Goal: Task Accomplishment & Management: Manage account settings

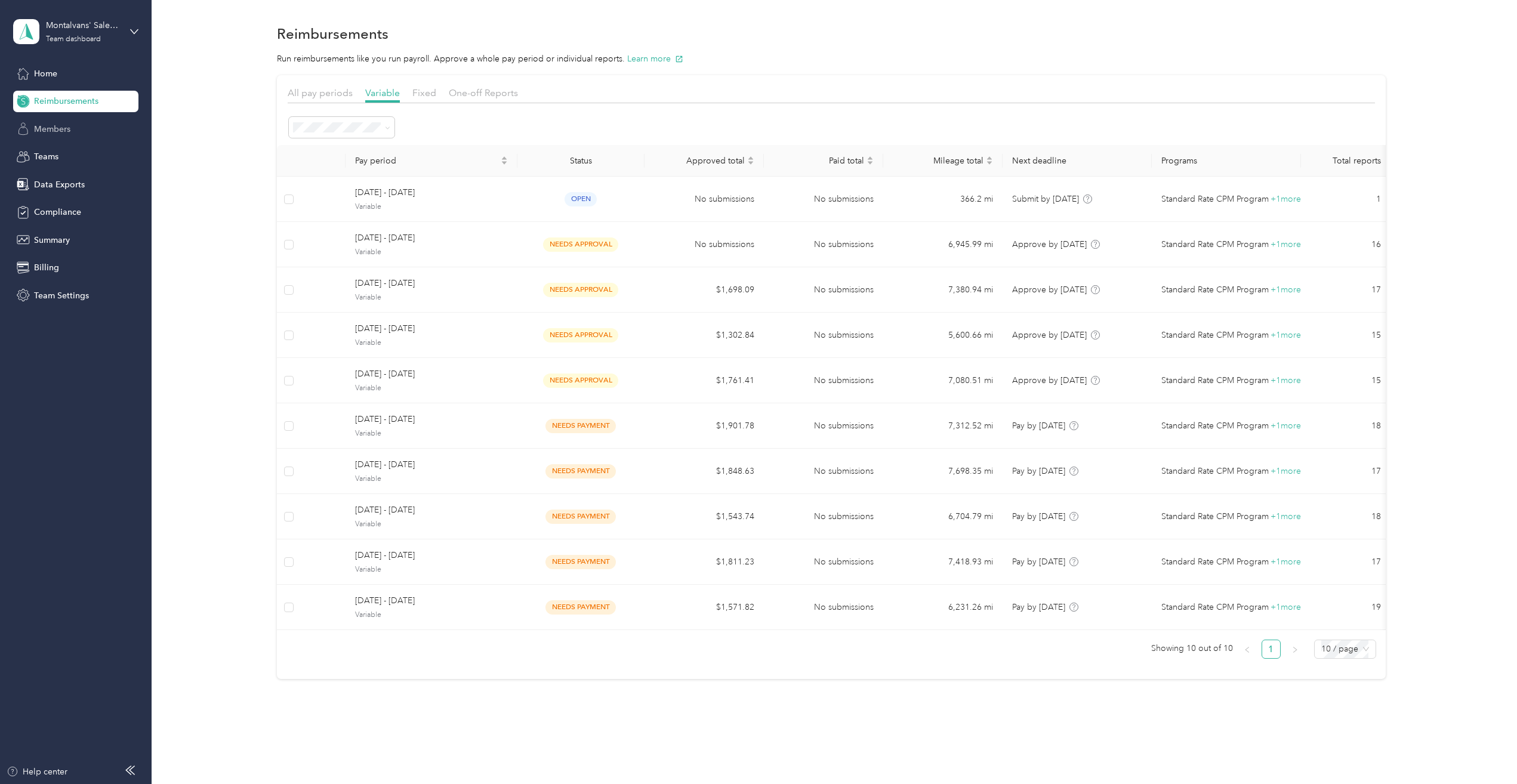
click at [54, 122] on div "Members" at bounding box center [75, 129] width 125 height 21
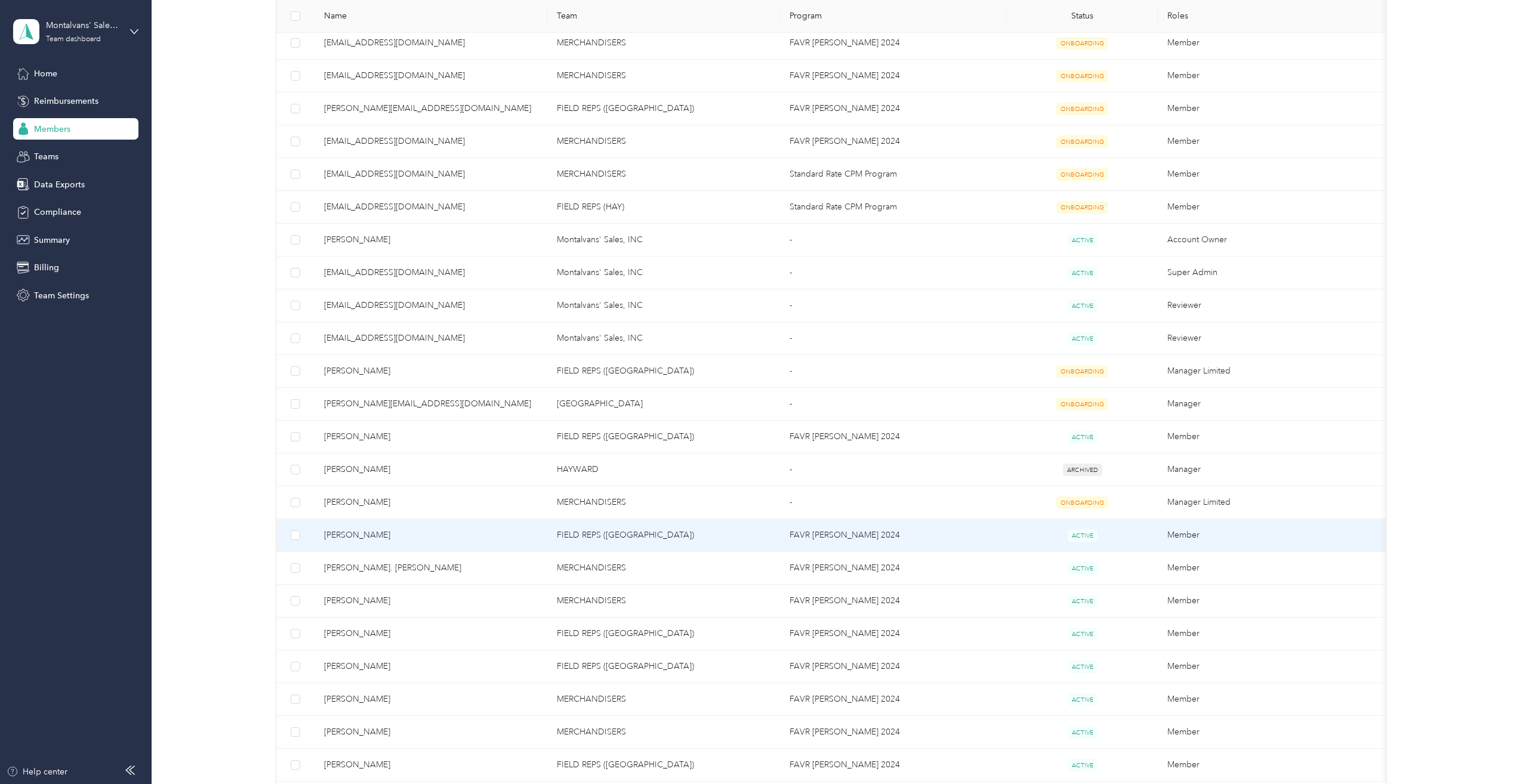
scroll to position [477, 0]
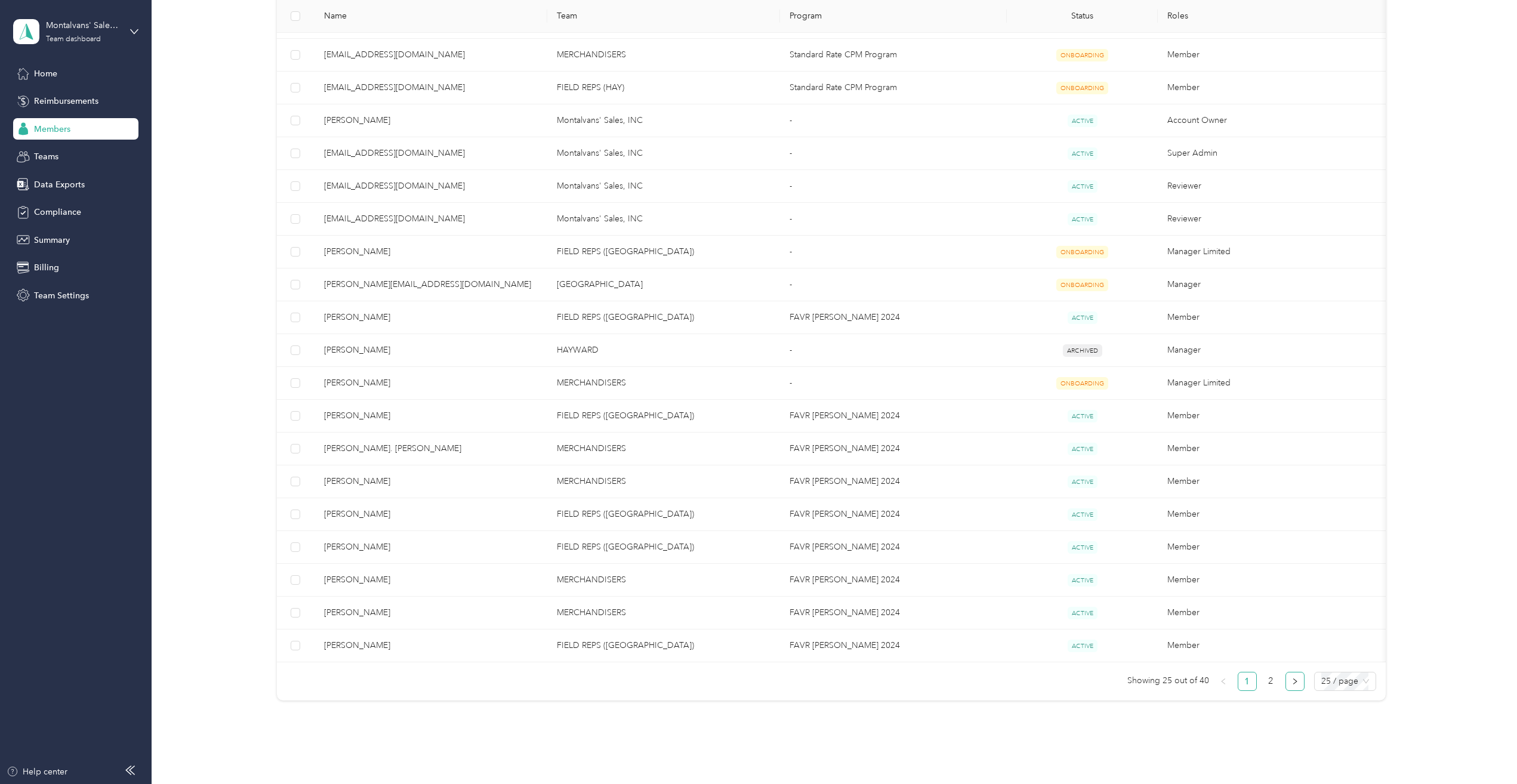
click at [1287, 678] on button "button" at bounding box center [1295, 681] width 19 height 19
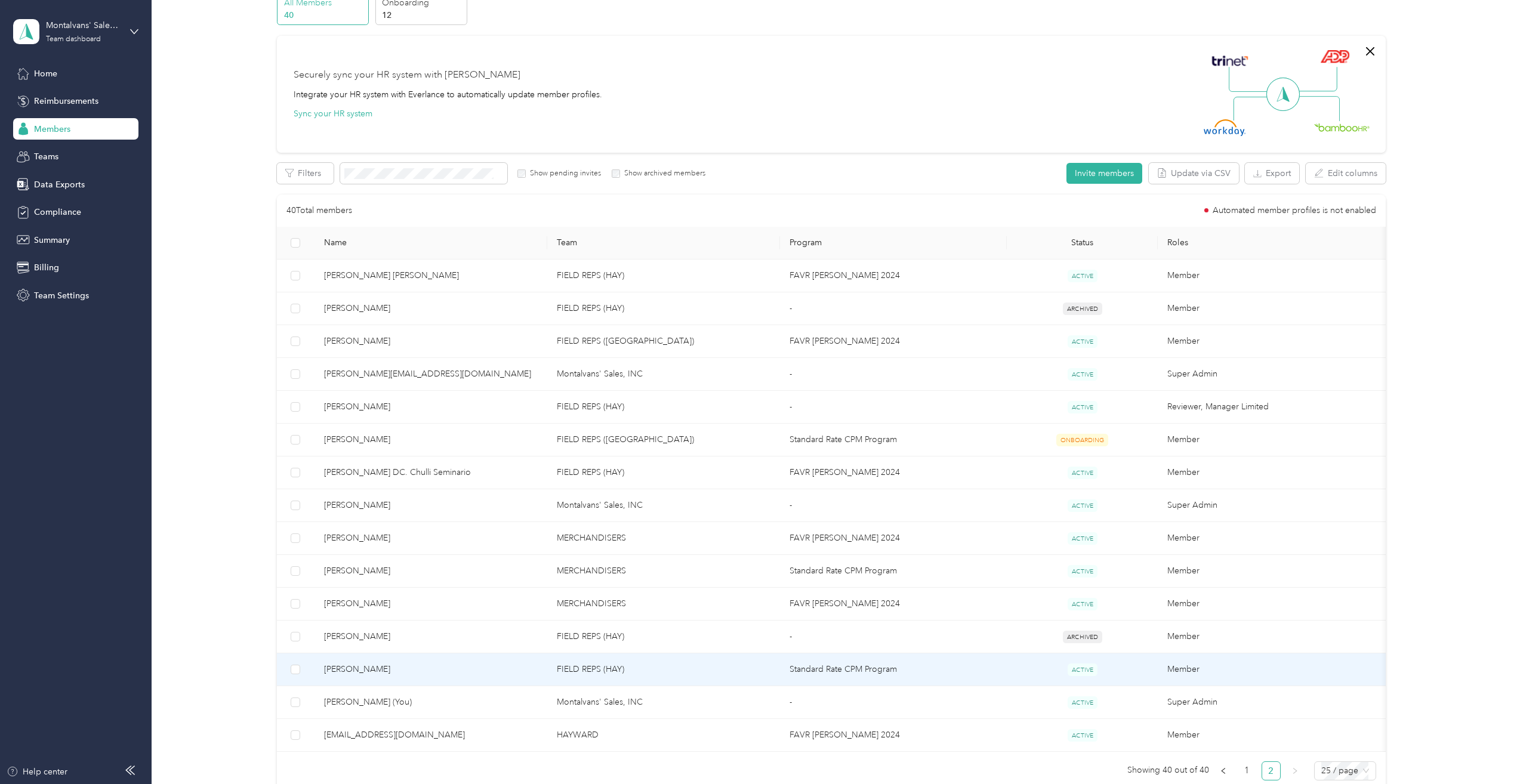
scroll to position [179, 0]
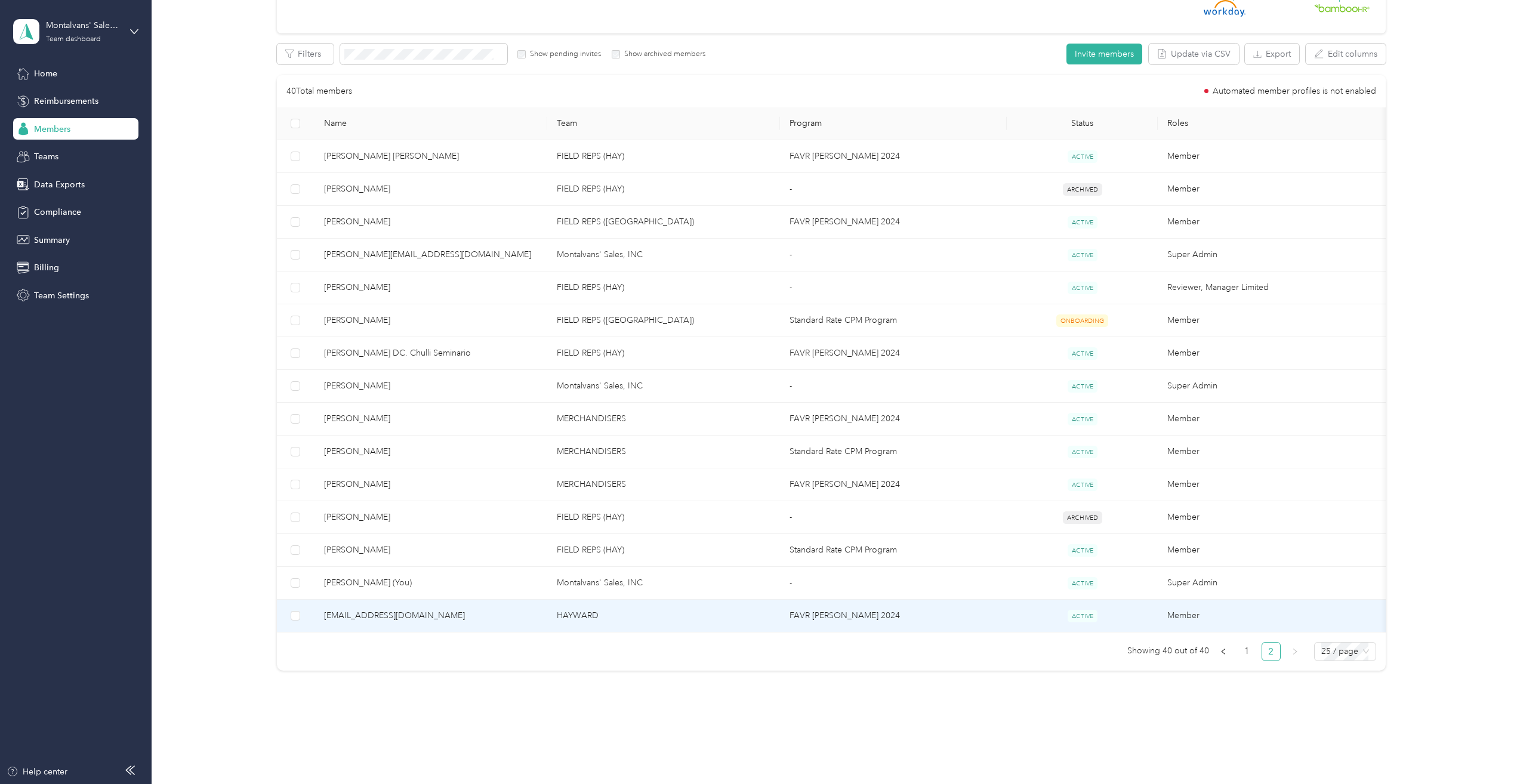
click at [1075, 620] on span "ACTIVE" at bounding box center [1083, 616] width 30 height 12
click at [855, 611] on td "FAVR [PERSON_NAME] 2024" at bounding box center [894, 616] width 227 height 33
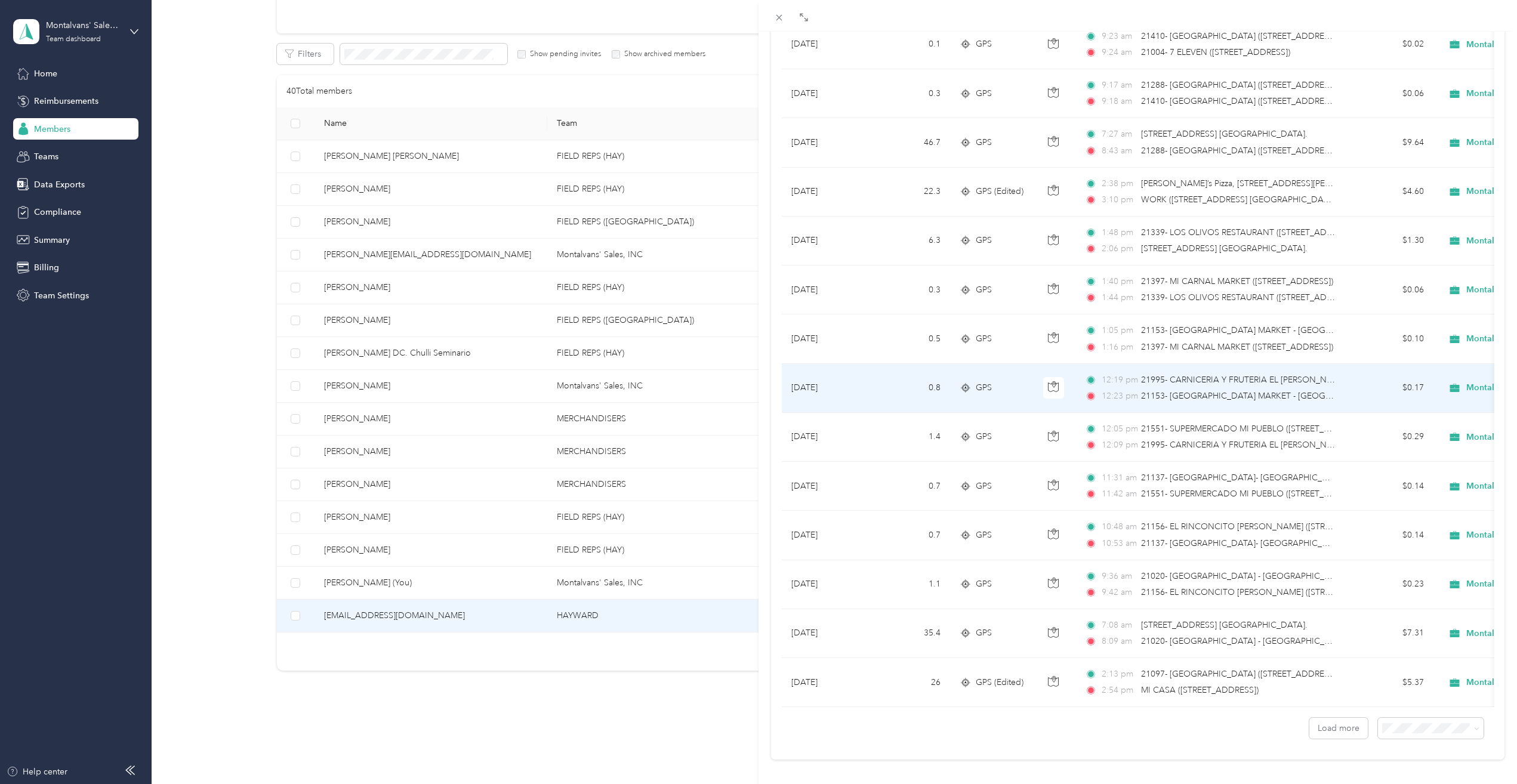
scroll to position [740, 0]
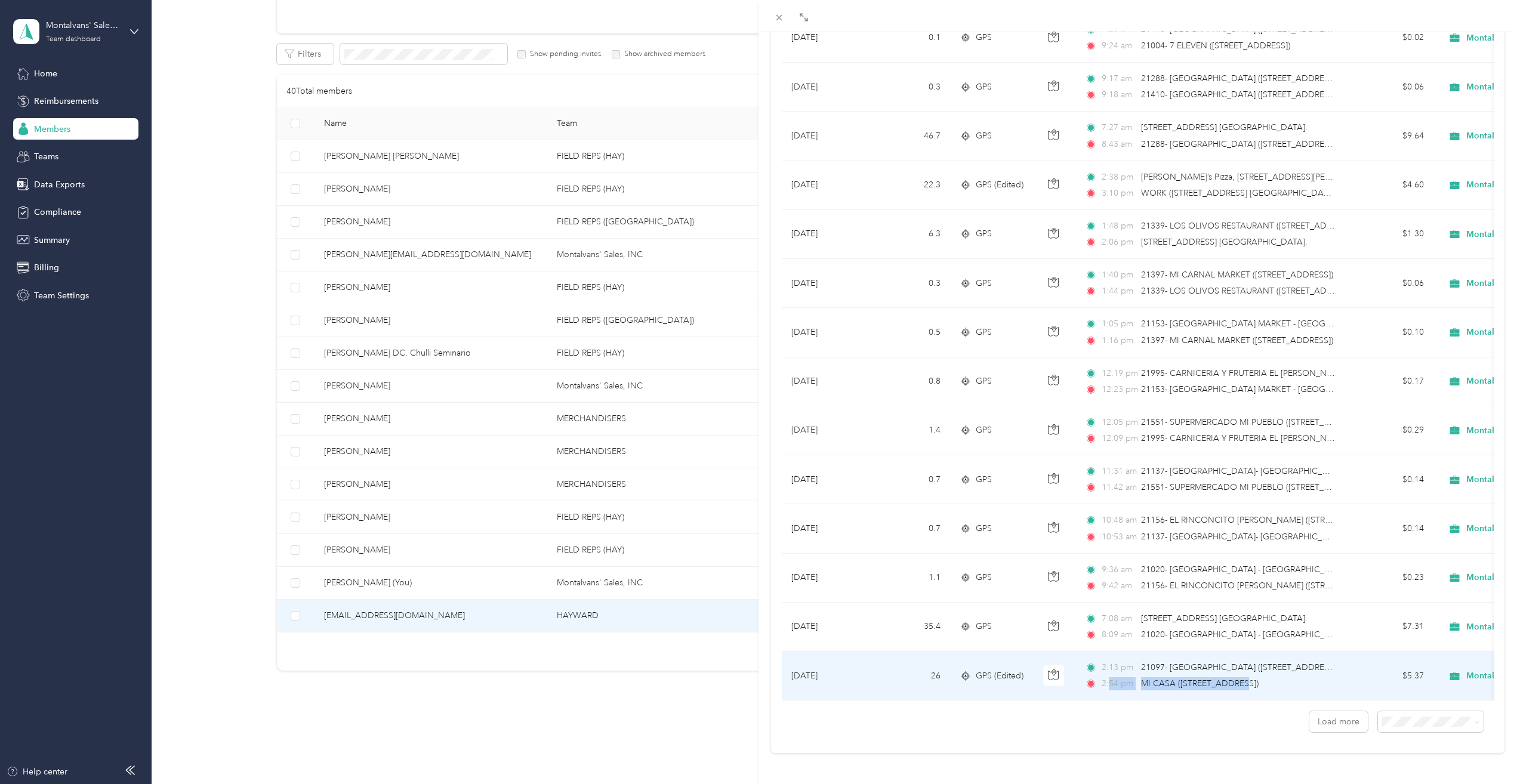
drag, startPoint x: 1110, startPoint y: 676, endPoint x: 1240, endPoint y: 676, distance: 130.0
click at [1240, 676] on td "2:13 pm 21097- [GEOGRAPHIC_DATA] ([STREET_ADDRESS][PERSON_NAME]) 2:54 pm MI CAS…" at bounding box center [1213, 676] width 275 height 49
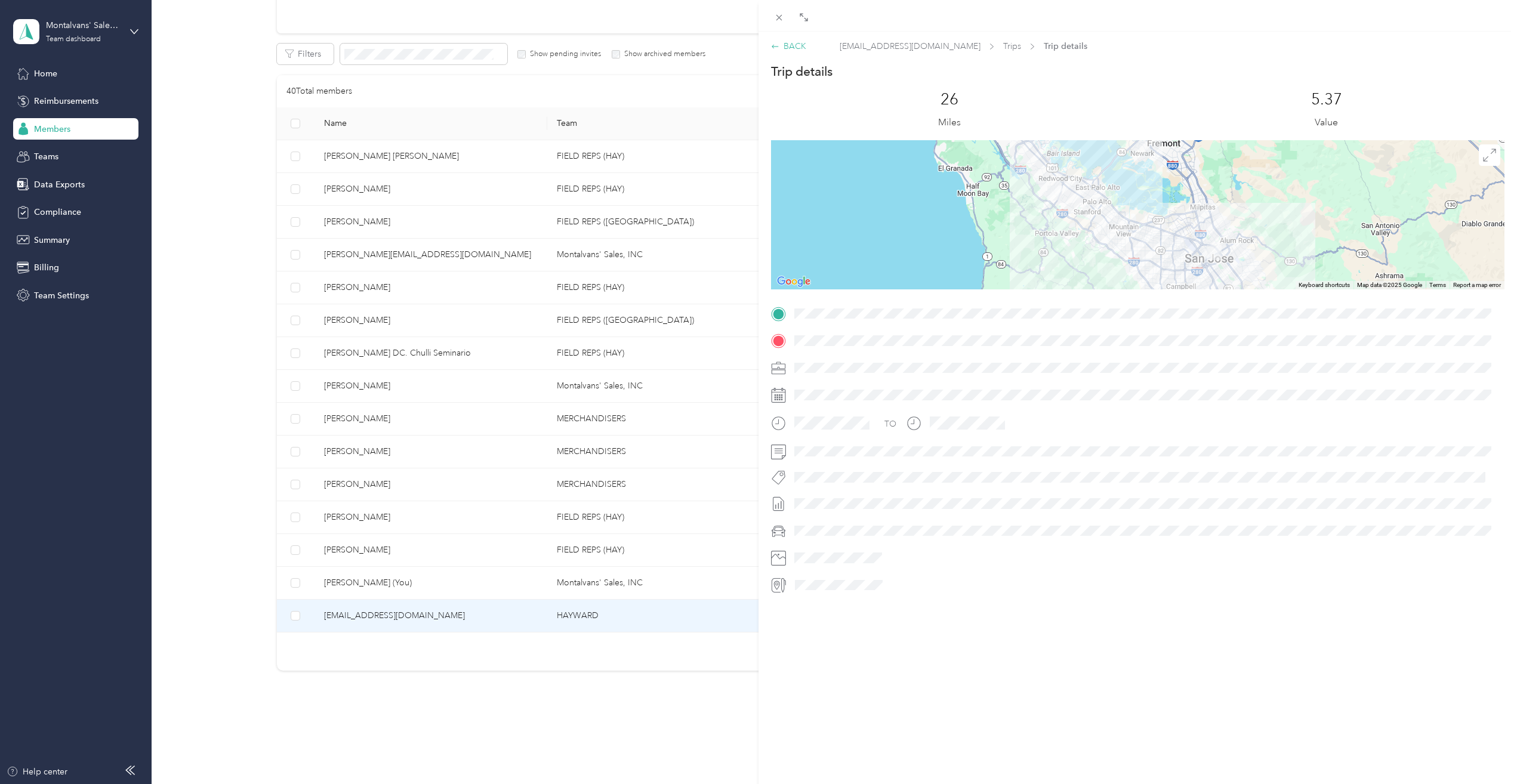
click at [791, 41] on div "BACK" at bounding box center [789, 46] width 35 height 12
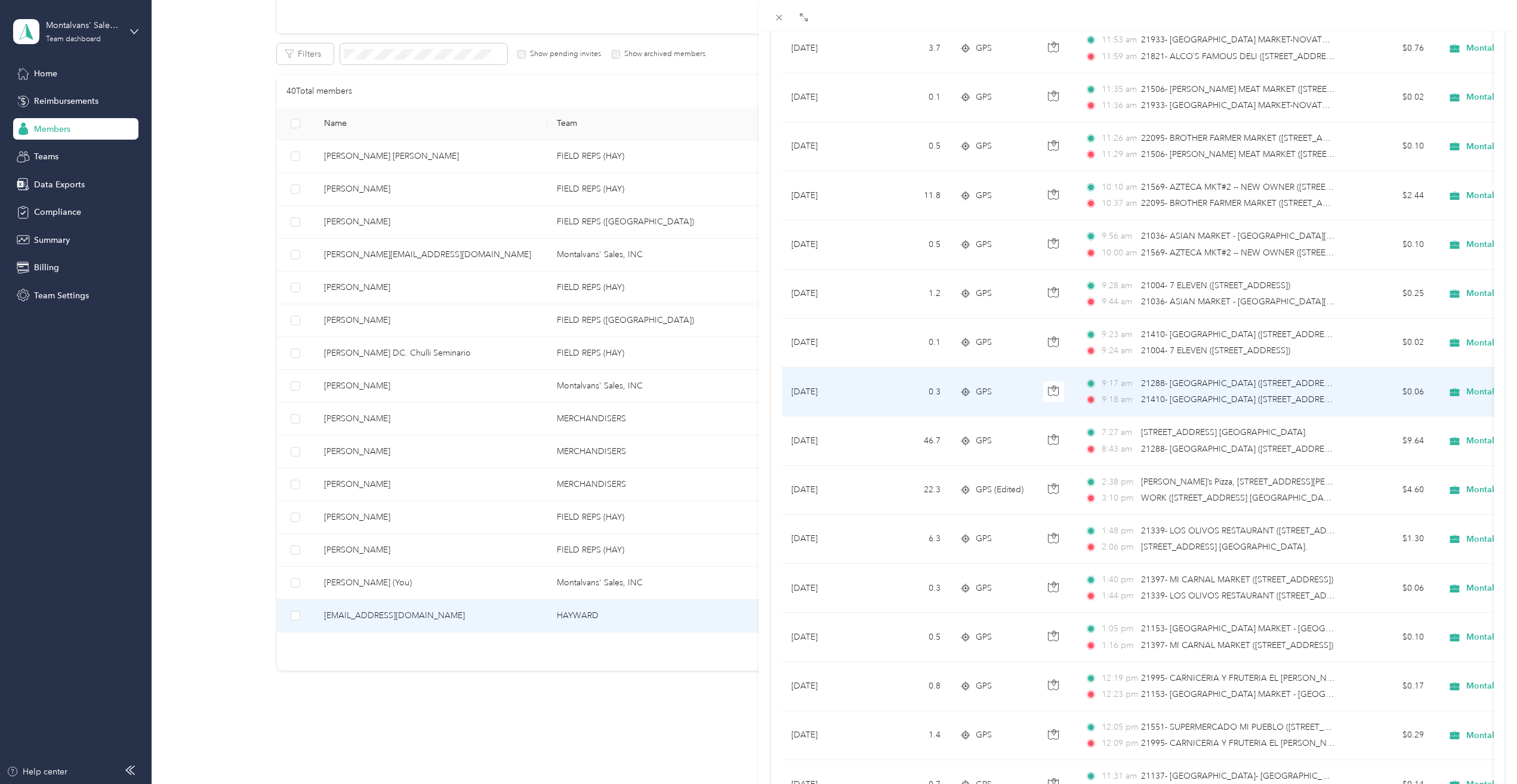
scroll to position [740, 0]
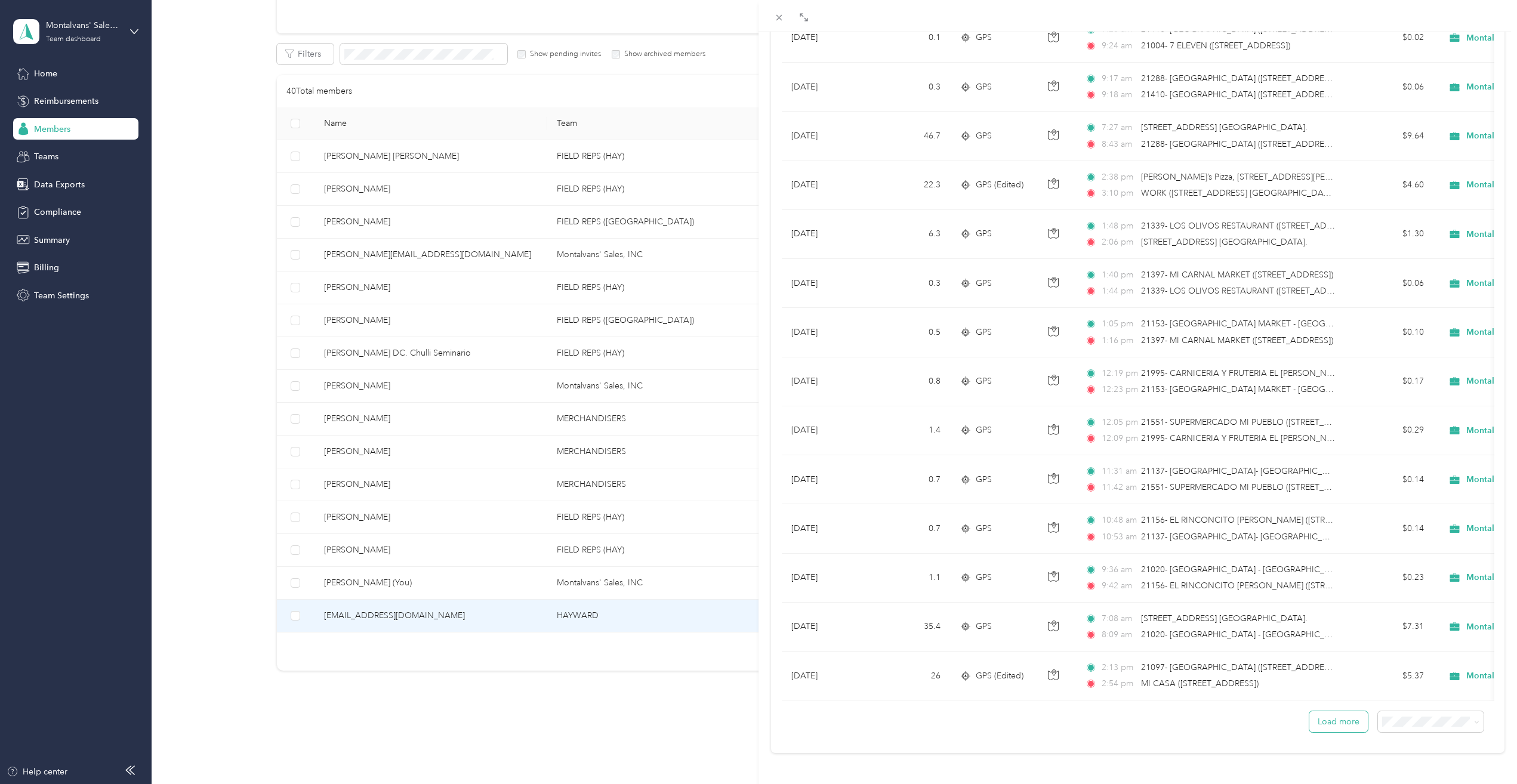
click at [1331, 720] on button "Load more" at bounding box center [1339, 721] width 58 height 21
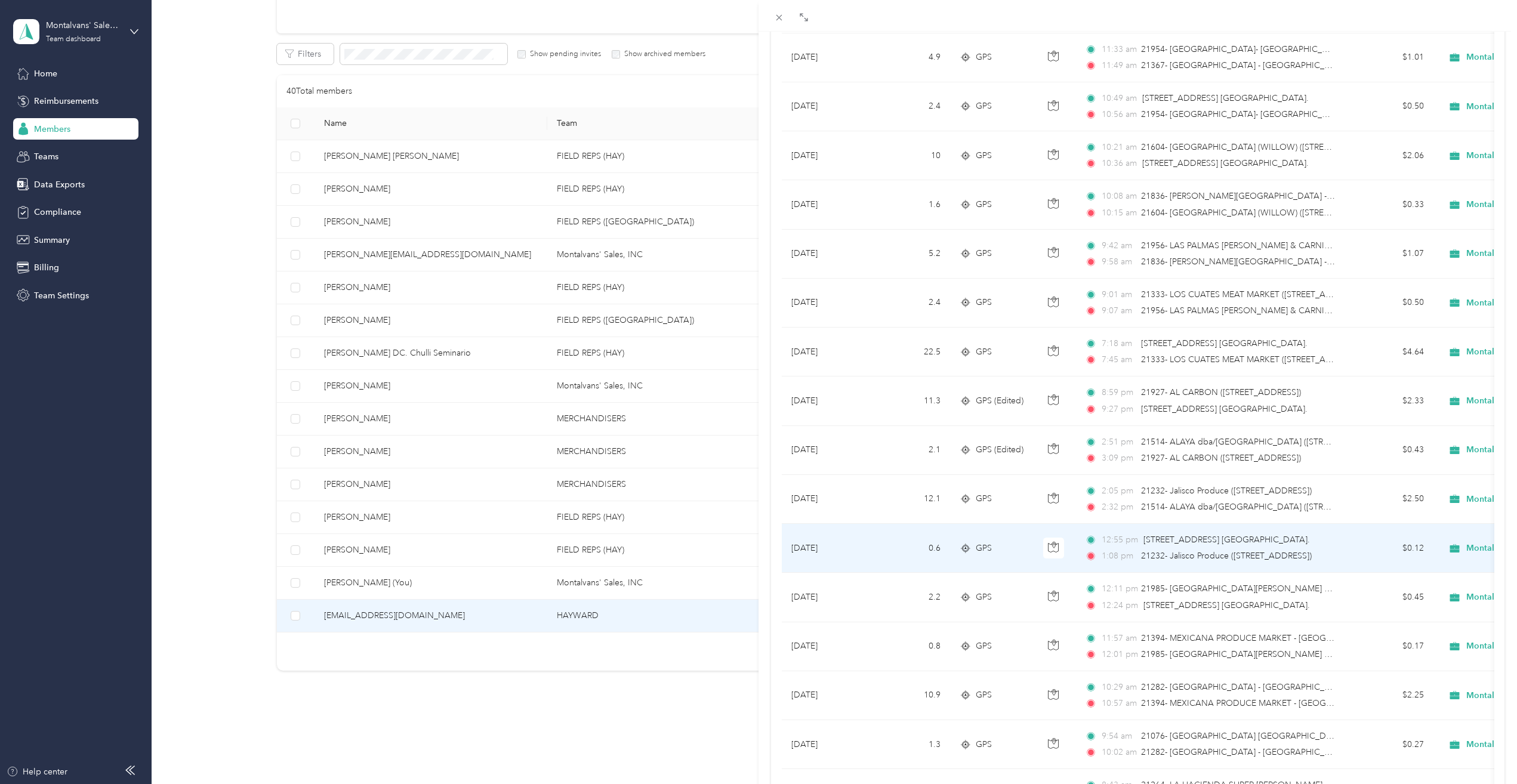
scroll to position [1968, 0]
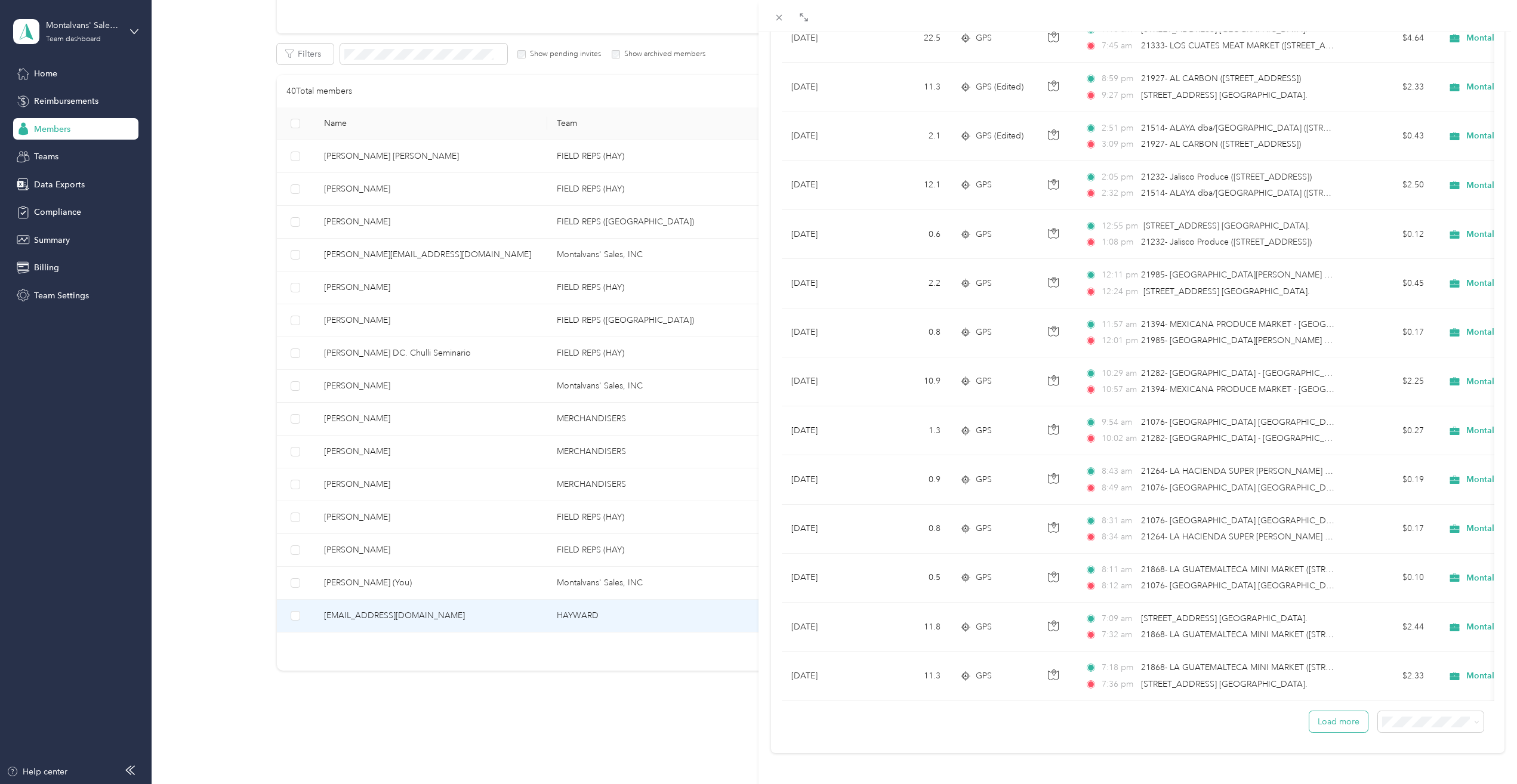
click at [1315, 719] on button "Load more" at bounding box center [1339, 721] width 58 height 21
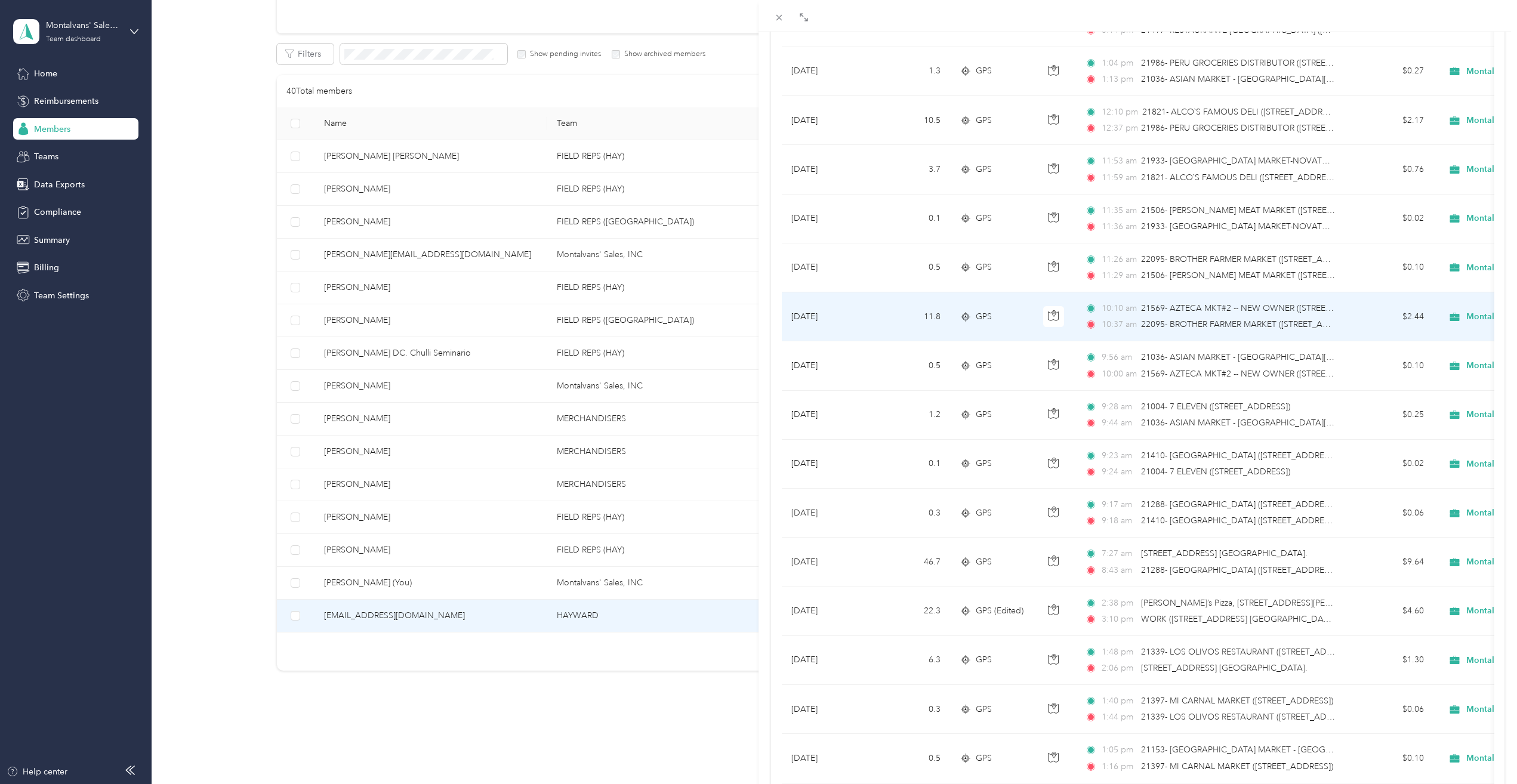
scroll to position [0, 0]
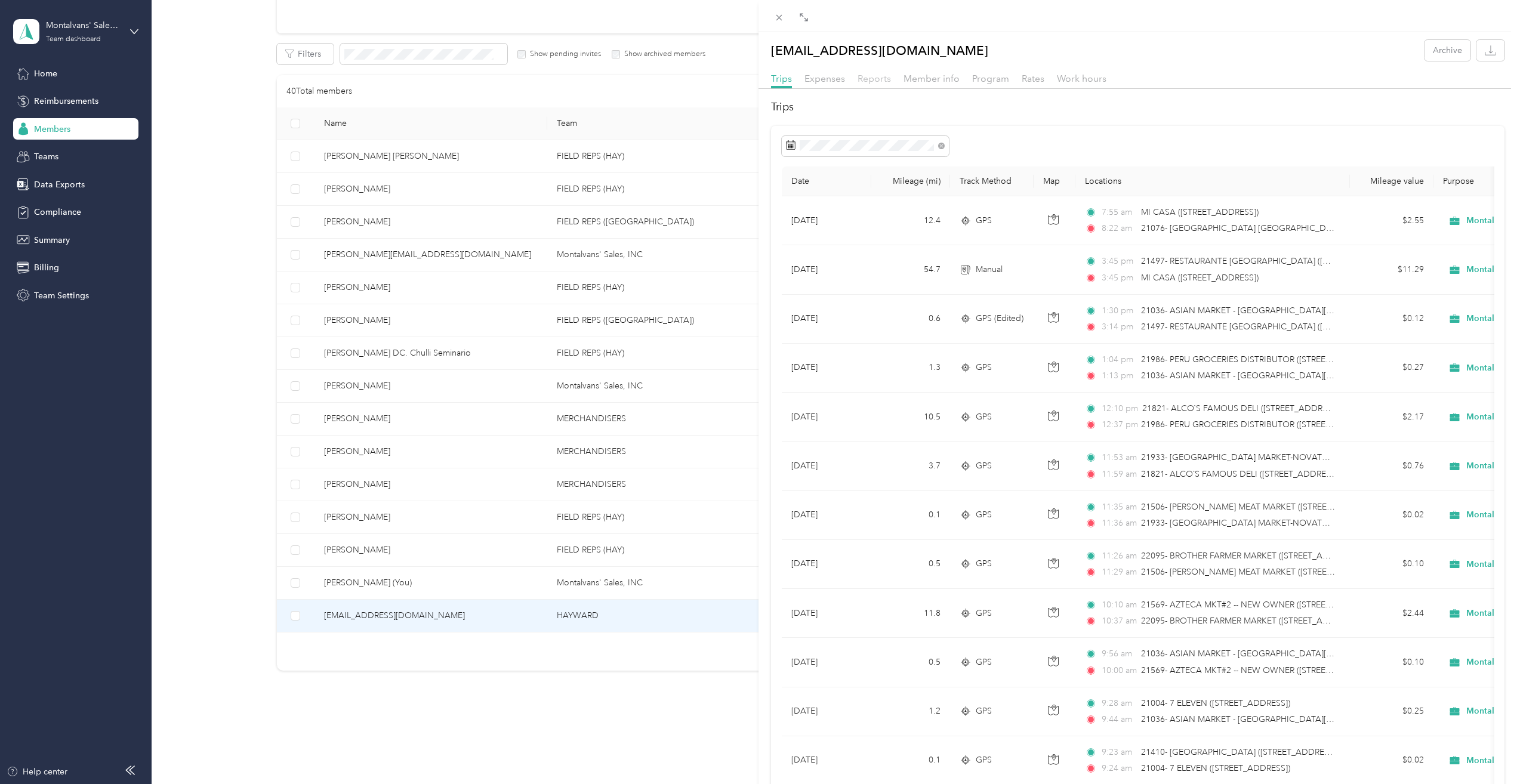
click at [874, 77] on span "Reports" at bounding box center [875, 78] width 34 height 12
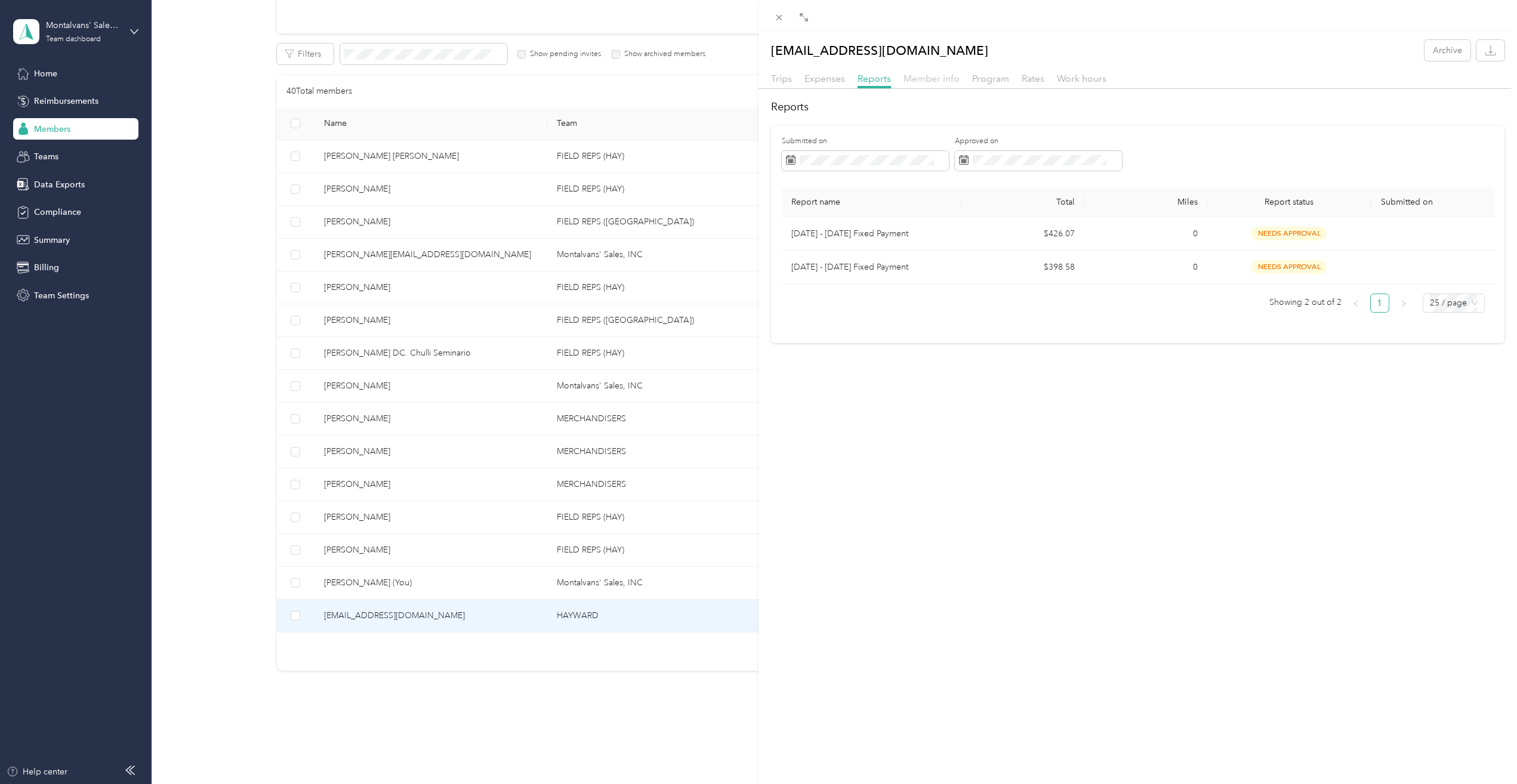
click at [939, 75] on span "Member info" at bounding box center [932, 78] width 56 height 12
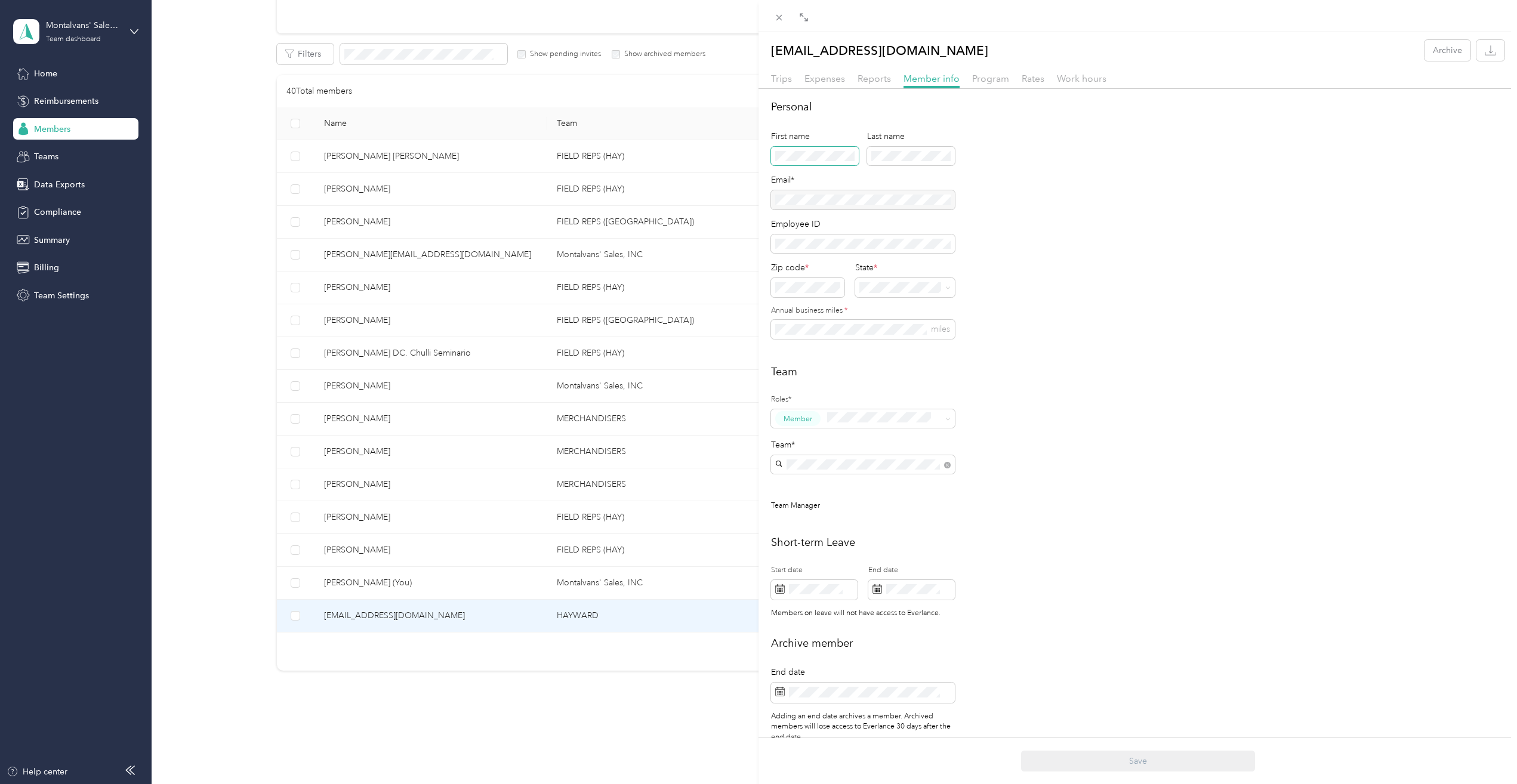
click at [800, 160] on span at bounding box center [815, 156] width 87 height 19
click at [800, 151] on span at bounding box center [815, 156] width 87 height 19
click at [904, 139] on div "Last name" at bounding box center [911, 137] width 87 height 12
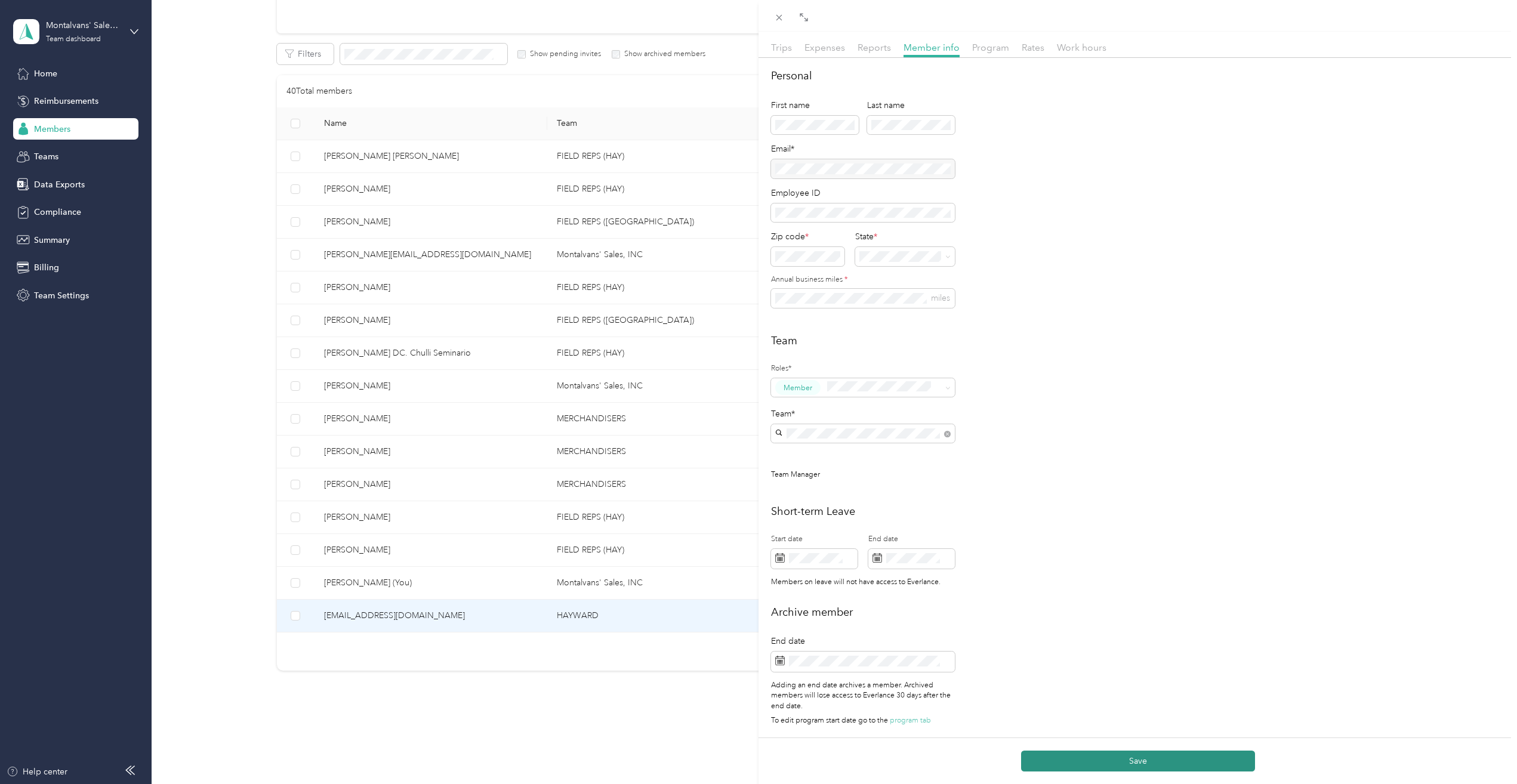
click at [1127, 766] on button "Save" at bounding box center [1138, 761] width 234 height 21
click at [990, 41] on span "Program" at bounding box center [991, 47] width 37 height 12
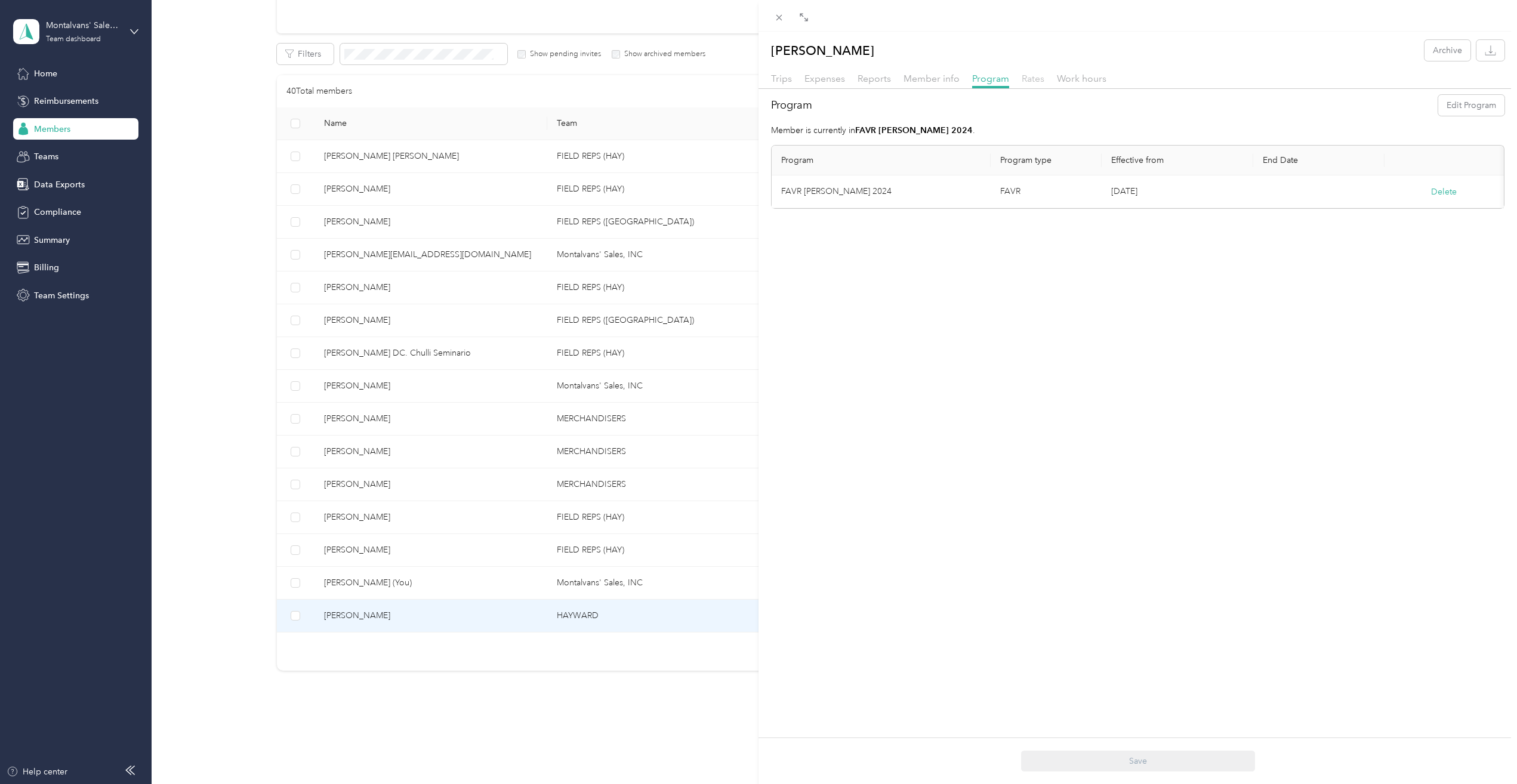
click at [1034, 74] on span "Rates" at bounding box center [1034, 78] width 23 height 12
click at [1074, 77] on span "Work hours" at bounding box center [1082, 78] width 50 height 12
click at [1028, 78] on span "Rates" at bounding box center [1034, 78] width 23 height 12
click at [996, 71] on div "Program" at bounding box center [991, 78] width 37 height 15
click at [938, 82] on span "Member info" at bounding box center [932, 78] width 56 height 12
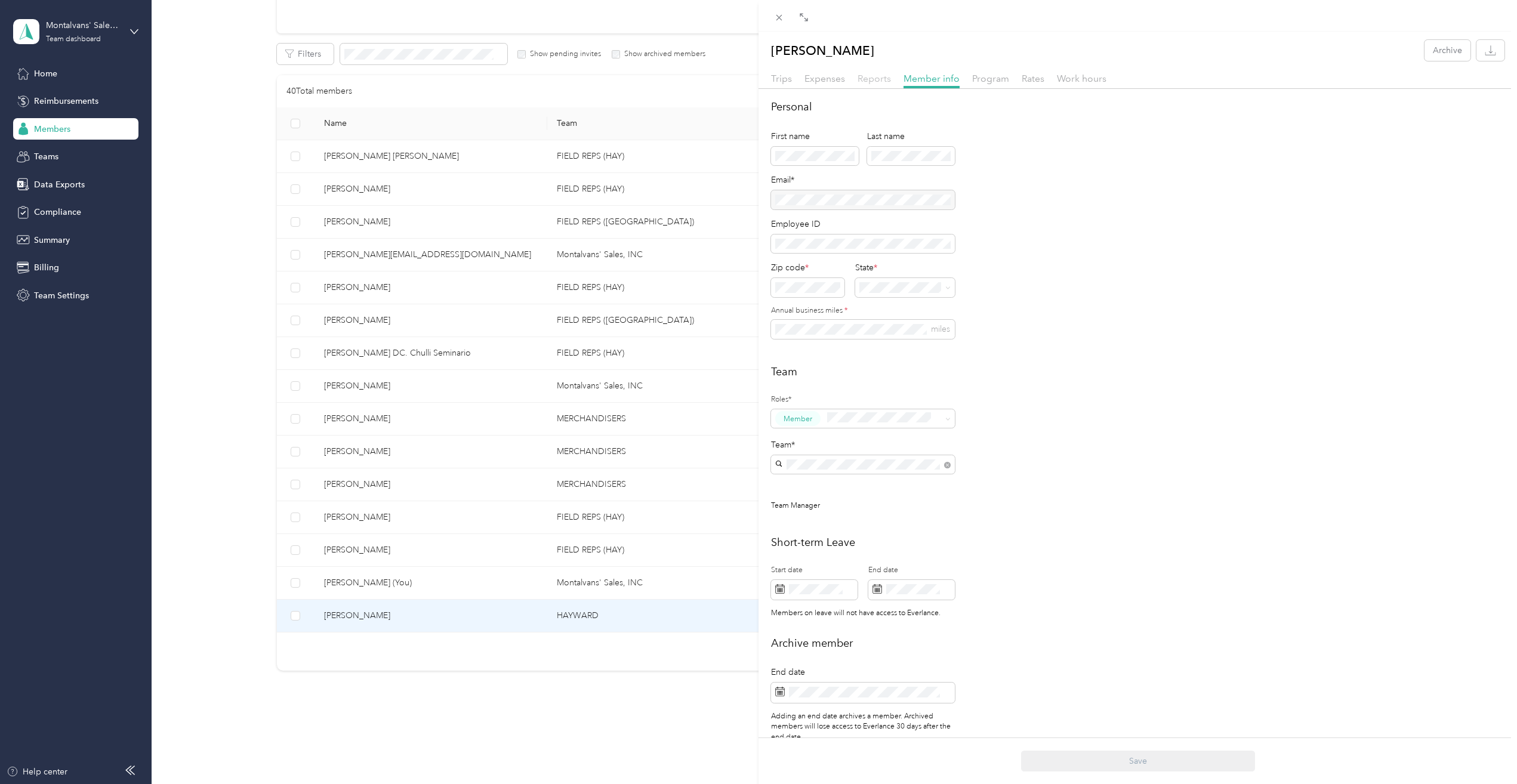
click at [876, 77] on span "Reports" at bounding box center [875, 78] width 34 height 12
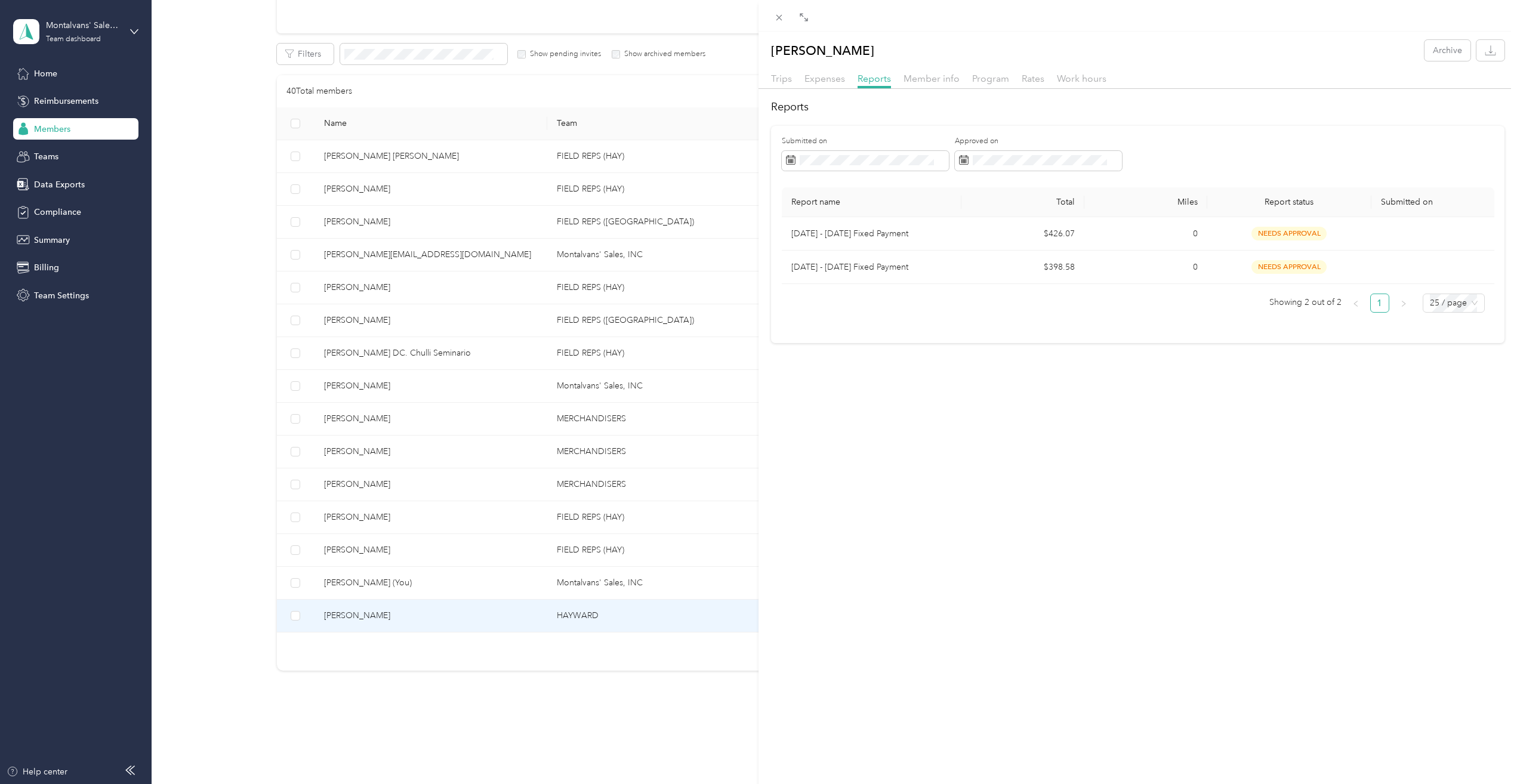
click at [832, 68] on div "[PERSON_NAME] Archive Trips Expenses Reports Member info Program Rates Work hou…" at bounding box center [1138, 191] width 759 height 303
click at [837, 81] on span "Expenses" at bounding box center [825, 78] width 41 height 12
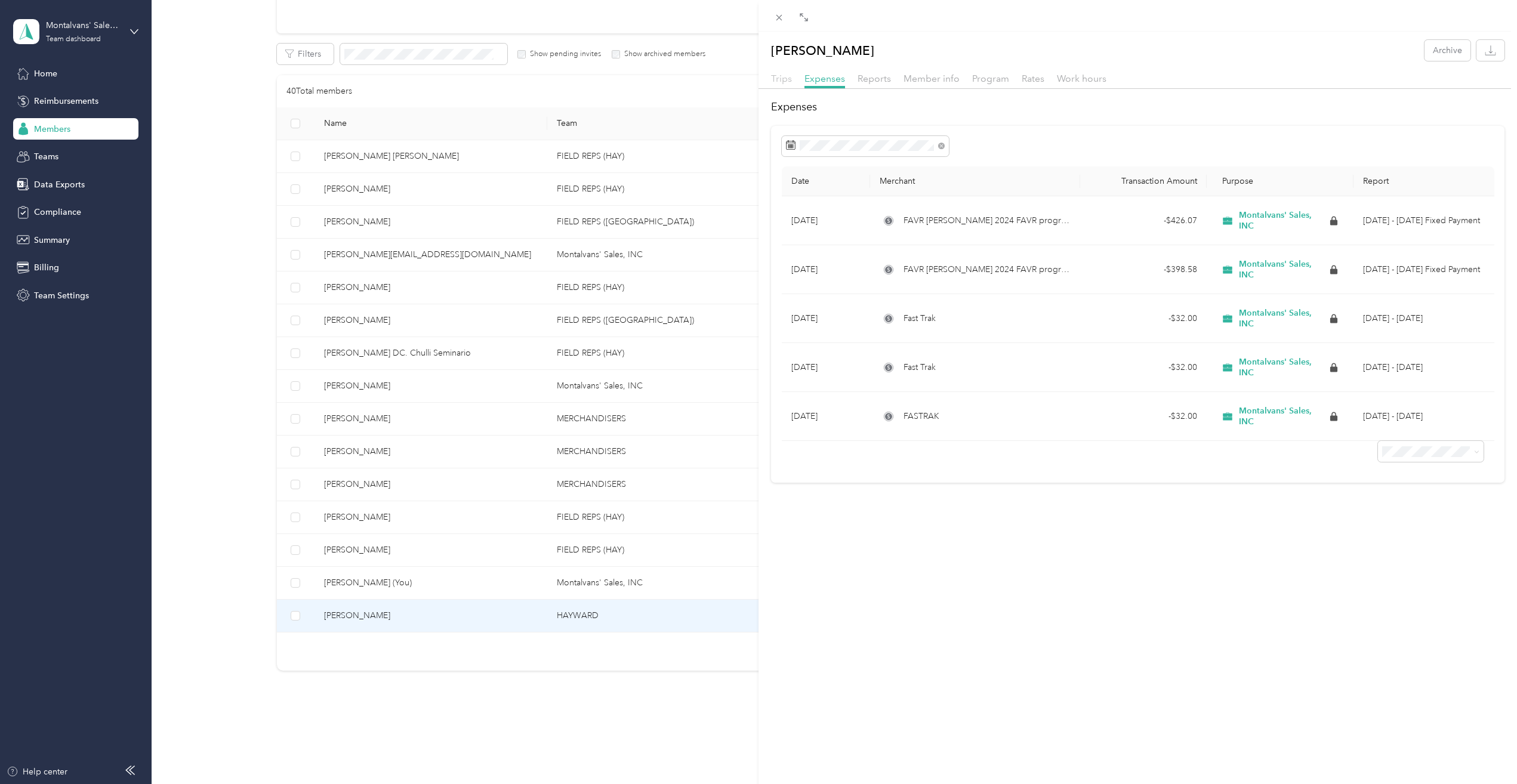
click at [783, 78] on span "Trips" at bounding box center [781, 78] width 21 height 12
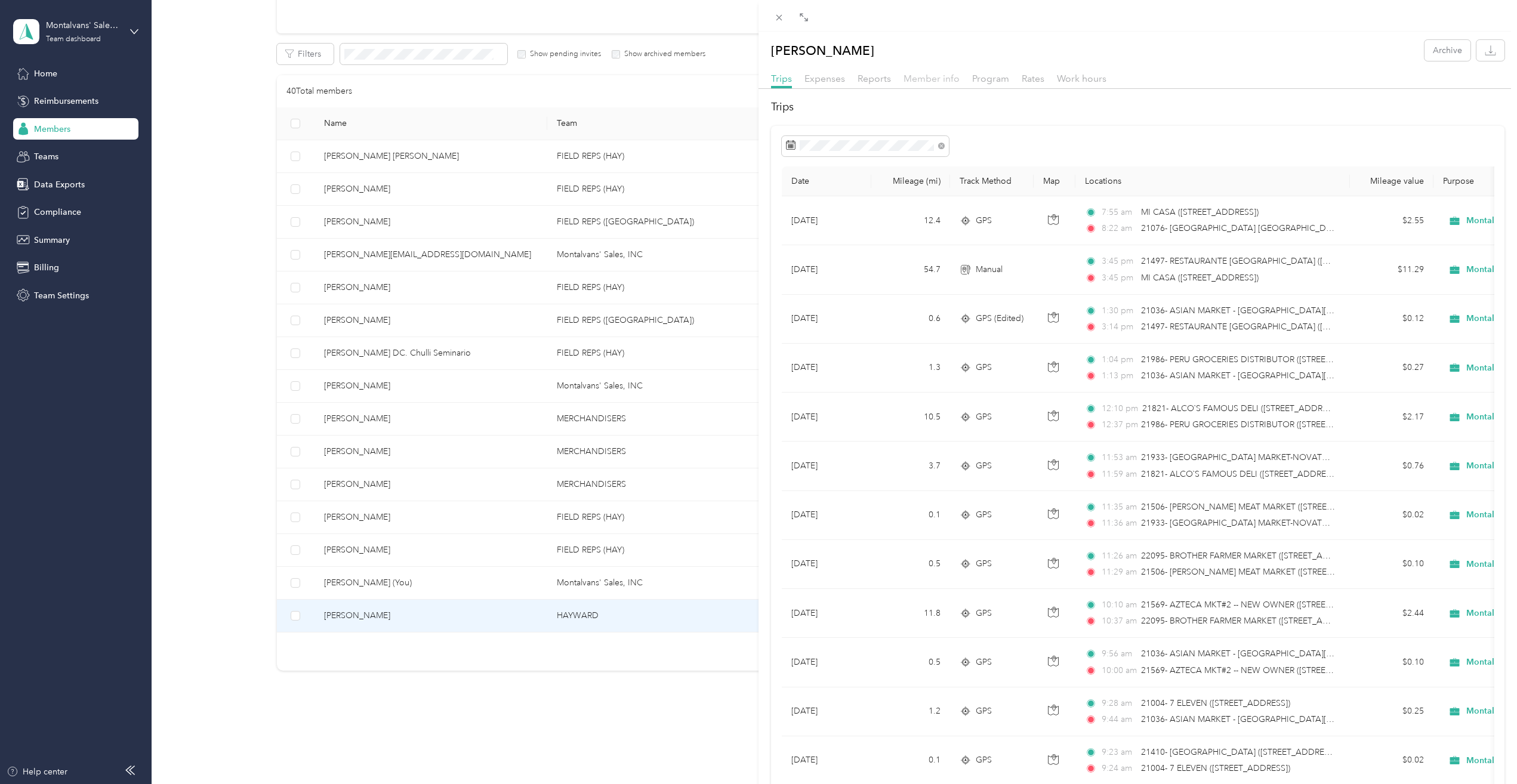
click at [945, 74] on span "Member info" at bounding box center [932, 78] width 56 height 12
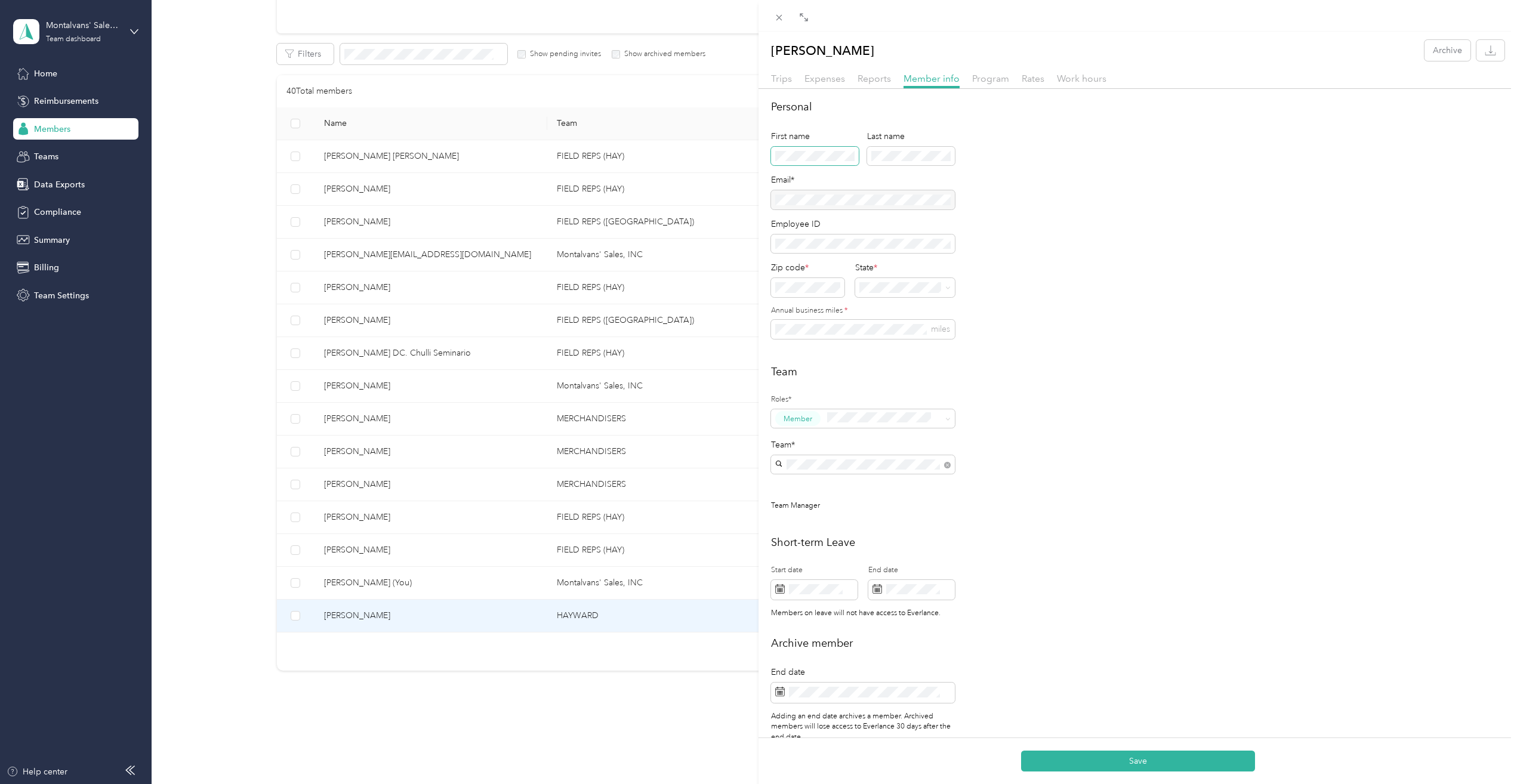
scroll to position [40, 0]
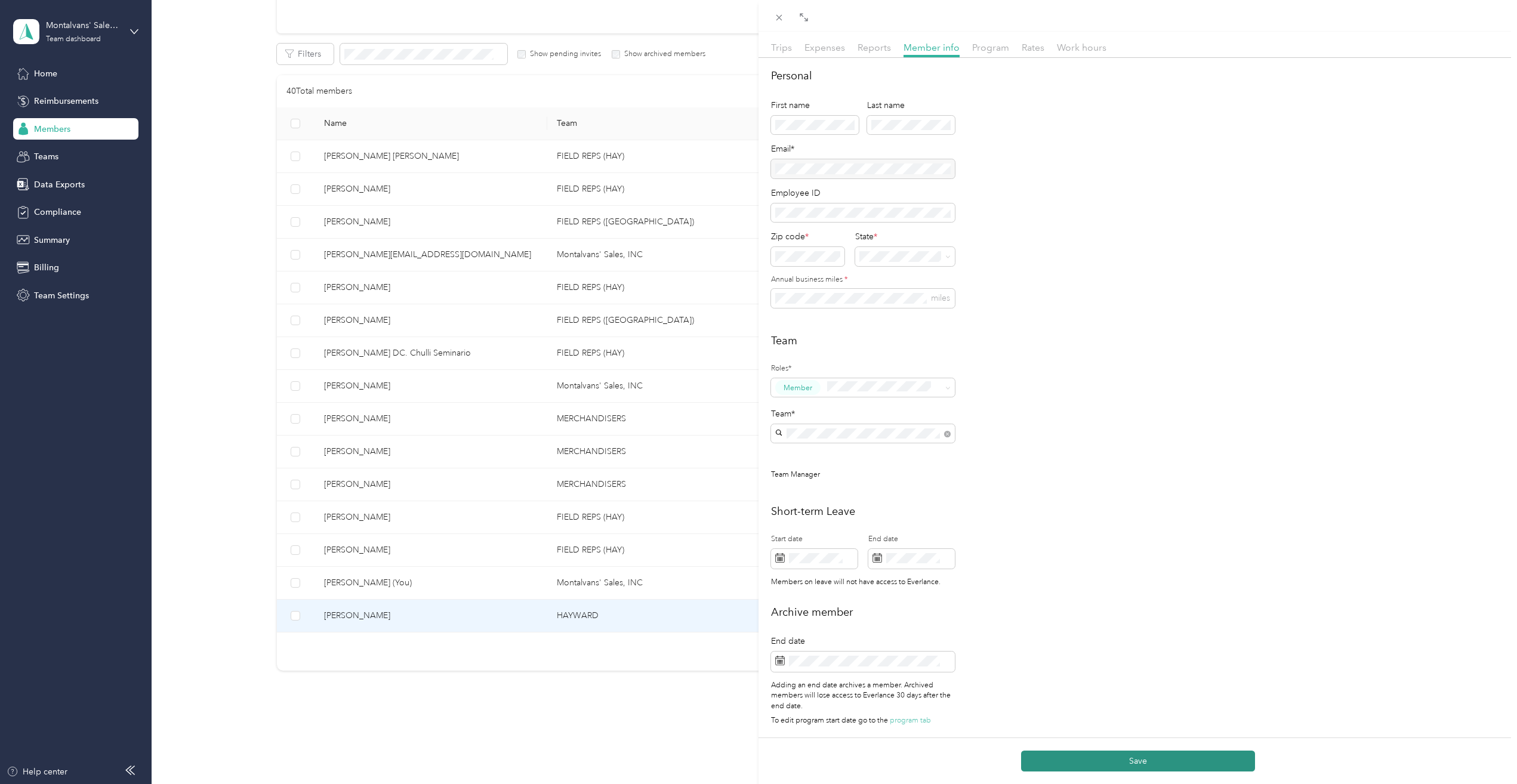
click at [1136, 759] on button "Save" at bounding box center [1138, 761] width 234 height 21
click at [780, 11] on span at bounding box center [780, 18] width 17 height 17
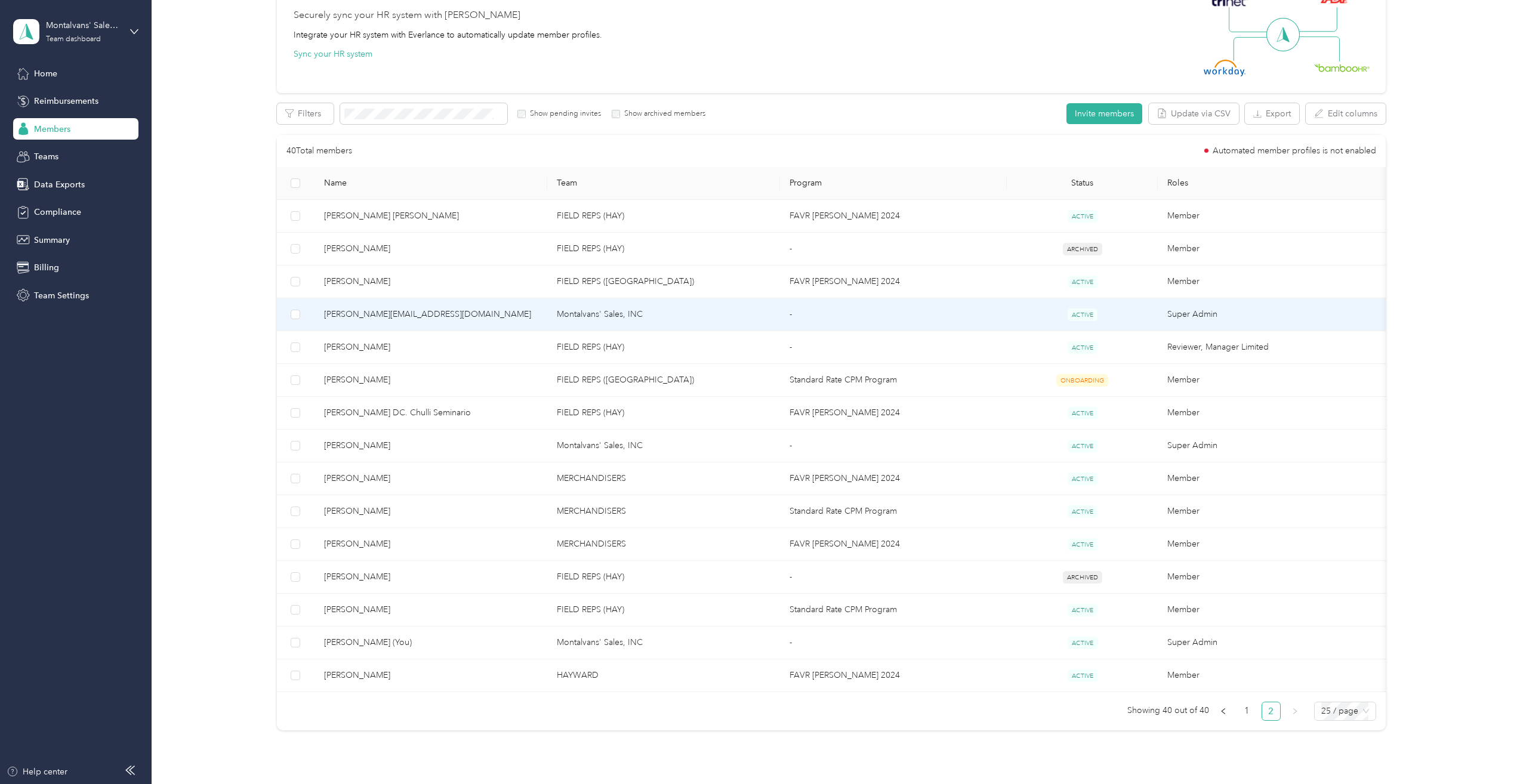
scroll to position [208, 0]
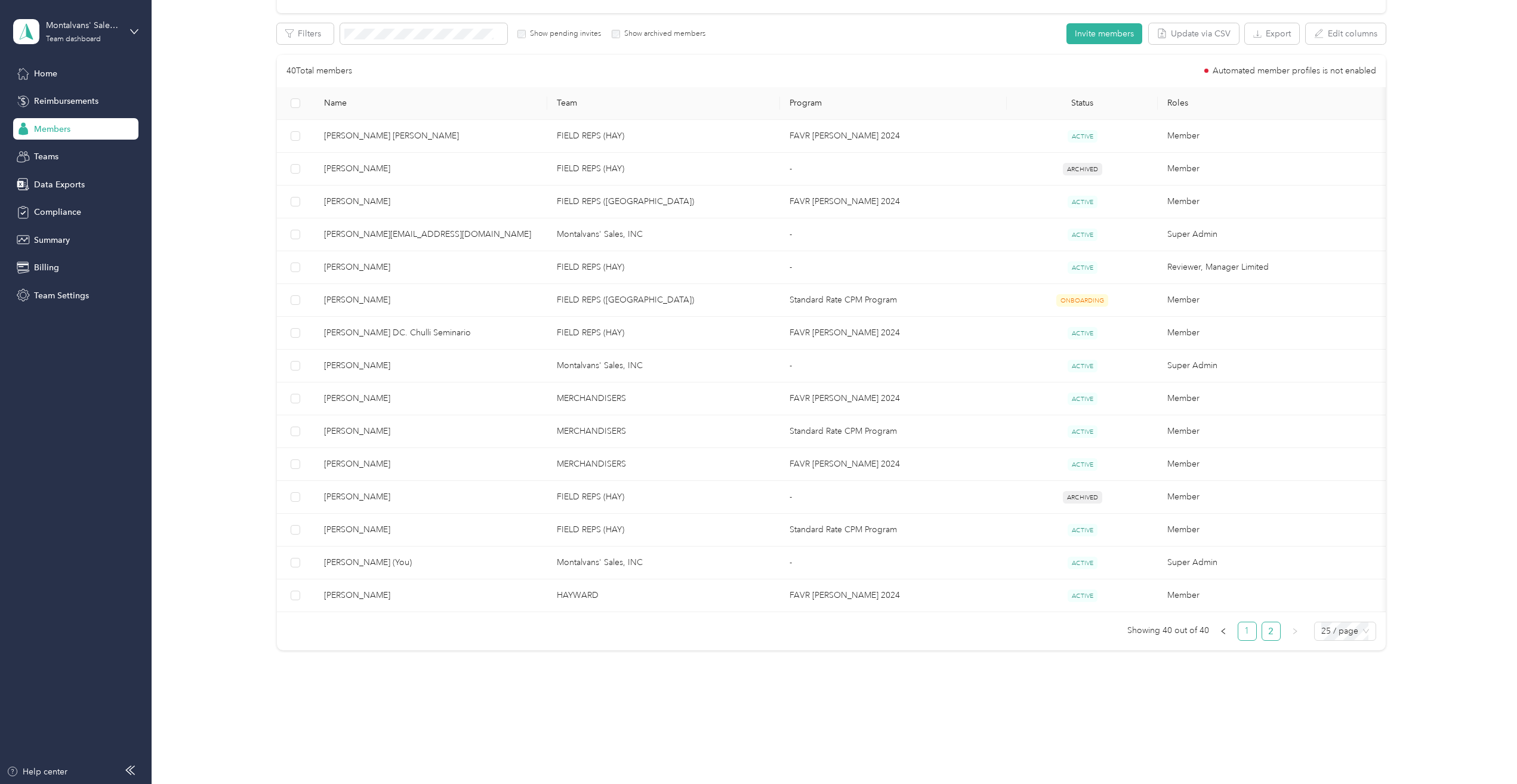
click at [1242, 634] on link "1" at bounding box center [1247, 631] width 18 height 18
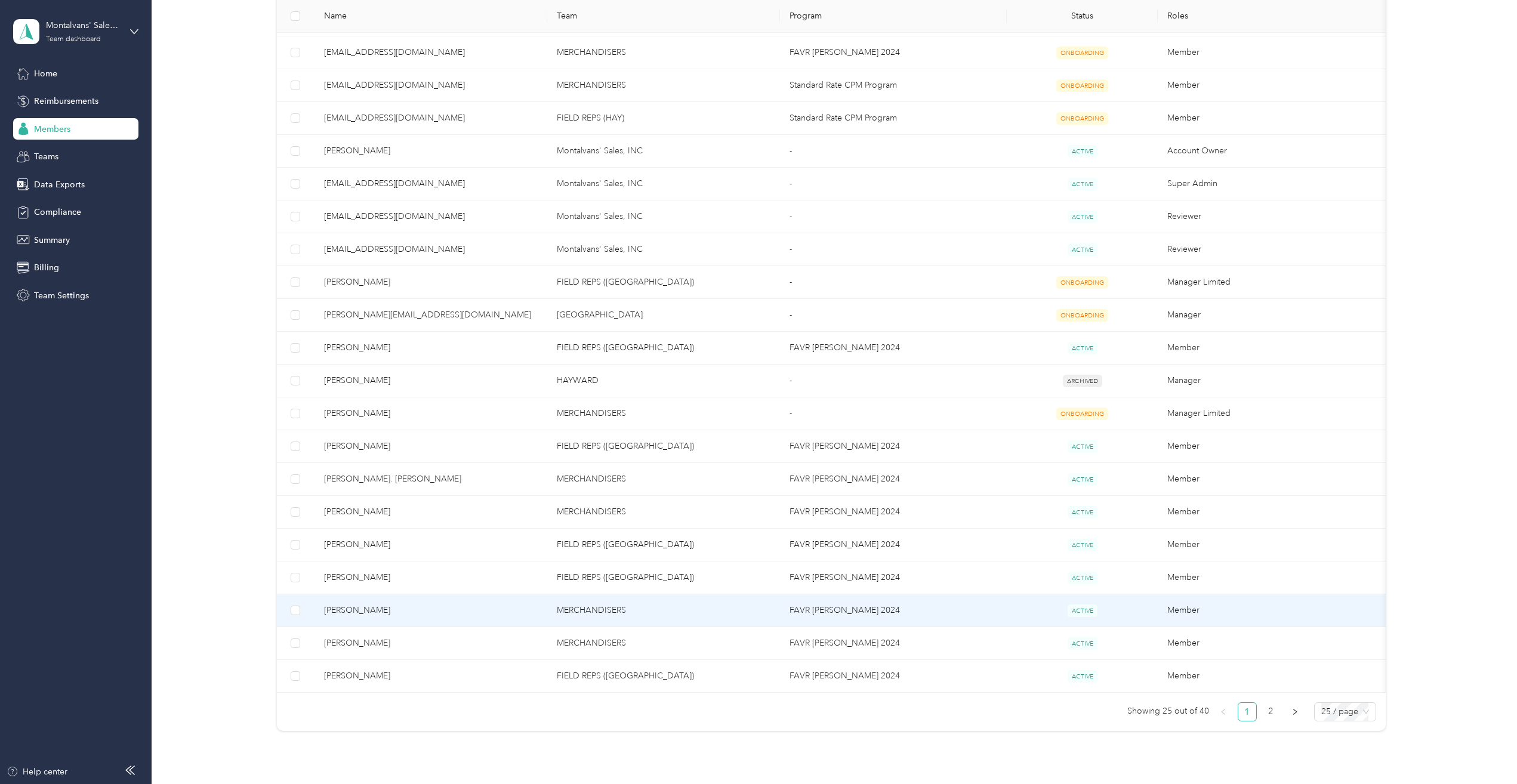
scroll to position [506, 0]
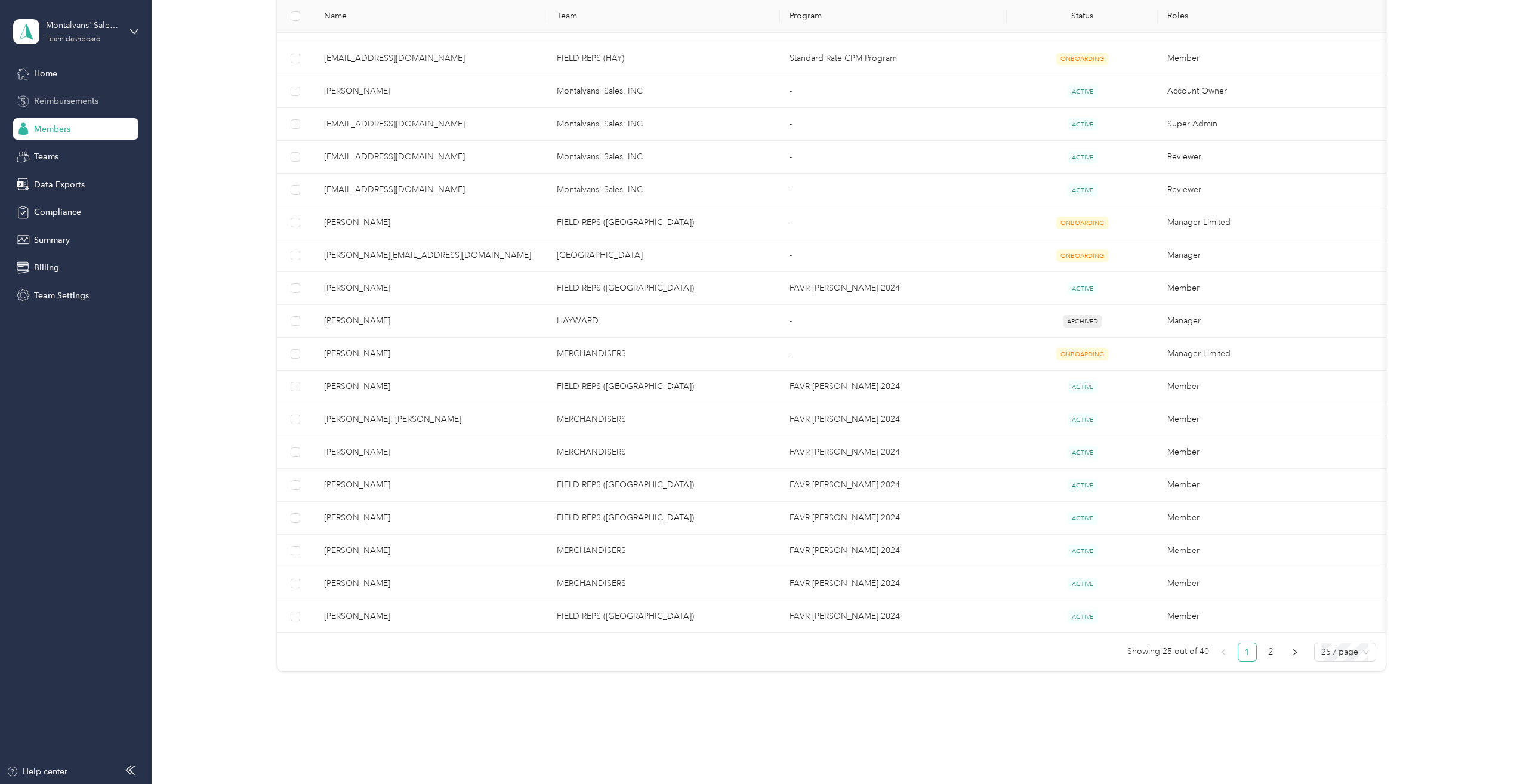
click at [65, 101] on span "Reimbursements" at bounding box center [66, 101] width 64 height 12
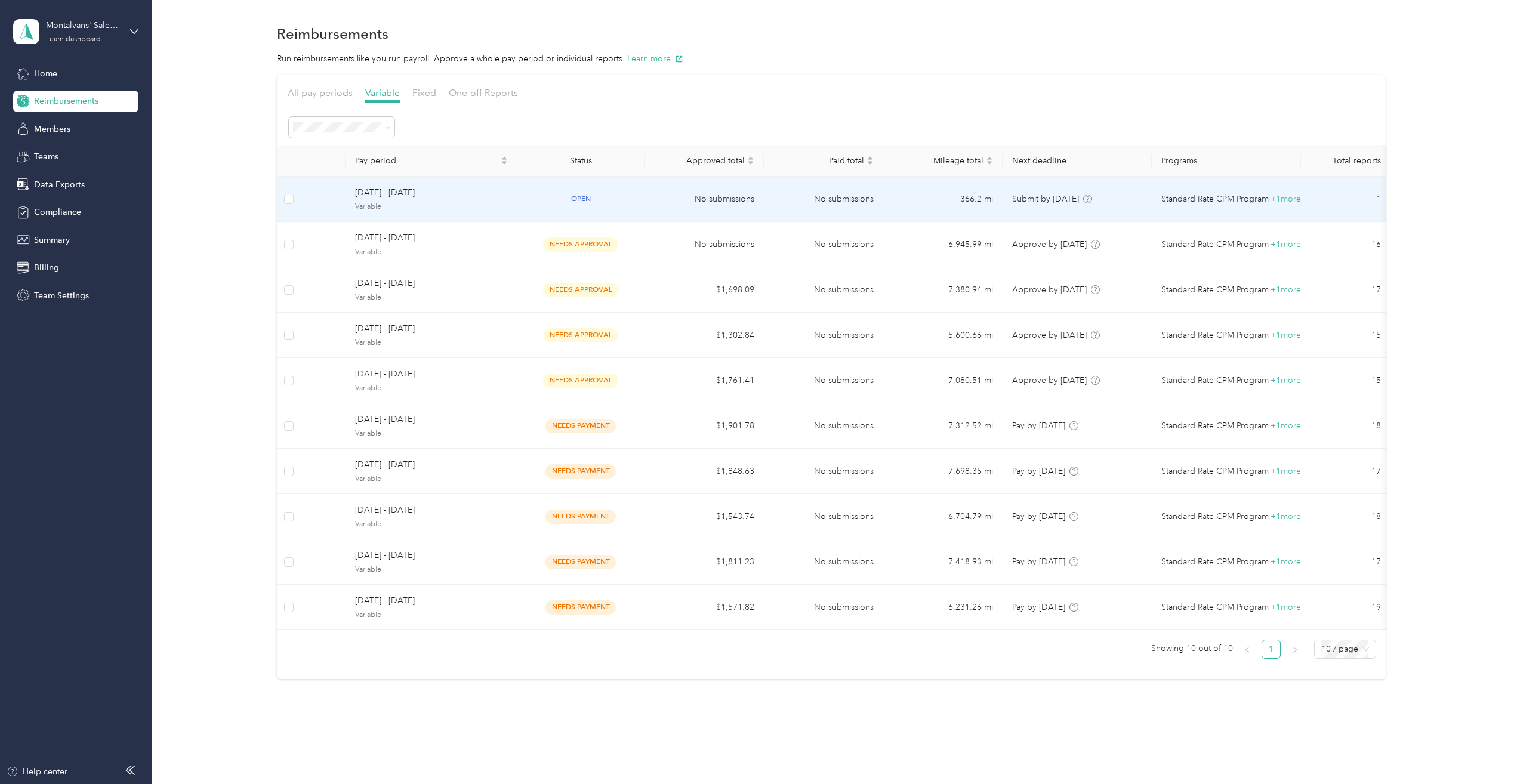
click at [422, 197] on span "[DATE] - [DATE]" at bounding box center [431, 193] width 153 height 13
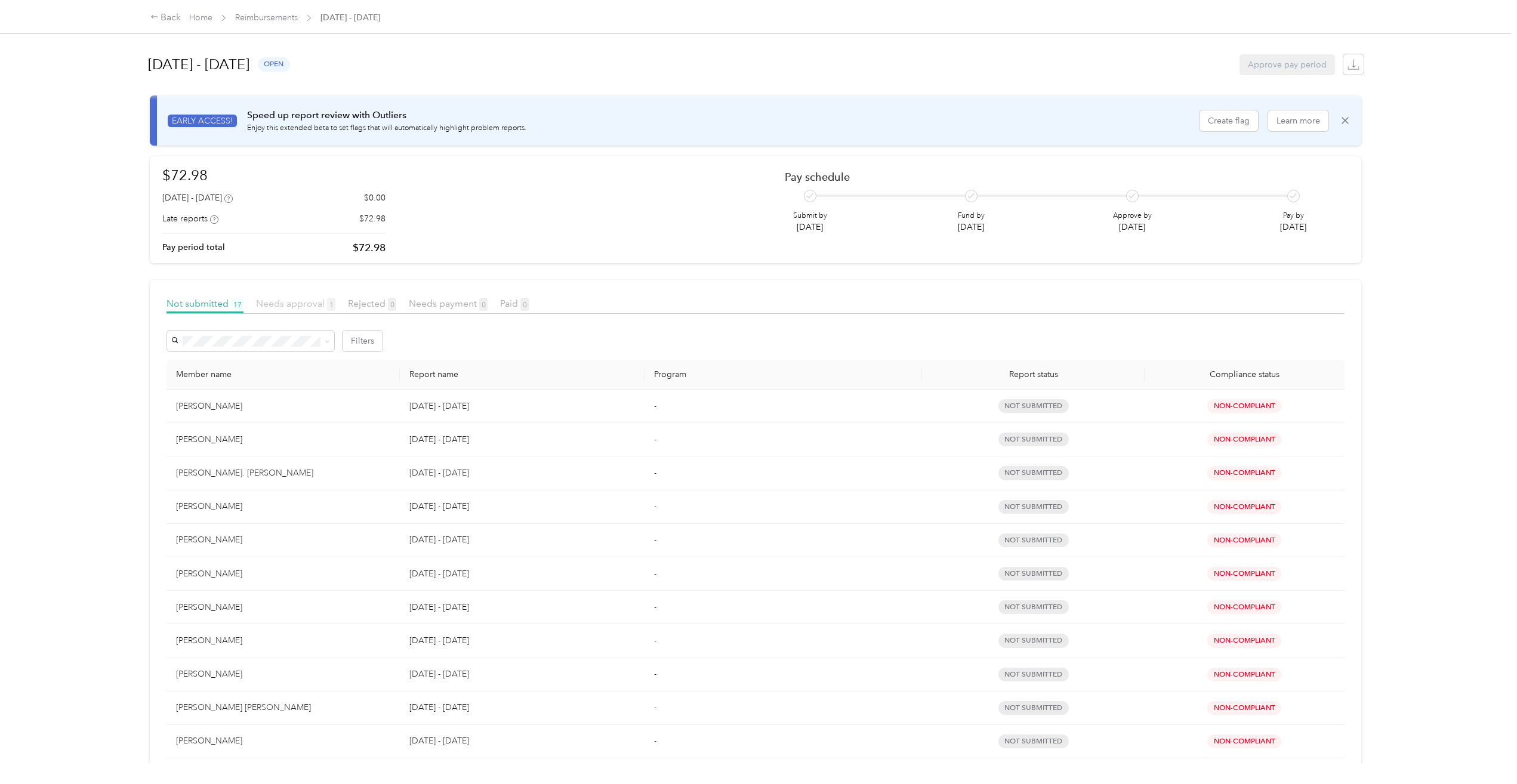
click at [286, 298] on span "Needs approval 1" at bounding box center [295, 303] width 79 height 12
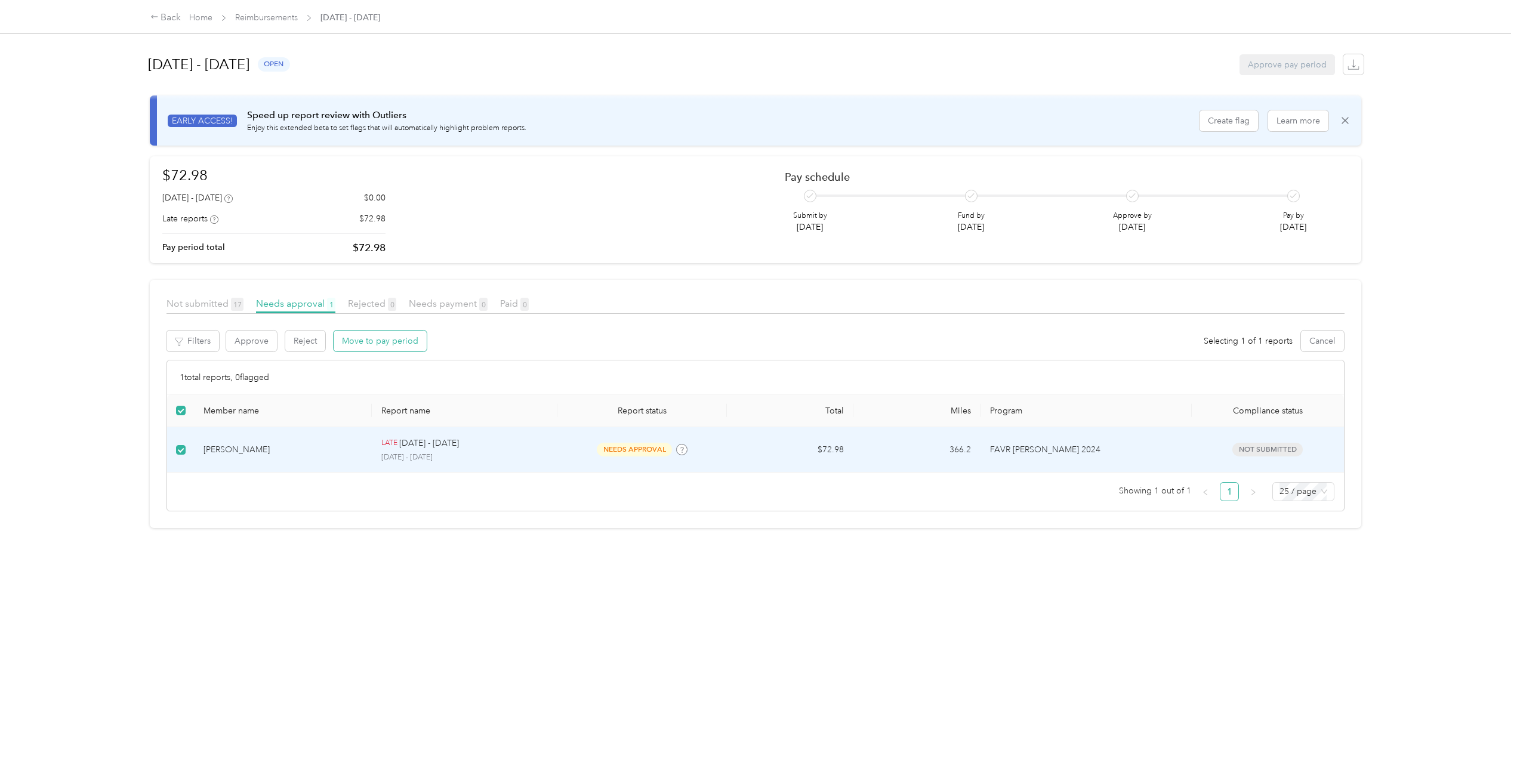
click at [378, 342] on button "Move to pay period" at bounding box center [380, 341] width 93 height 21
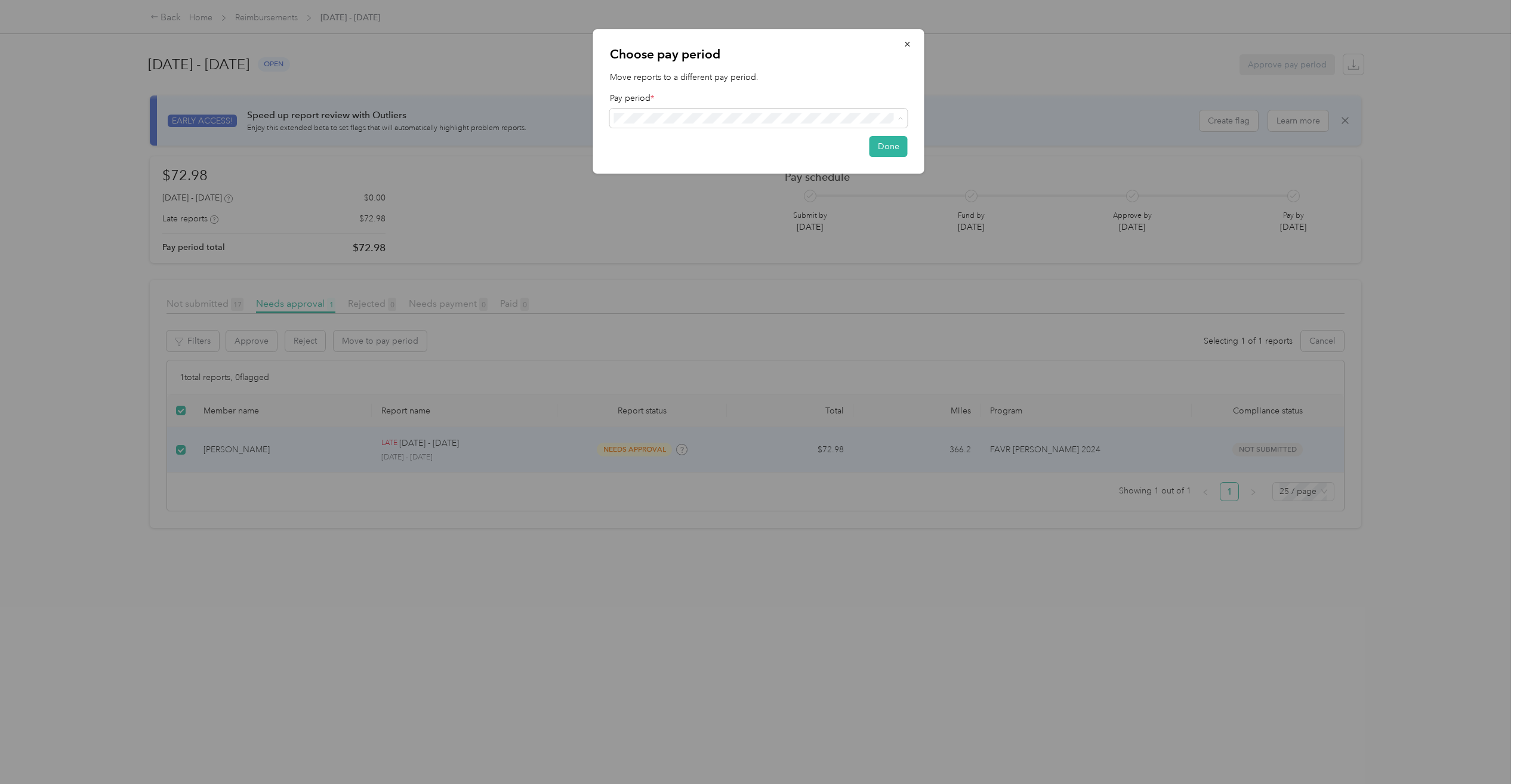
click at [656, 189] on ol "[DATE] - [DATE] ( variable ) - current open [DATE] - [DATE] ( fixed ) needs app…" at bounding box center [759, 206] width 298 height 155
click at [763, 184] on div "[DATE] - [DATE] ( variable ) needs approval" at bounding box center [759, 184] width 281 height 14
click at [889, 143] on button "Done" at bounding box center [889, 149] width 38 height 21
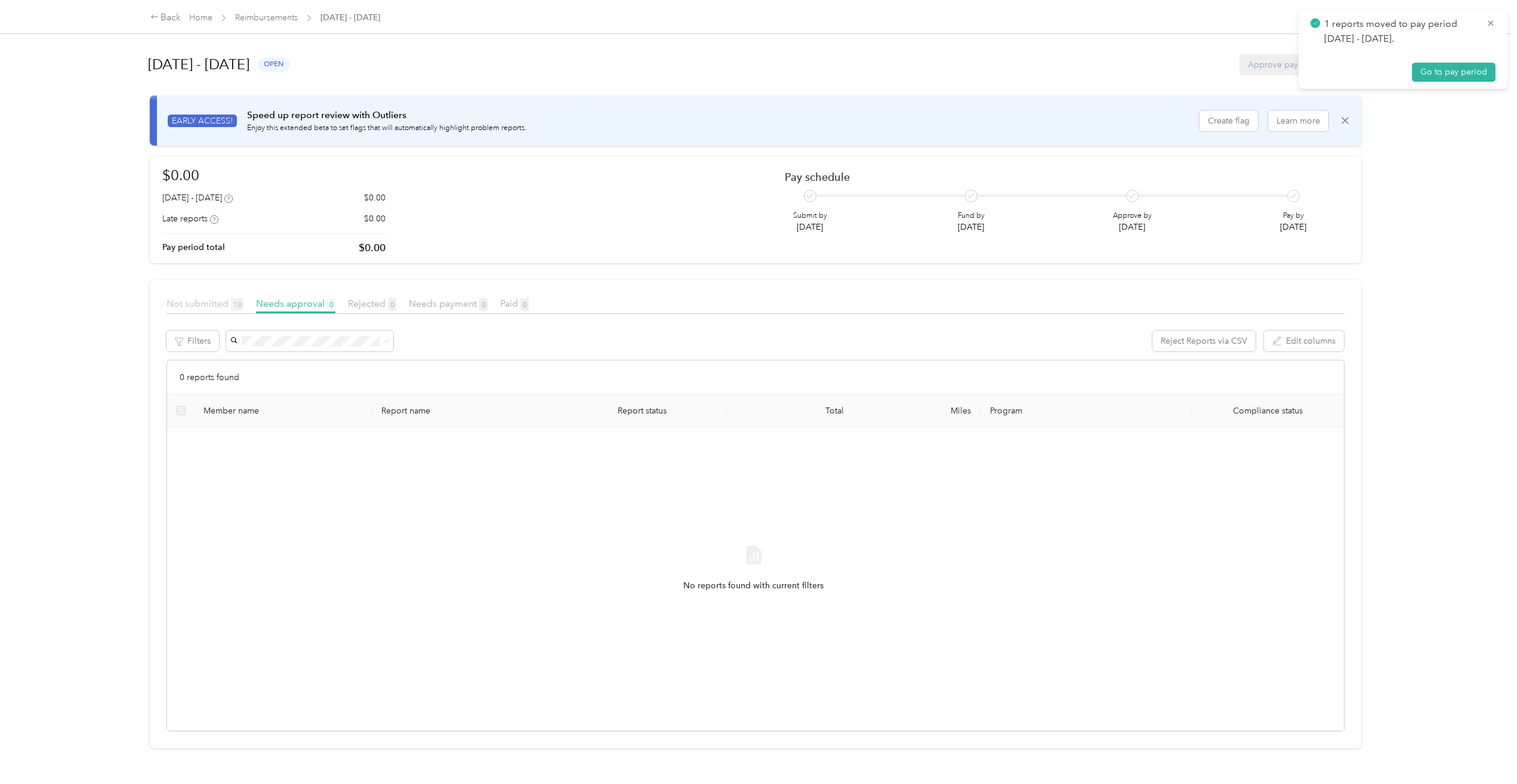
click at [216, 302] on span "Not submitted 18" at bounding box center [205, 303] width 77 height 12
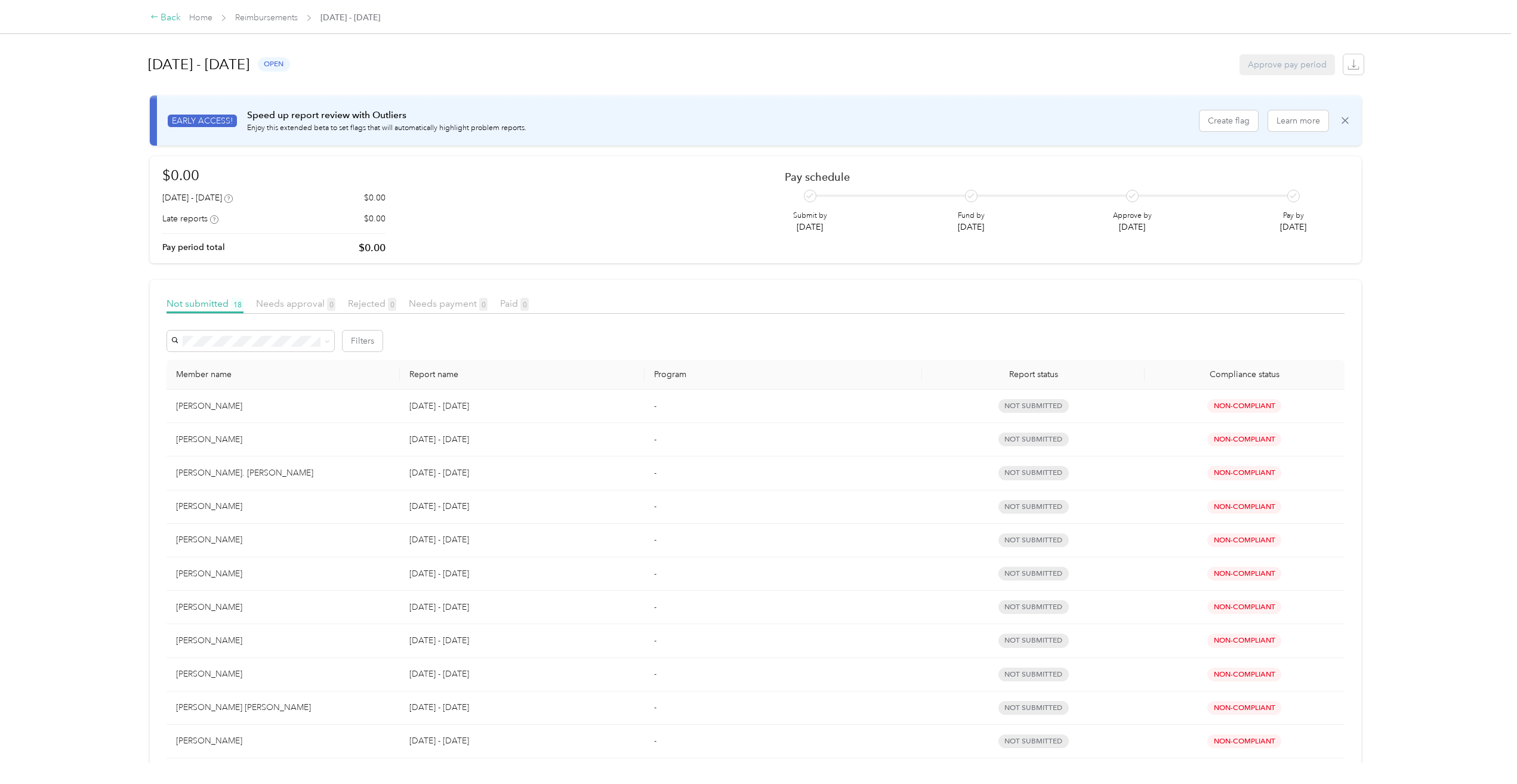
click at [157, 17] on icon at bounding box center [154, 16] width 8 height 8
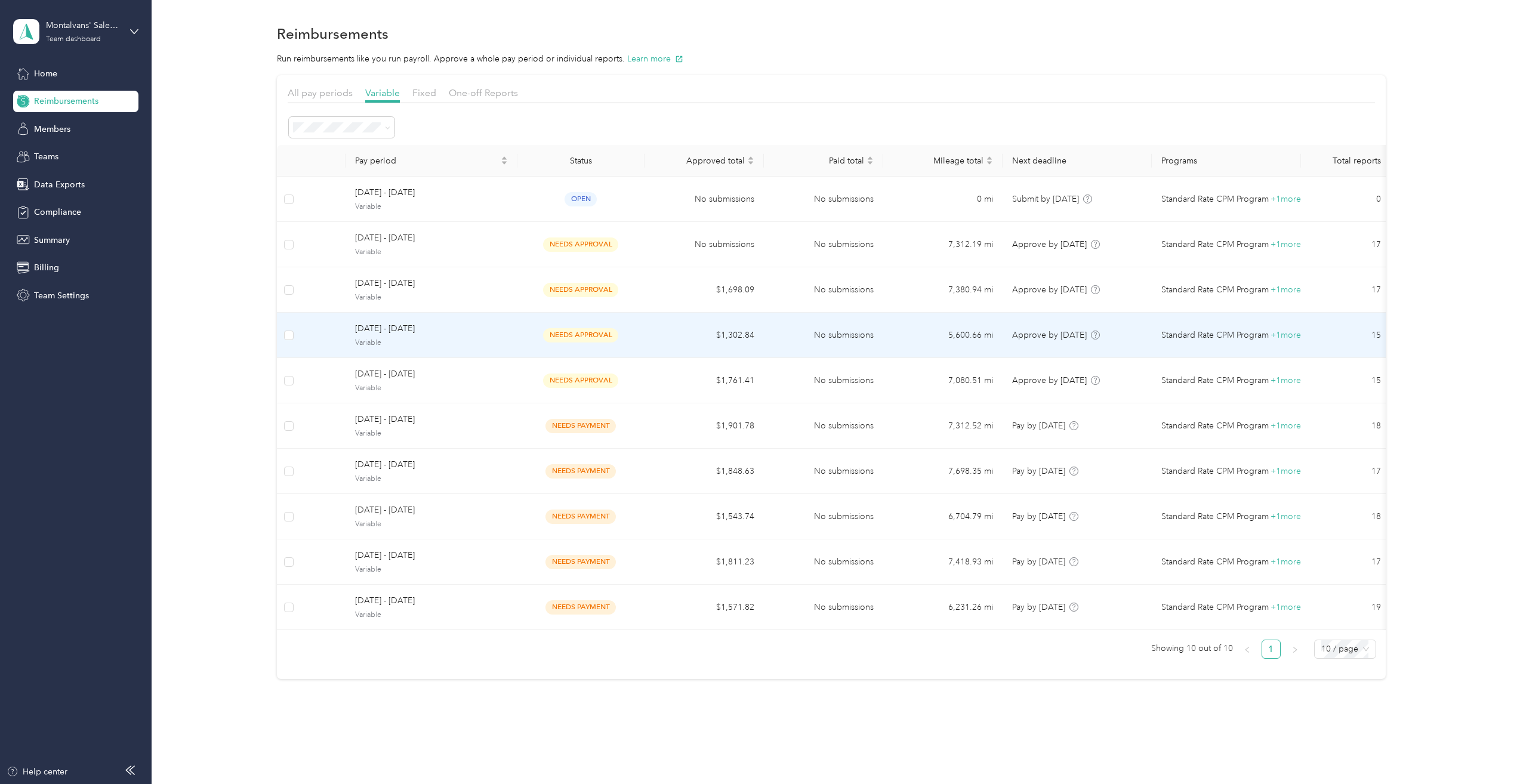
scroll to position [18, 0]
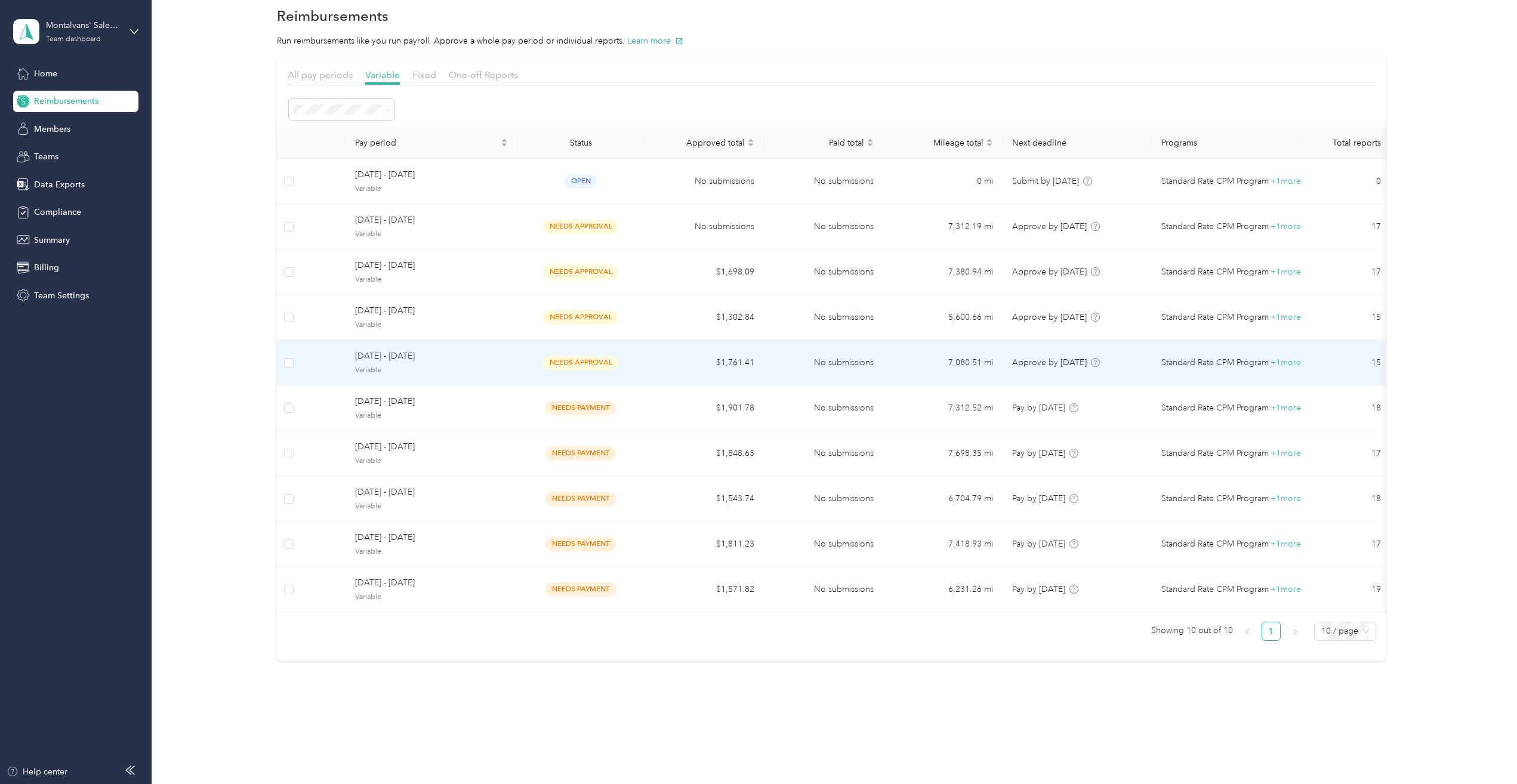
click at [453, 355] on span "[DATE] - [DATE]" at bounding box center [431, 356] width 153 height 13
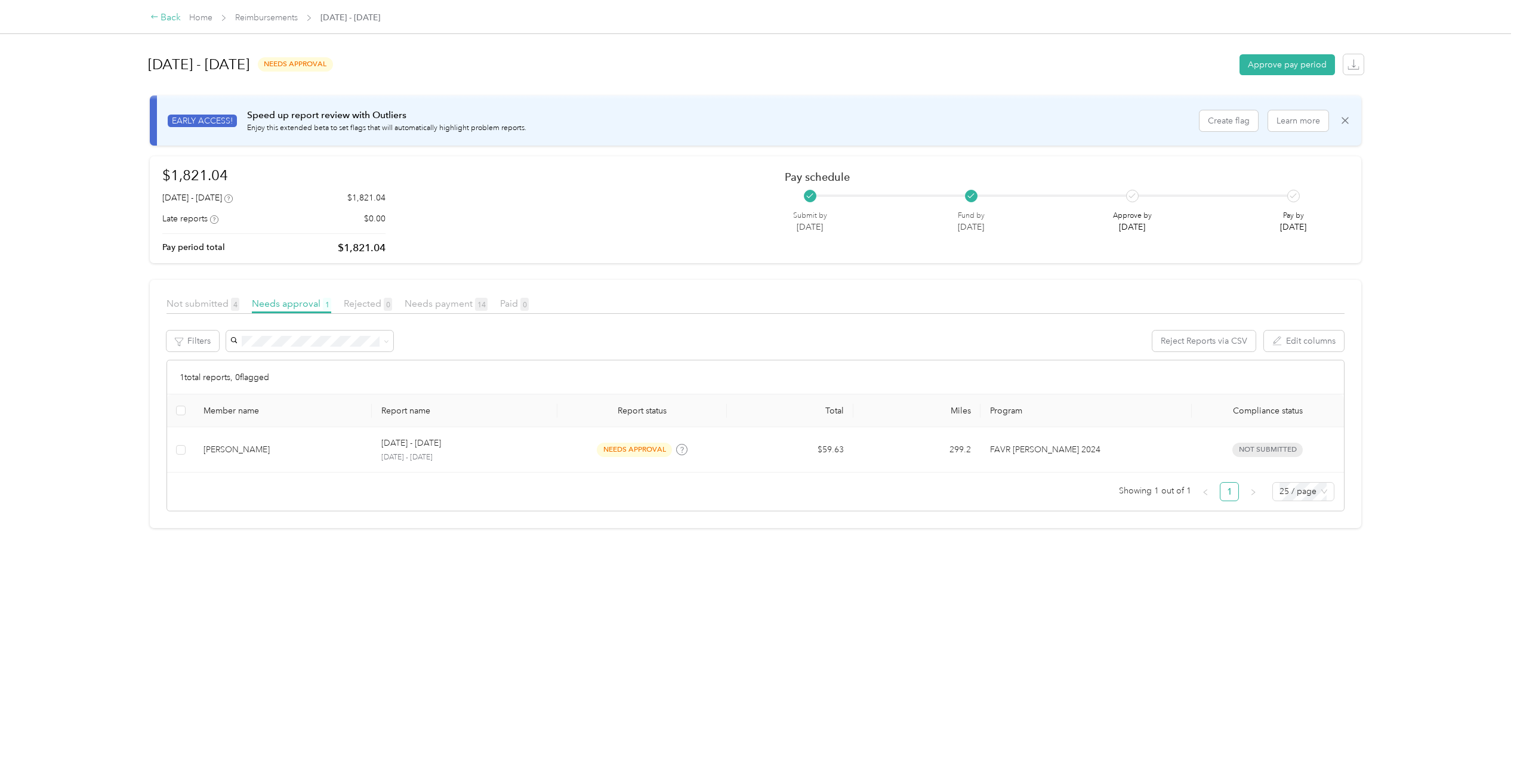
click at [168, 17] on div "Back" at bounding box center [166, 18] width 31 height 15
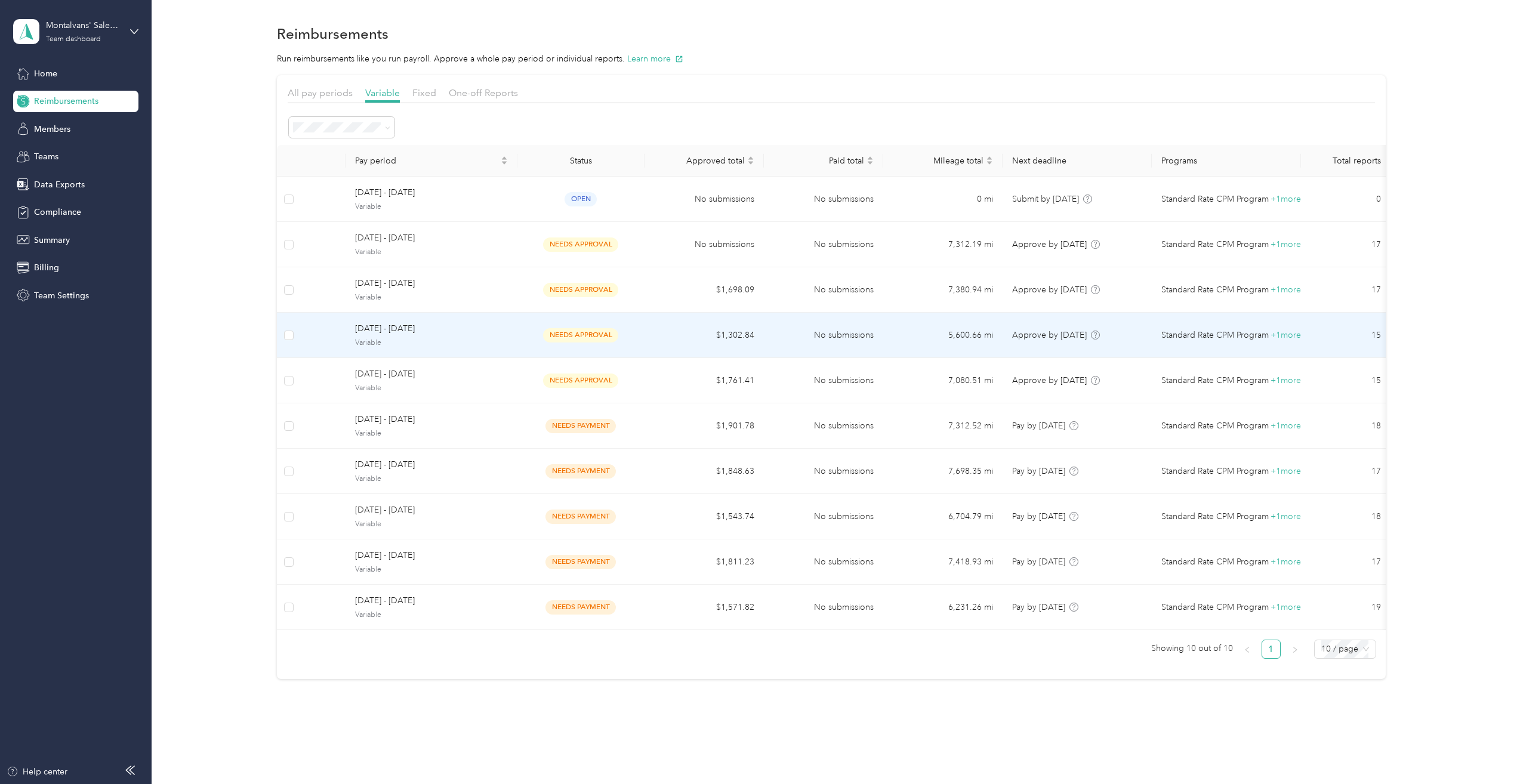
click at [427, 341] on span "Variable" at bounding box center [431, 343] width 153 height 11
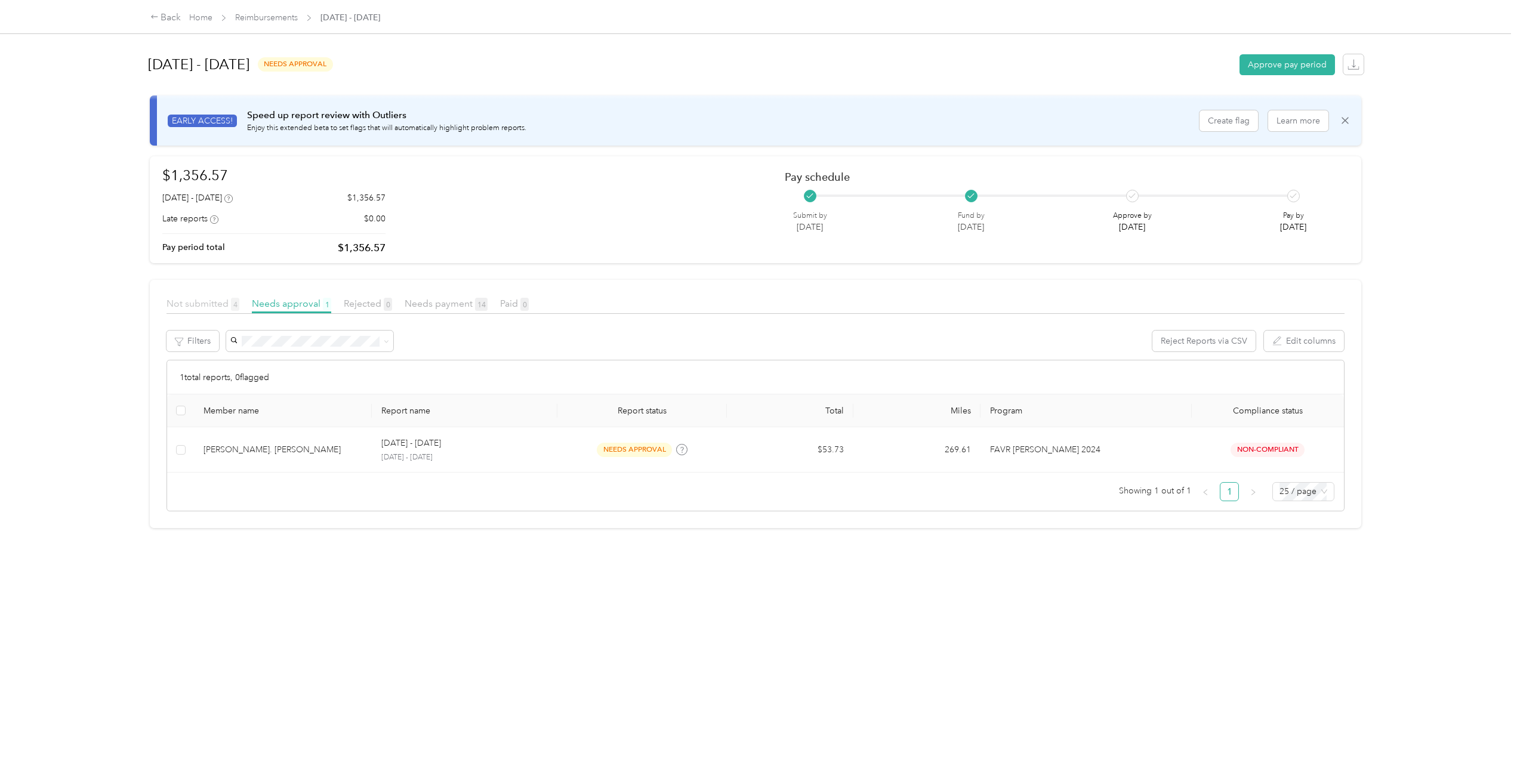
click at [204, 300] on span "Not submitted 4" at bounding box center [203, 303] width 73 height 12
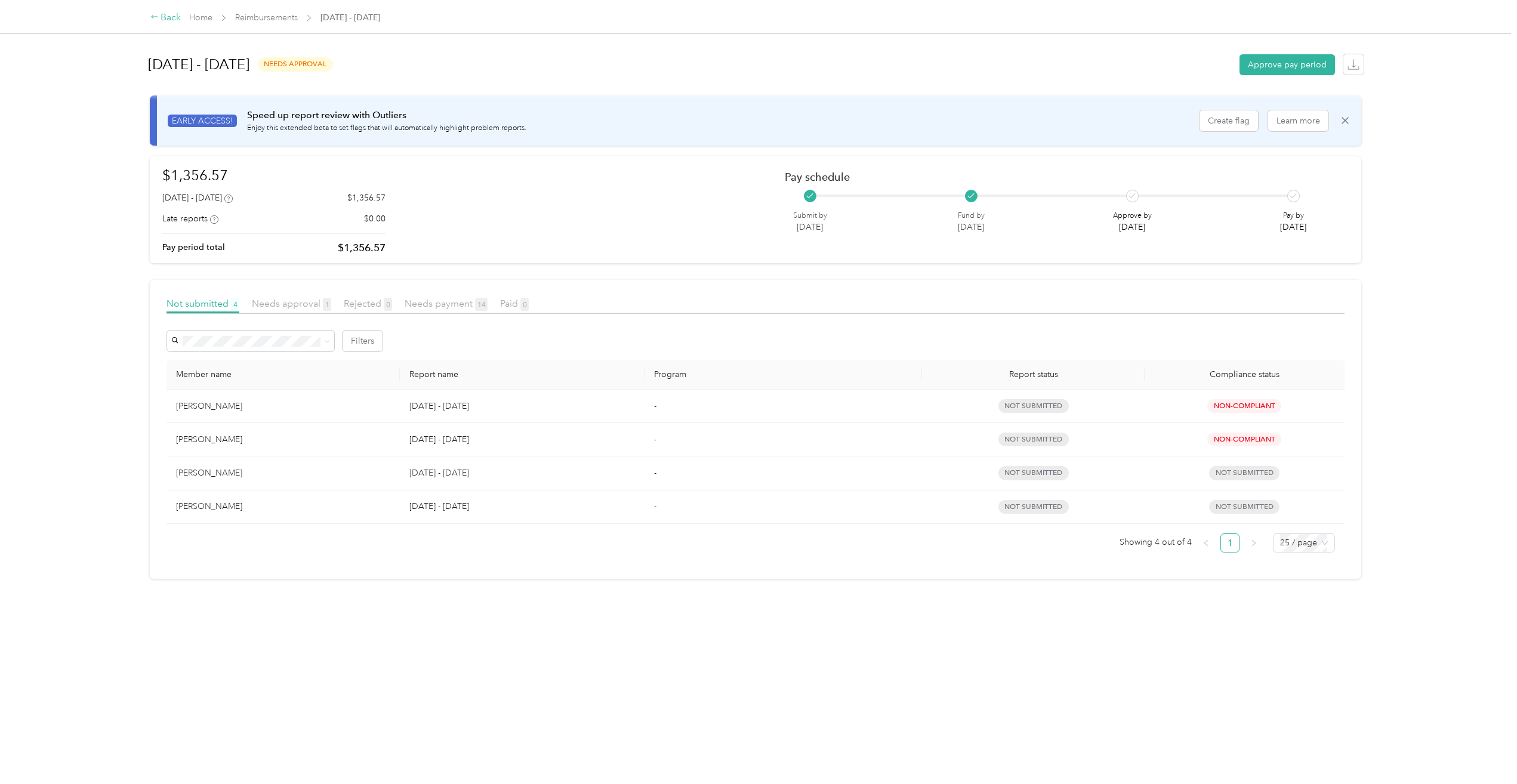
click at [164, 15] on div "Back" at bounding box center [166, 18] width 31 height 15
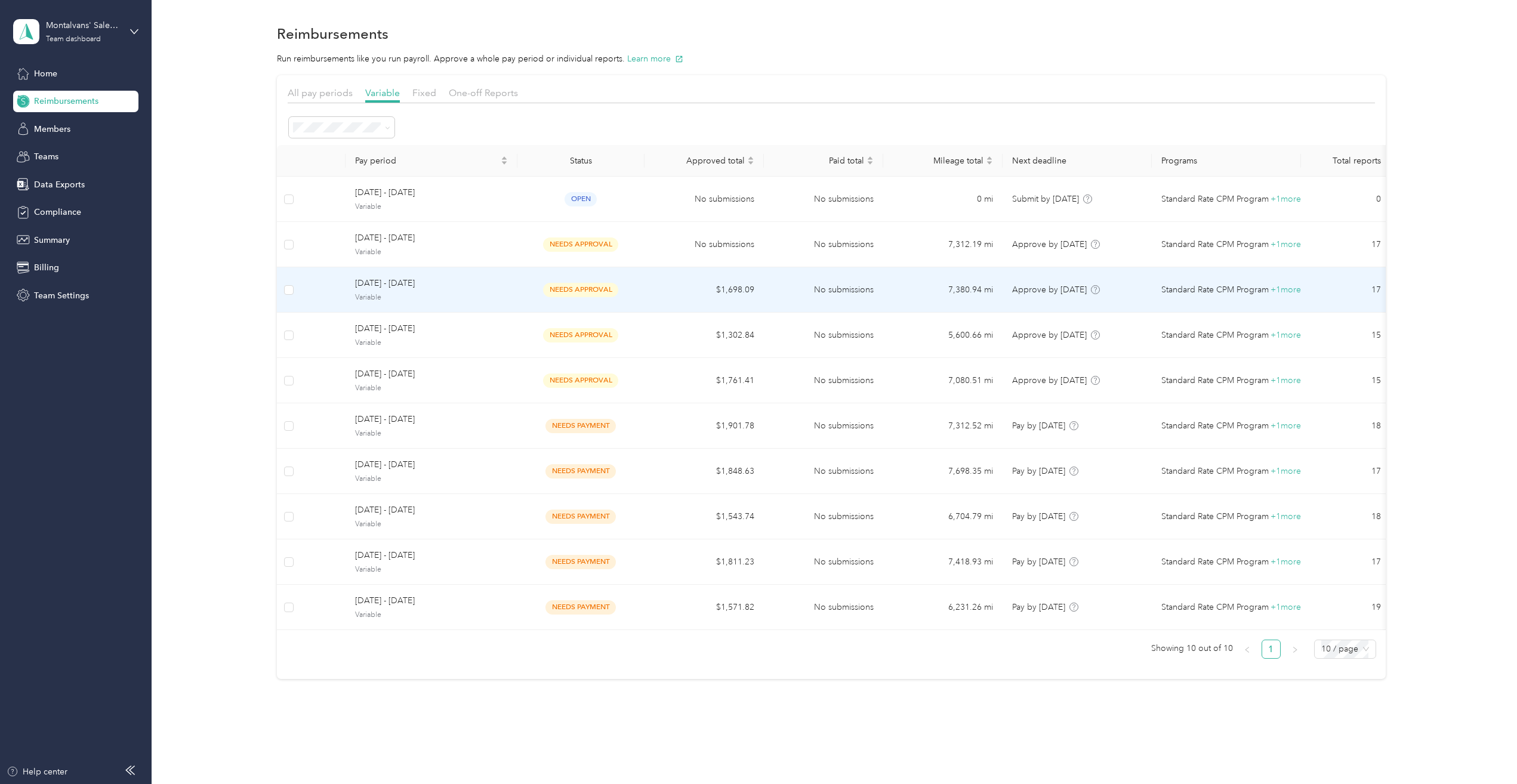
click at [456, 297] on span "Variable" at bounding box center [431, 298] width 153 height 11
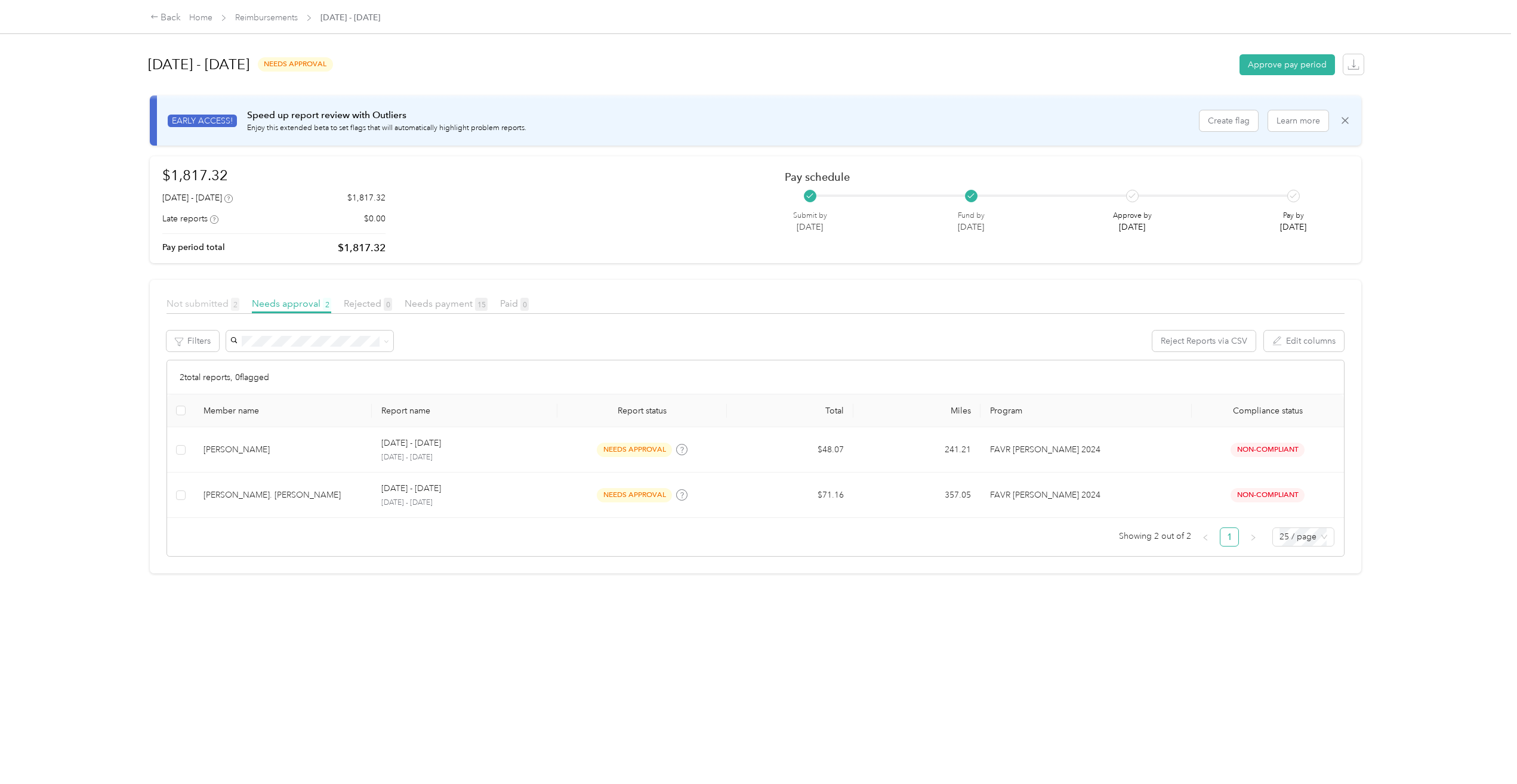
click at [203, 302] on span "Not submitted 2" at bounding box center [203, 303] width 73 height 12
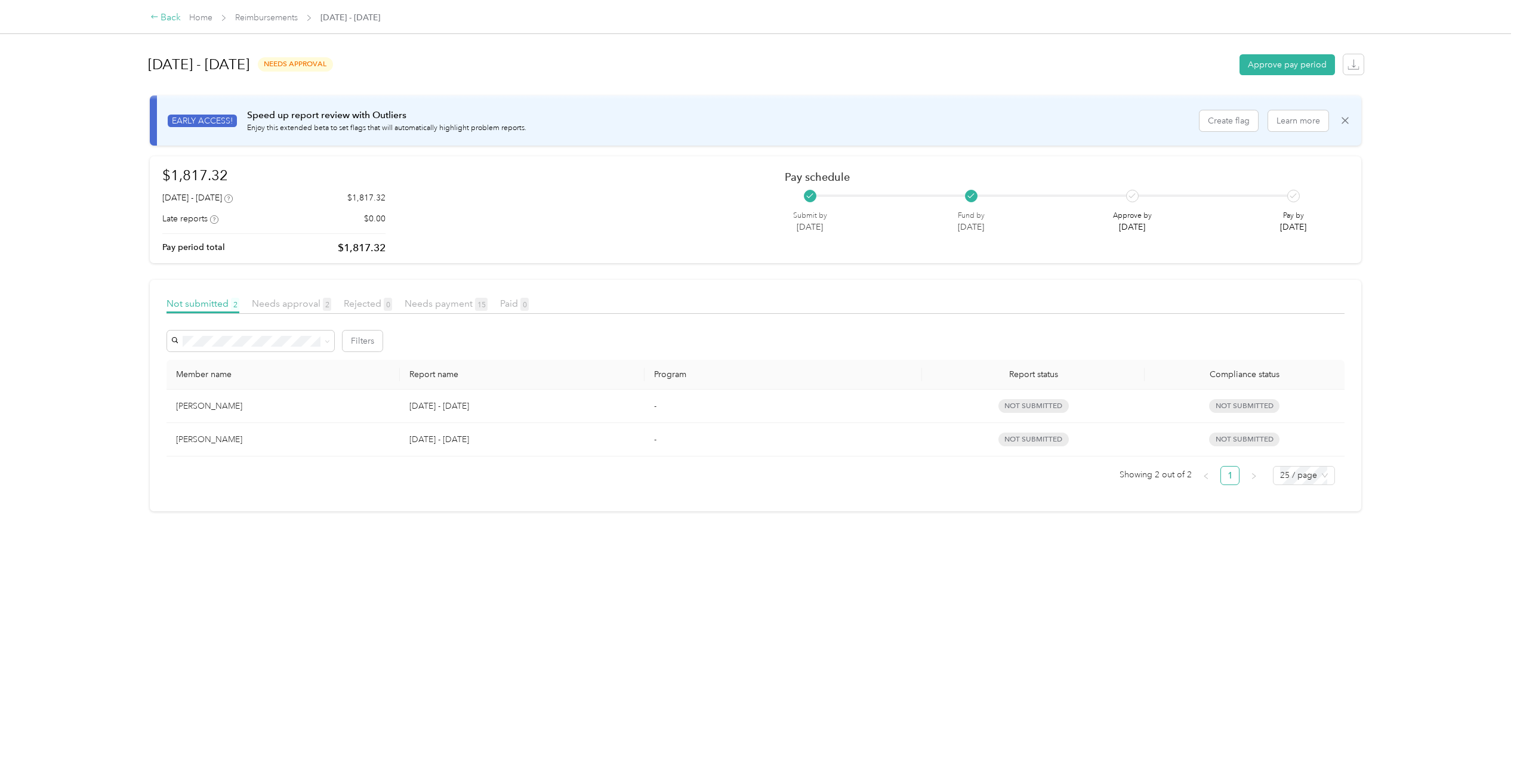
click at [171, 17] on div "Back" at bounding box center [166, 18] width 31 height 15
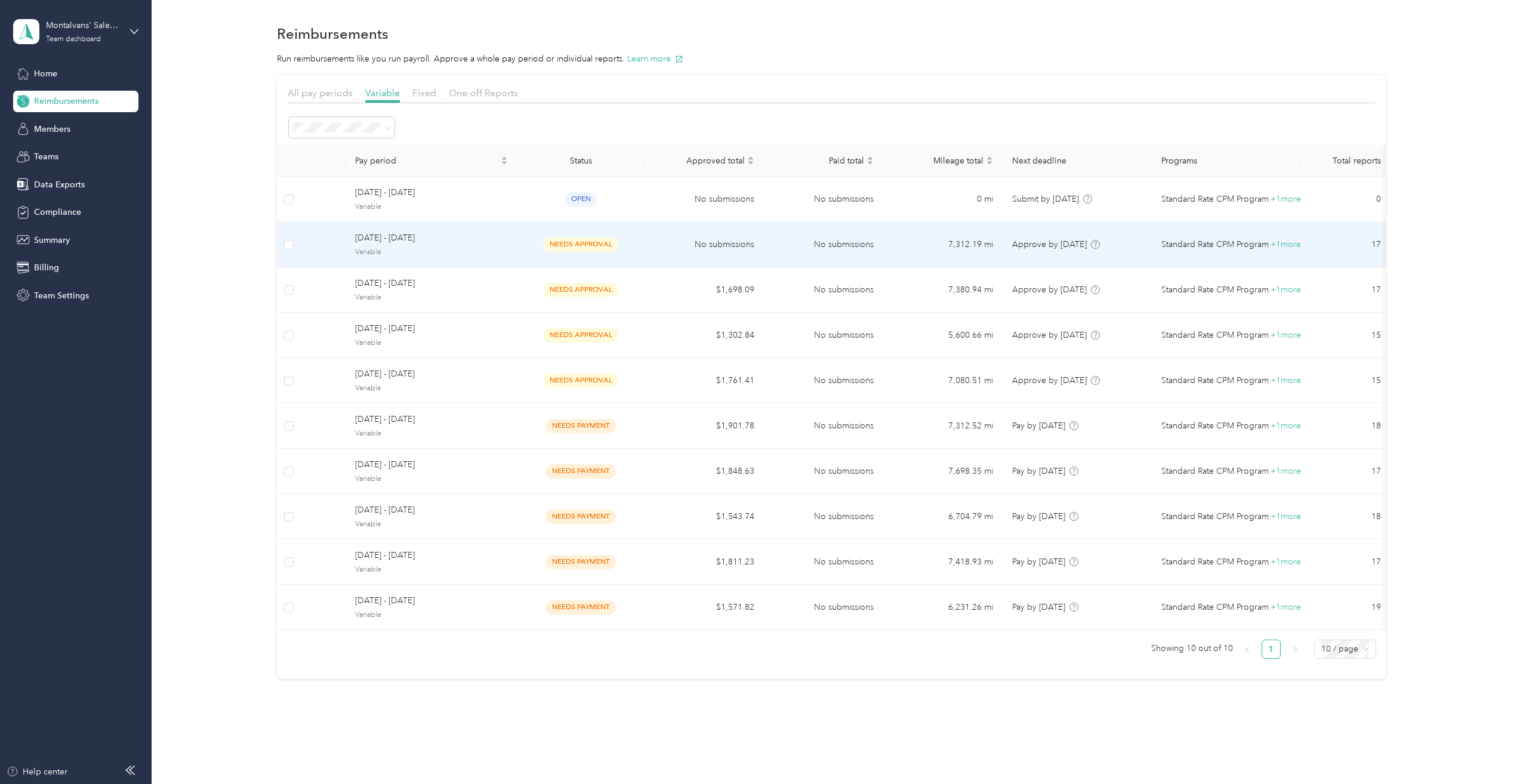
click at [424, 259] on td "[DATE] - [DATE] Variable" at bounding box center [431, 244] width 172 height 45
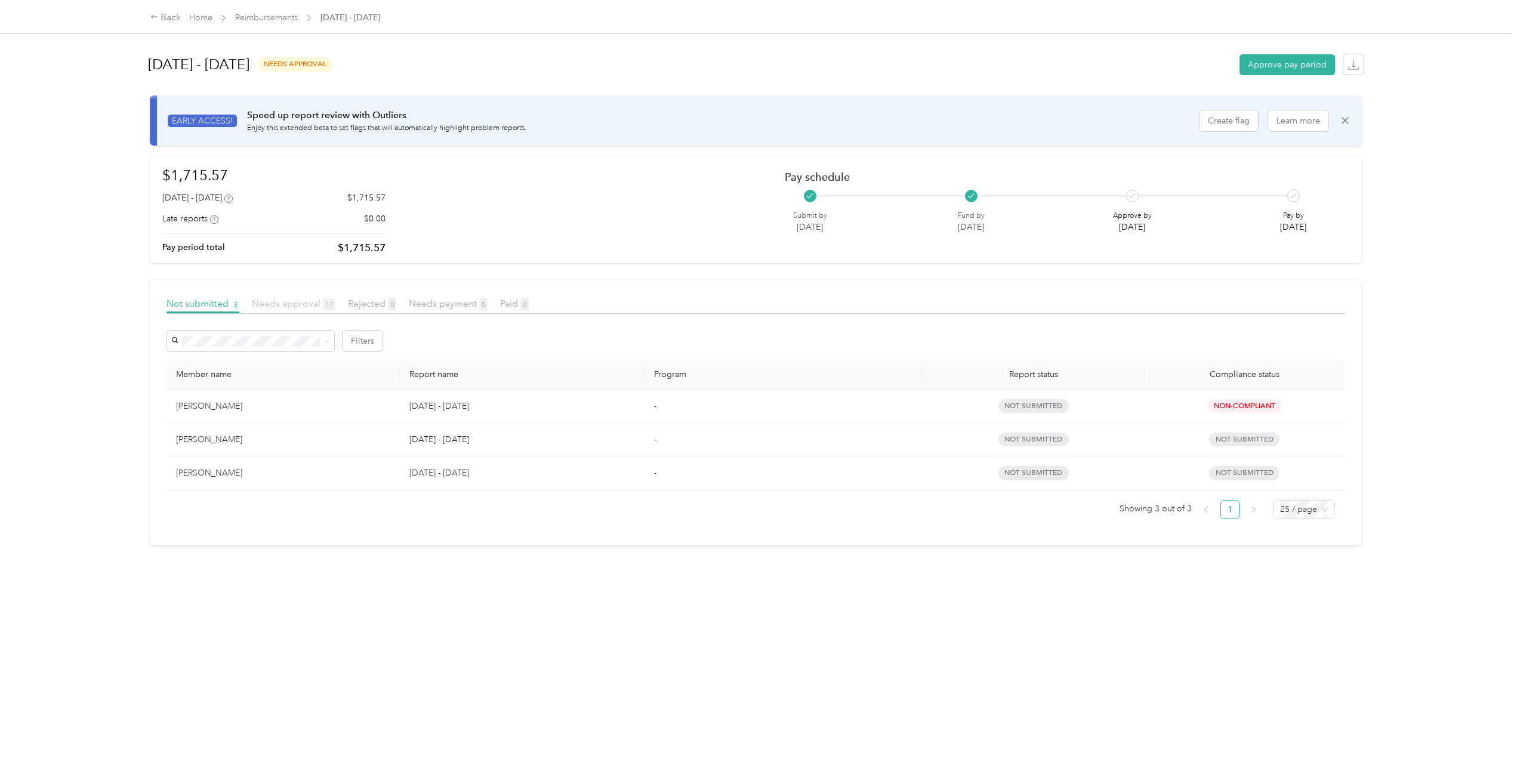
click at [289, 299] on span "Needs approval 17" at bounding box center [293, 303] width 84 height 12
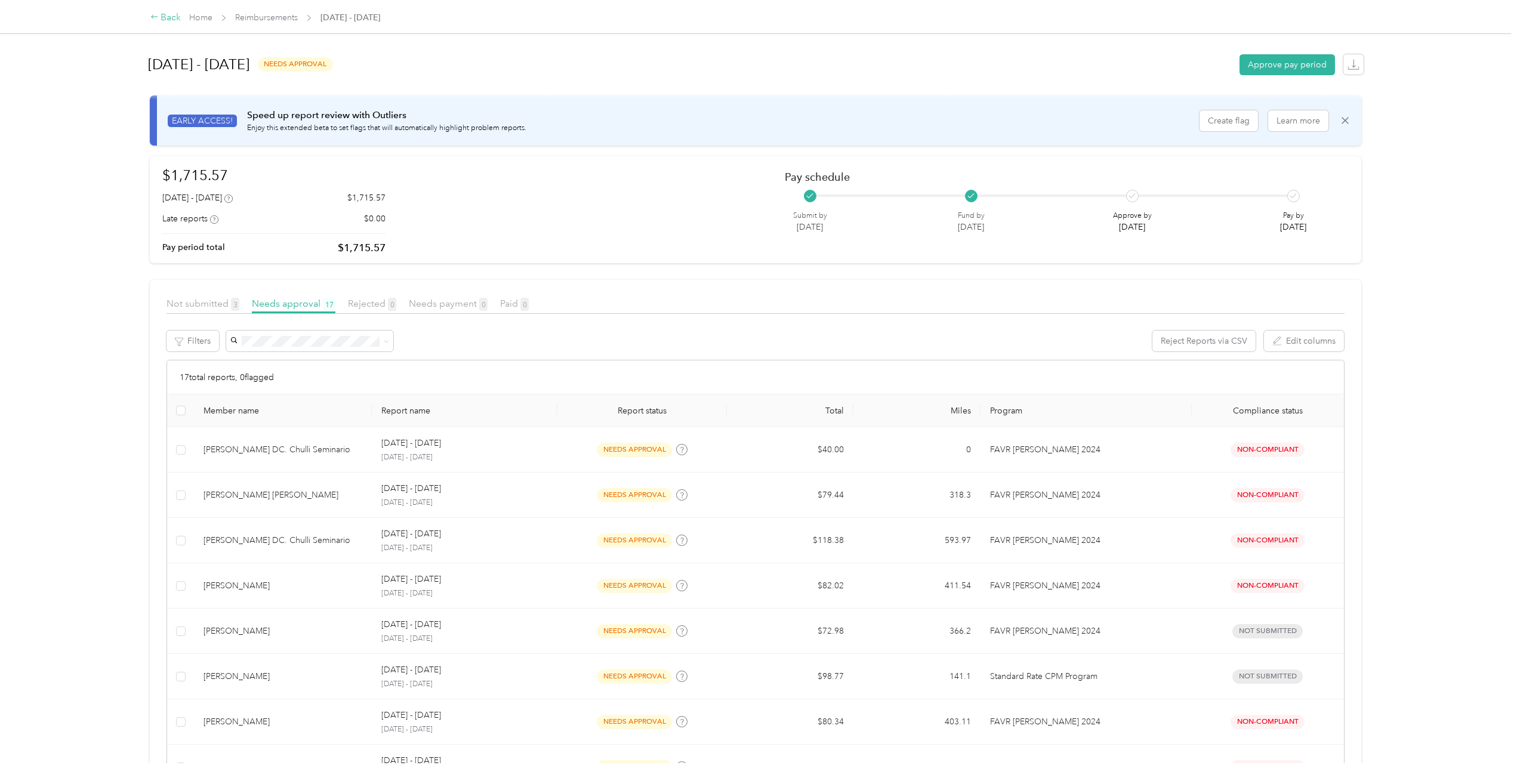
click at [174, 12] on div "Back" at bounding box center [166, 18] width 31 height 15
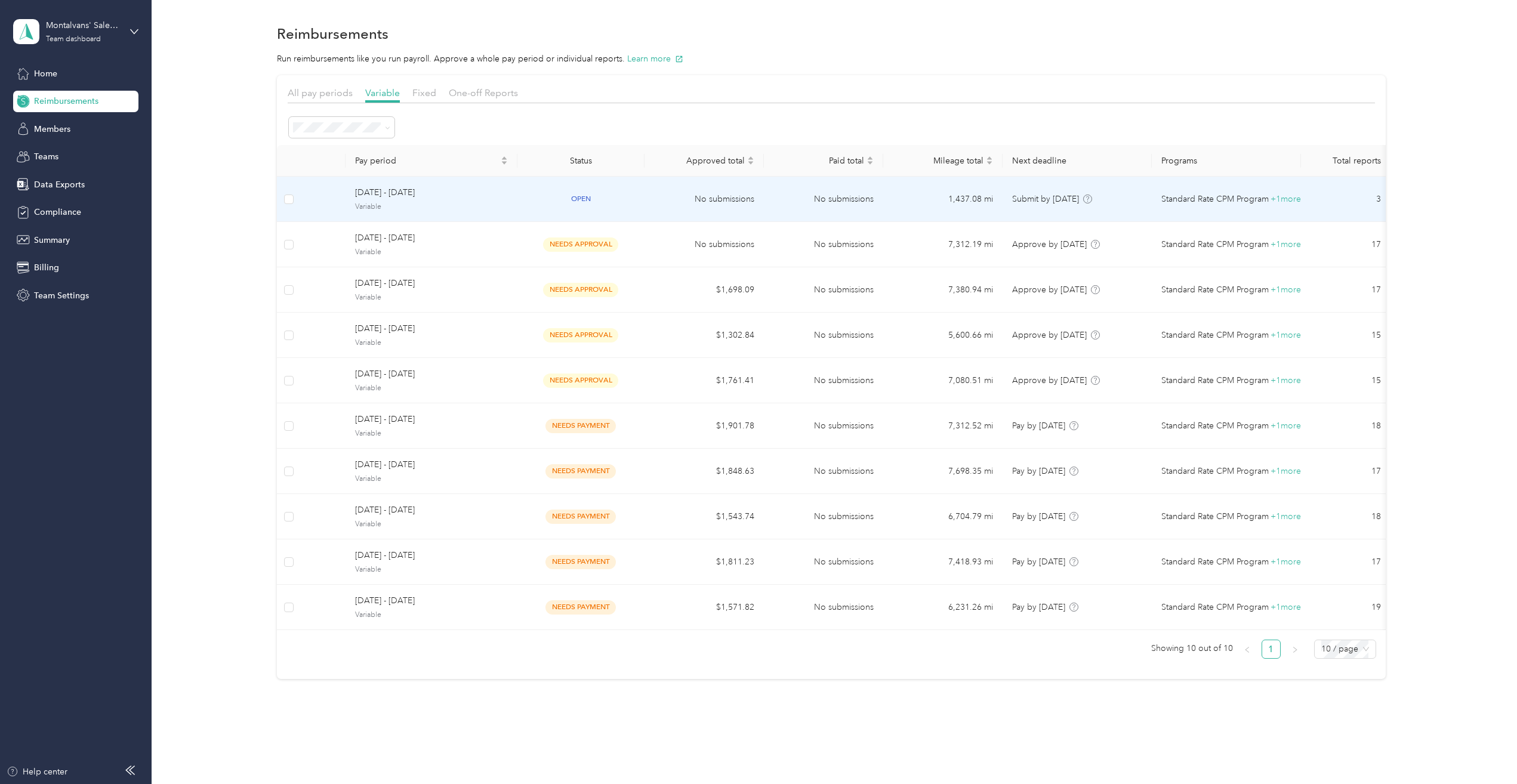
click at [493, 199] on div "[DATE] - [DATE] Variable" at bounding box center [431, 199] width 153 height 25
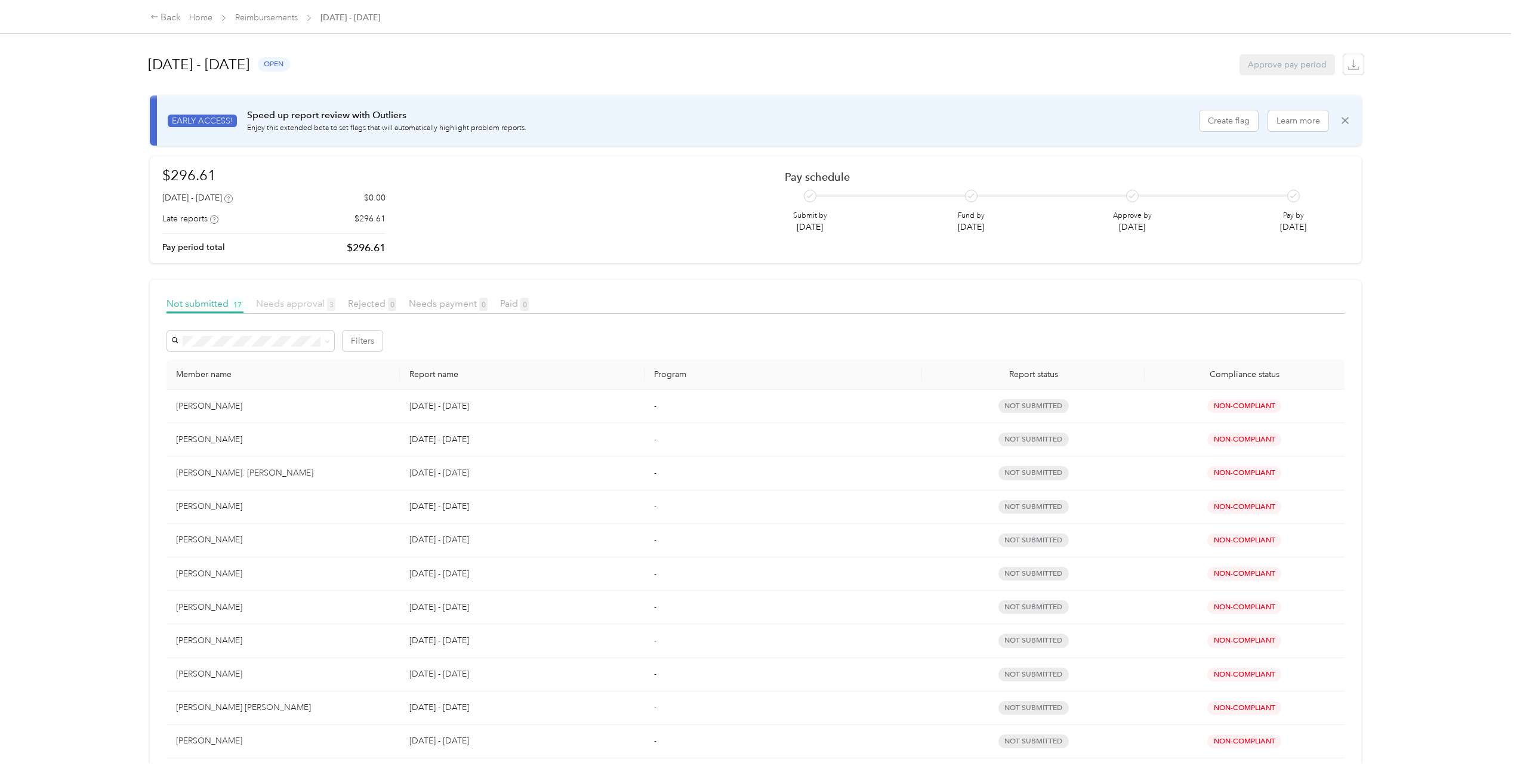
click at [298, 301] on span "Needs approval 3" at bounding box center [295, 303] width 79 height 12
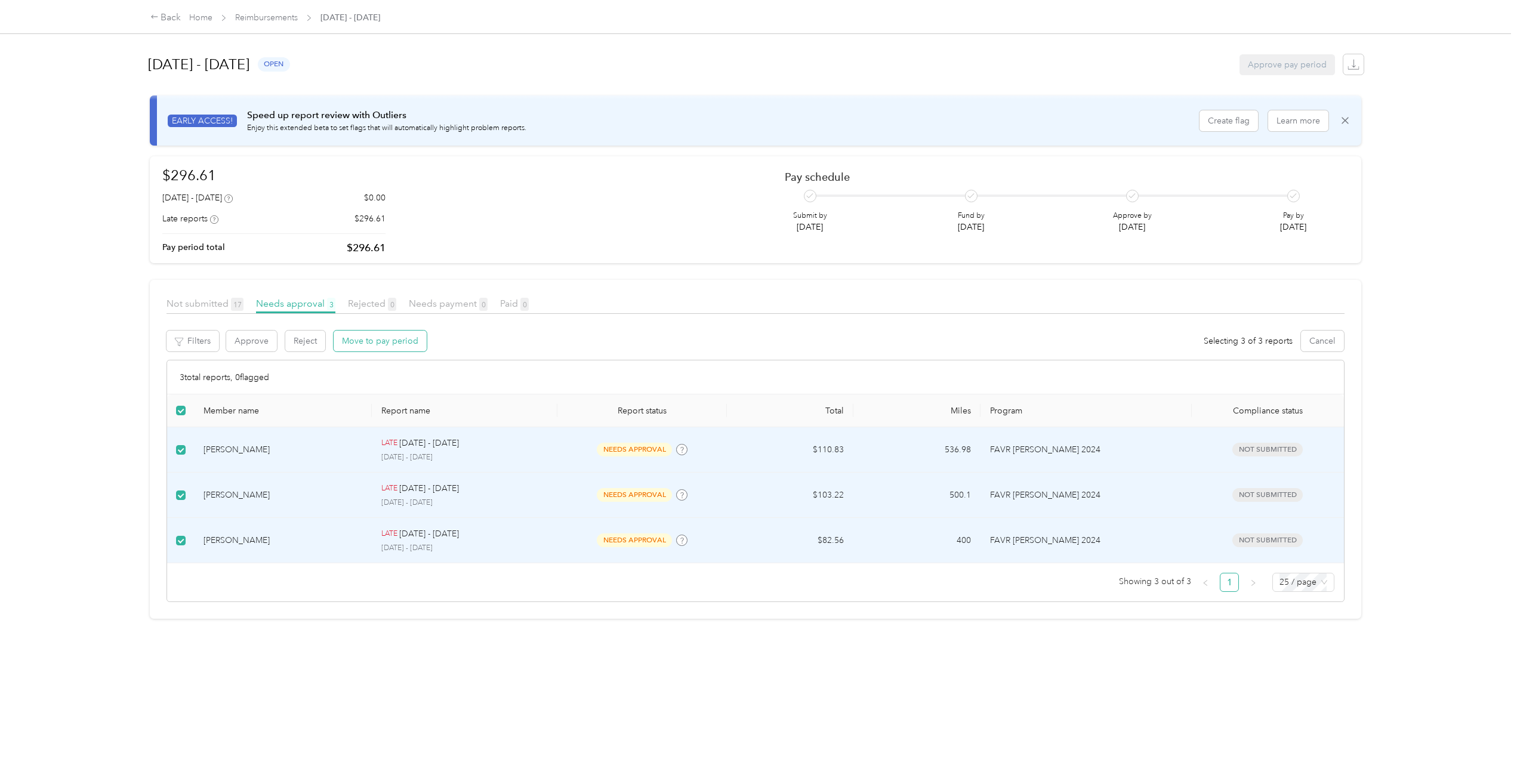
click at [397, 342] on button "Move to pay period" at bounding box center [380, 341] width 93 height 21
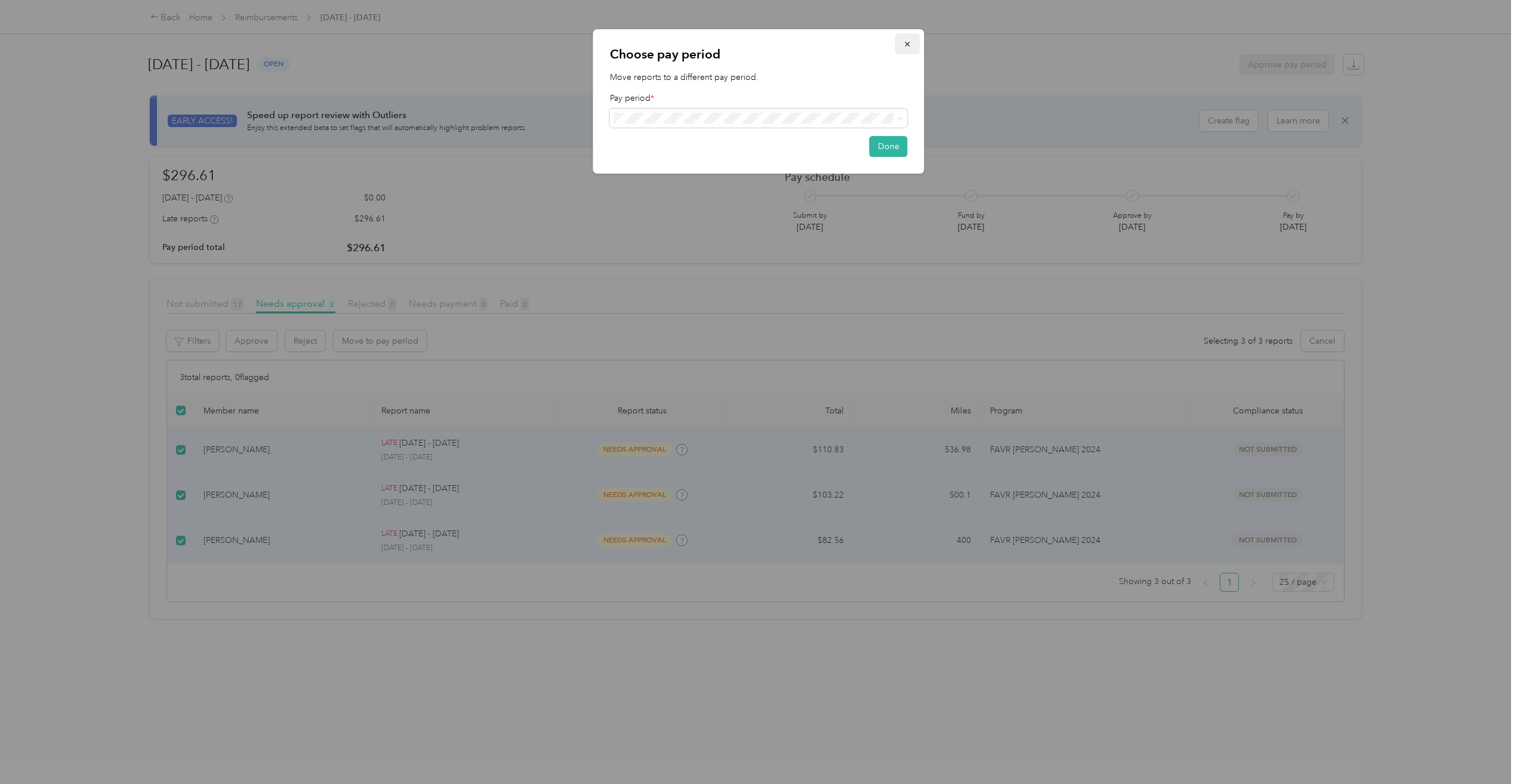
click at [909, 39] on span "button" at bounding box center [908, 44] width 8 height 10
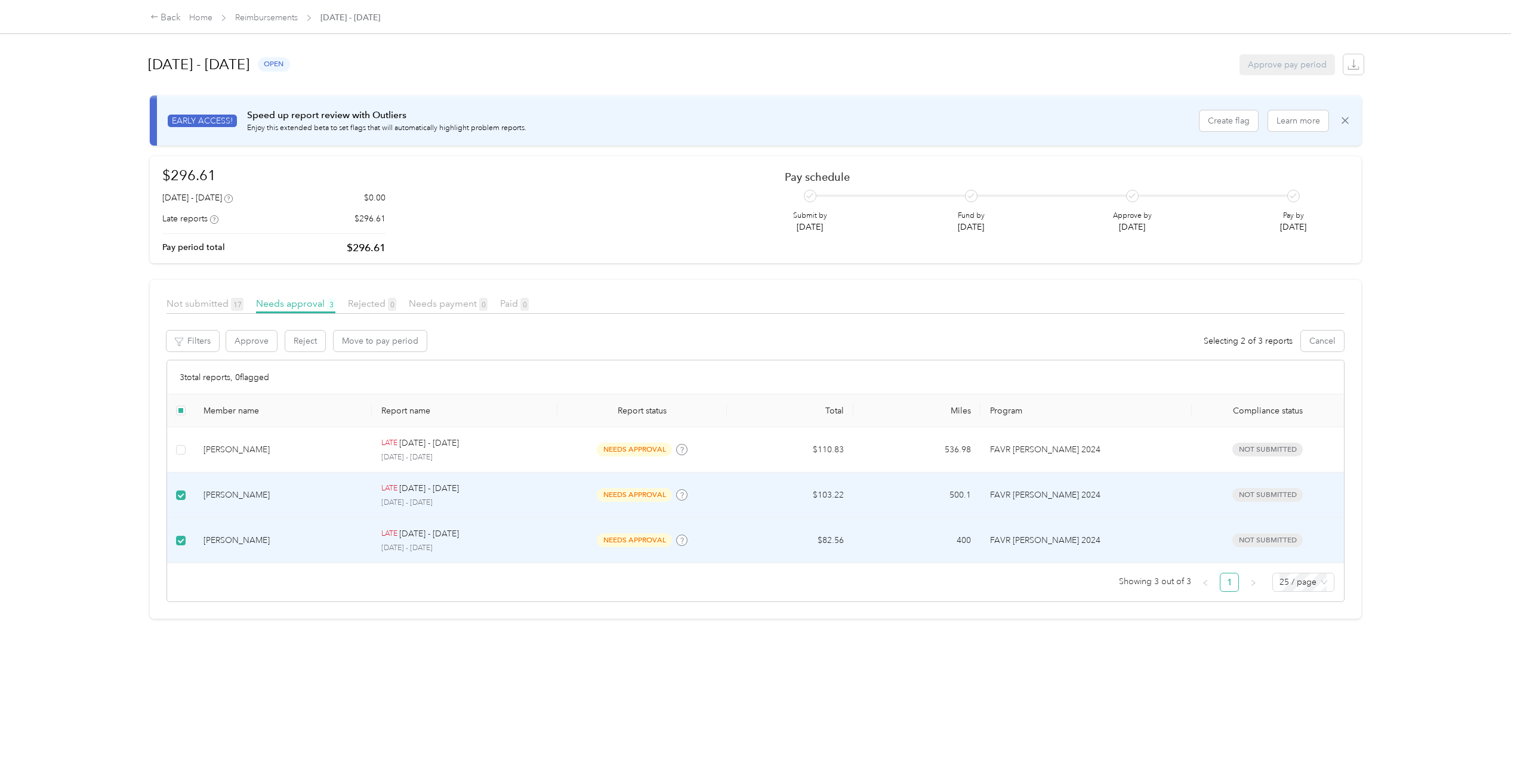
click at [181, 534] on label at bounding box center [180, 540] width 9 height 13
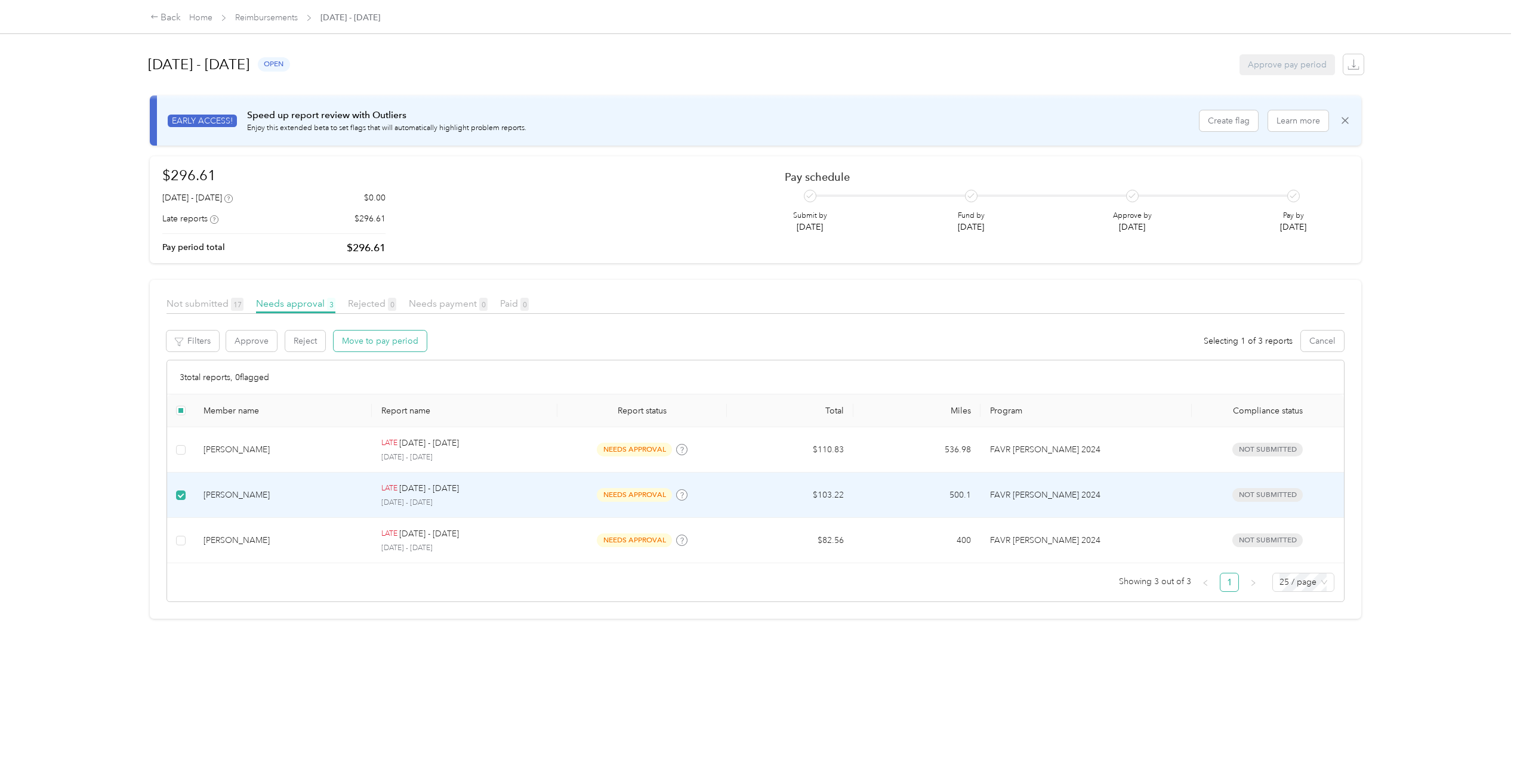
click at [368, 348] on button "Move to pay period" at bounding box center [380, 341] width 93 height 21
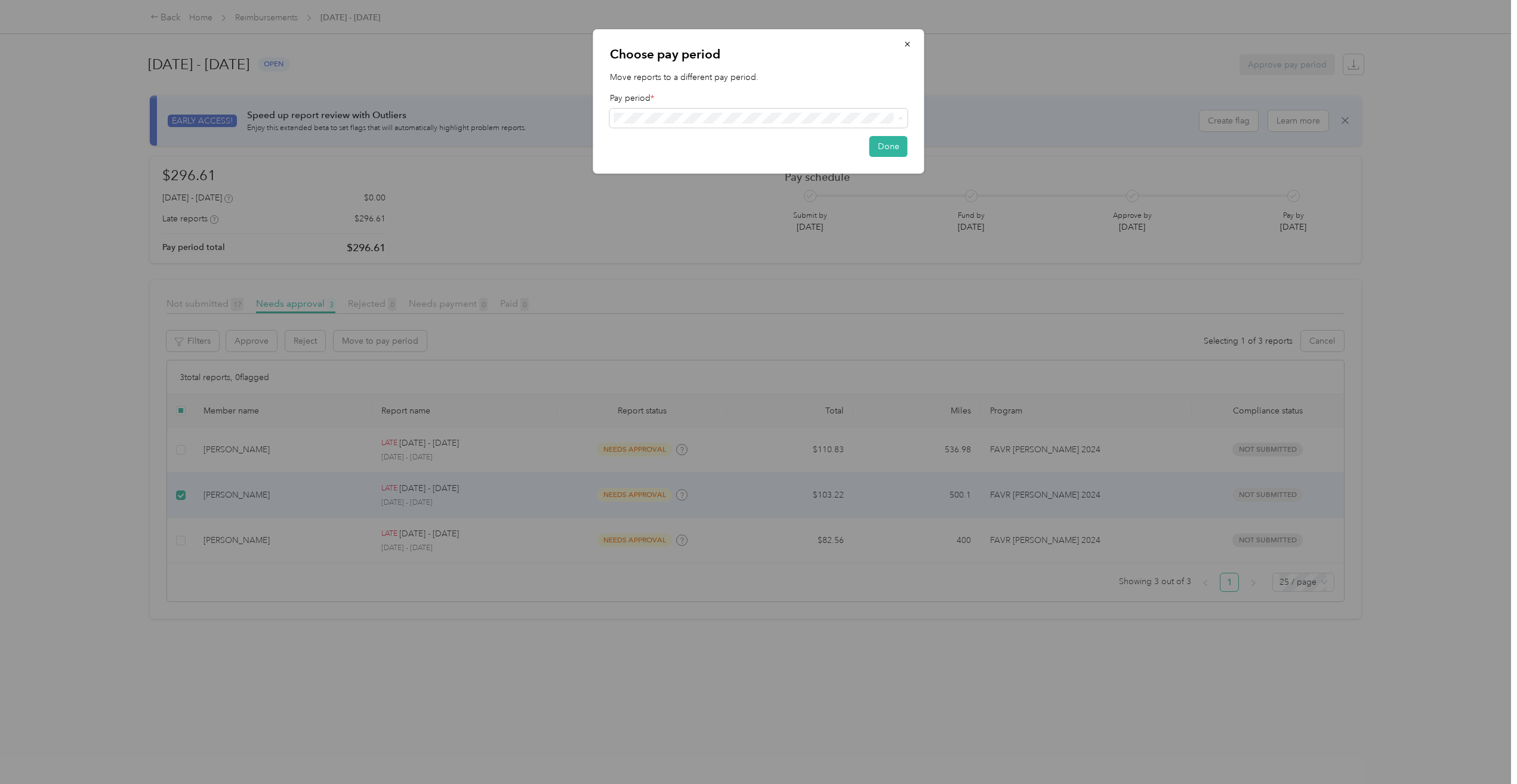
click at [687, 209] on div "[DATE] - [DATE] ( variable ) needs approval" at bounding box center [759, 206] width 281 height 14
click at [880, 154] on button "Done" at bounding box center [889, 149] width 38 height 21
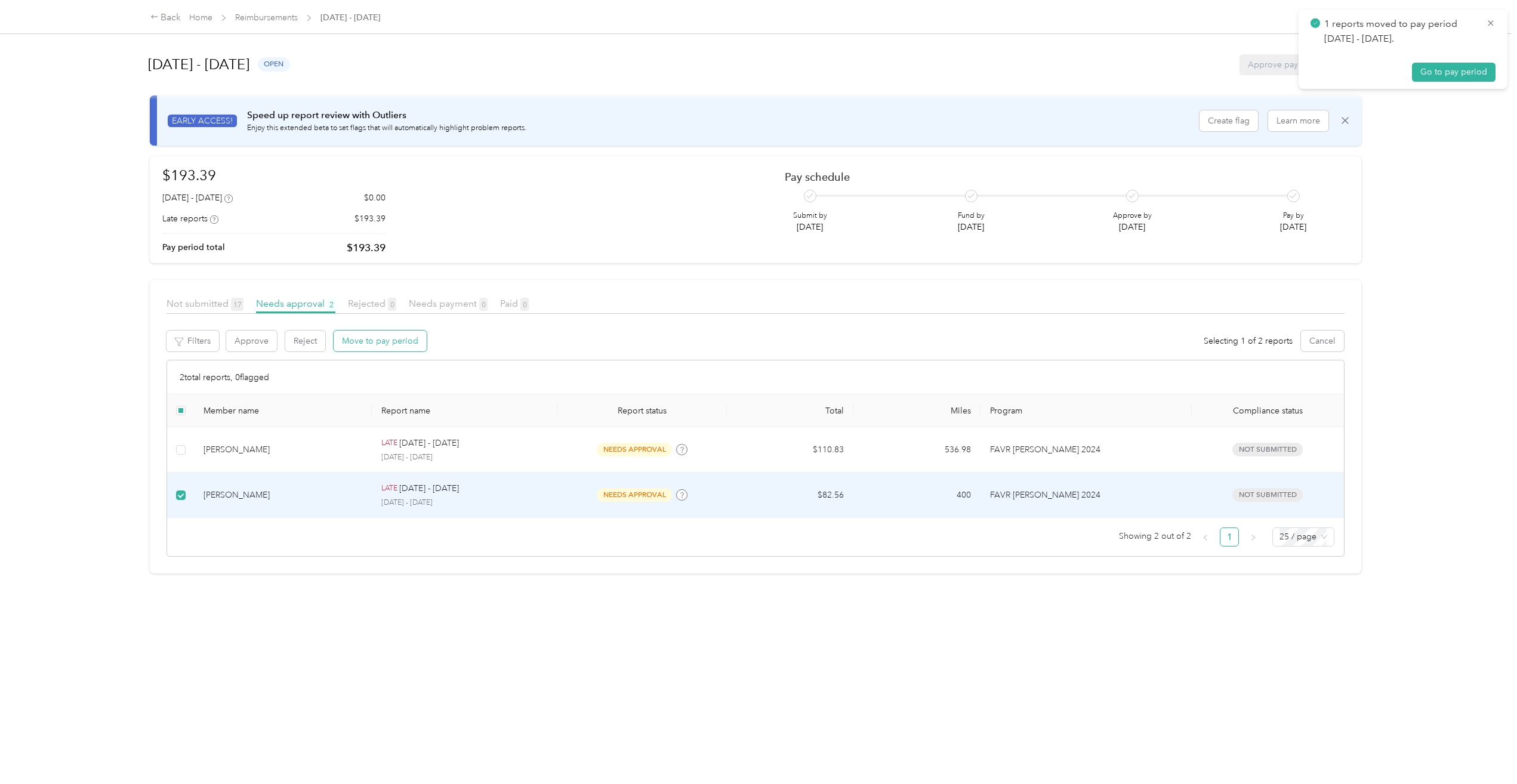
click at [393, 342] on button "Move to pay period" at bounding box center [380, 341] width 93 height 21
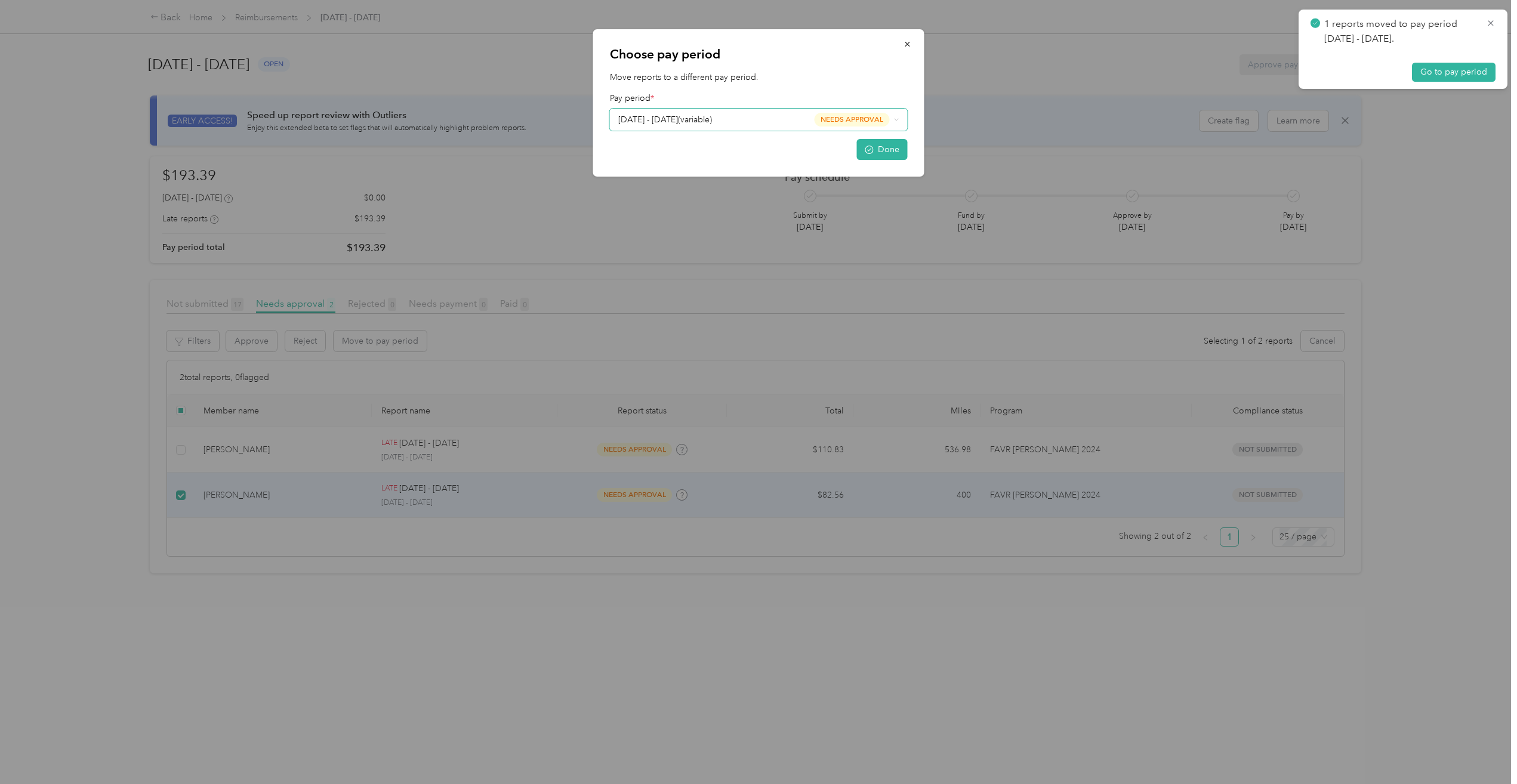
click at [759, 118] on div "[DATE] - [DATE] ( variable ) needs approval" at bounding box center [754, 120] width 272 height 14
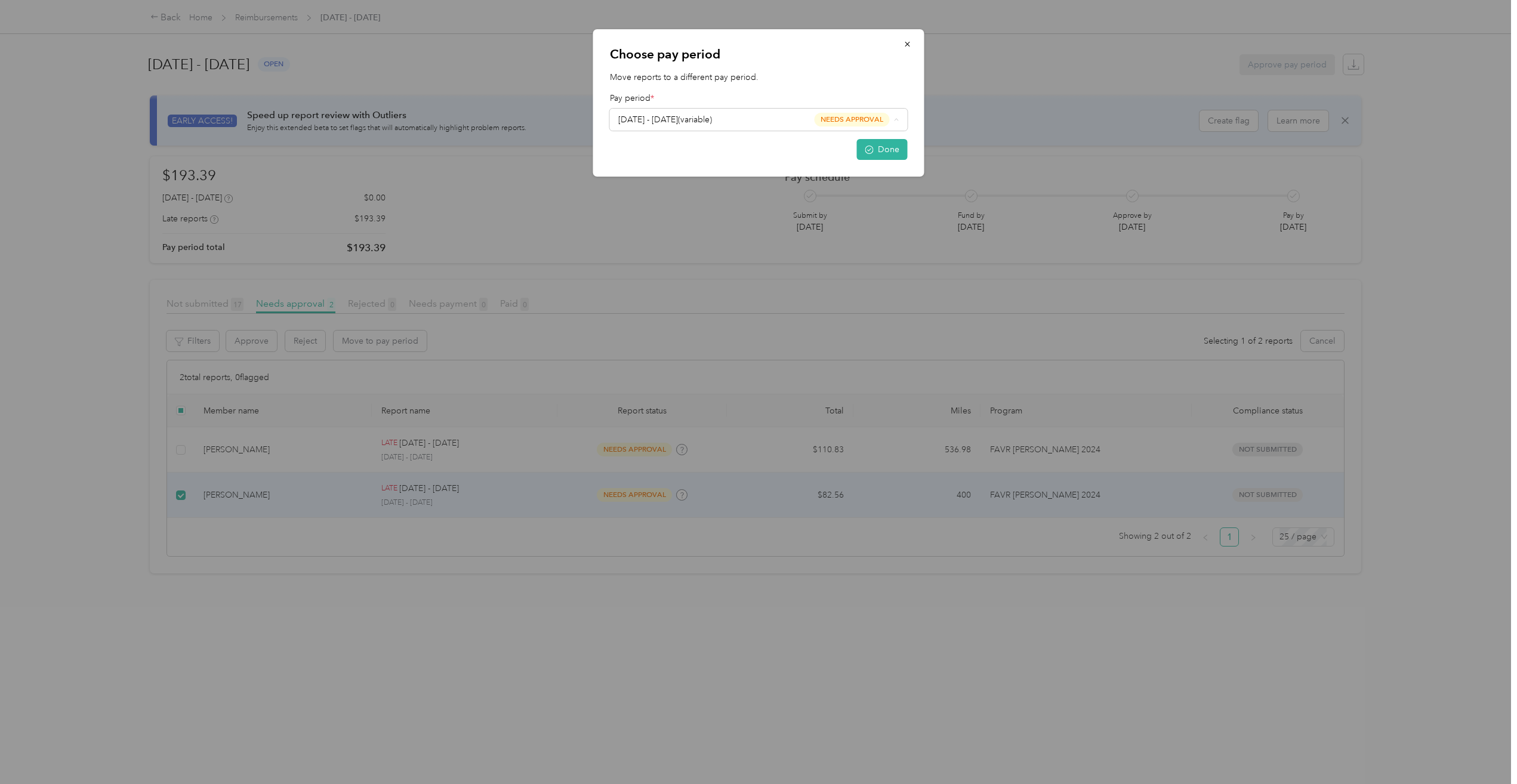
click at [668, 244] on li "[DATE] - [DATE] ( variable ) needs approval" at bounding box center [759, 254] width 298 height 22
click at [862, 150] on button "Done" at bounding box center [882, 149] width 51 height 21
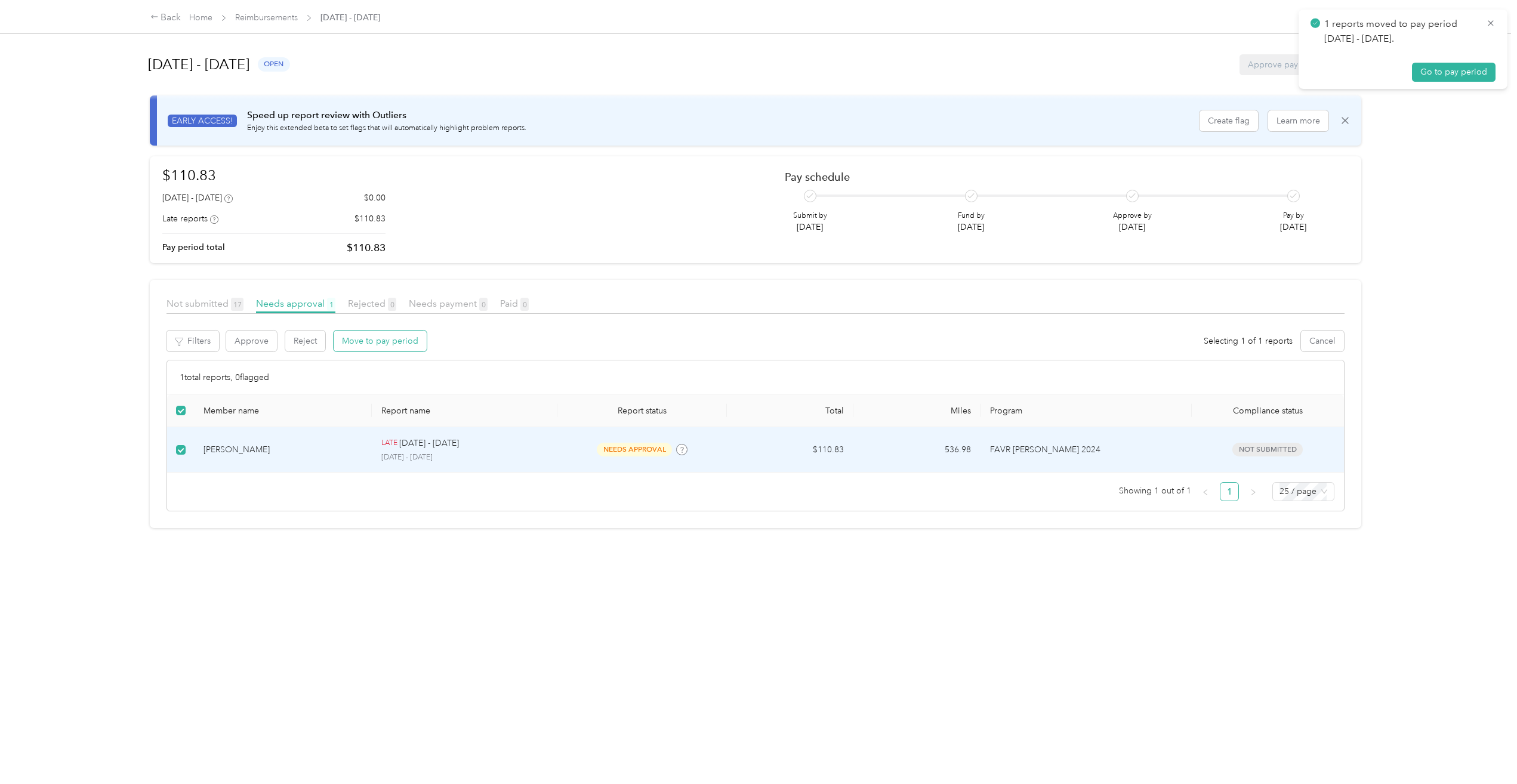
click at [376, 348] on button "Move to pay period" at bounding box center [380, 341] width 93 height 21
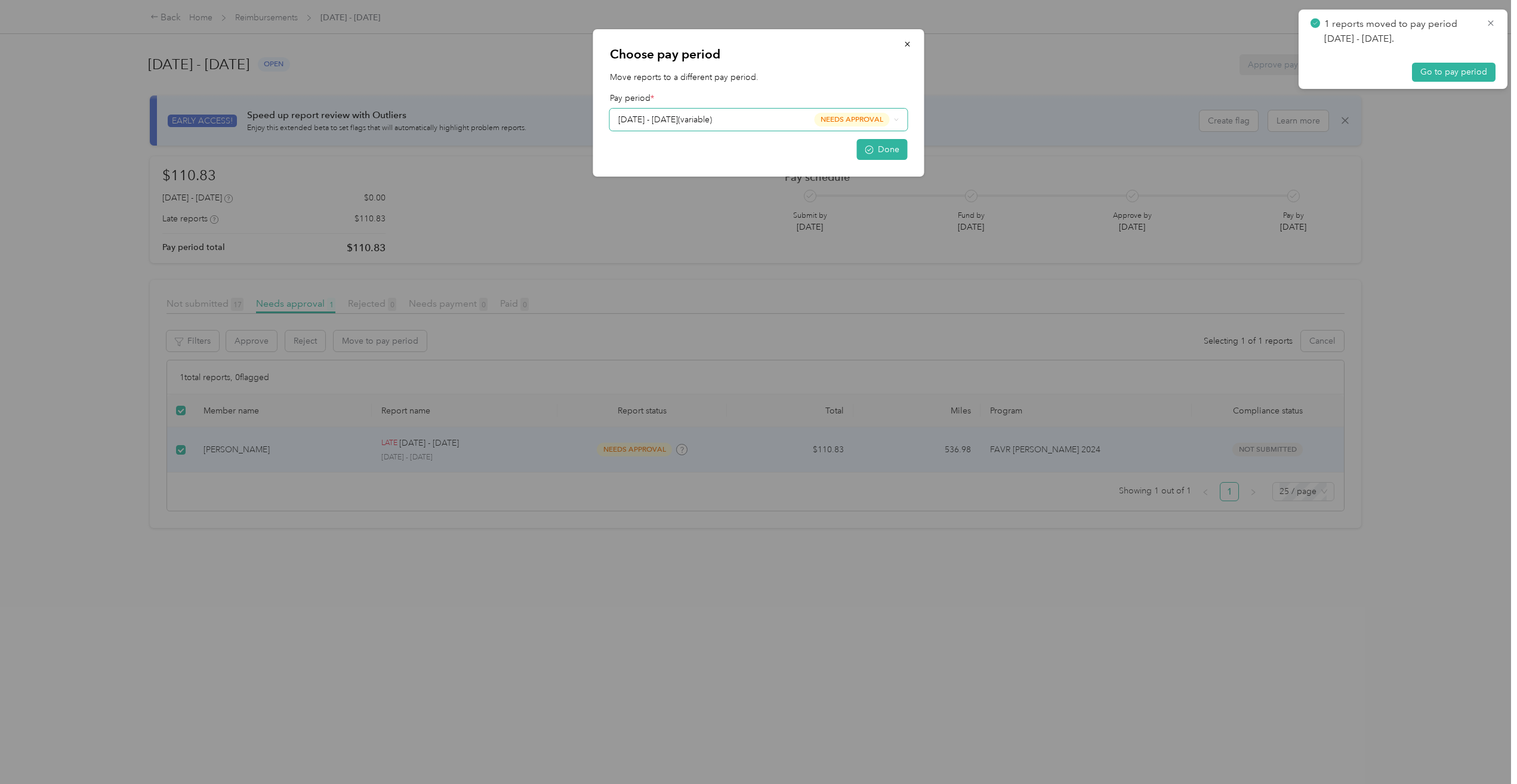
click at [729, 120] on div "[DATE] - [DATE] ( variable ) needs approval" at bounding box center [754, 120] width 272 height 14
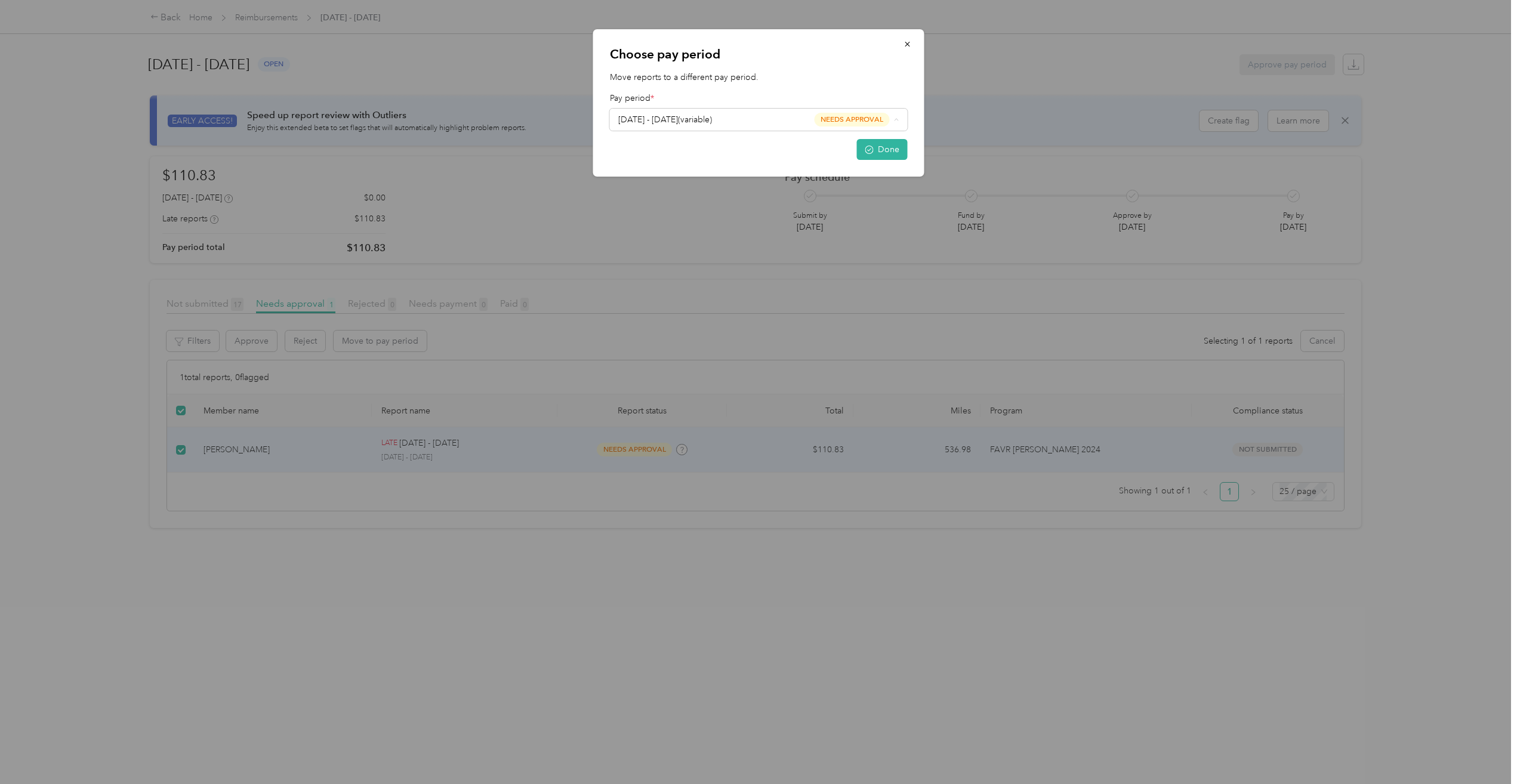
click at [661, 228] on span "[DATE] - [DATE] ( variable )" at bounding box center [665, 232] width 94 height 12
click at [877, 149] on button "Done" at bounding box center [882, 149] width 51 height 21
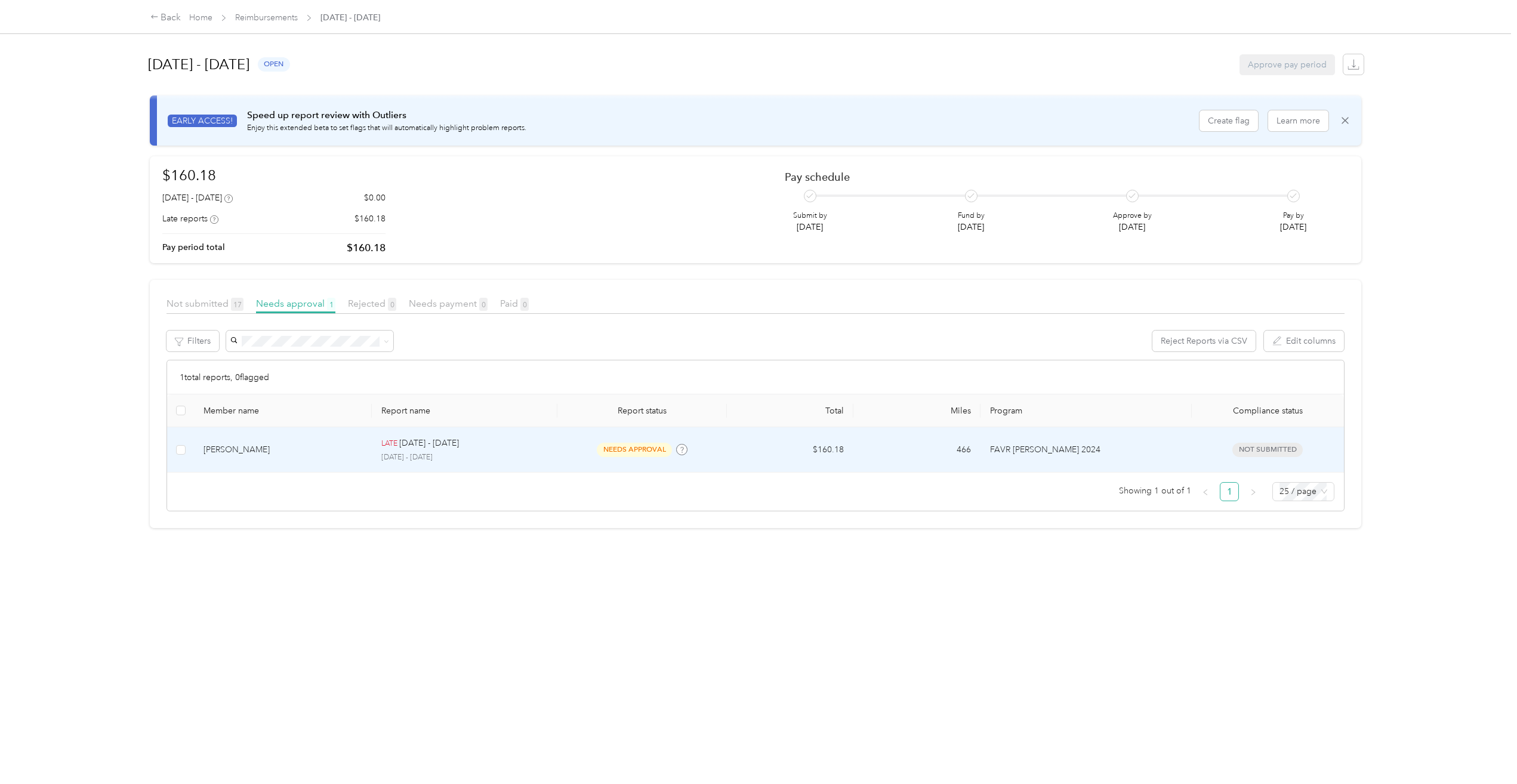
click at [175, 445] on td at bounding box center [180, 450] width 27 height 45
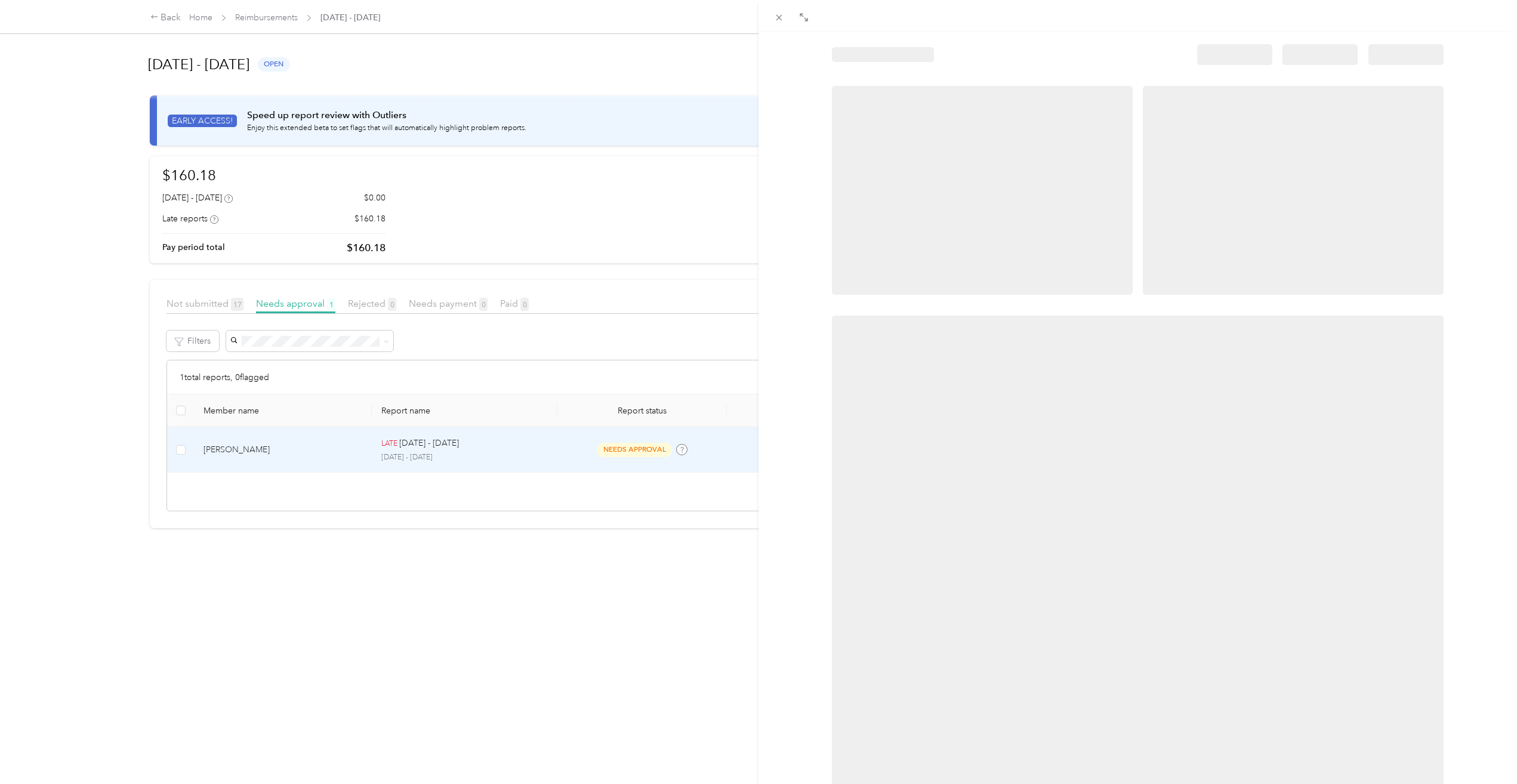
click at [181, 445] on div at bounding box center [758, 392] width 1517 height 784
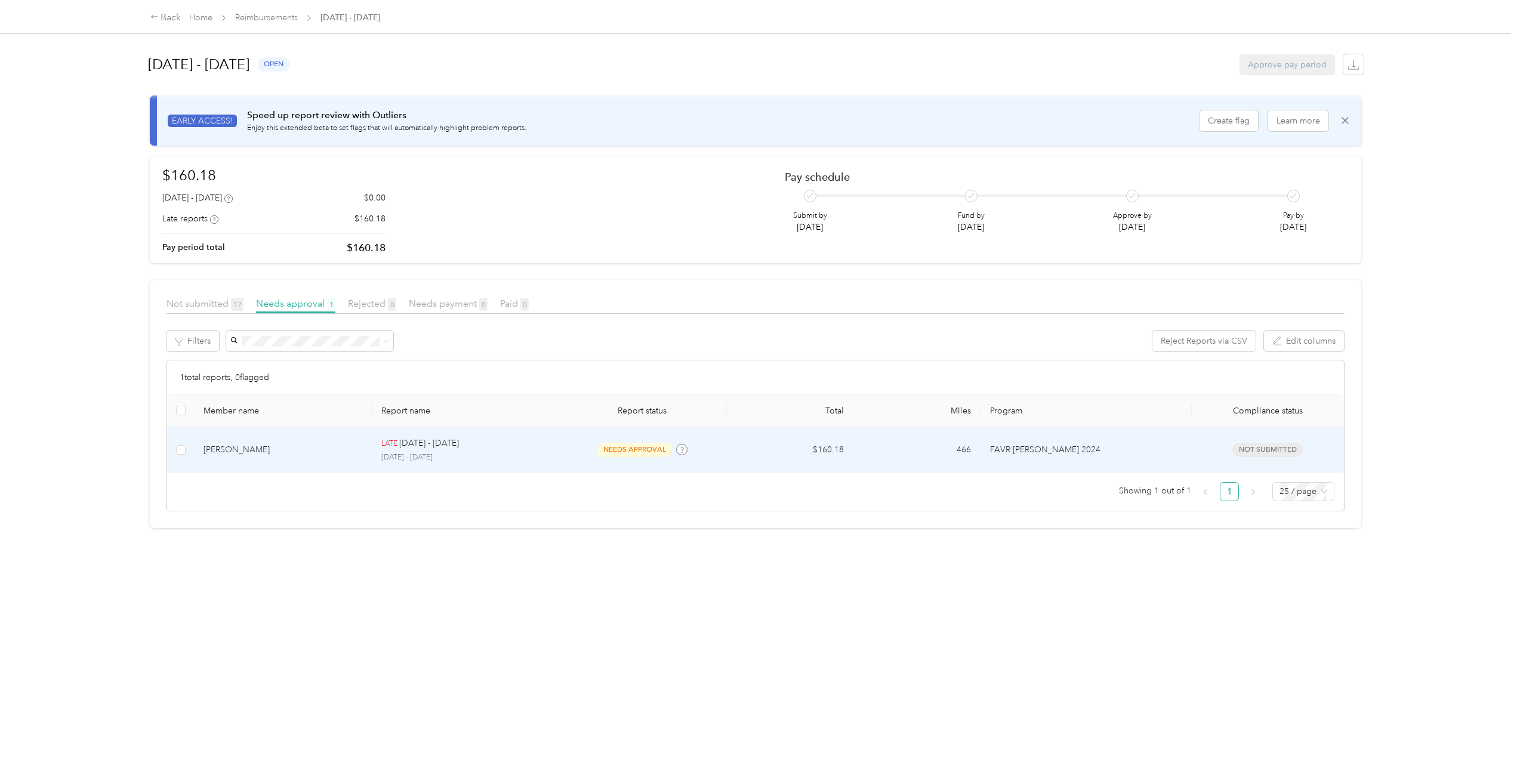
drag, startPoint x: 181, startPoint y: 450, endPoint x: 173, endPoint y: 450, distance: 8.0
click at [173, 450] on td at bounding box center [180, 450] width 27 height 45
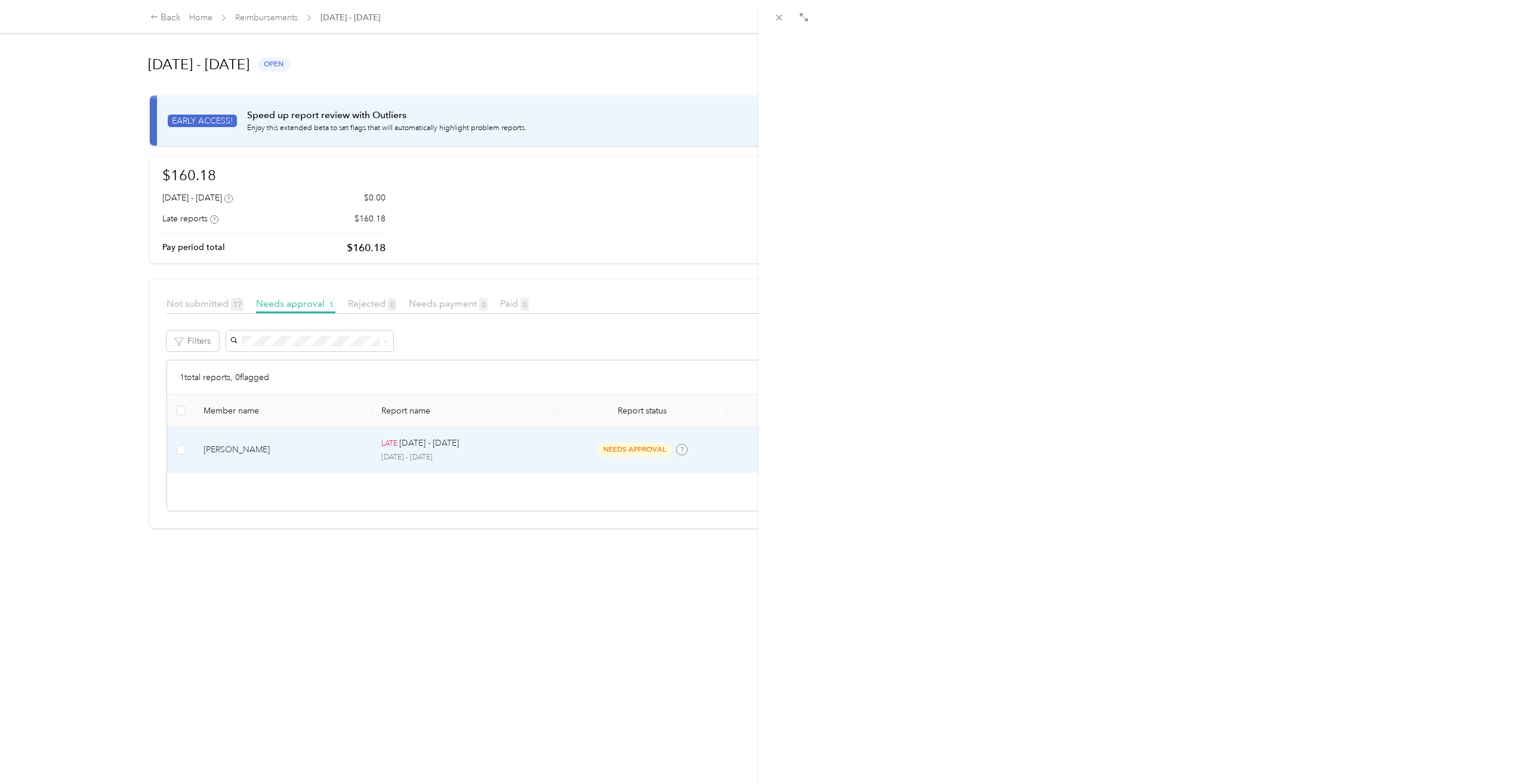
click at [178, 452] on div "[DATE] - [DATE] Approve Reject Needs Approval Needs approval from [PERSON_NAME]…" at bounding box center [758, 392] width 1517 height 784
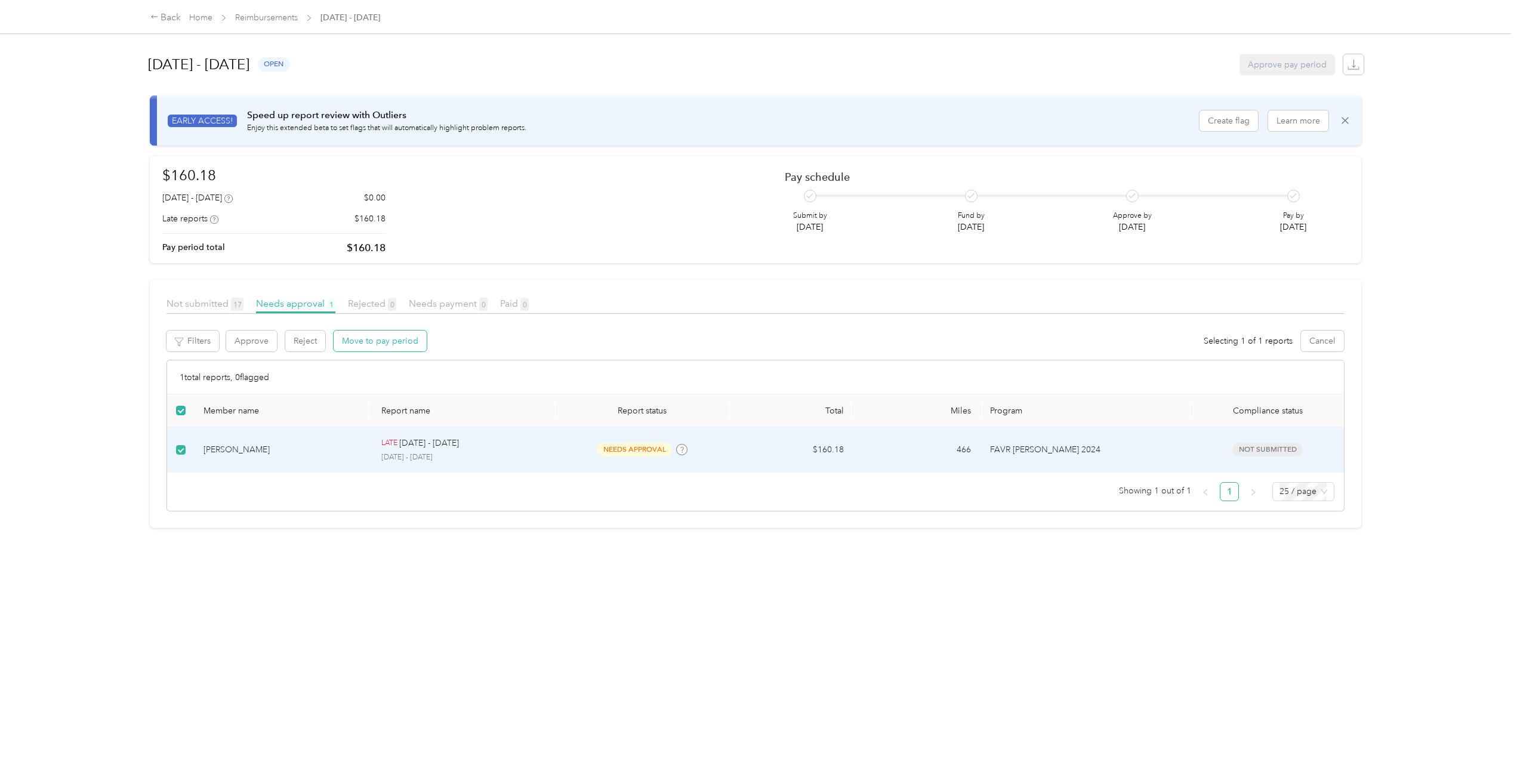
click at [374, 339] on button "Move to pay period" at bounding box center [380, 341] width 93 height 21
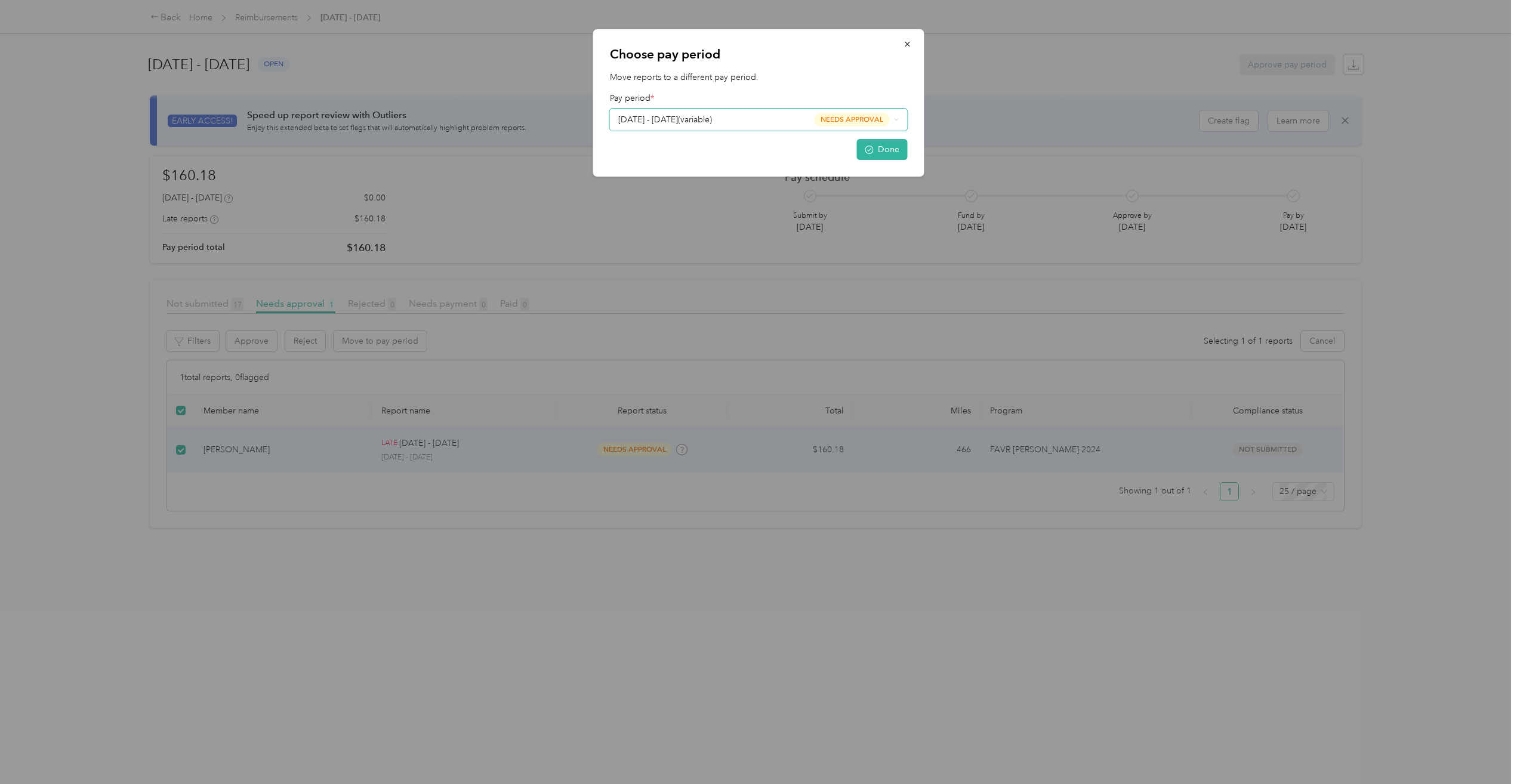
click at [757, 117] on div "[DATE] - [DATE] ( variable ) needs approval" at bounding box center [754, 120] width 272 height 14
click at [697, 182] on span "[DATE] - [DATE] ( variable )" at bounding box center [665, 187] width 94 height 12
click at [880, 147] on button "Done" at bounding box center [882, 149] width 51 height 21
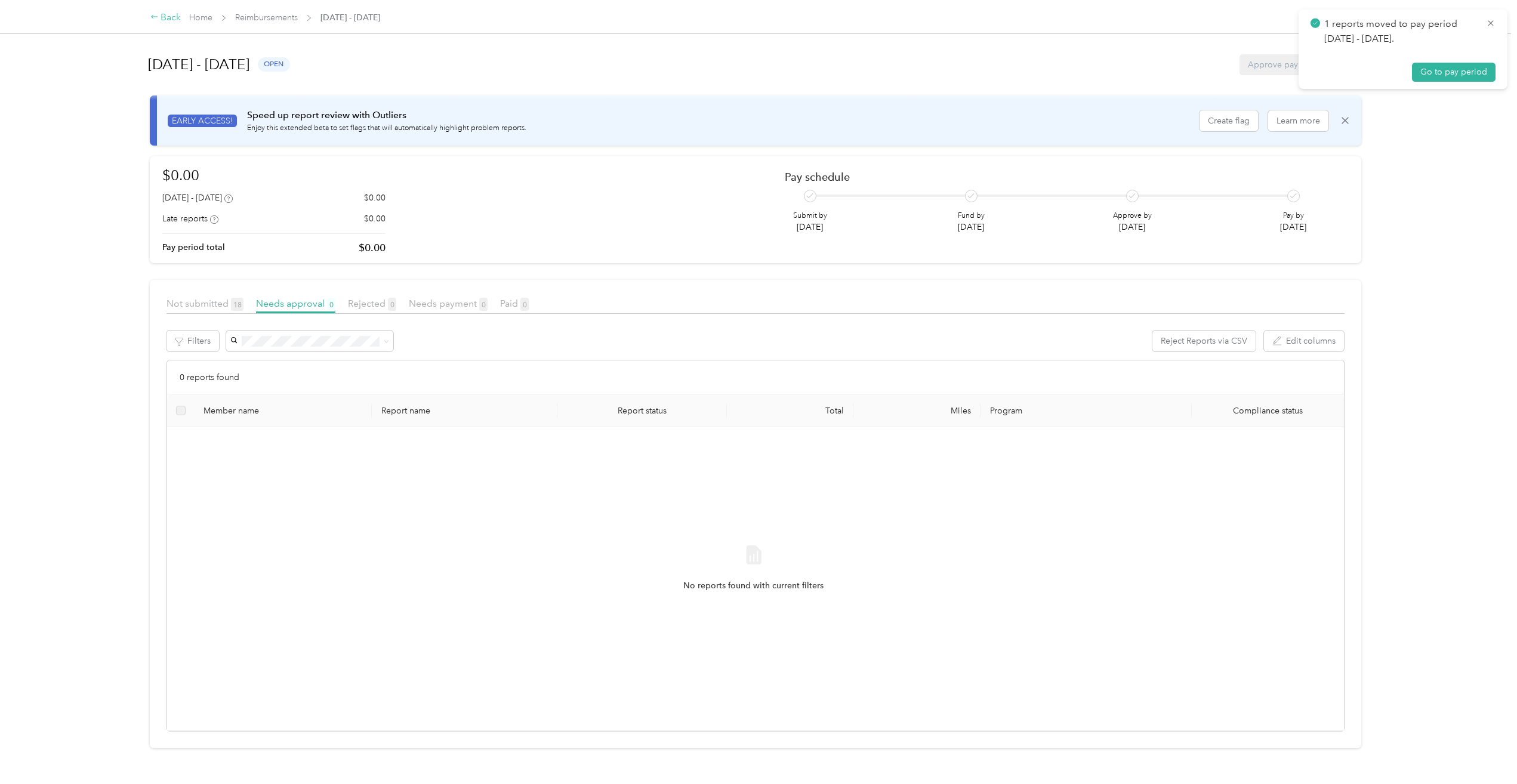
click at [169, 20] on div "Back" at bounding box center [166, 18] width 31 height 15
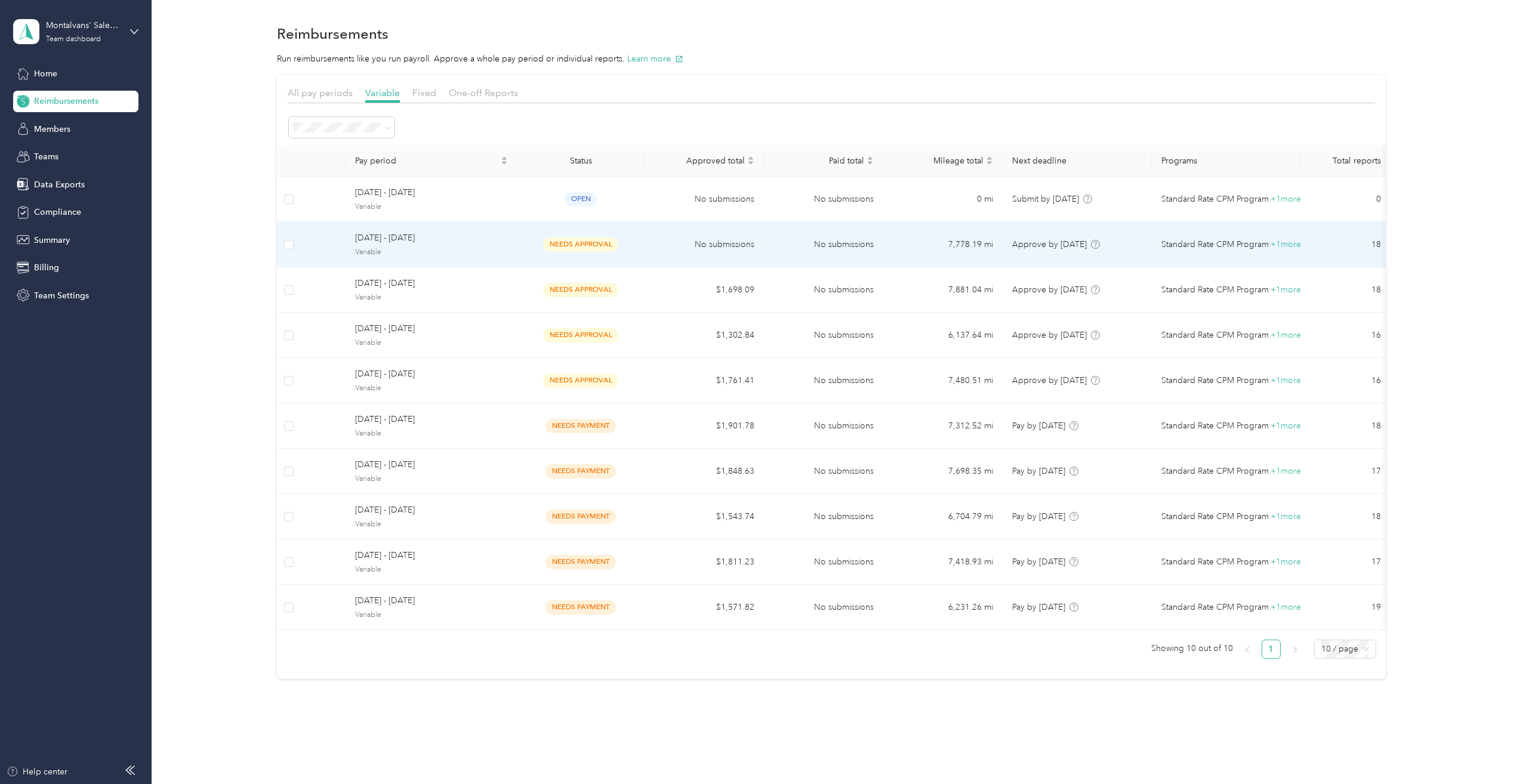
click at [463, 232] on span "[DATE] - [DATE]" at bounding box center [431, 238] width 153 height 13
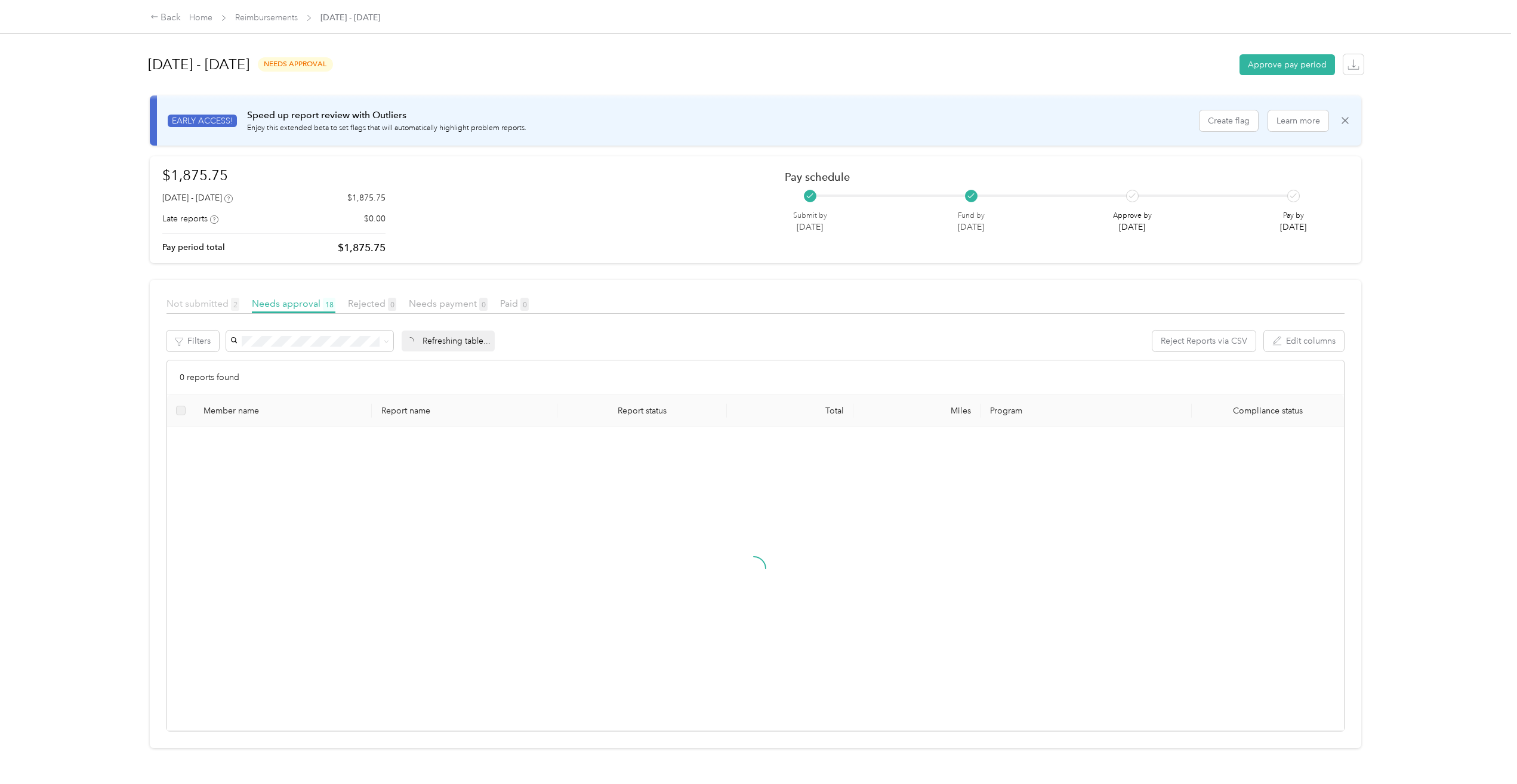
click at [200, 305] on span "Not submitted 2" at bounding box center [203, 303] width 73 height 12
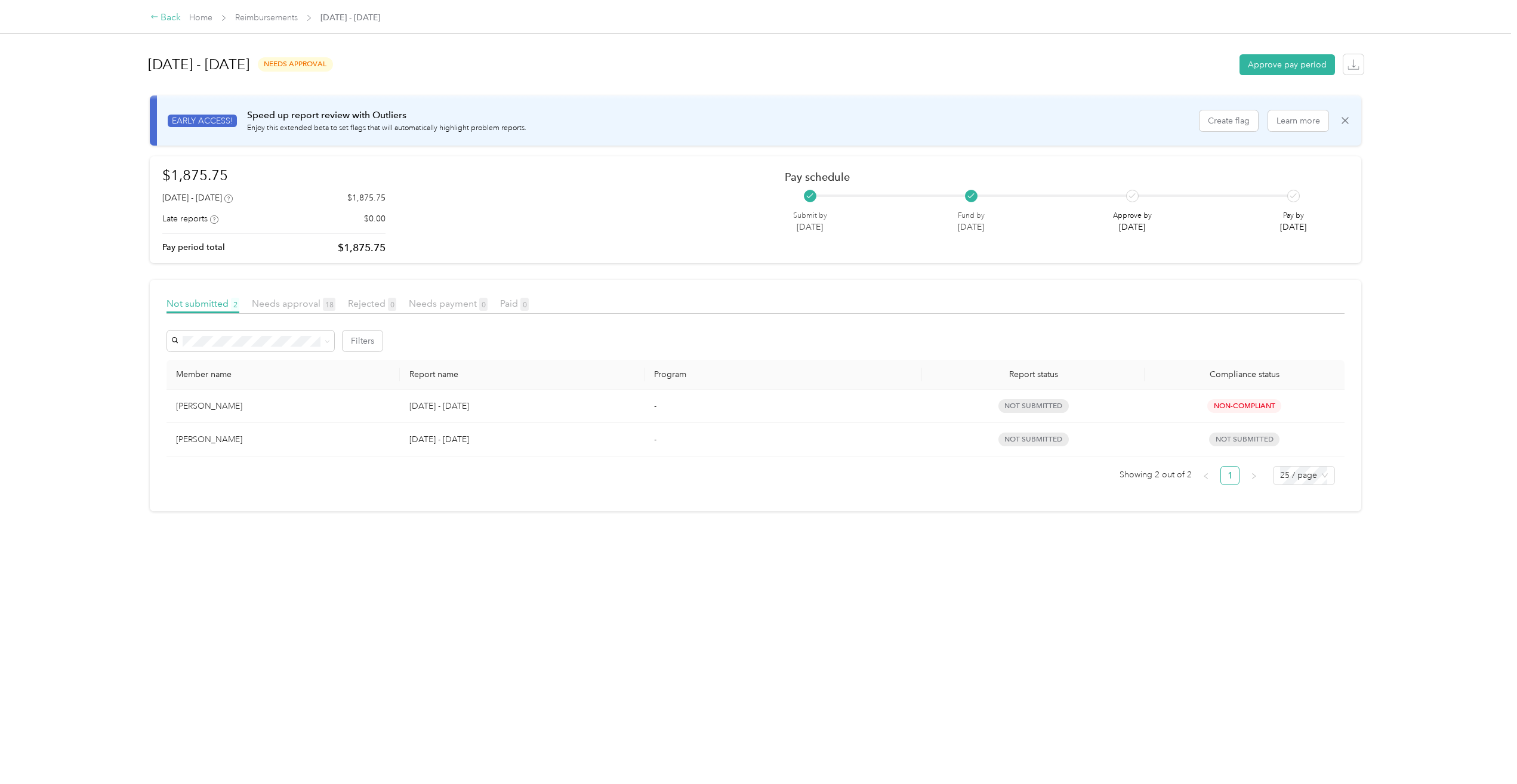
click at [163, 15] on div "Back" at bounding box center [166, 18] width 31 height 15
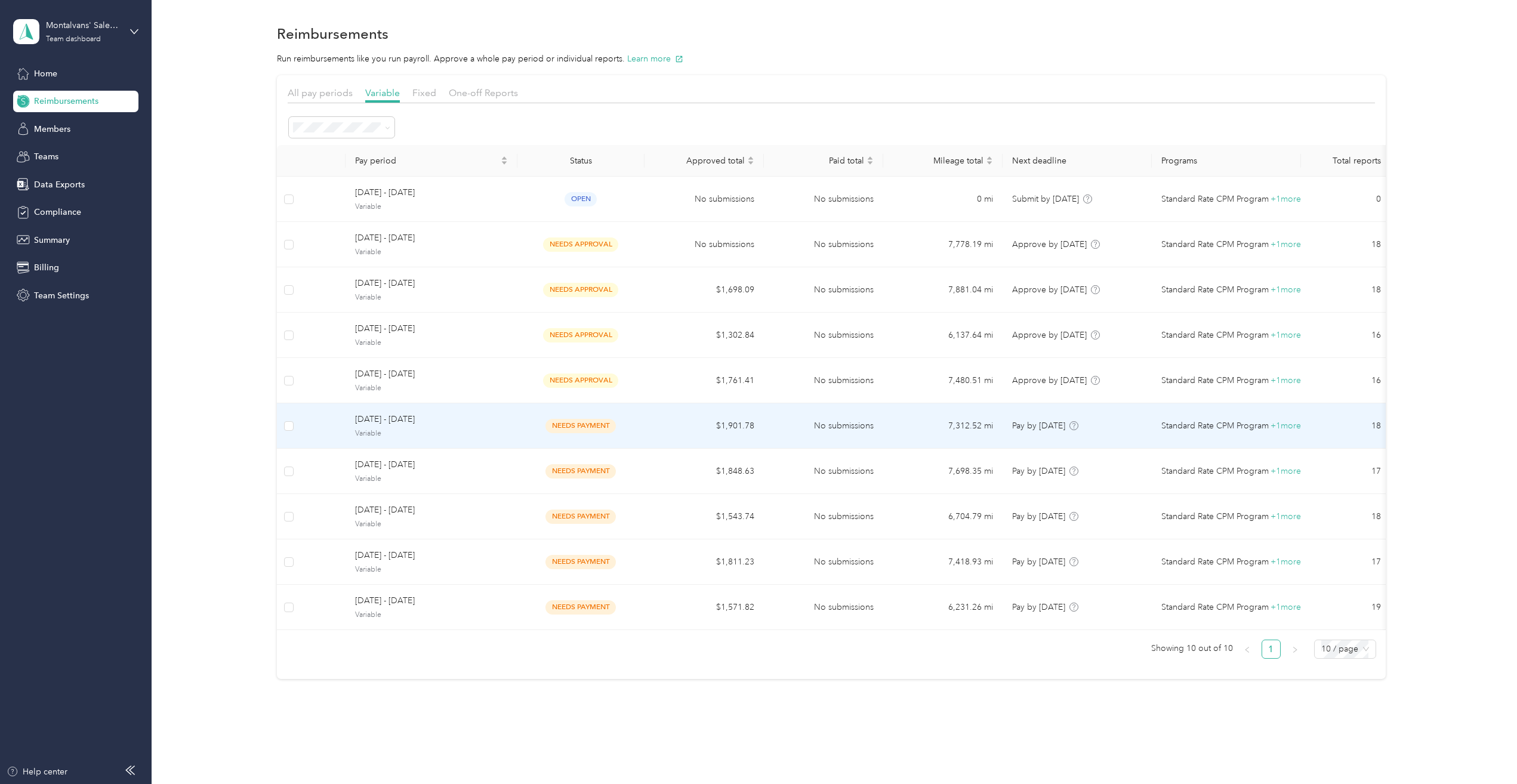
scroll to position [18, 0]
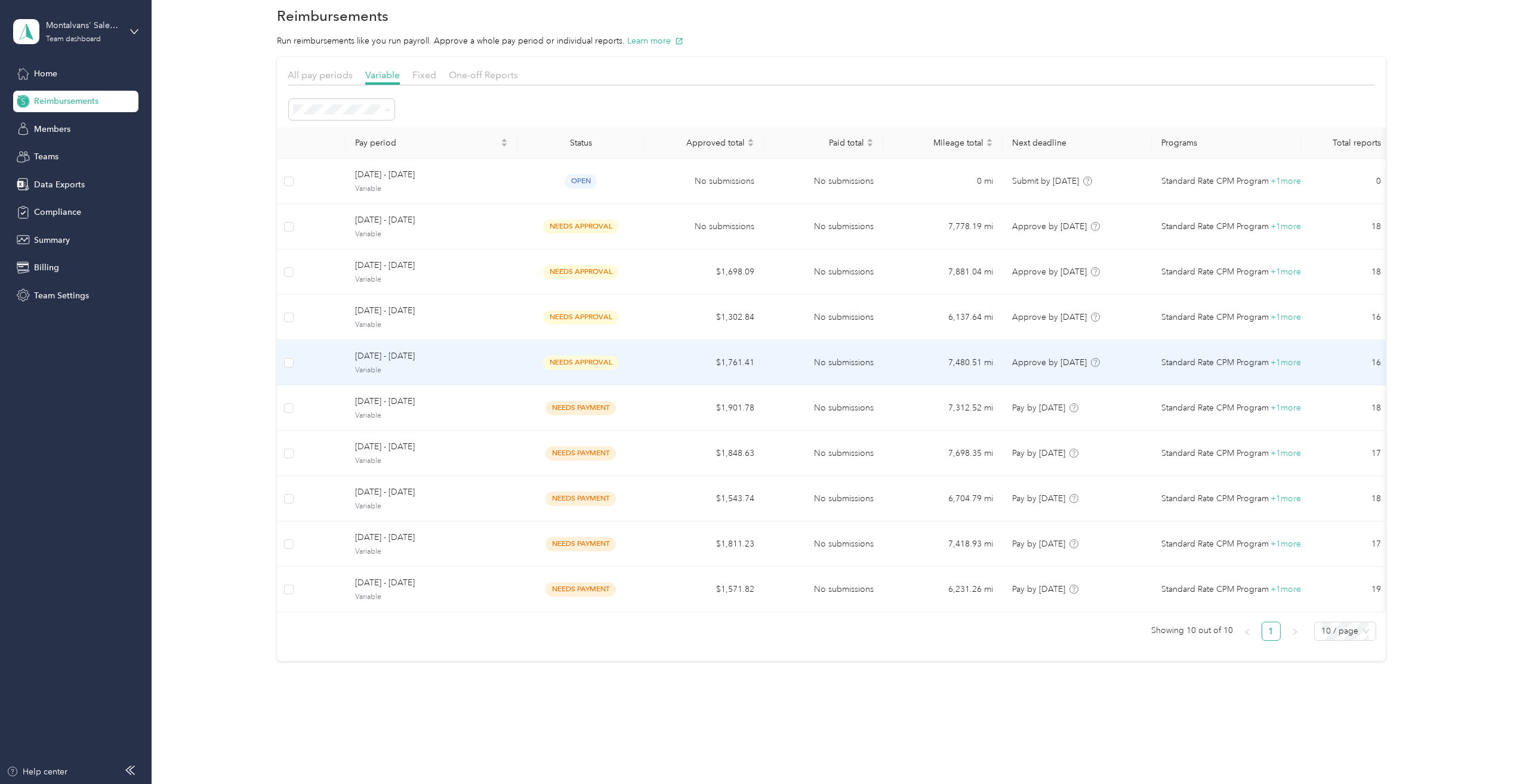
click at [473, 372] on span "Variable" at bounding box center [431, 371] width 153 height 11
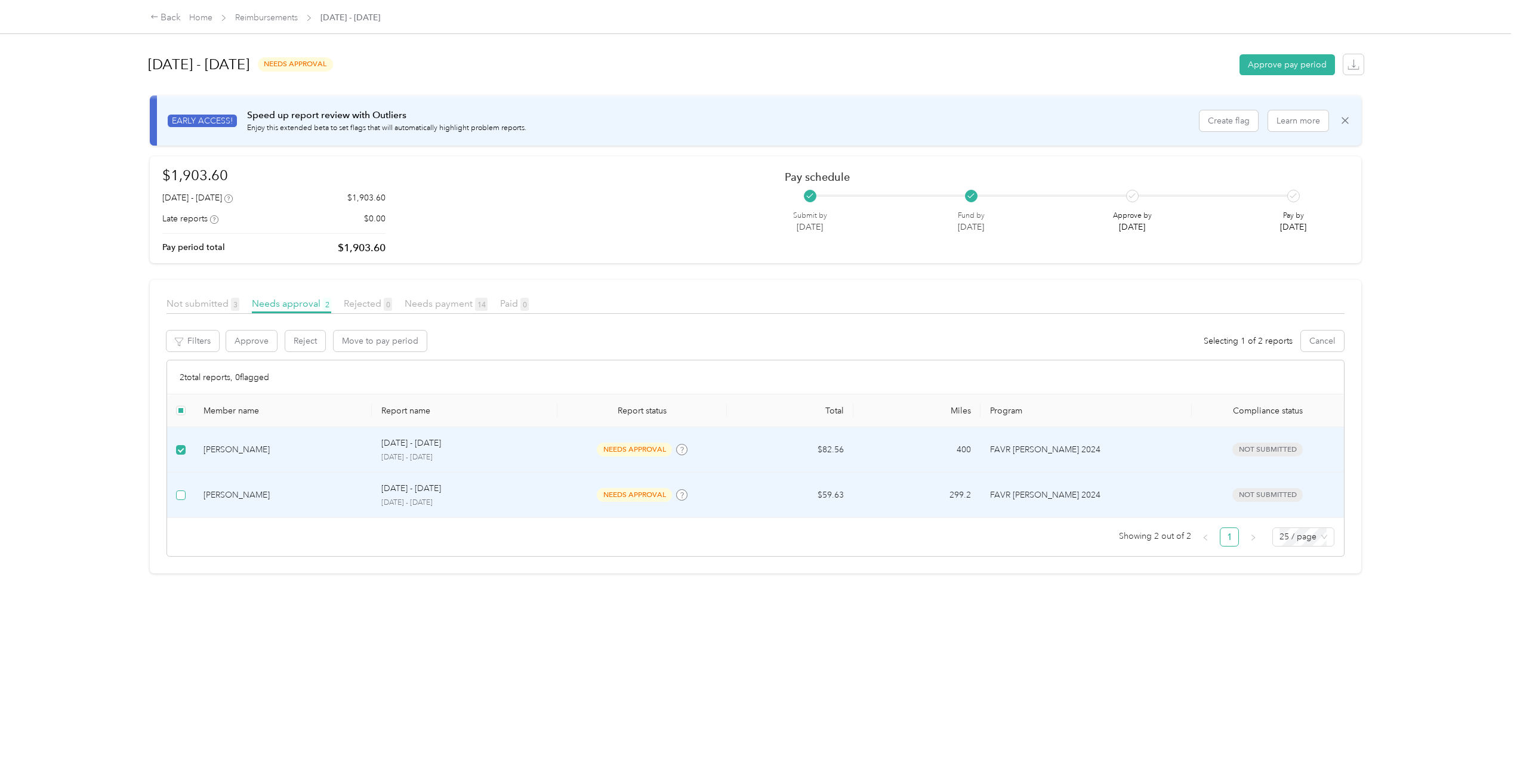
click at [181, 501] on label at bounding box center [180, 495] width 9 height 13
click at [247, 348] on button "Approve" at bounding box center [252, 341] width 51 height 21
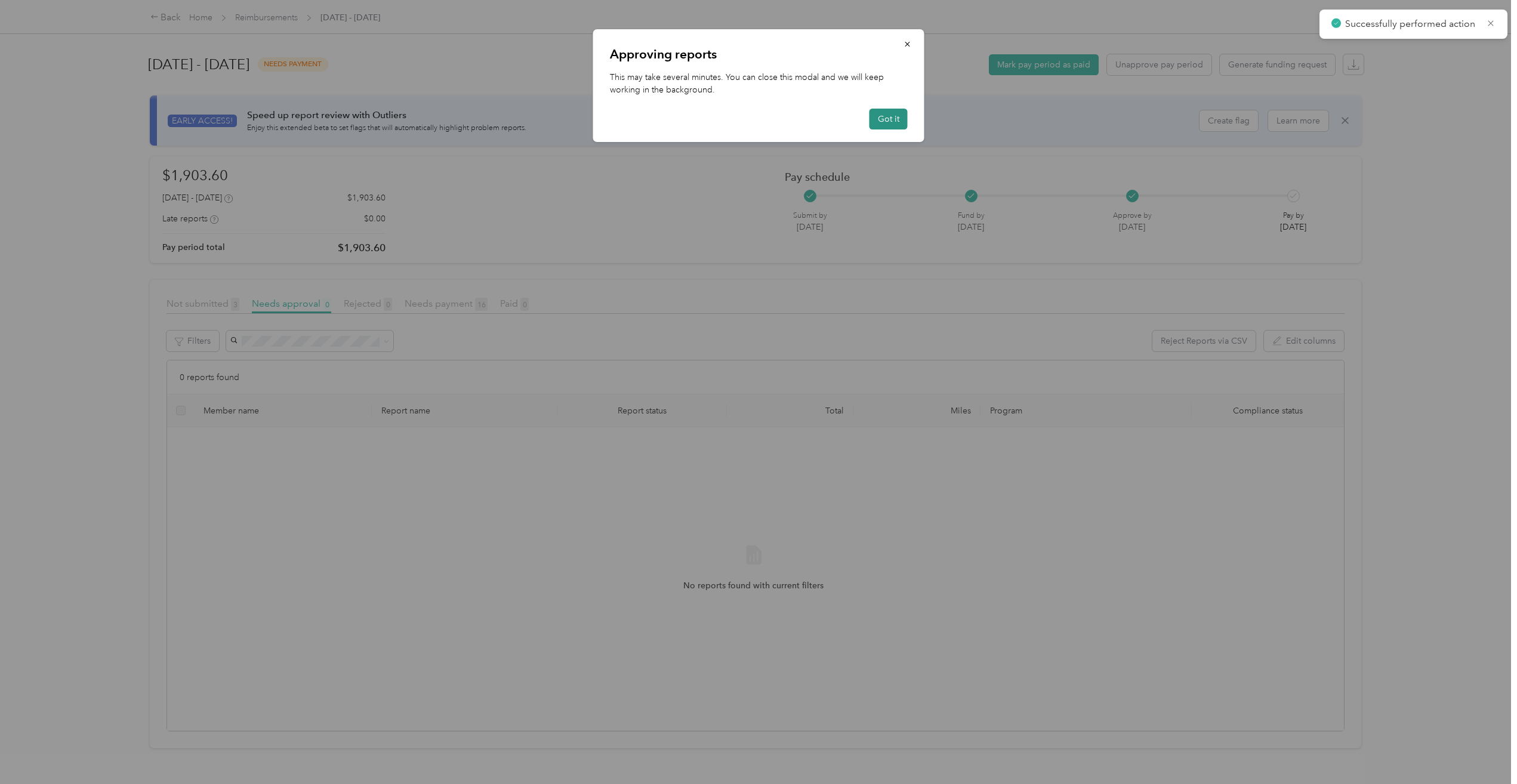
click at [885, 118] on button "Got it" at bounding box center [889, 119] width 38 height 21
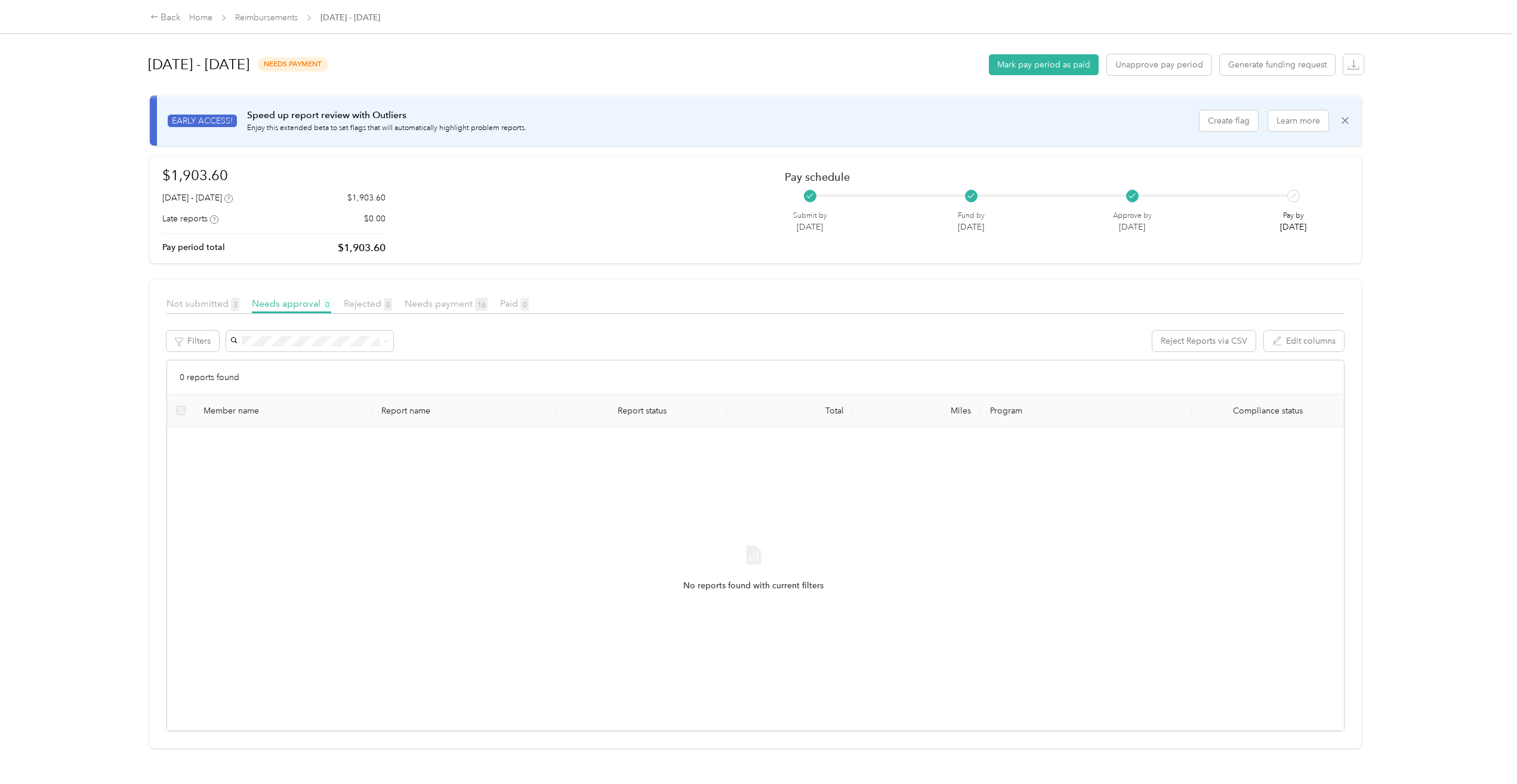
click at [222, 311] on div "Not submitted 3 Needs approval 0 Rejected 0 Needs payment 16 Paid 0" at bounding box center [756, 305] width 1179 height 18
click at [193, 305] on span "Not submitted 3" at bounding box center [203, 303] width 73 height 12
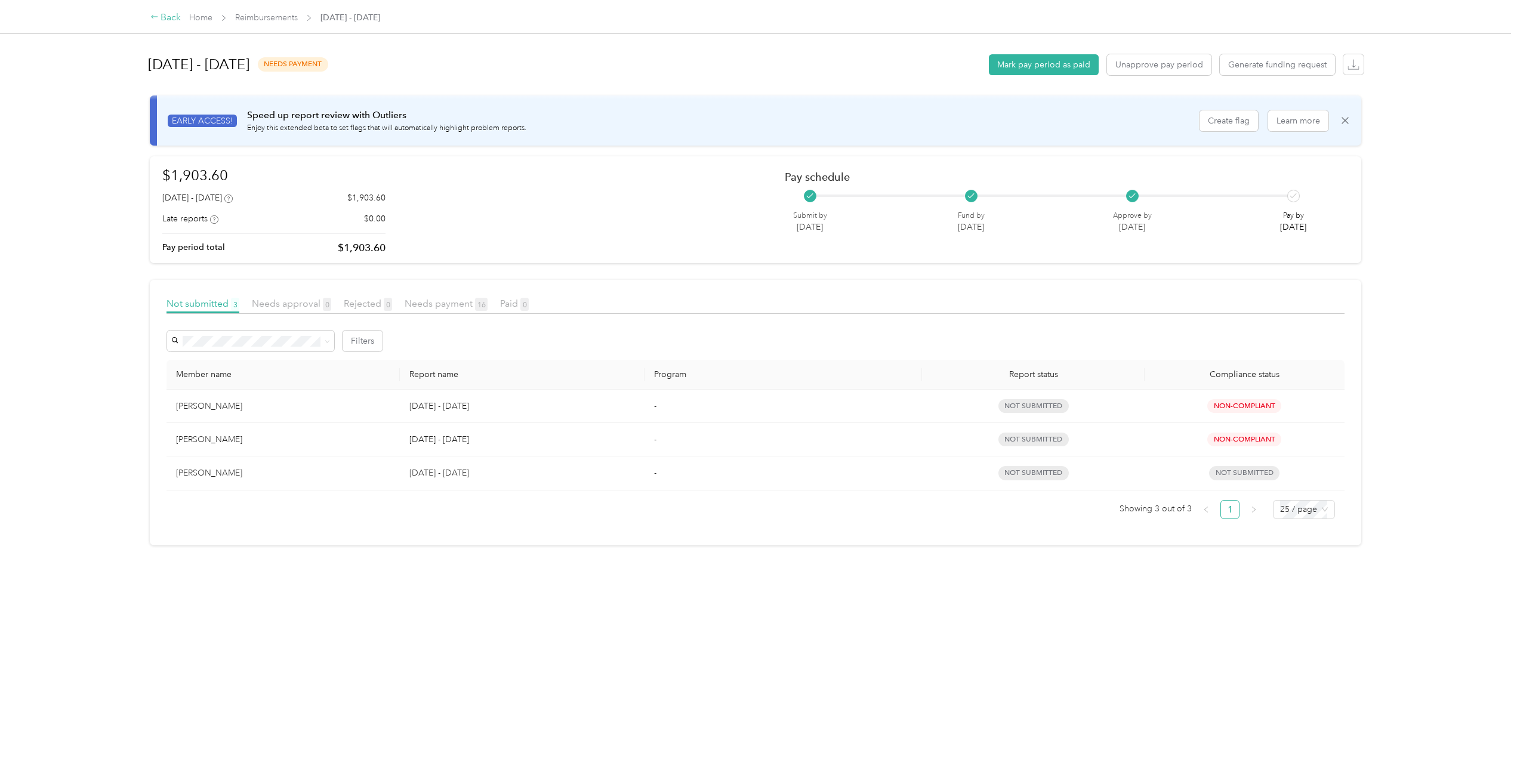
click at [168, 18] on div "Back" at bounding box center [166, 18] width 31 height 15
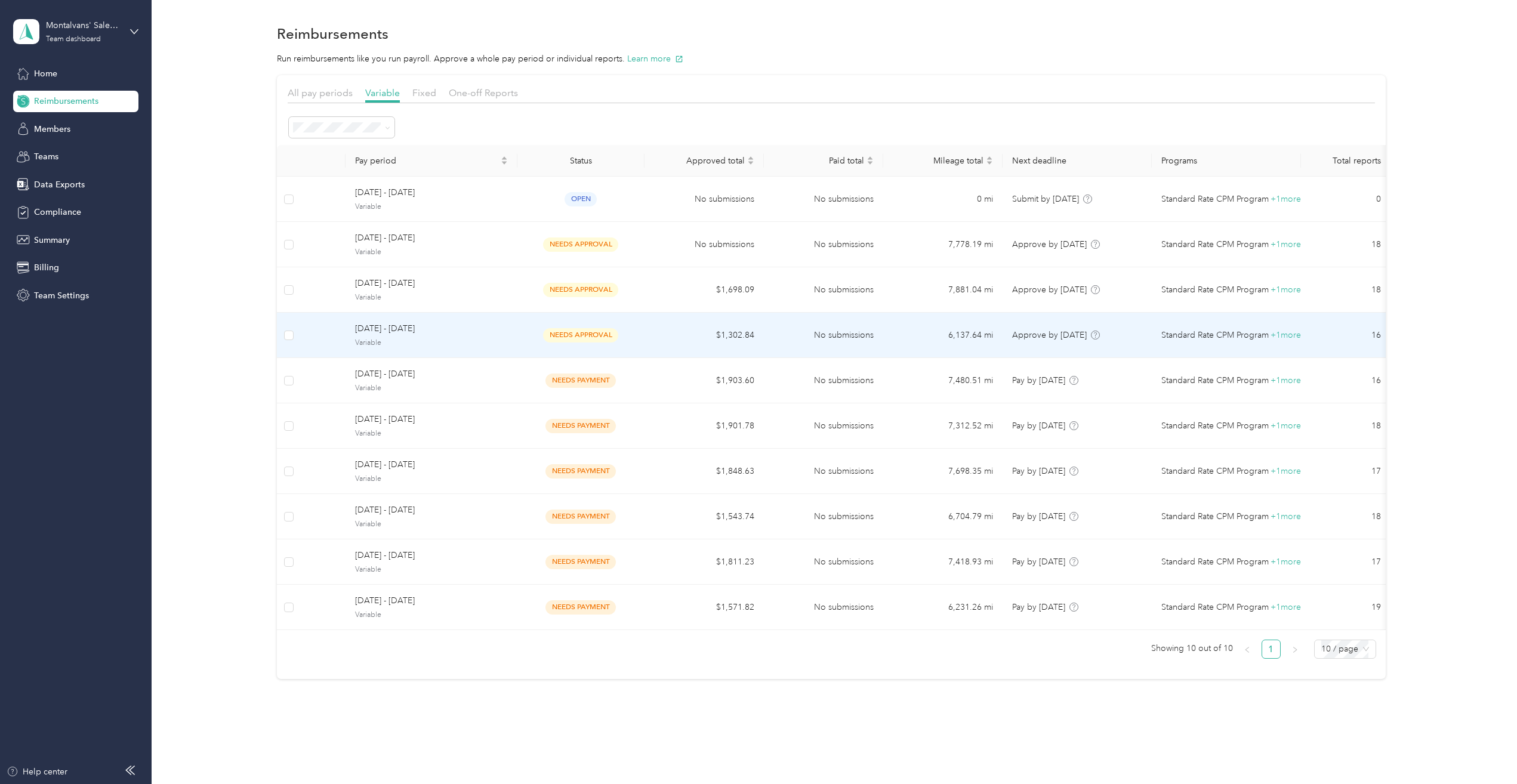
click at [447, 338] on span "Variable" at bounding box center [431, 343] width 153 height 11
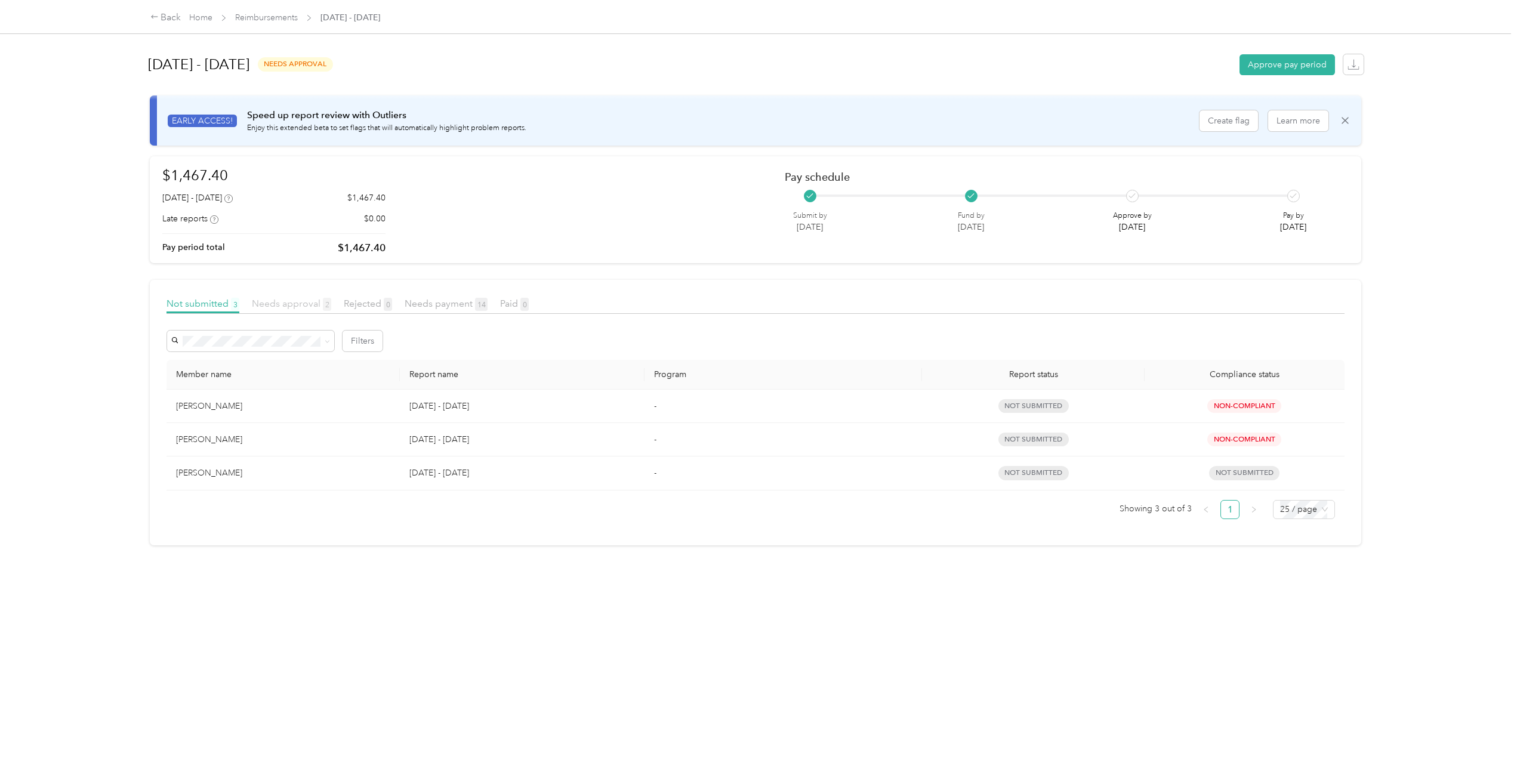
click at [268, 305] on span "Needs approval 2" at bounding box center [291, 303] width 79 height 12
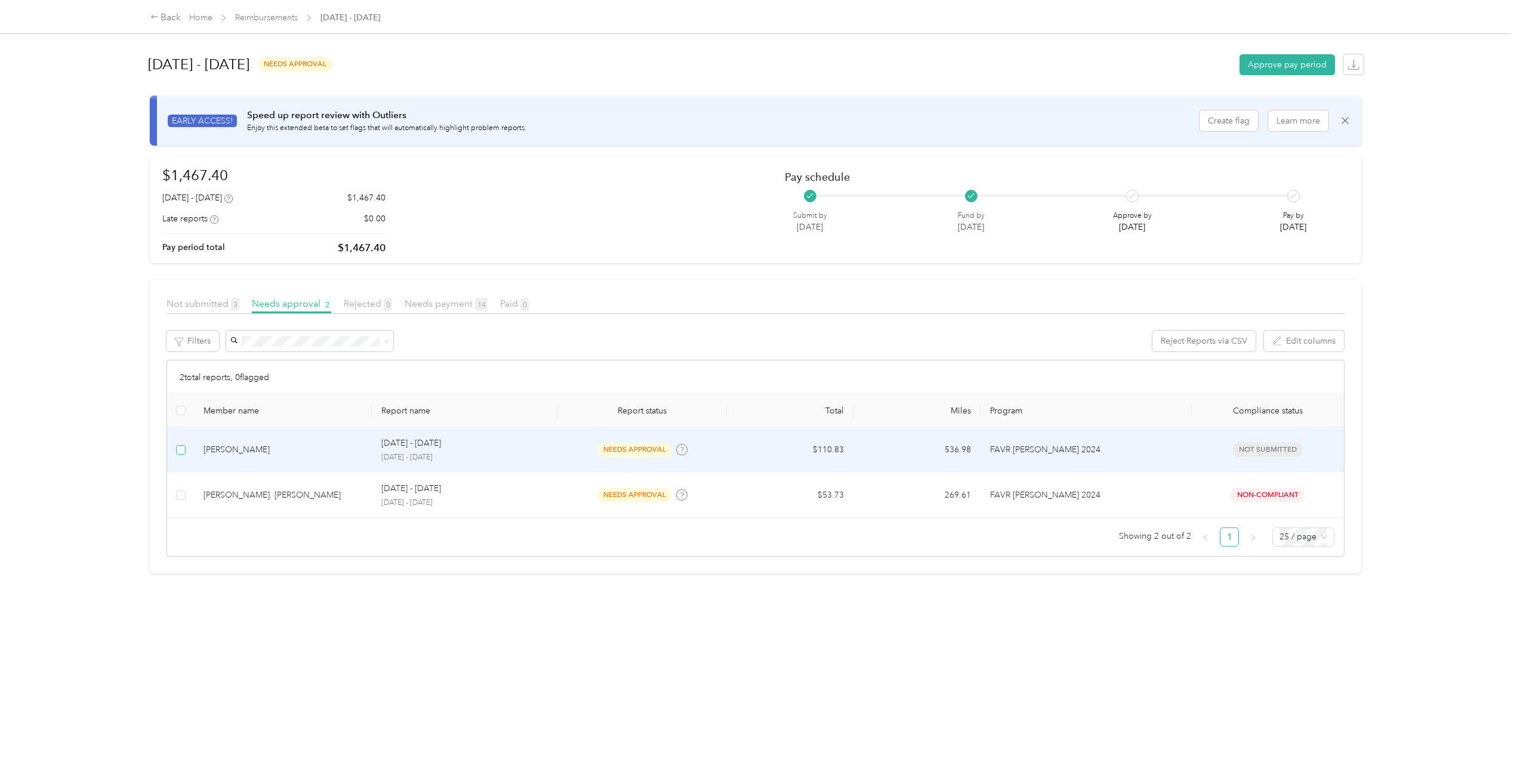
click at [181, 444] on label at bounding box center [180, 450] width 9 height 13
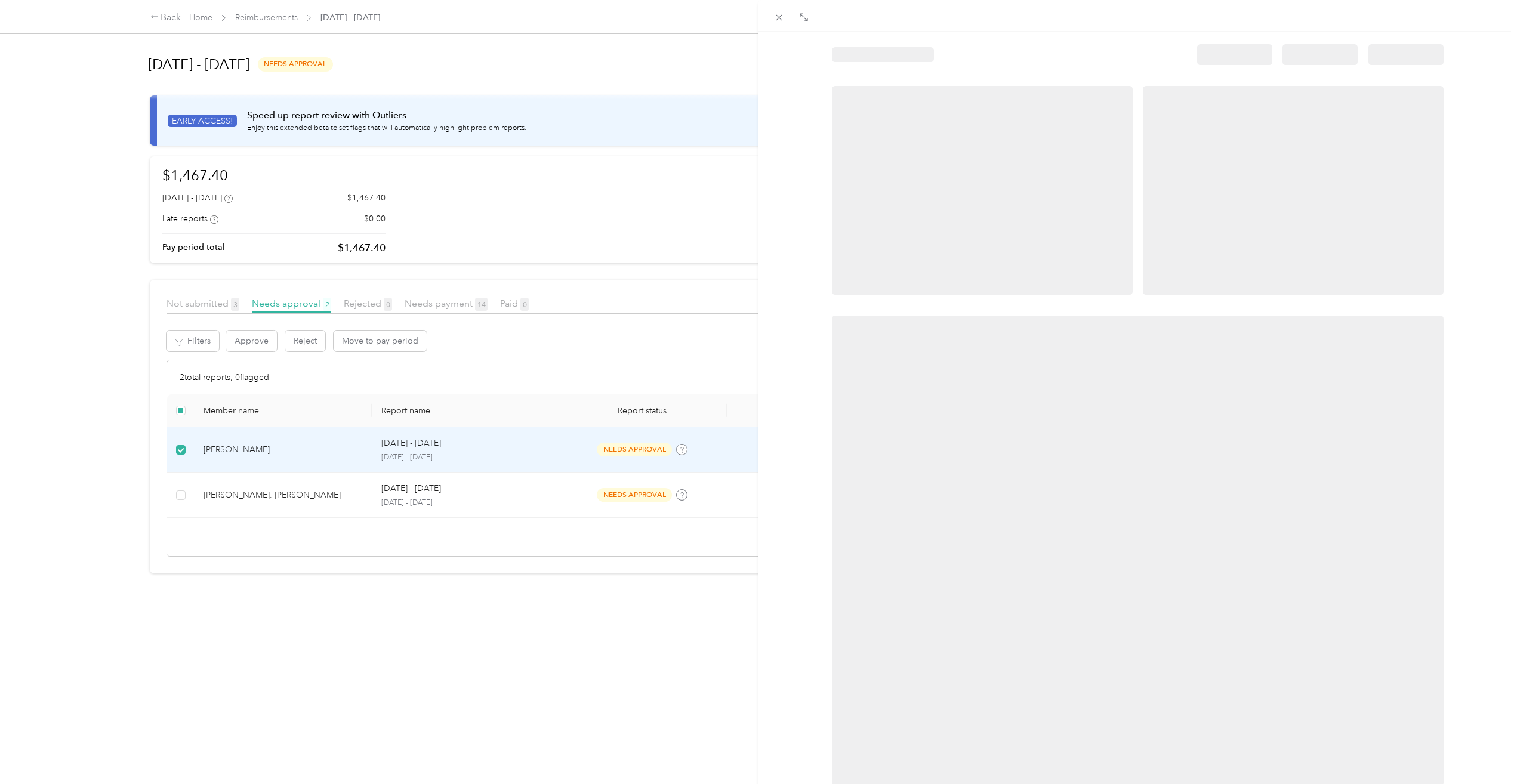
click at [256, 338] on div at bounding box center [758, 392] width 1517 height 784
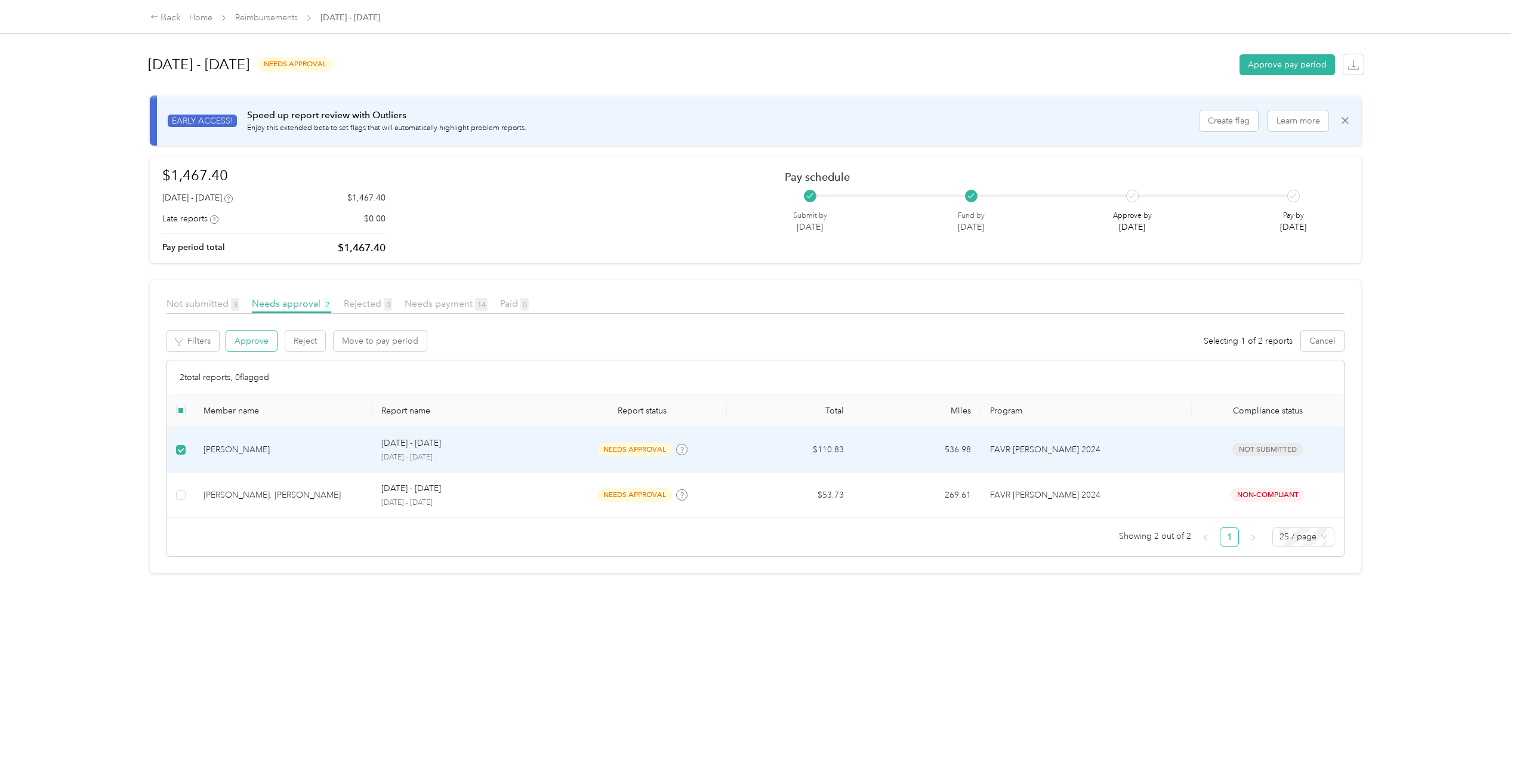
click at [256, 340] on button "Approve" at bounding box center [252, 341] width 51 height 21
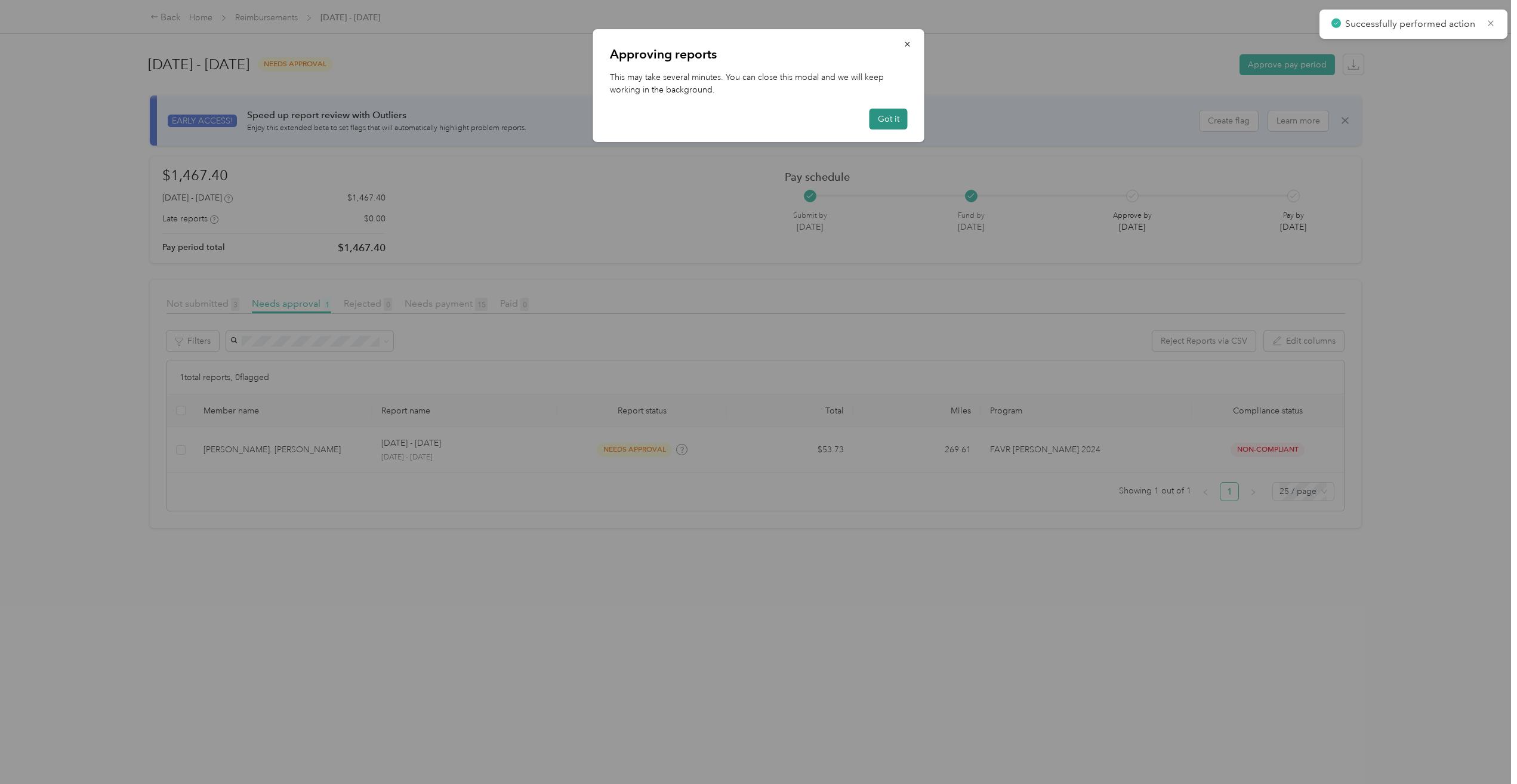
click at [901, 110] on button "Got it" at bounding box center [889, 119] width 38 height 21
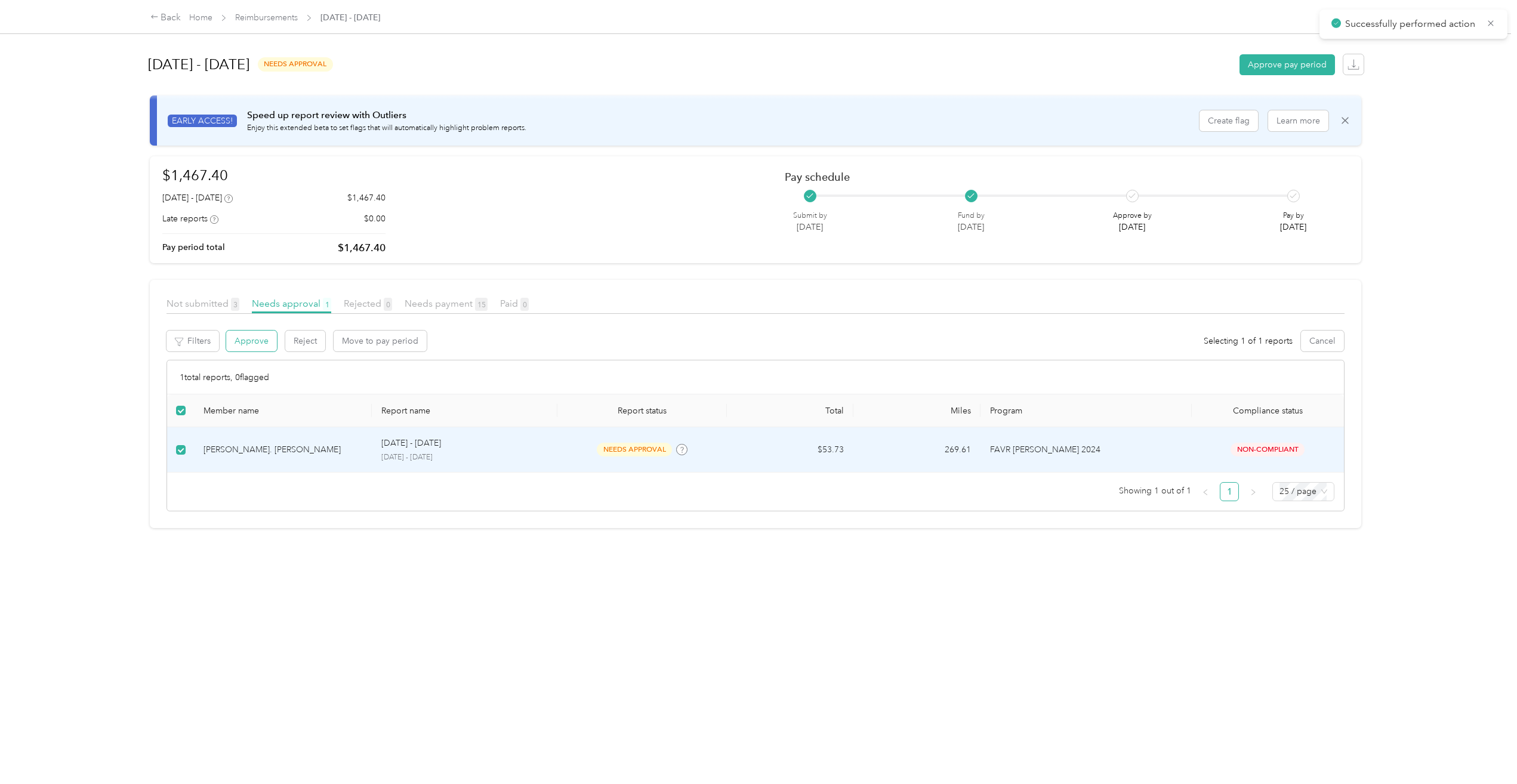
click at [251, 338] on button "Approve" at bounding box center [252, 341] width 51 height 21
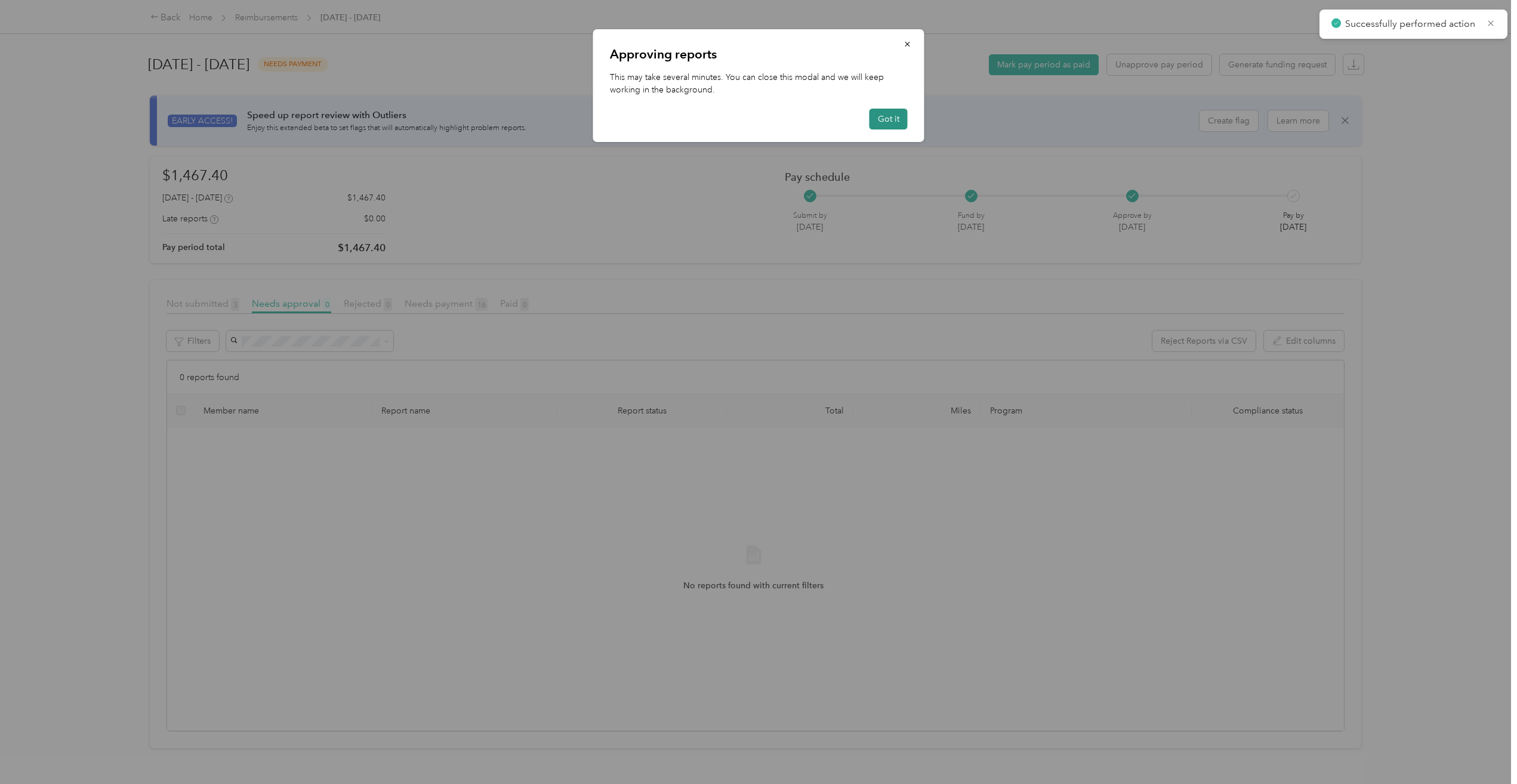
click at [885, 125] on button "Got it" at bounding box center [889, 119] width 38 height 21
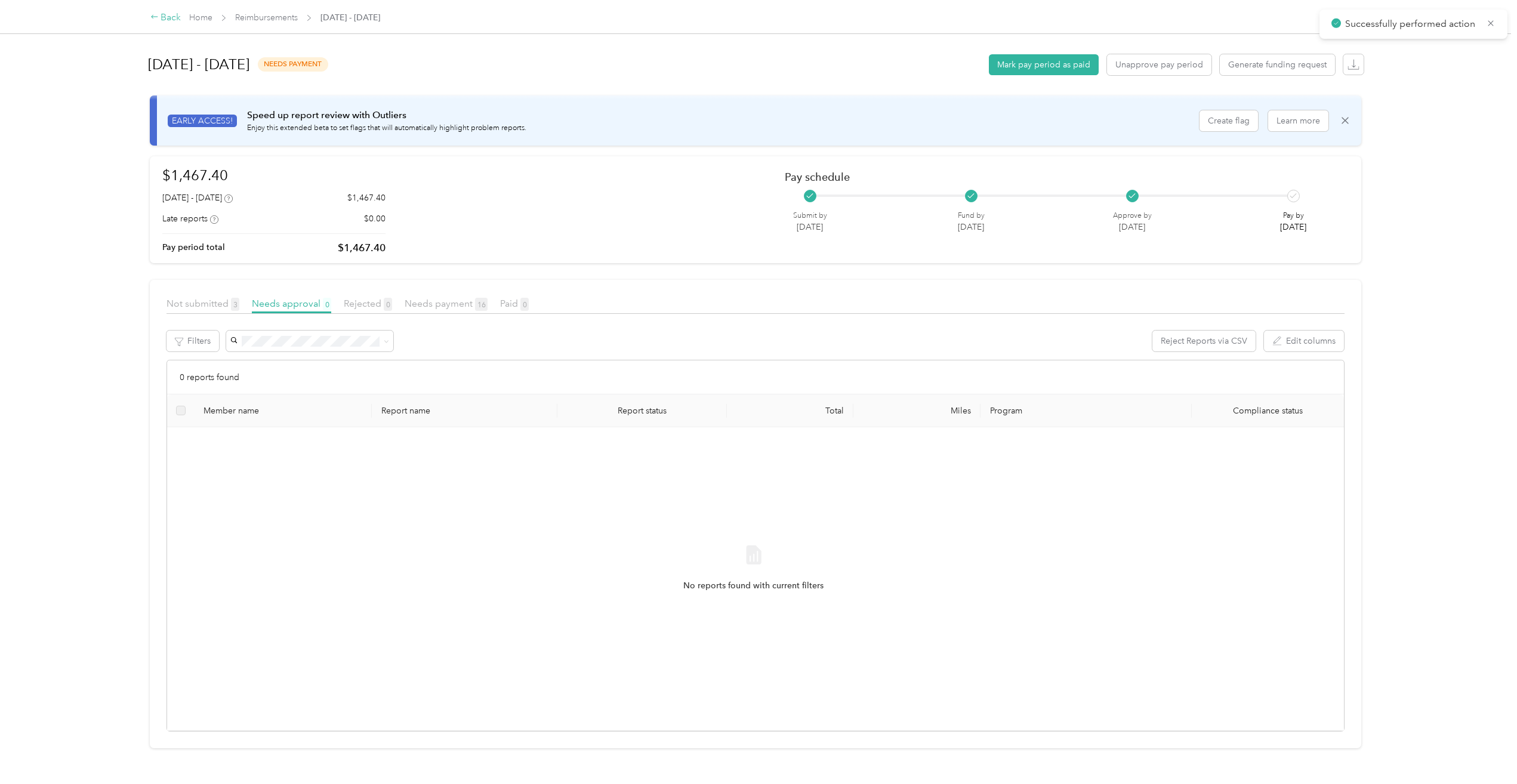
click at [159, 15] on icon at bounding box center [154, 16] width 8 height 8
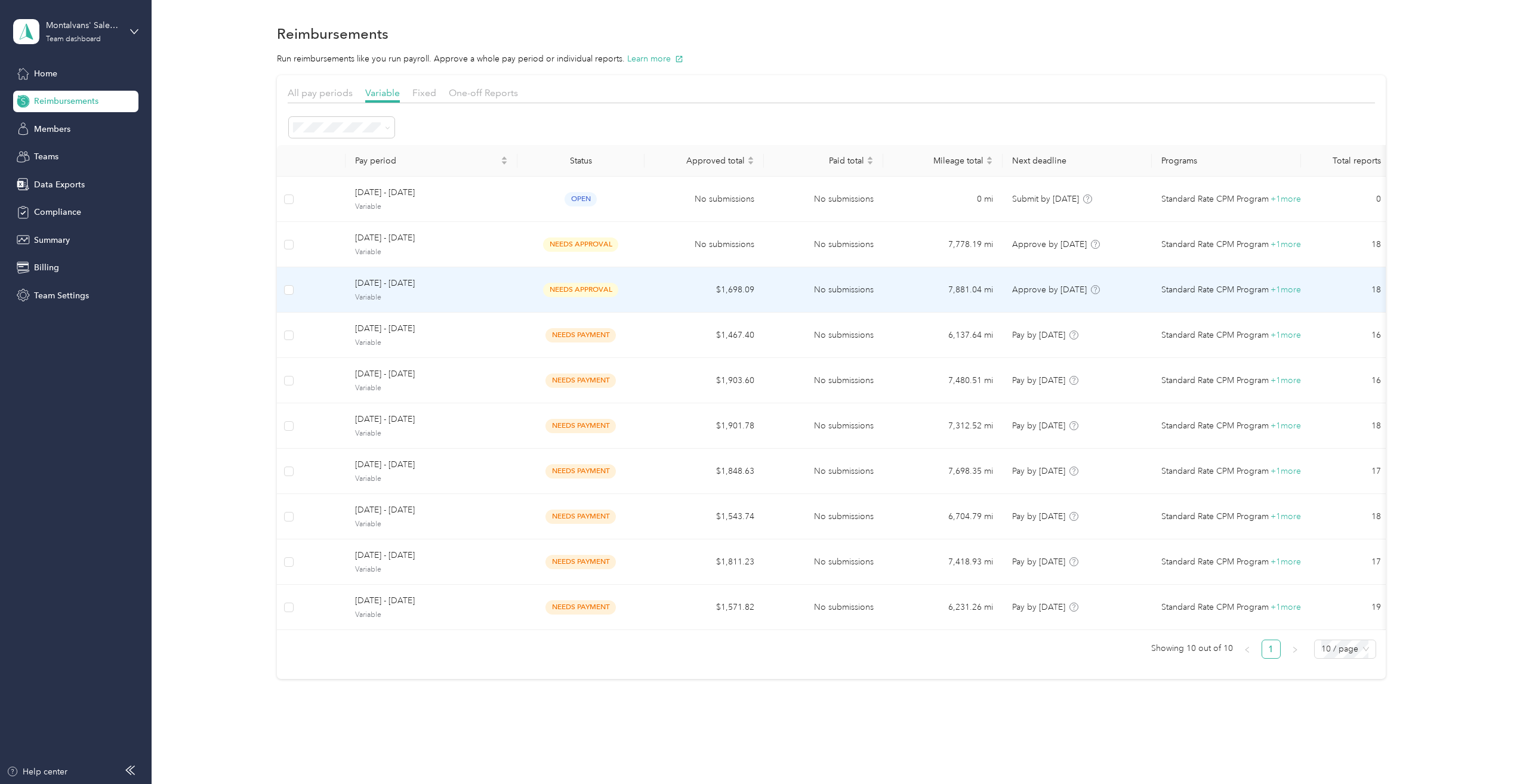
click at [425, 297] on span "Variable" at bounding box center [431, 298] width 153 height 11
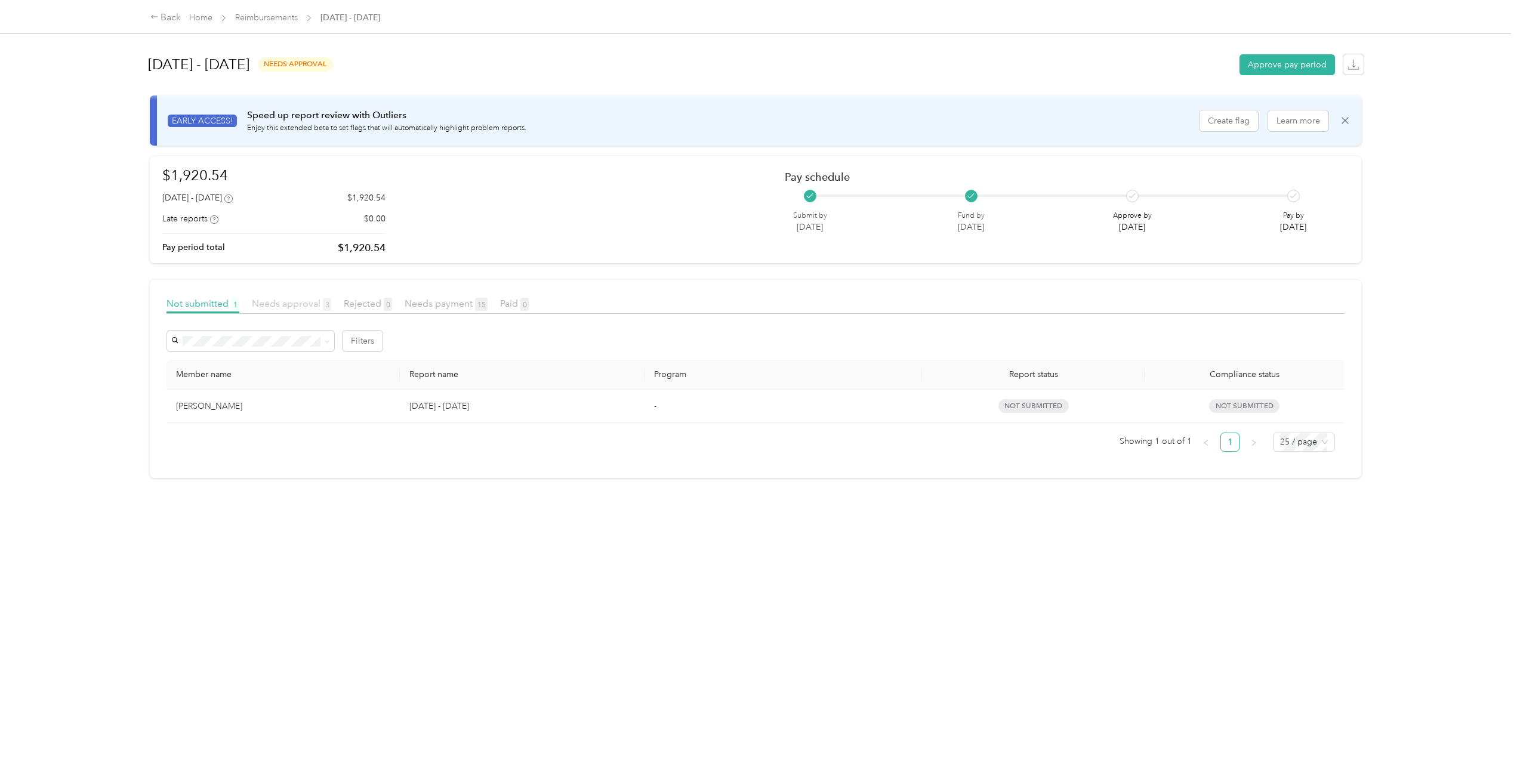
click at [293, 305] on span "Needs approval 3" at bounding box center [291, 303] width 79 height 12
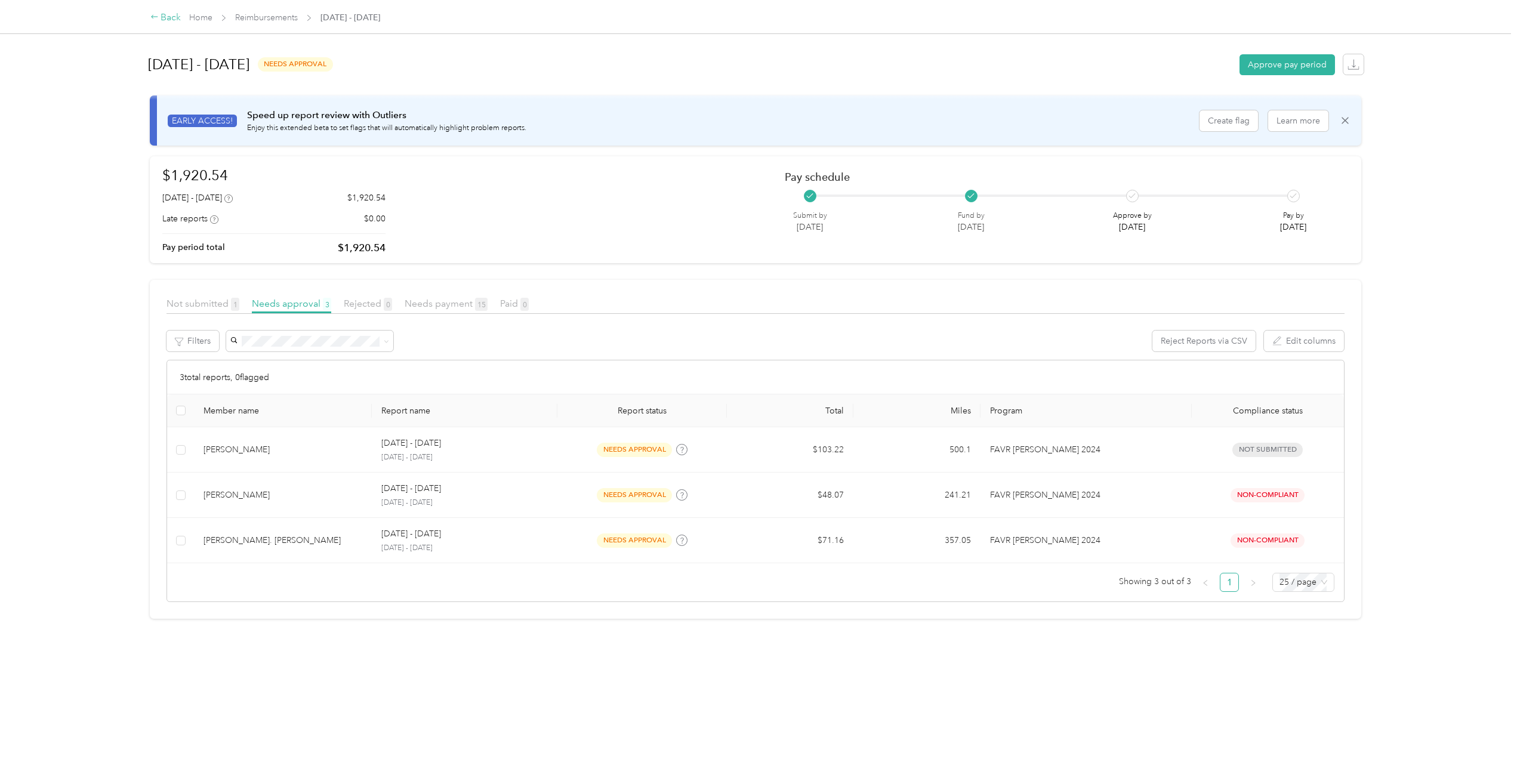
click at [169, 14] on div "Back" at bounding box center [166, 18] width 31 height 15
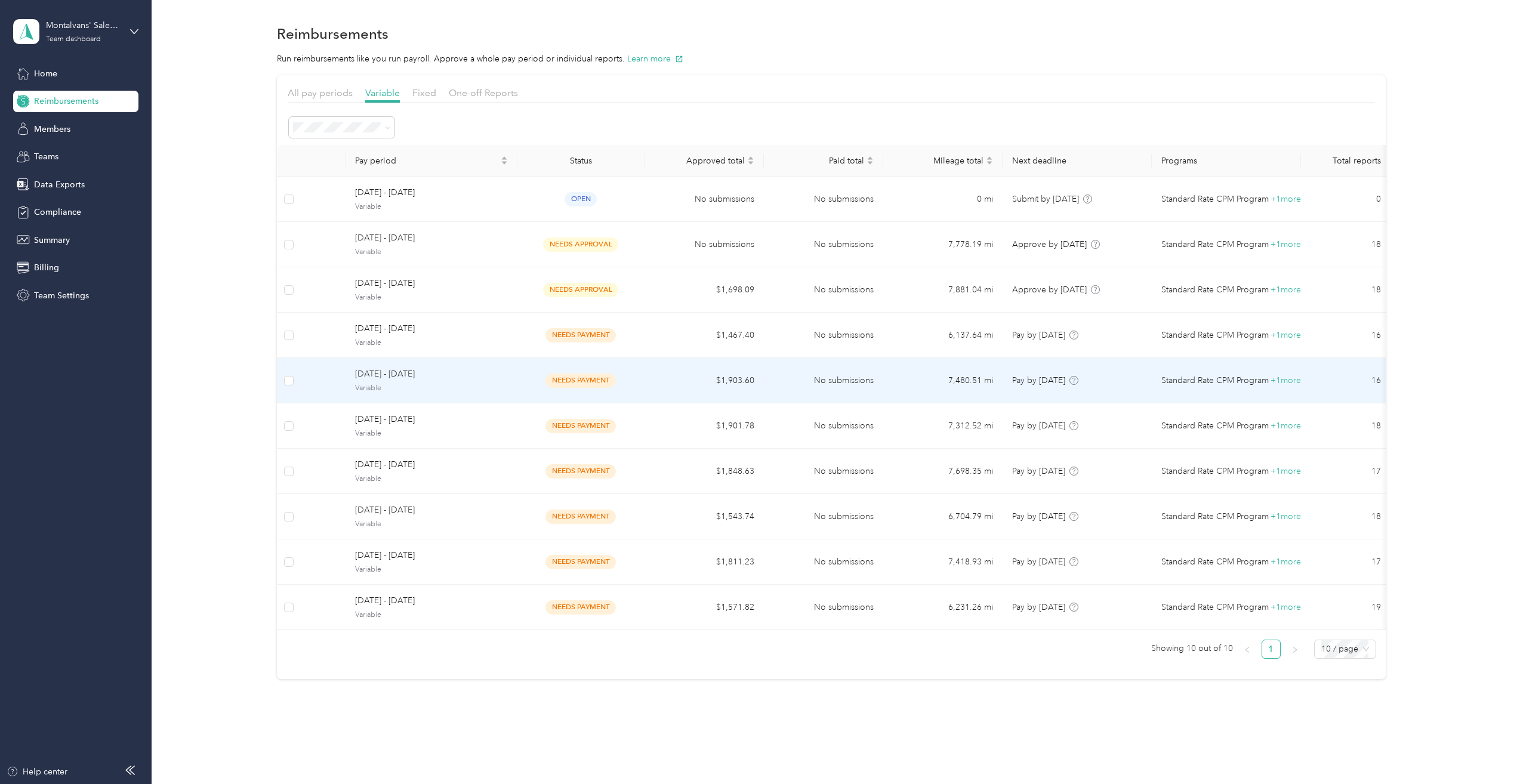
click at [411, 387] on span "Variable" at bounding box center [431, 388] width 153 height 11
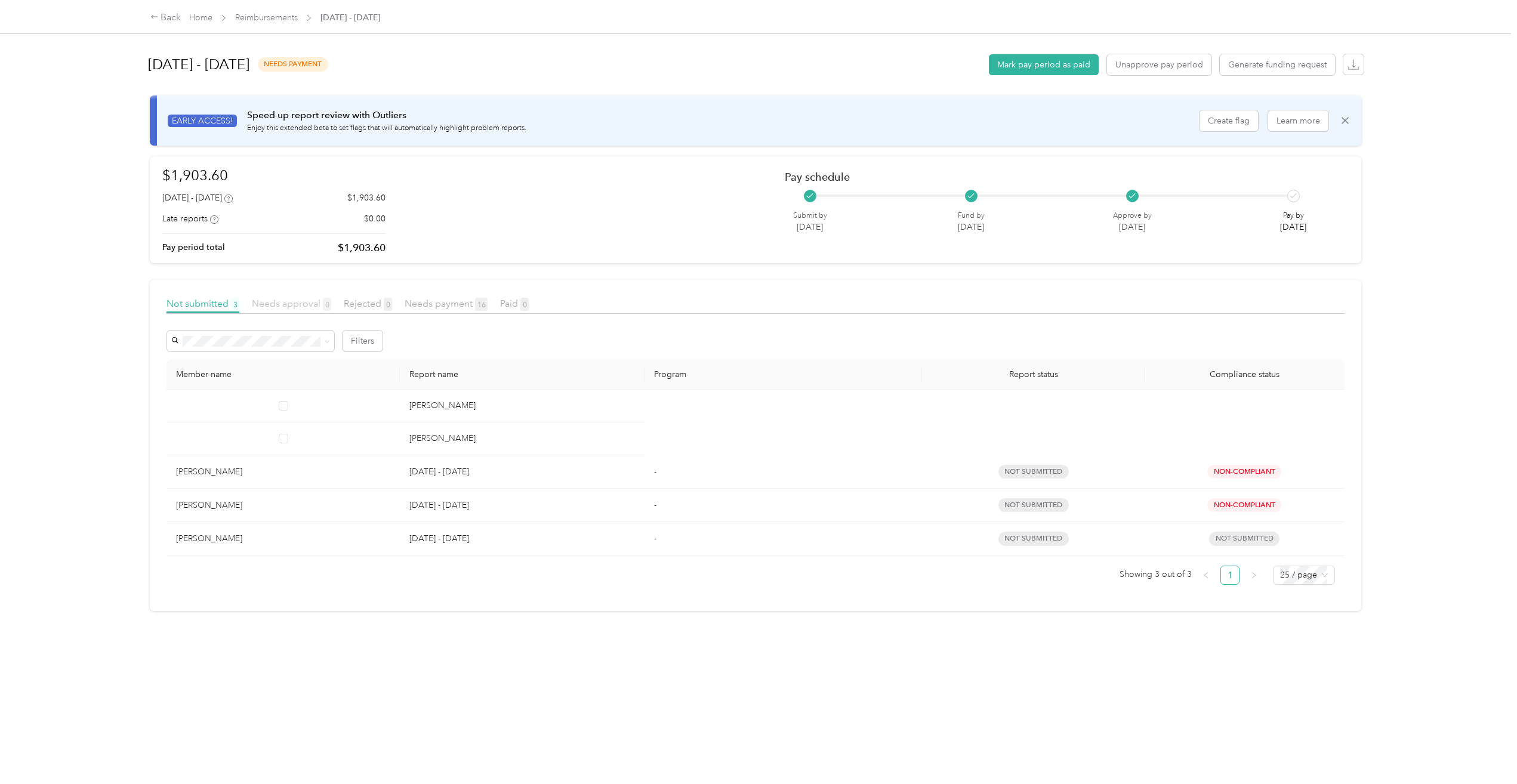
click at [294, 302] on span "Needs approval 0" at bounding box center [291, 303] width 79 height 12
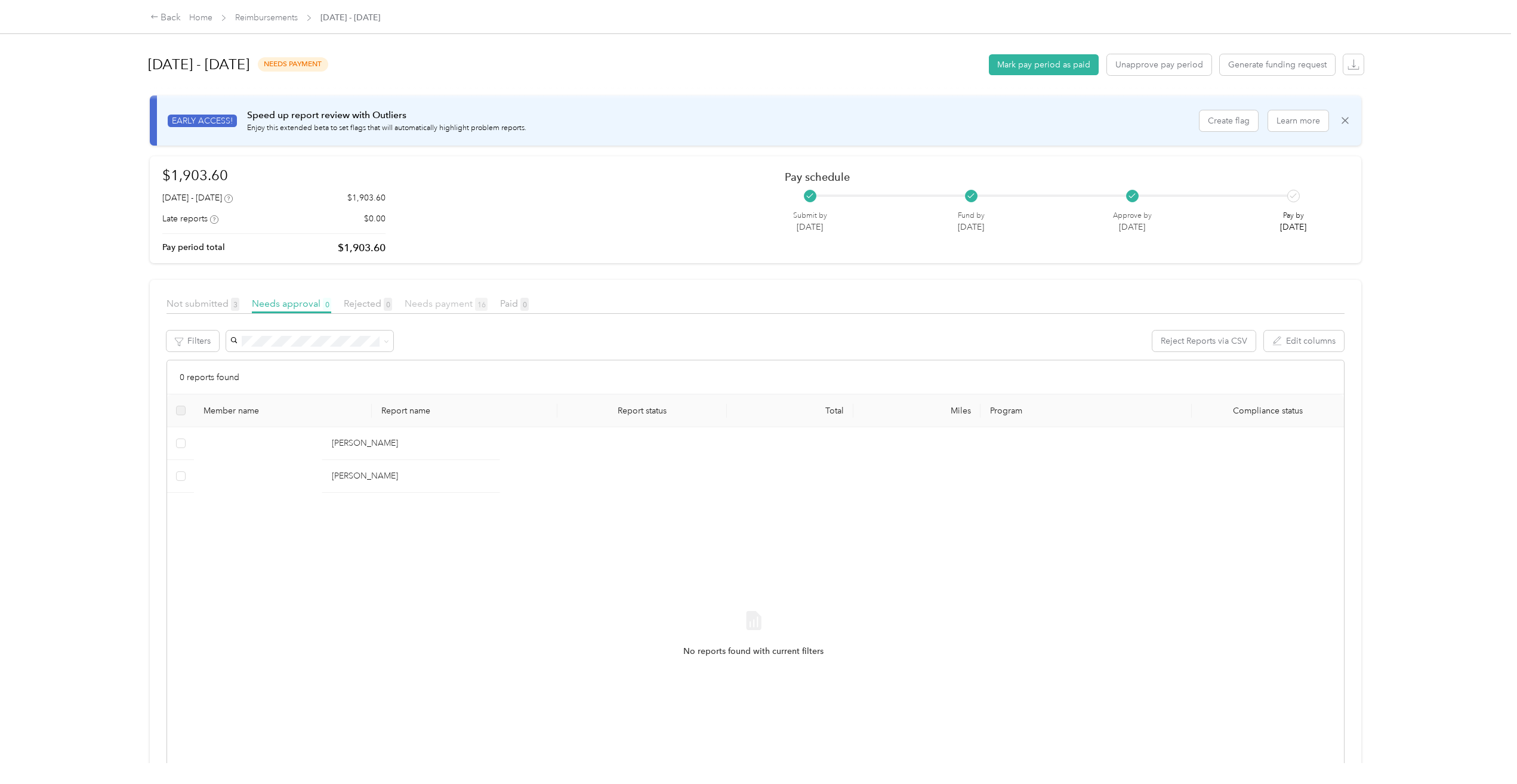
click at [427, 306] on span "Needs payment 16" at bounding box center [446, 303] width 83 height 12
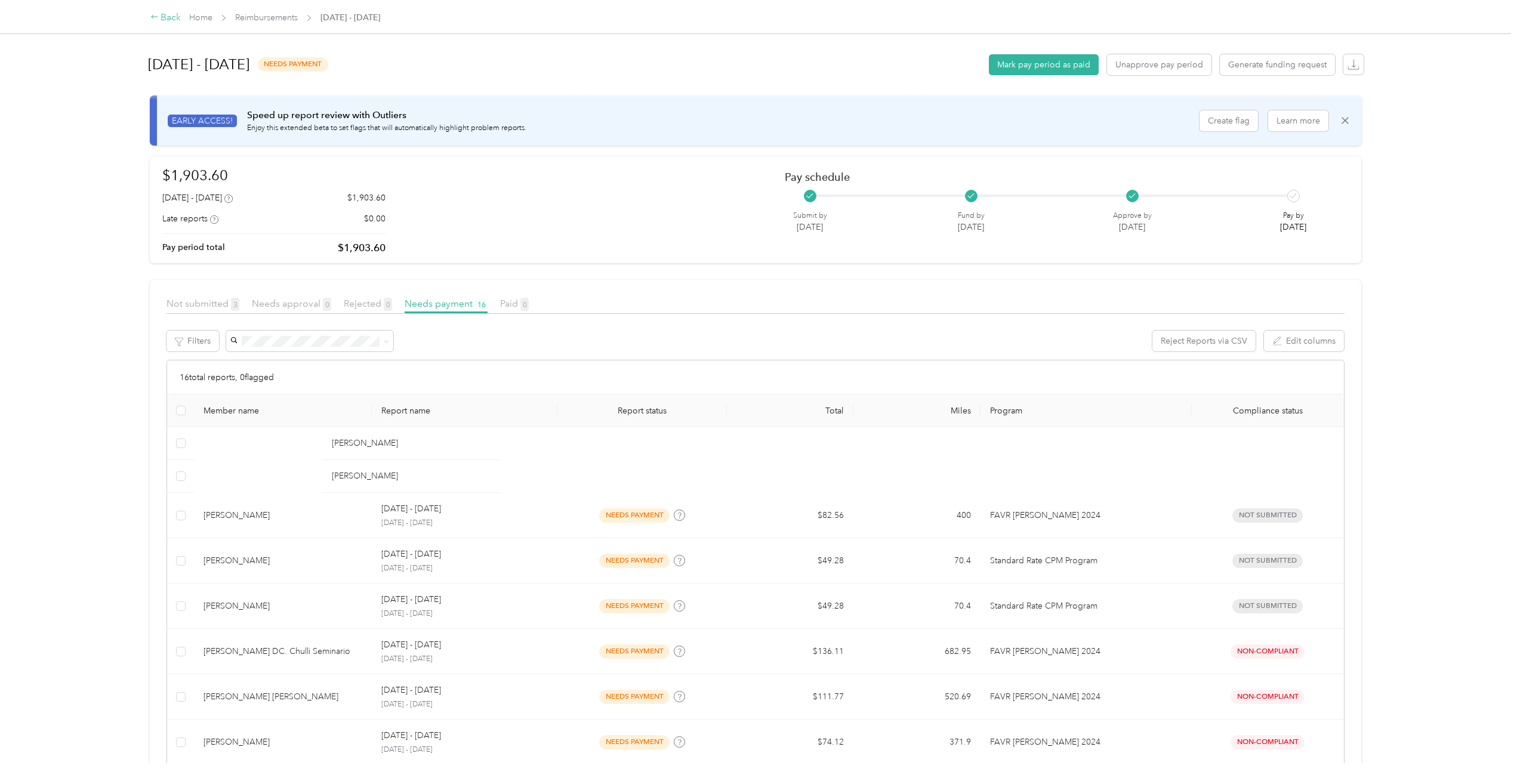
click at [171, 20] on div "Back" at bounding box center [166, 18] width 31 height 15
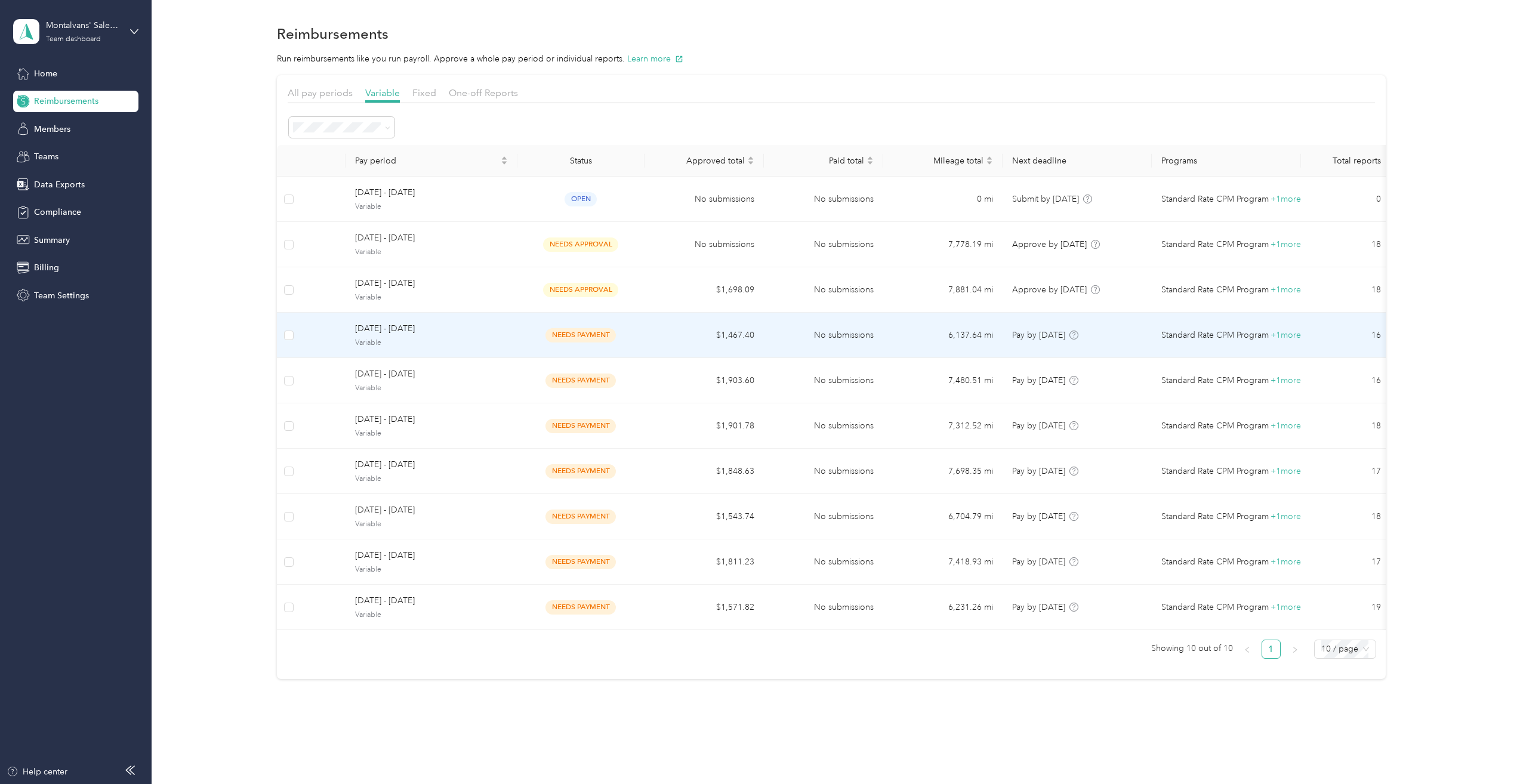
click at [423, 335] on span "[DATE] - [DATE]" at bounding box center [431, 328] width 153 height 13
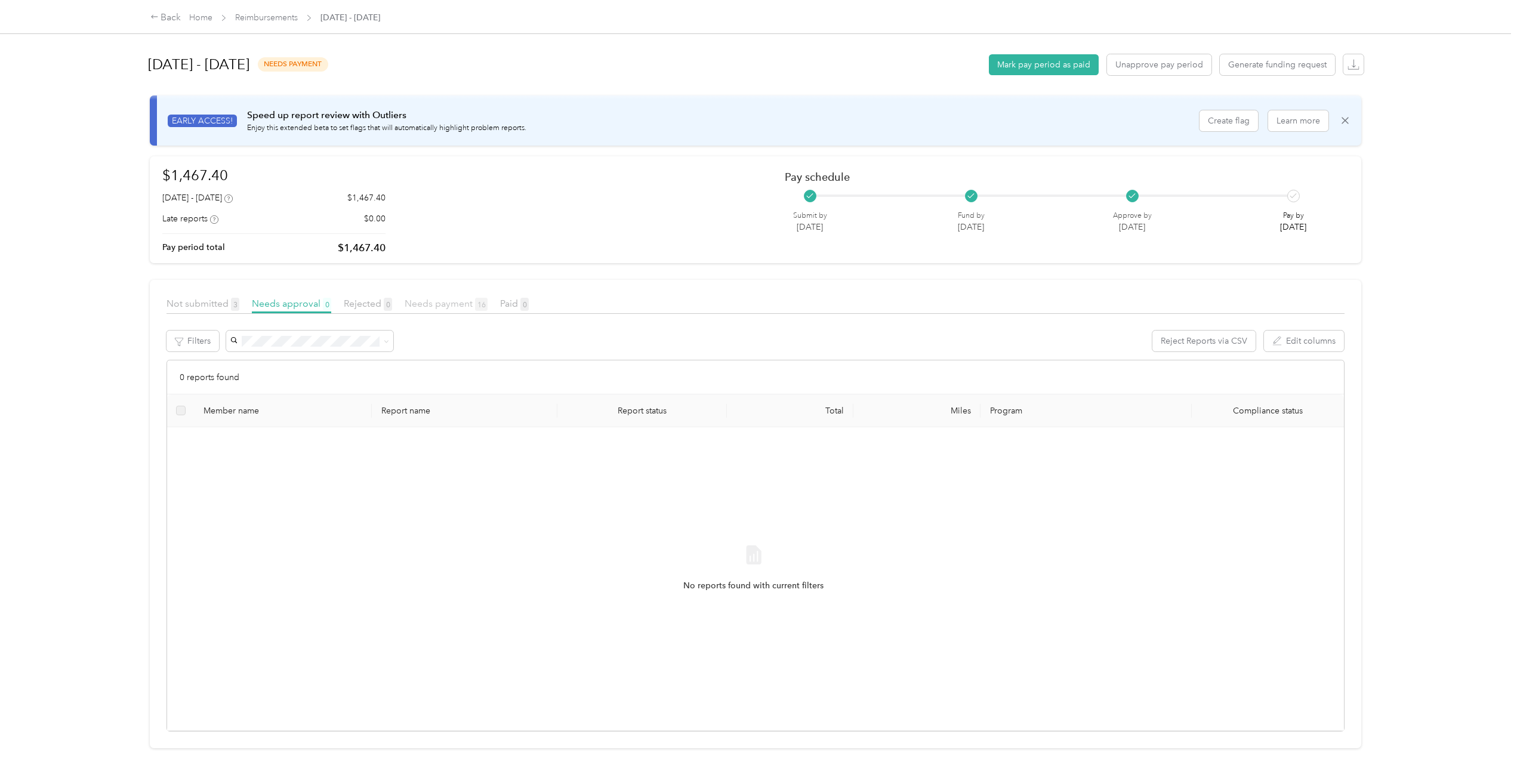
click at [431, 302] on span "Needs payment 16" at bounding box center [446, 303] width 83 height 12
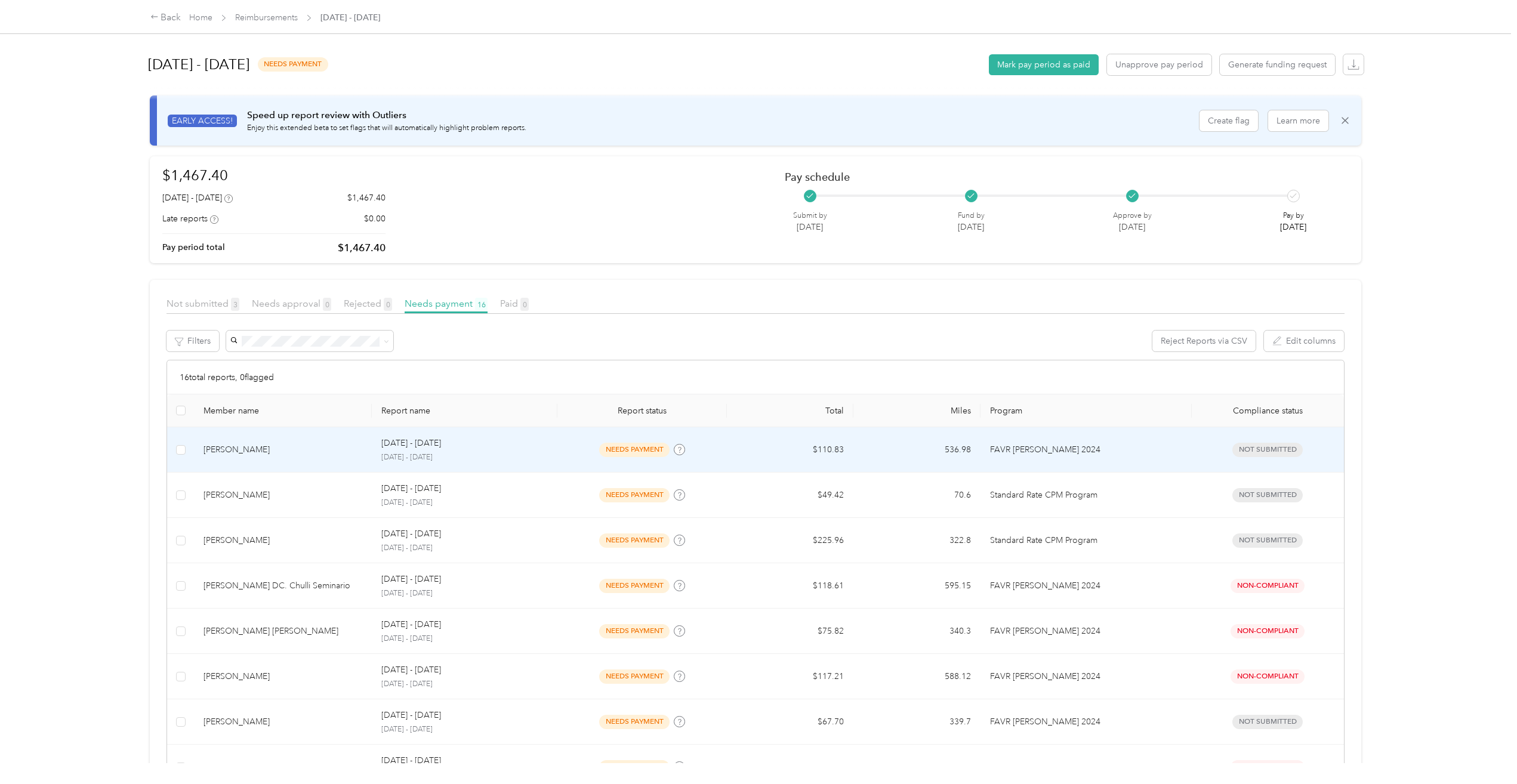
click at [418, 440] on p "[DATE] - [DATE]" at bounding box center [411, 443] width 60 height 13
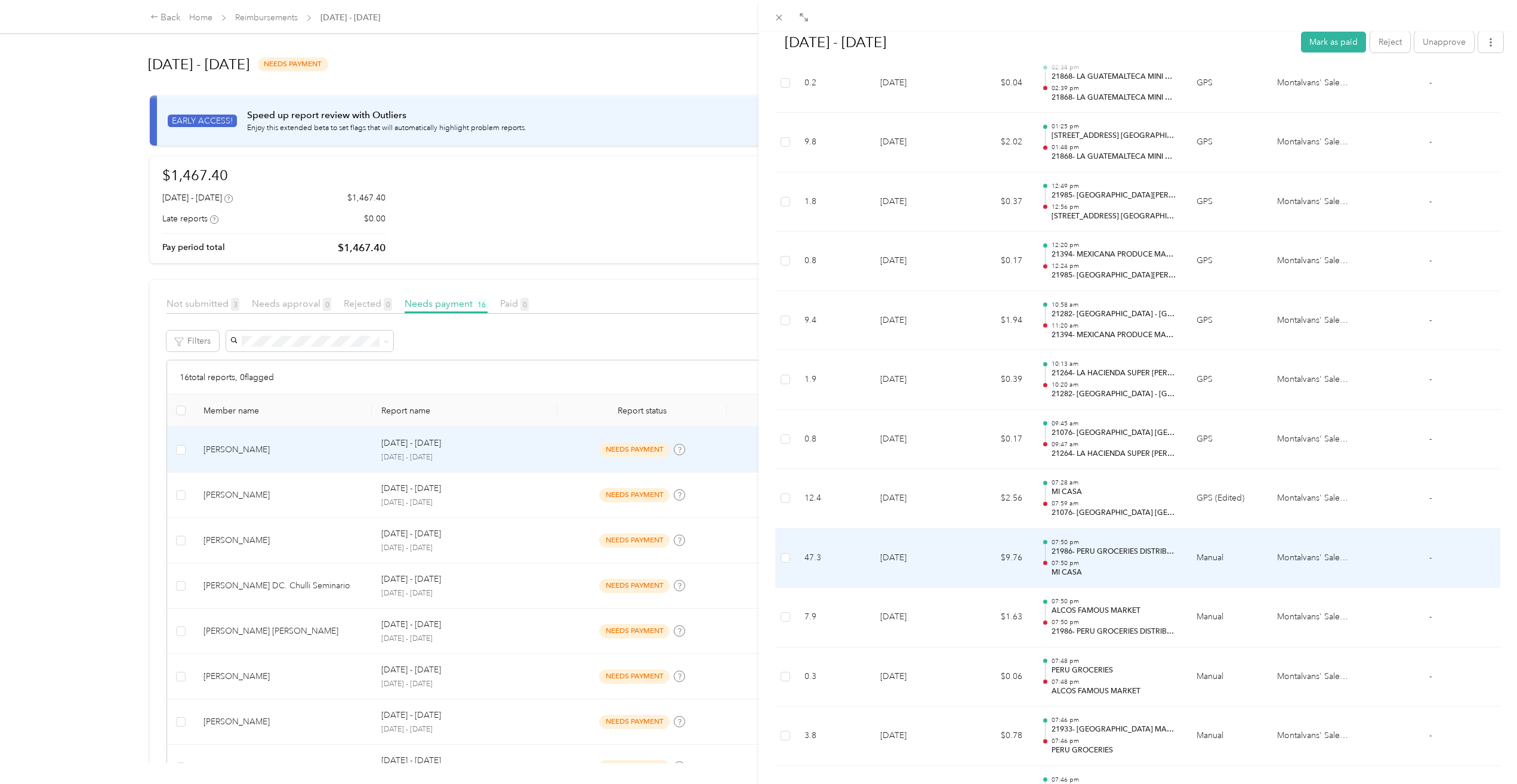
scroll to position [2861, 0]
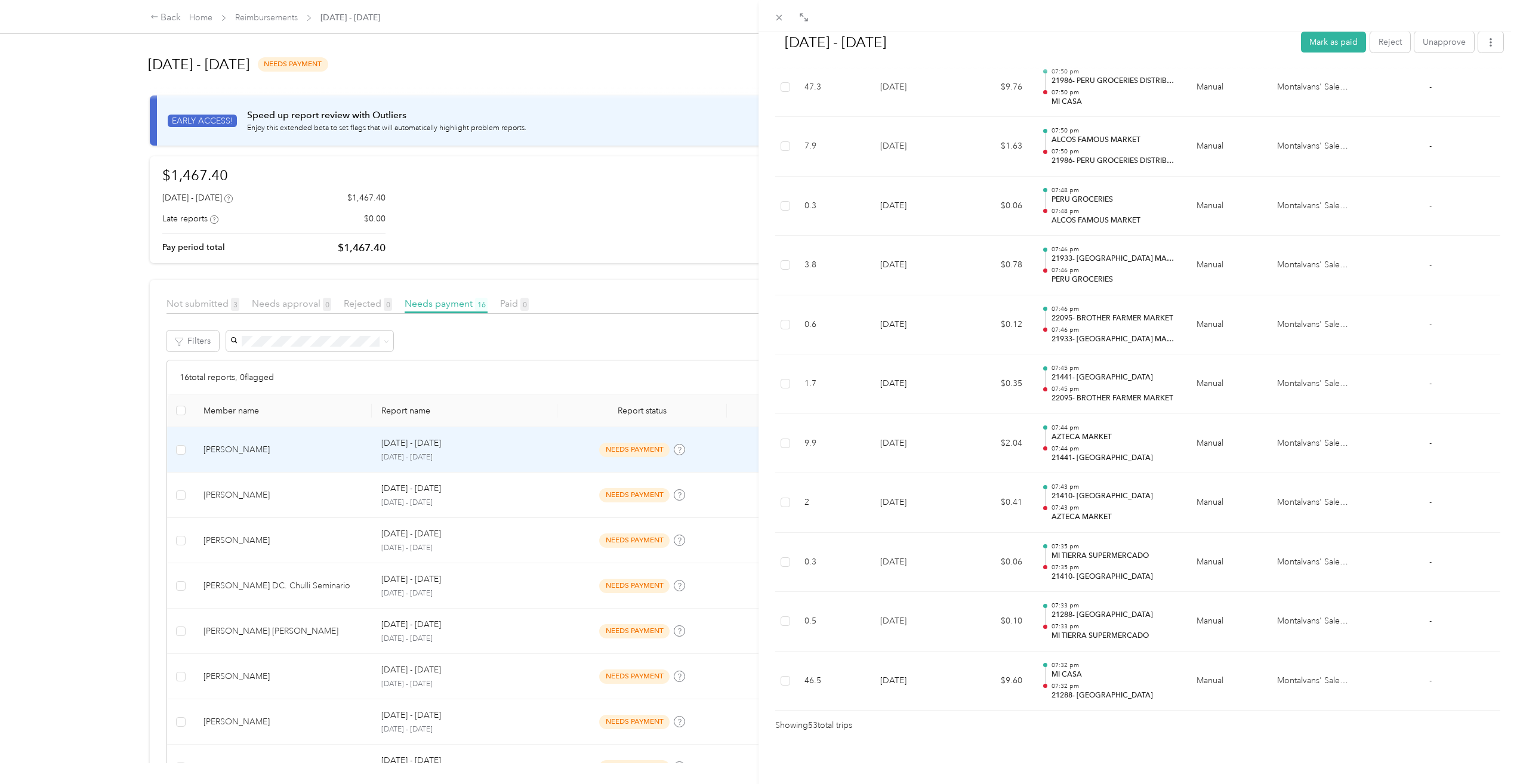
click at [563, 271] on div "[DATE] - [DATE] Mark as paid Reject Unapprove Needs Payment Needs payment from …" at bounding box center [758, 392] width 1517 height 784
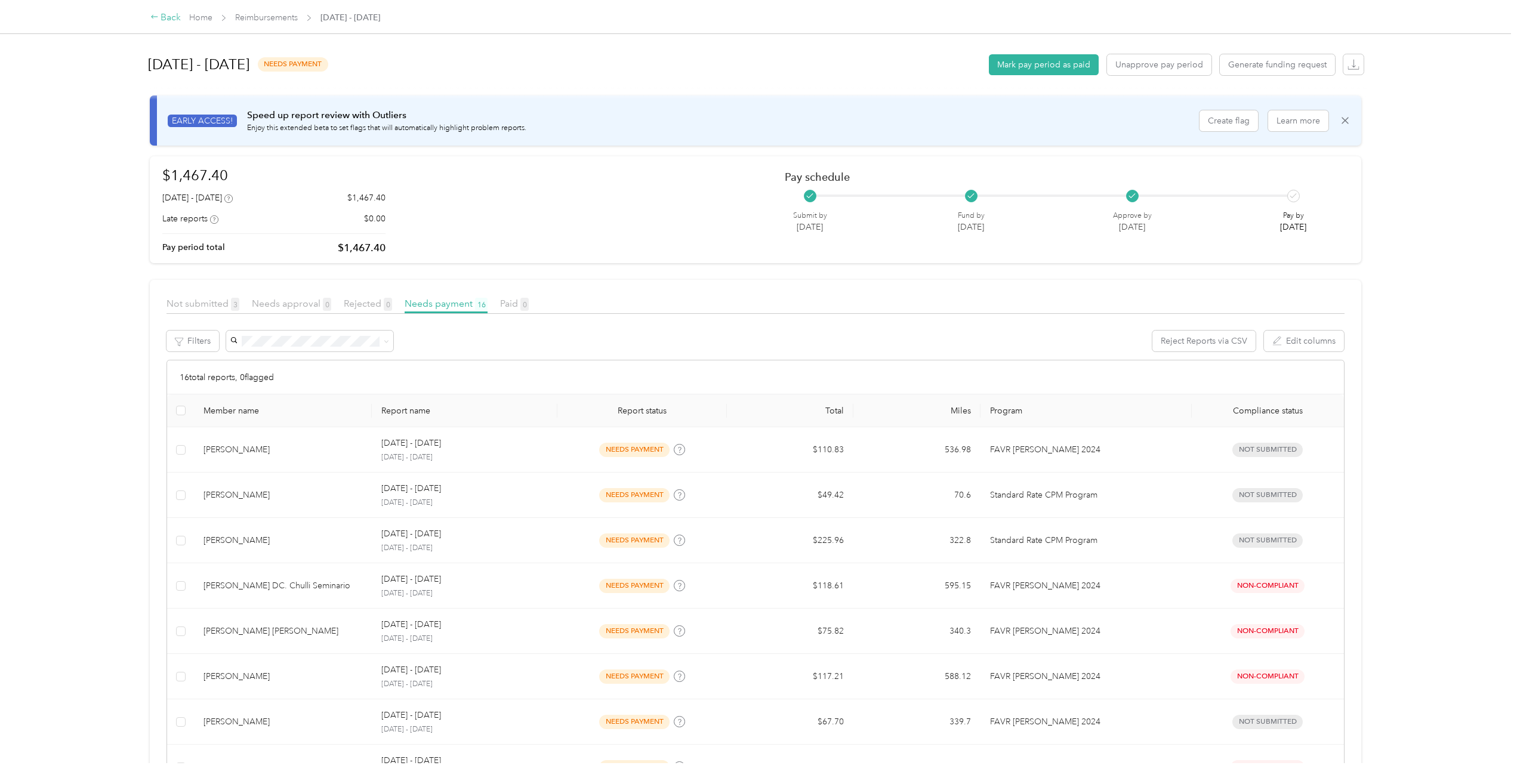
click at [169, 12] on div "Back" at bounding box center [166, 18] width 31 height 15
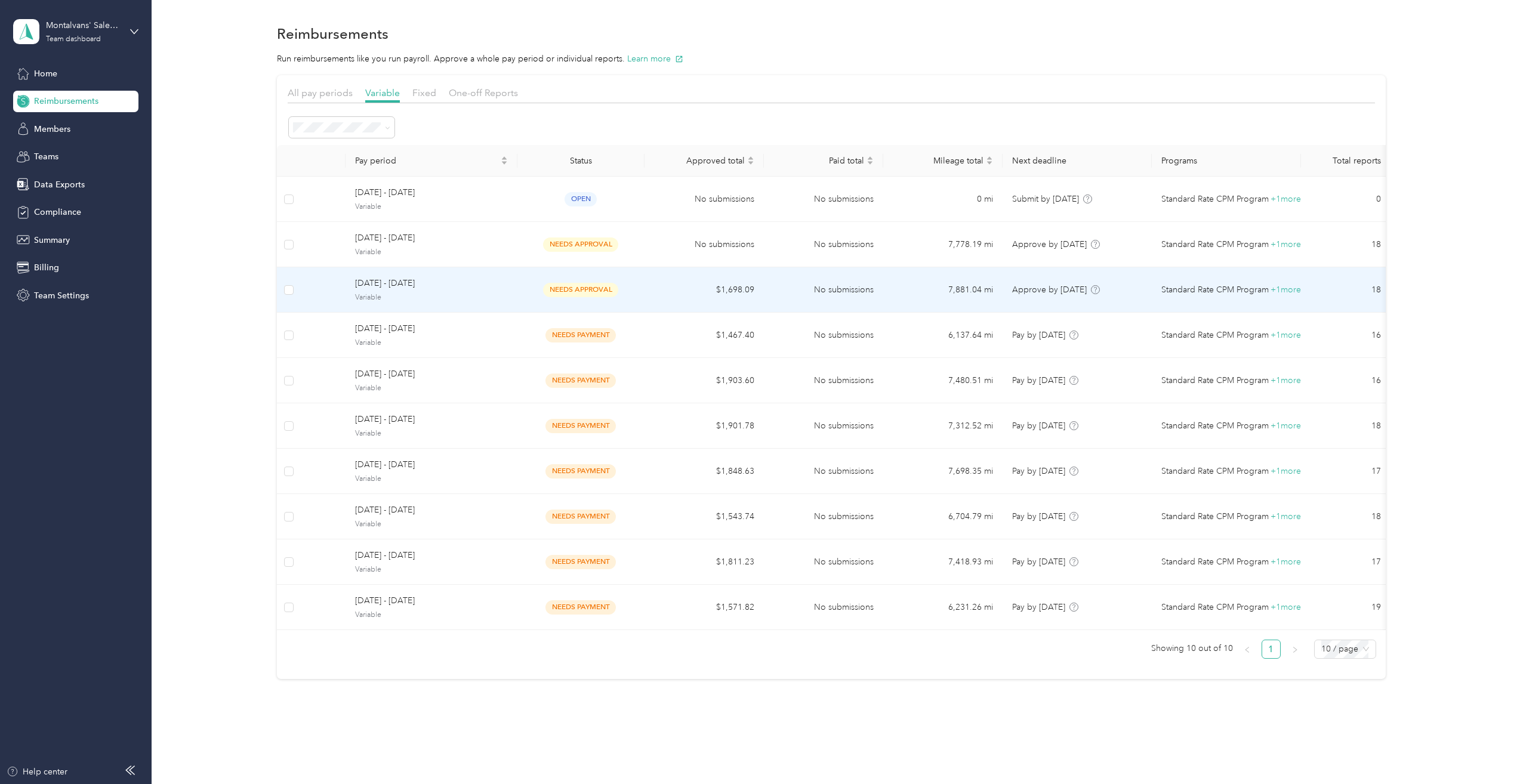
click at [445, 288] on span "[DATE] - [DATE]" at bounding box center [431, 283] width 153 height 13
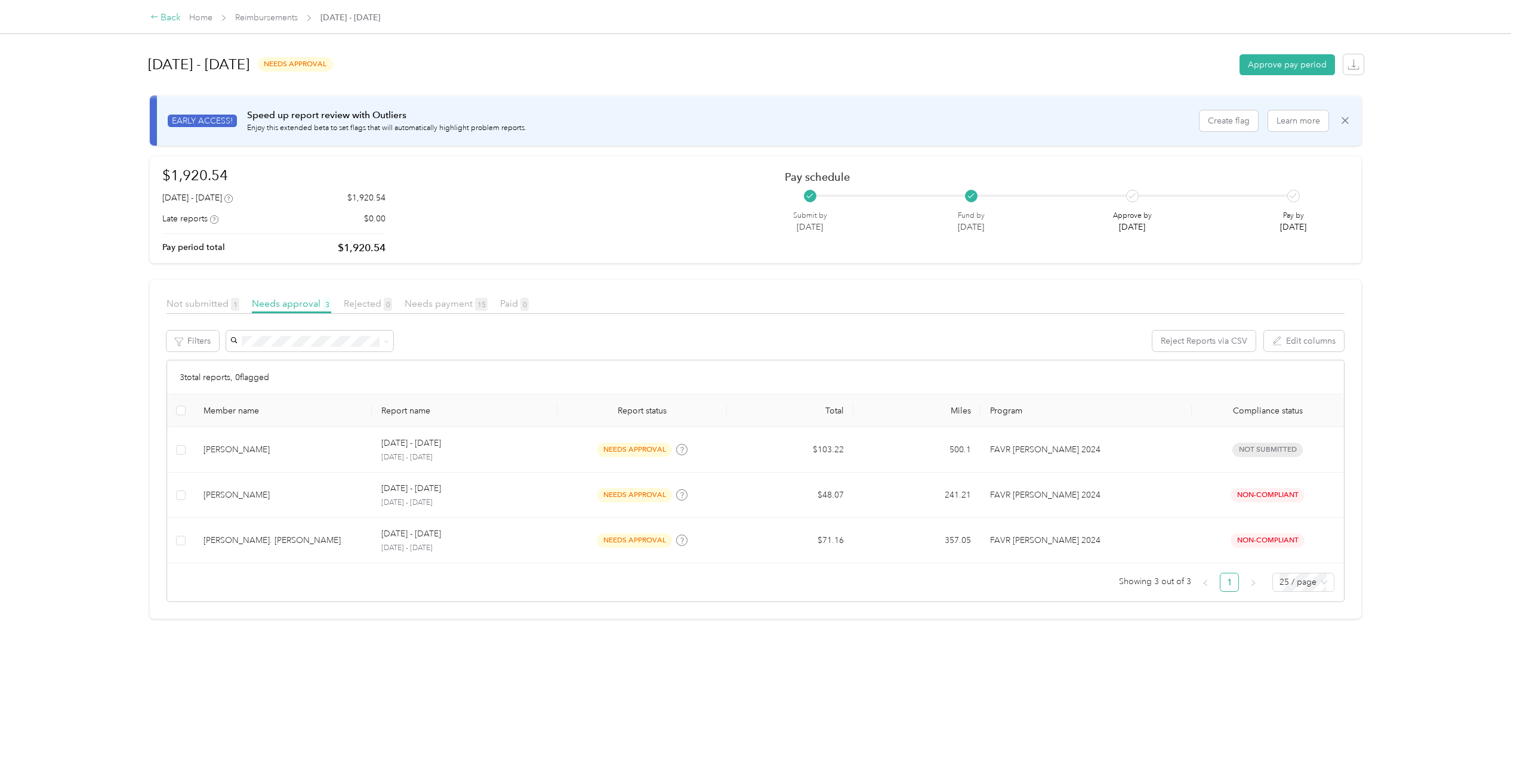
click at [162, 19] on div "Back" at bounding box center [166, 18] width 31 height 15
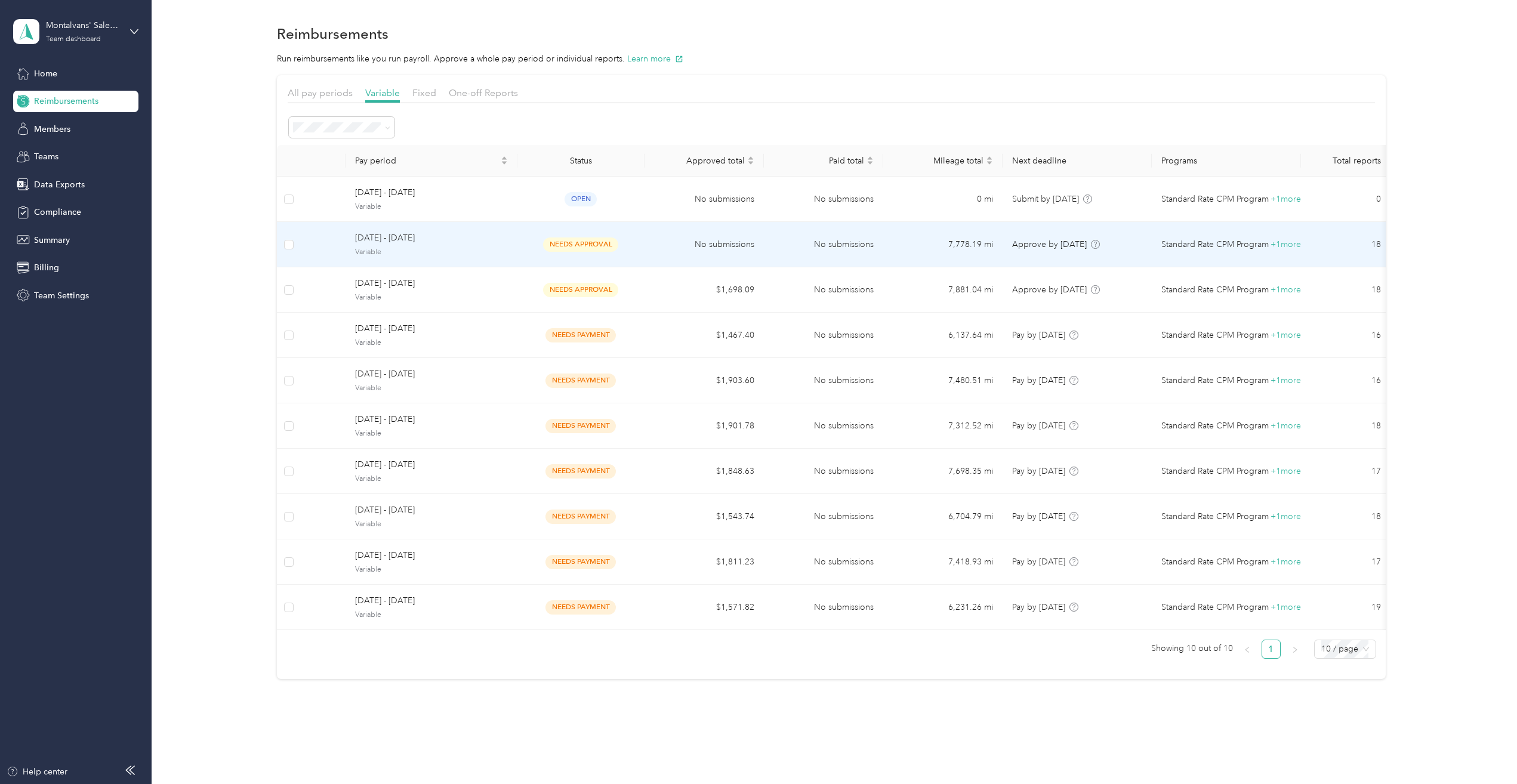
click at [415, 249] on span "Variable" at bounding box center [431, 252] width 153 height 11
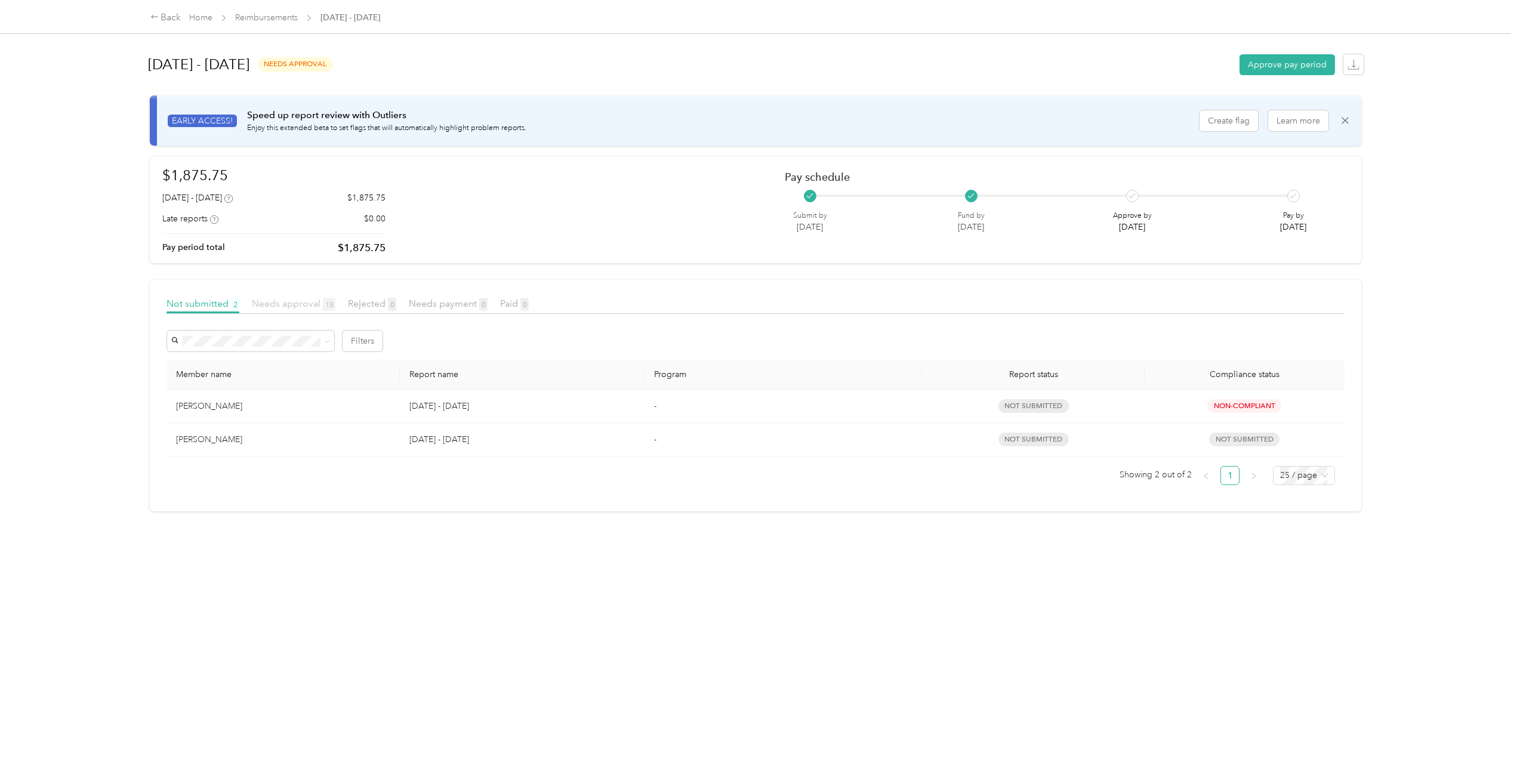
click at [267, 307] on span "Needs approval 18" at bounding box center [293, 303] width 84 height 12
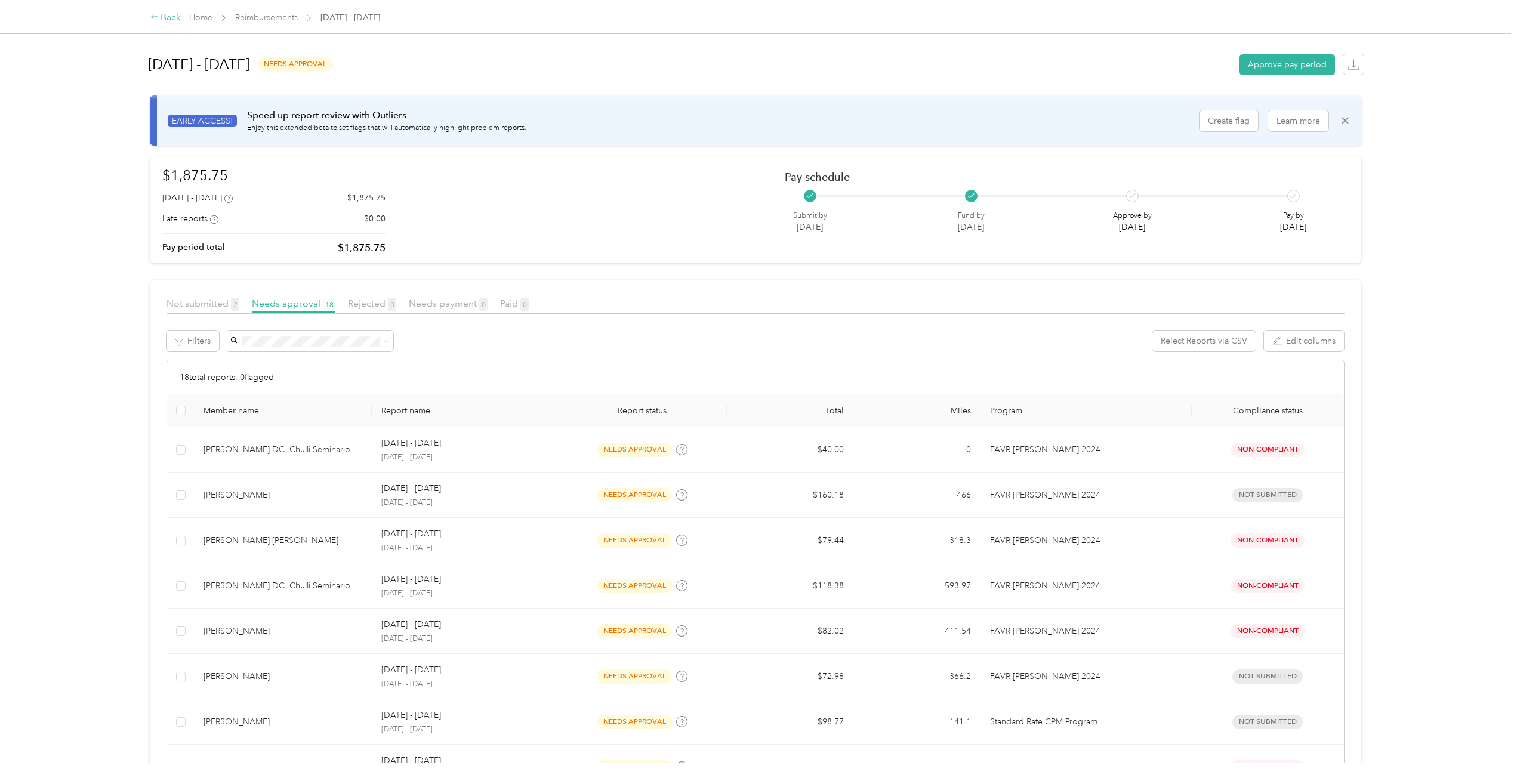
click at [157, 18] on icon at bounding box center [154, 16] width 8 height 8
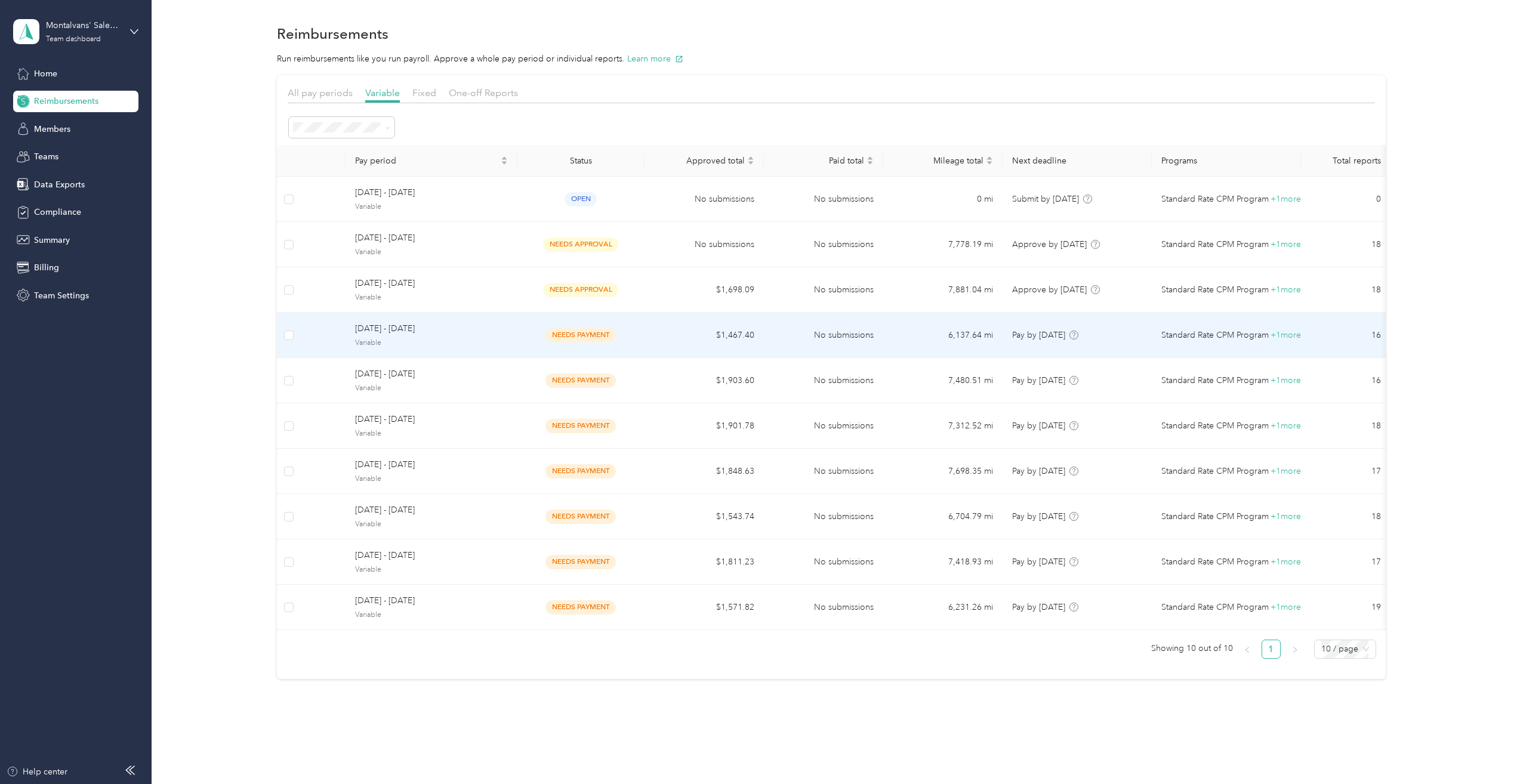
click at [414, 346] on span "Variable" at bounding box center [431, 343] width 153 height 11
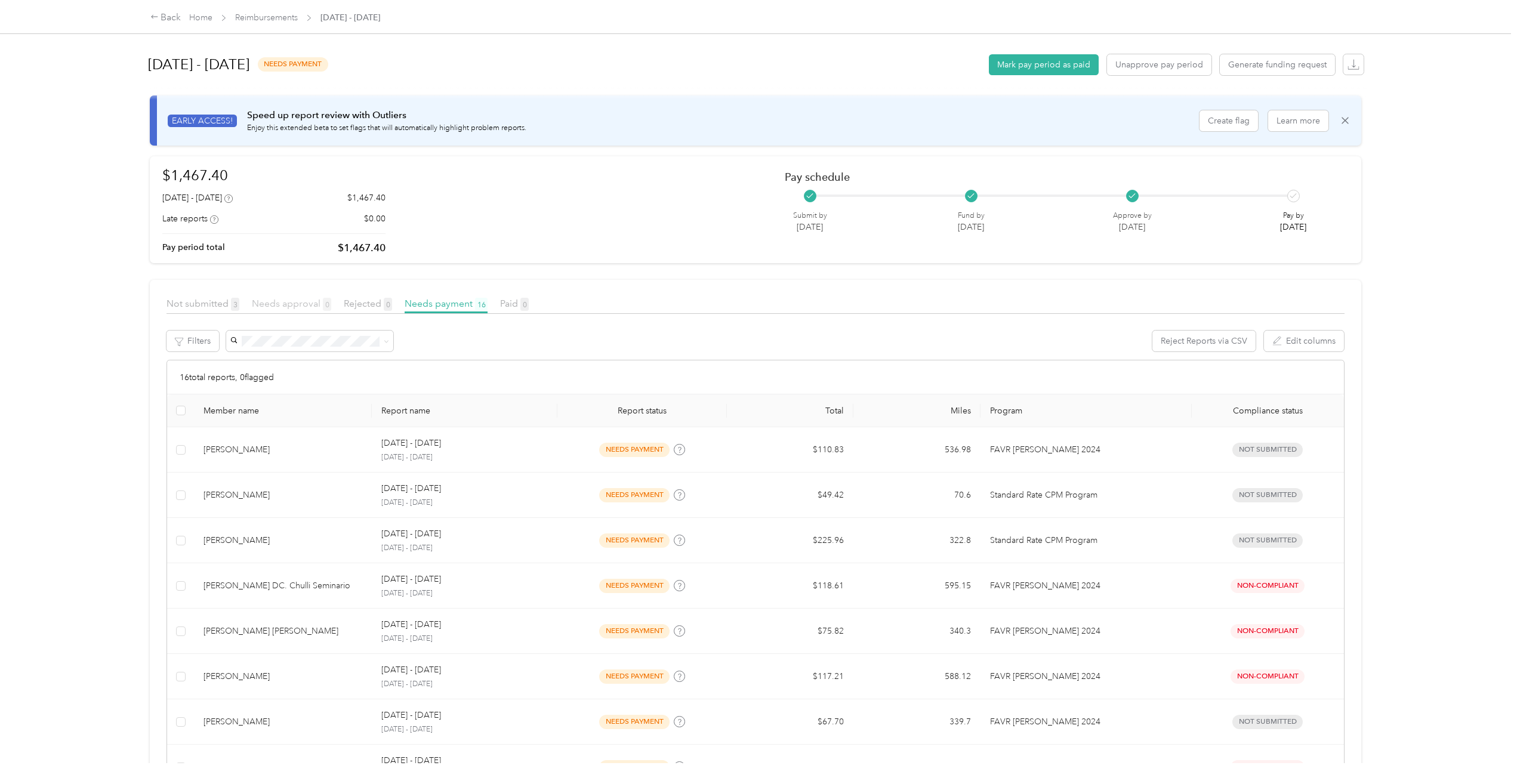
click at [293, 305] on span "Needs approval 0" at bounding box center [291, 303] width 79 height 12
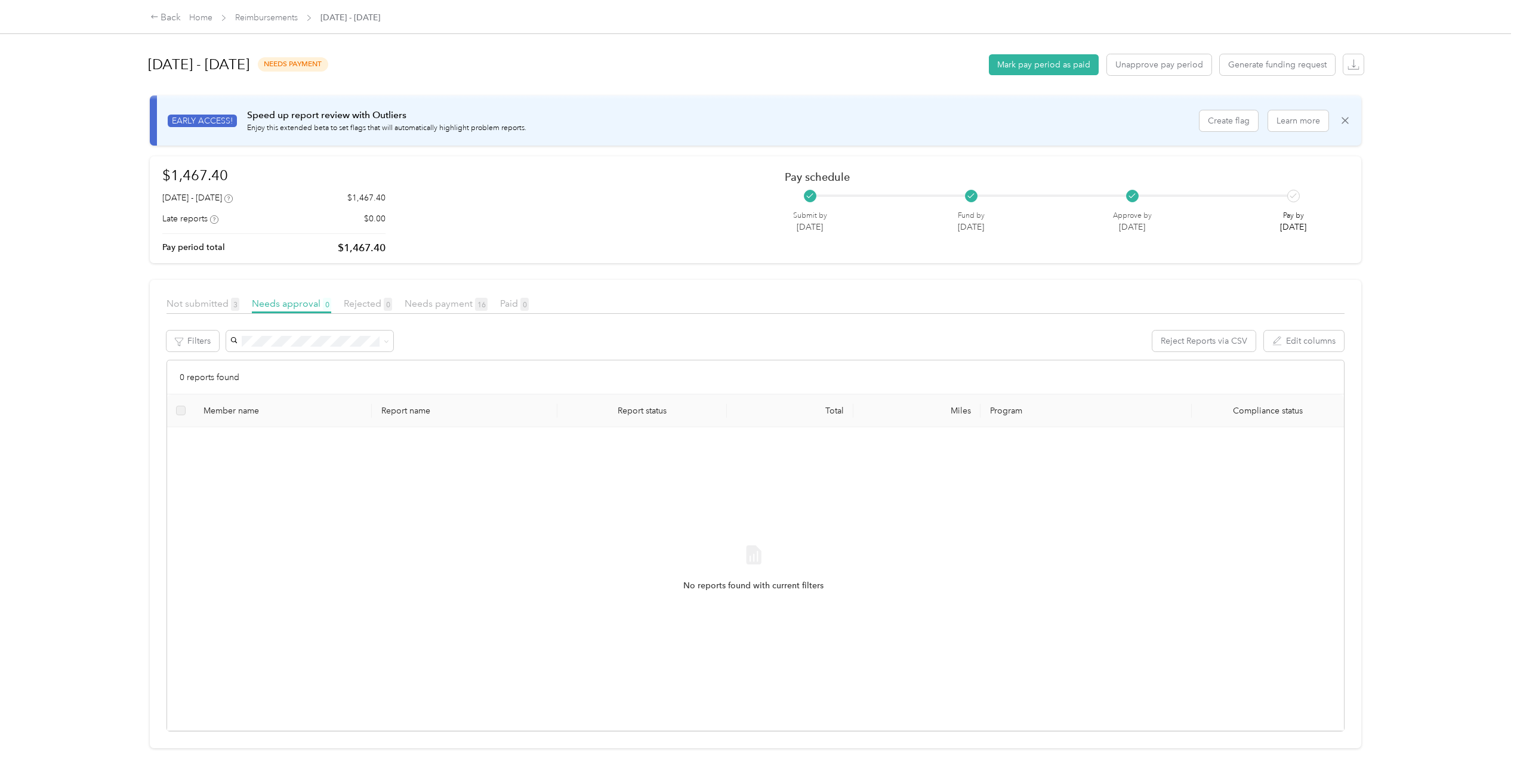
click at [165, 8] on div "Back Home Reimbursements [DATE] - [DATE]" at bounding box center [759, 17] width 1265 height 34
click at [167, 25] on div "Back" at bounding box center [166, 18] width 31 height 15
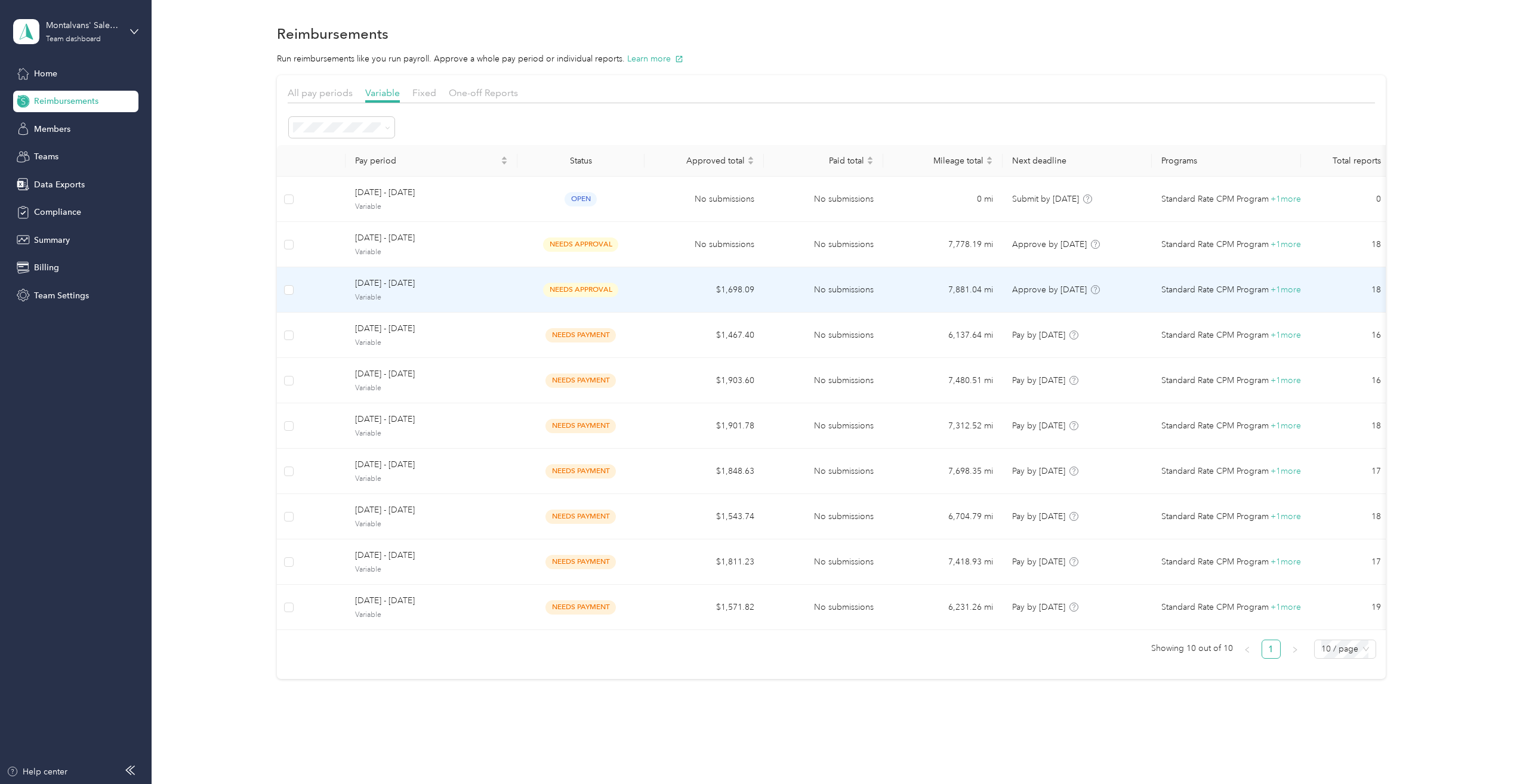
click at [429, 282] on span "[DATE] - [DATE]" at bounding box center [431, 283] width 153 height 13
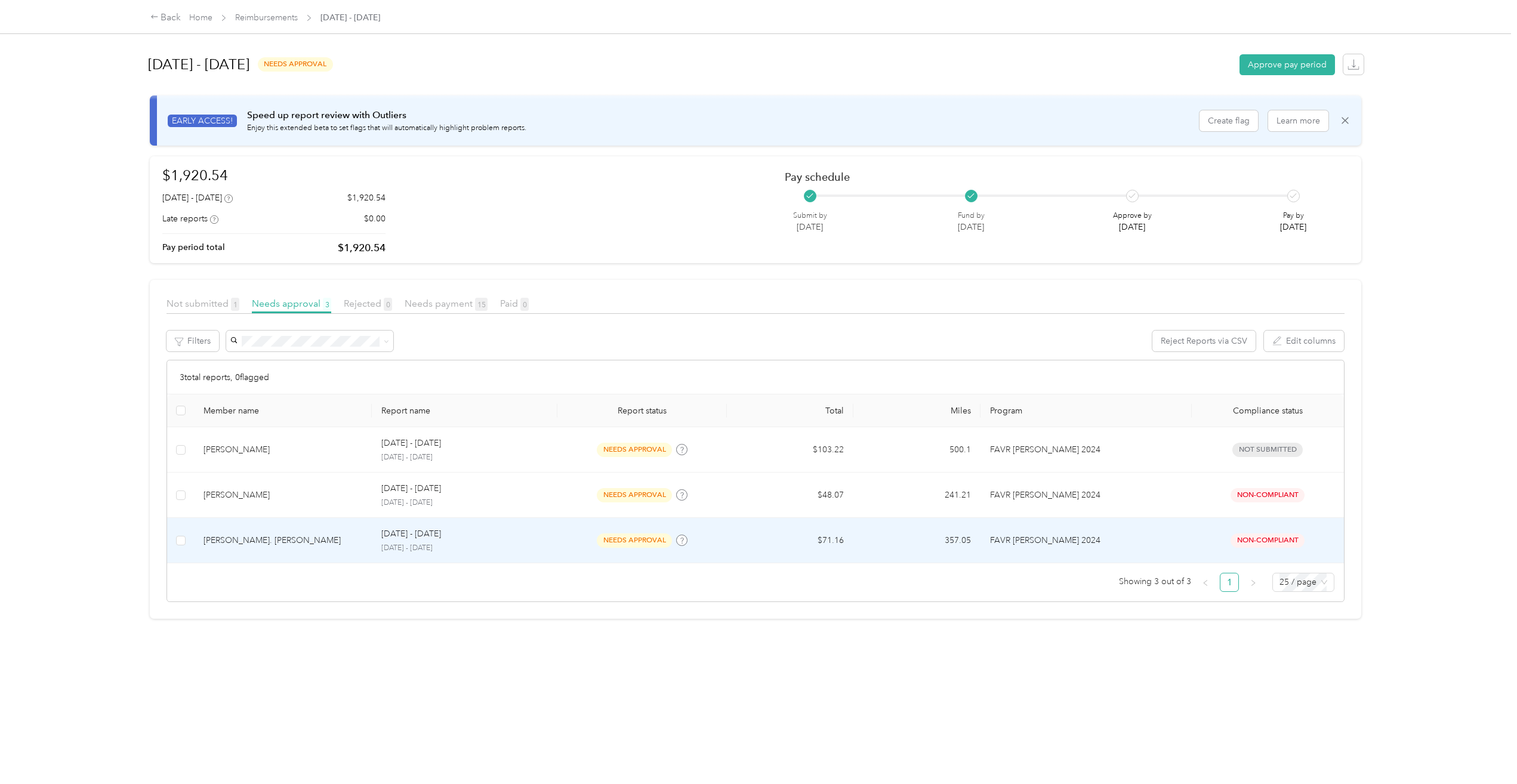
click at [240, 538] on div "[PERSON_NAME]. [PERSON_NAME]" at bounding box center [282, 540] width 159 height 13
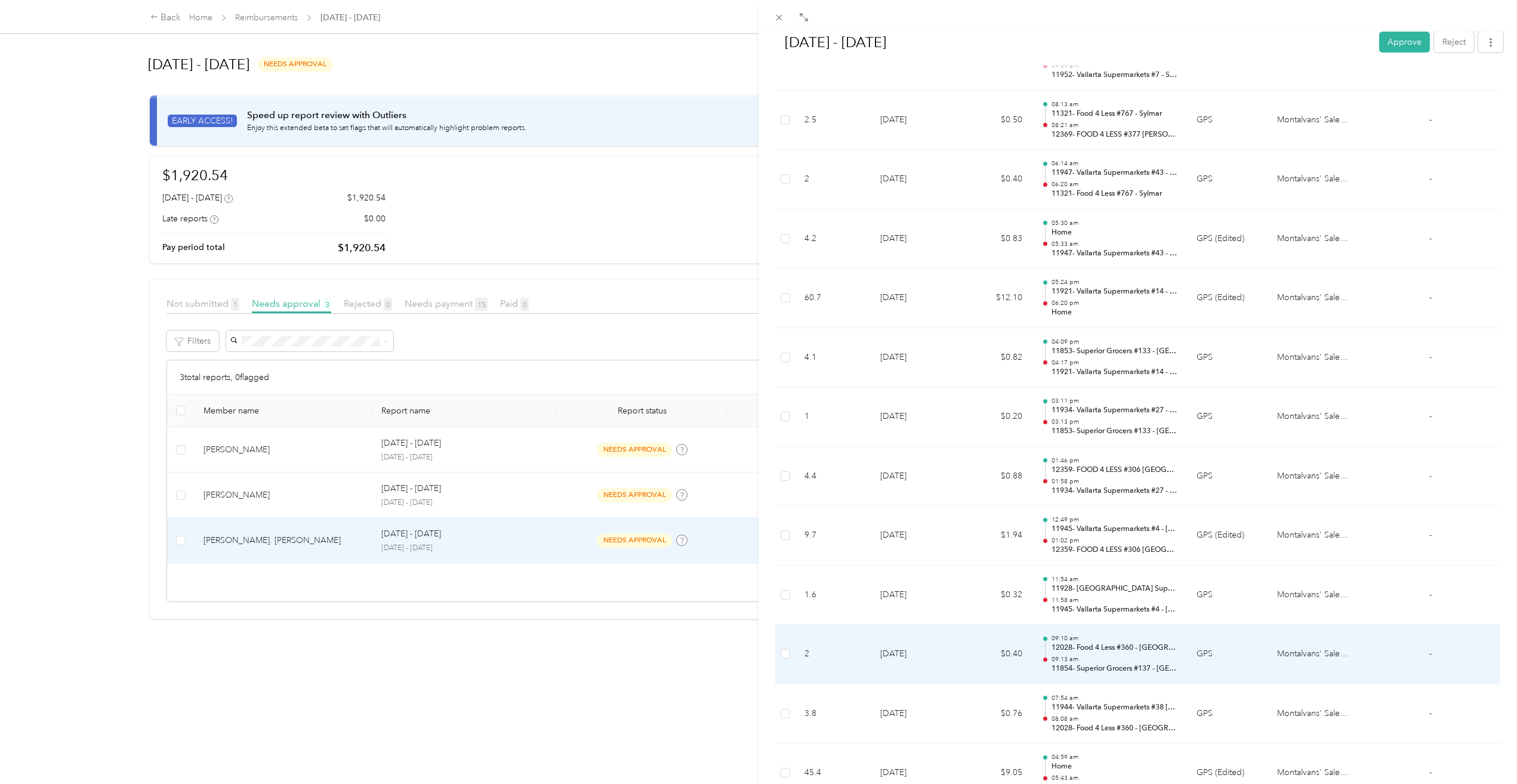
scroll to position [1958, 0]
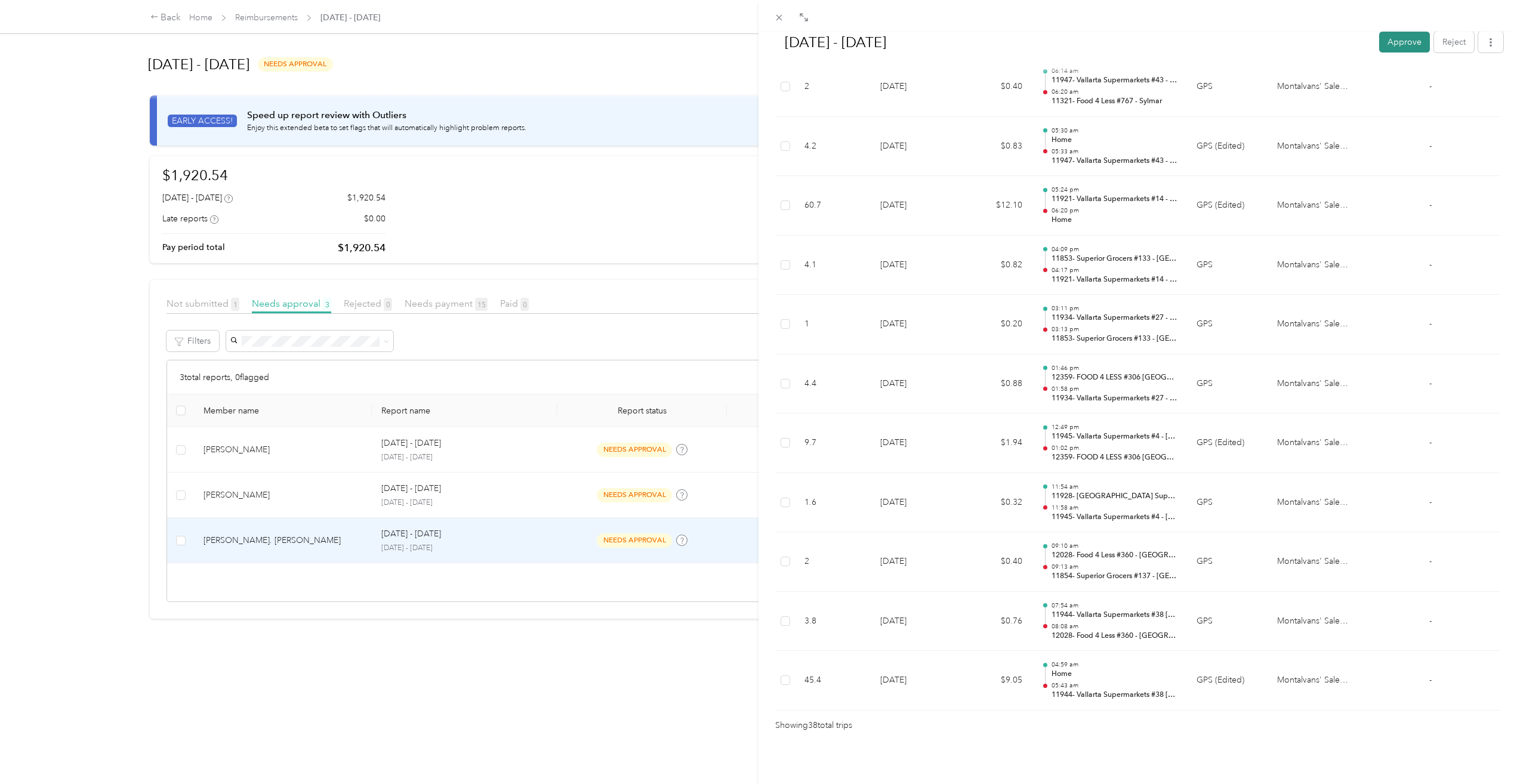
click at [1407, 35] on button "Approve" at bounding box center [1405, 41] width 51 height 21
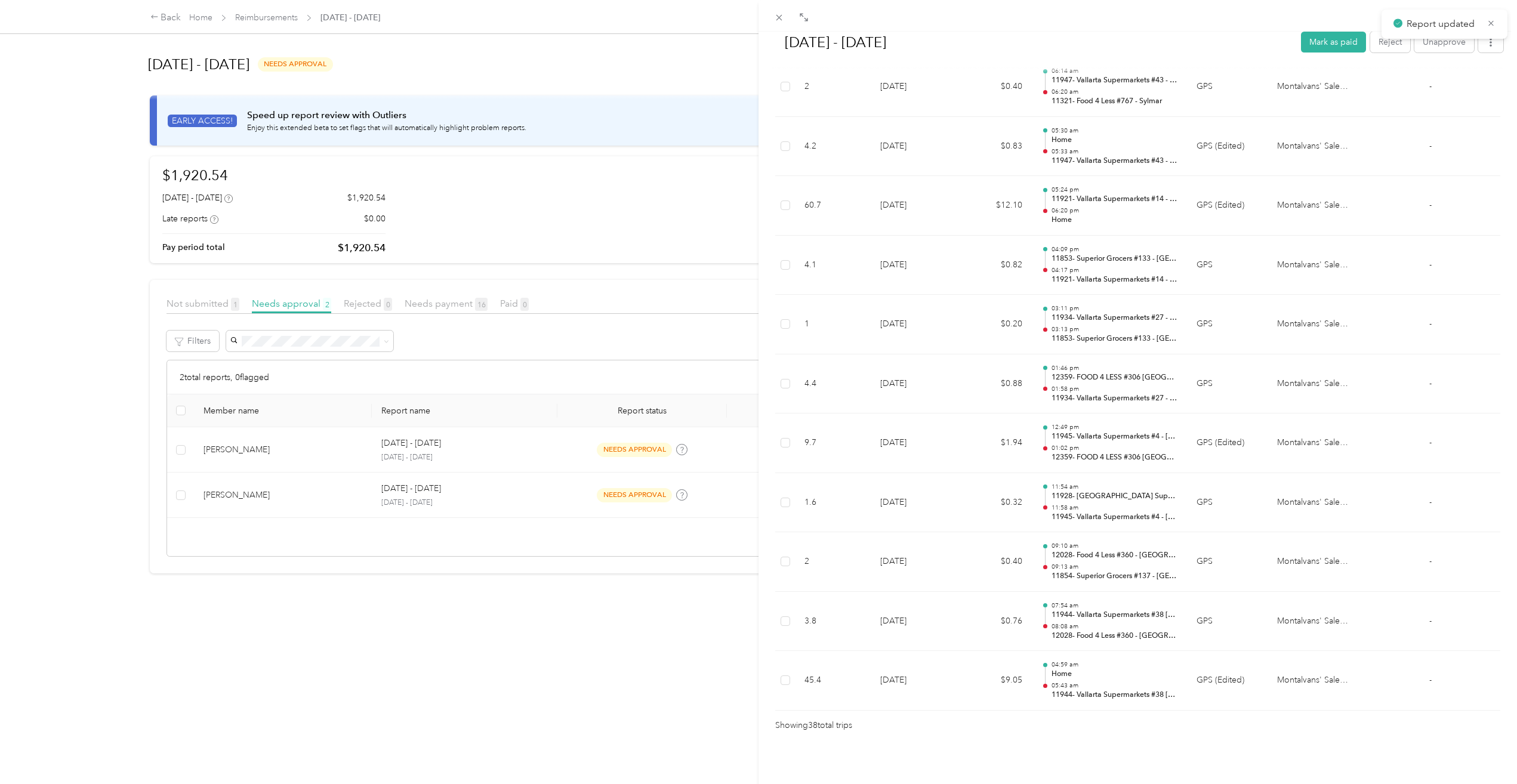
click at [224, 499] on div "[DATE] - [DATE] [PERSON_NAME] as paid Reject Unapprove Needs Payment Needs paym…" at bounding box center [758, 392] width 1517 height 784
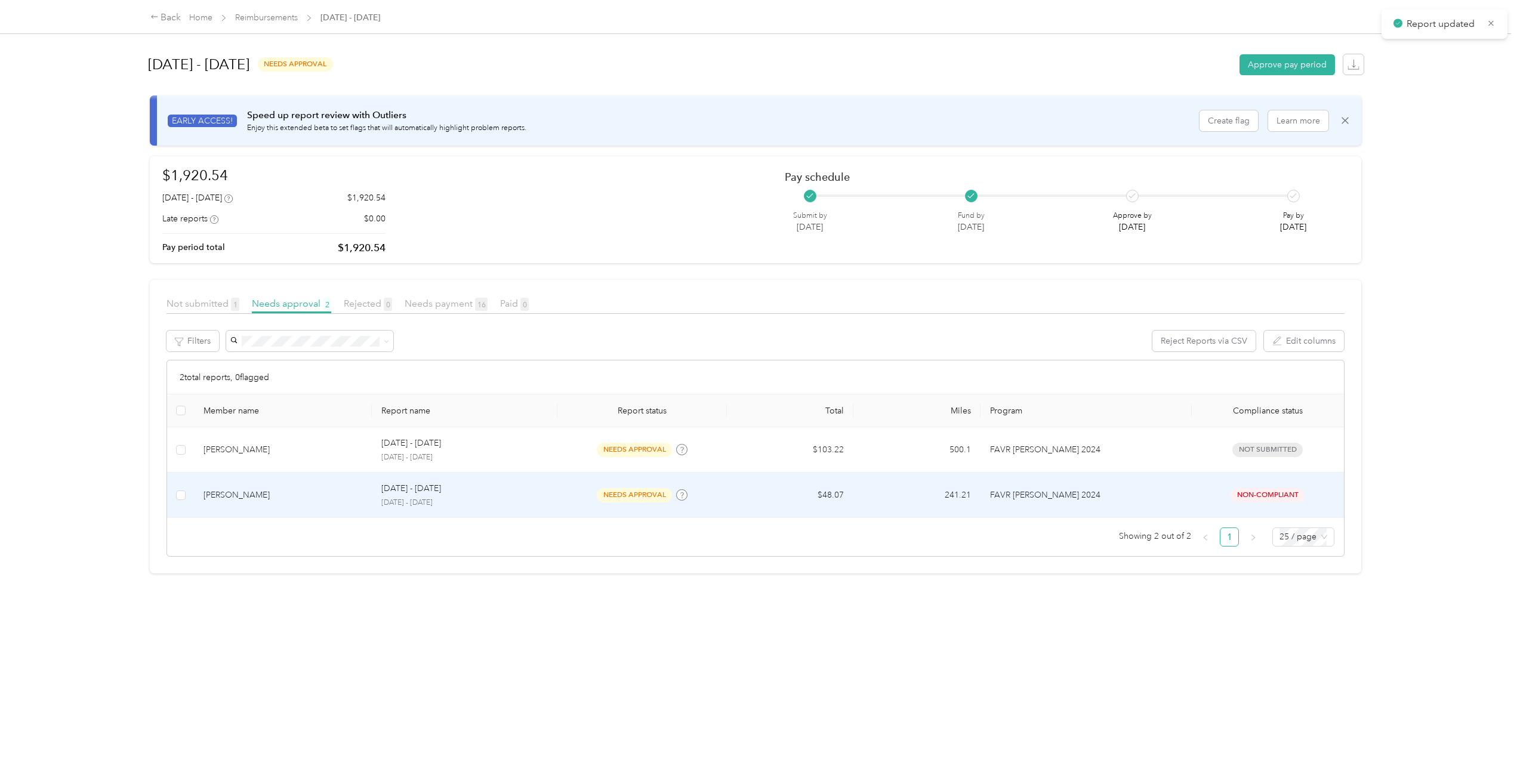
click at [251, 493] on div "[PERSON_NAME]" at bounding box center [282, 495] width 159 height 13
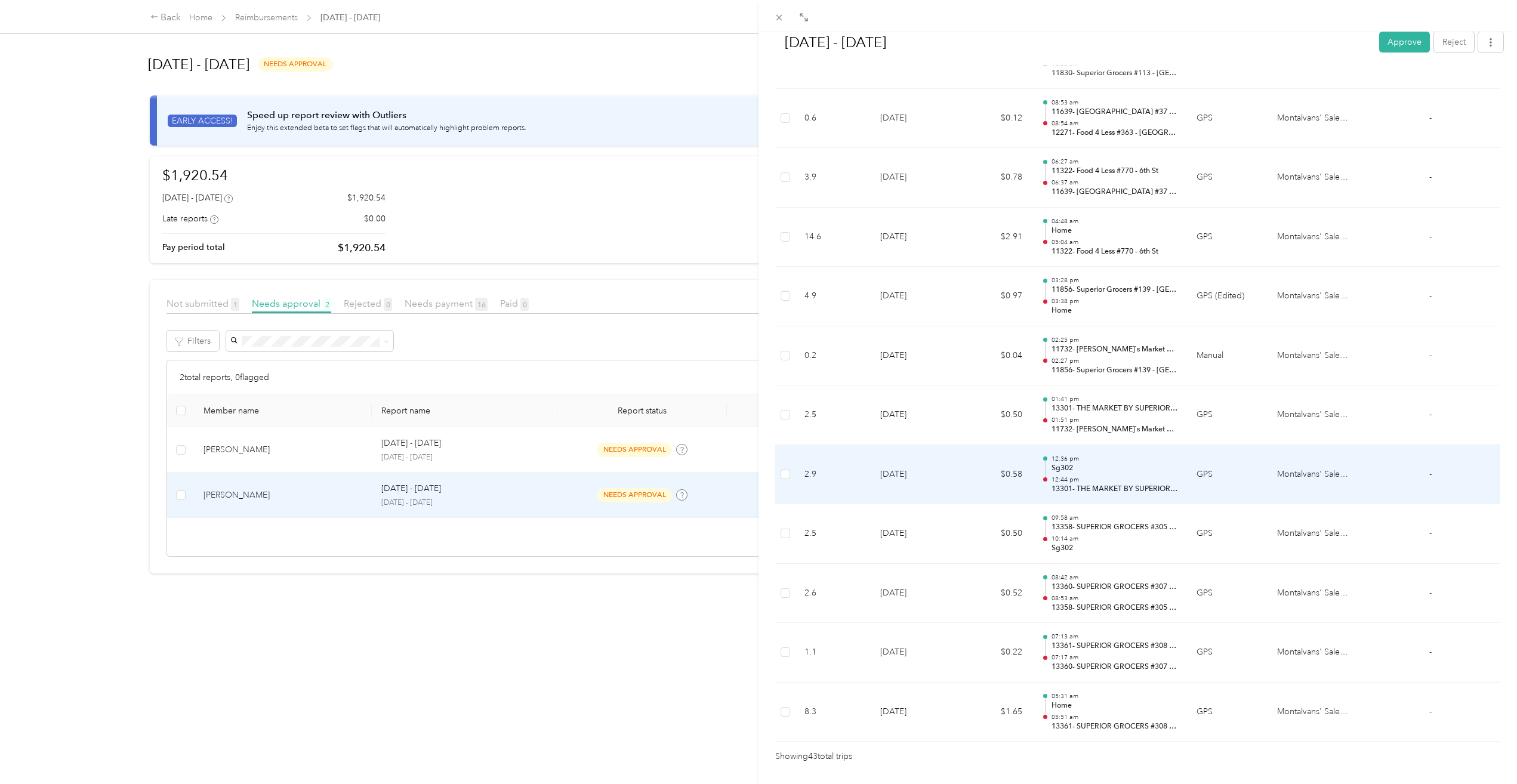
scroll to position [2255, 0]
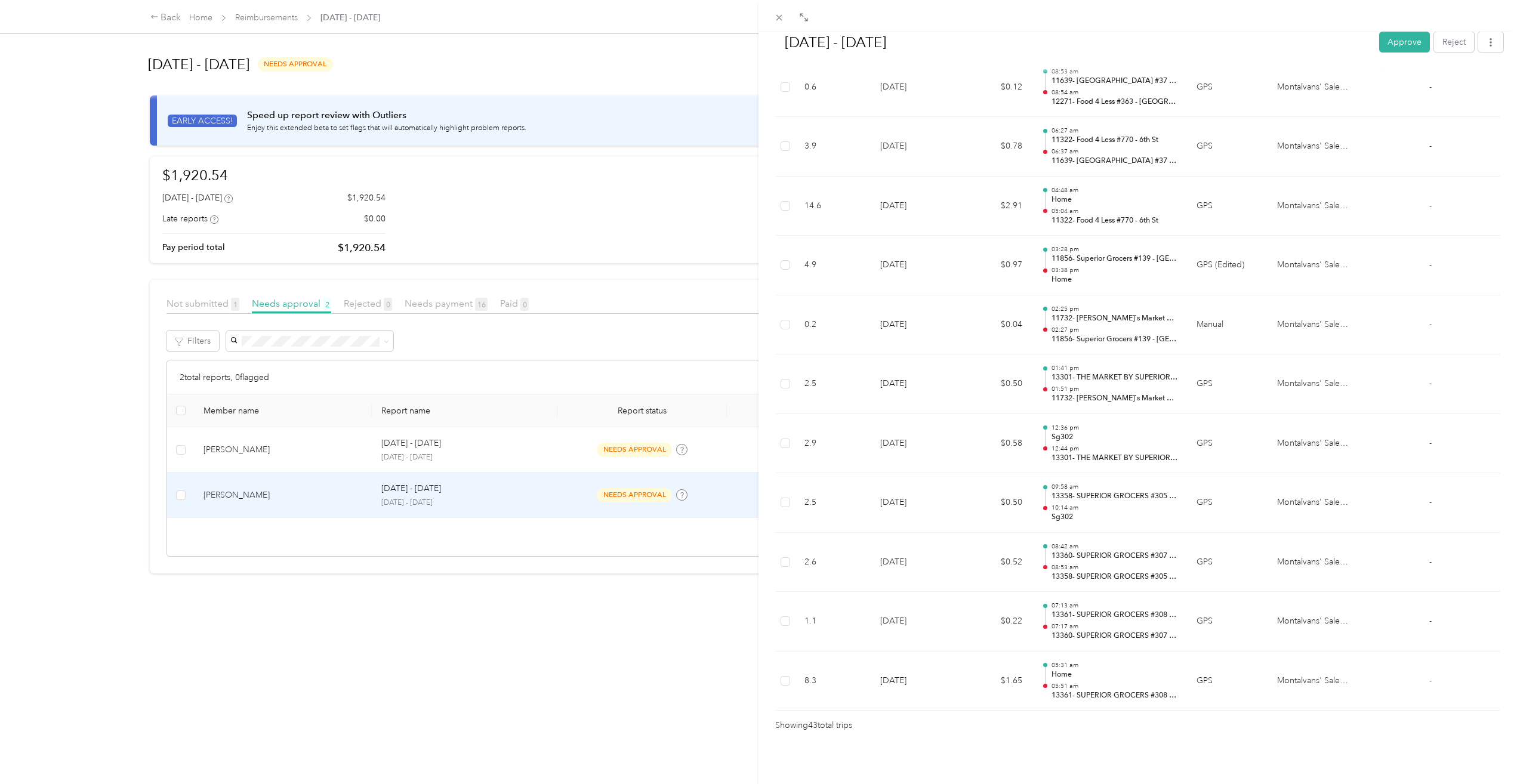
click at [1396, 40] on button "Approve" at bounding box center [1405, 41] width 51 height 21
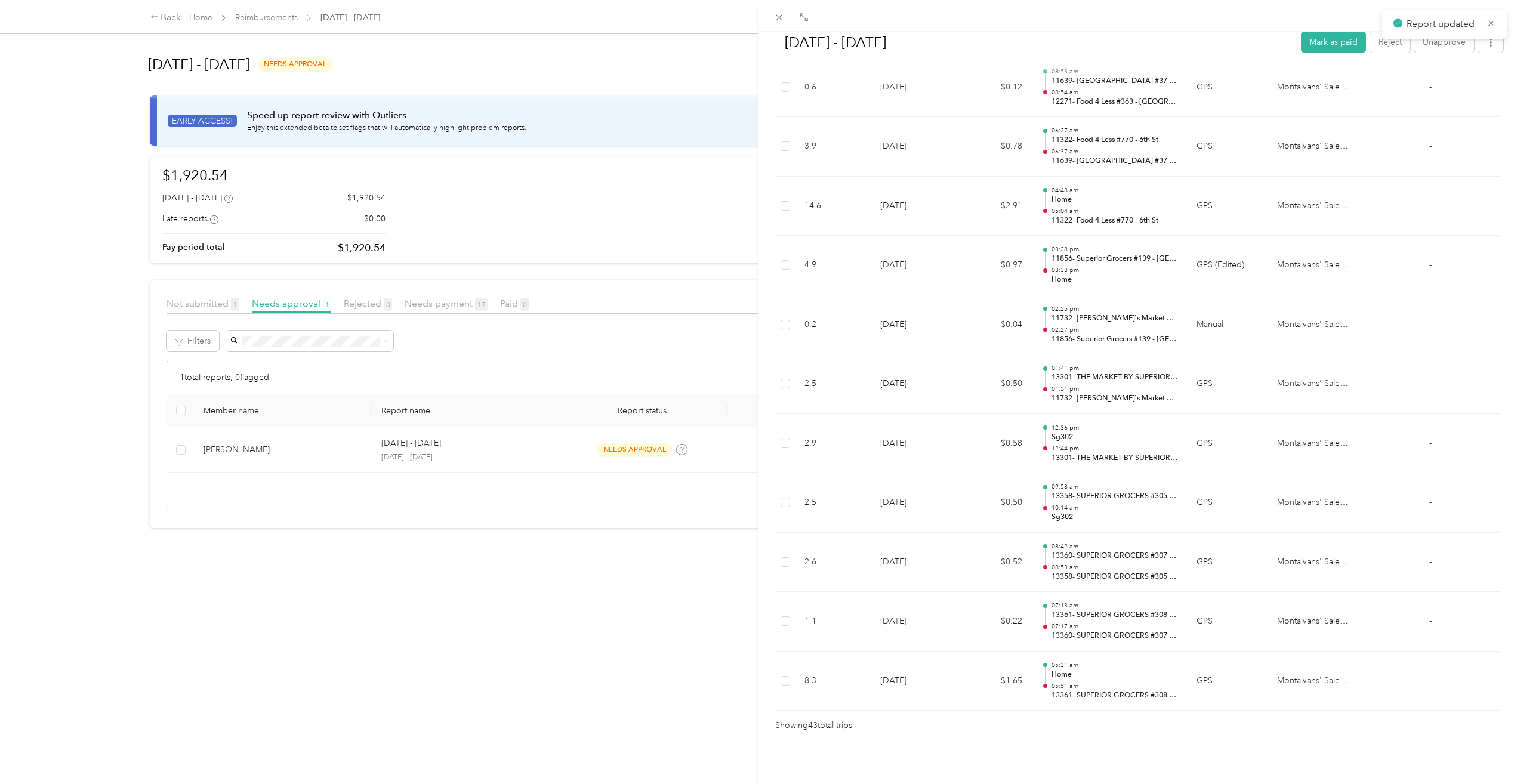
click at [223, 450] on div "[DATE] - [DATE] [PERSON_NAME] as paid Reject Unapprove Needs Payment Needs paym…" at bounding box center [758, 392] width 1517 height 784
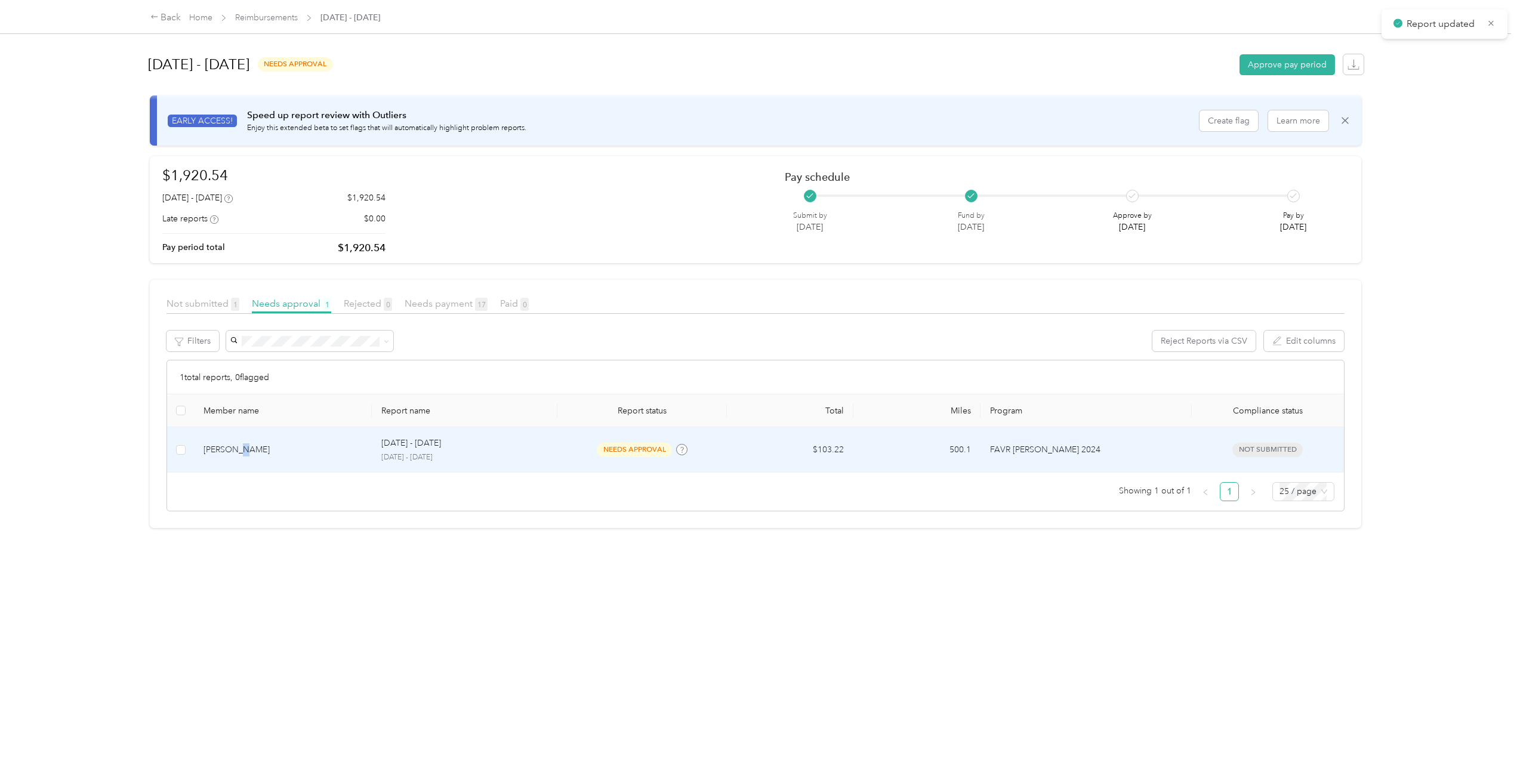
click at [236, 451] on div "[PERSON_NAME]" at bounding box center [282, 450] width 159 height 13
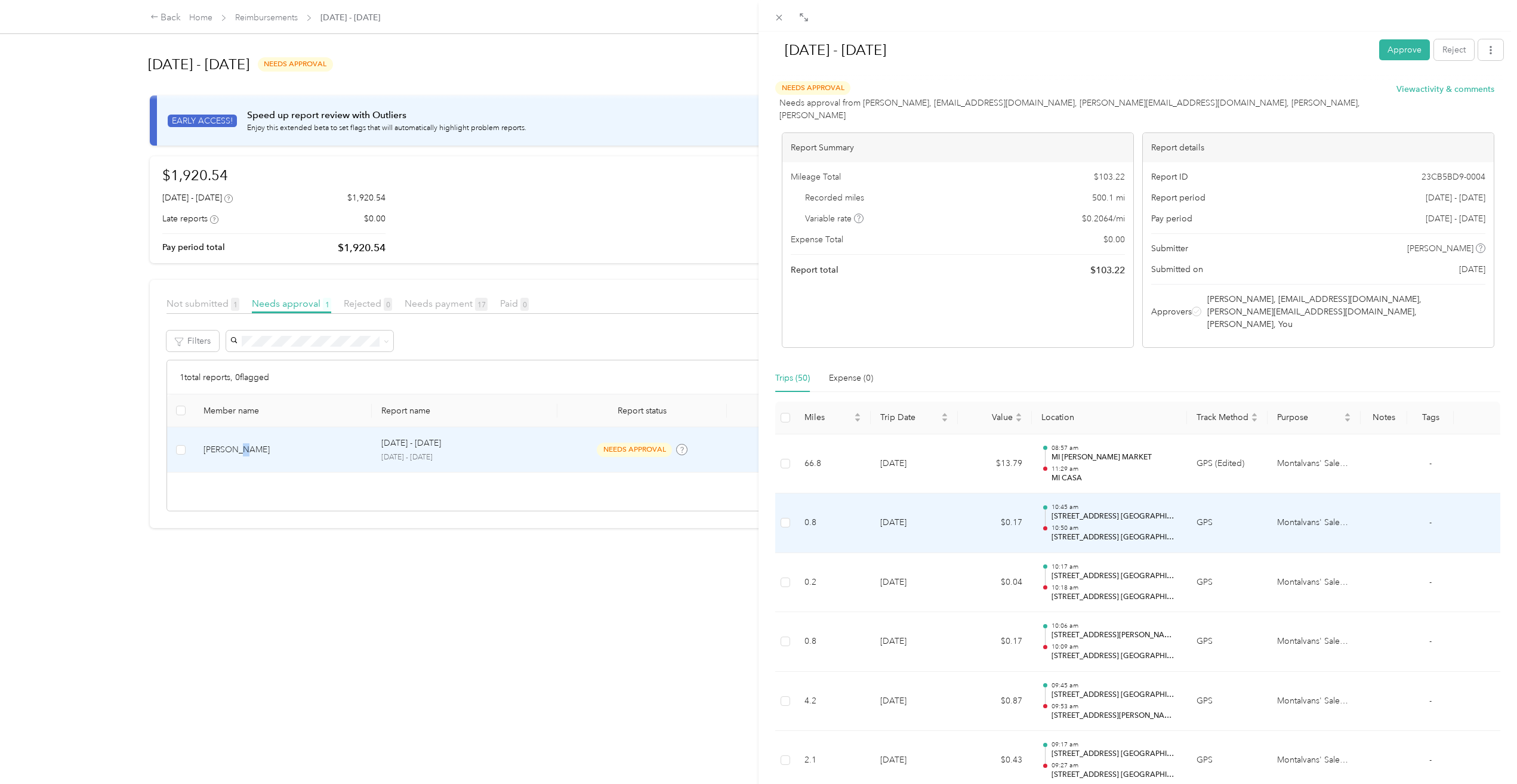
scroll to position [239, 0]
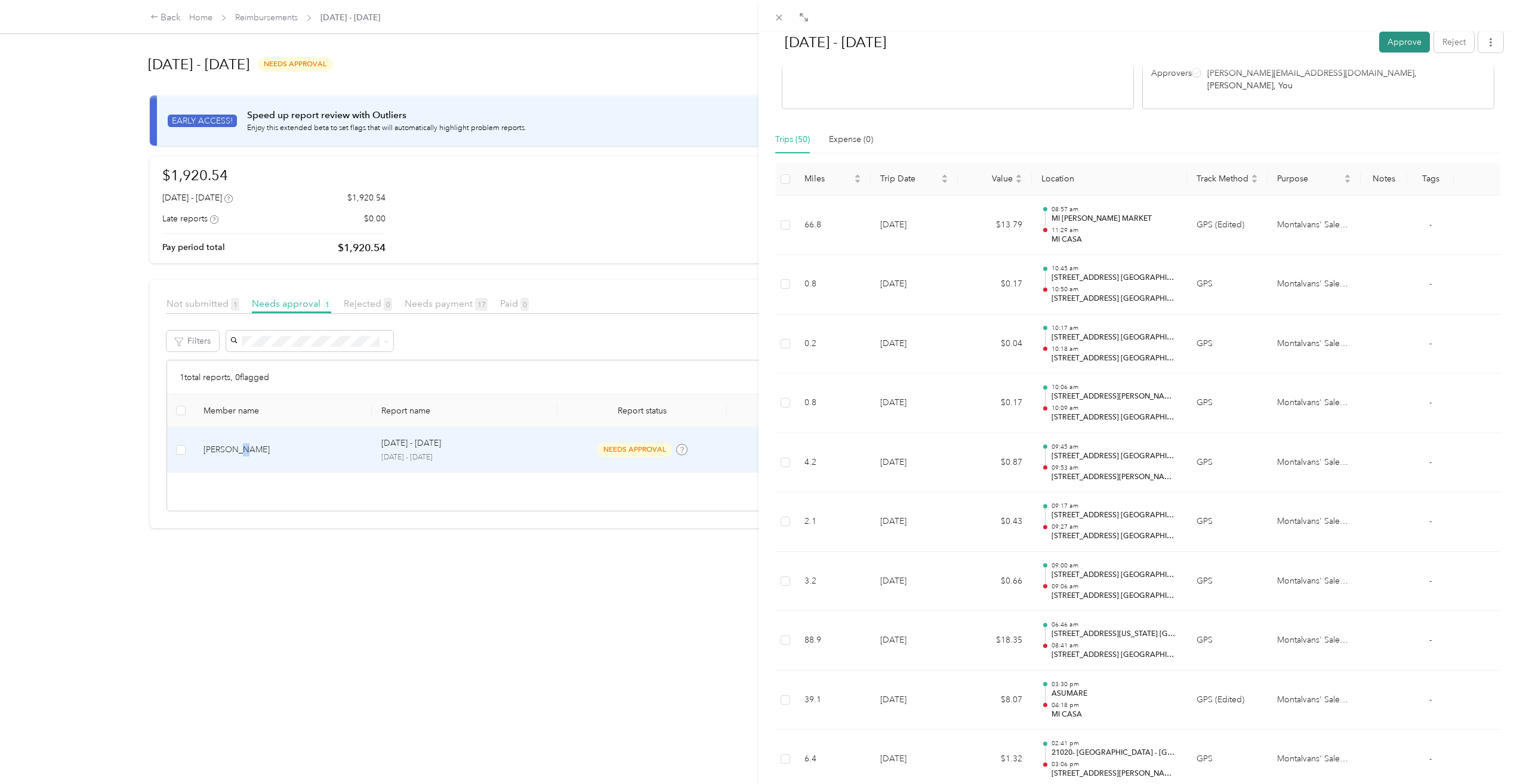
click at [1389, 31] on button "Approve" at bounding box center [1405, 41] width 51 height 21
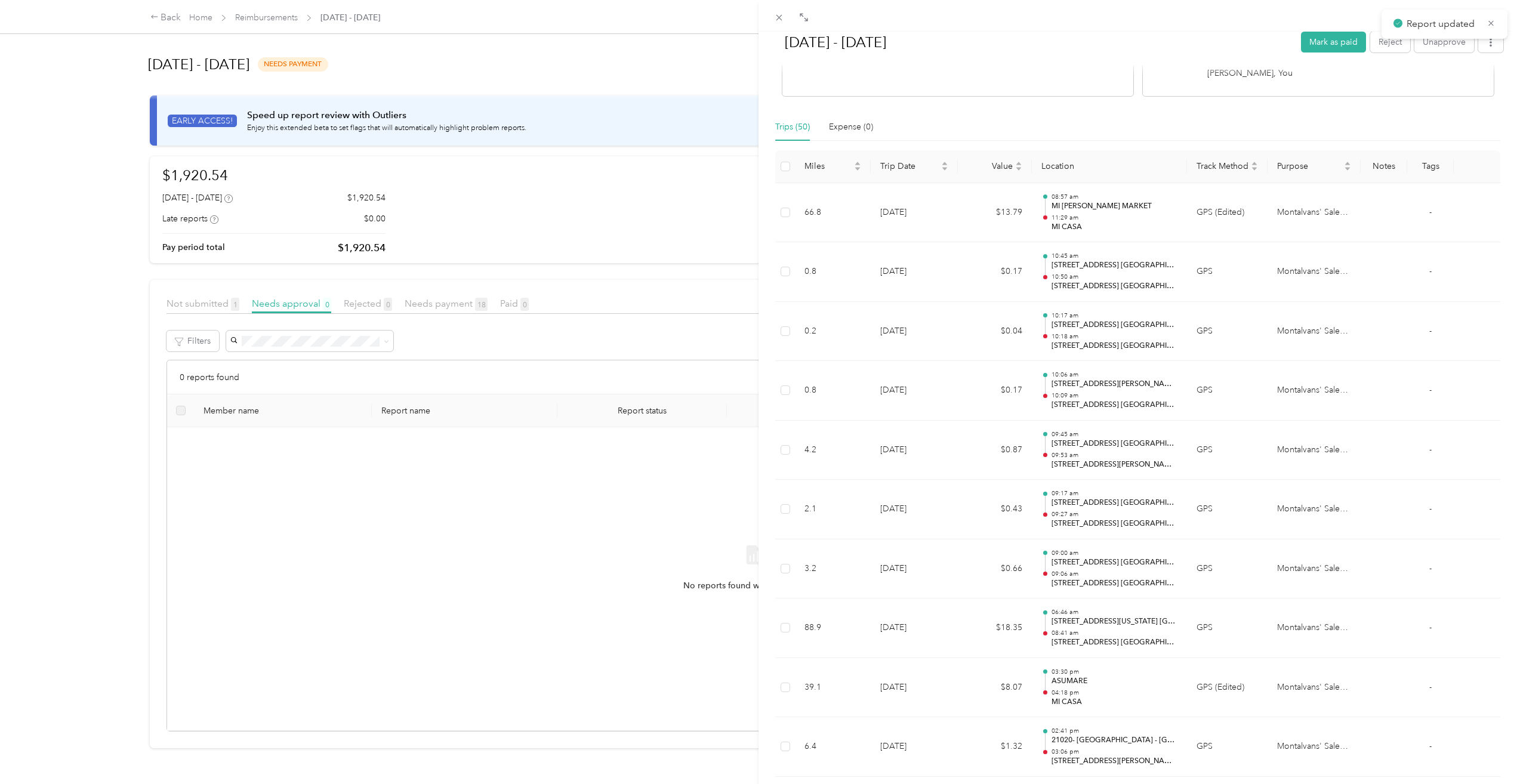
click at [172, 21] on div "[DATE] - [DATE] [PERSON_NAME] as paid Reject Unapprove Needs Payment Needs paym…" at bounding box center [758, 392] width 1517 height 784
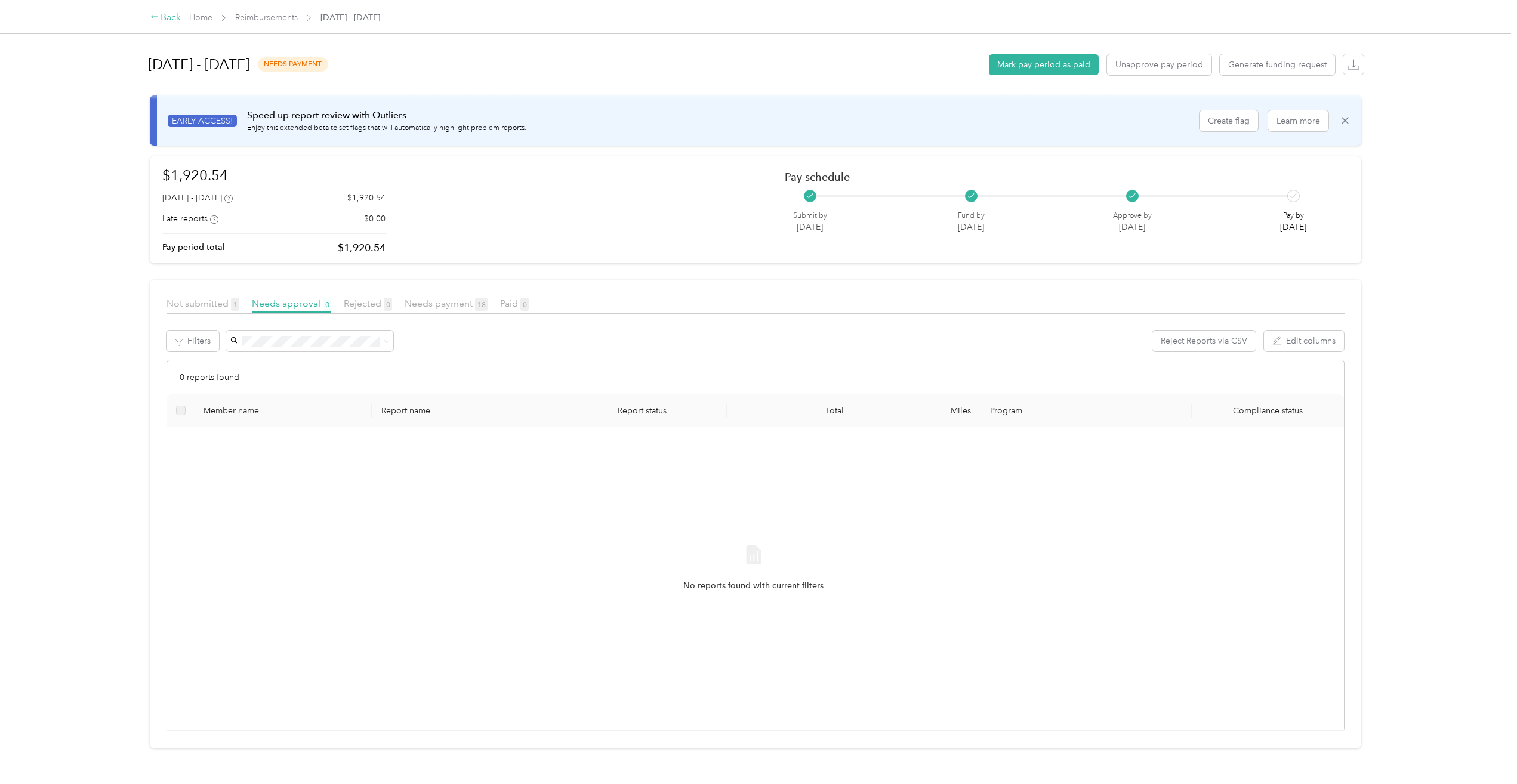
click at [171, 18] on div "Back" at bounding box center [166, 18] width 31 height 15
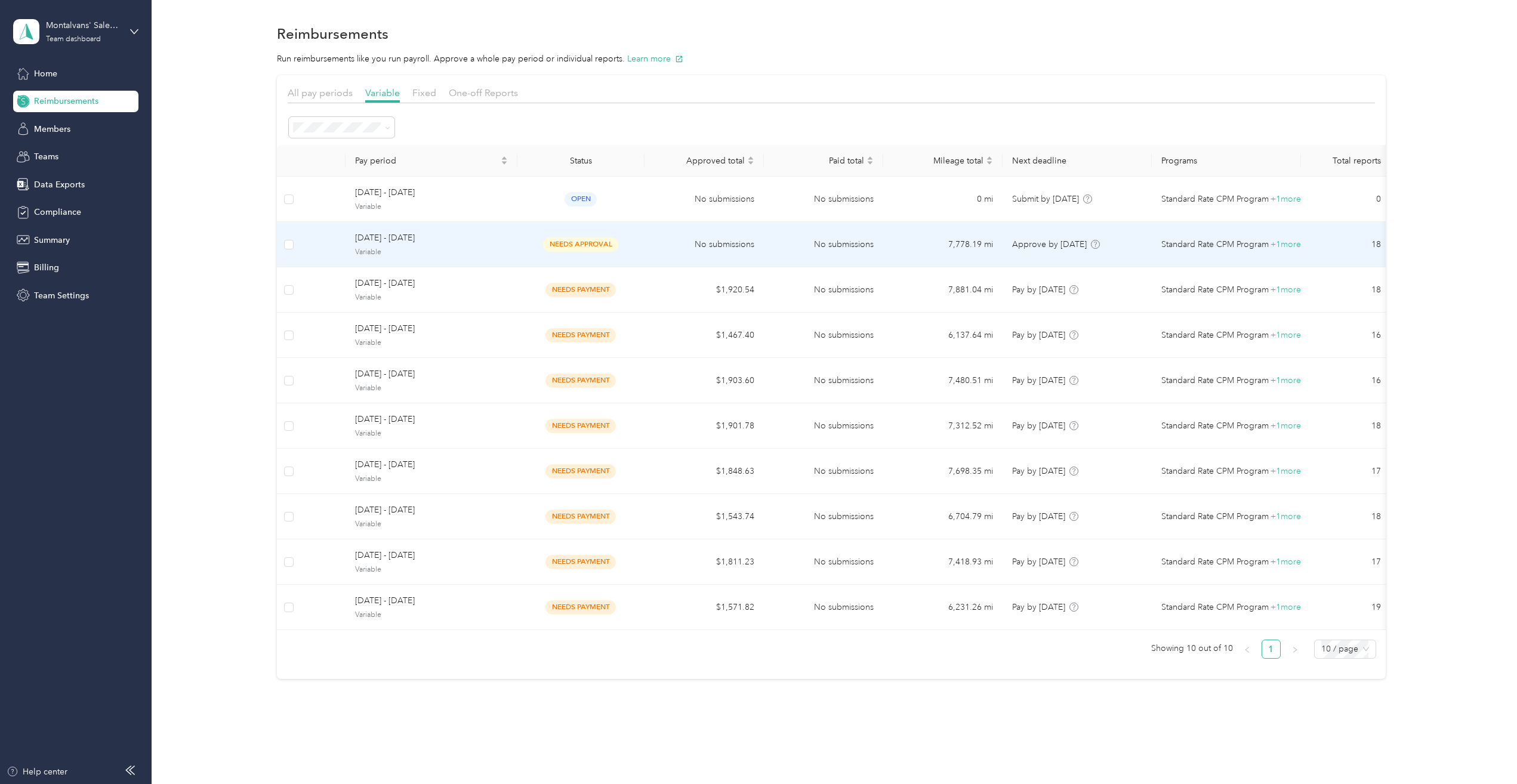
click at [415, 245] on div "[DATE] - [DATE] Variable" at bounding box center [431, 244] width 153 height 25
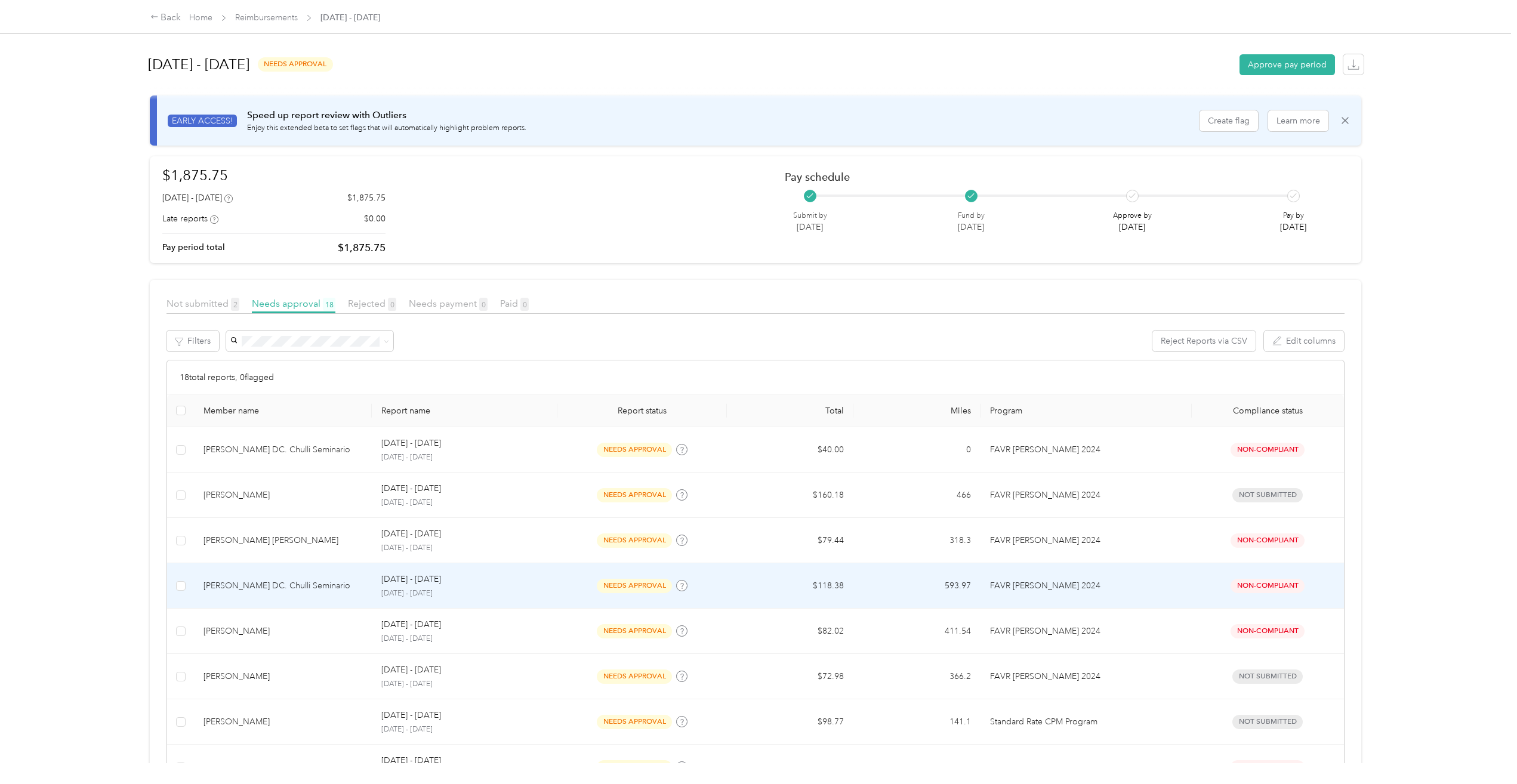
scroll to position [60, 0]
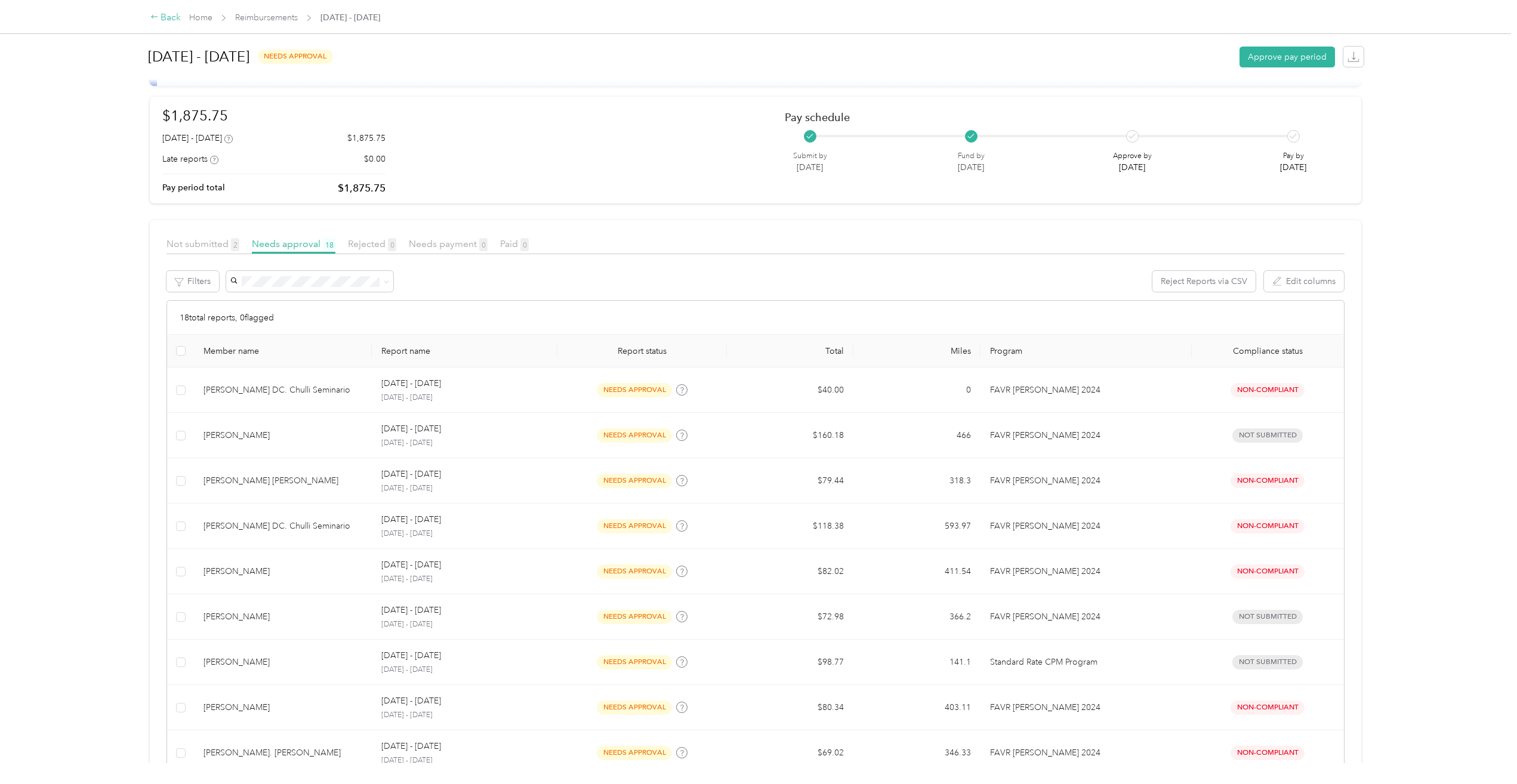
click at [168, 15] on div "Back" at bounding box center [166, 18] width 31 height 15
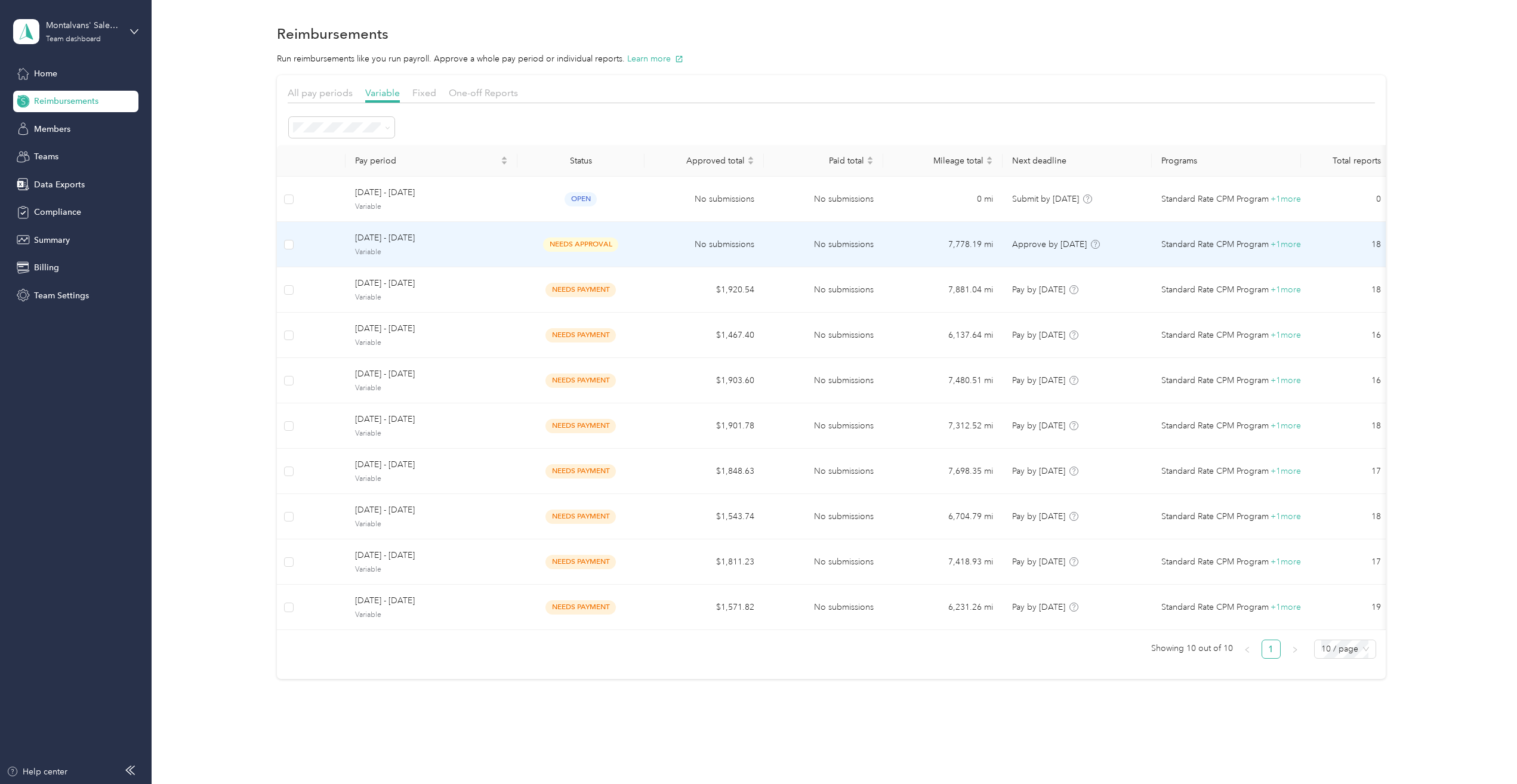
click at [392, 248] on span "Variable" at bounding box center [431, 252] width 153 height 11
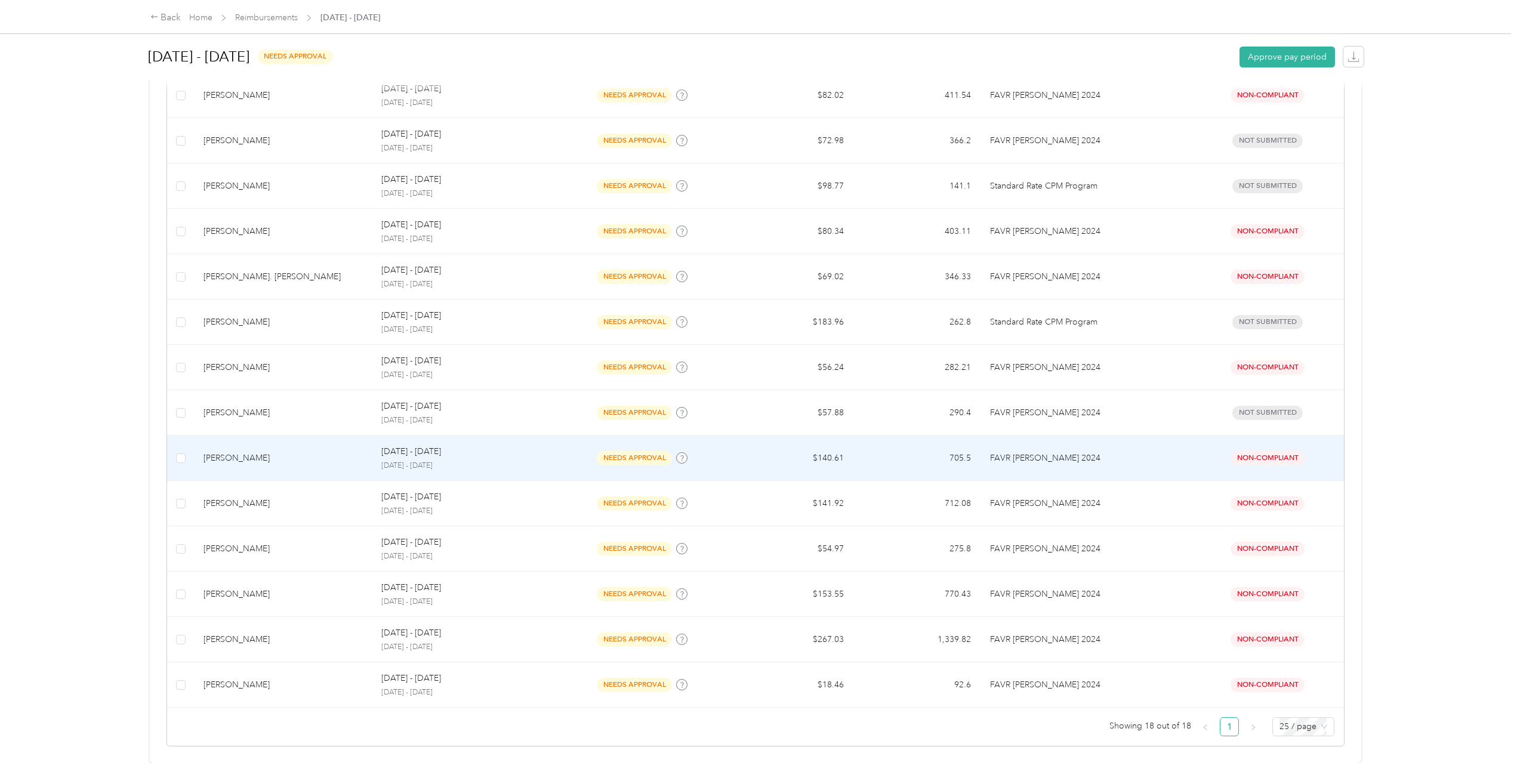
scroll to position [545, 0]
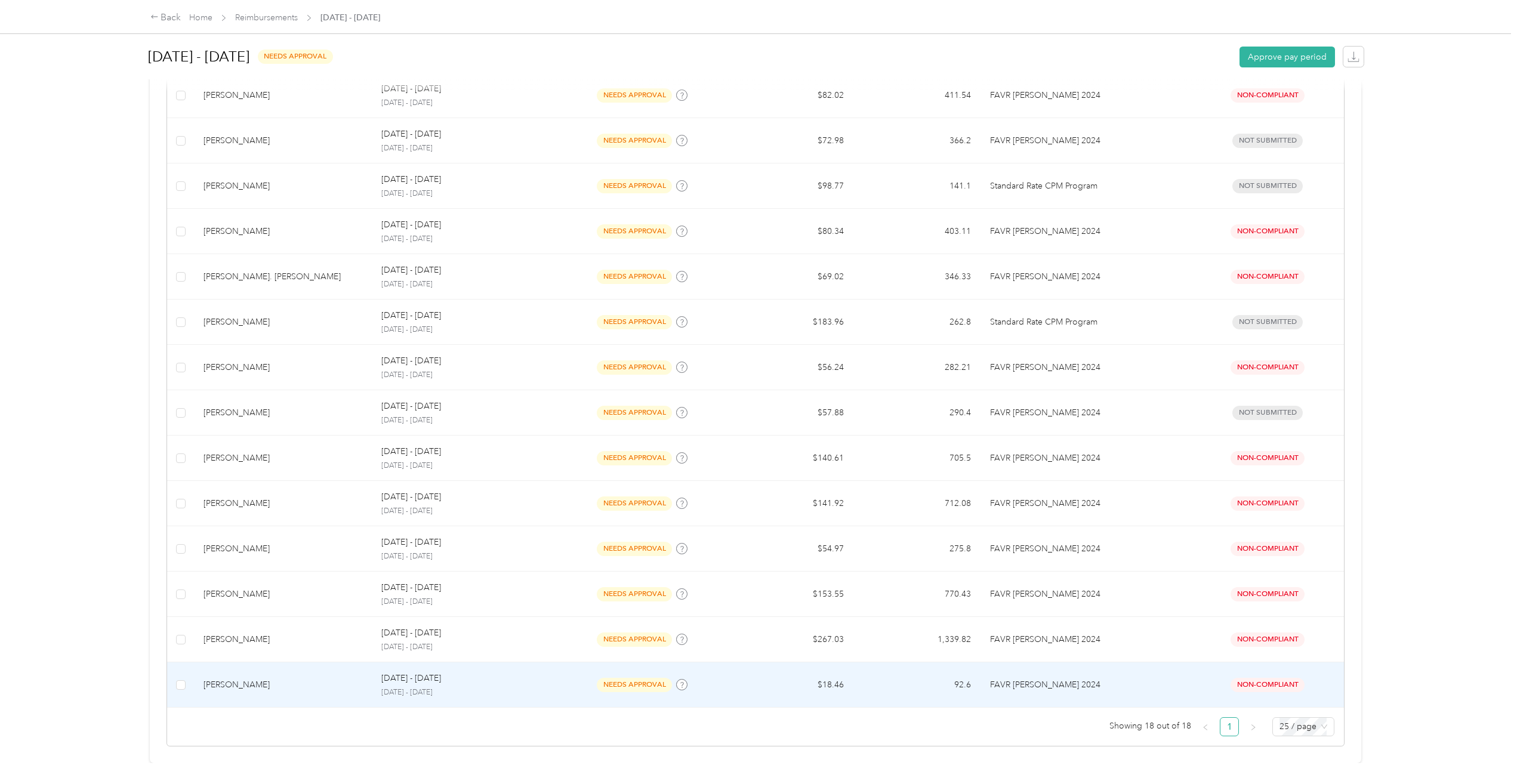
click at [257, 679] on div "[PERSON_NAME]" at bounding box center [282, 684] width 159 height 13
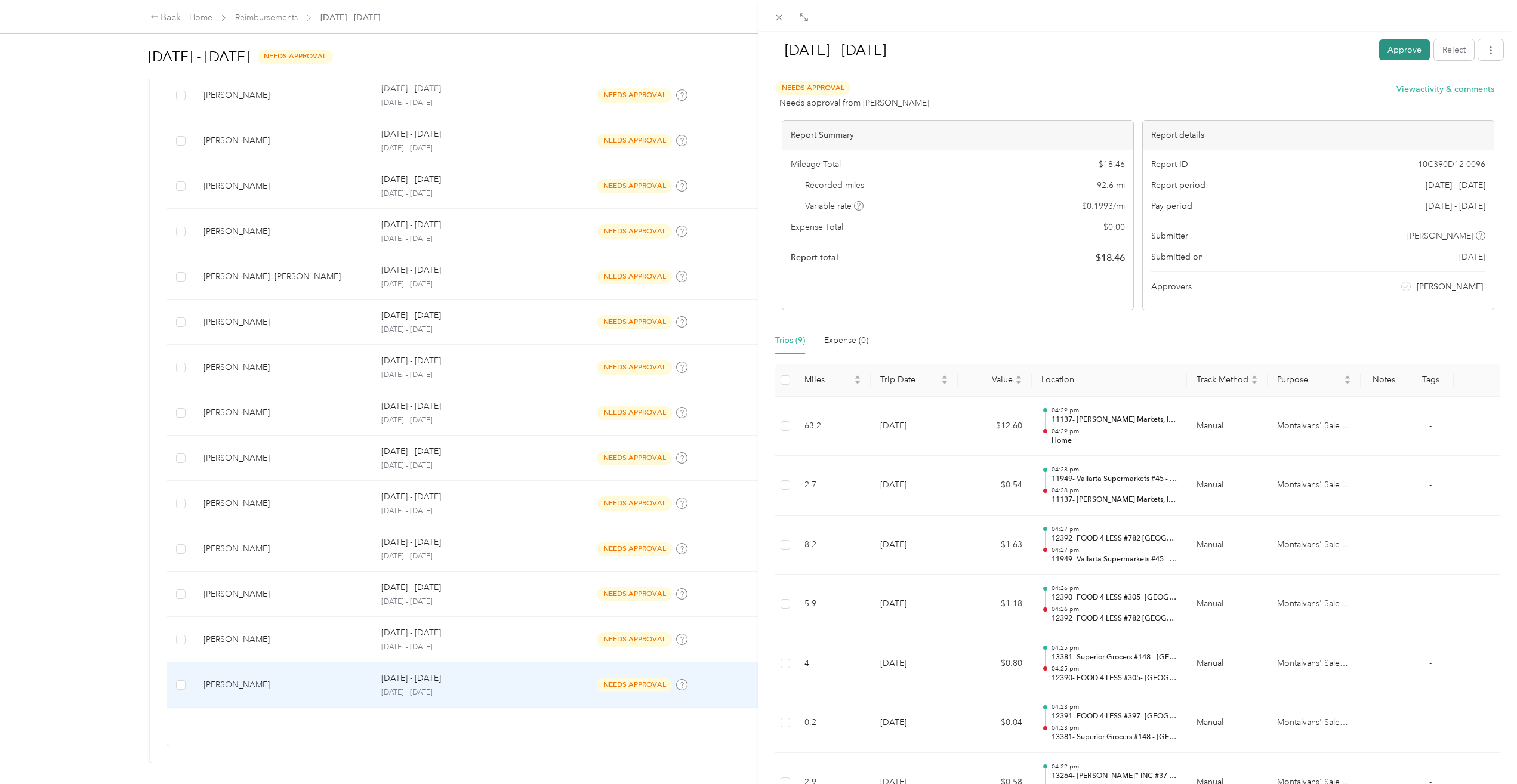
click at [1388, 41] on button "Approve" at bounding box center [1405, 49] width 51 height 21
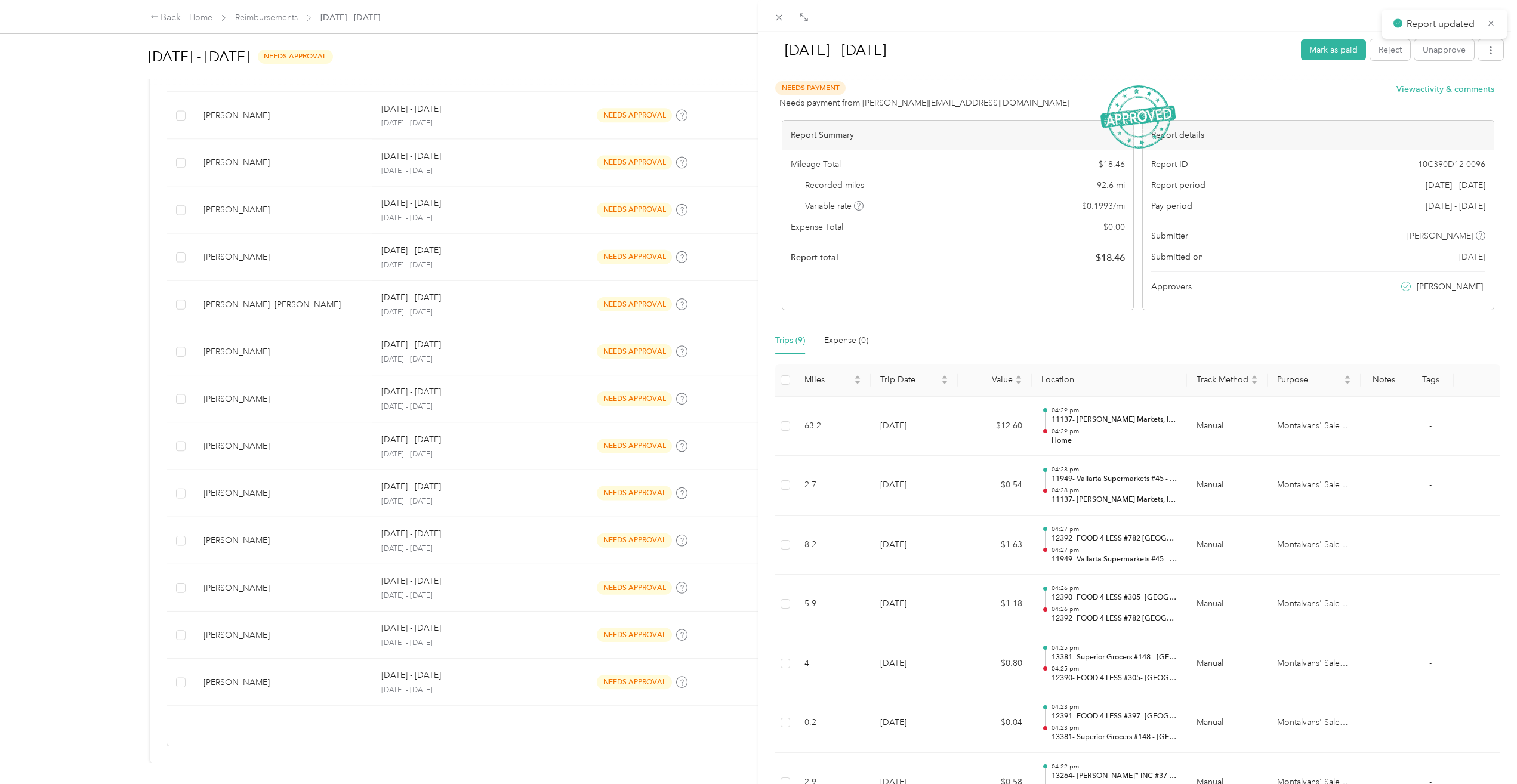
scroll to position [499, 0]
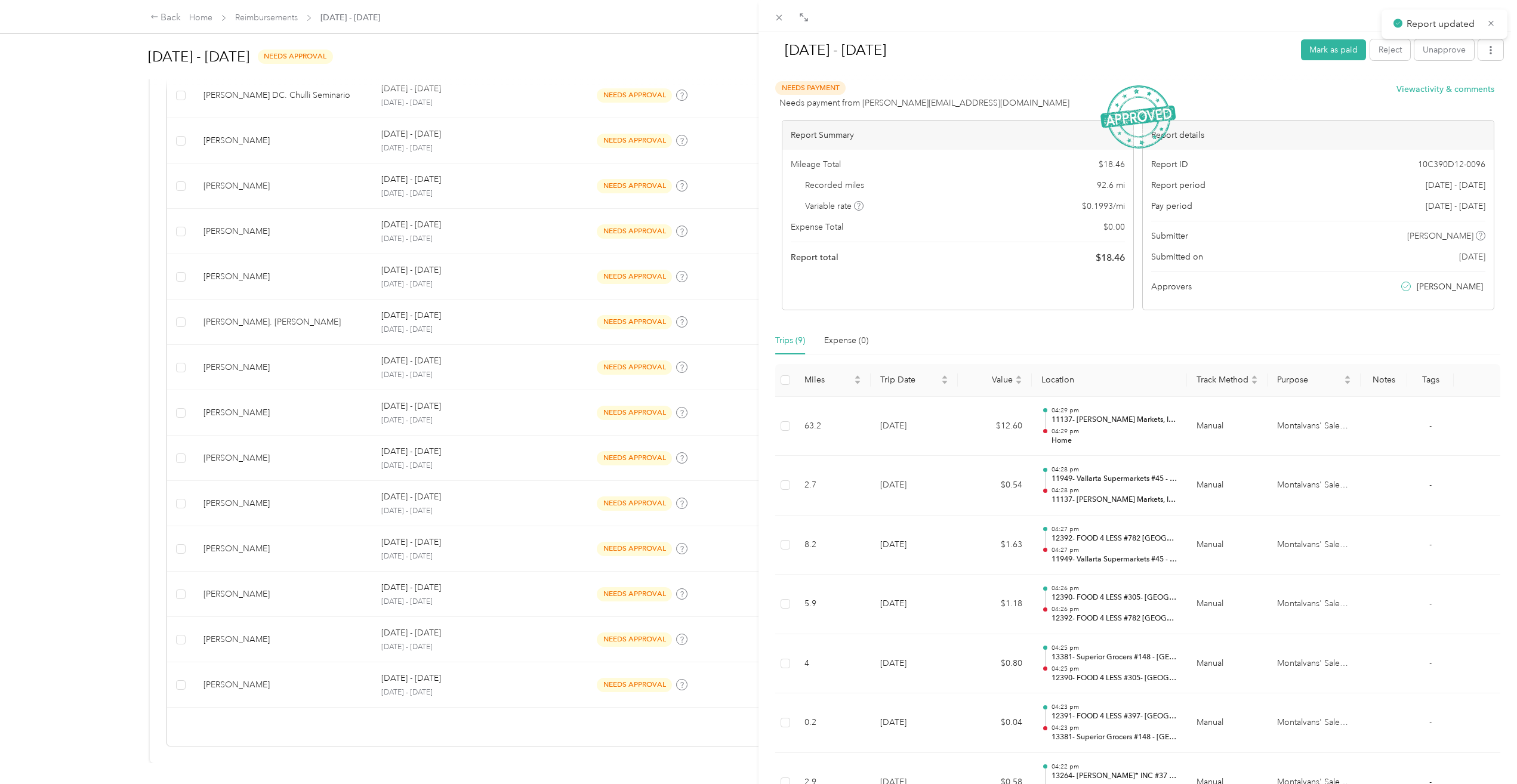
click at [254, 676] on div "[DATE] - [DATE] Mark as paid Reject Unapprove Needs Payment Needs payment from …" at bounding box center [758, 392] width 1517 height 784
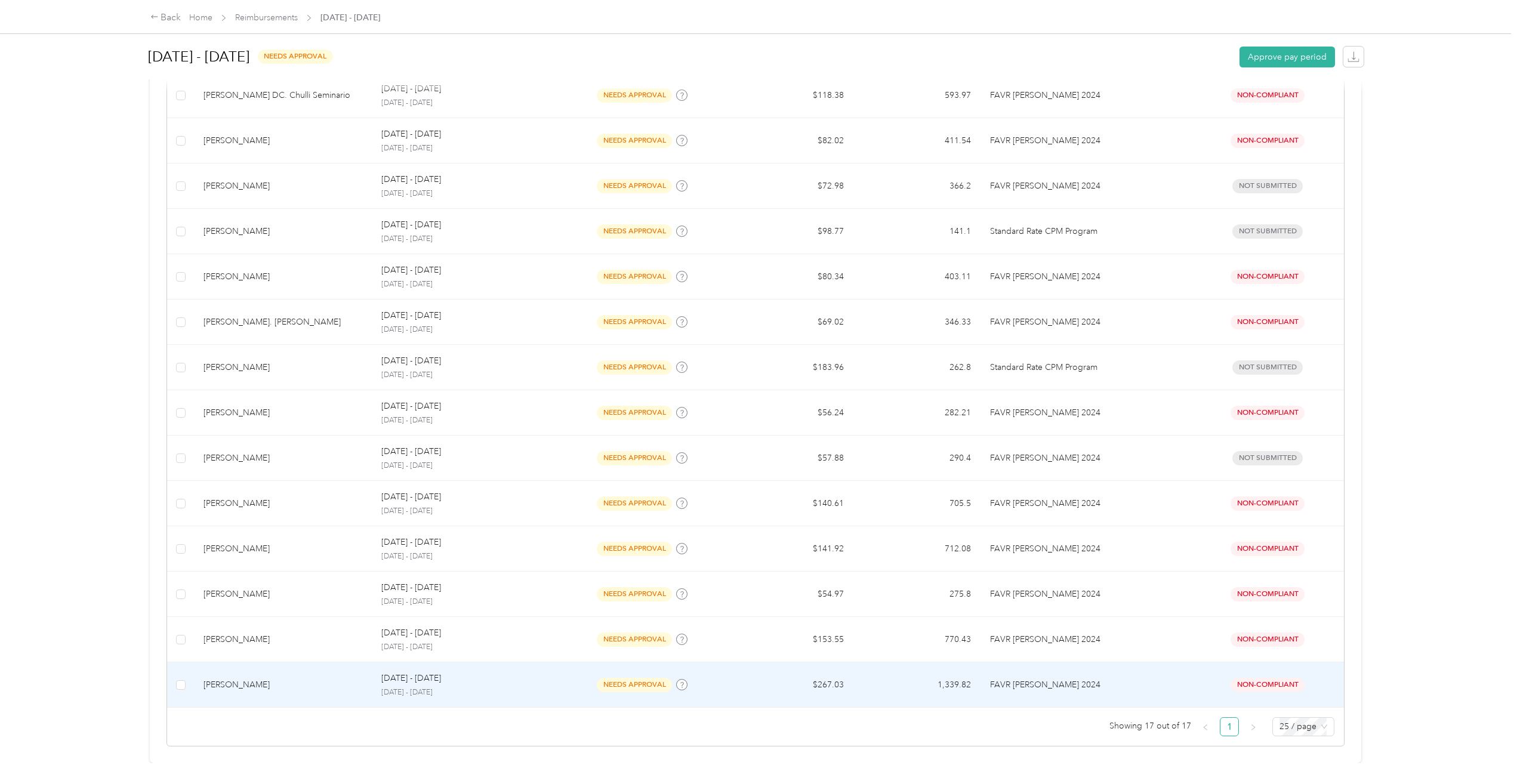
click at [256, 678] on div "[PERSON_NAME]" at bounding box center [282, 684] width 159 height 13
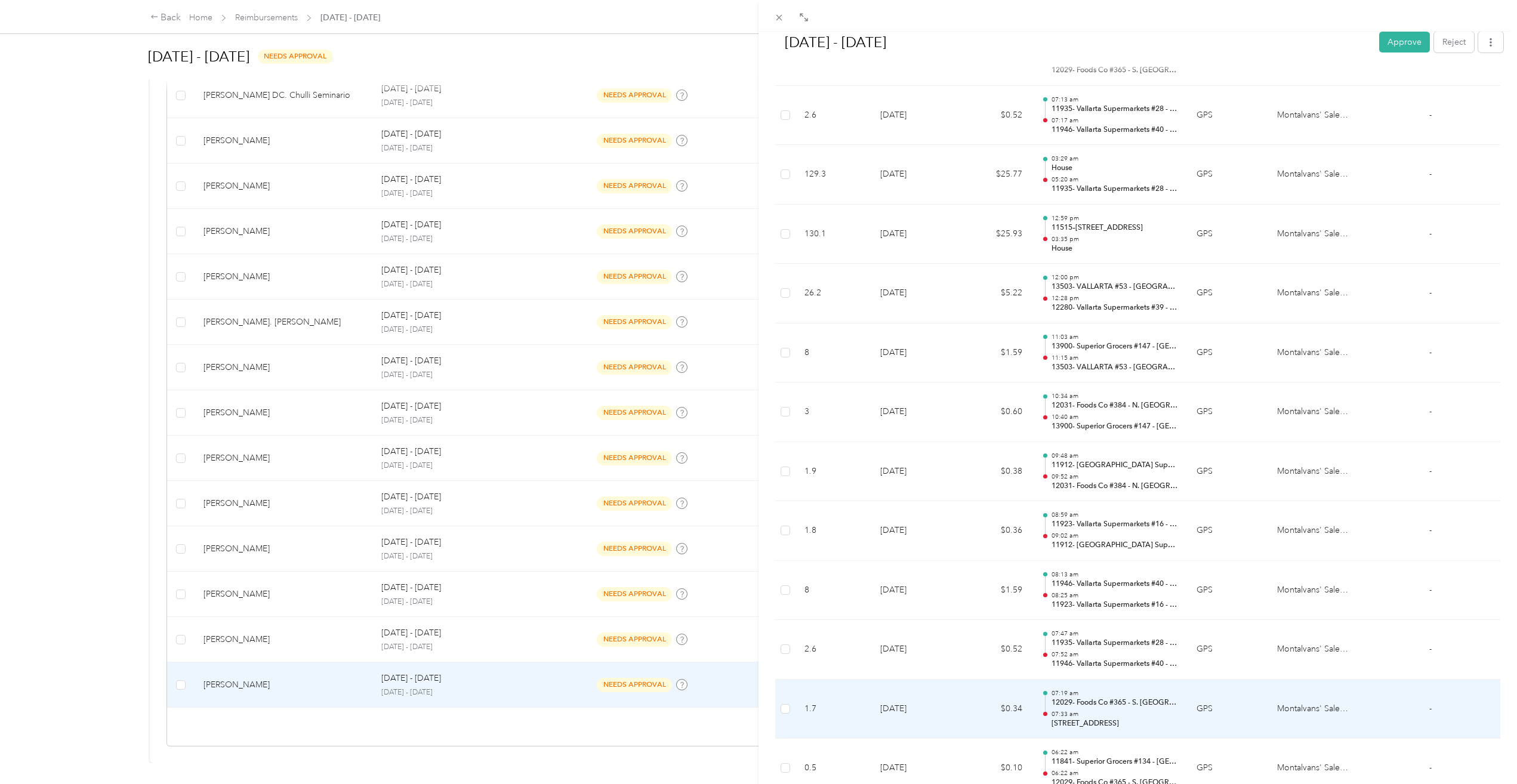
scroll to position [3027, 0]
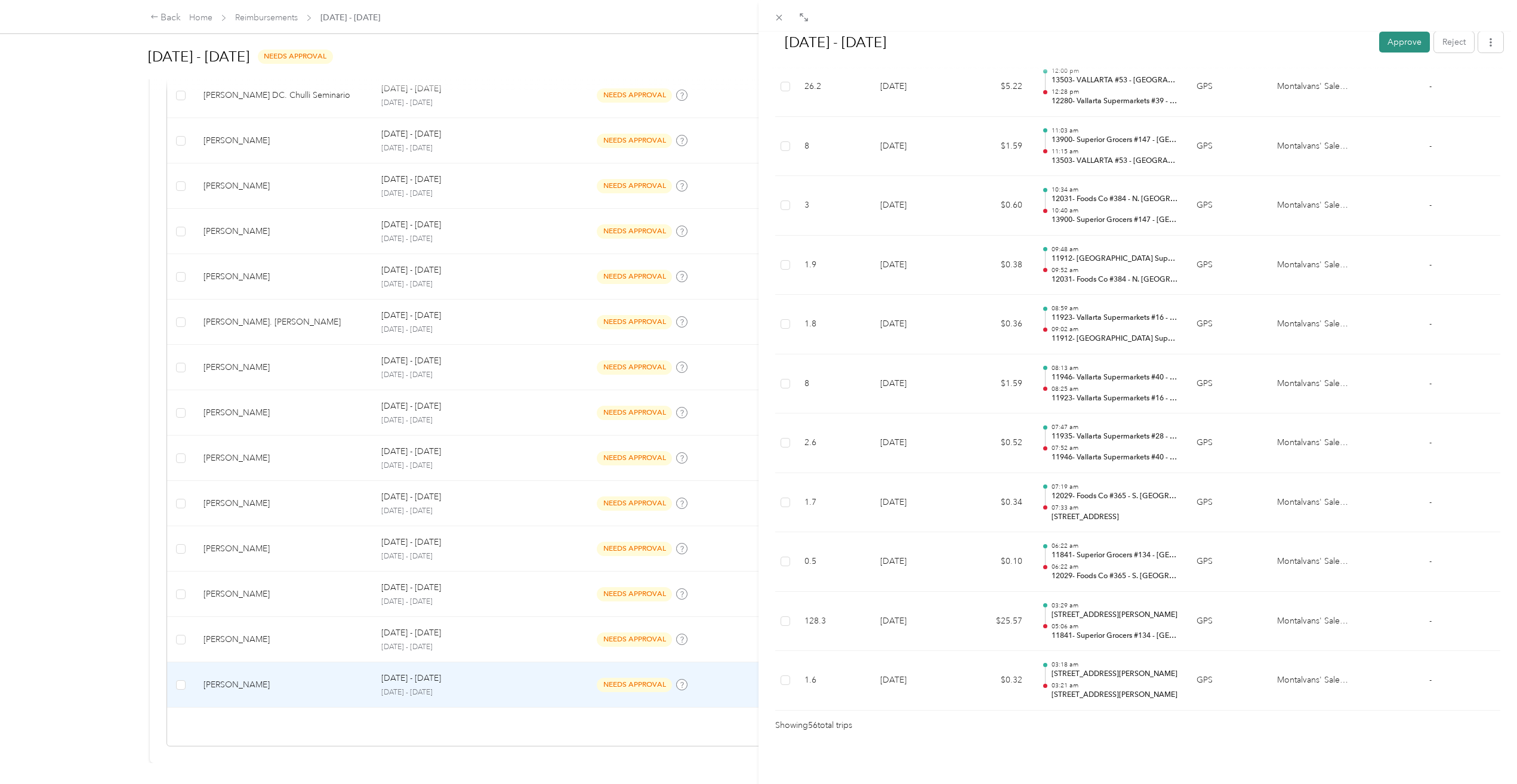
click at [1410, 34] on button "Approve" at bounding box center [1405, 41] width 51 height 21
click at [281, 632] on div "[DATE] - [DATE] [PERSON_NAME] as paid Reject Unapprove Needs Payment Needs paym…" at bounding box center [758, 392] width 1517 height 784
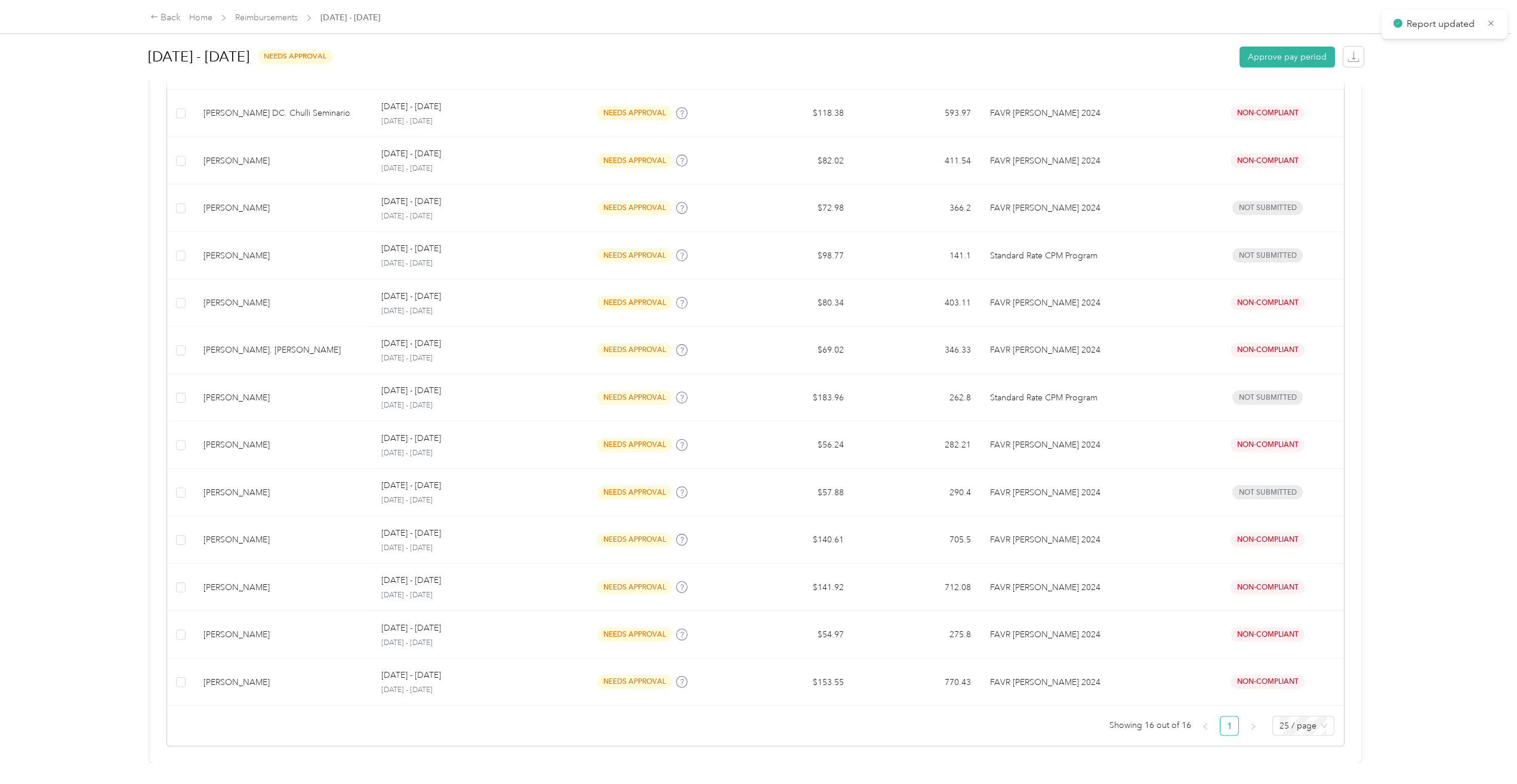
scroll to position [454, 0]
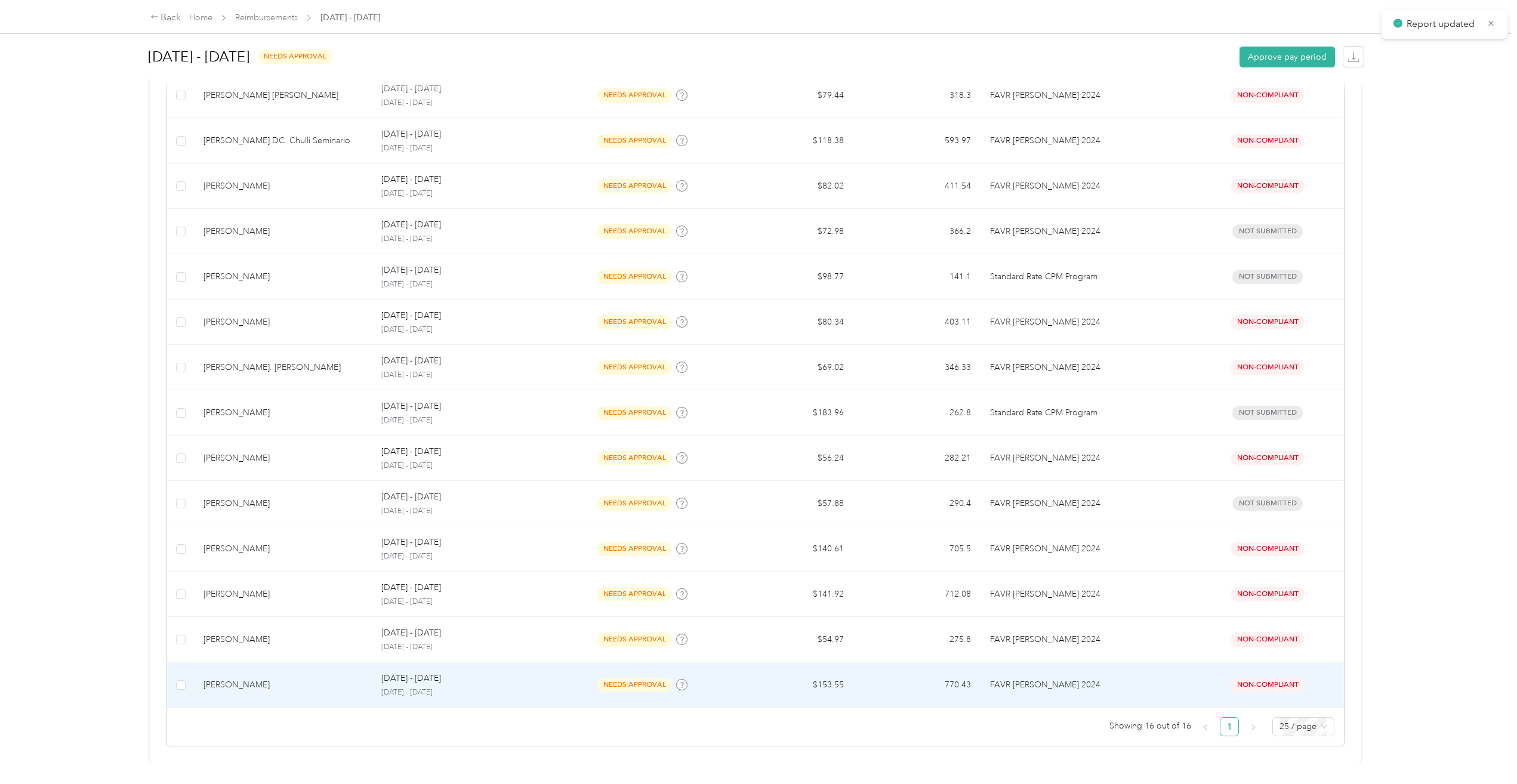
click at [283, 681] on div "[PERSON_NAME]" at bounding box center [282, 684] width 159 height 13
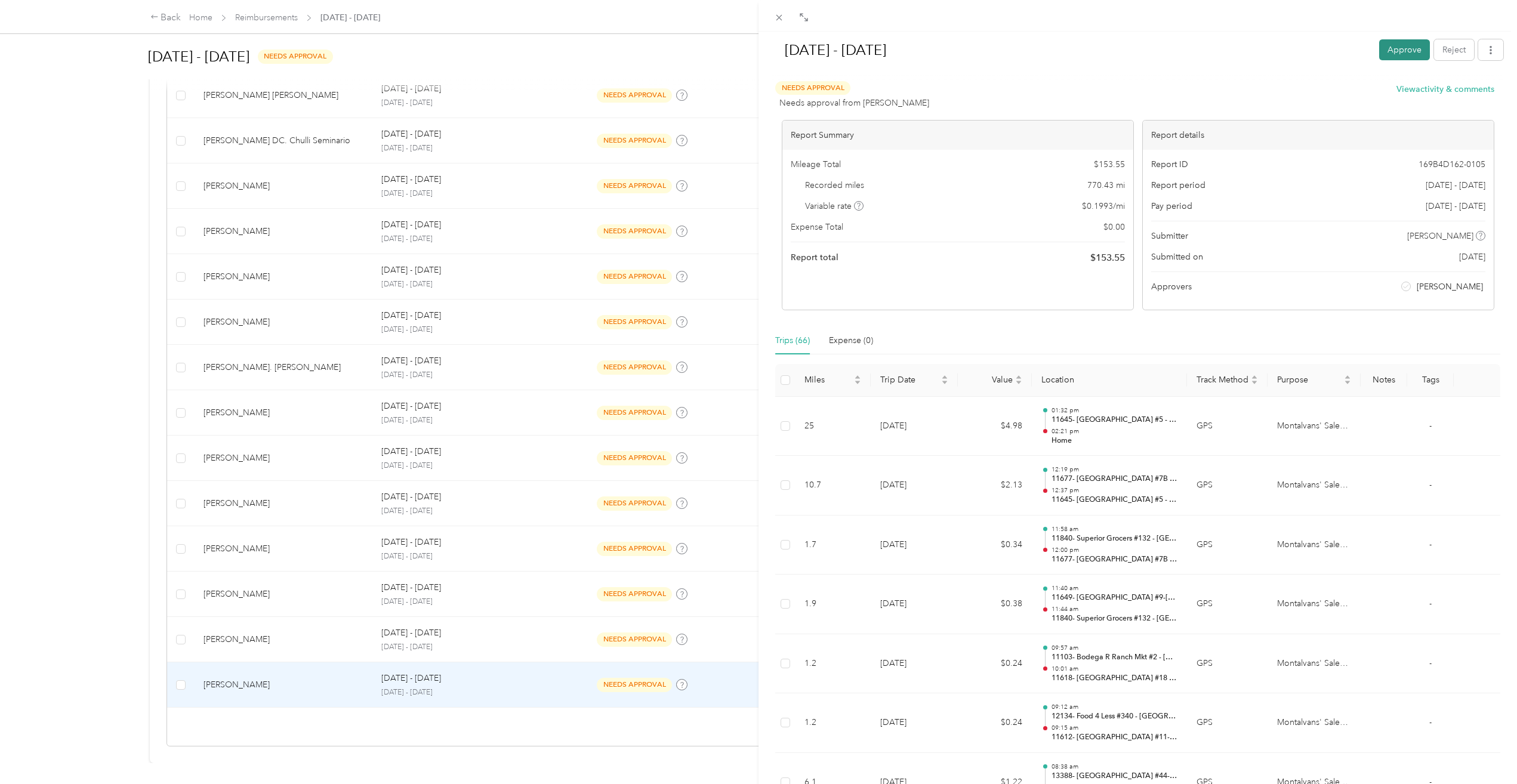
click at [1405, 49] on button "Approve" at bounding box center [1405, 49] width 51 height 21
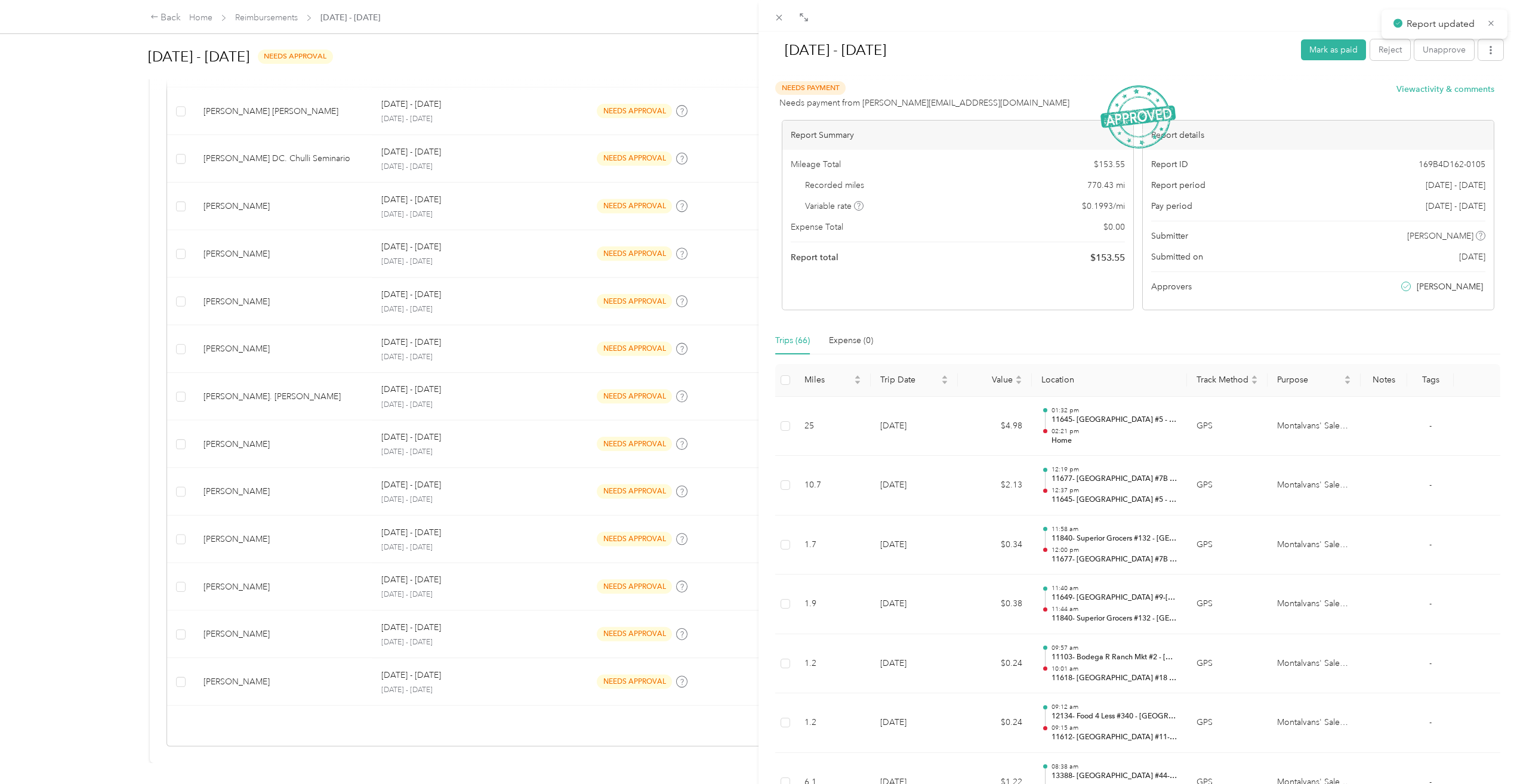
scroll to position [409, 0]
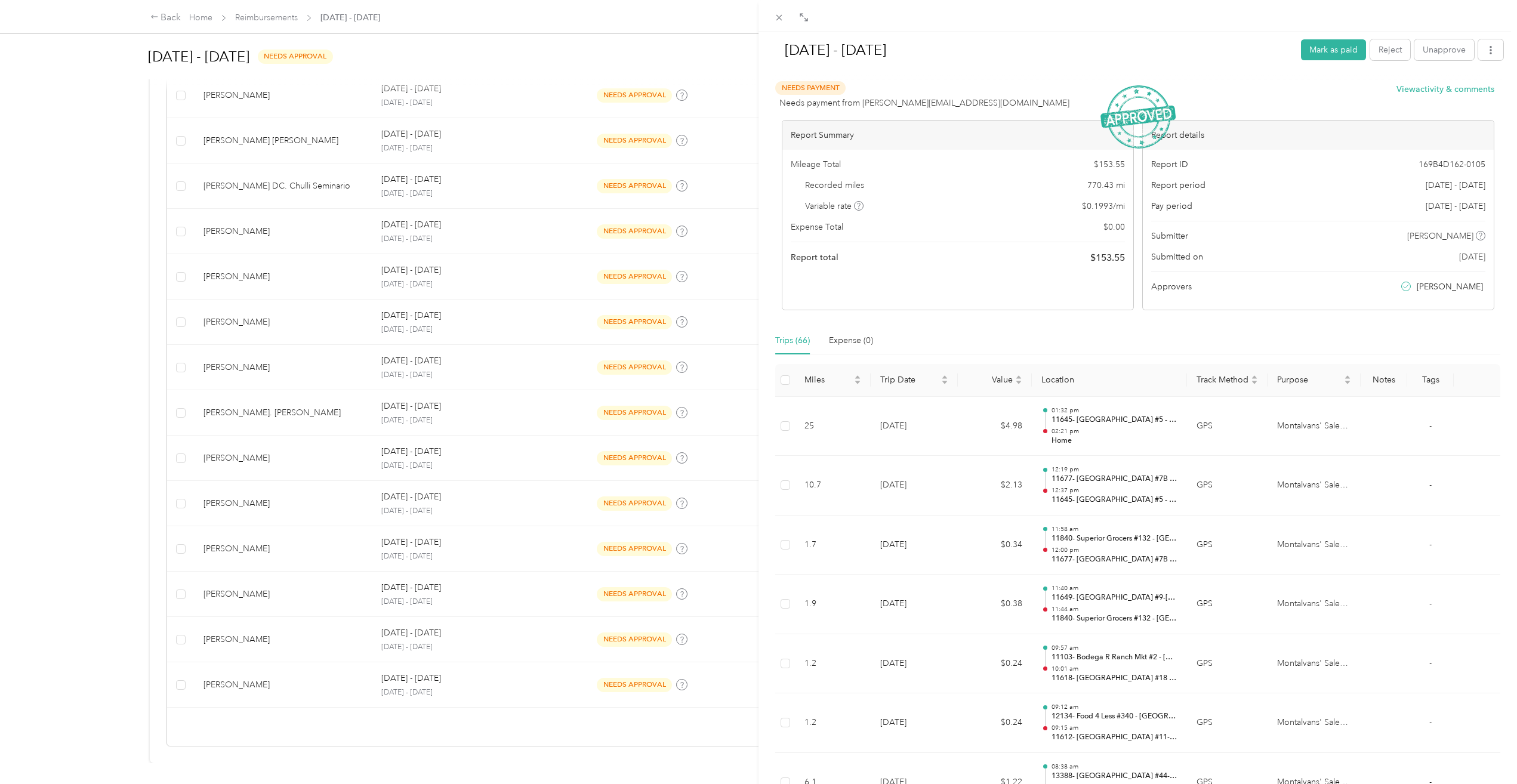
click at [249, 677] on div "[DATE] - [DATE] Mark as paid Reject Unapprove Needs Payment Needs payment from …" at bounding box center [758, 392] width 1517 height 784
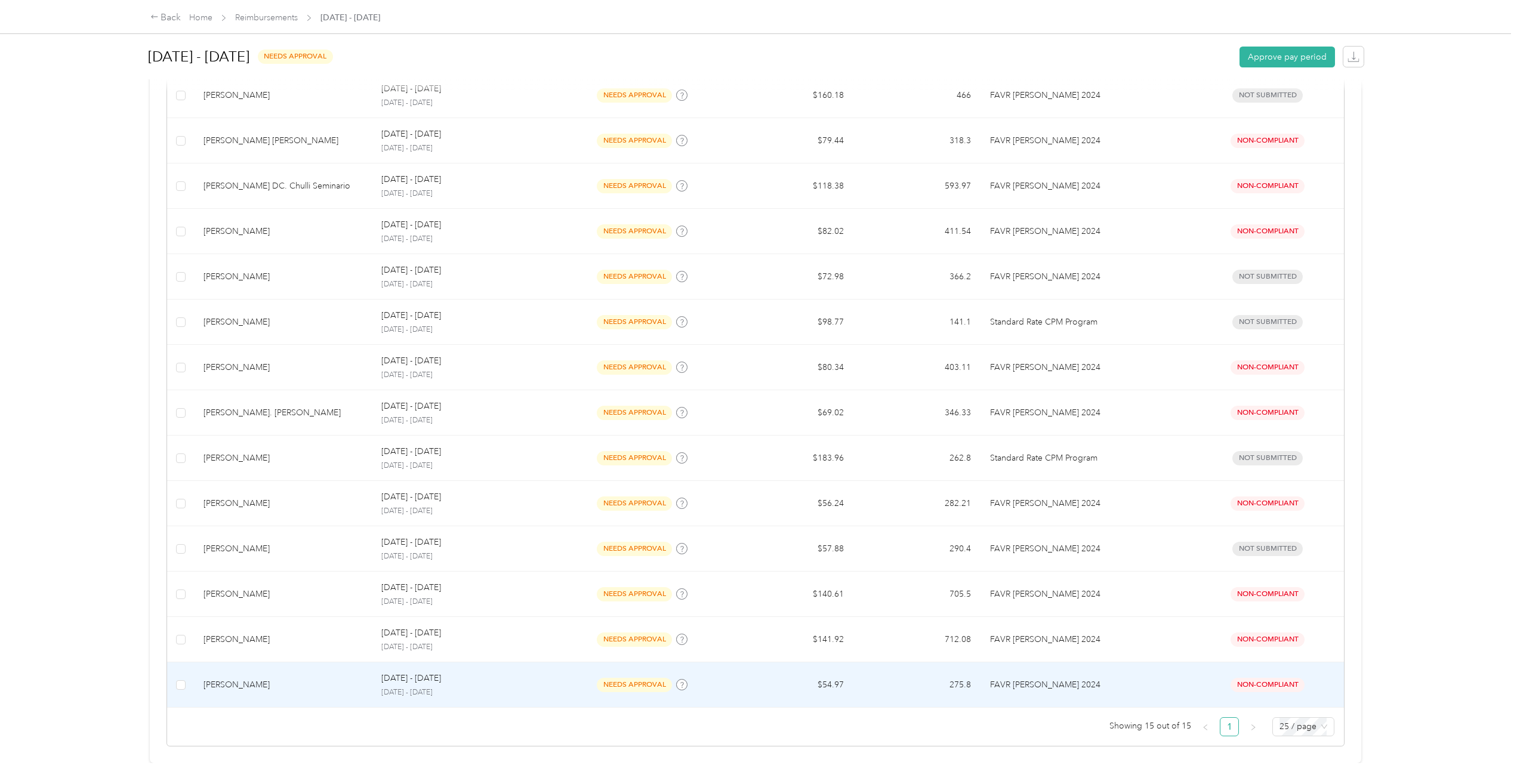
click at [289, 678] on div "[PERSON_NAME]" at bounding box center [282, 684] width 159 height 13
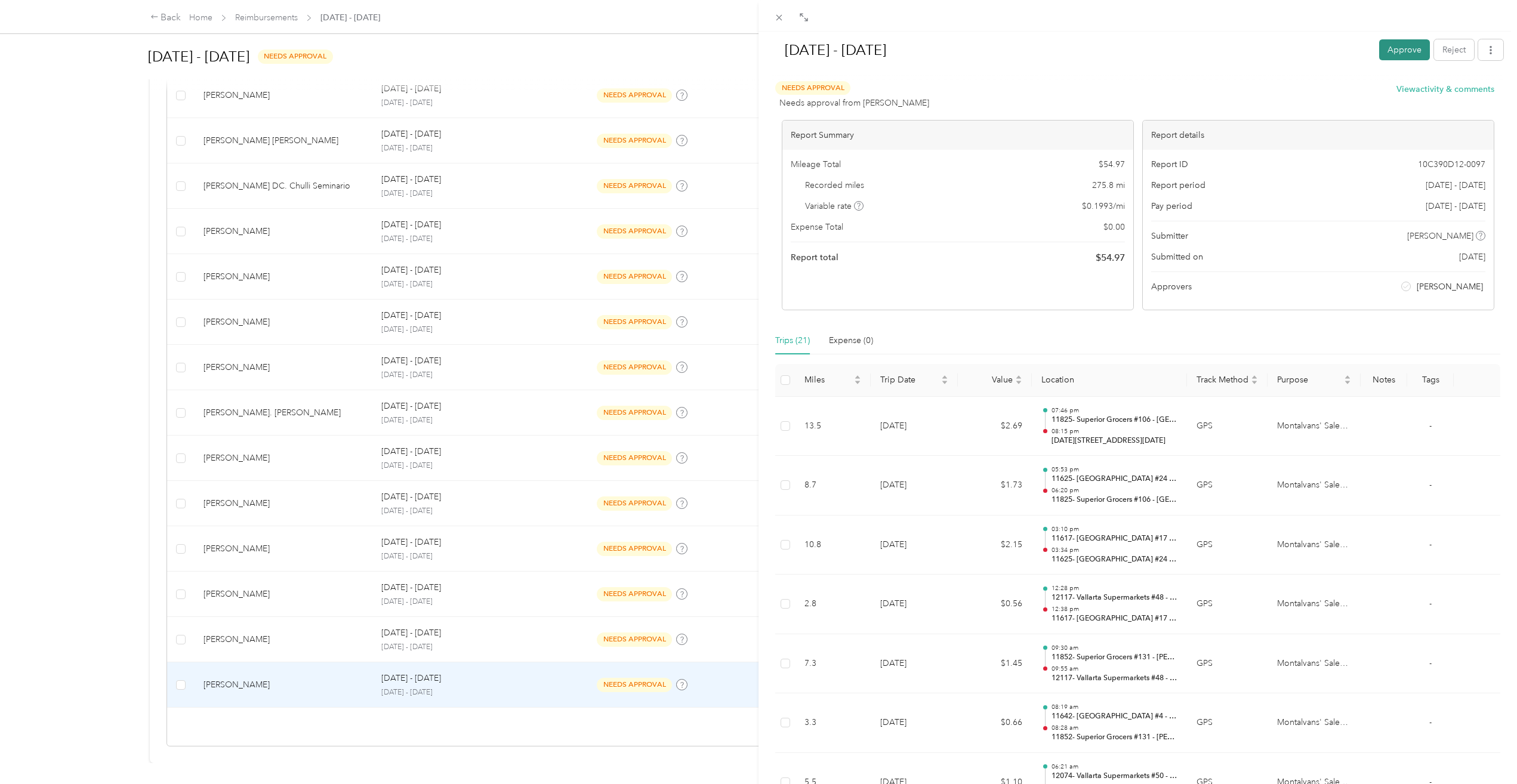
click at [1380, 49] on button "Approve" at bounding box center [1405, 49] width 51 height 21
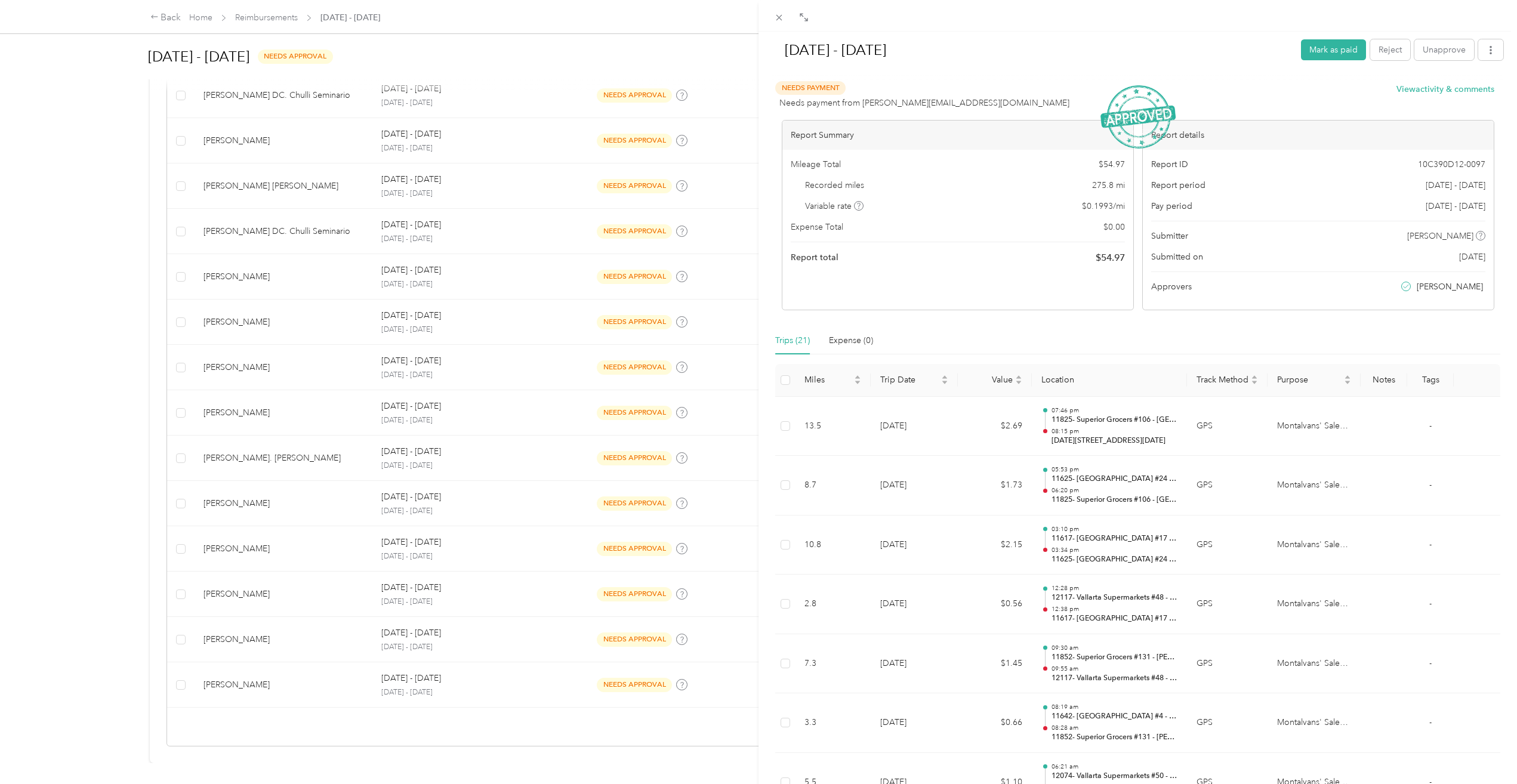
click at [232, 673] on div "[DATE] - [DATE] Mark as paid Reject Unapprove Needs Payment Needs payment from …" at bounding box center [758, 392] width 1517 height 784
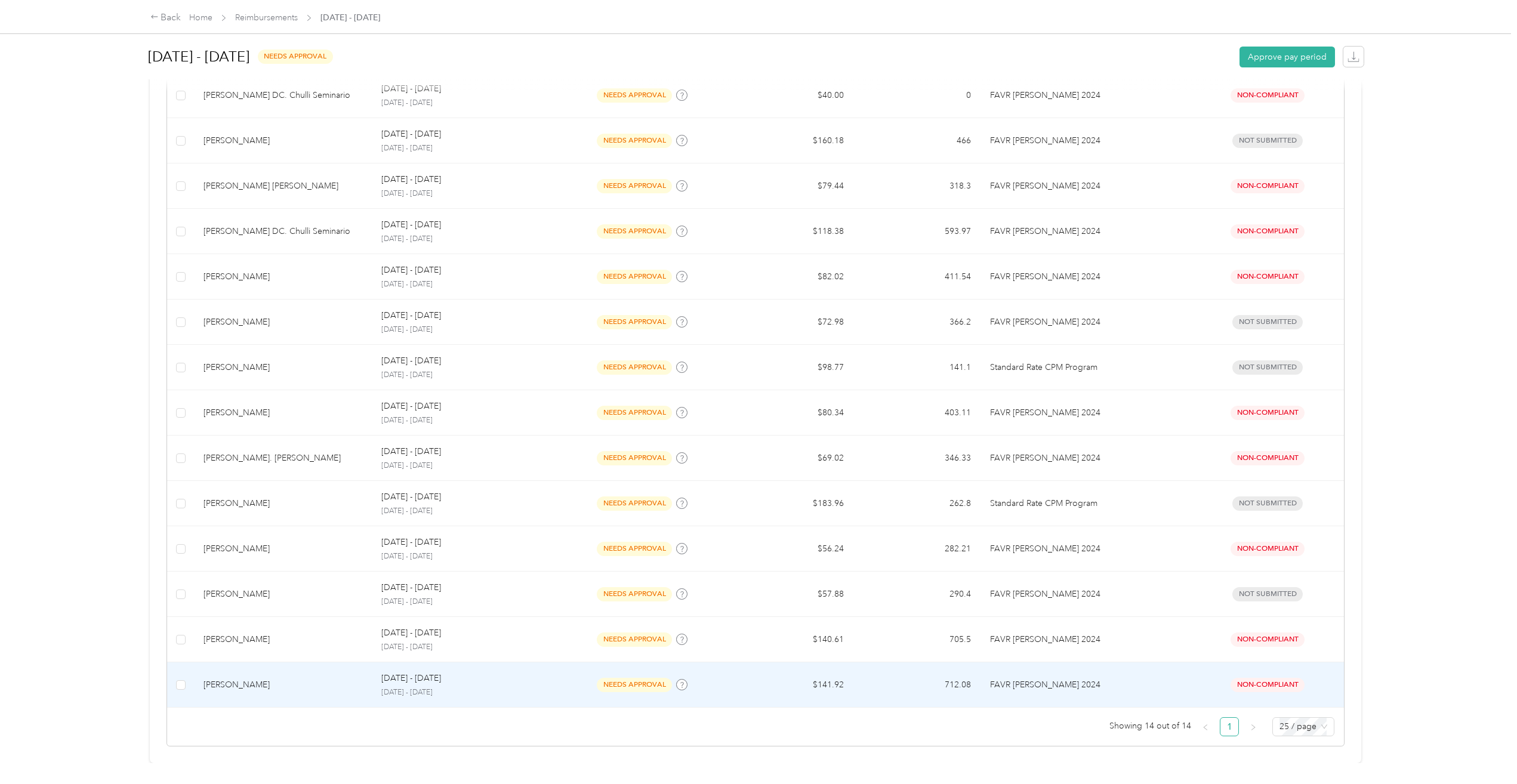
click at [236, 678] on div "[PERSON_NAME]" at bounding box center [282, 684] width 159 height 13
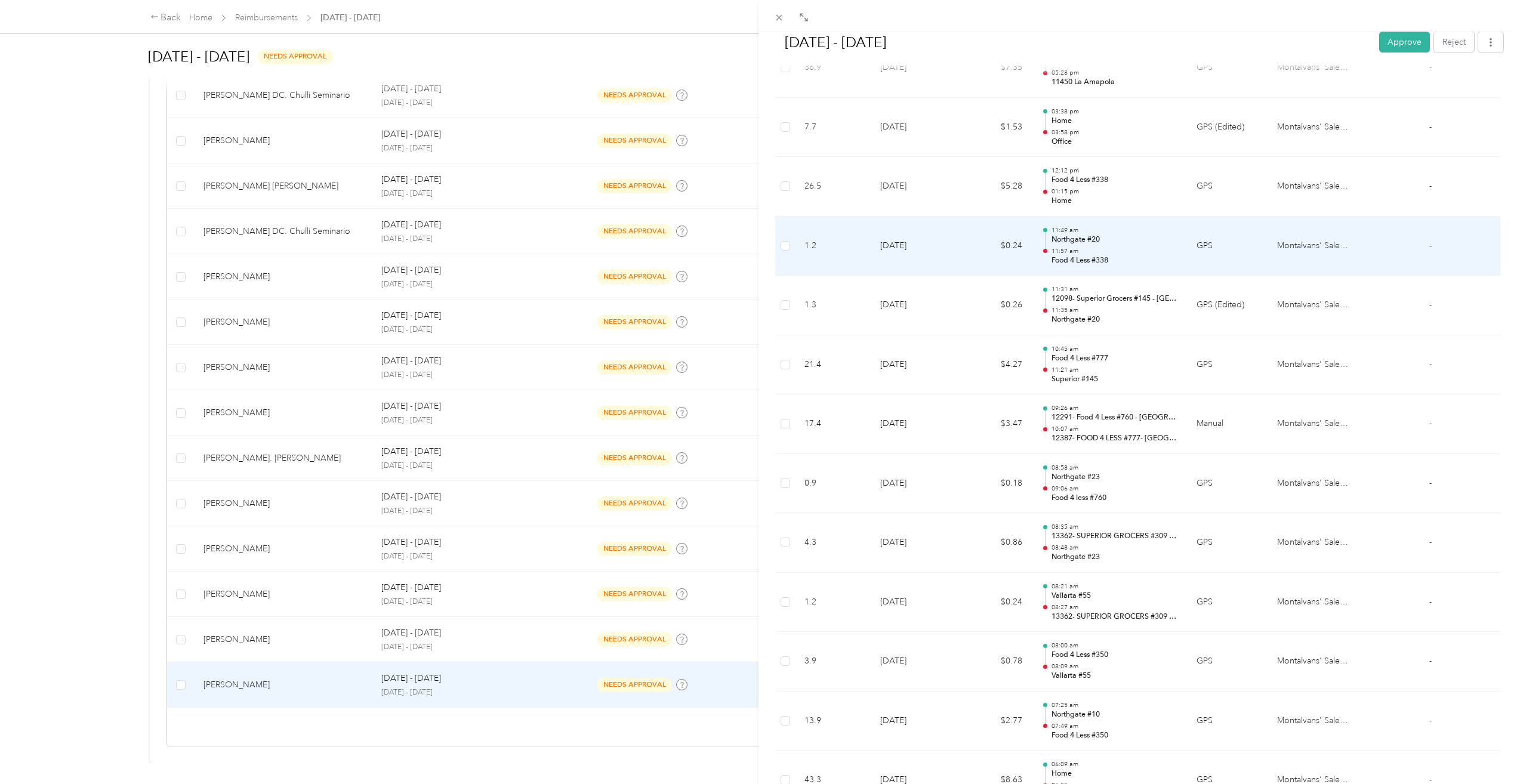
scroll to position [60, 0]
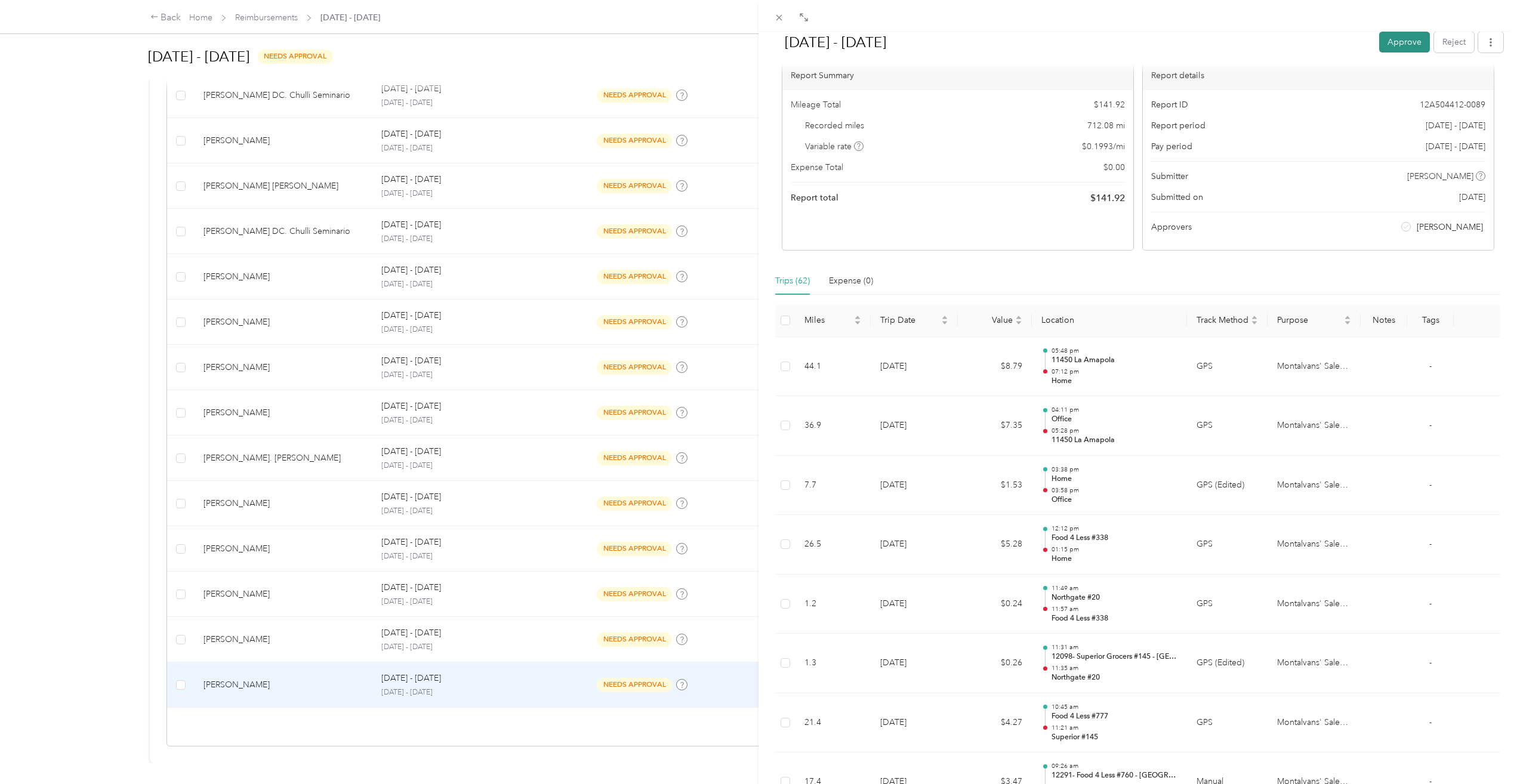
click at [1403, 45] on button "Approve" at bounding box center [1405, 41] width 51 height 21
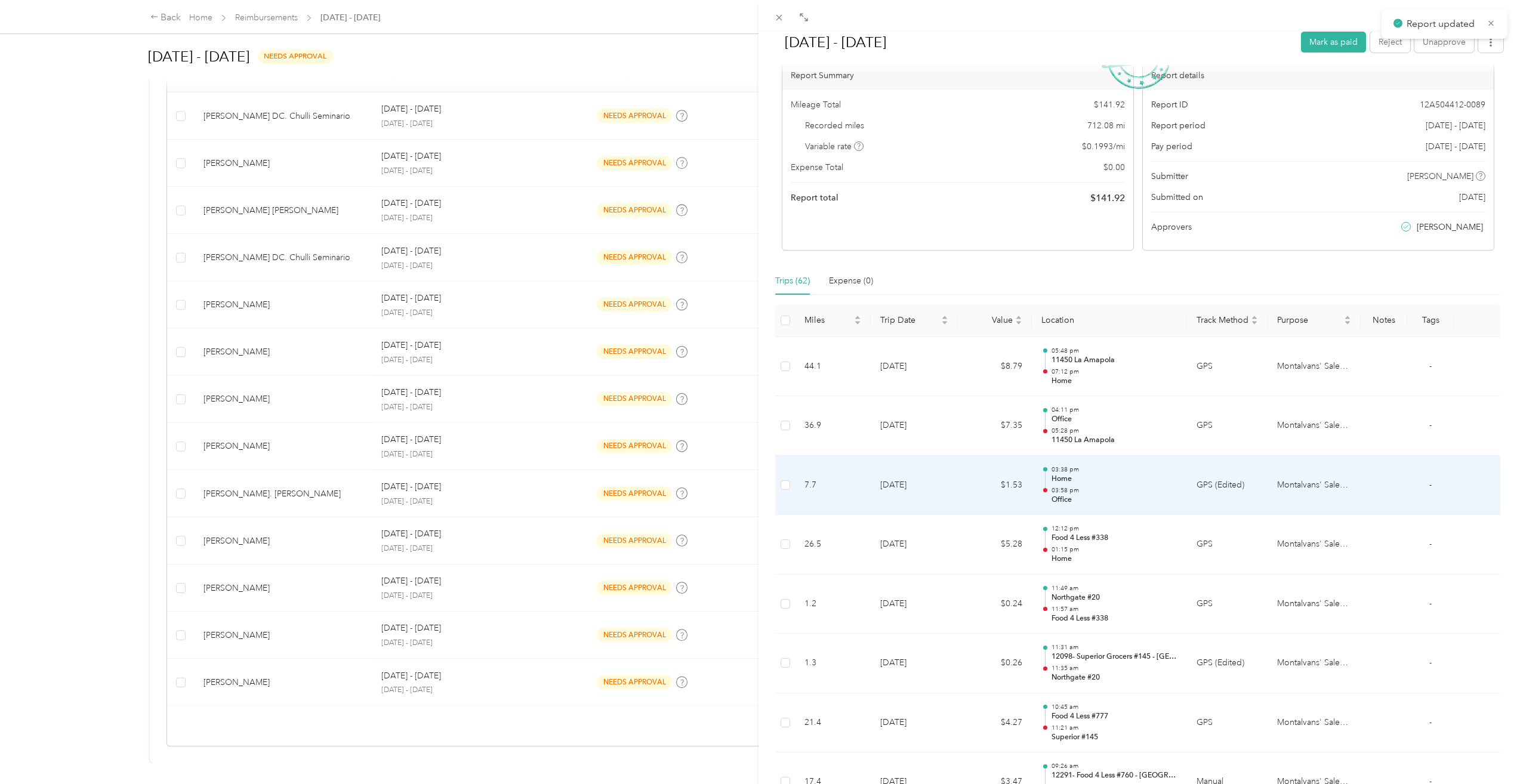
scroll to position [318, 0]
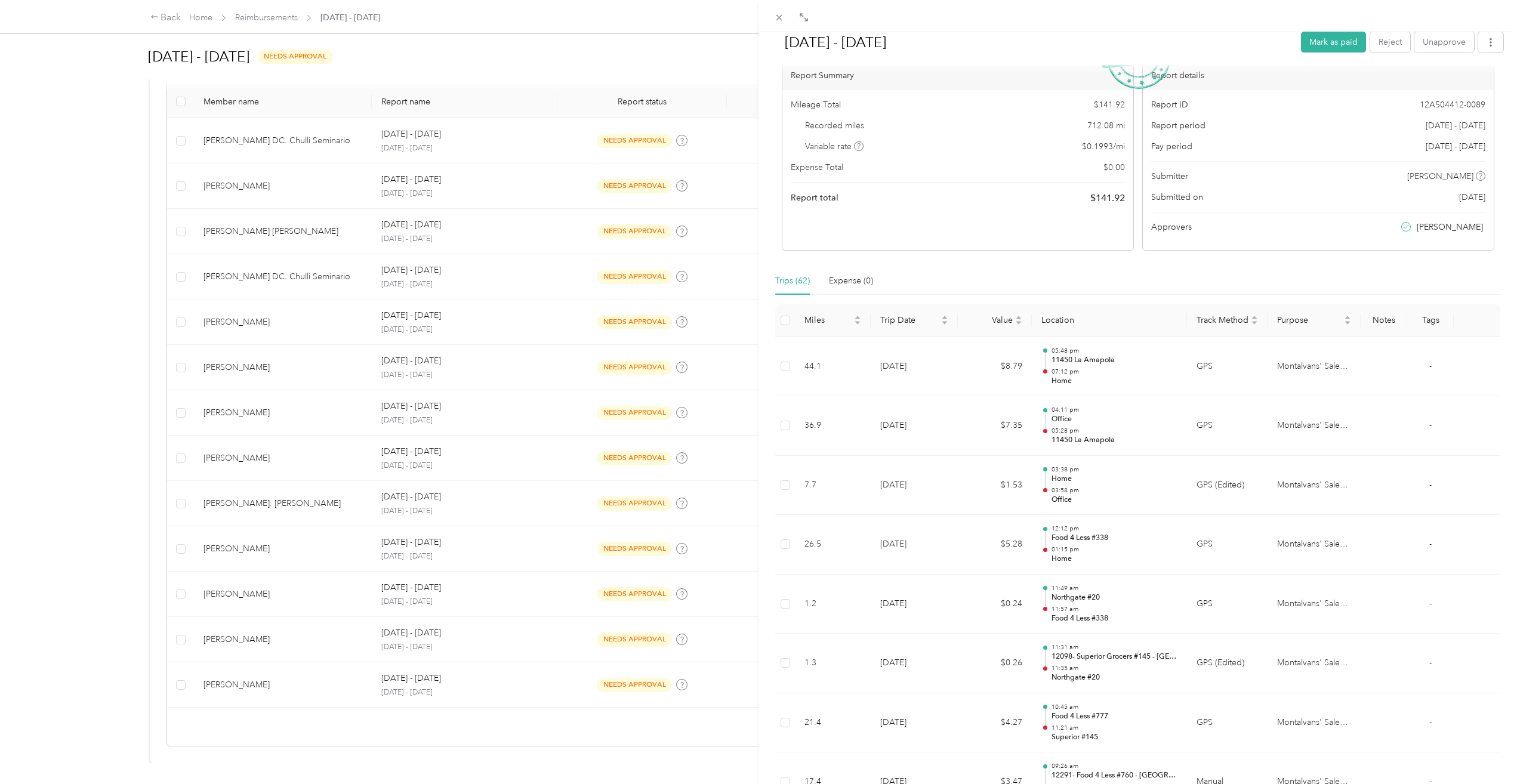
click at [257, 680] on div "[DATE] - [DATE] Mark as paid Reject Unapprove Needs Payment Needs payment from …" at bounding box center [758, 392] width 1517 height 784
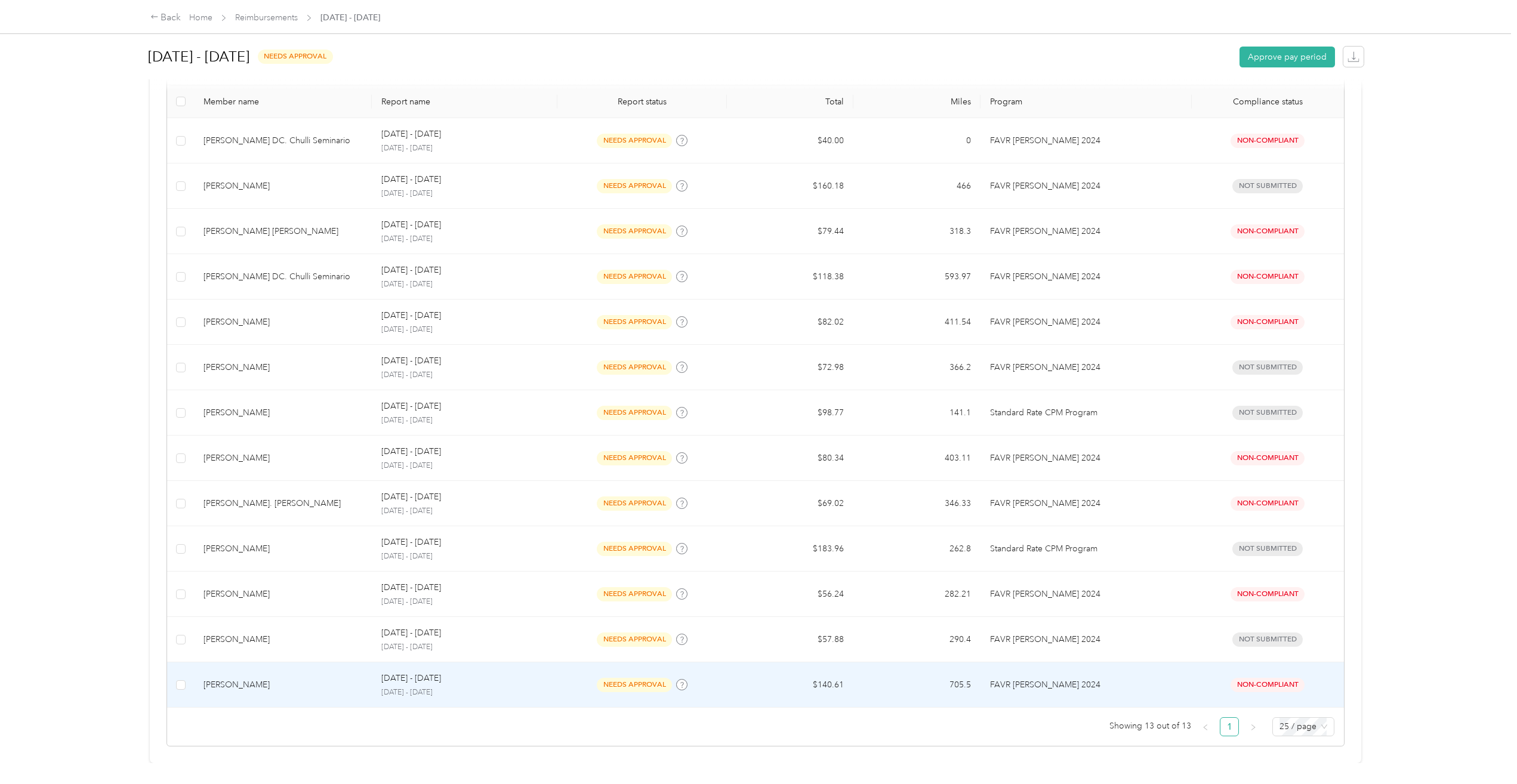
click at [271, 678] on div "[PERSON_NAME]" at bounding box center [282, 684] width 159 height 13
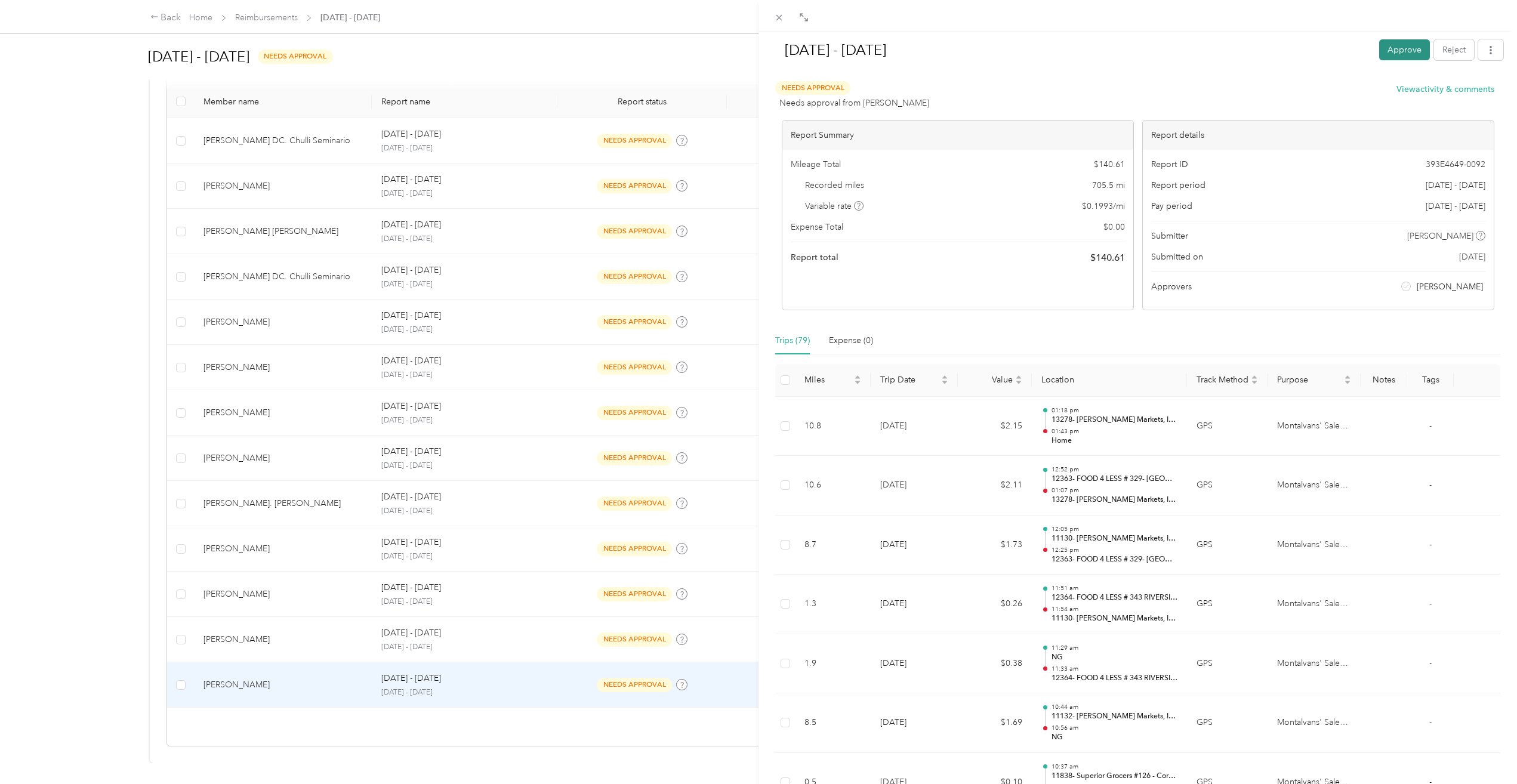
click at [1397, 56] on button "Approve" at bounding box center [1405, 49] width 51 height 21
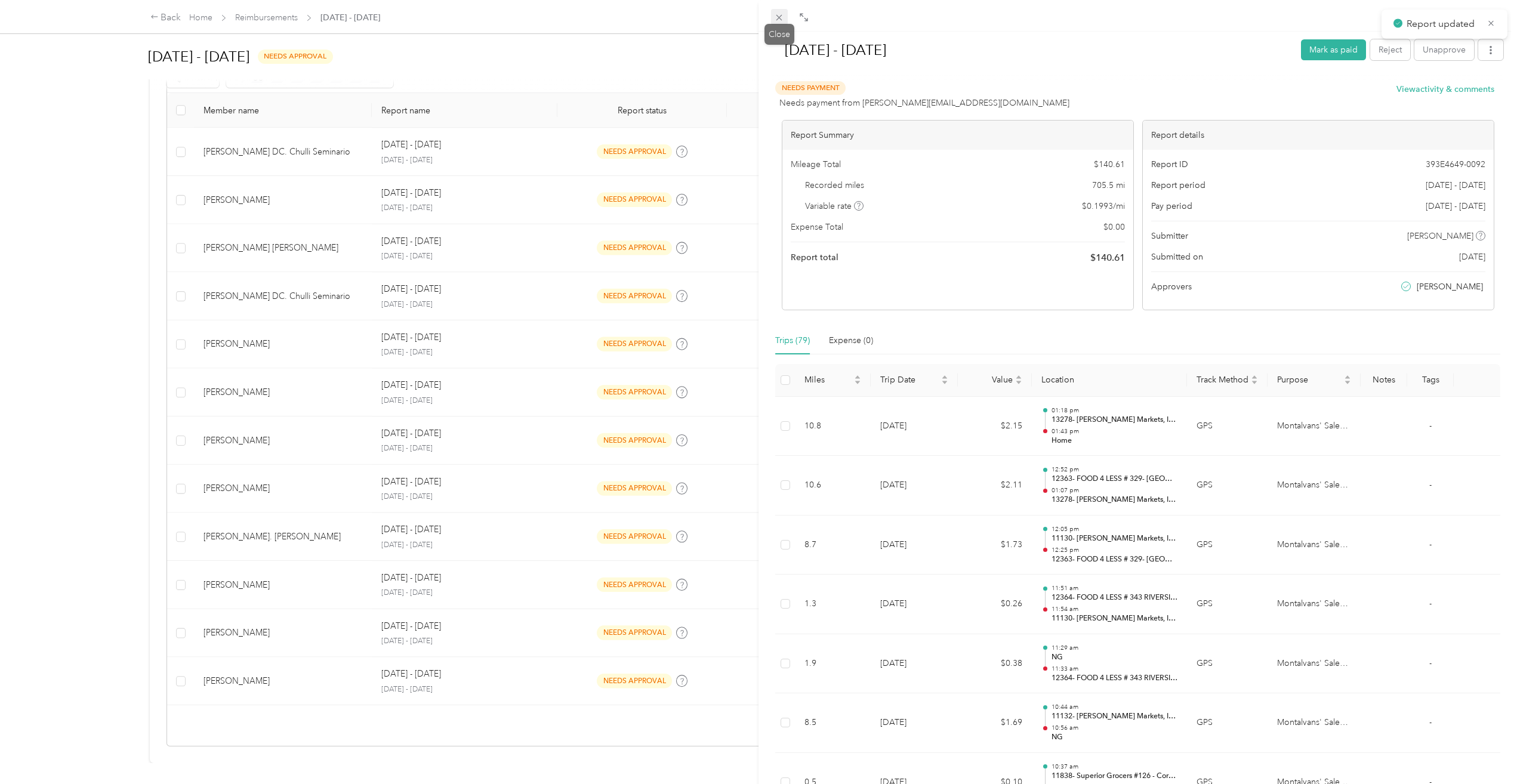
scroll to position [272, 0]
click at [783, 15] on icon at bounding box center [779, 17] width 10 height 10
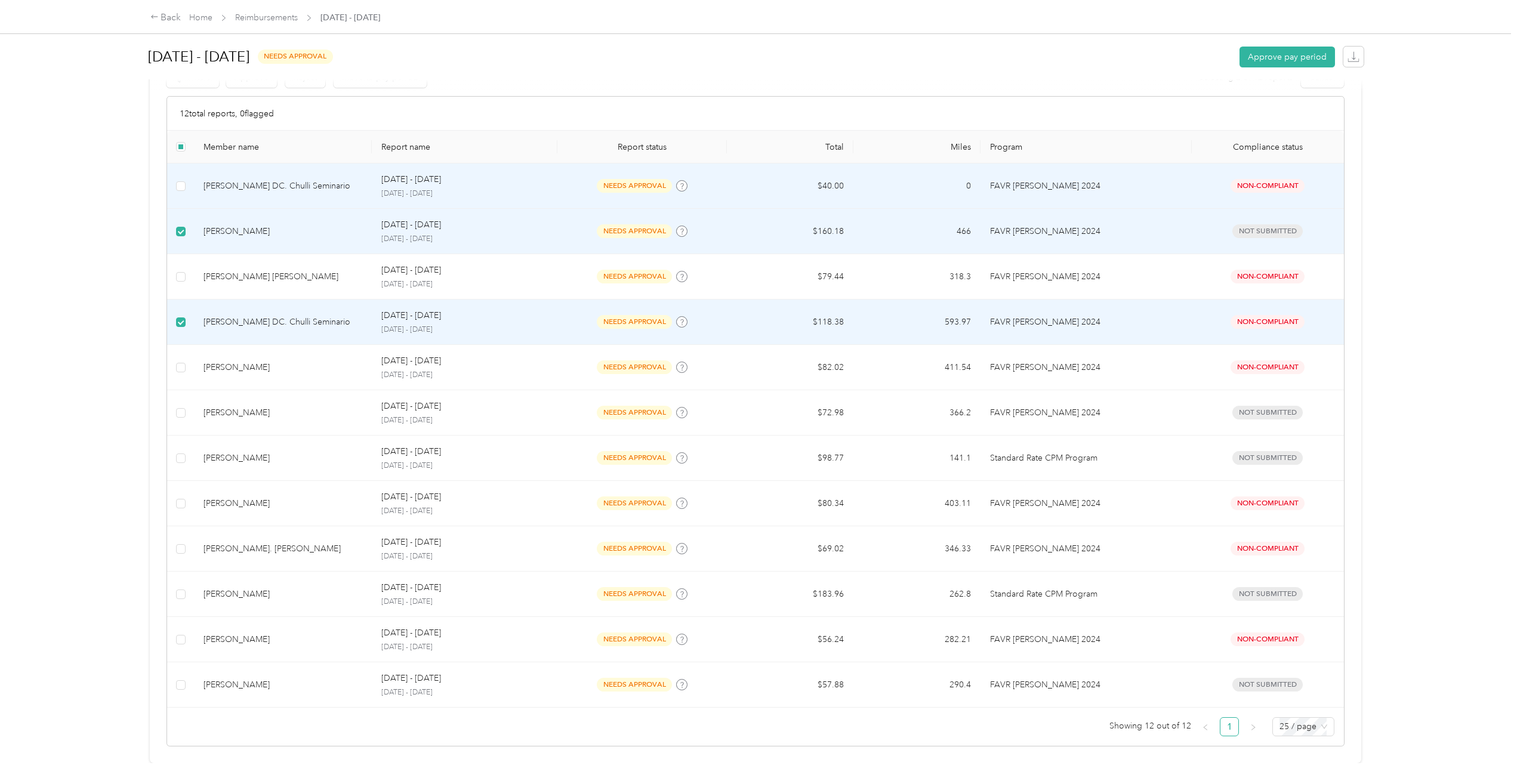
click at [186, 170] on td at bounding box center [180, 186] width 27 height 45
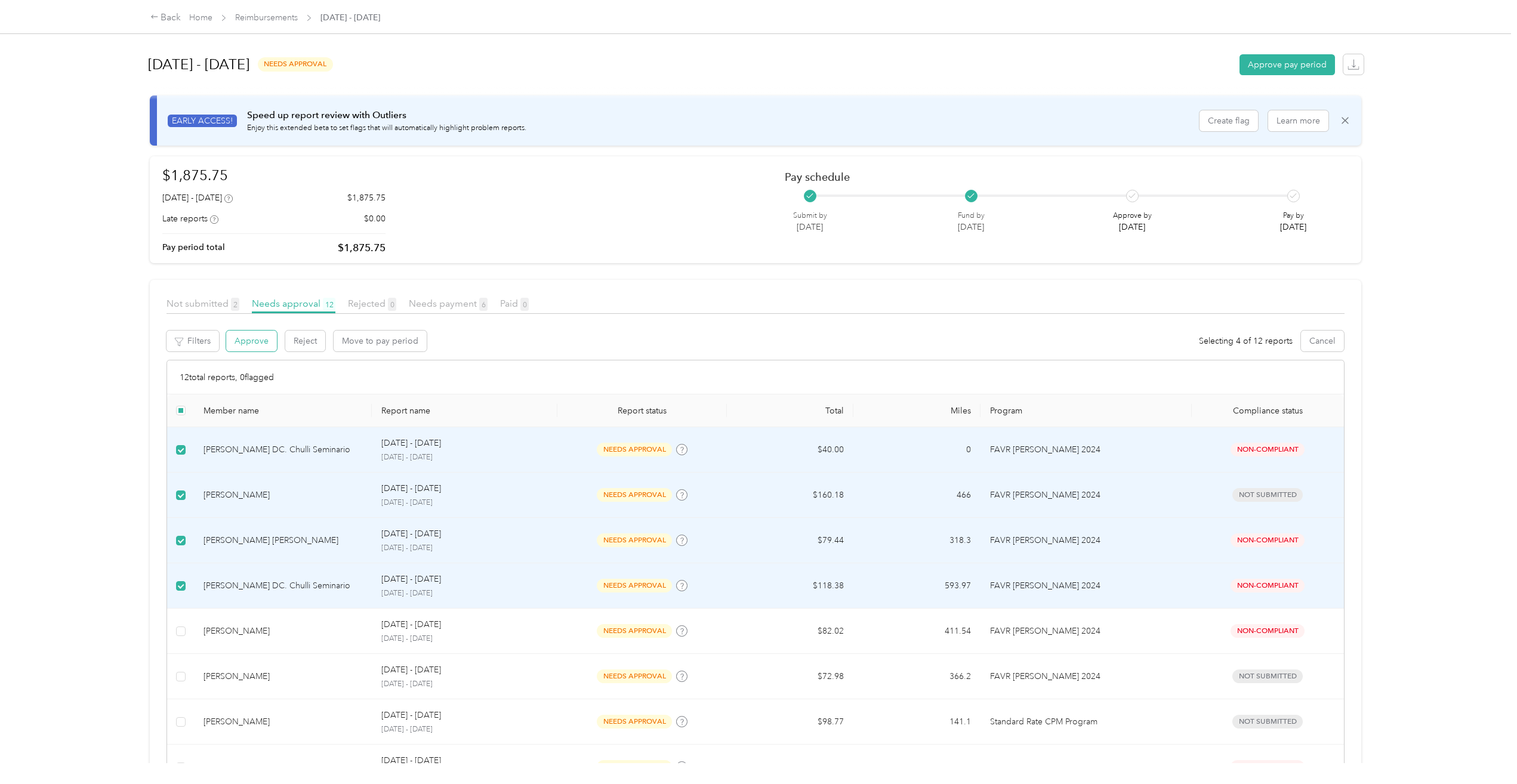
click at [265, 343] on button "Approve" at bounding box center [252, 341] width 51 height 21
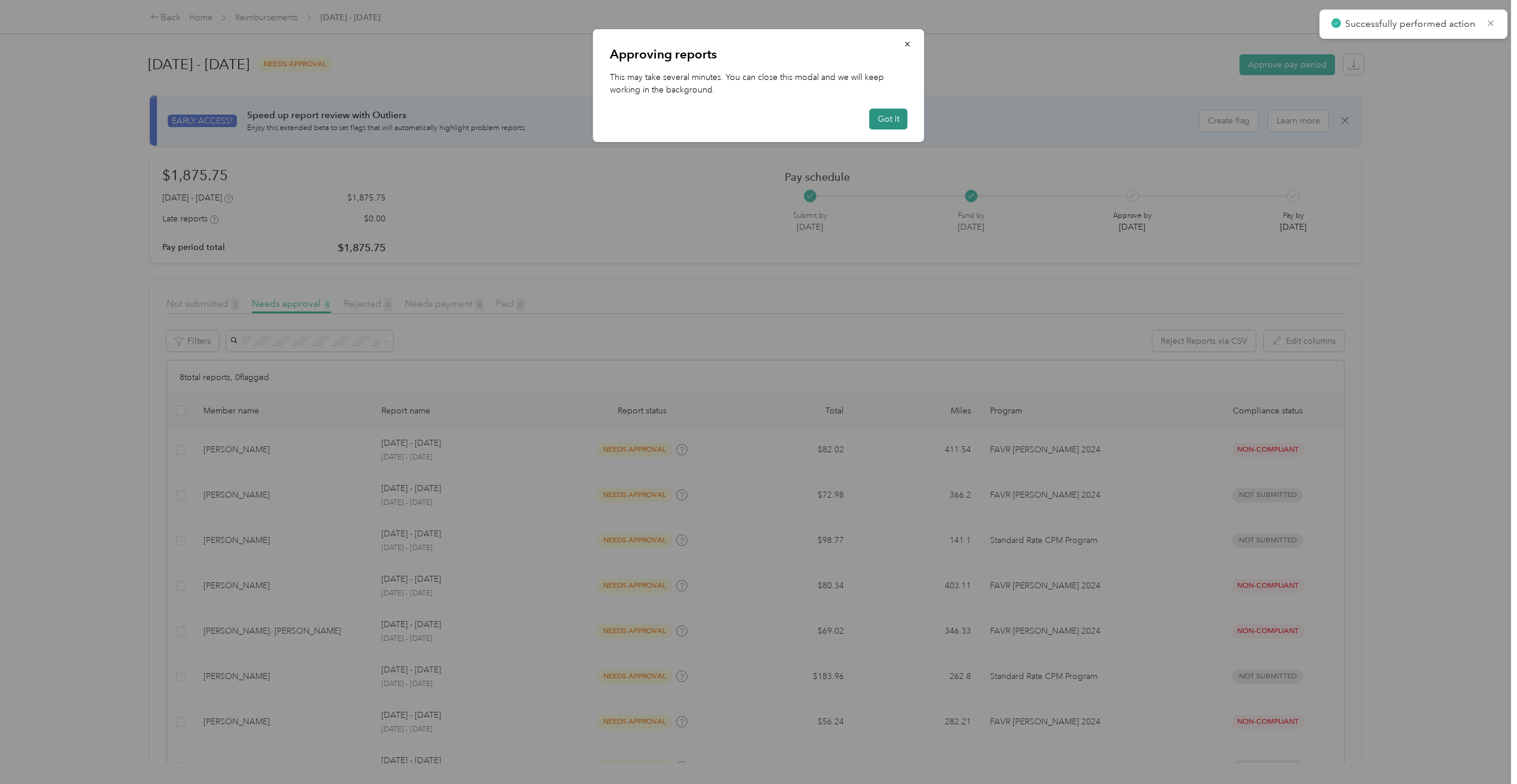
click at [891, 124] on button "Got it" at bounding box center [889, 119] width 38 height 21
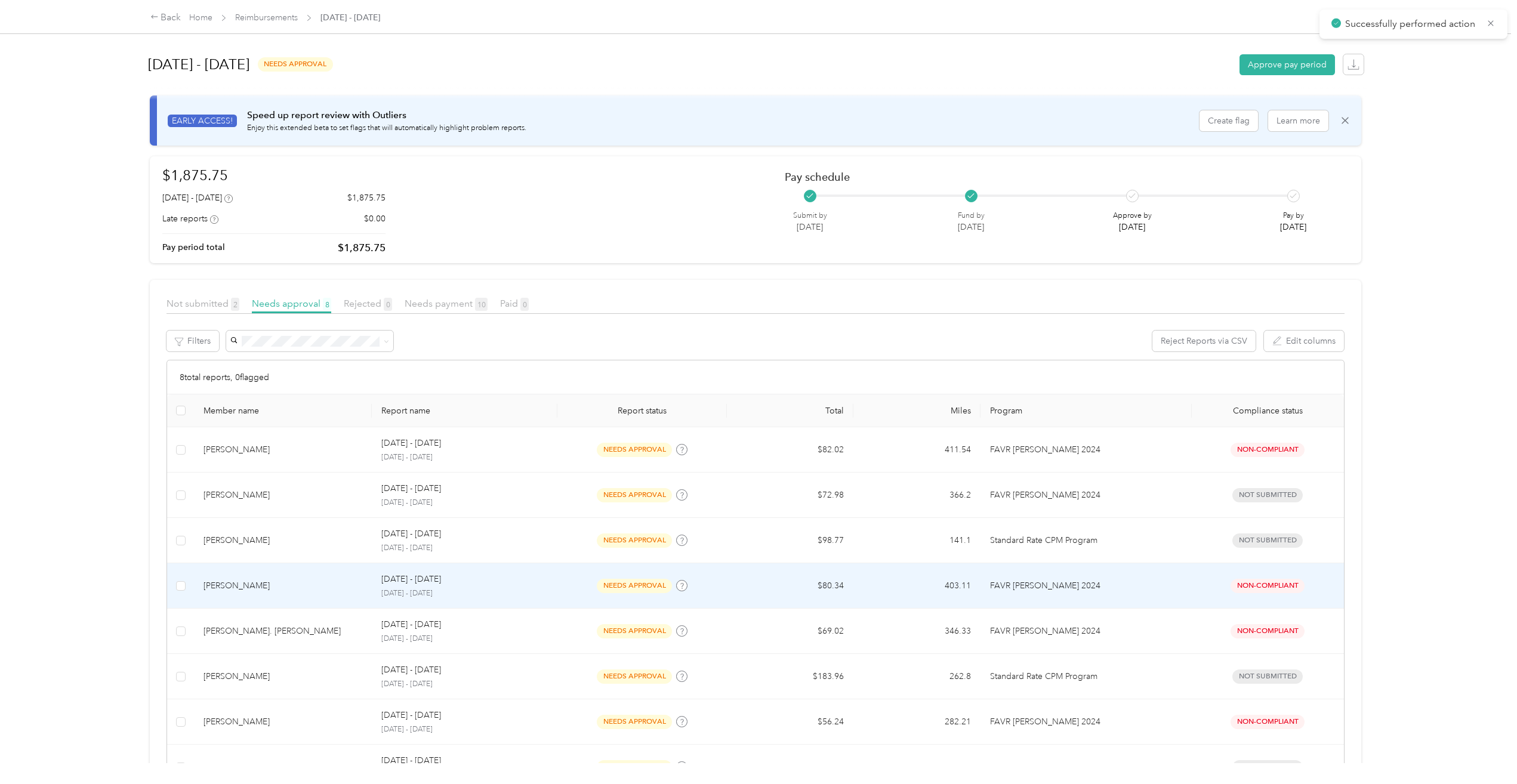
scroll to position [91, 0]
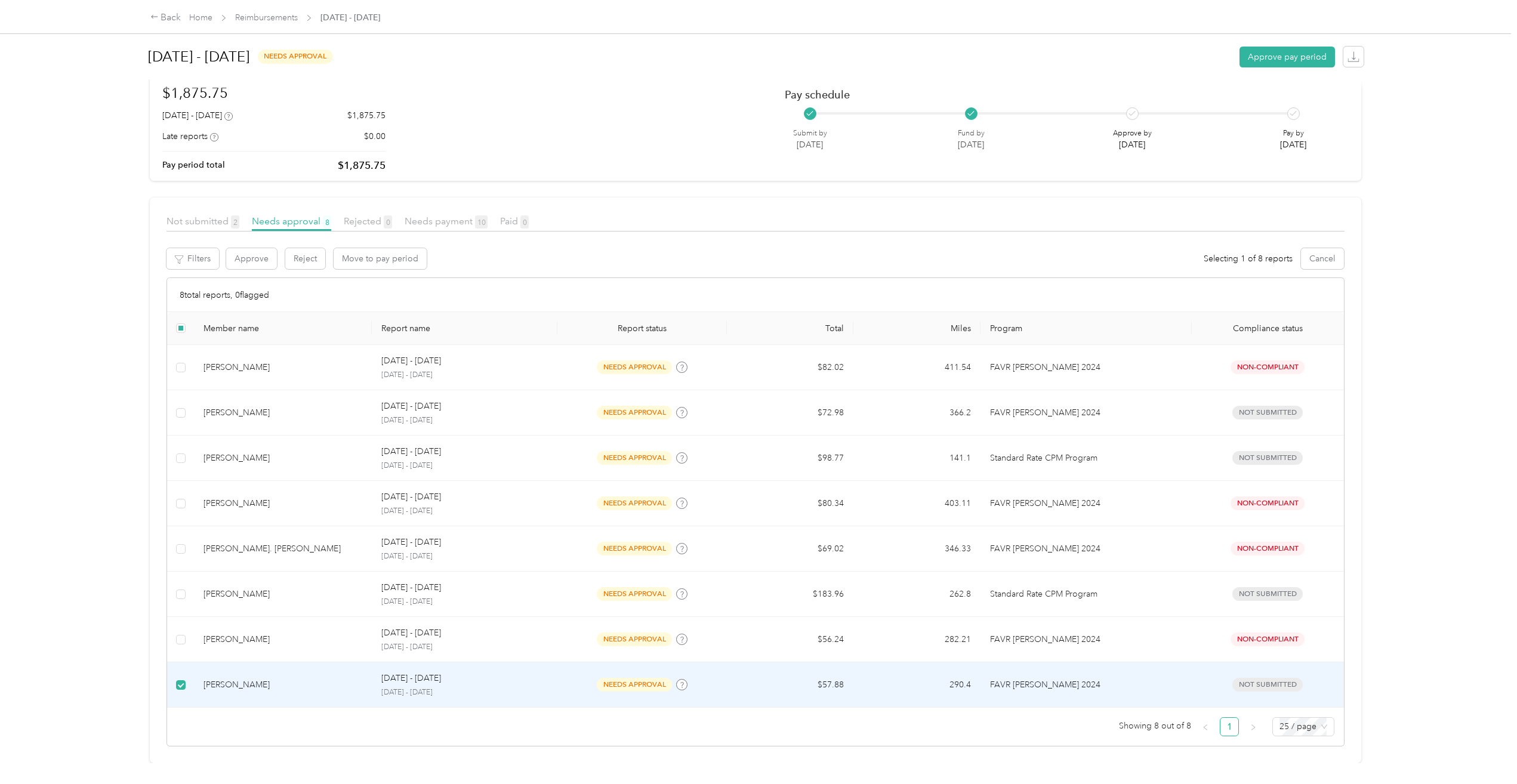
click at [475, 673] on div "[DATE] - [DATE]" at bounding box center [465, 678] width 167 height 13
click at [424, 672] on p "[DATE] - [DATE]" at bounding box center [411, 678] width 60 height 13
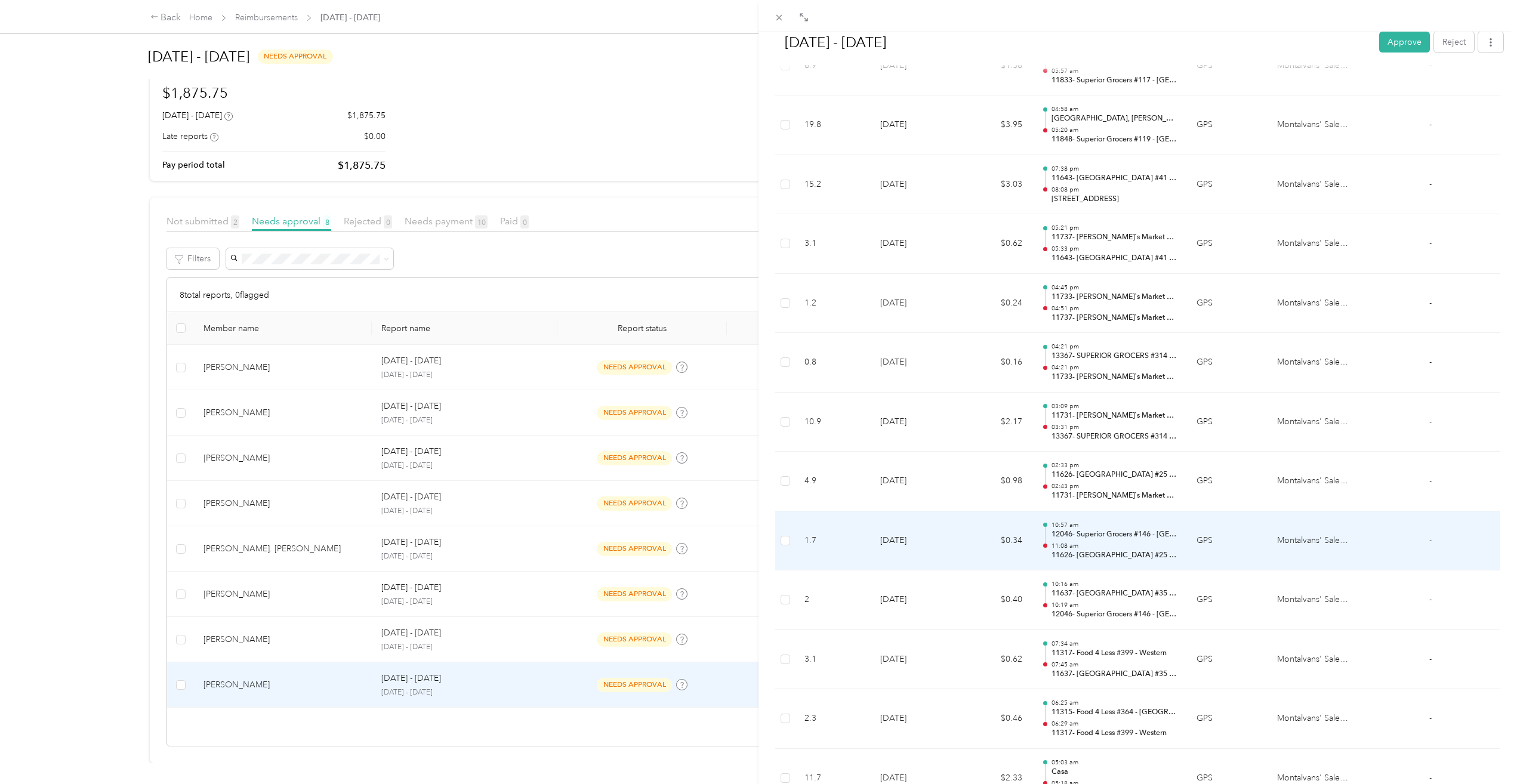
scroll to position [1014, 0]
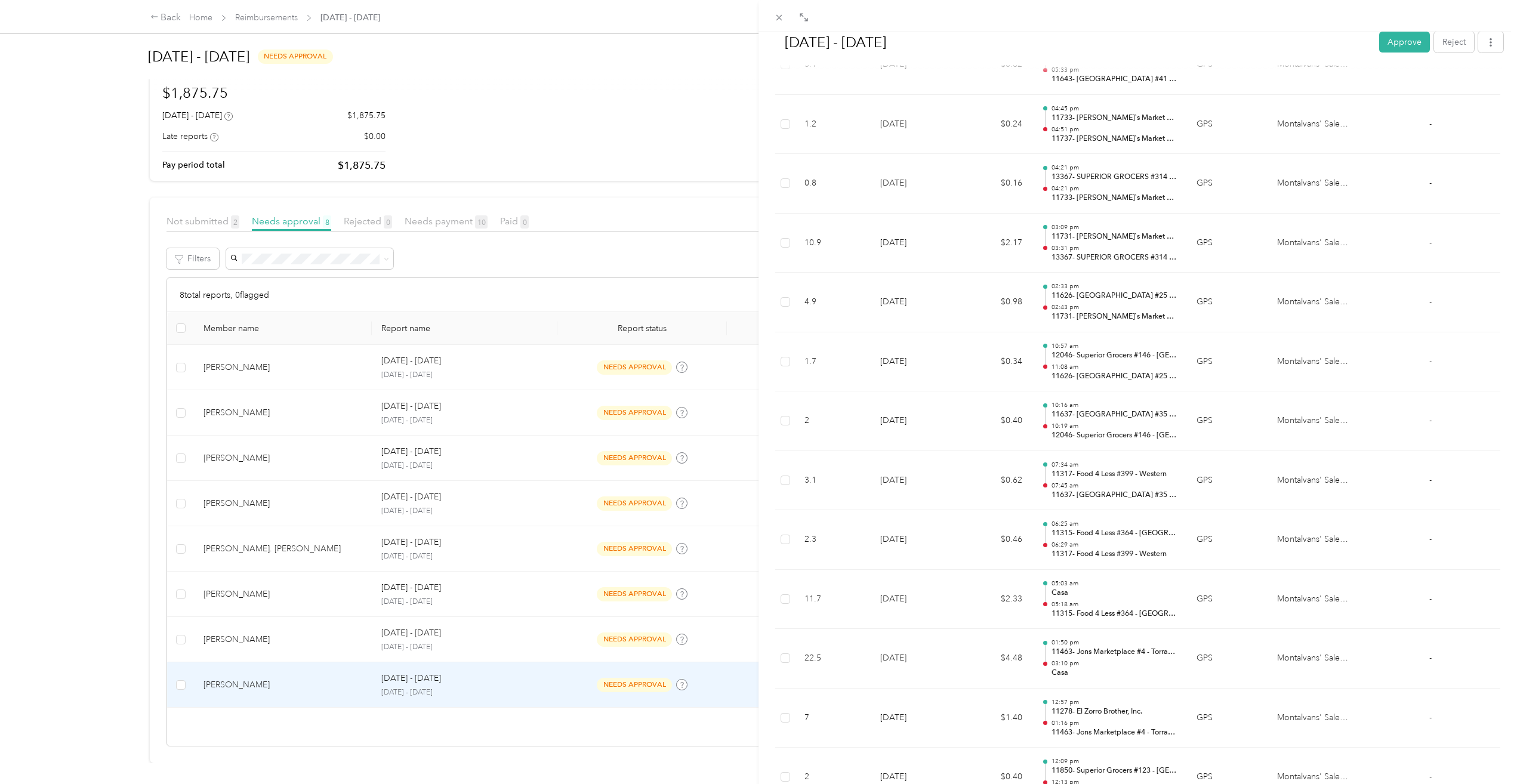
click at [186, 215] on div "[DATE] - [DATE] Approve Reject Needs Approval Needs approval from [PERSON_NAME]…" at bounding box center [758, 392] width 1517 height 784
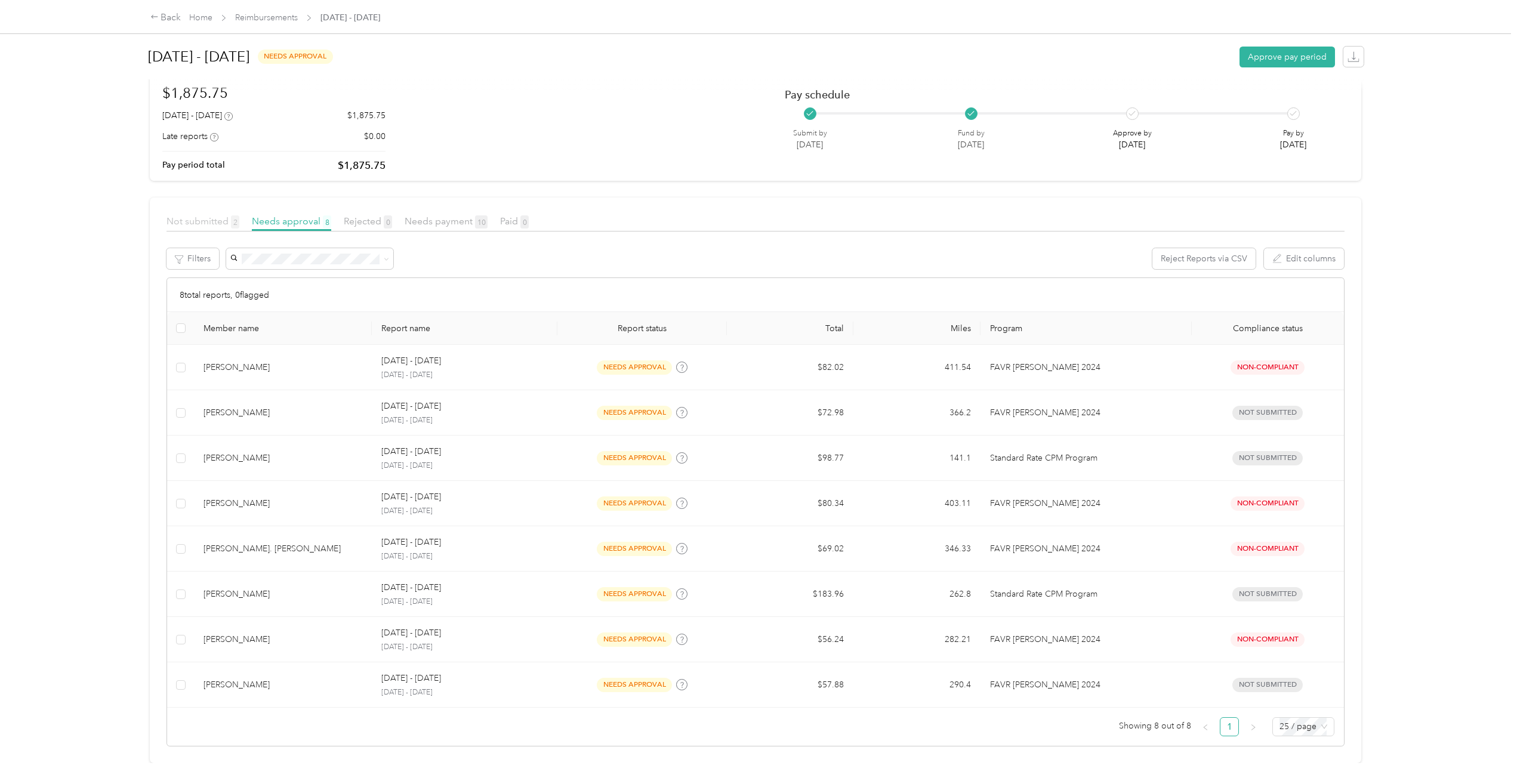
click at [218, 216] on span "Not submitted 2" at bounding box center [203, 221] width 73 height 12
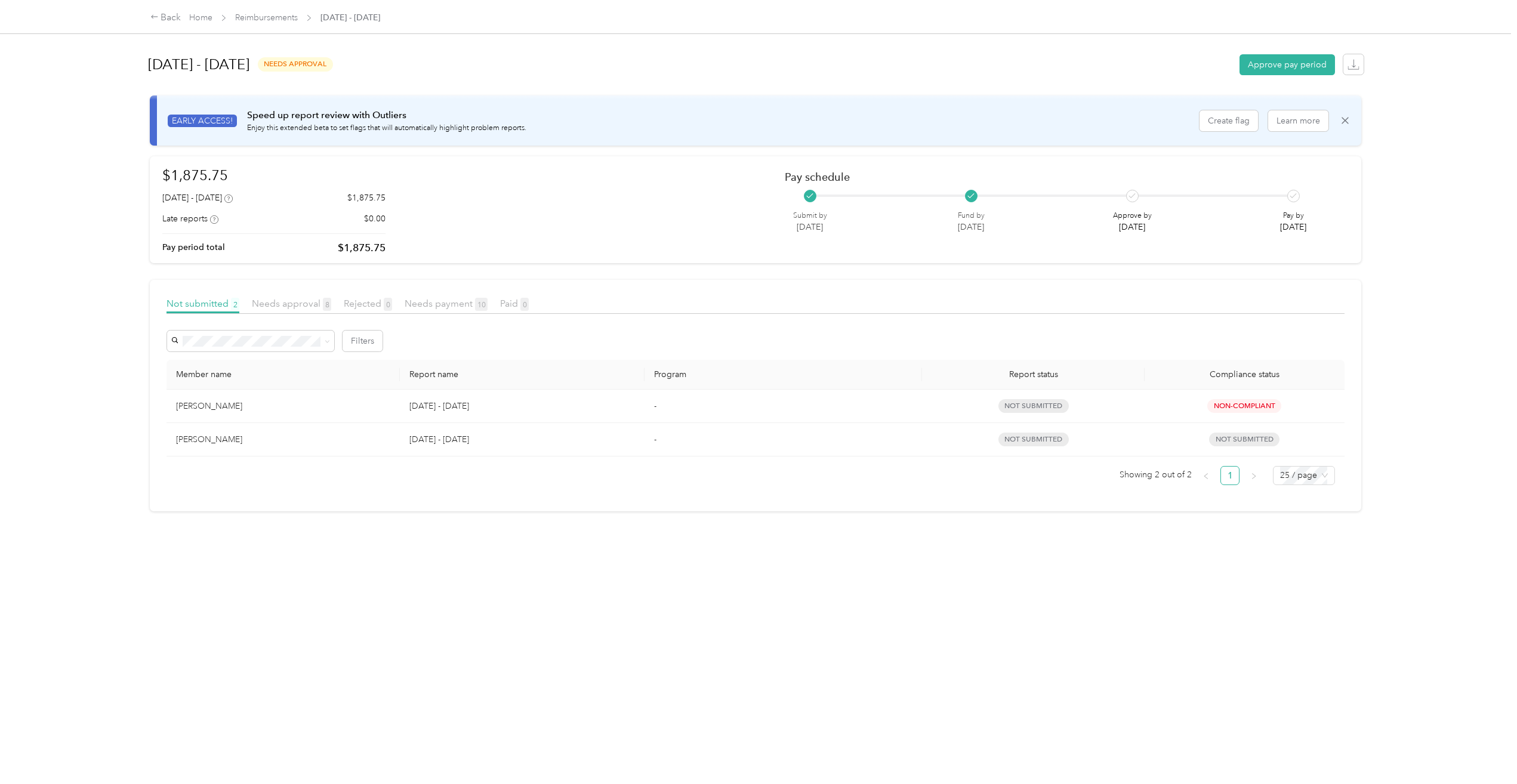
click at [295, 297] on div "Needs approval 8" at bounding box center [291, 304] width 79 height 15
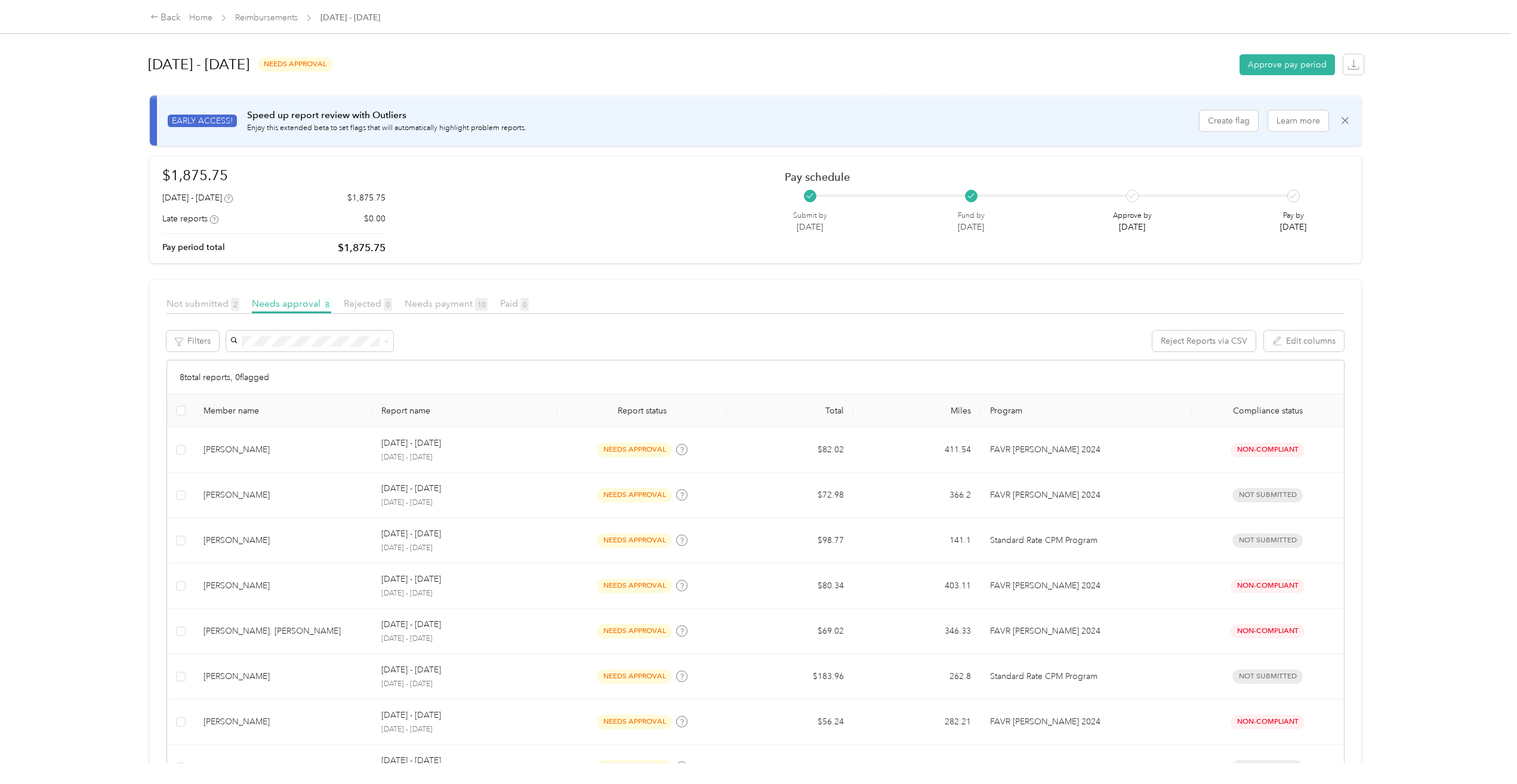
scroll to position [91, 0]
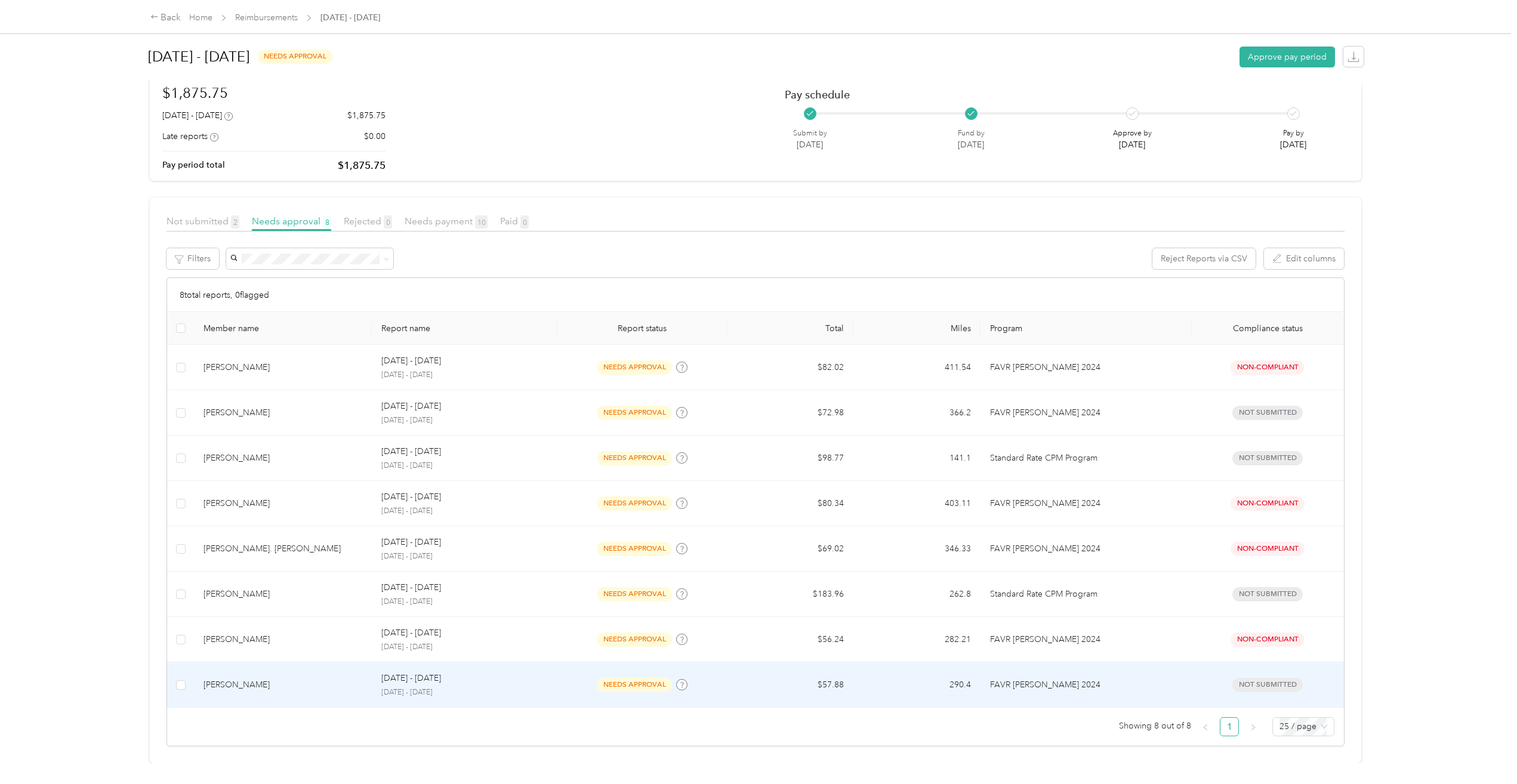
click at [237, 678] on div "[PERSON_NAME]" at bounding box center [282, 684] width 159 height 13
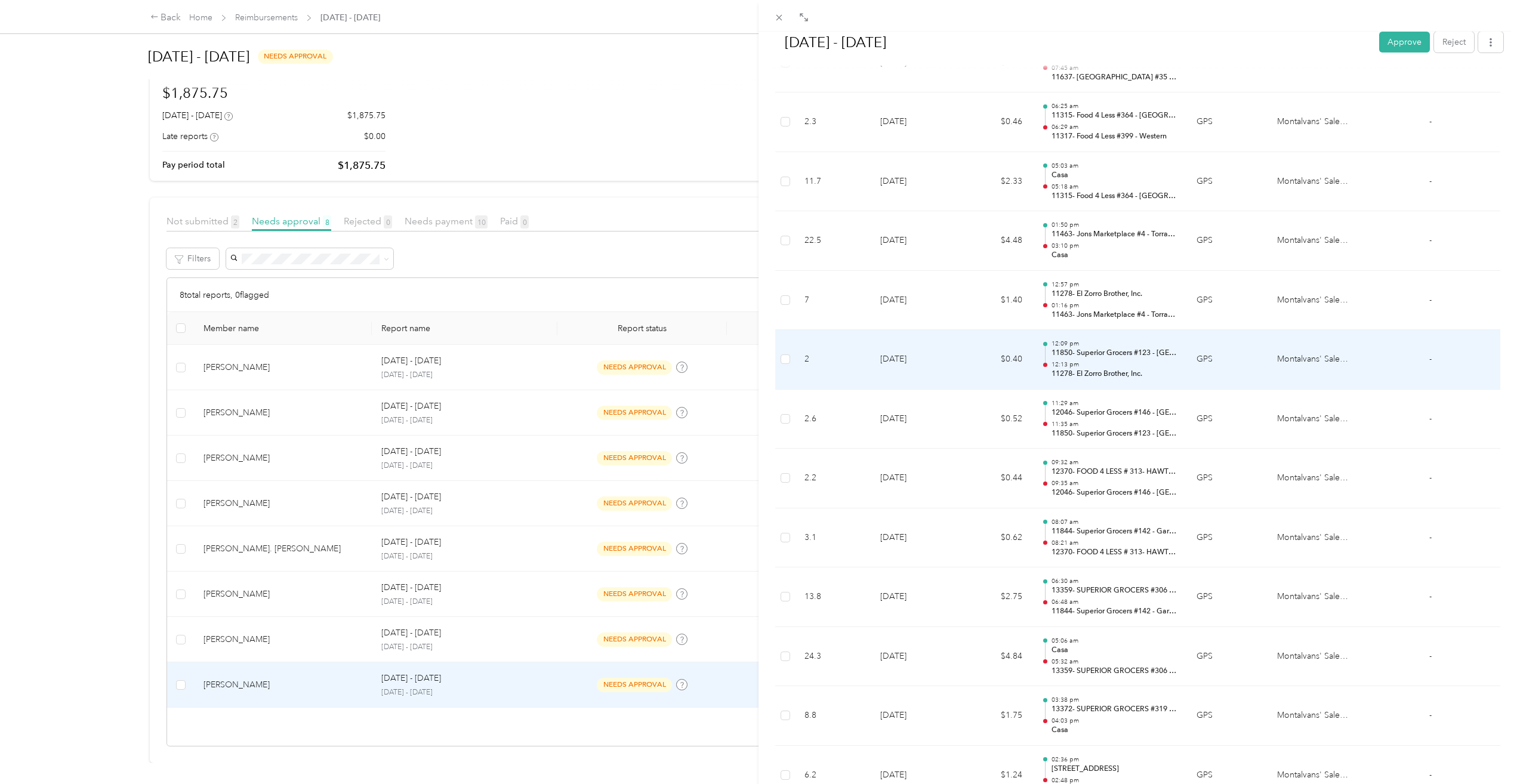
scroll to position [1492, 0]
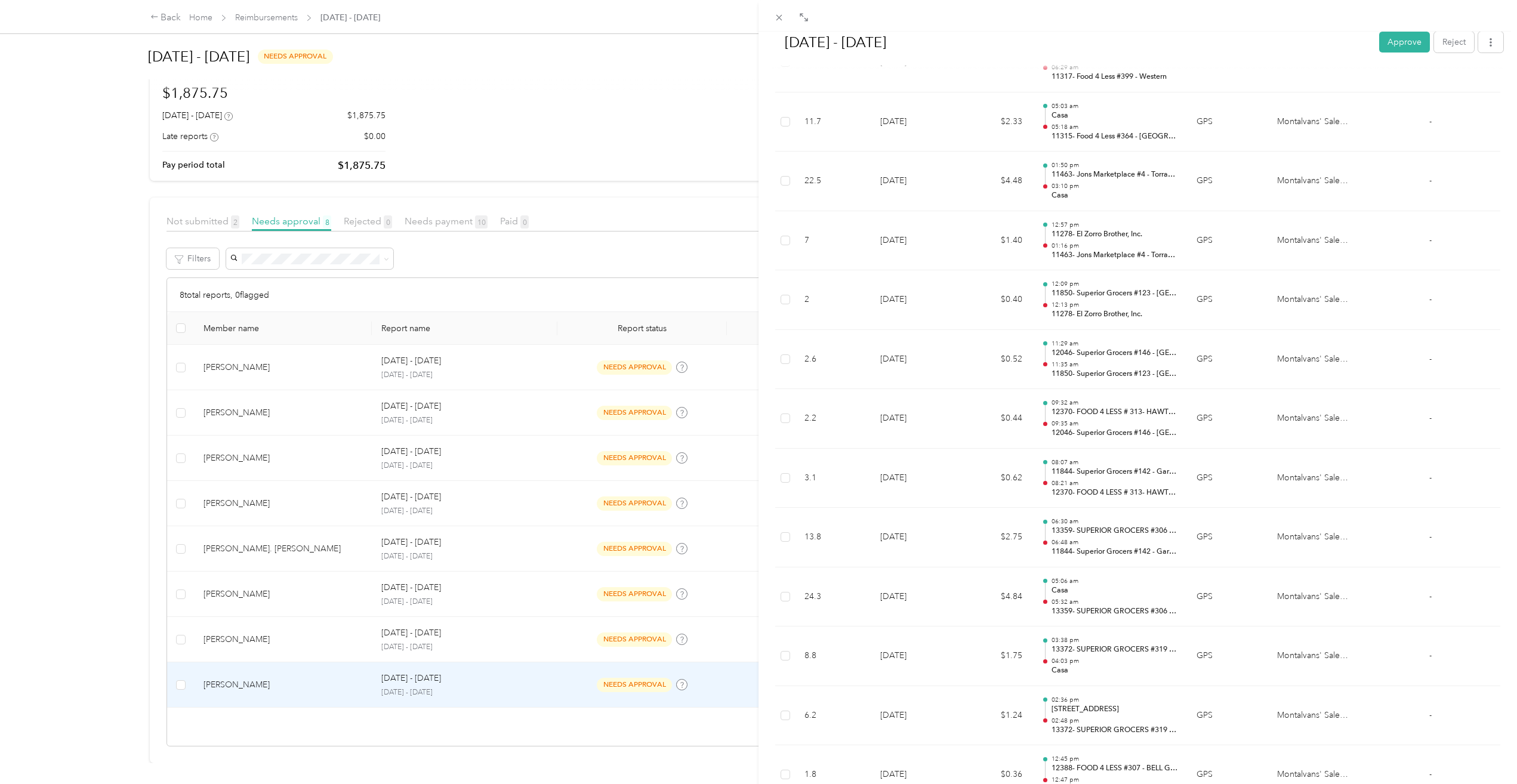
click at [1397, 28] on div at bounding box center [1138, 15] width 759 height 31
click at [1393, 50] on button "Approve" at bounding box center [1405, 41] width 51 height 21
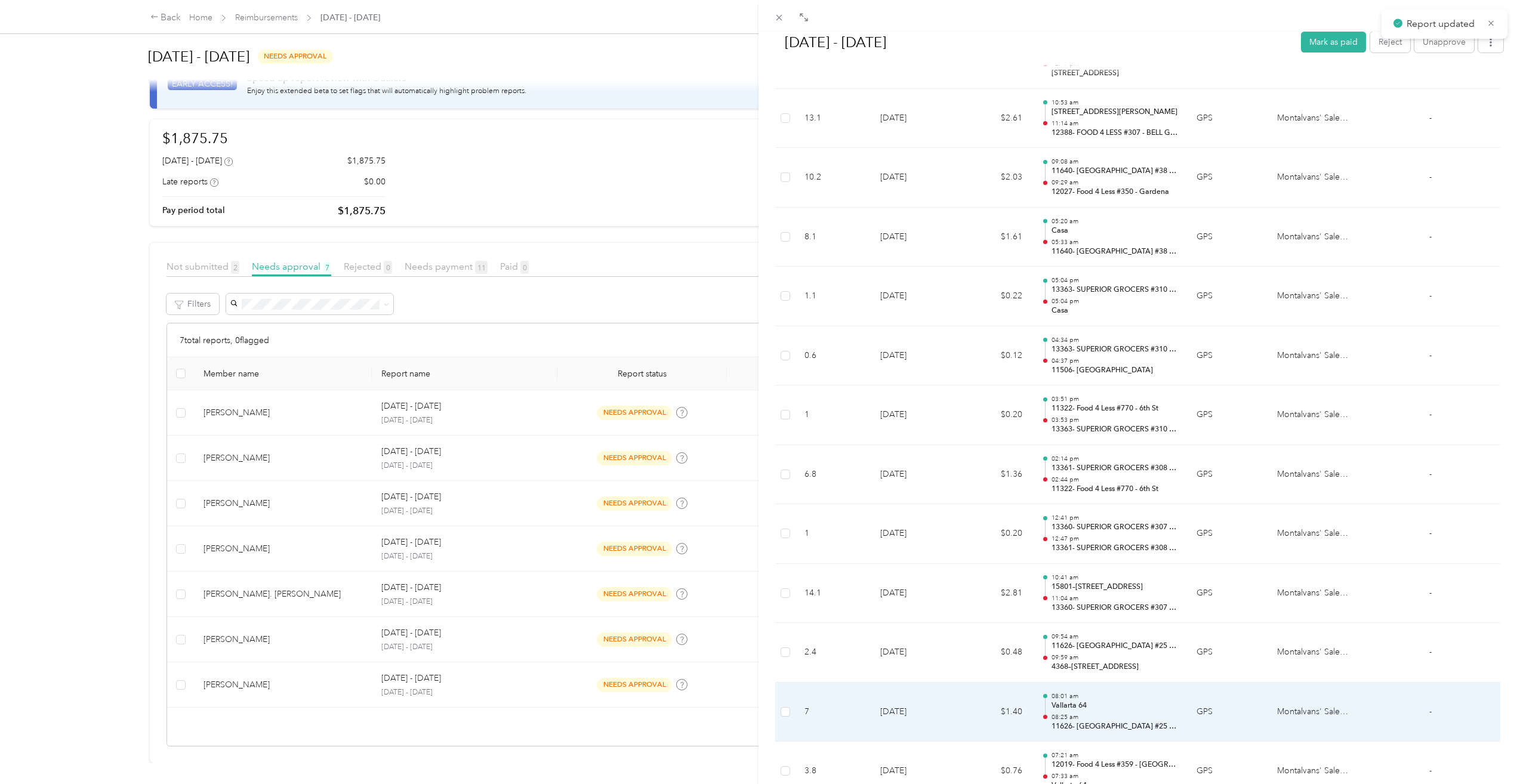
scroll to position [2433, 0]
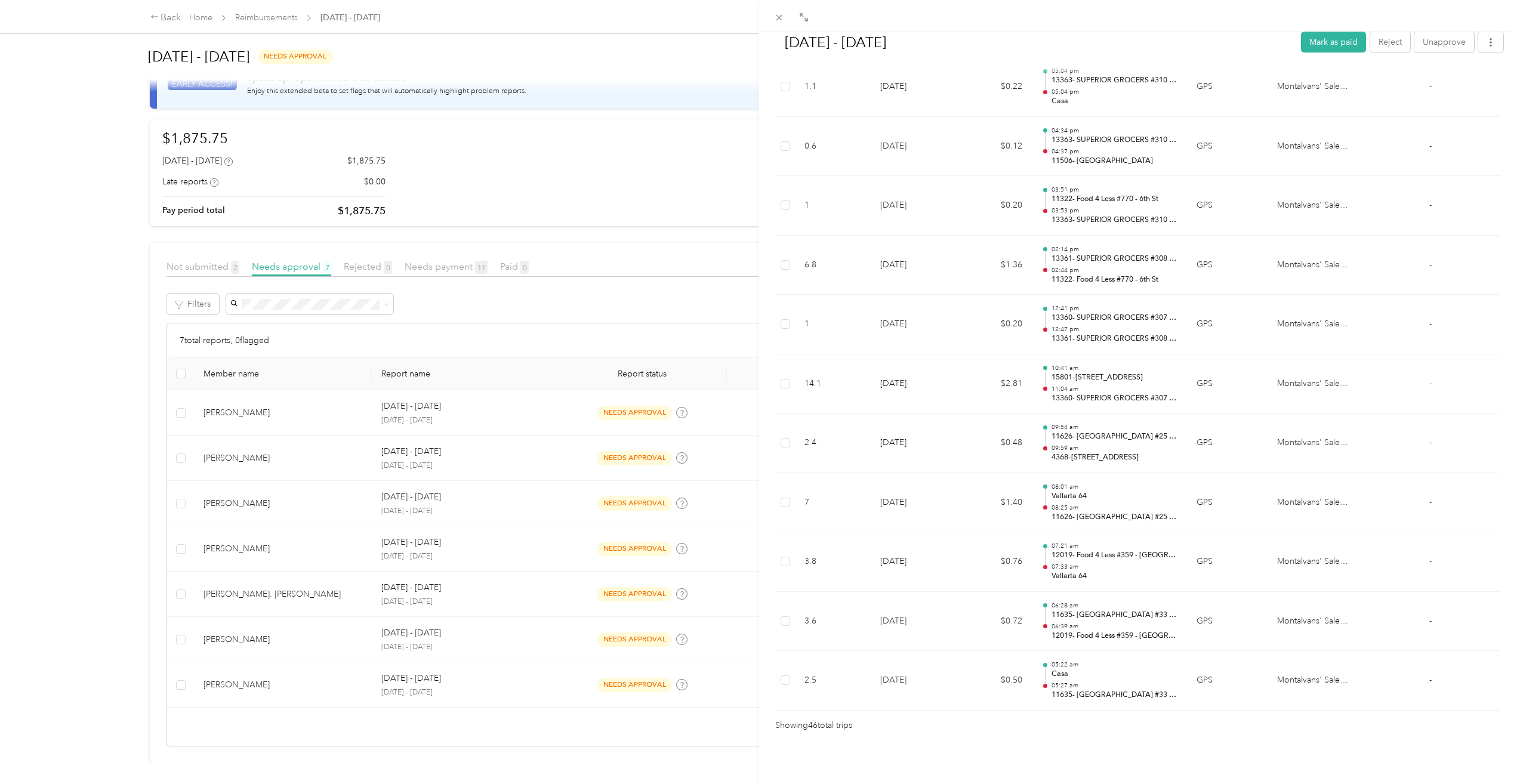
click at [235, 664] on div "[DATE] - [DATE] Mark as paid Reject Unapprove Needs Payment Needs payment from …" at bounding box center [758, 392] width 1517 height 784
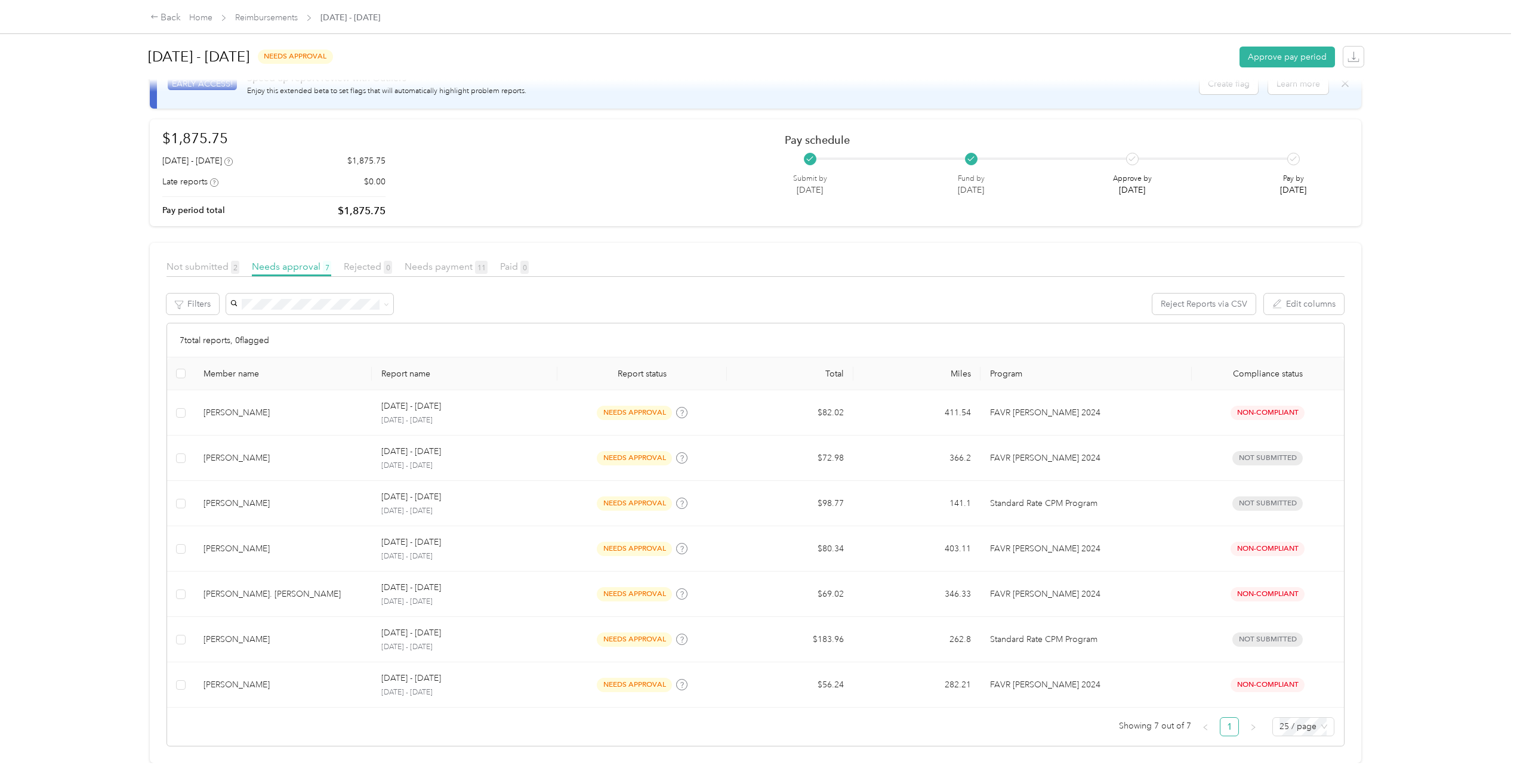
click at [239, 679] on div at bounding box center [758, 392] width 1517 height 784
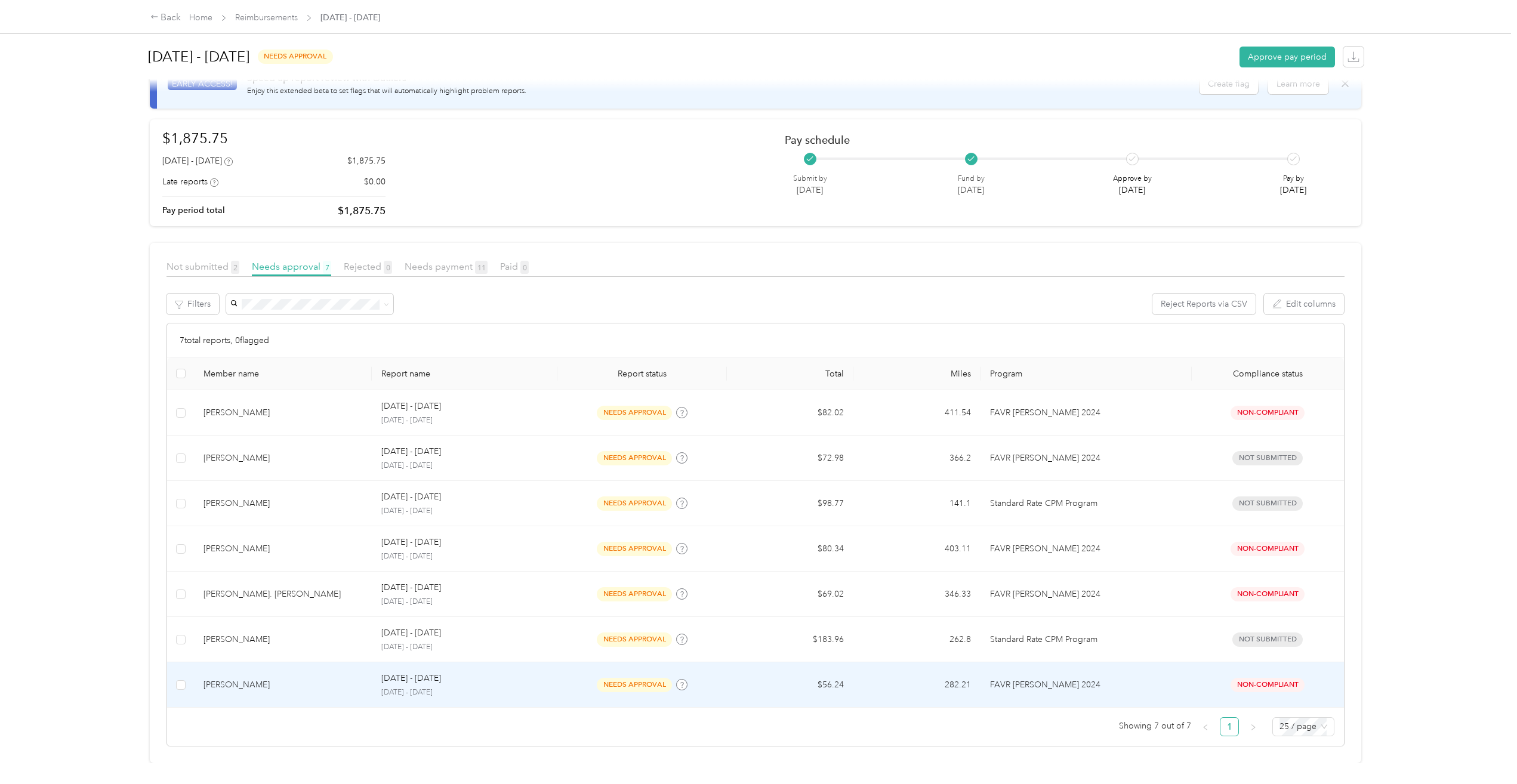
click at [241, 678] on div "[PERSON_NAME]" at bounding box center [282, 684] width 159 height 13
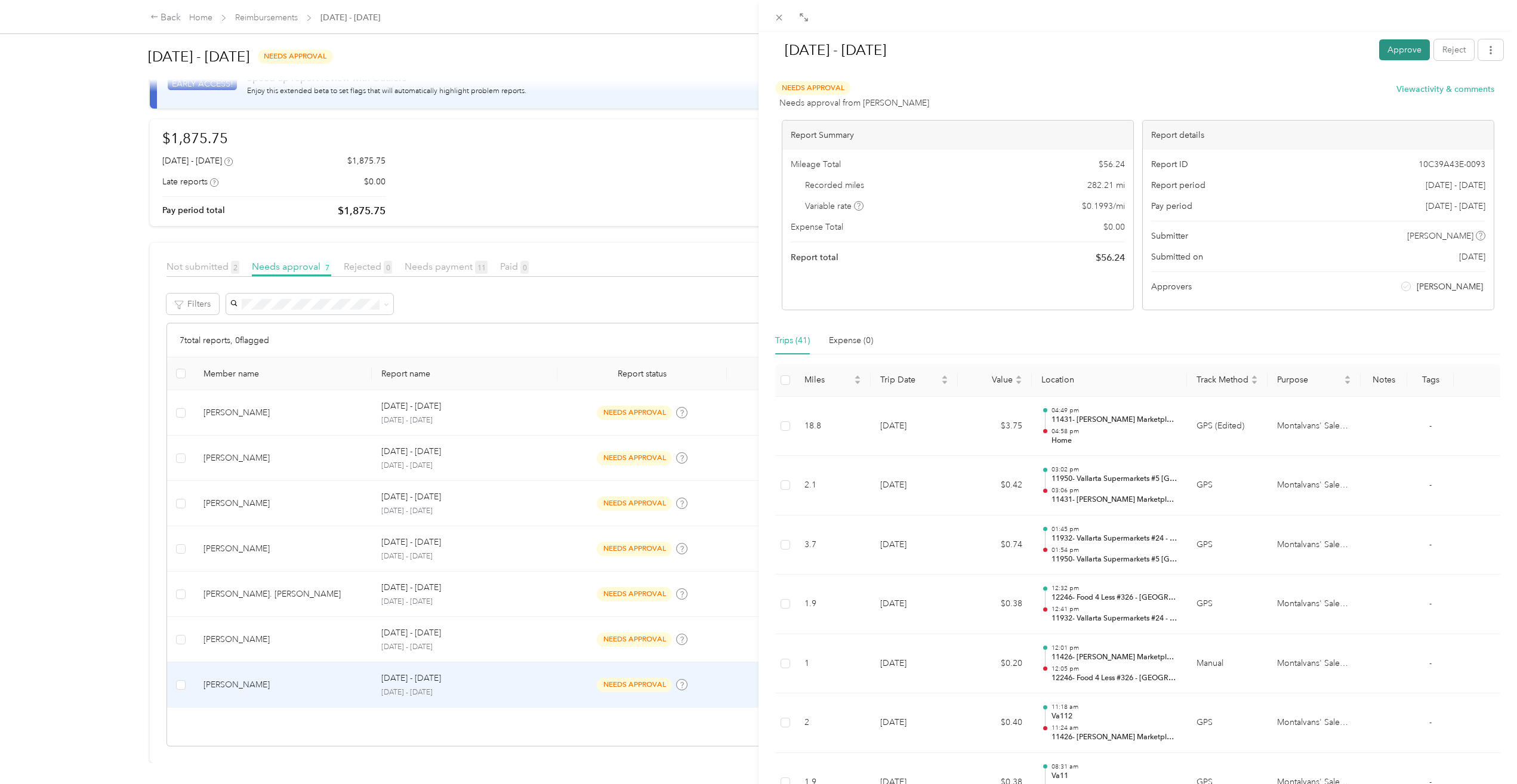
click at [1396, 56] on button "Approve" at bounding box center [1405, 49] width 51 height 21
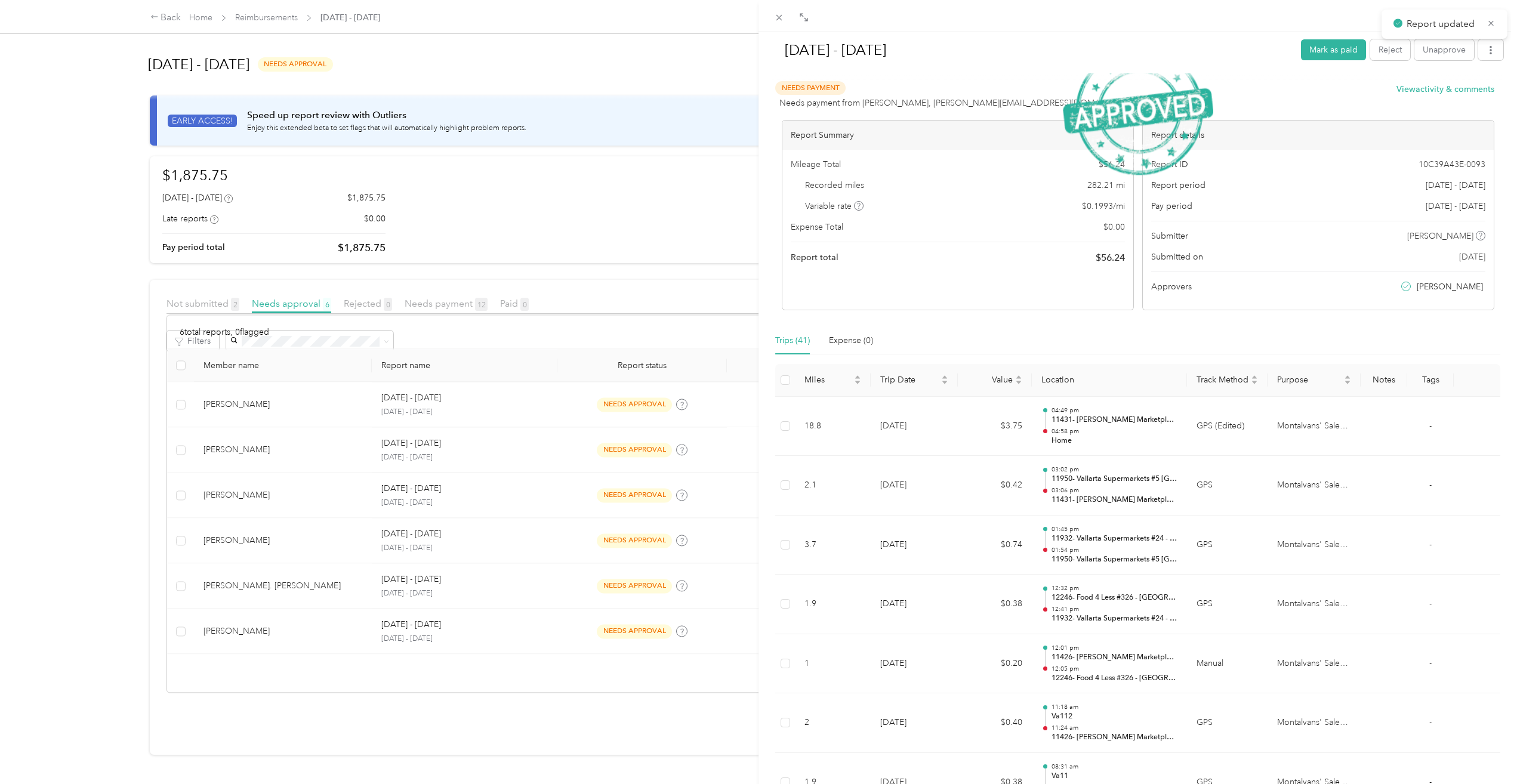
scroll to position [1, 0]
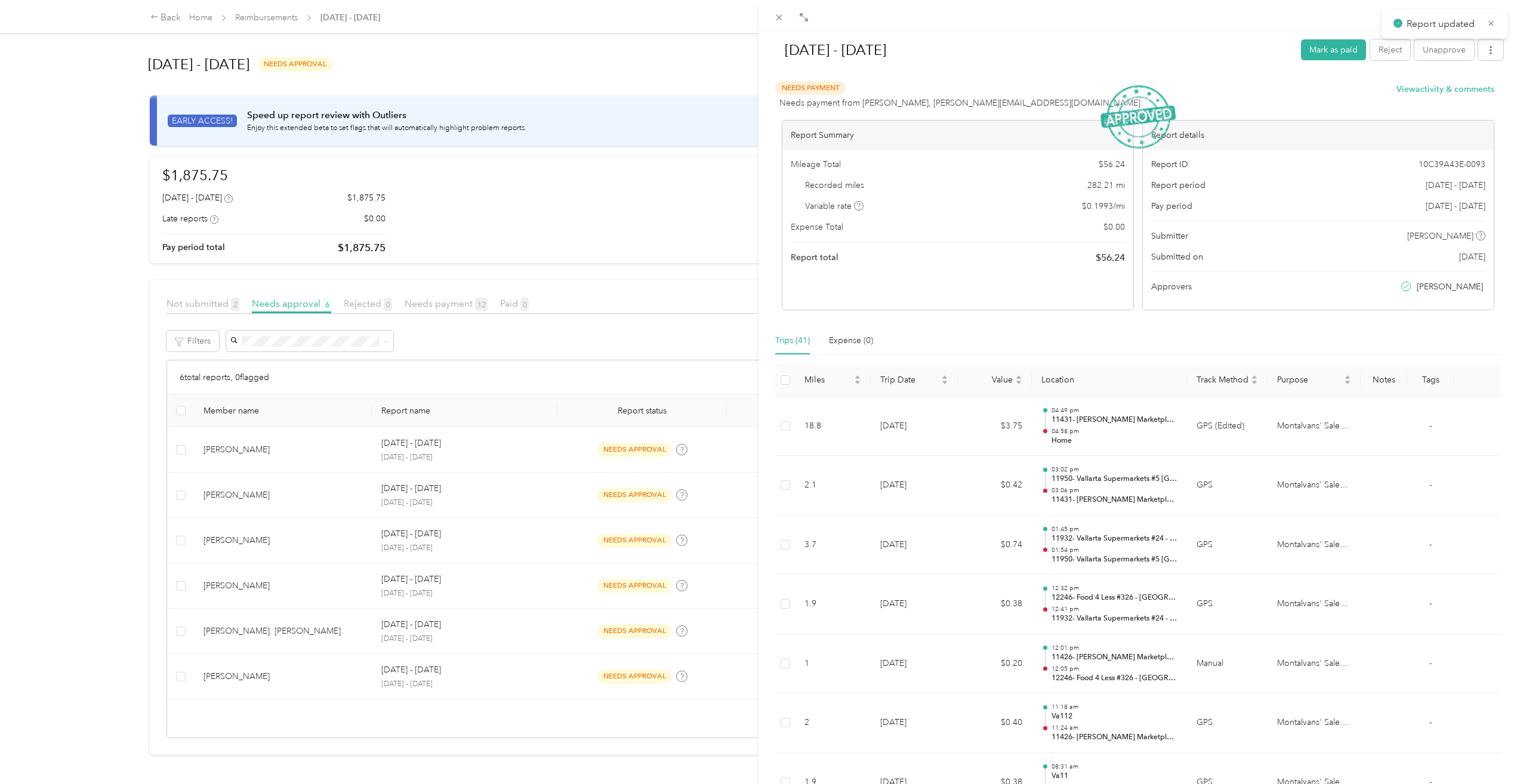
click at [219, 679] on div "[DATE] - [DATE] [PERSON_NAME] as paid Reject Unapprove Needs Payment Needs paym…" at bounding box center [758, 392] width 1517 height 784
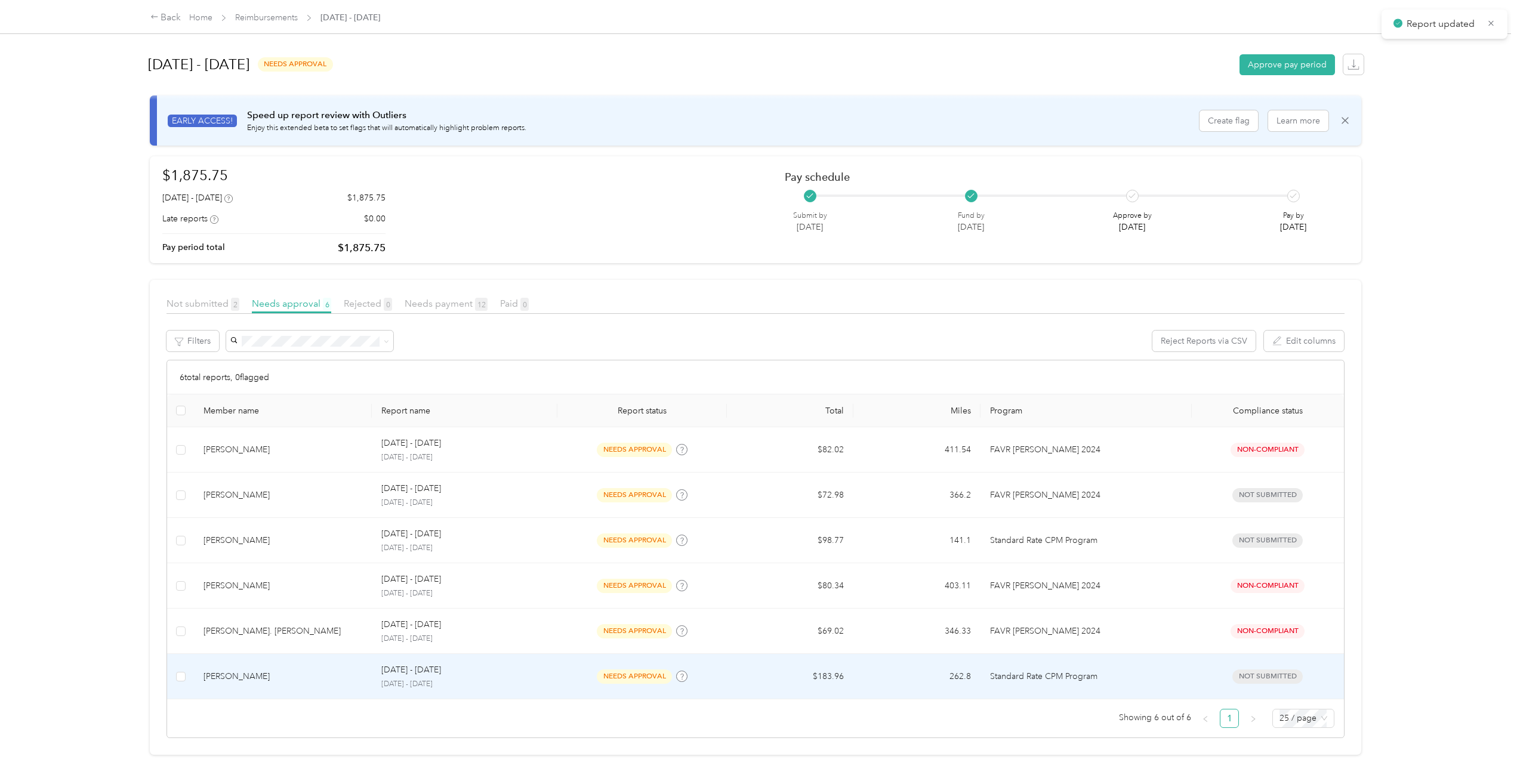
click at [229, 676] on div "[PERSON_NAME]" at bounding box center [282, 677] width 159 height 13
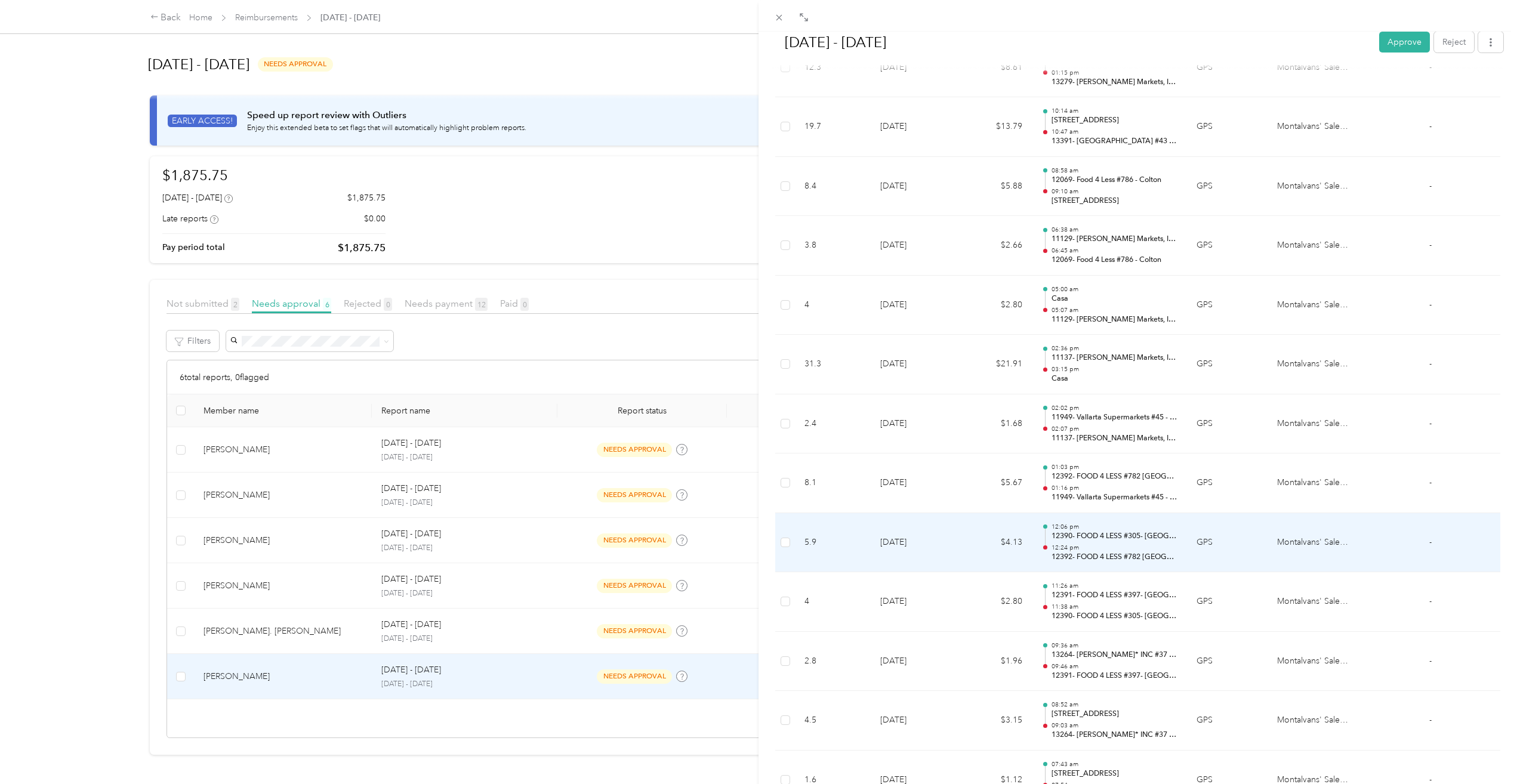
scroll to position [1009, 0]
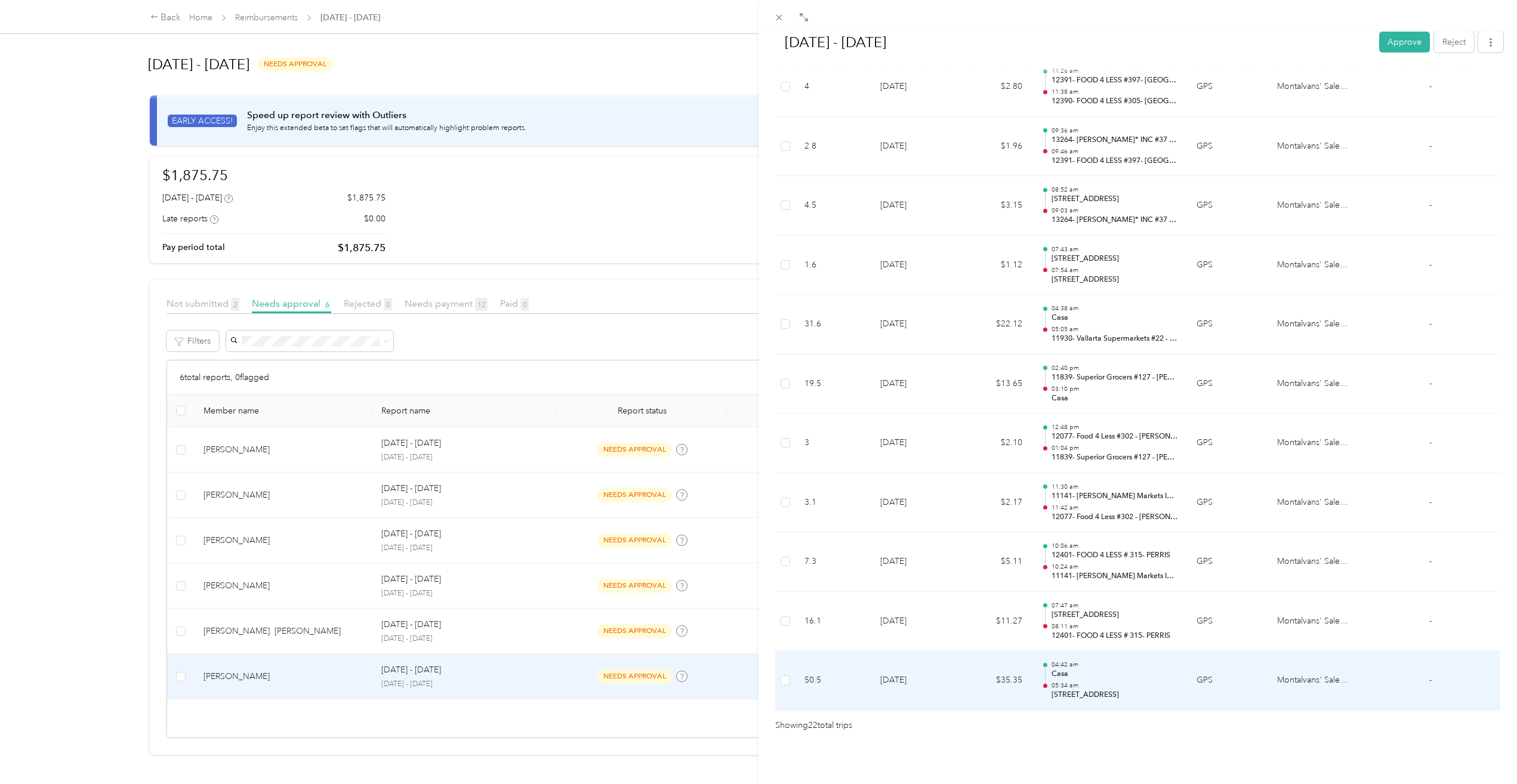
click at [1110, 690] on p "[STREET_ADDRESS]" at bounding box center [1115, 695] width 126 height 11
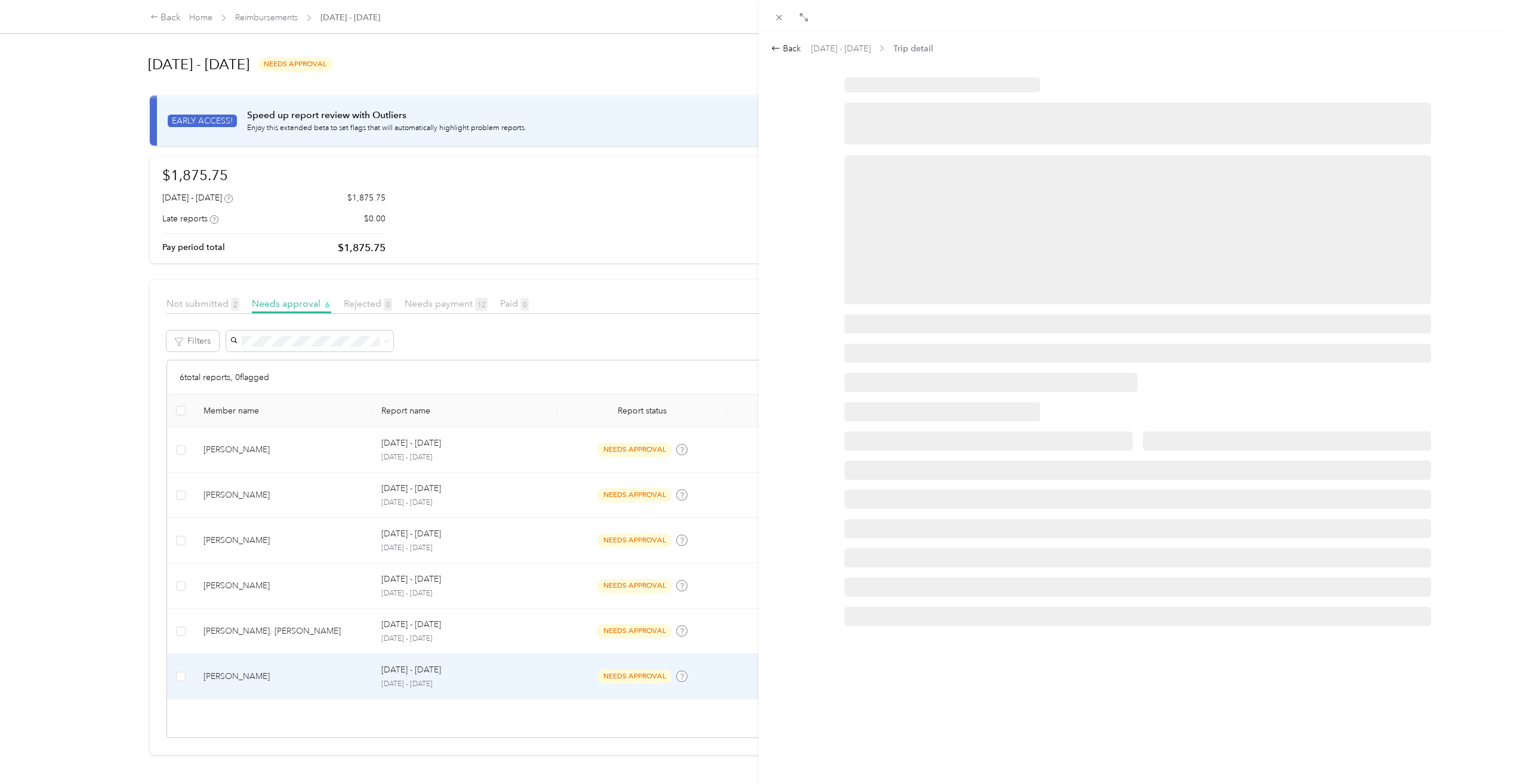
scroll to position [0, 0]
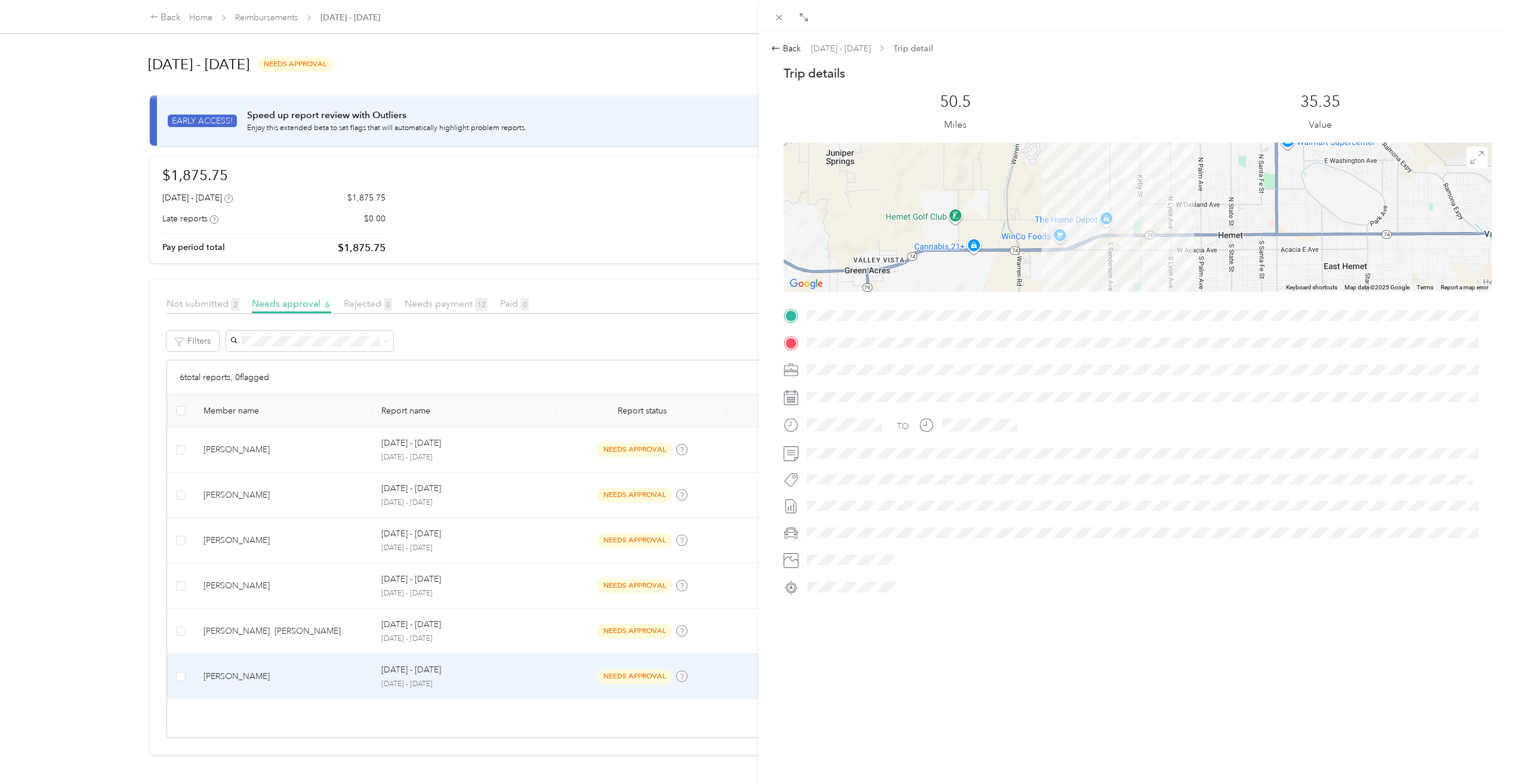
drag, startPoint x: 1116, startPoint y: 299, endPoint x: 1120, endPoint y: 334, distance: 35.2
click at [1120, 334] on div "Trip details This trip cannot be edited because it is either under review, appr…" at bounding box center [1137, 331] width 708 height 532
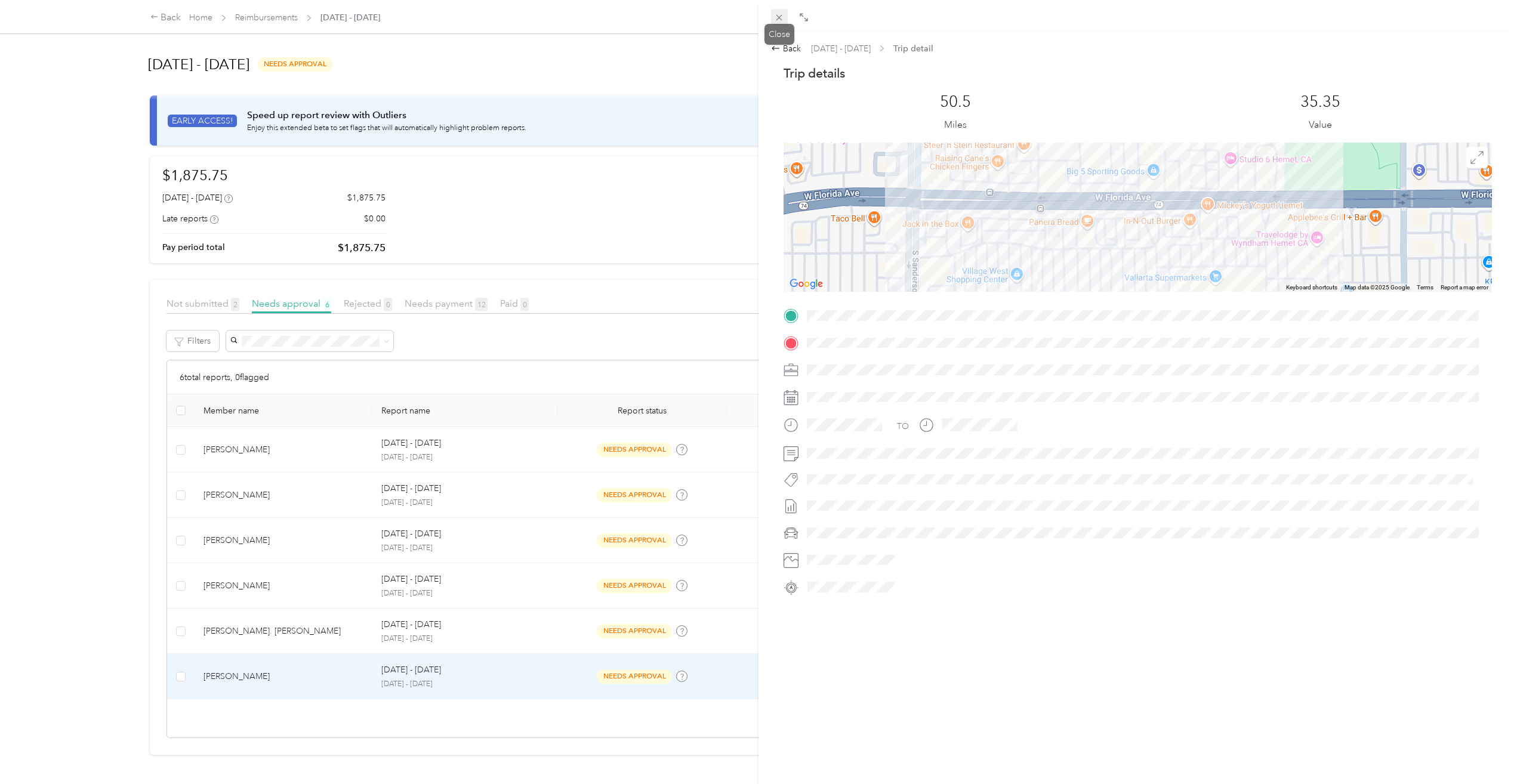
click at [775, 13] on icon at bounding box center [779, 17] width 10 height 10
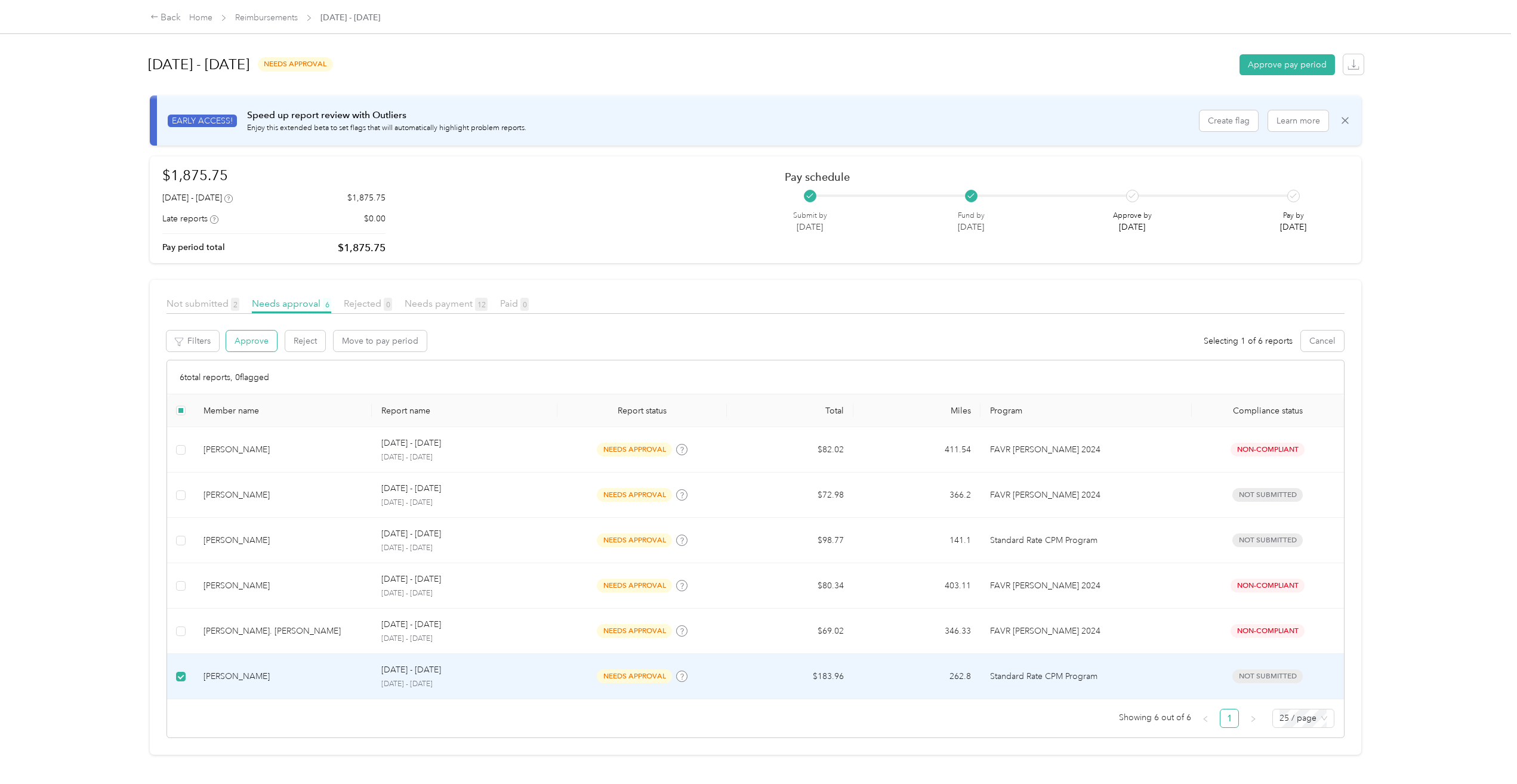
click at [249, 331] on button "Approve" at bounding box center [252, 341] width 51 height 21
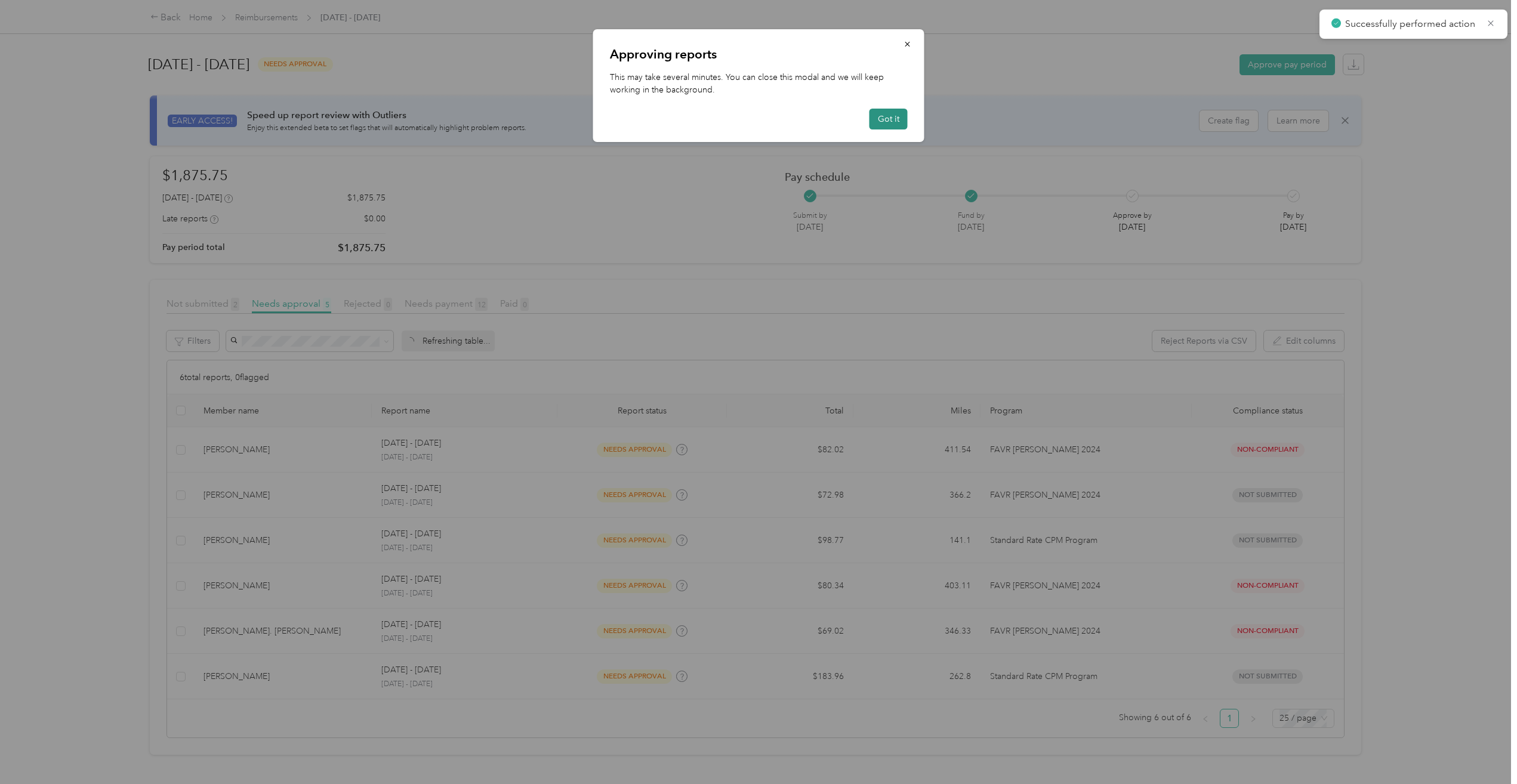
click at [880, 112] on button "Got it" at bounding box center [889, 119] width 38 height 21
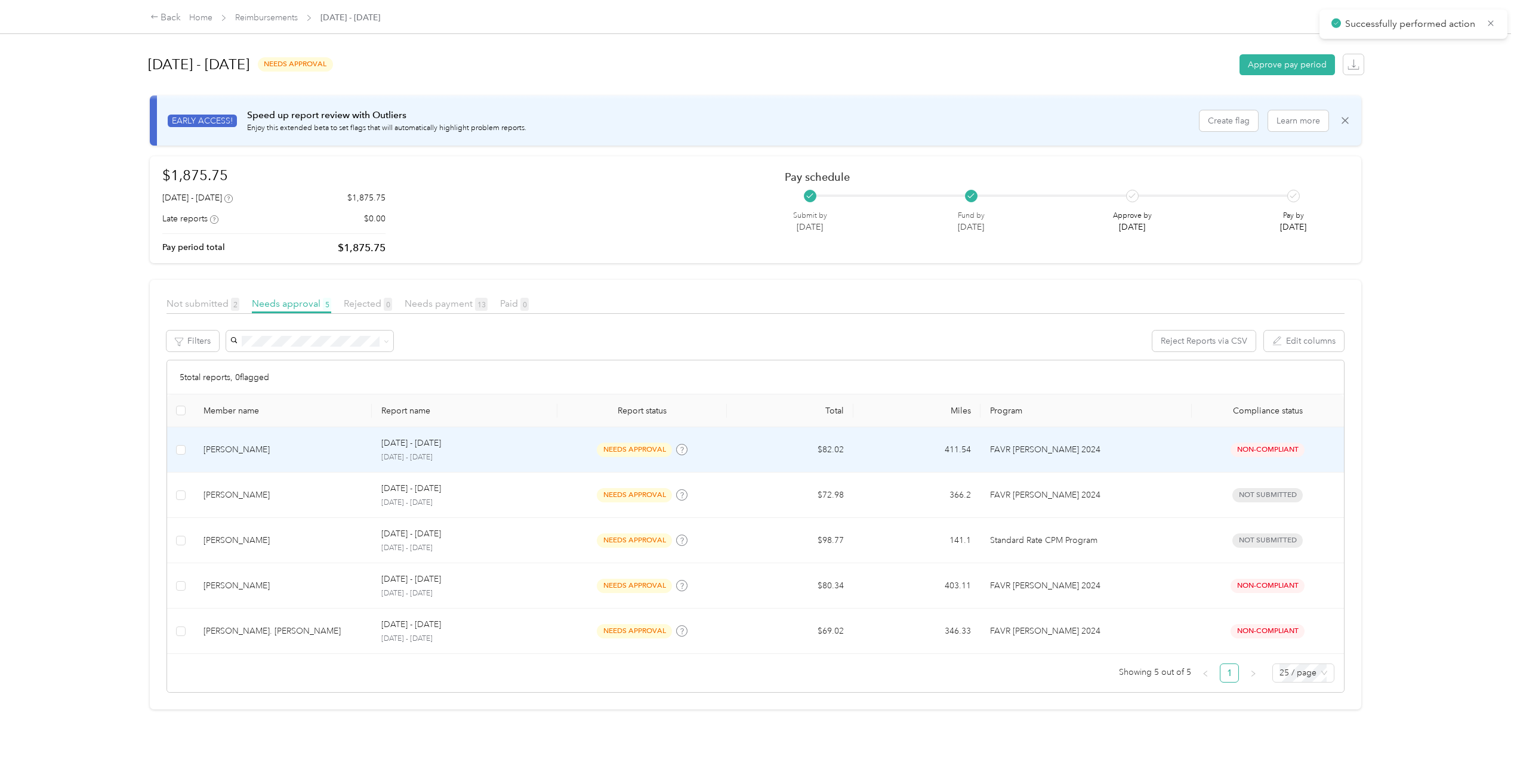
click at [235, 445] on div "[PERSON_NAME]" at bounding box center [282, 450] width 159 height 13
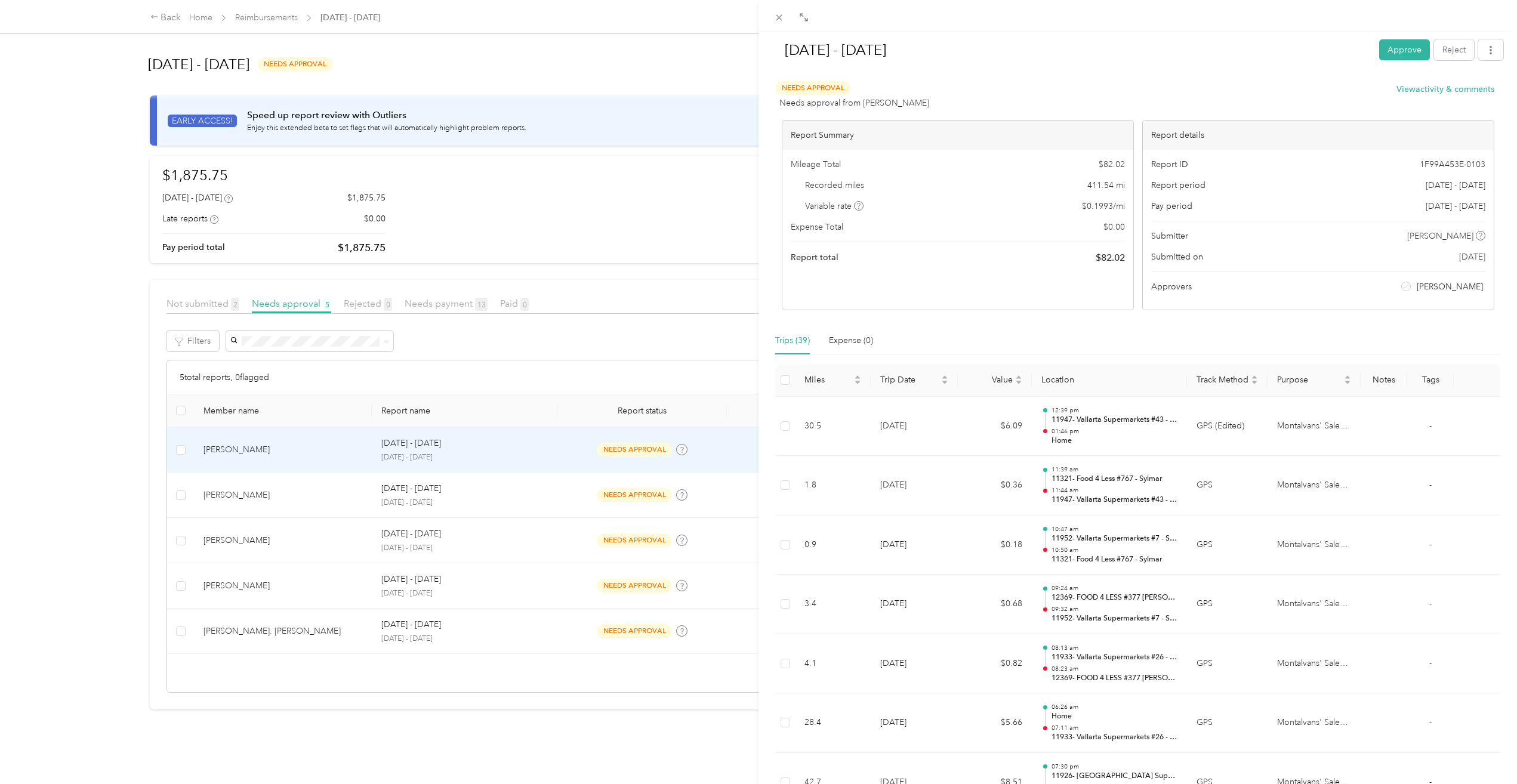
click at [183, 541] on div "[DATE] - [DATE] Approve Reject Needs Approval Needs approval from [PERSON_NAME]…" at bounding box center [758, 392] width 1517 height 784
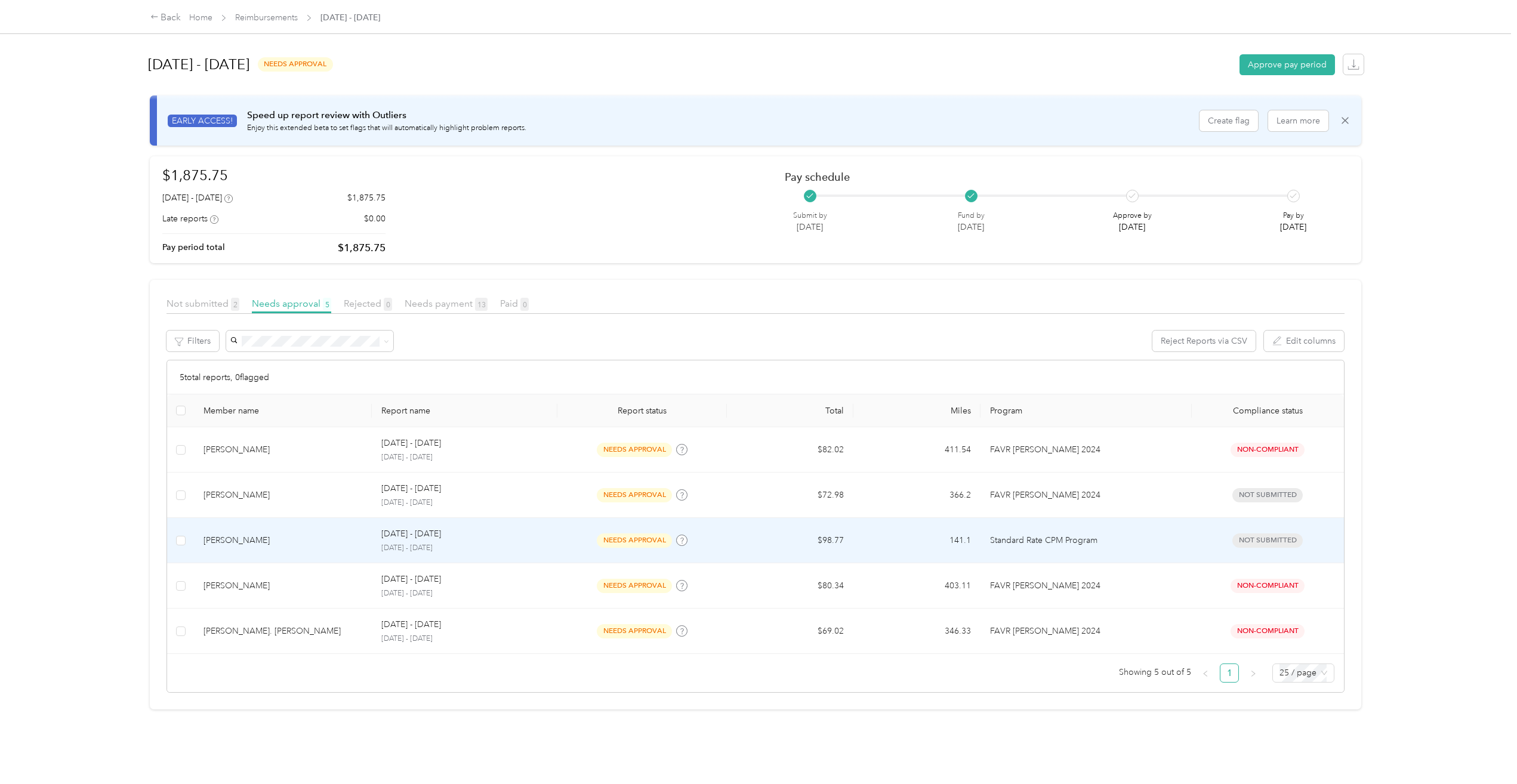
click at [233, 534] on div "[PERSON_NAME]" at bounding box center [282, 540] width 159 height 13
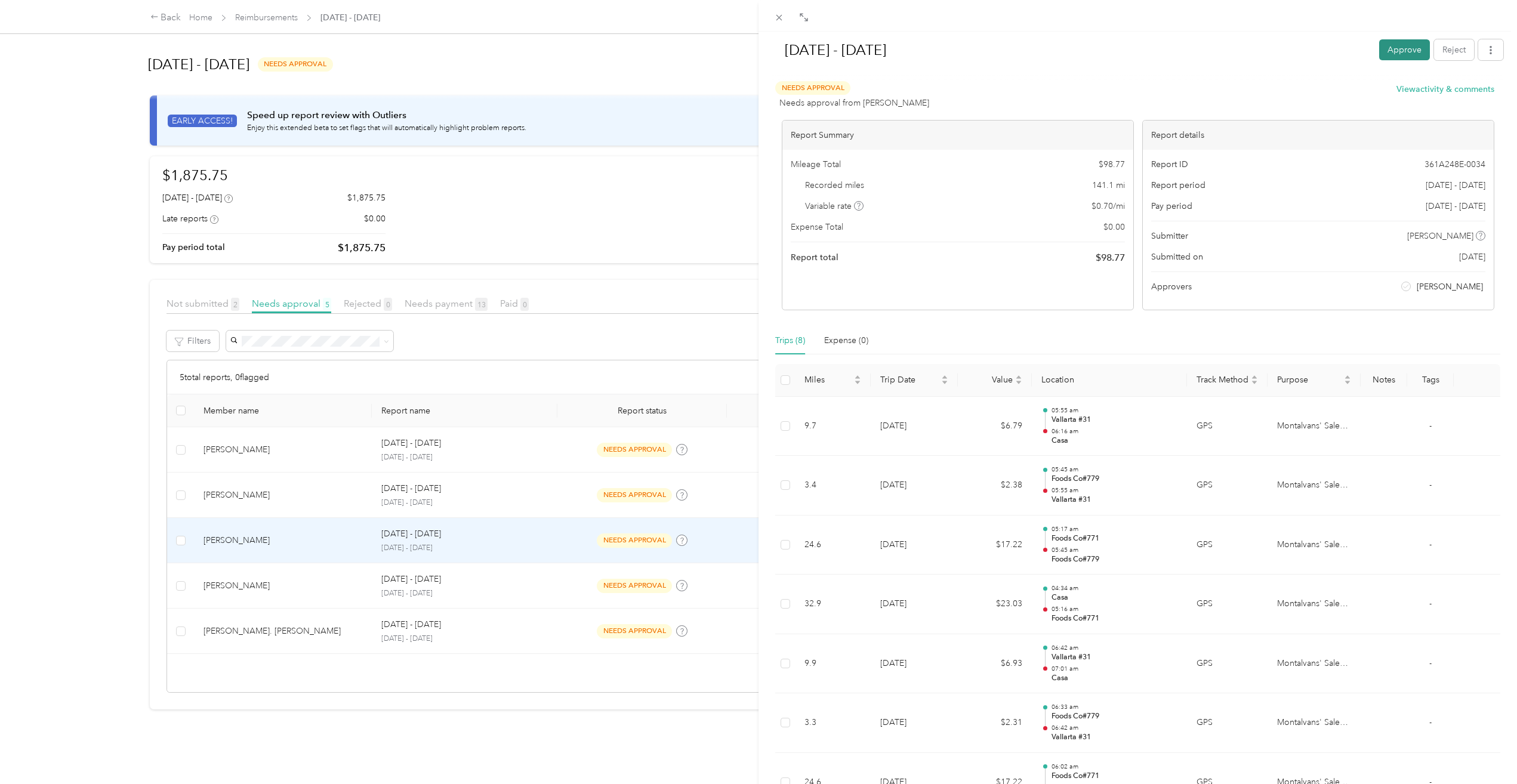
click at [1388, 43] on button "Approve" at bounding box center [1405, 49] width 51 height 21
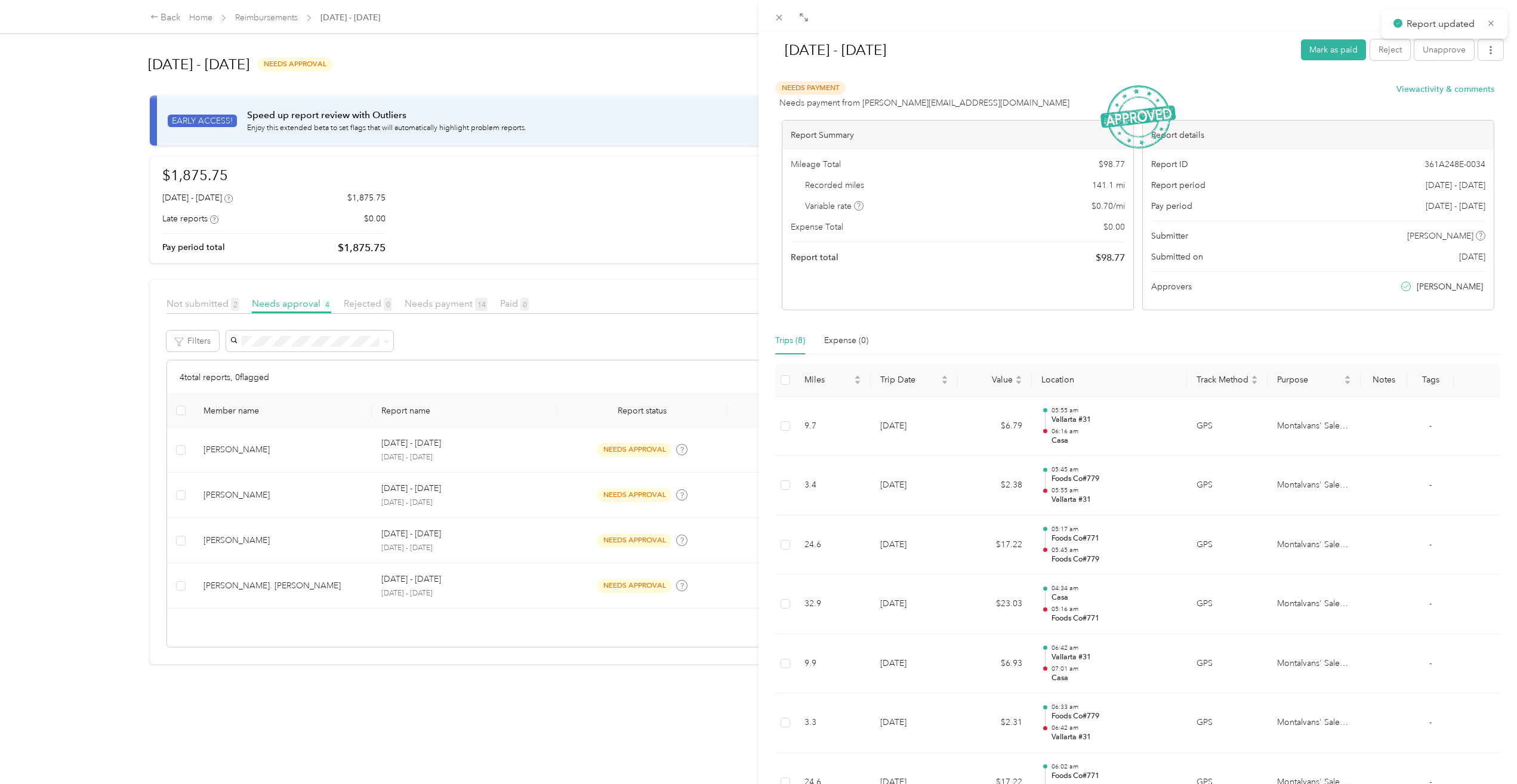
drag, startPoint x: 227, startPoint y: 442, endPoint x: 231, endPoint y: 448, distance: 7.2
click at [231, 447] on div "[DATE] - [DATE] Mark as paid Reject Unapprove Needs Payment Needs payment from …" at bounding box center [758, 392] width 1517 height 784
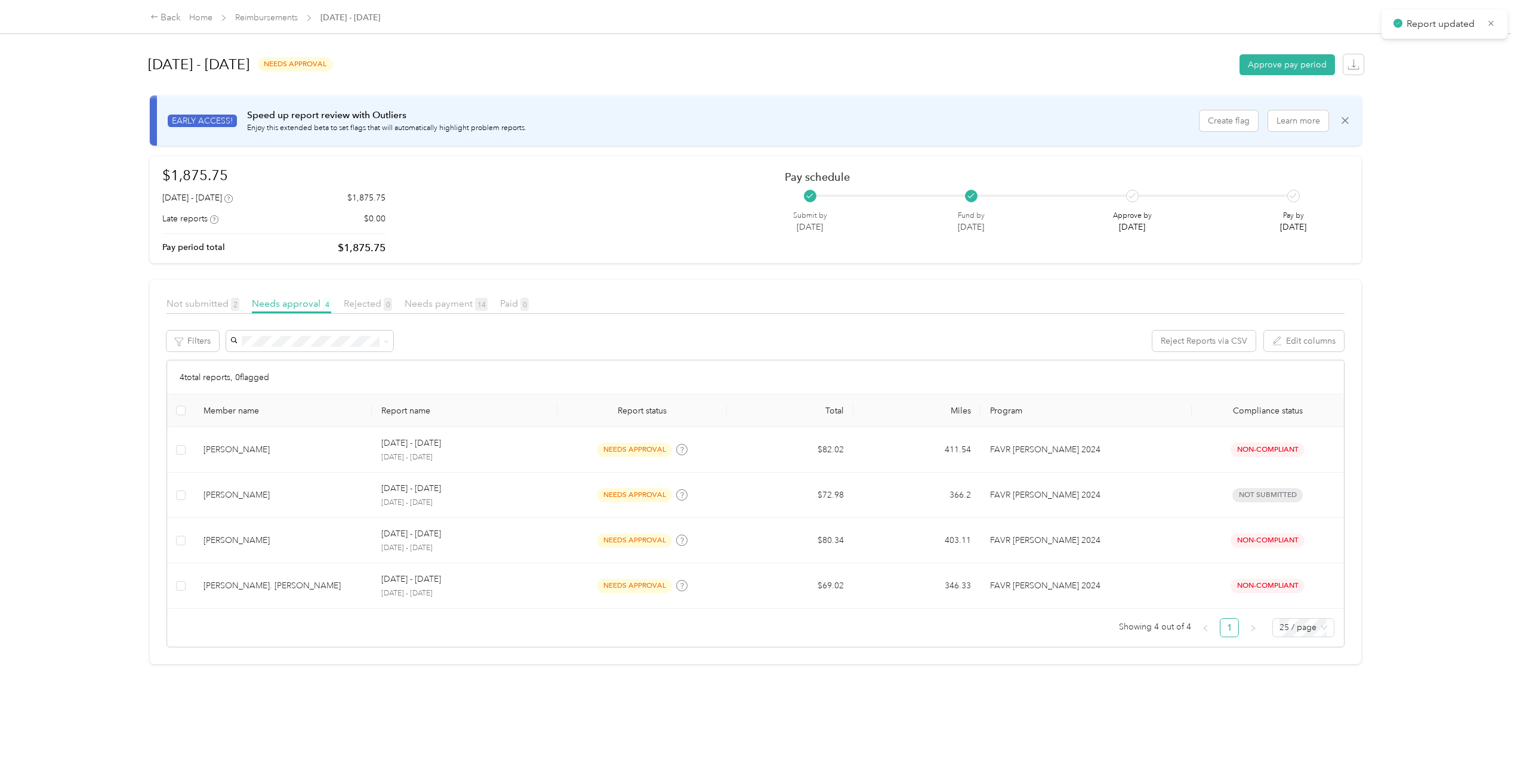
click at [232, 450] on div "[PERSON_NAME]" at bounding box center [282, 450] width 159 height 13
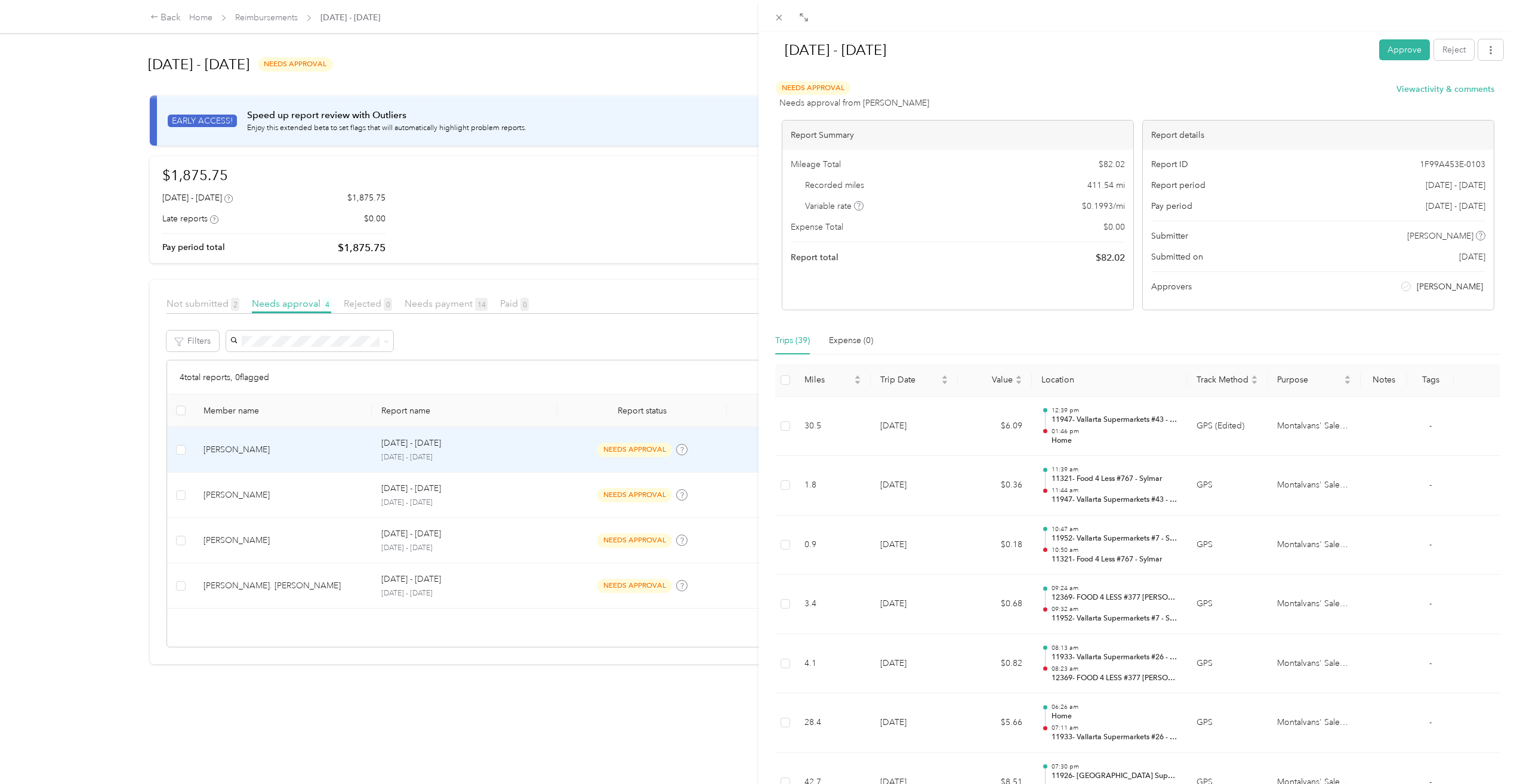
click at [1382, 44] on button "Approve" at bounding box center [1405, 49] width 51 height 21
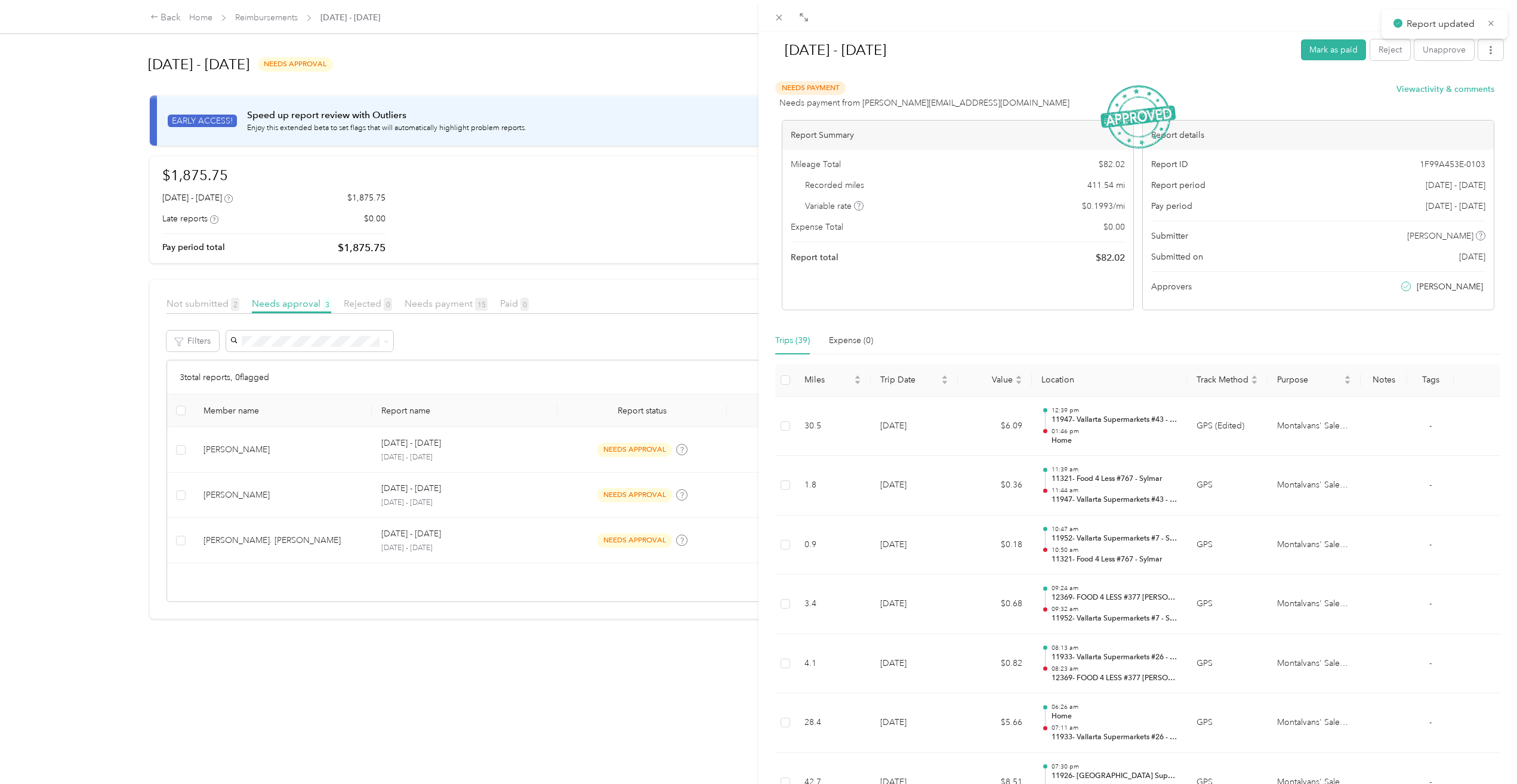
click at [244, 447] on div "[DATE] - [DATE] Mark as paid Reject Unapprove Needs Payment Needs payment from …" at bounding box center [758, 392] width 1517 height 784
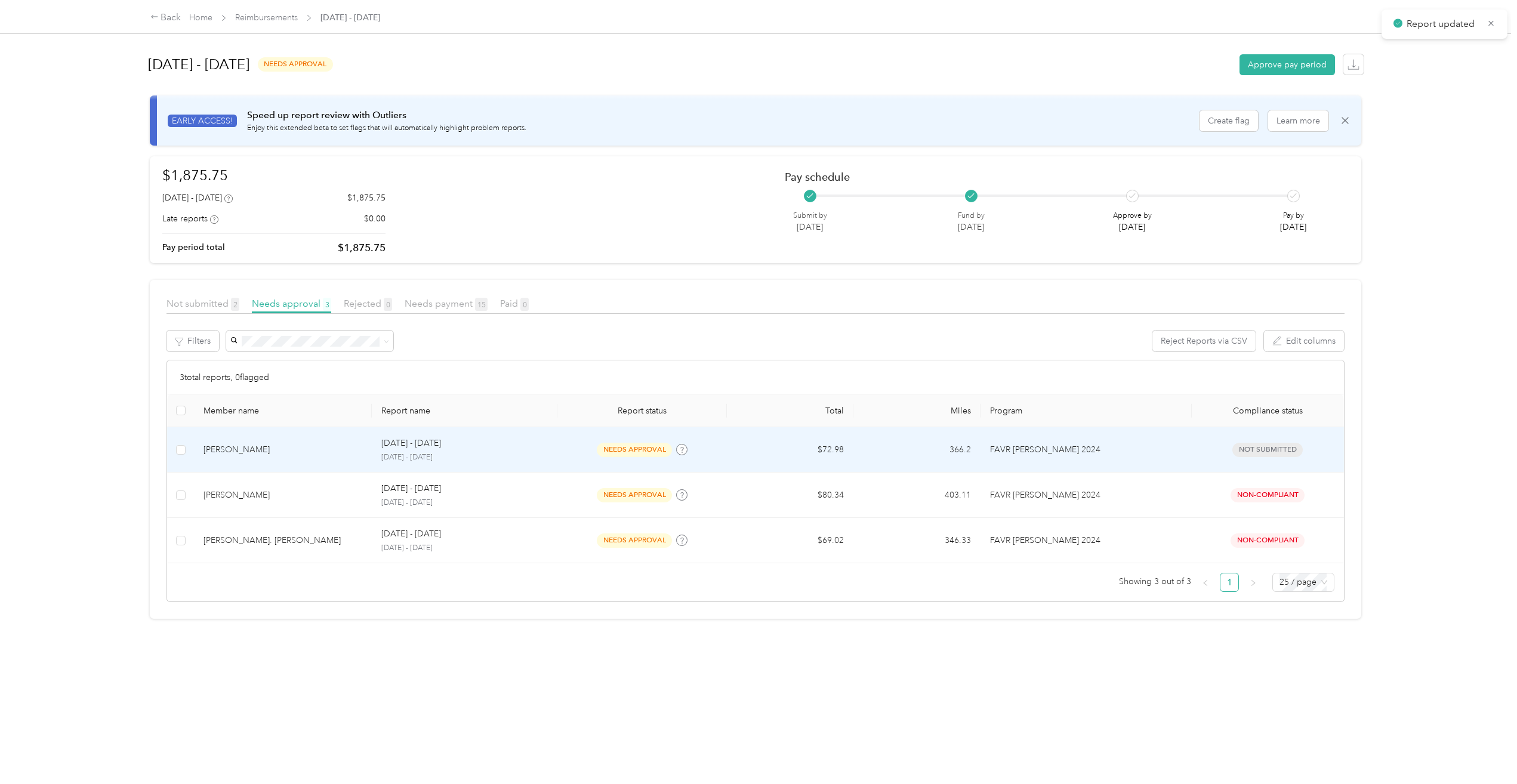
click at [230, 455] on div "[PERSON_NAME]" at bounding box center [282, 450] width 159 height 13
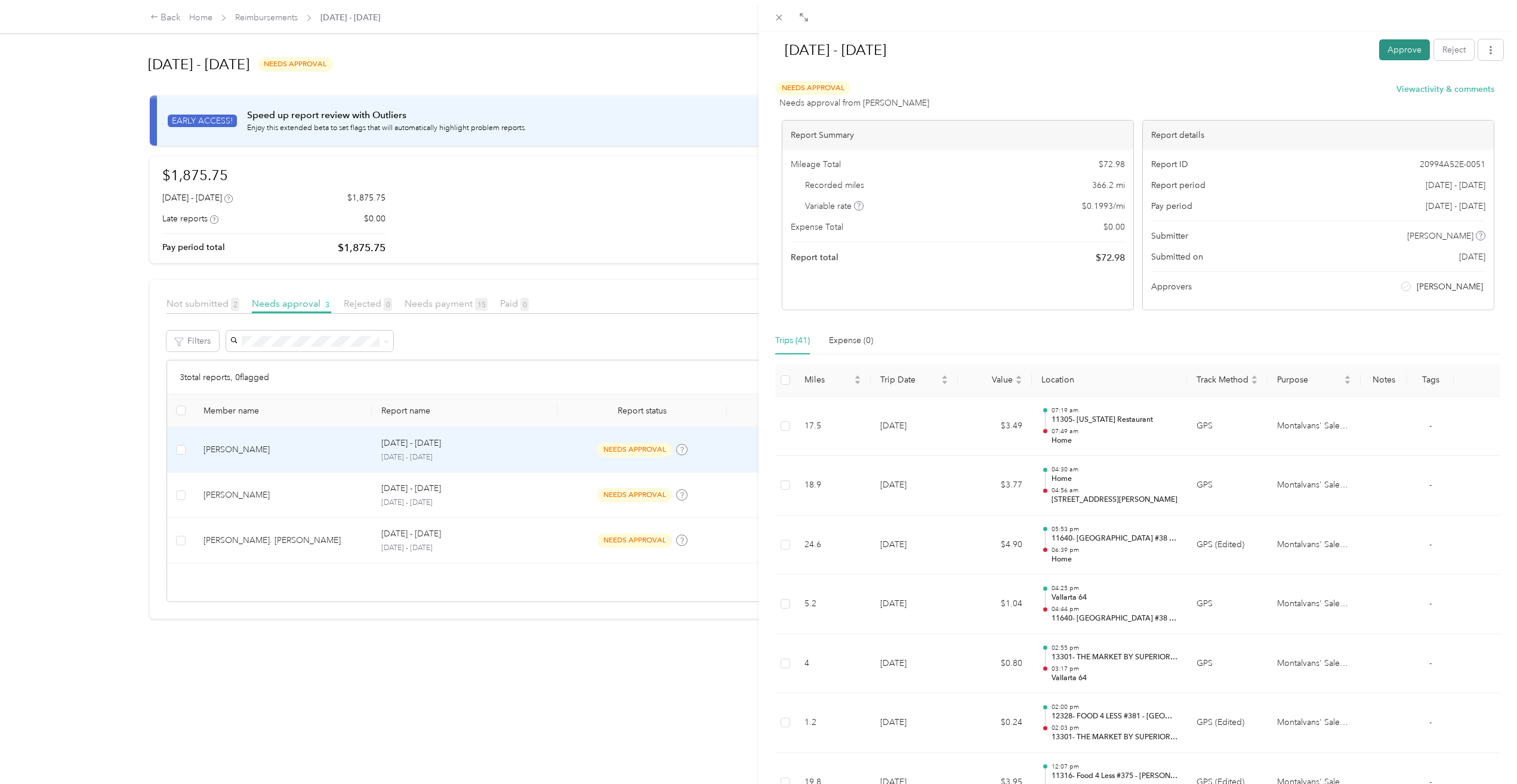
click at [1391, 59] on button "Approve" at bounding box center [1405, 49] width 51 height 21
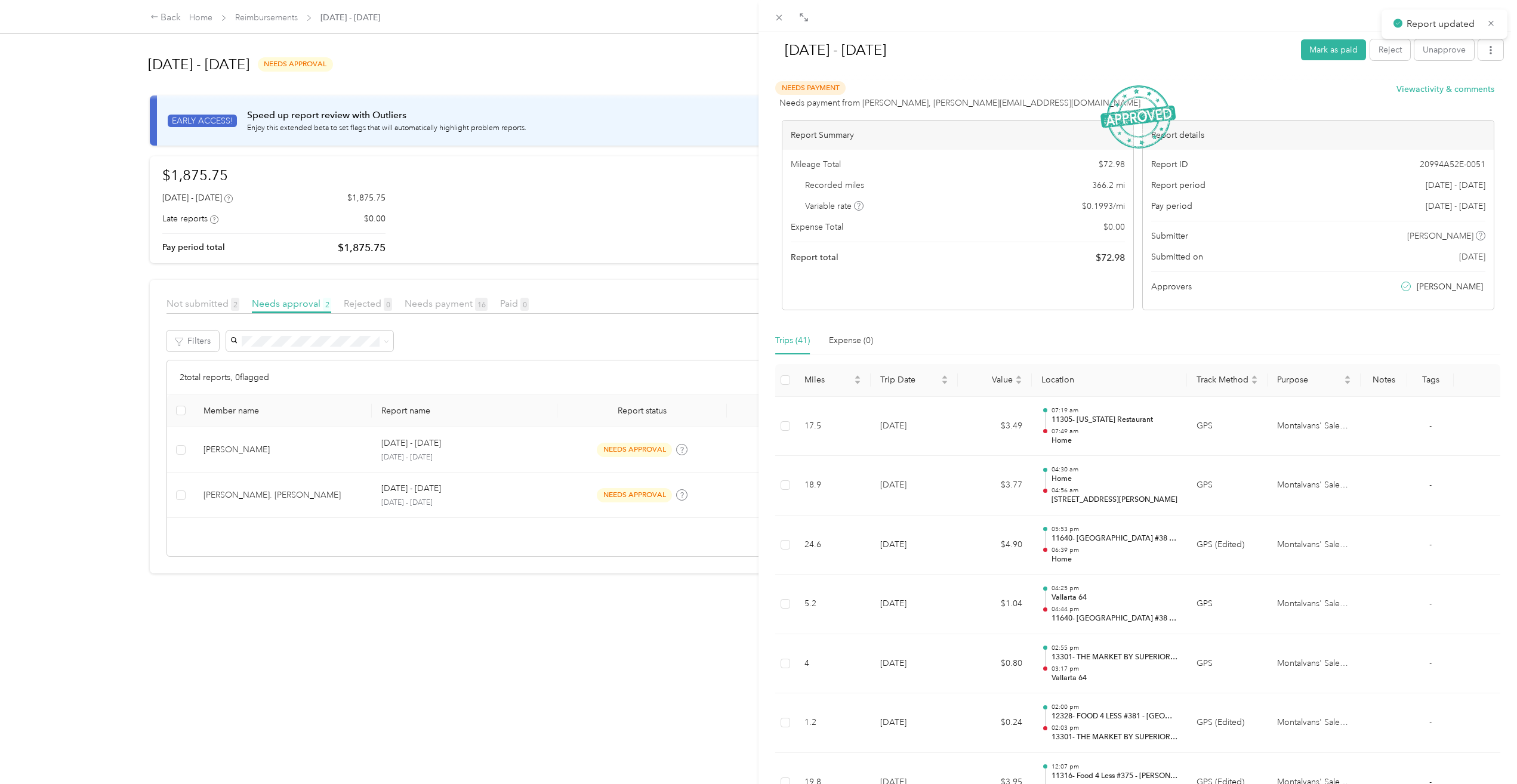
click at [229, 450] on div "[DATE] - [DATE] Mark as paid Reject Unapprove Needs Payment Needs payment from …" at bounding box center [758, 392] width 1517 height 784
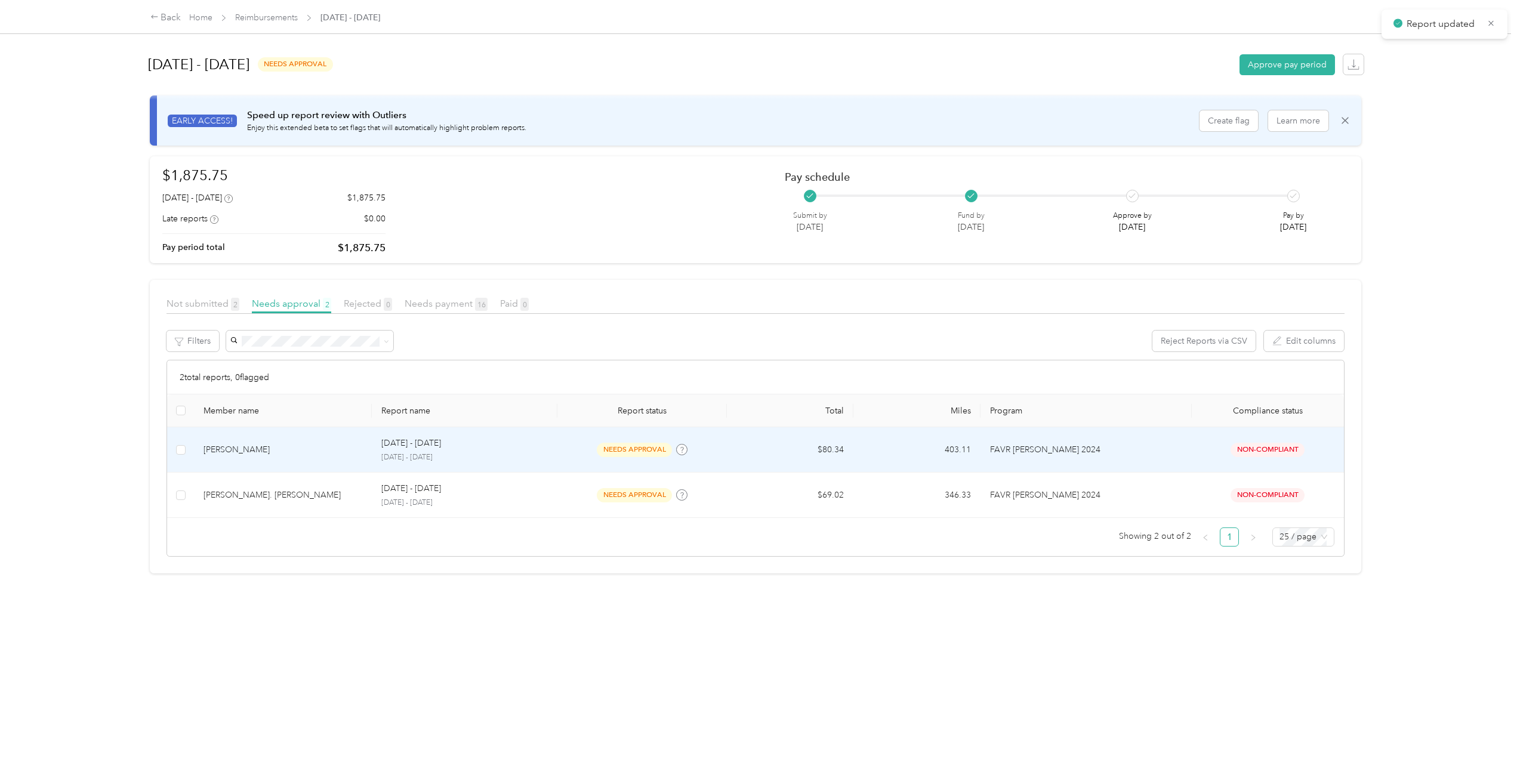
click at [214, 446] on div "[PERSON_NAME]" at bounding box center [282, 450] width 159 height 13
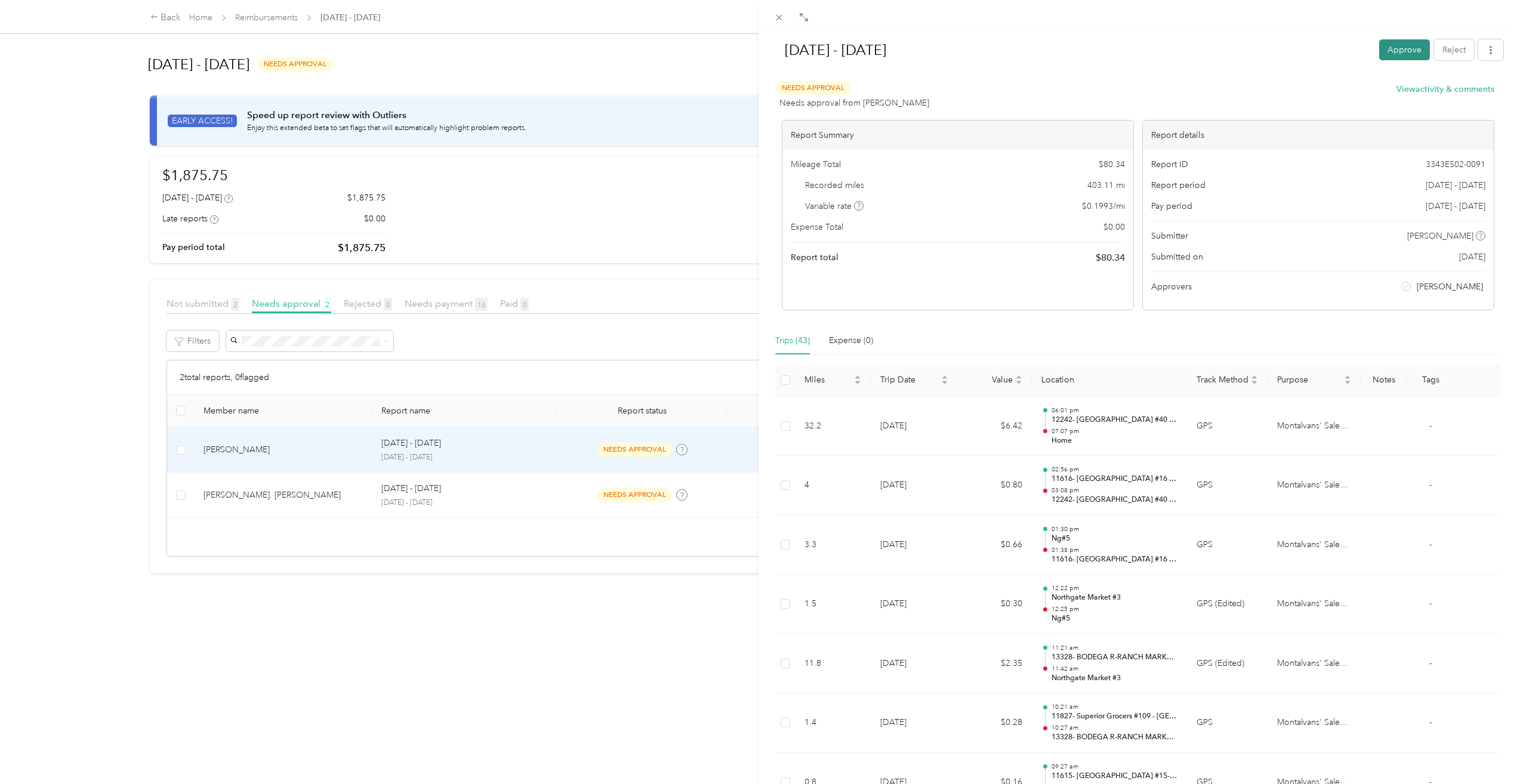
click at [1380, 55] on button "Approve" at bounding box center [1405, 49] width 51 height 21
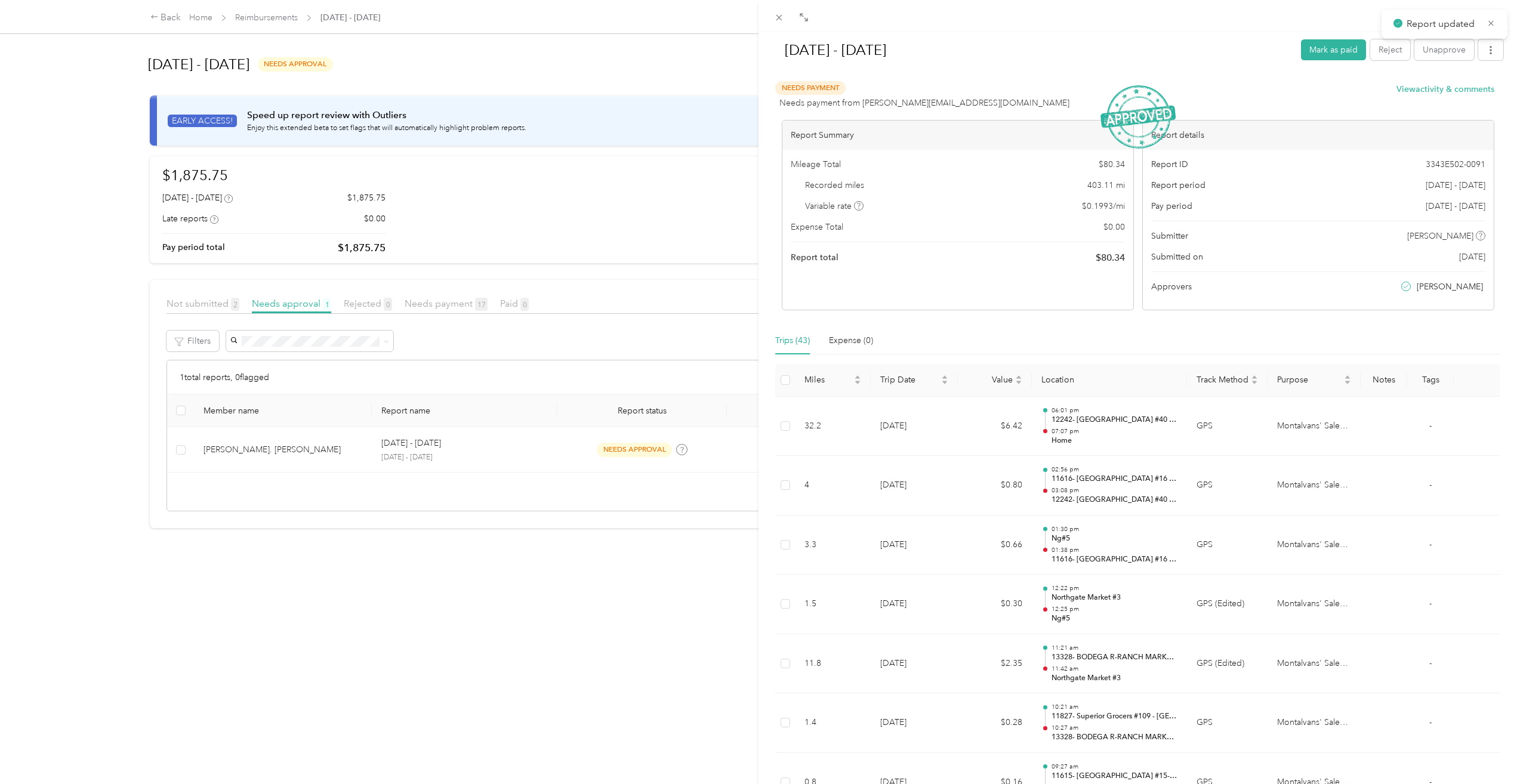
click at [244, 447] on div "[DATE] - [DATE] Mark as paid Reject Unapprove Needs Payment Needs payment from …" at bounding box center [758, 392] width 1517 height 784
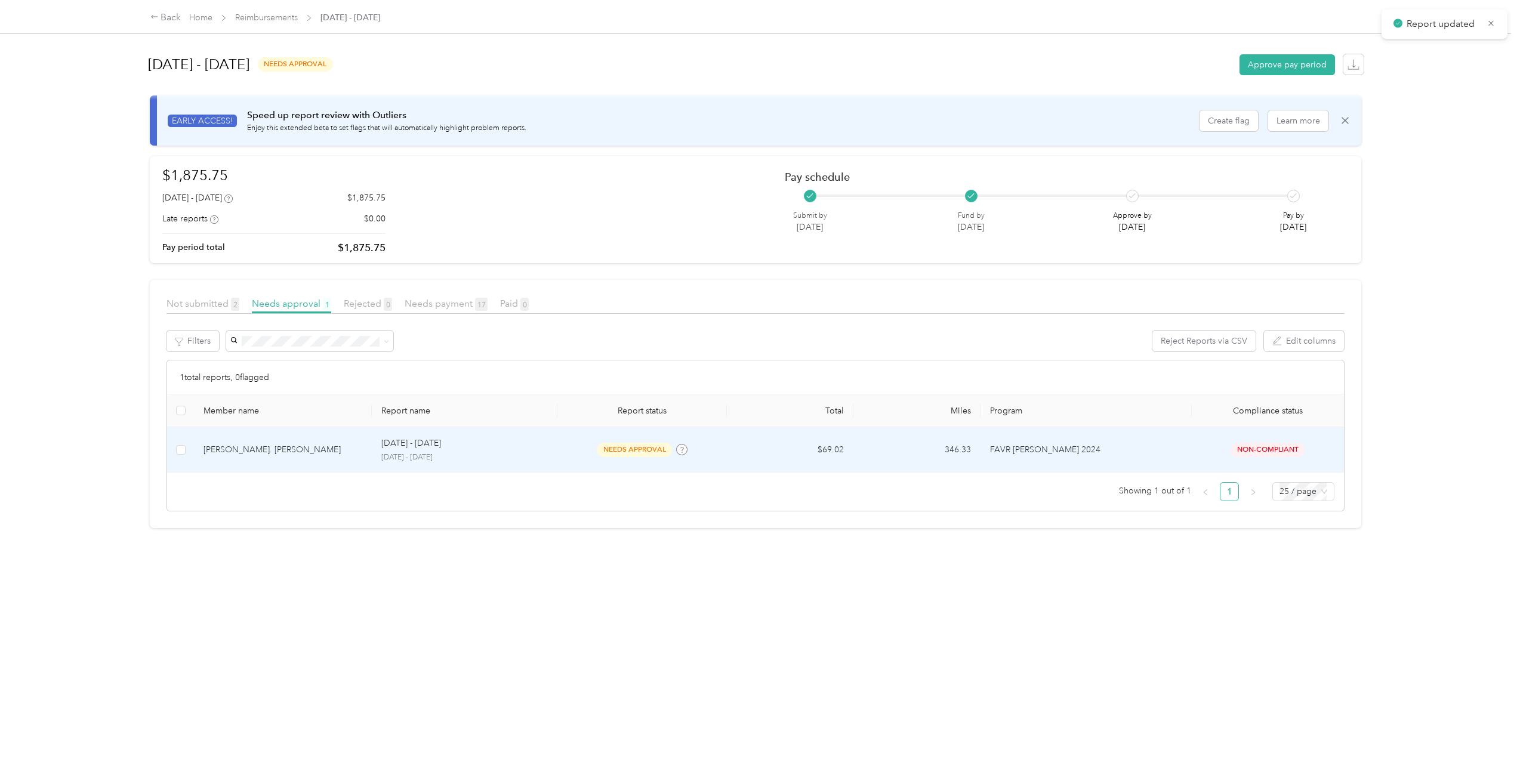
click at [236, 445] on div "[PERSON_NAME]. [PERSON_NAME]" at bounding box center [282, 450] width 159 height 13
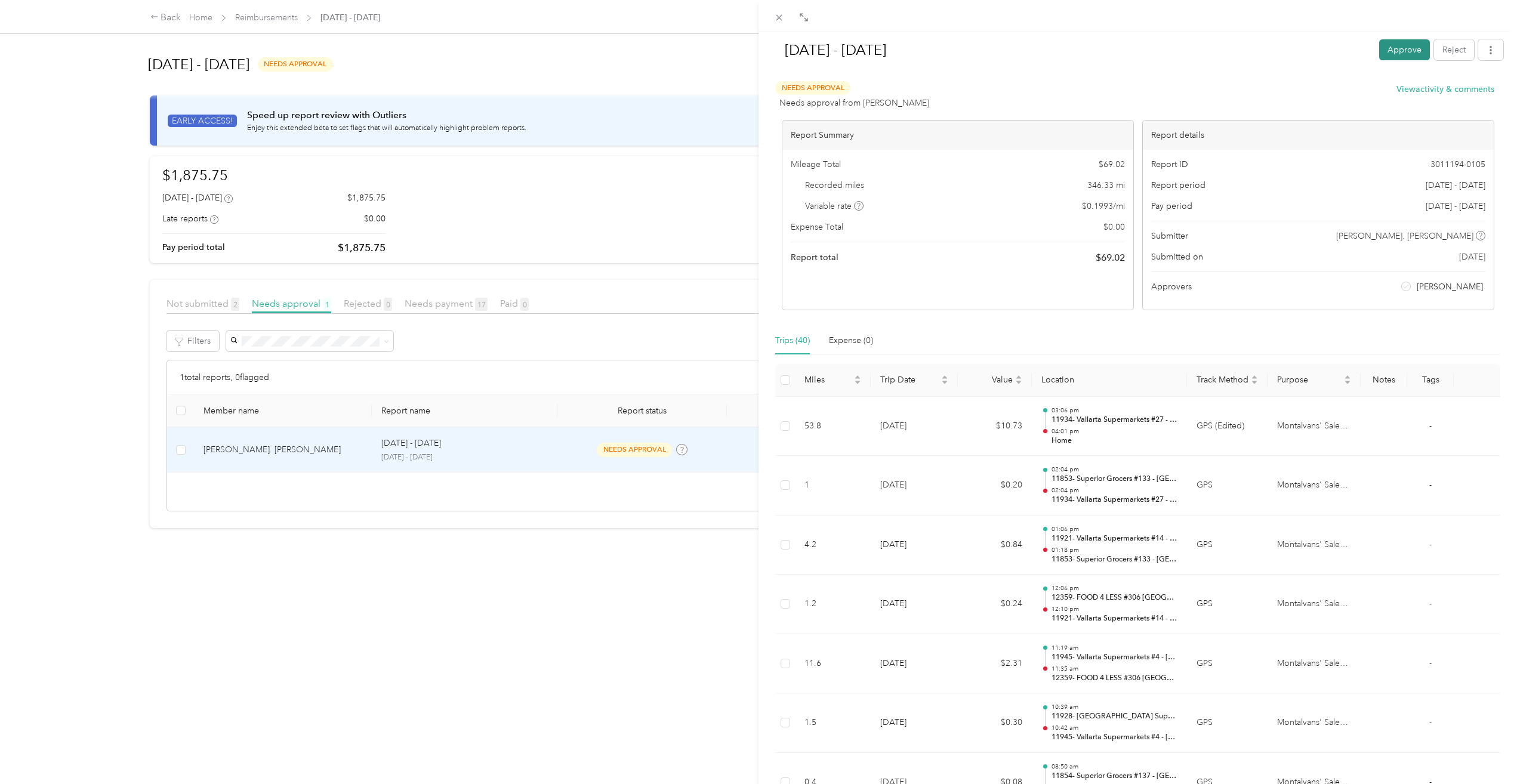
click at [1381, 58] on button "Approve" at bounding box center [1405, 49] width 51 height 21
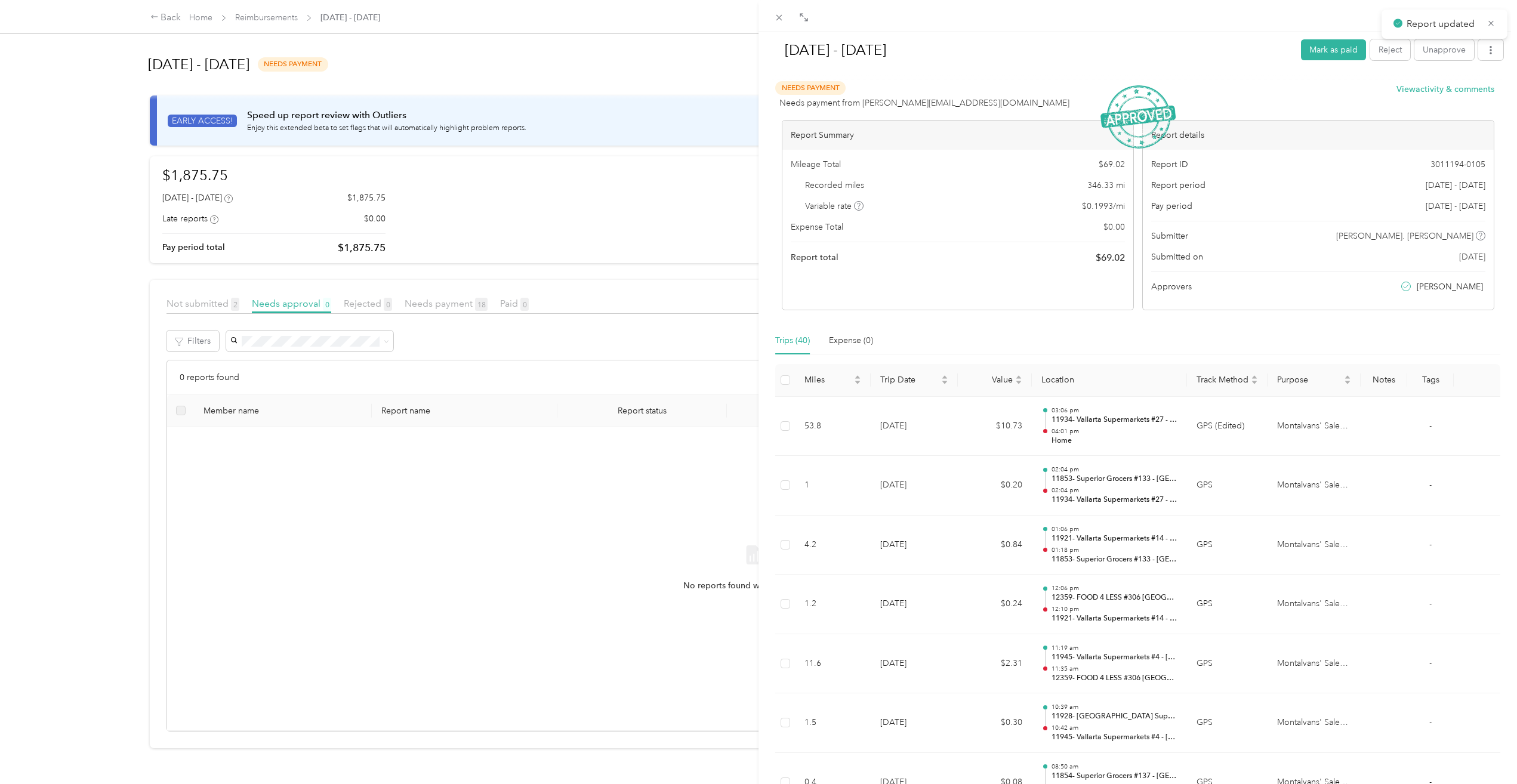
click at [165, 15] on div "[DATE] - [DATE] [PERSON_NAME] as paid Reject Unapprove Needs Payment Needs paym…" at bounding box center [758, 392] width 1517 height 784
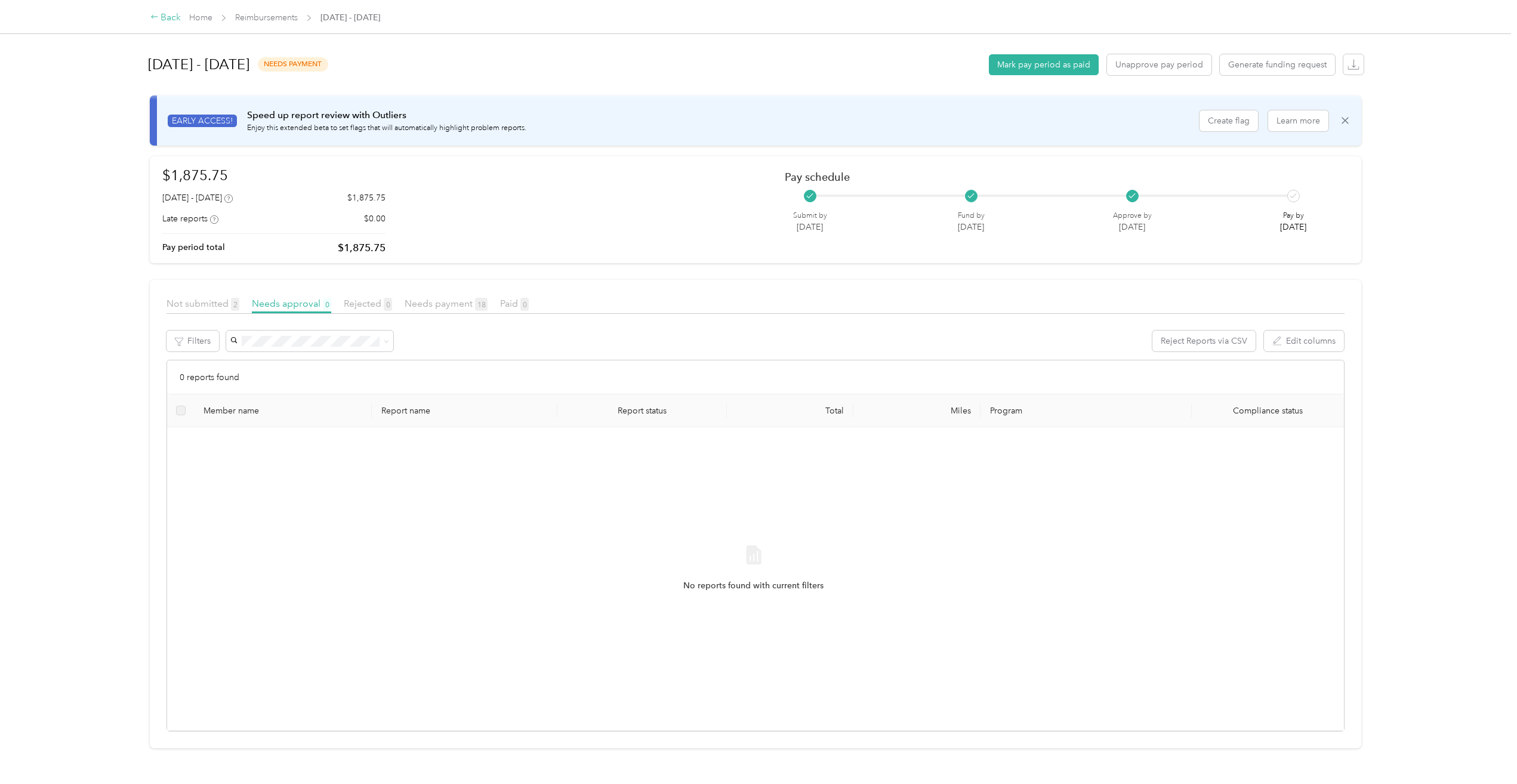
click at [168, 18] on div "Back" at bounding box center [166, 18] width 31 height 15
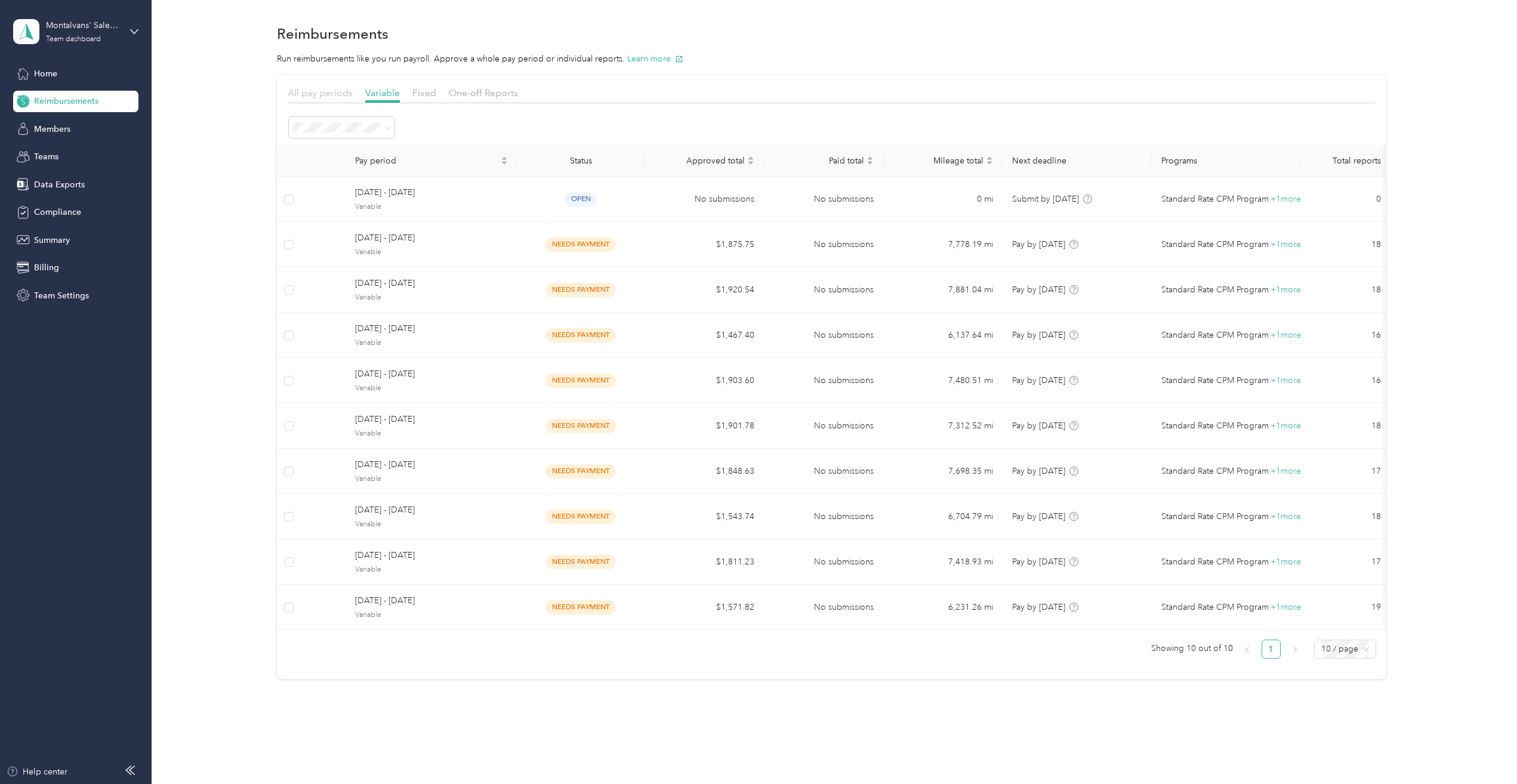
click at [328, 96] on span "All pay periods" at bounding box center [320, 93] width 65 height 12
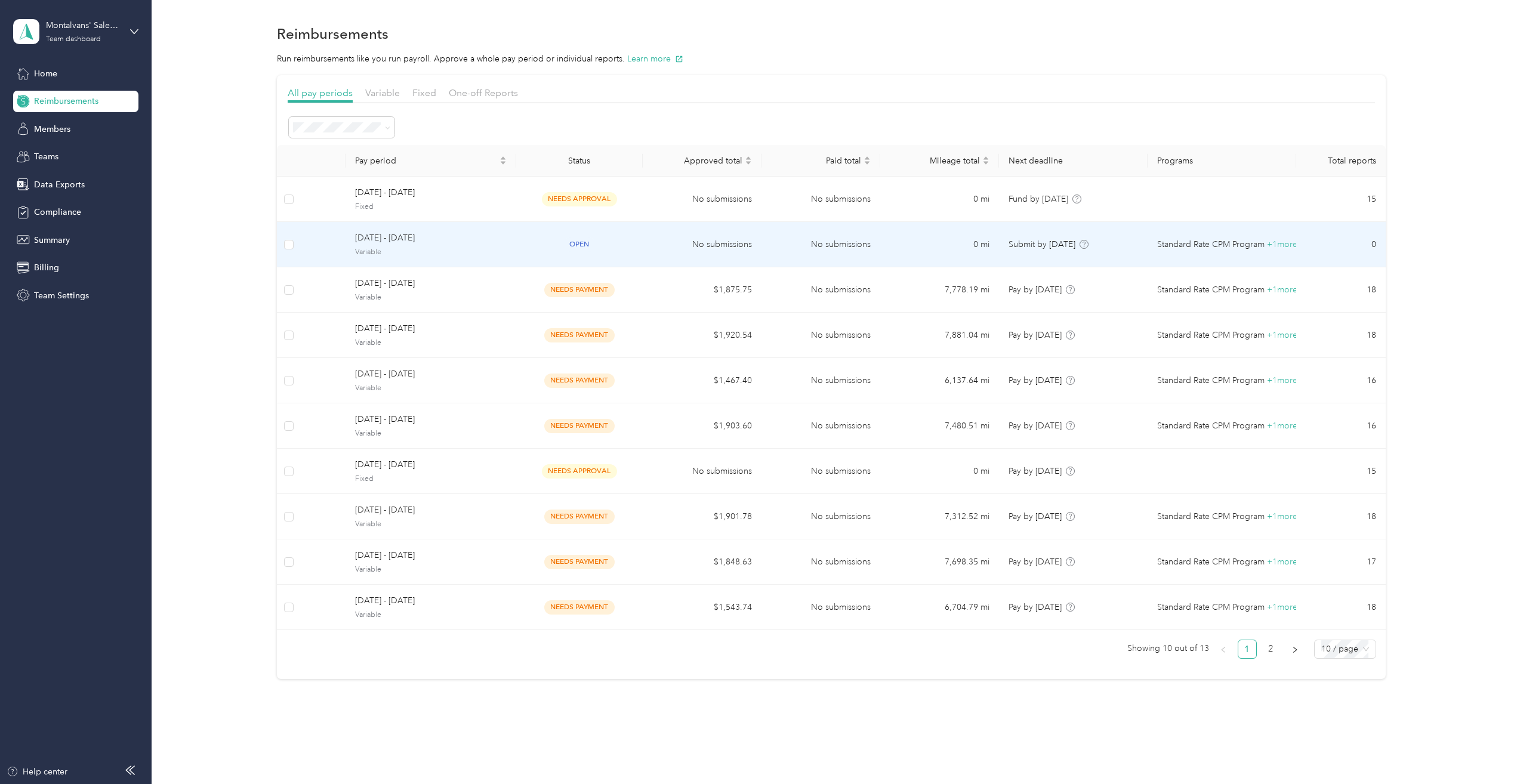
click at [461, 252] on span "Variable" at bounding box center [431, 252] width 152 height 11
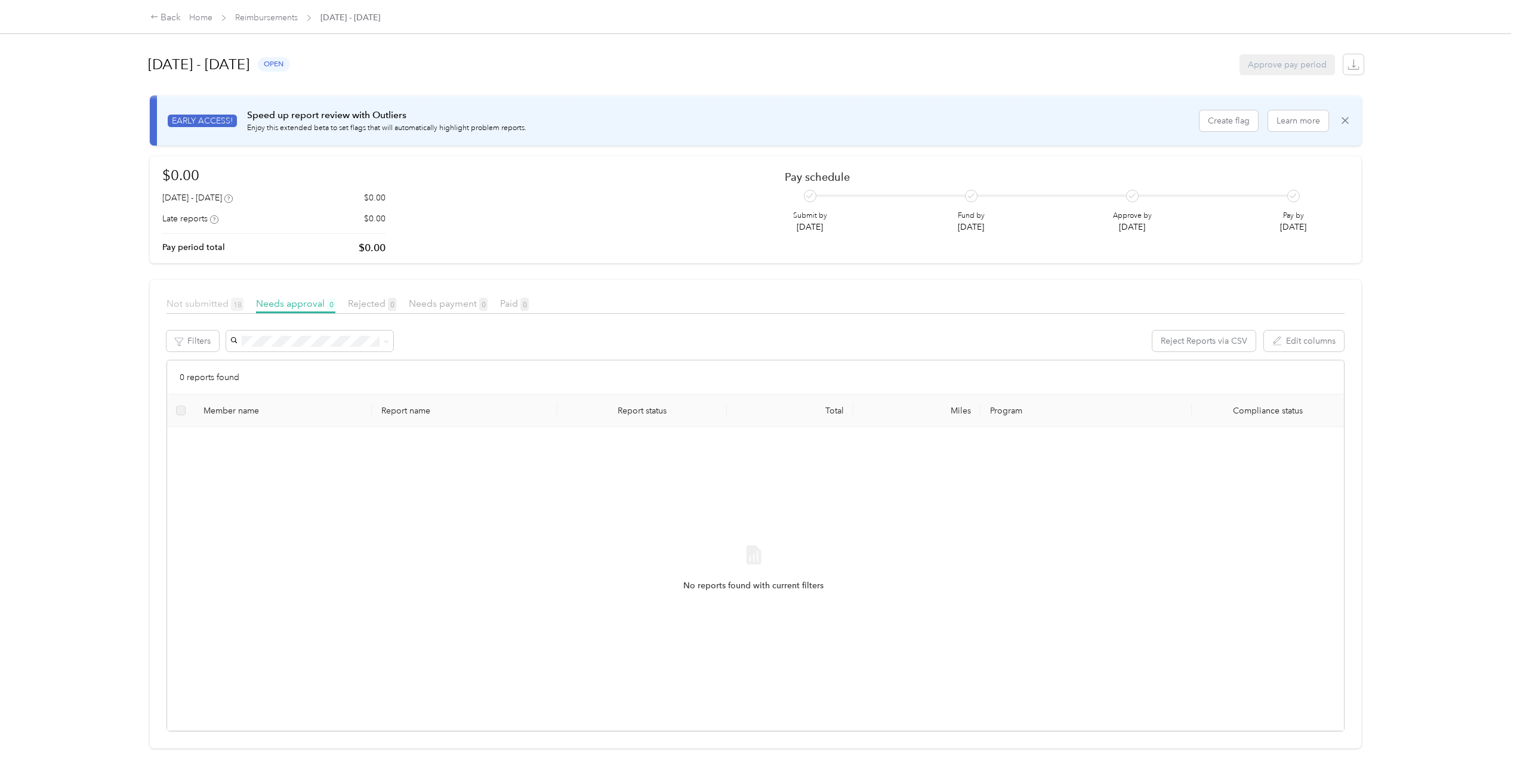
click at [209, 305] on span "Not submitted 18" at bounding box center [205, 303] width 77 height 12
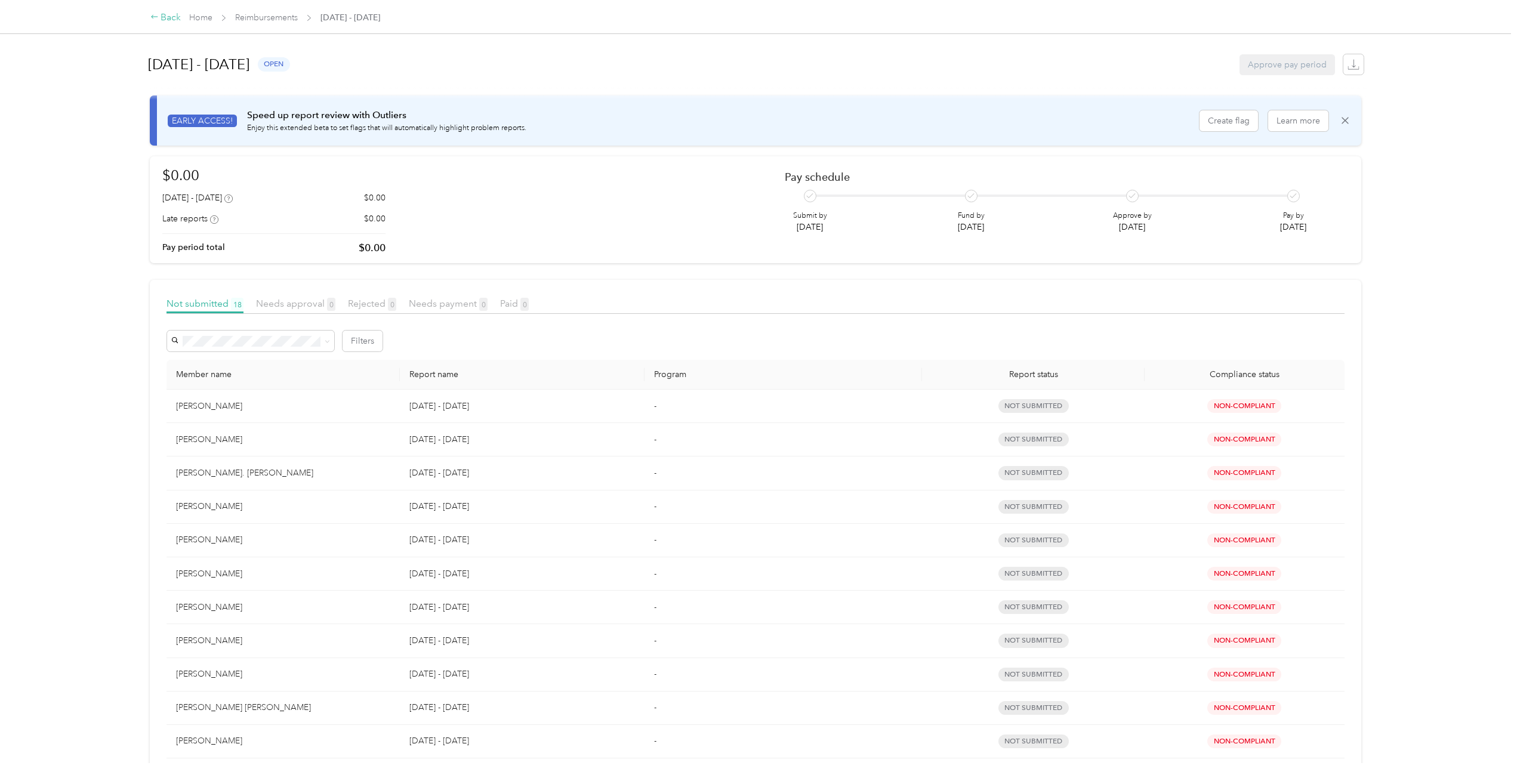
click at [158, 18] on icon at bounding box center [154, 16] width 8 height 8
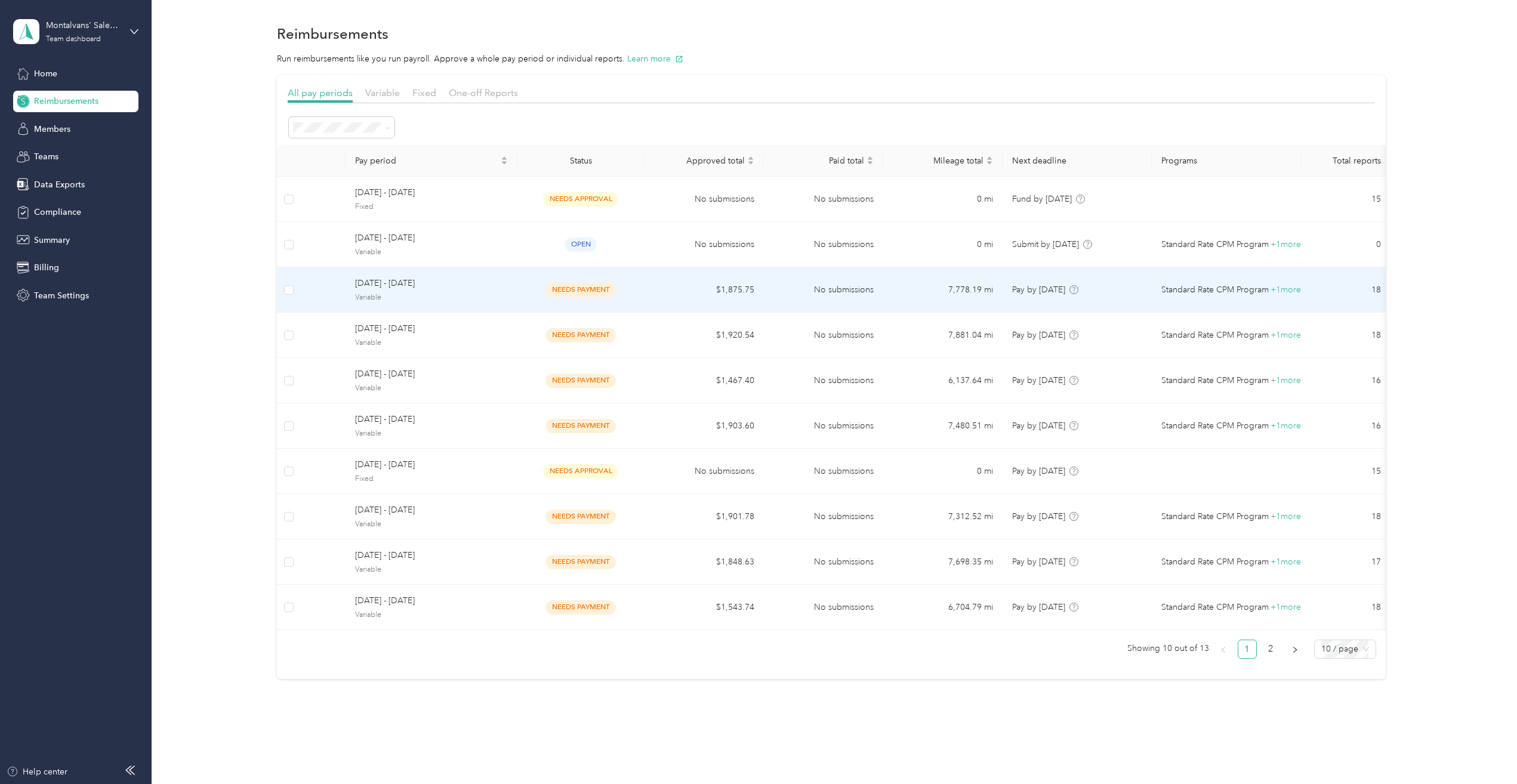
click at [463, 287] on span "[DATE] - [DATE]" at bounding box center [431, 283] width 153 height 13
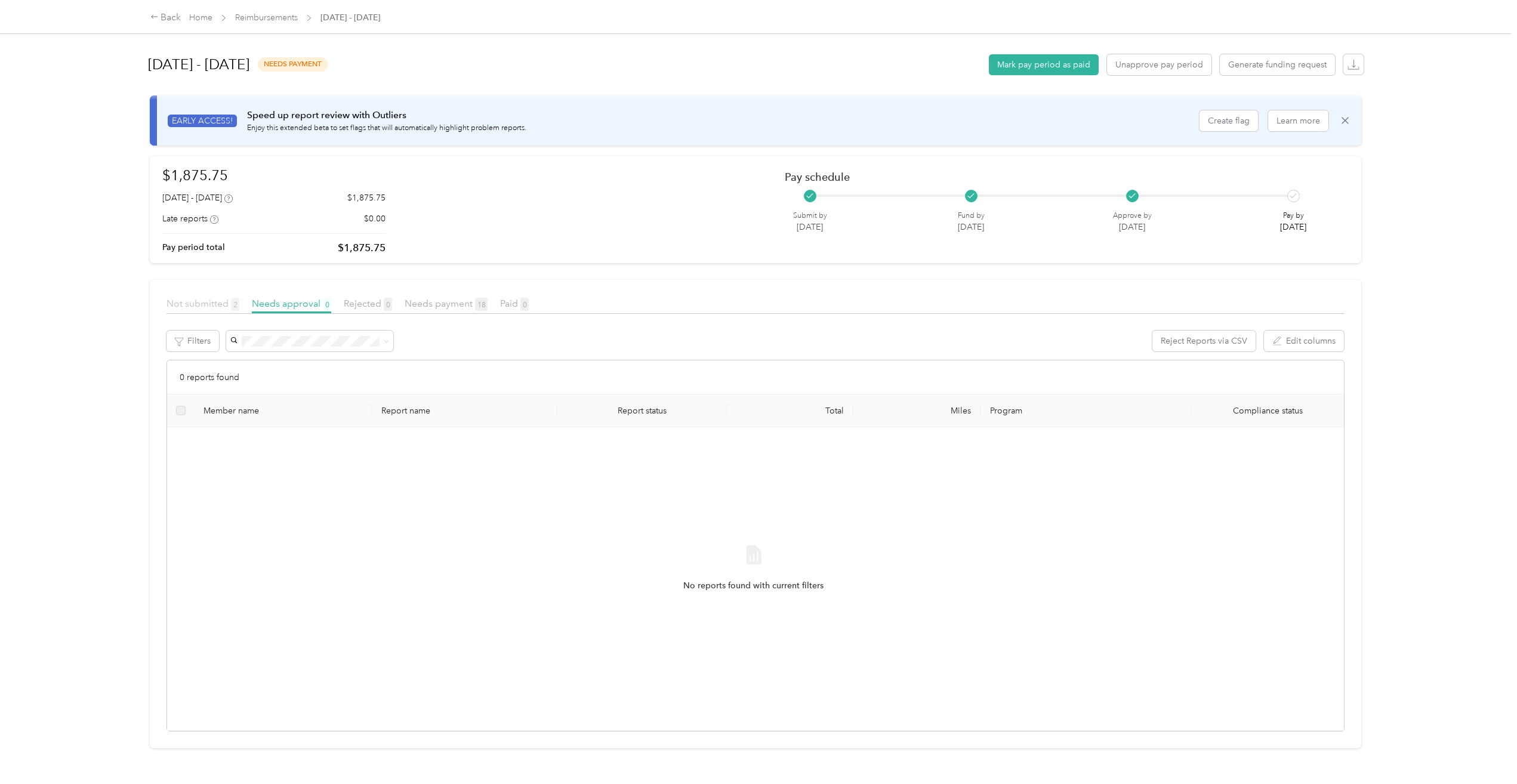
click at [230, 305] on span "Not submitted 2" at bounding box center [203, 303] width 73 height 12
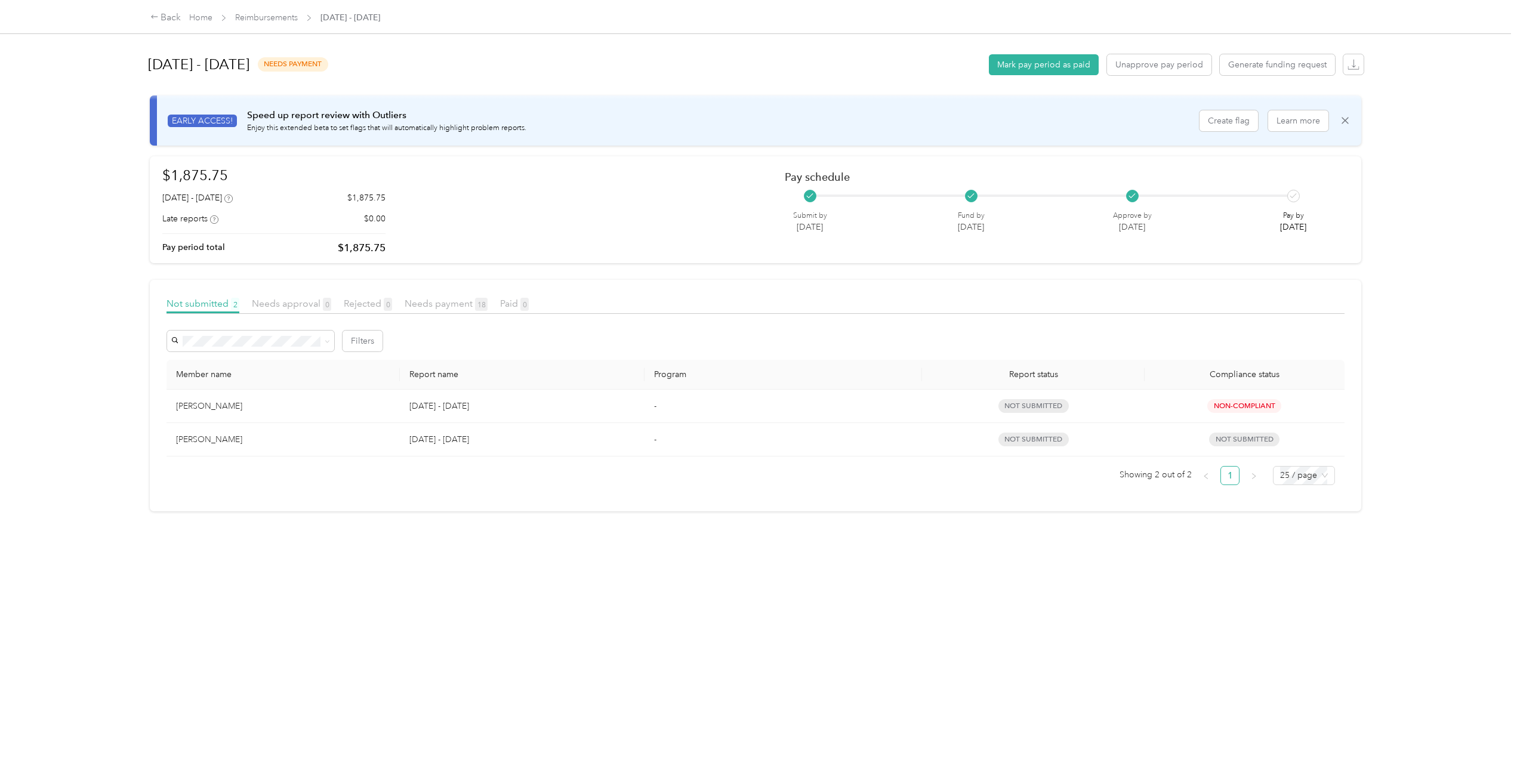
click at [421, 418] on td "[DATE] - [DATE]" at bounding box center [522, 407] width 245 height 34
click at [745, 400] on td "-" at bounding box center [783, 407] width 278 height 34
click at [598, 405] on p "[DATE] - [DATE]" at bounding box center [523, 406] width 226 height 13
click at [1136, 73] on button "Unapprove pay period" at bounding box center [1159, 64] width 104 height 21
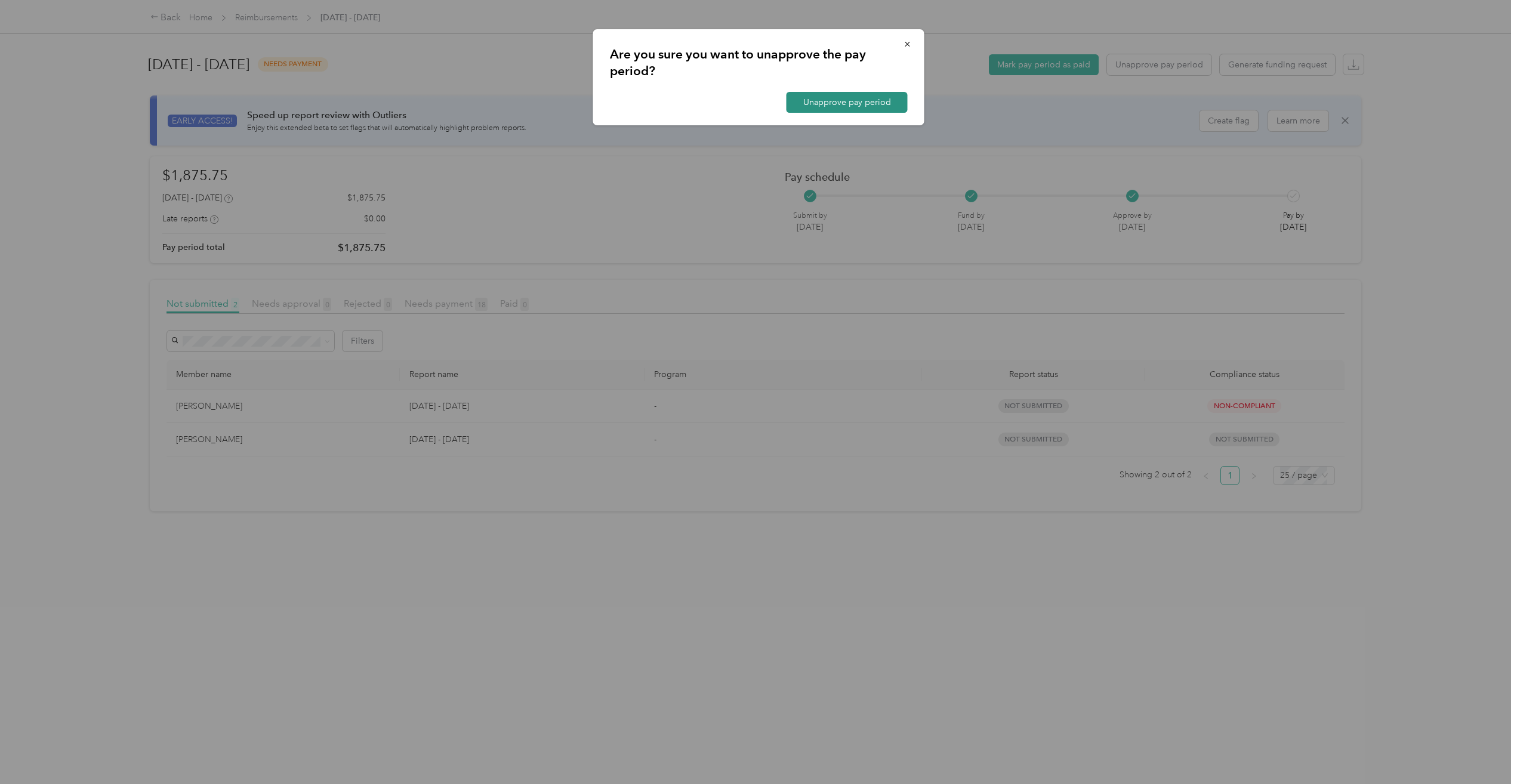
click at [859, 103] on button "Unapprove pay period" at bounding box center [847, 102] width 121 height 21
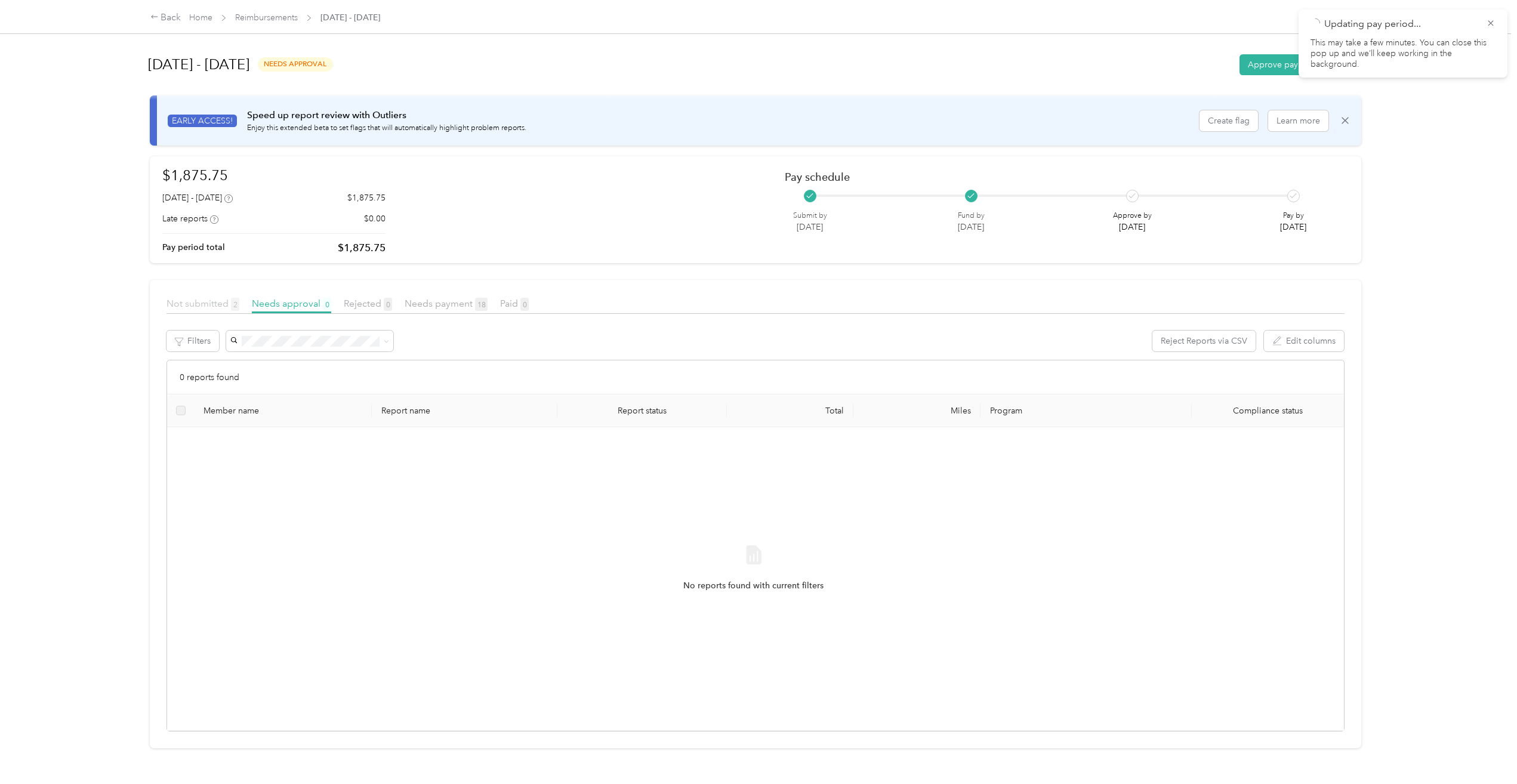
click at [208, 303] on span "Not submitted 2" at bounding box center [203, 303] width 73 height 12
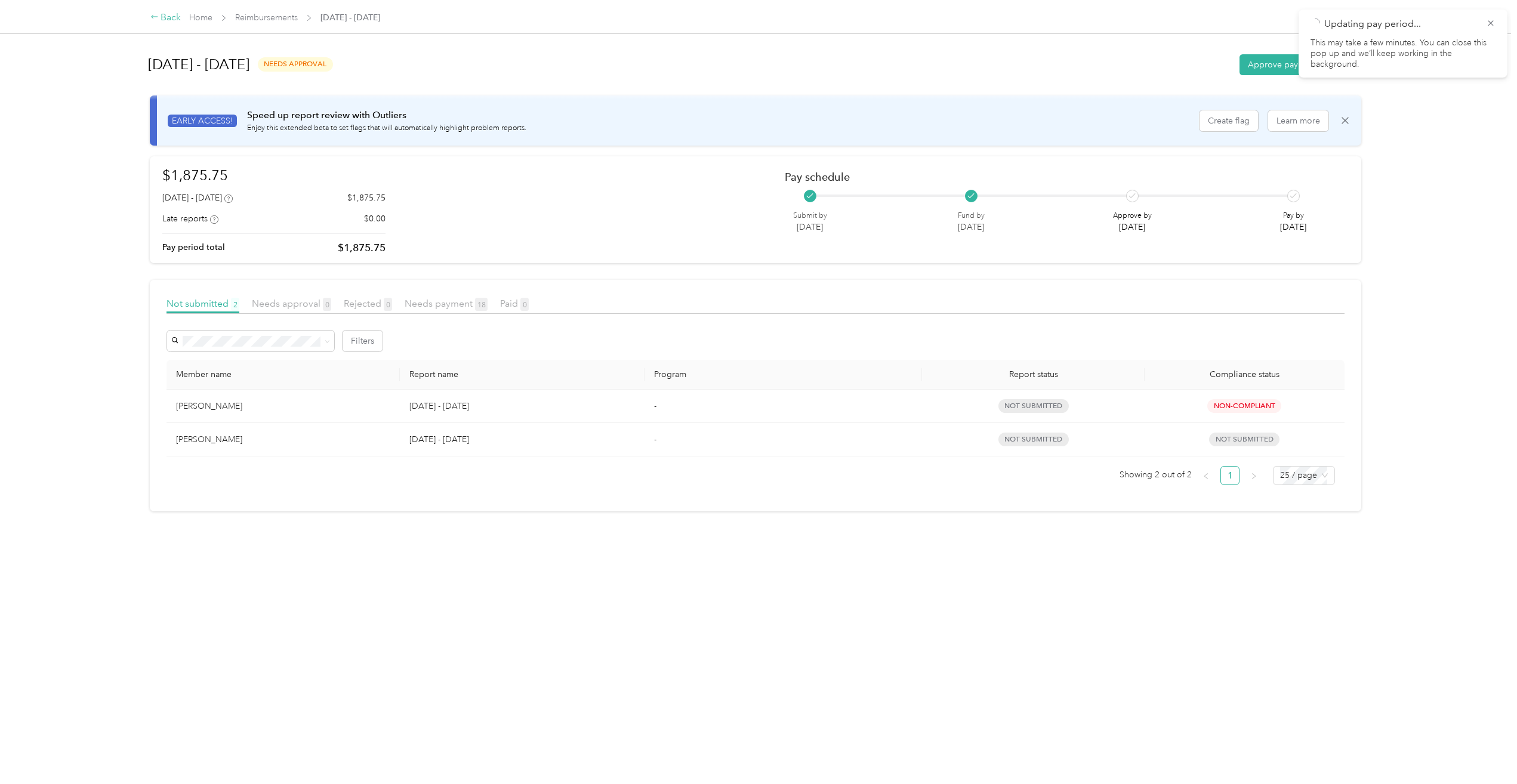
click at [167, 20] on div "Back" at bounding box center [166, 18] width 31 height 15
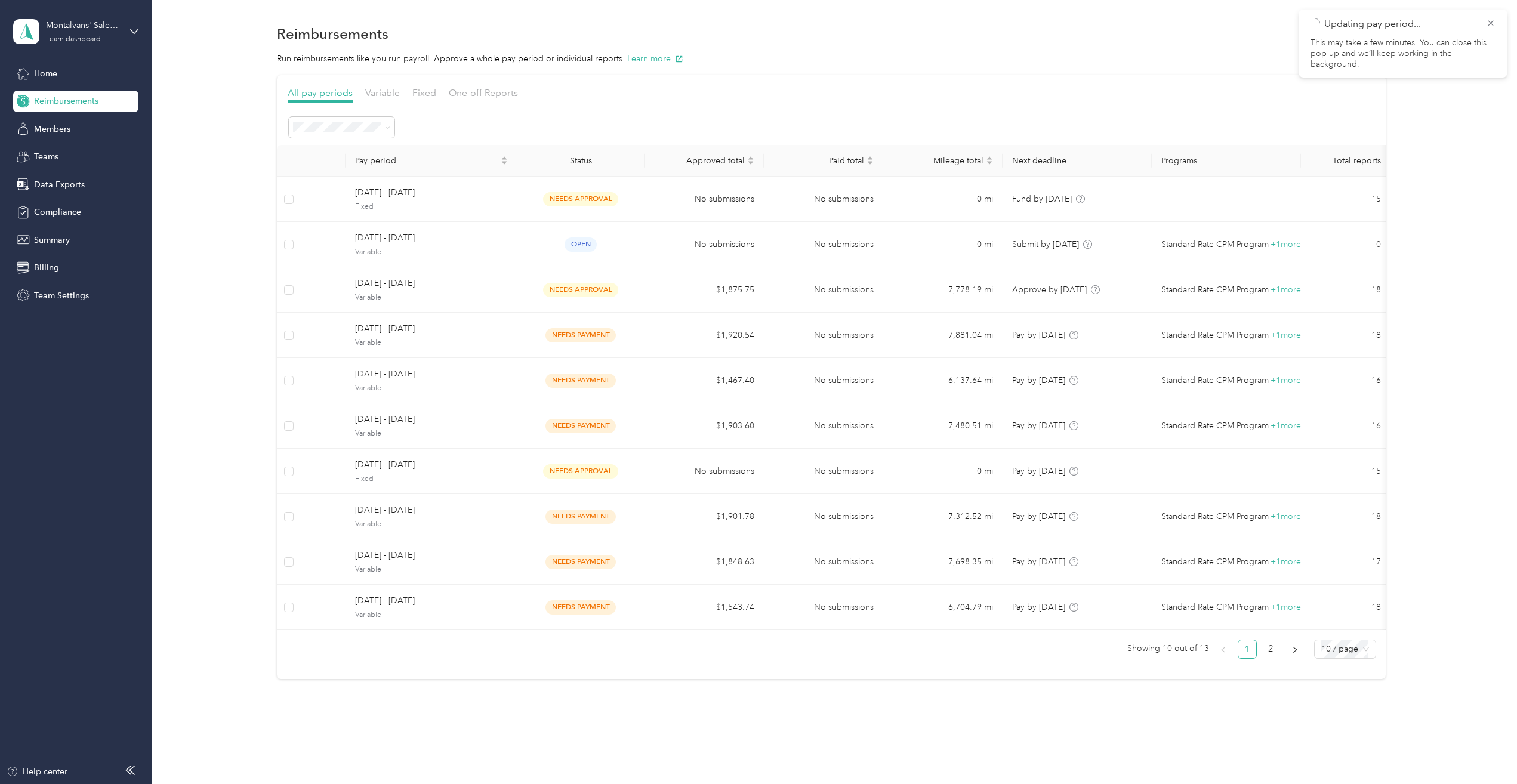
click at [385, 100] on div "All pay periods Variable Fixed One-off Reports" at bounding box center [832, 94] width 1088 height 18
click at [384, 89] on span "Variable" at bounding box center [382, 93] width 35 height 12
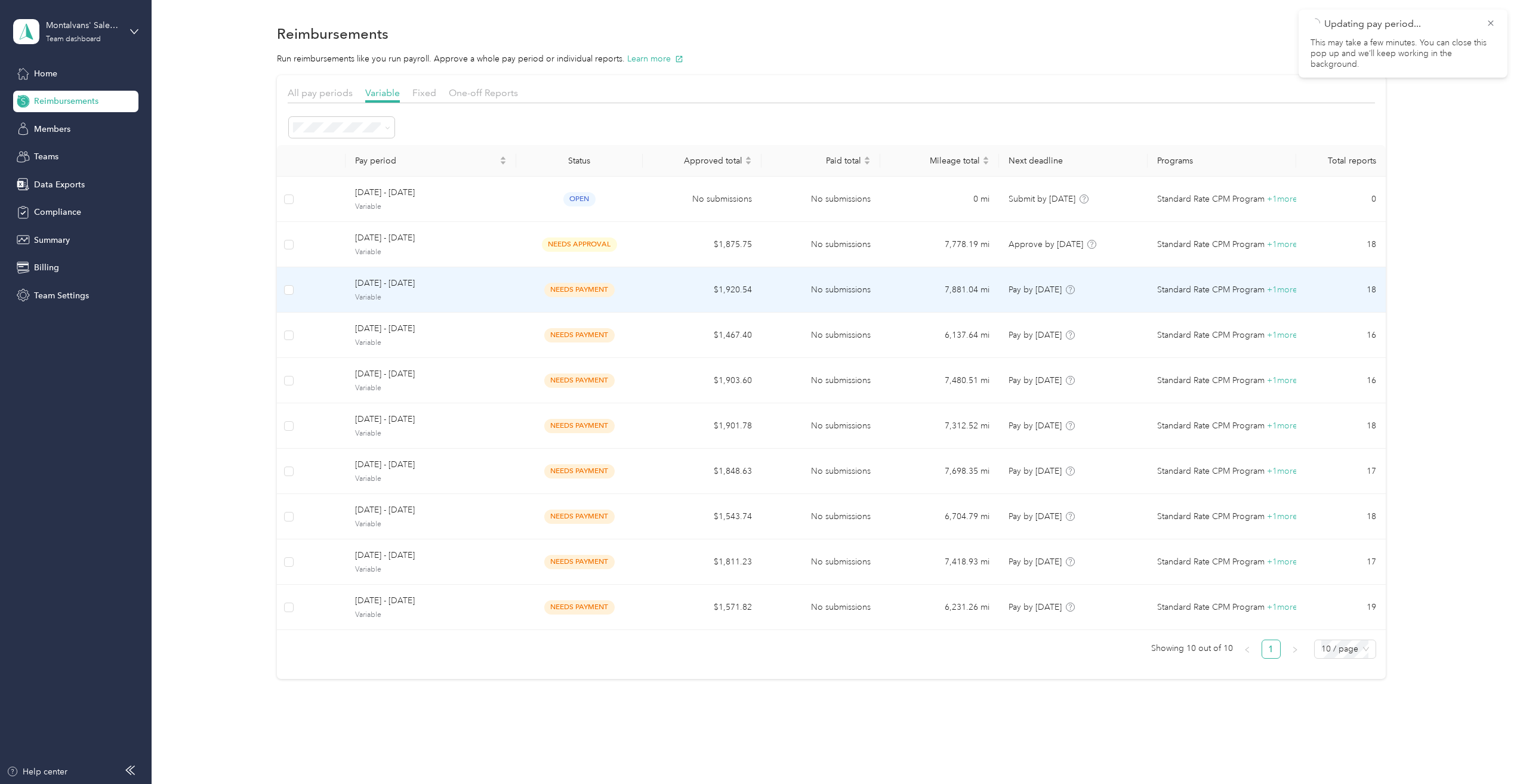
click at [388, 297] on span "Variable" at bounding box center [431, 298] width 152 height 11
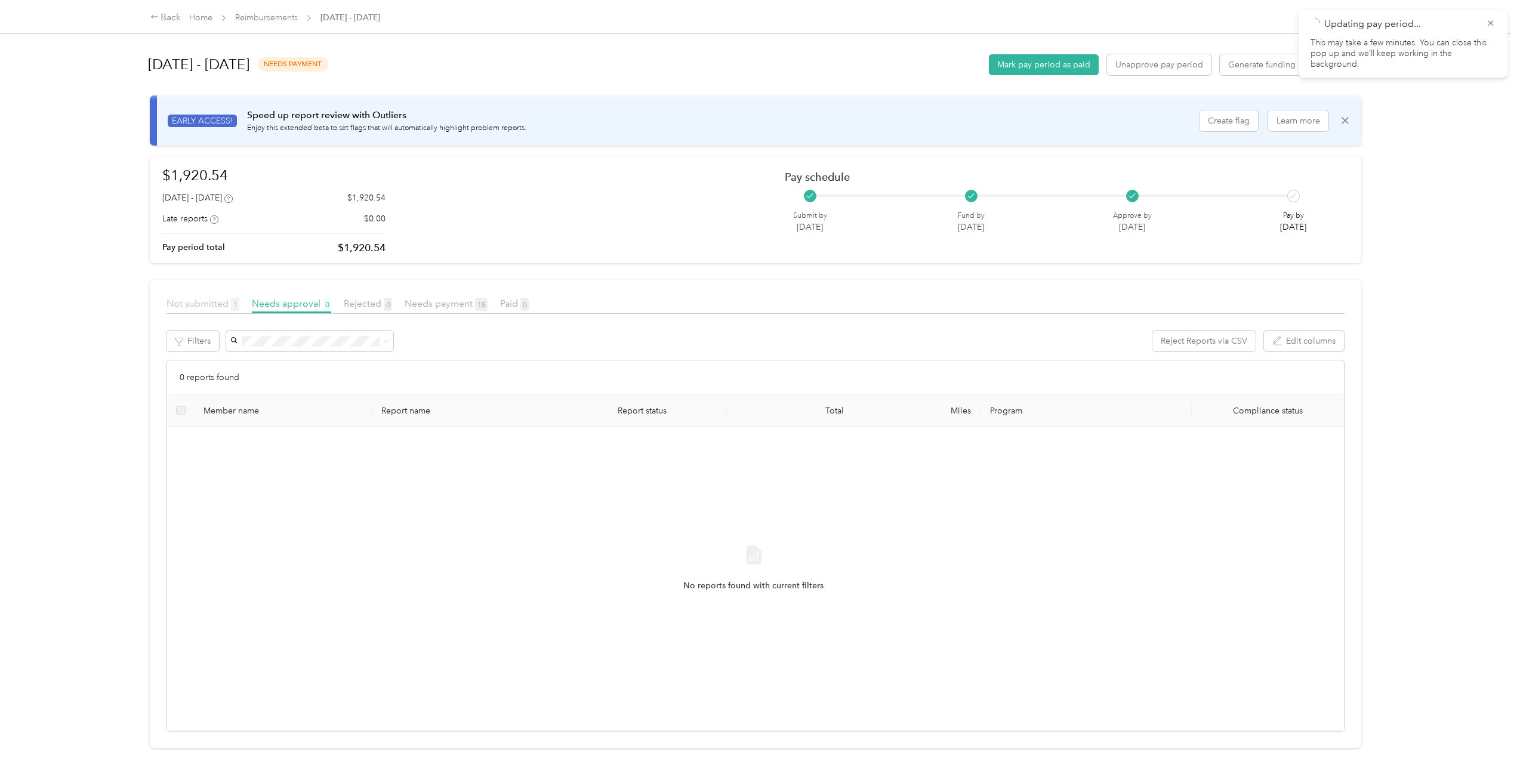
click at [213, 307] on span "Not submitted 1" at bounding box center [203, 303] width 73 height 12
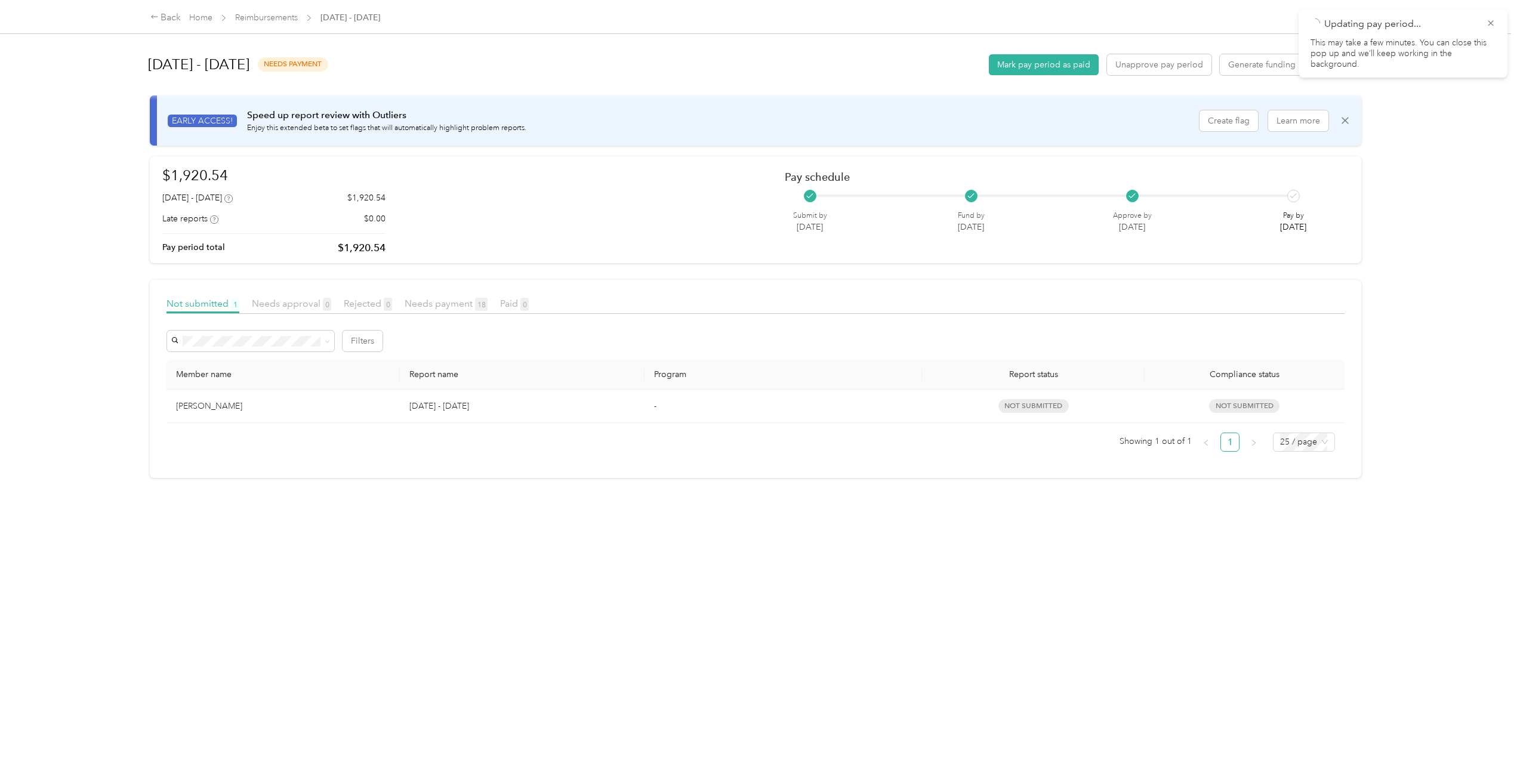
click at [447, 309] on div "Needs payment 18" at bounding box center [446, 304] width 83 height 15
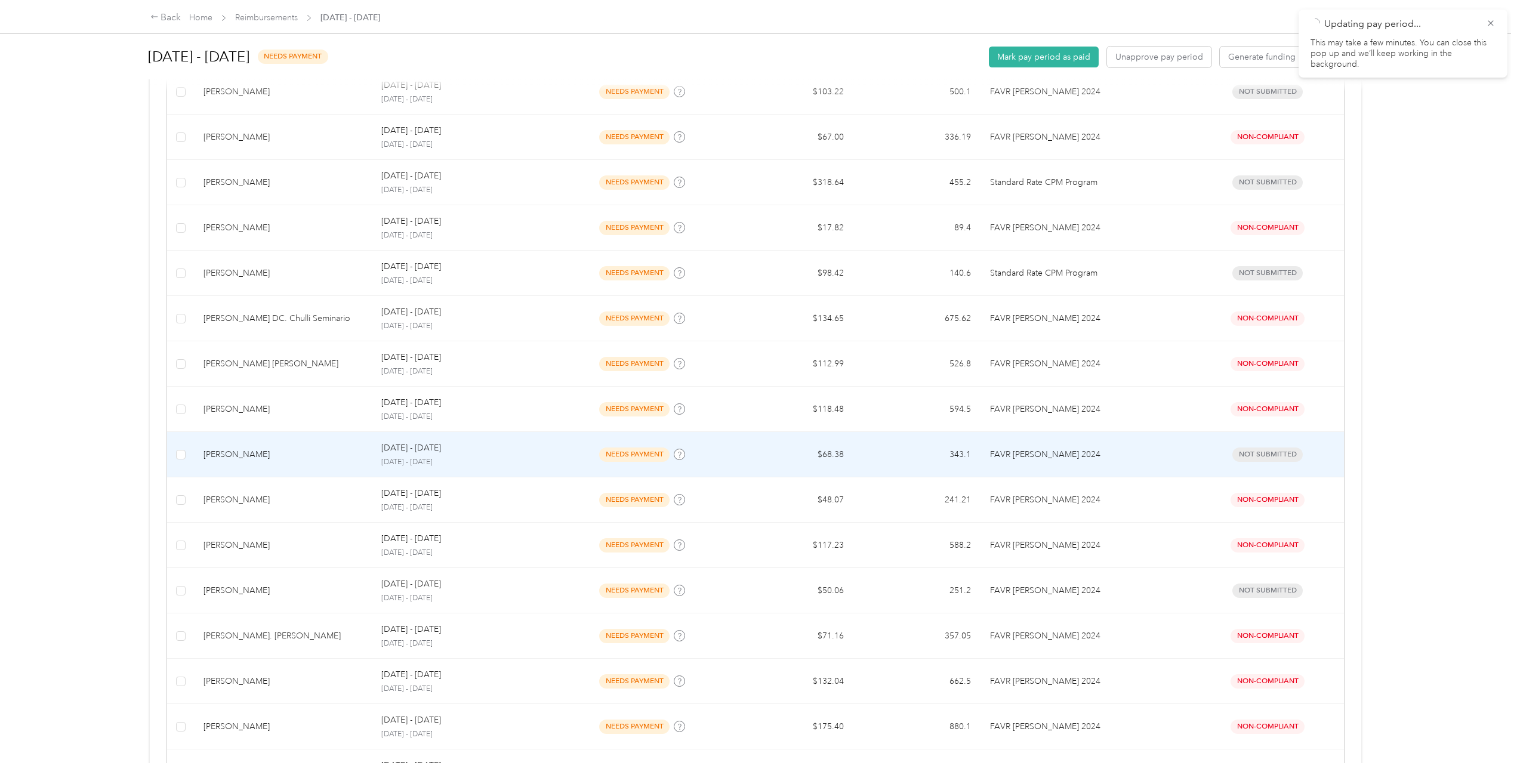
scroll to position [60, 0]
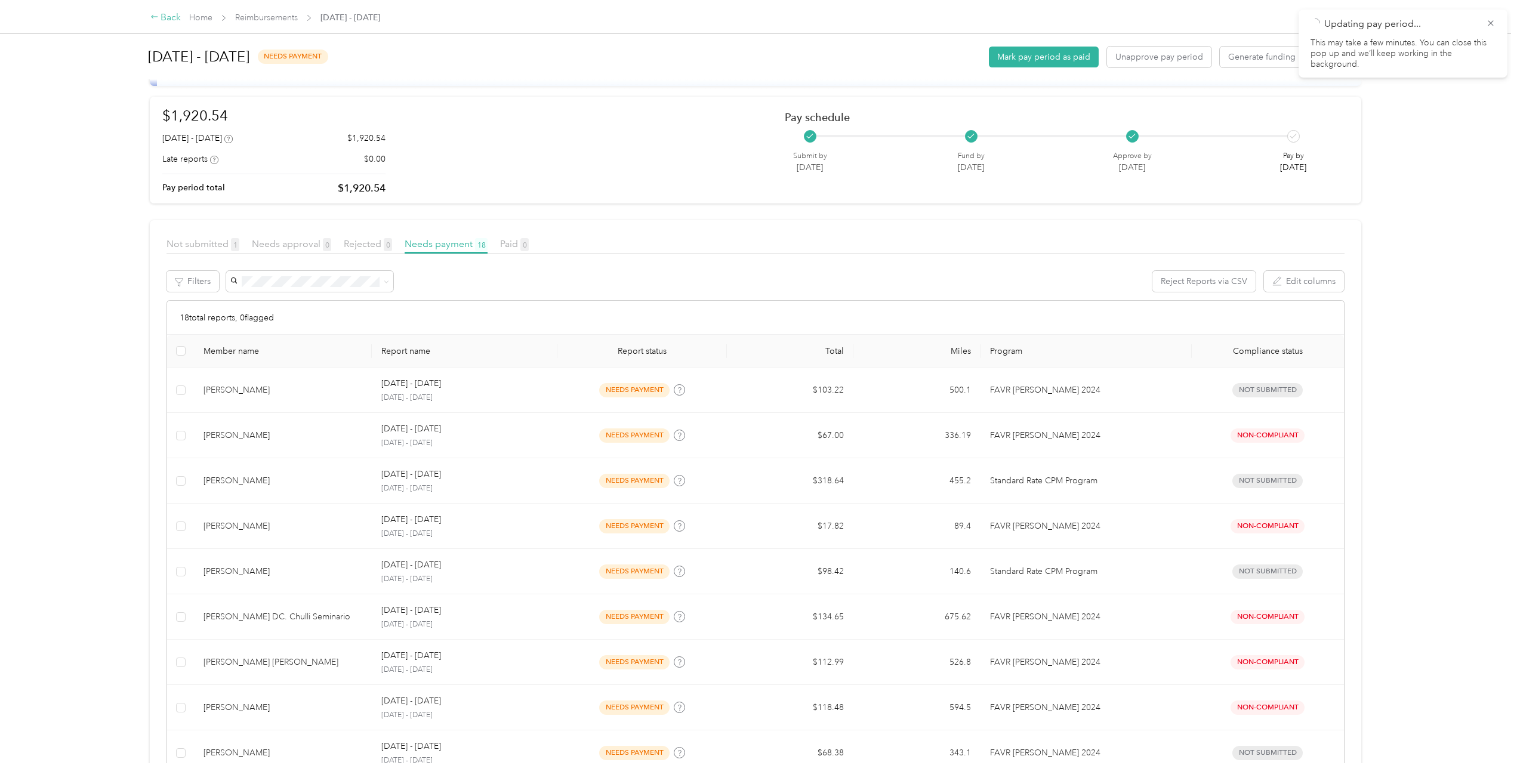
click at [167, 20] on div "Back" at bounding box center [166, 18] width 31 height 15
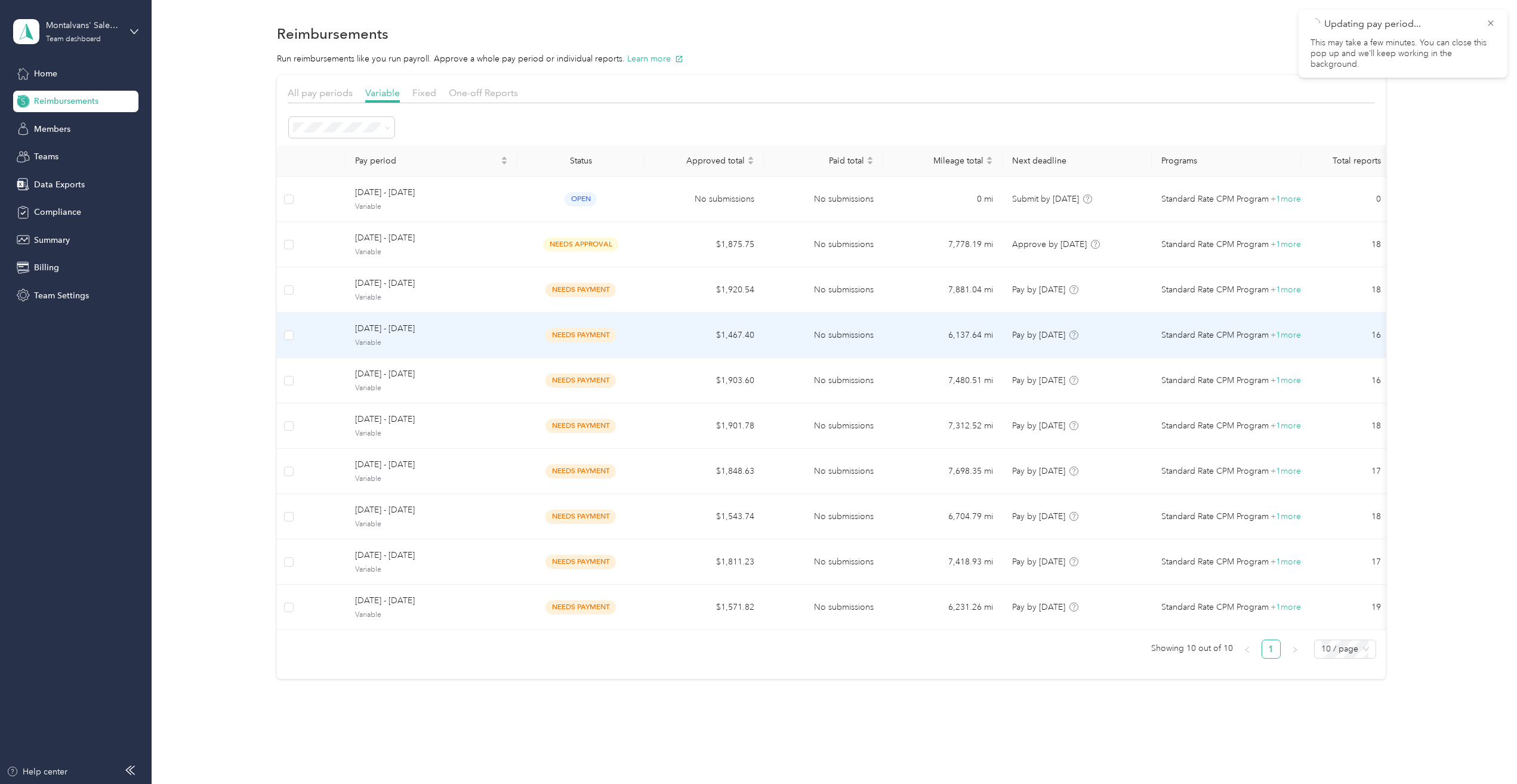
click at [385, 334] on span "[DATE] - [DATE]" at bounding box center [431, 328] width 153 height 13
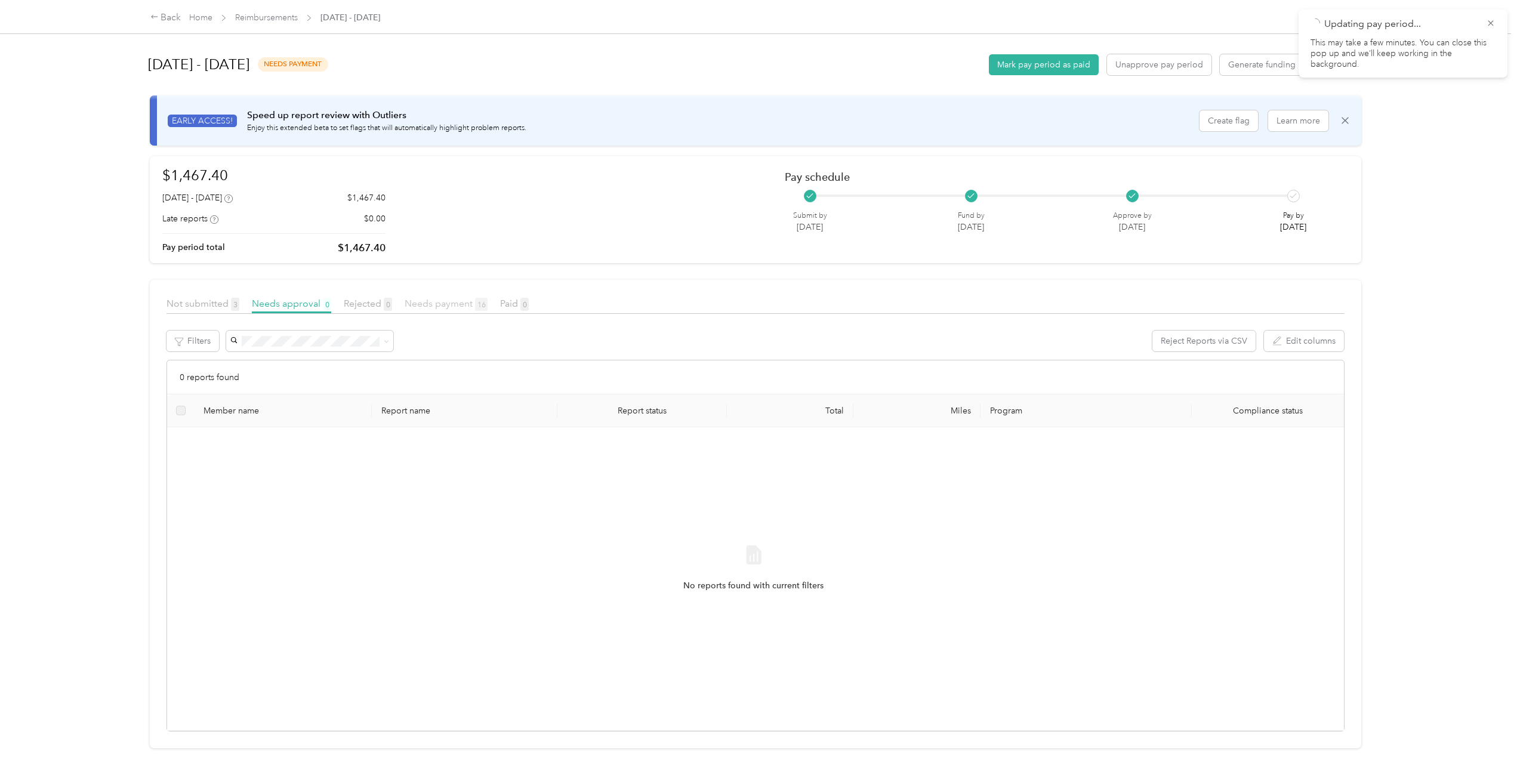
click at [454, 305] on span "Needs payment 16" at bounding box center [446, 303] width 83 height 12
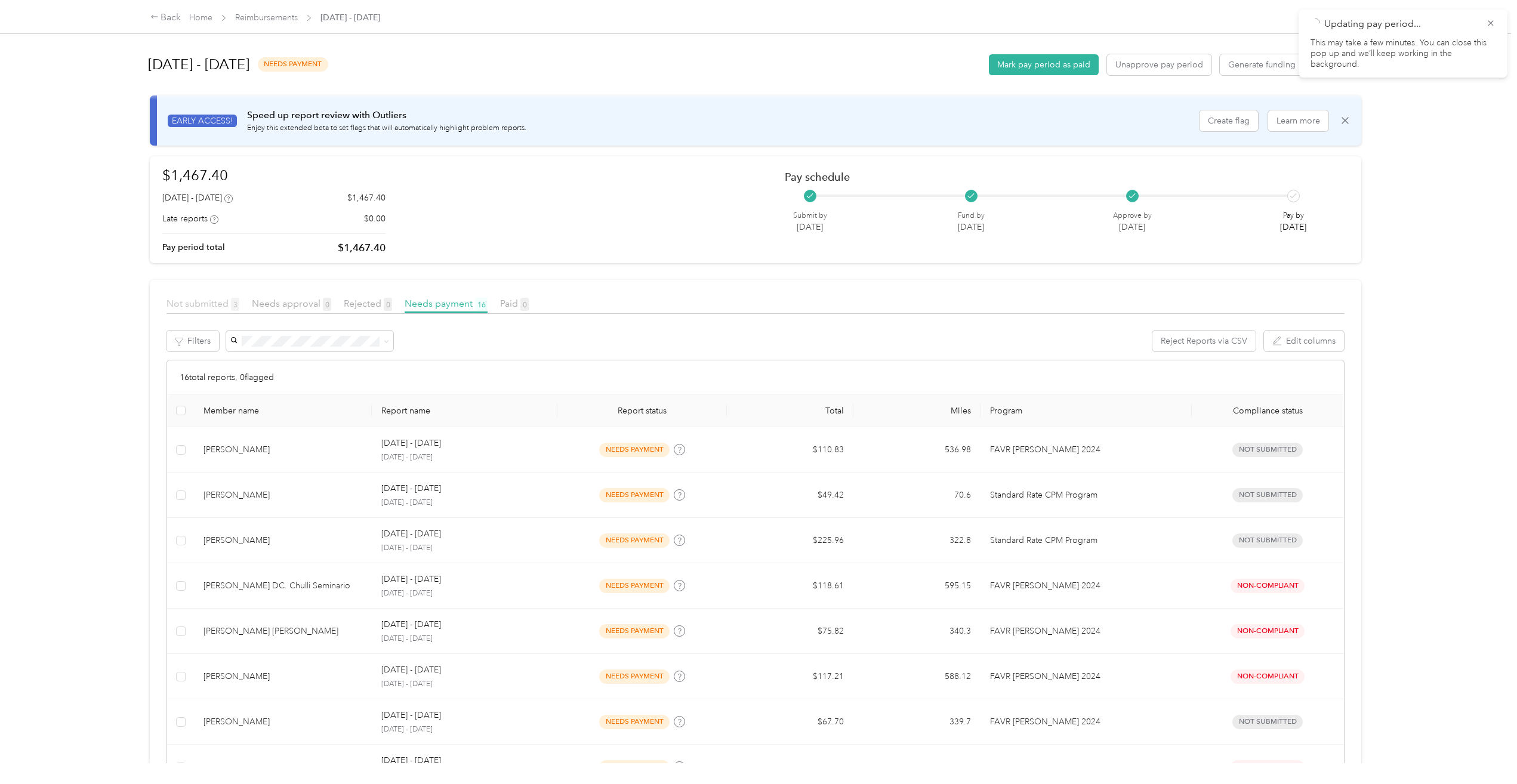
click at [203, 303] on span "Not submitted 3" at bounding box center [203, 303] width 73 height 12
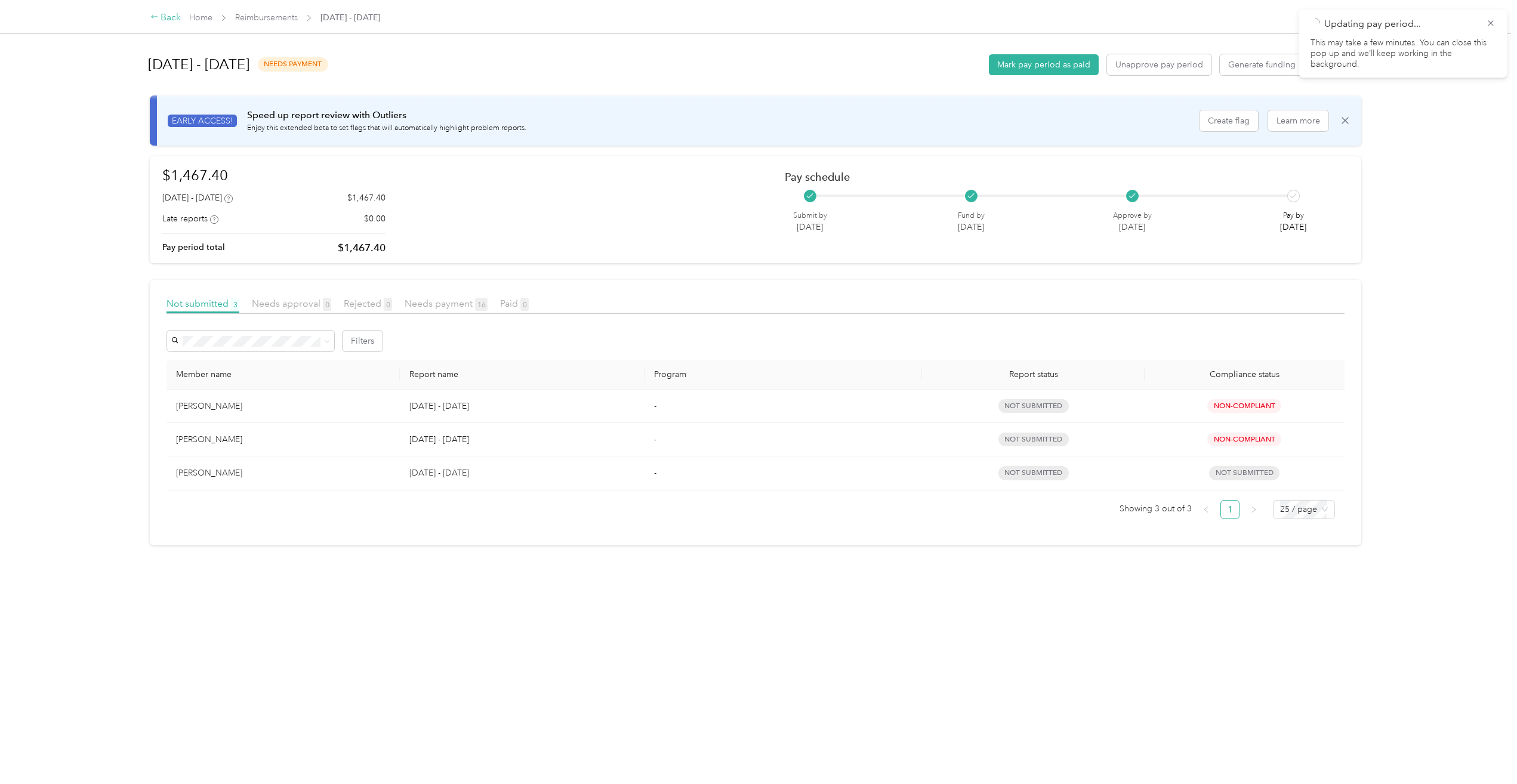
click at [168, 20] on div "Back" at bounding box center [166, 18] width 31 height 15
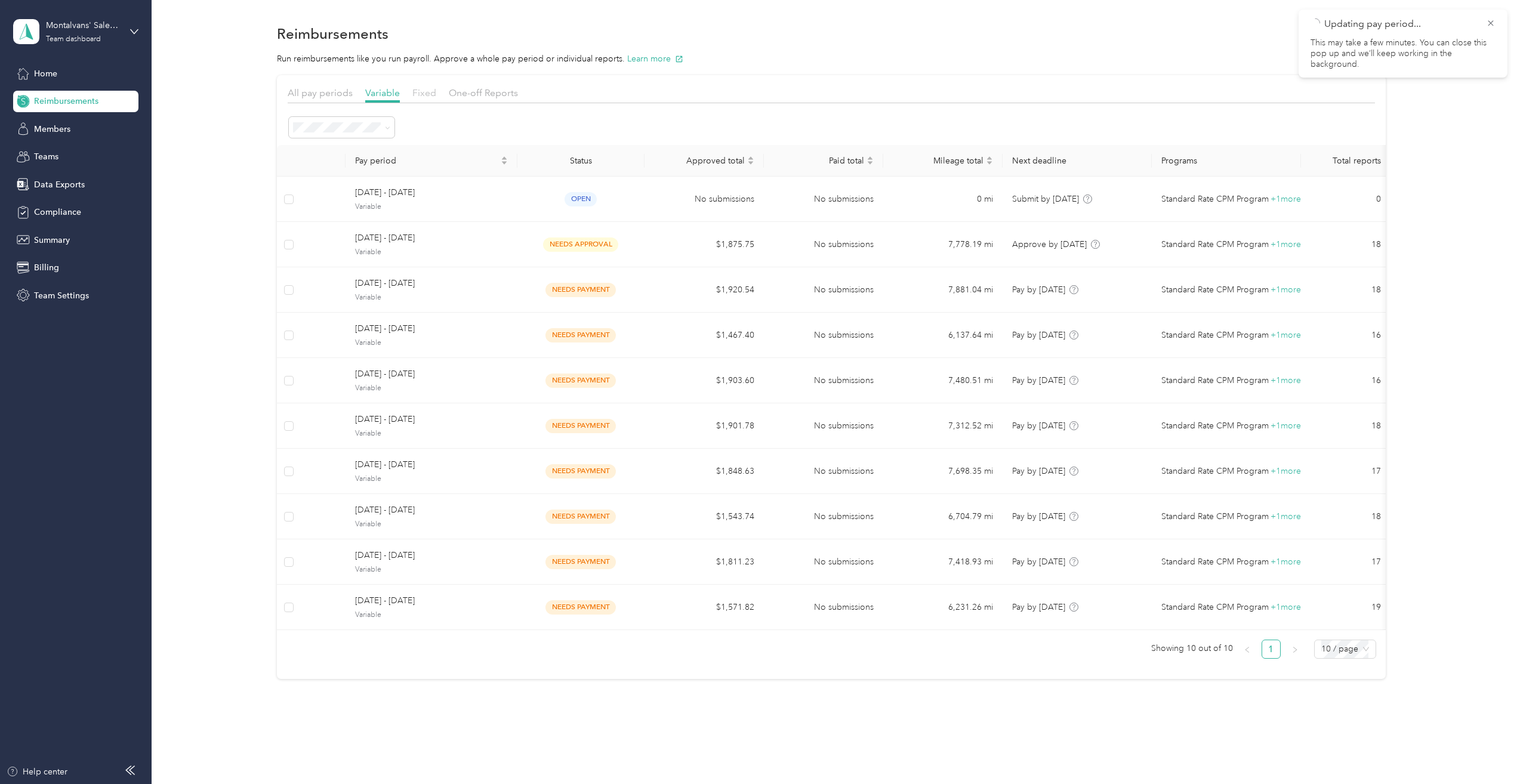
click at [424, 96] on span "Fixed" at bounding box center [424, 93] width 24 height 12
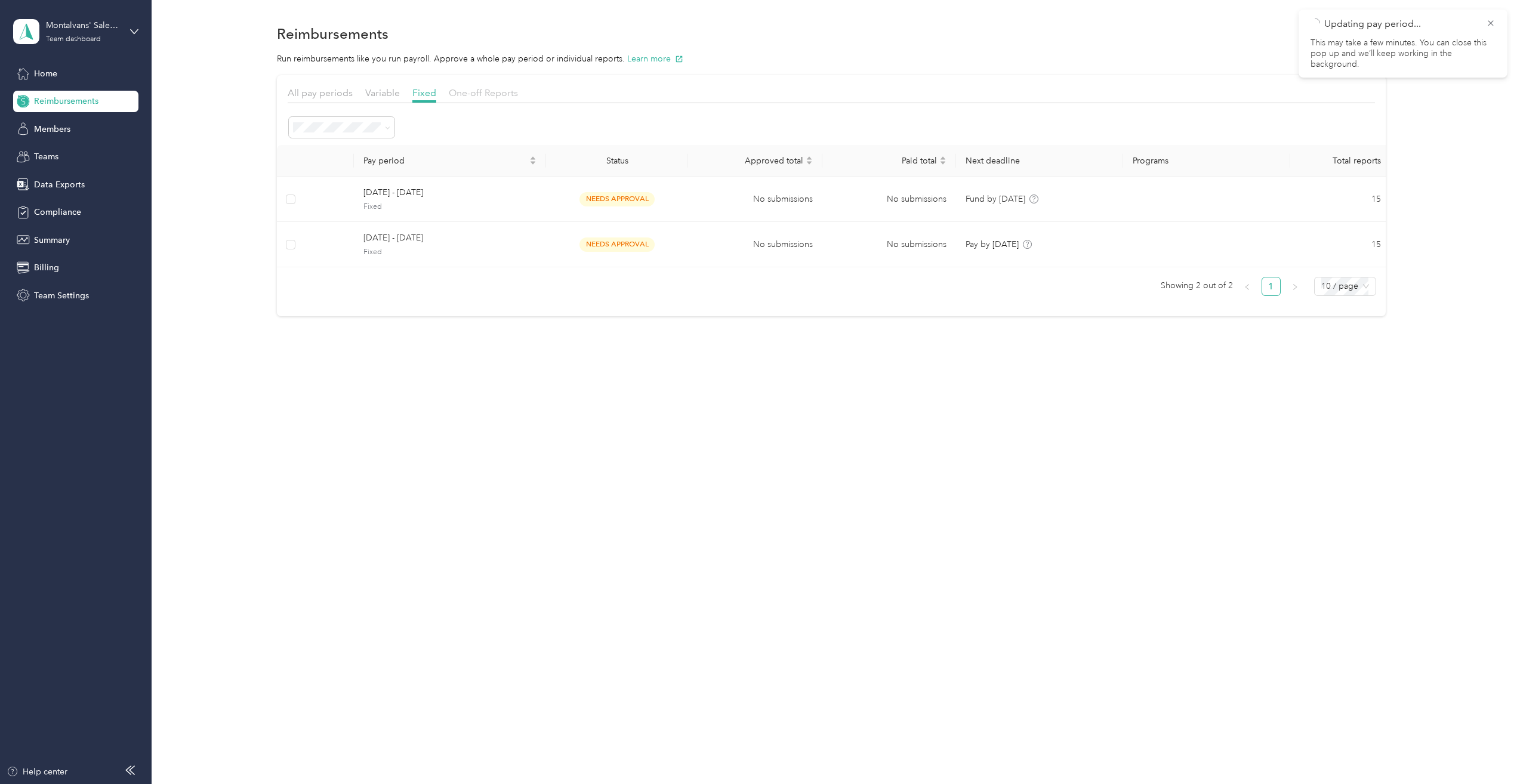
click at [496, 94] on span "One-off Reports" at bounding box center [483, 93] width 69 height 12
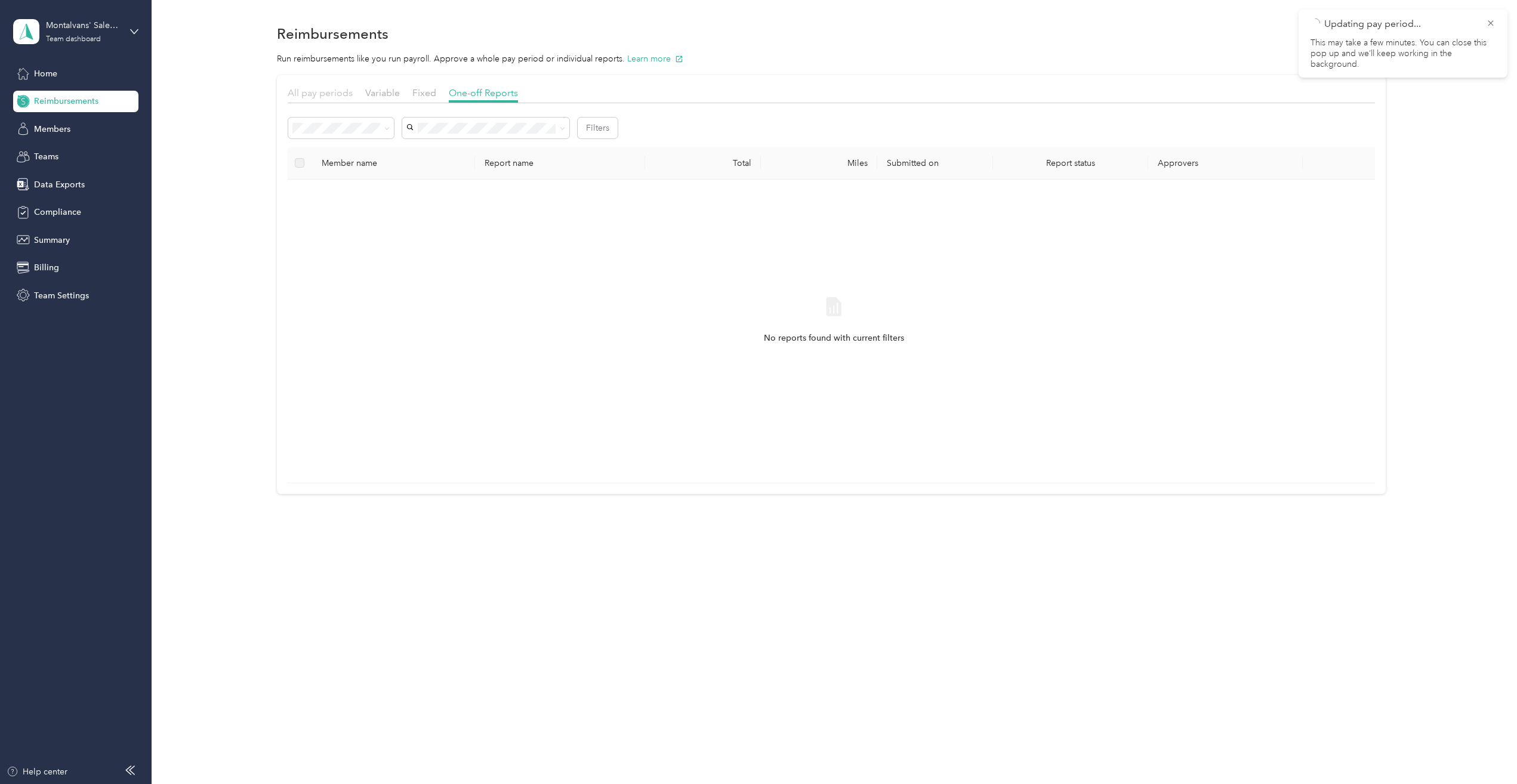
click at [313, 95] on span "All pay periods" at bounding box center [320, 93] width 65 height 12
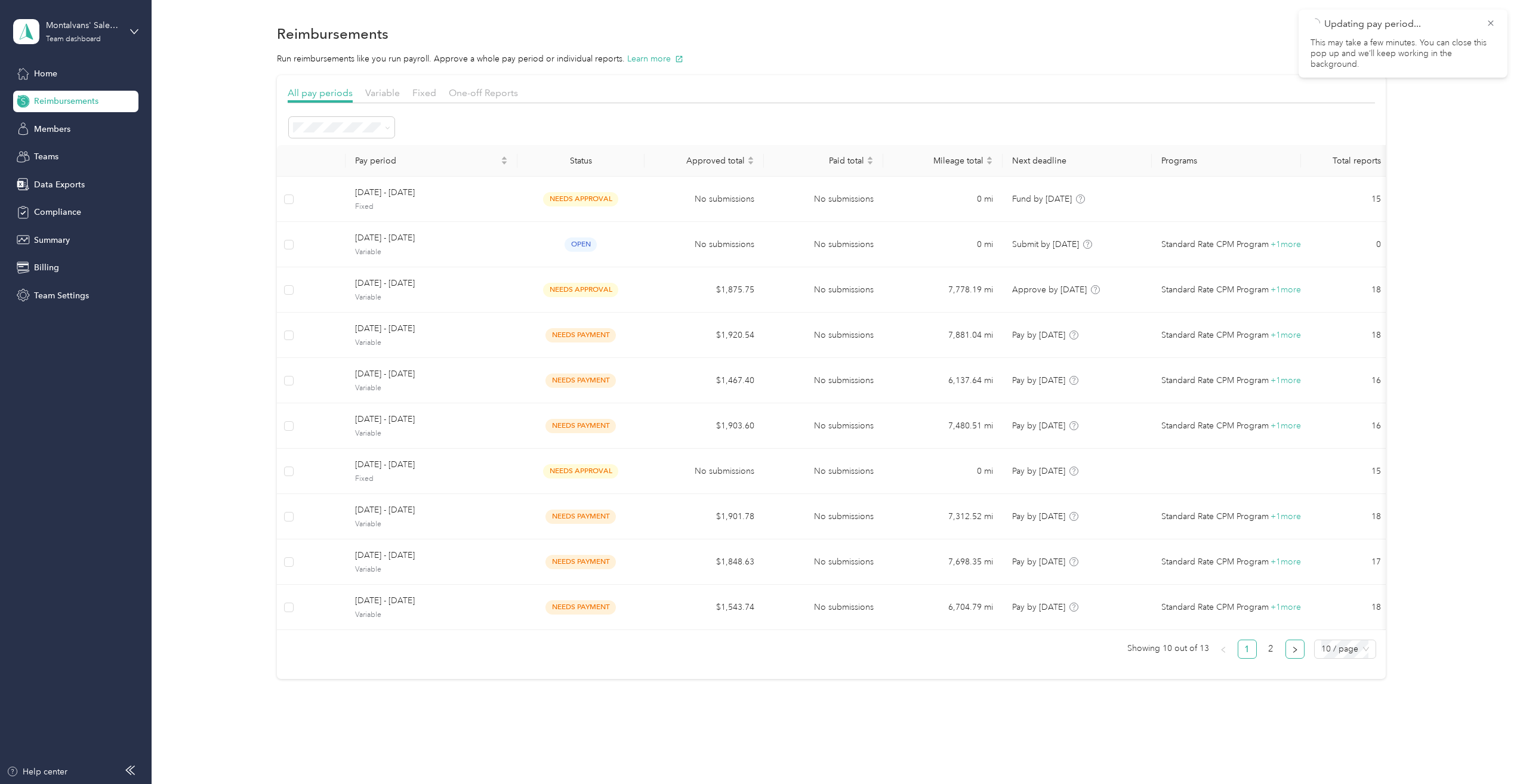
click at [1294, 653] on icon "right" at bounding box center [1294, 649] width 7 height 7
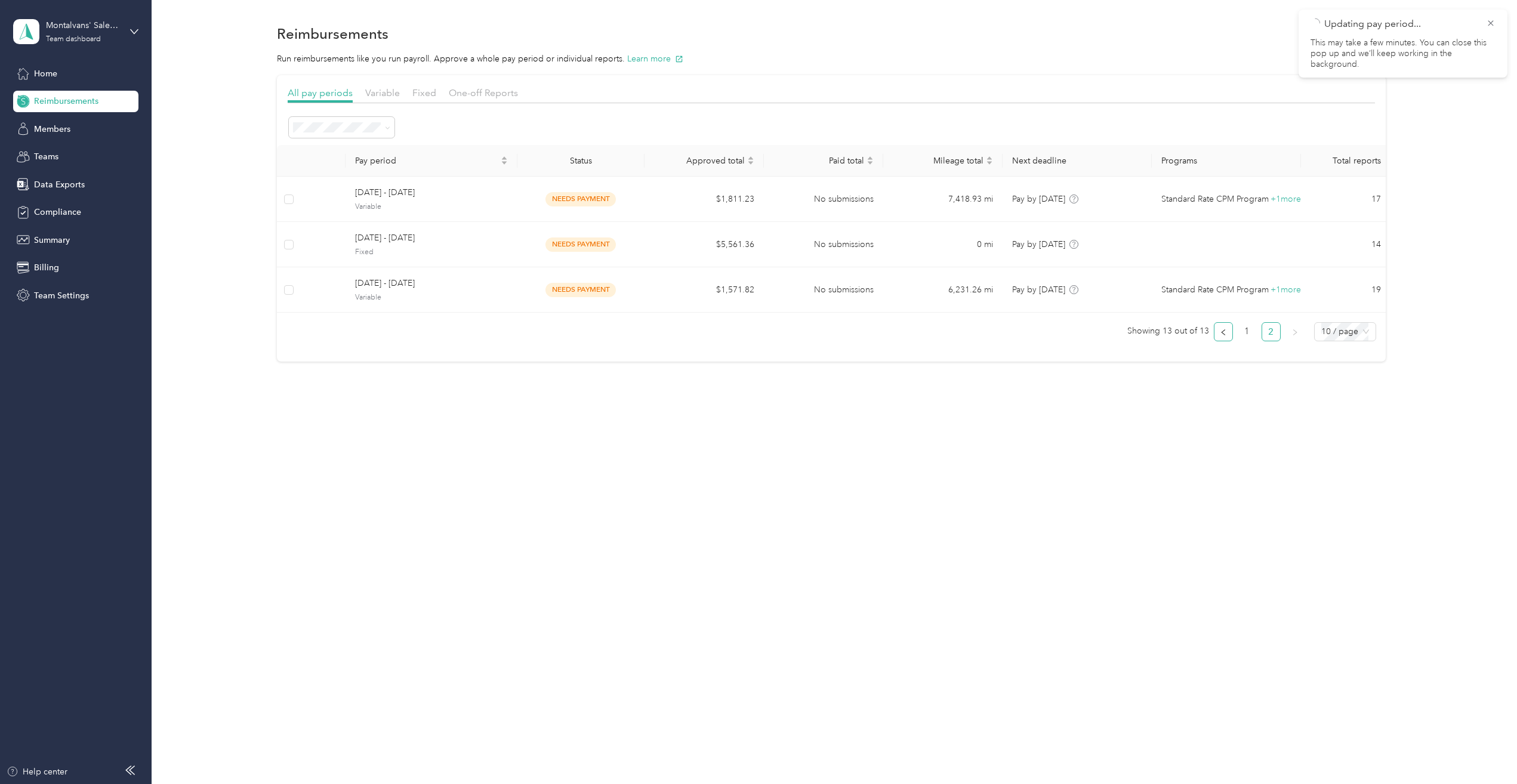
click at [1228, 336] on button "button" at bounding box center [1223, 331] width 19 height 19
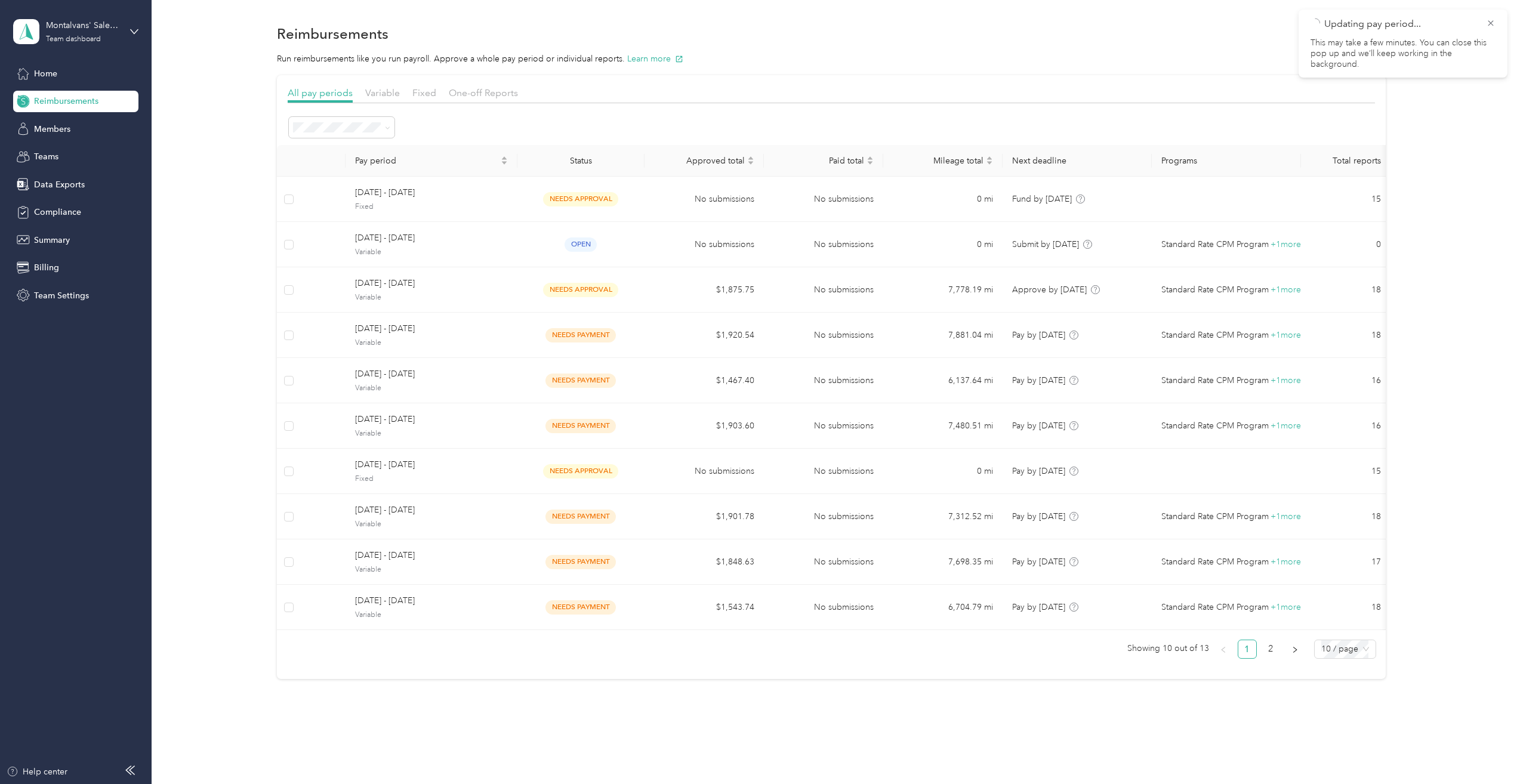
click at [1248, 648] on link "1" at bounding box center [1247, 649] width 18 height 18
drag, startPoint x: 1358, startPoint y: 645, endPoint x: 1362, endPoint y: 653, distance: 8.9
click at [1358, 646] on span "10 / page" at bounding box center [1345, 649] width 48 height 18
click at [1430, 645] on div "All pay periods Variable Fixed One-off Reports Pay period Status Approved total…" at bounding box center [832, 377] width 1331 height 604
click at [1265, 654] on link "2" at bounding box center [1271, 649] width 18 height 18
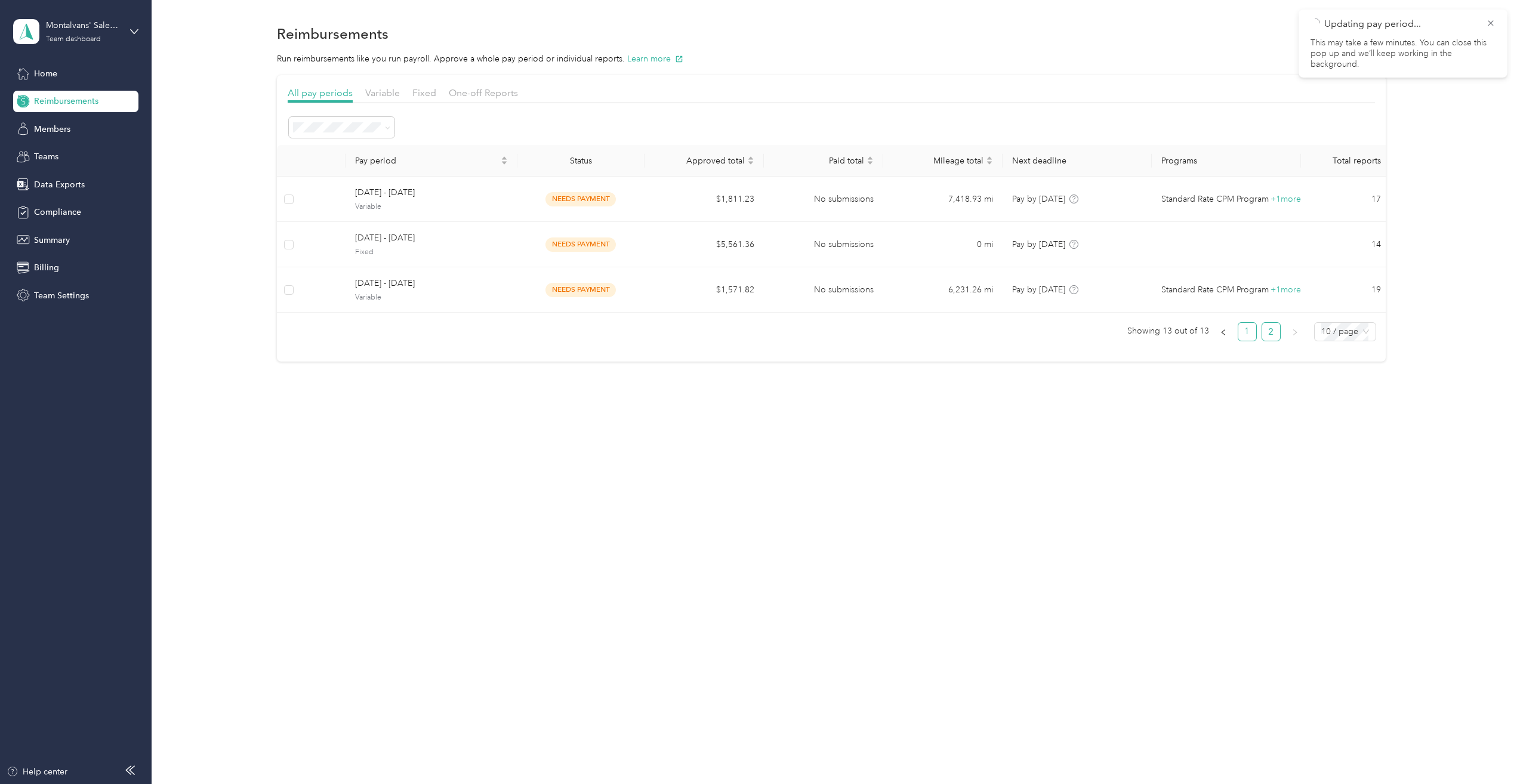
click at [1253, 329] on link "1" at bounding box center [1247, 331] width 18 height 18
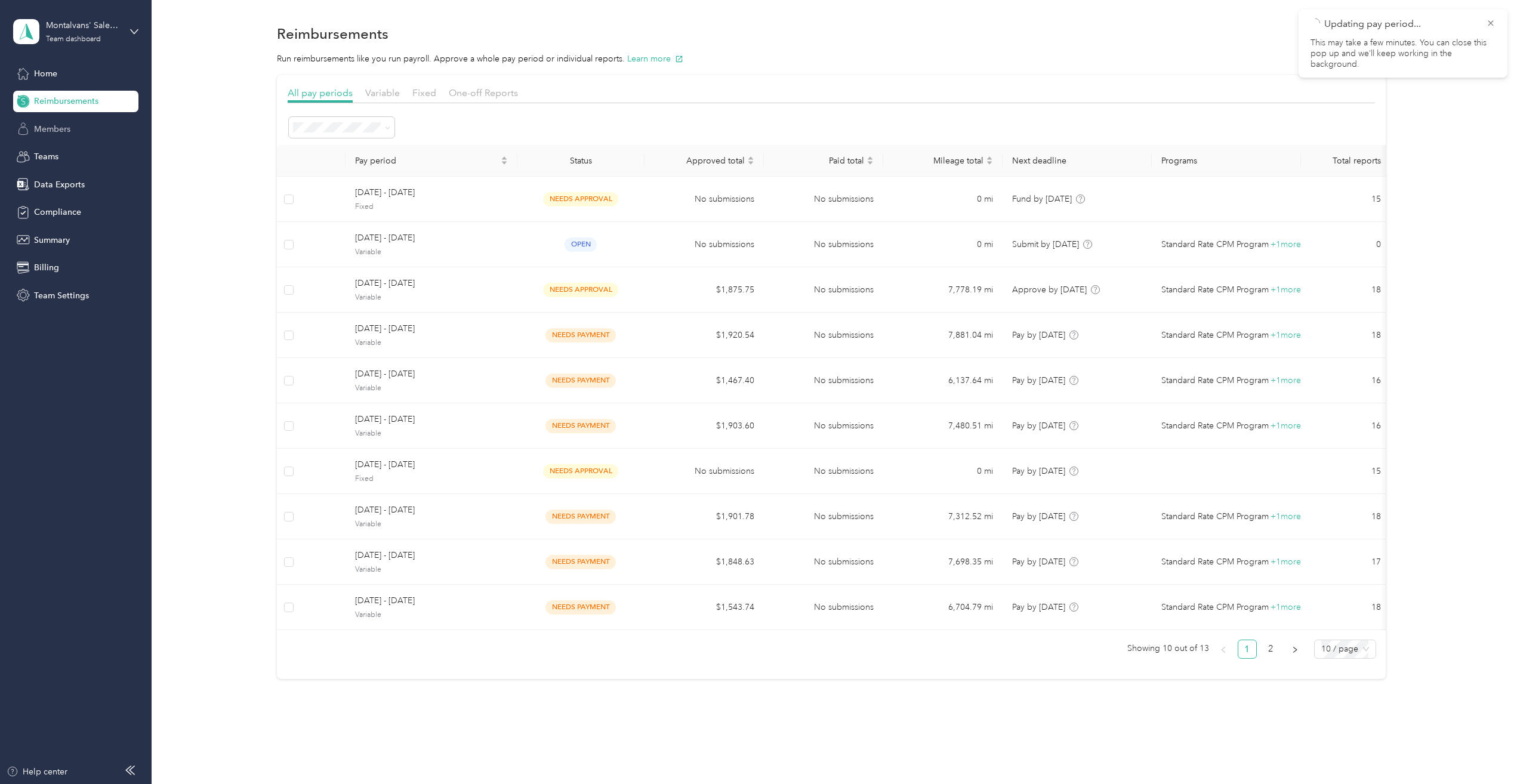
click at [51, 137] on div "Members" at bounding box center [75, 129] width 125 height 21
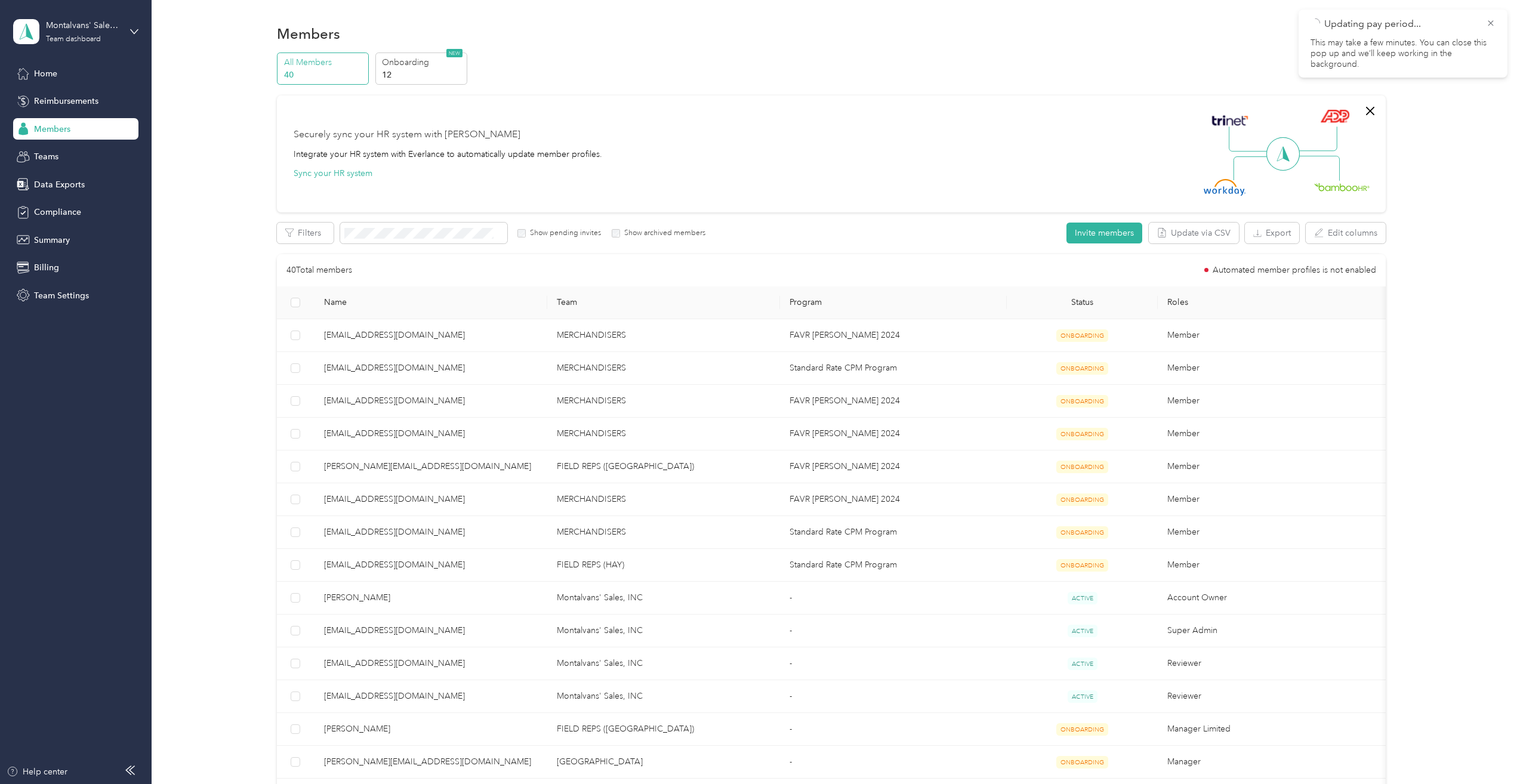
click at [1393, 42] on p "This may take a few minutes. You can close this pop up and we’ll keep working i…" at bounding box center [1403, 54] width 185 height 33
click at [1383, 20] on p "Updating pay period..." at bounding box center [1400, 24] width 153 height 15
click at [1360, 52] on p "This may take a few minutes. You can close this pop up and we’ll keep working i…" at bounding box center [1403, 54] width 185 height 33
click at [48, 99] on span "Reimbursements" at bounding box center [66, 101] width 64 height 12
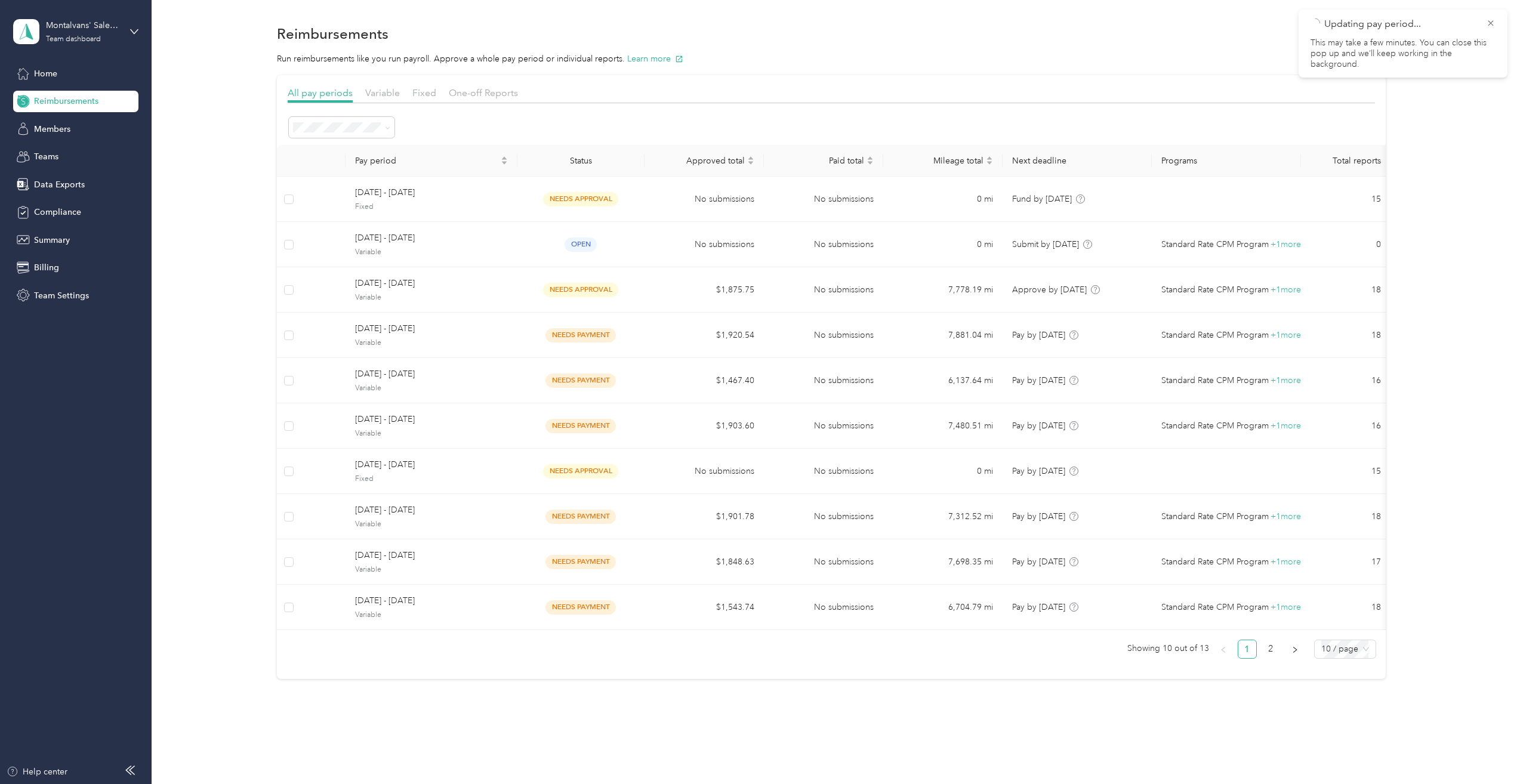
click at [52, 106] on span "Reimbursements" at bounding box center [66, 101] width 64 height 12
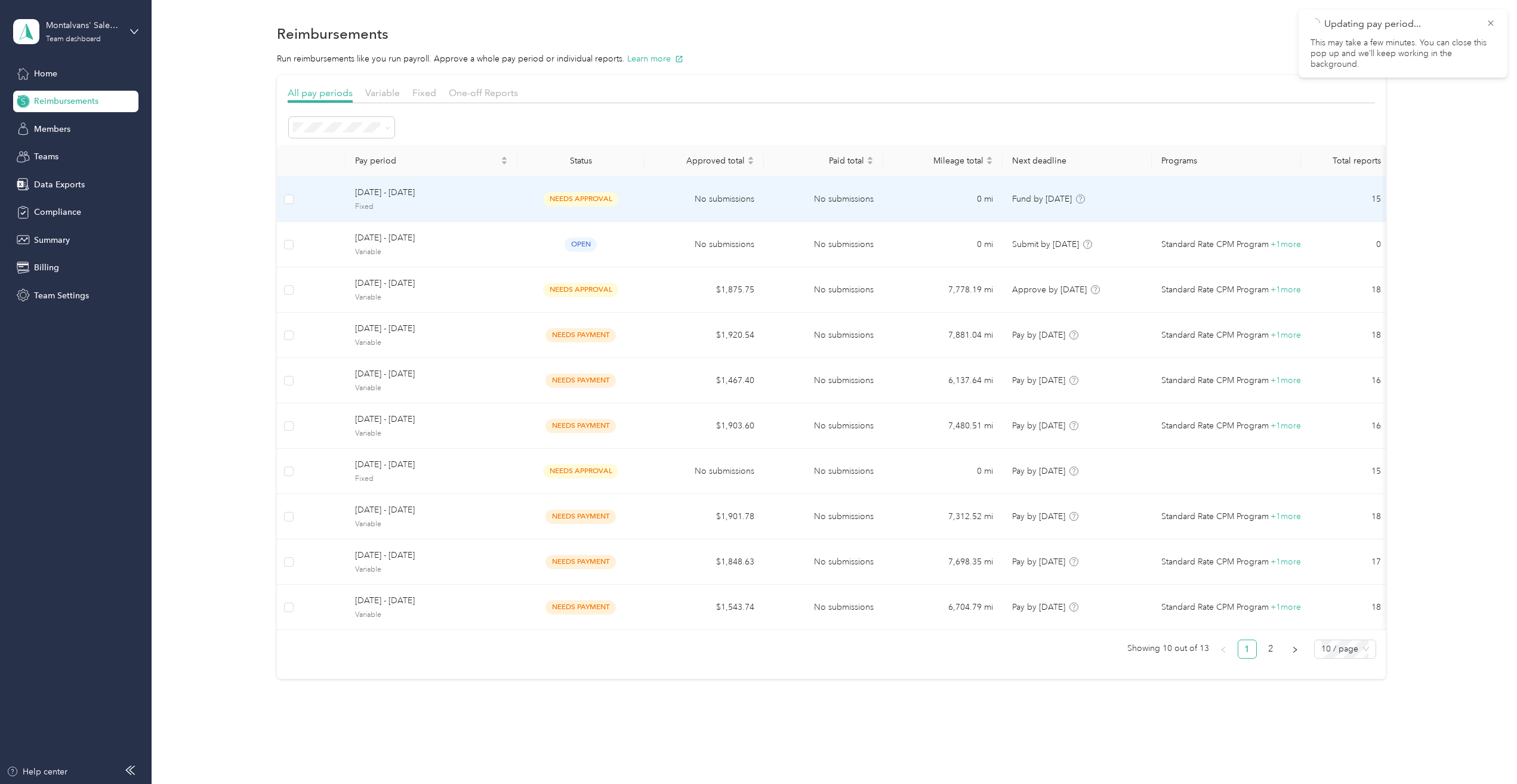
click at [410, 204] on span "Fixed" at bounding box center [431, 207] width 153 height 11
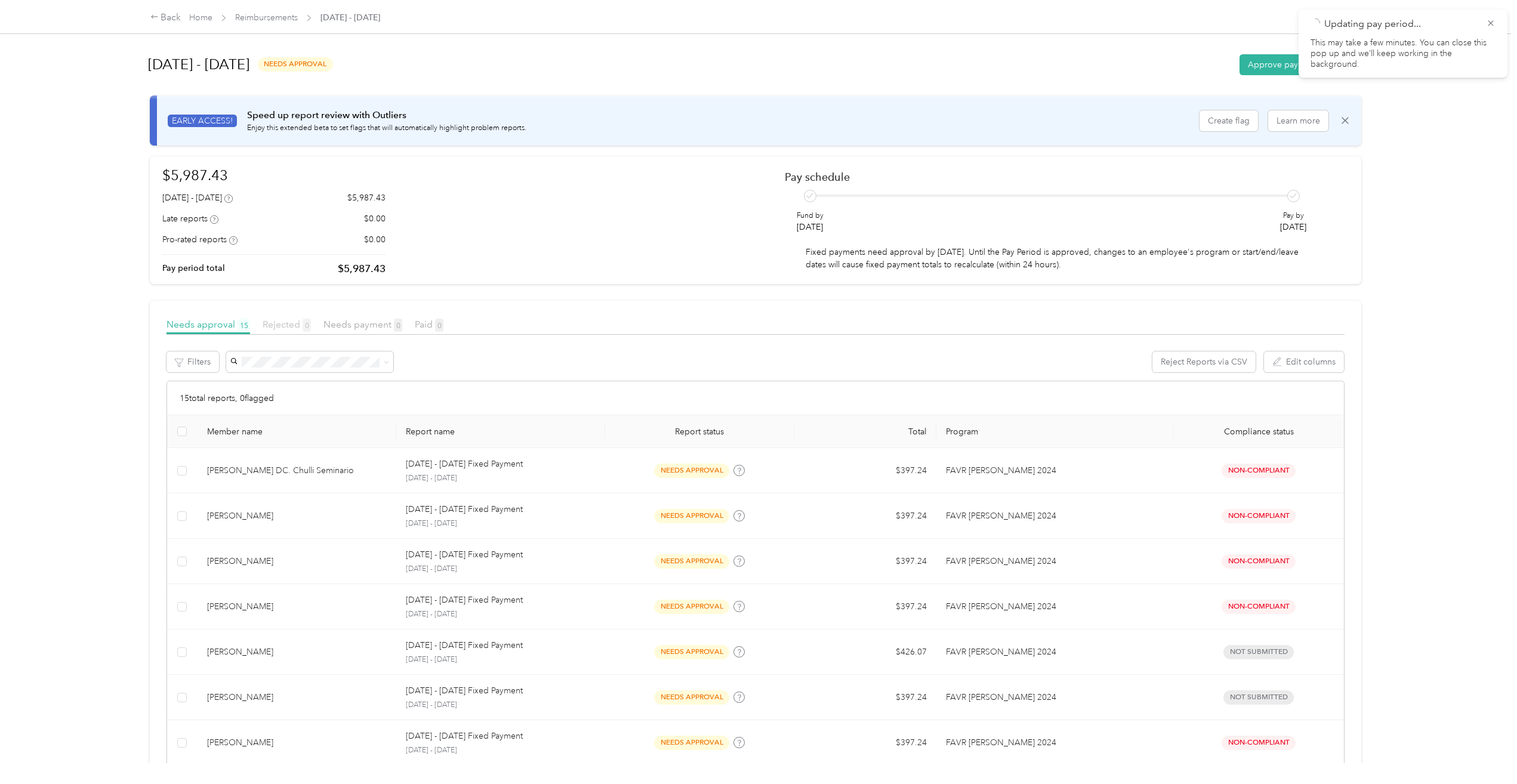
click at [283, 325] on span "Rejected 0" at bounding box center [286, 324] width 48 height 12
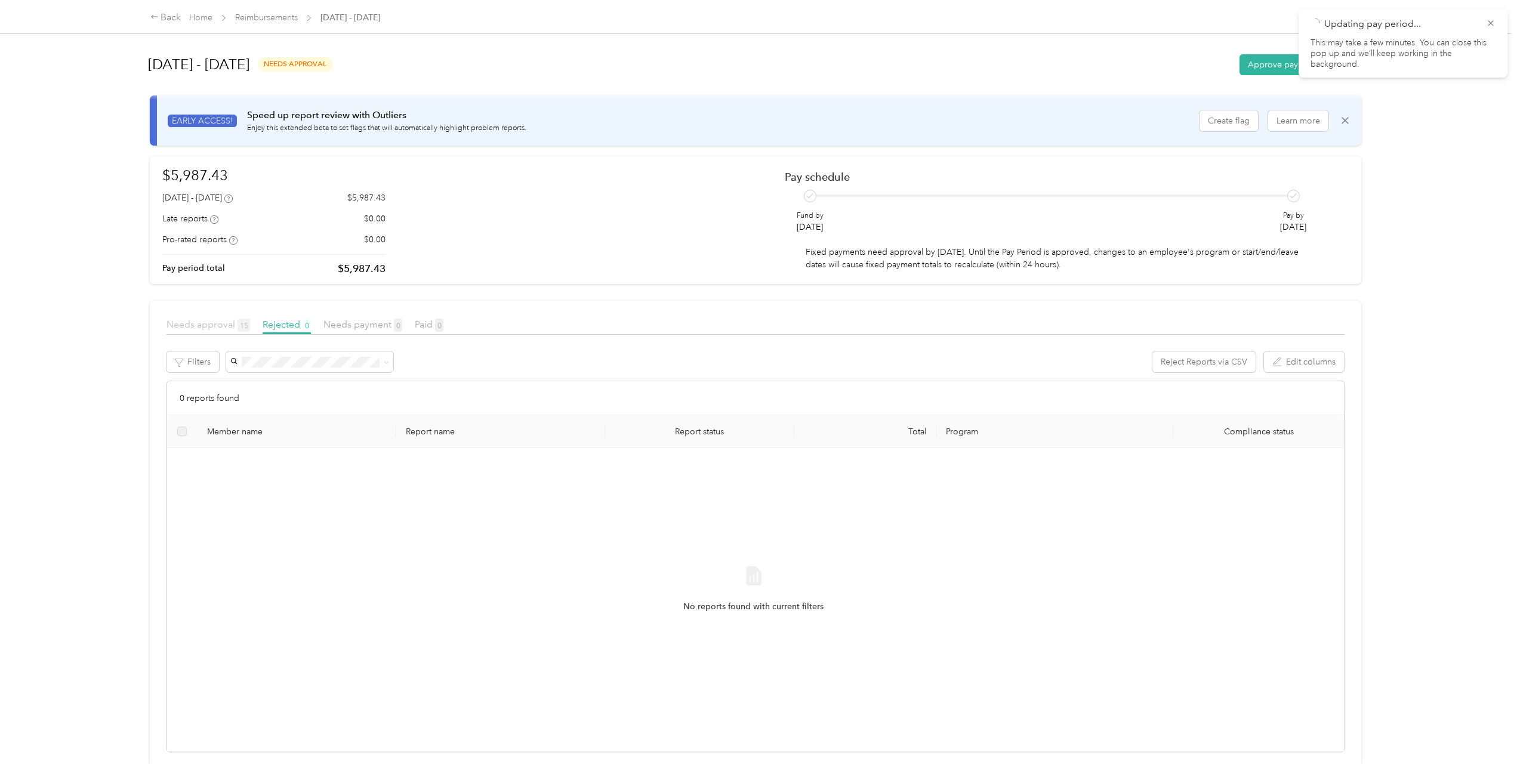
click at [215, 321] on span "Needs approval 15" at bounding box center [208, 324] width 84 height 12
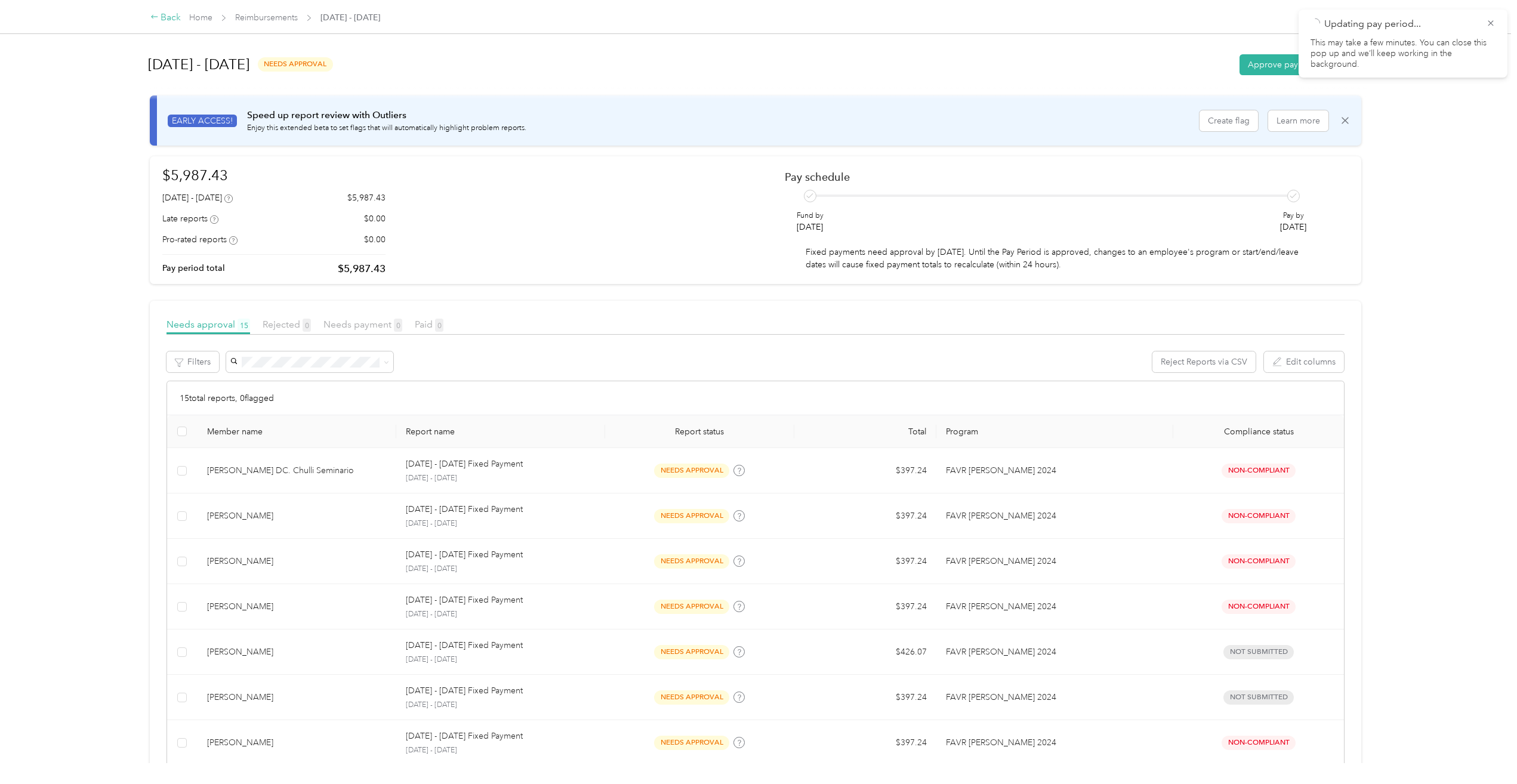
click at [175, 14] on div "Back" at bounding box center [166, 18] width 31 height 15
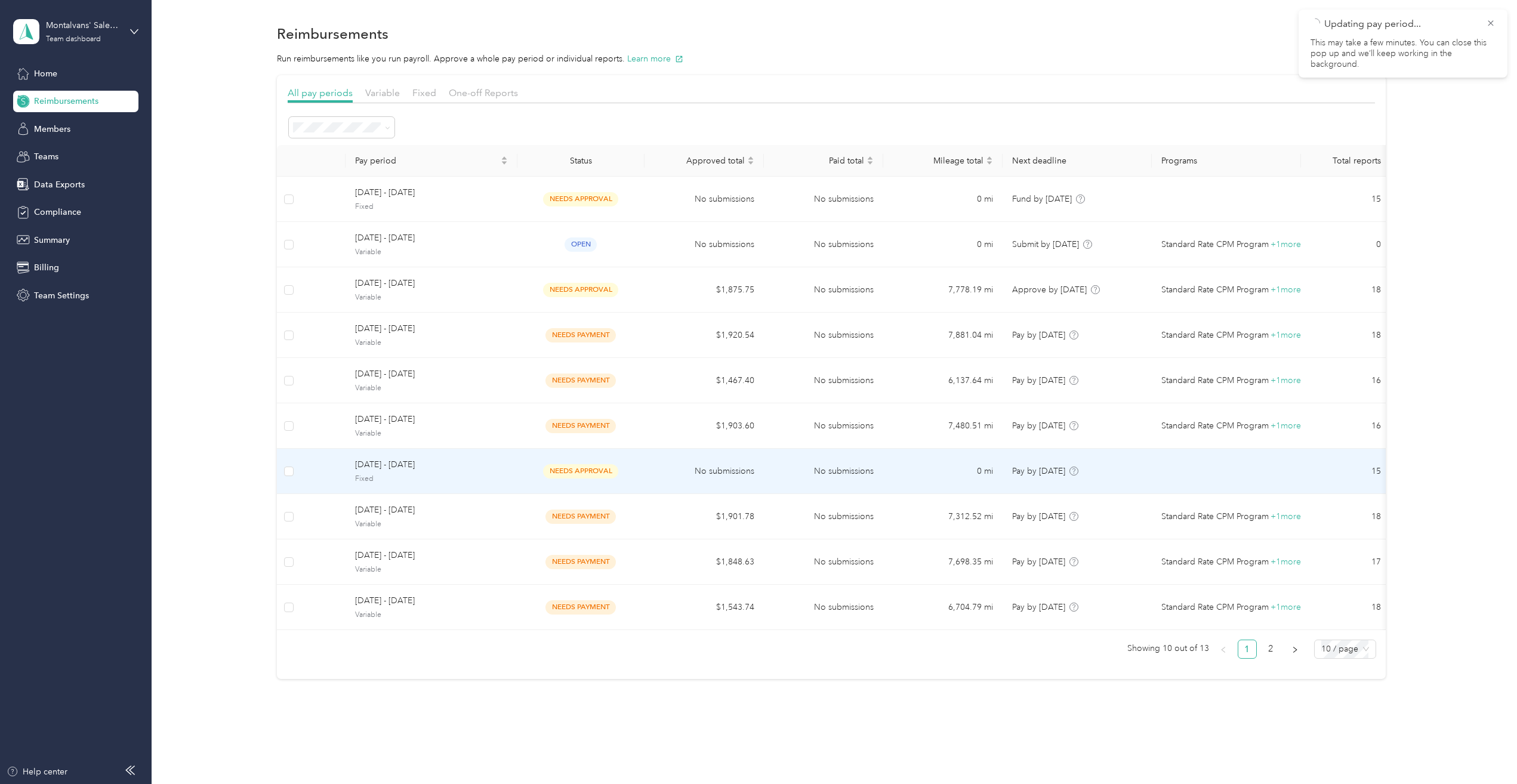
click at [472, 484] on span "Fixed" at bounding box center [431, 479] width 153 height 11
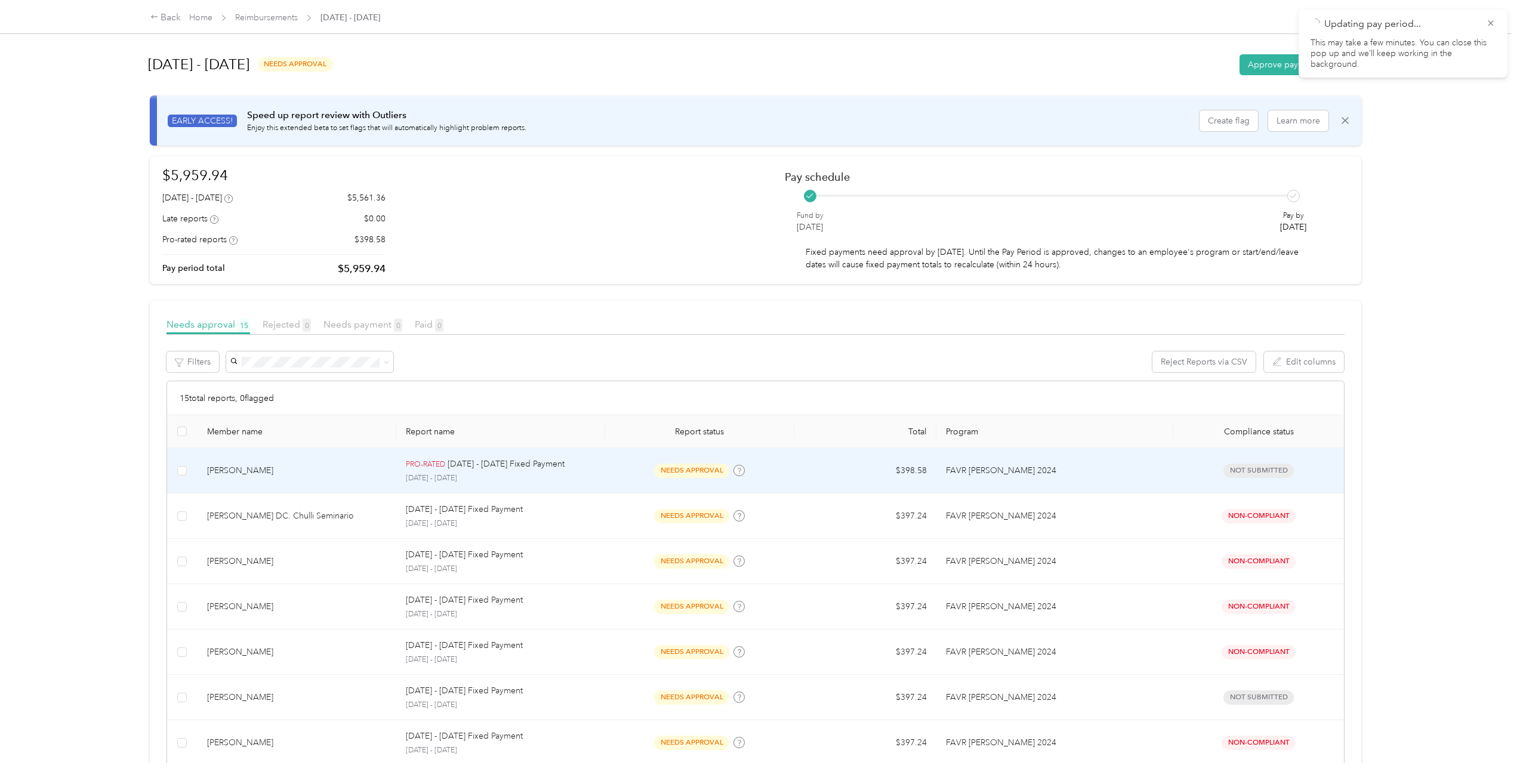
click at [857, 466] on td "$398.58" at bounding box center [865, 470] width 142 height 45
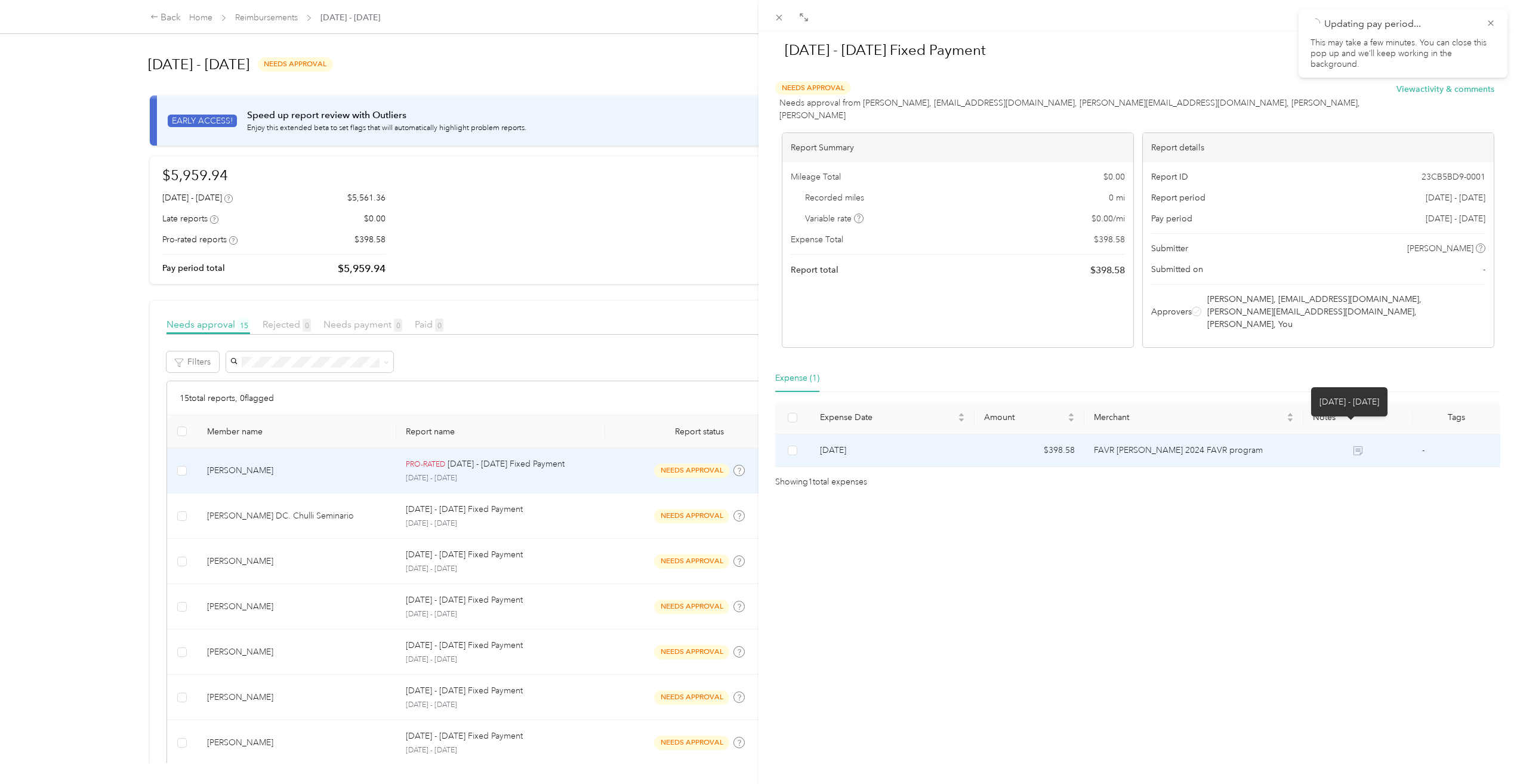
click at [1354, 446] on icon at bounding box center [1358, 451] width 9 height 9
click at [1356, 434] on td at bounding box center [1358, 450] width 110 height 33
click at [1345, 434] on td at bounding box center [1358, 450] width 110 height 33
click at [1357, 434] on td at bounding box center [1358, 450] width 110 height 33
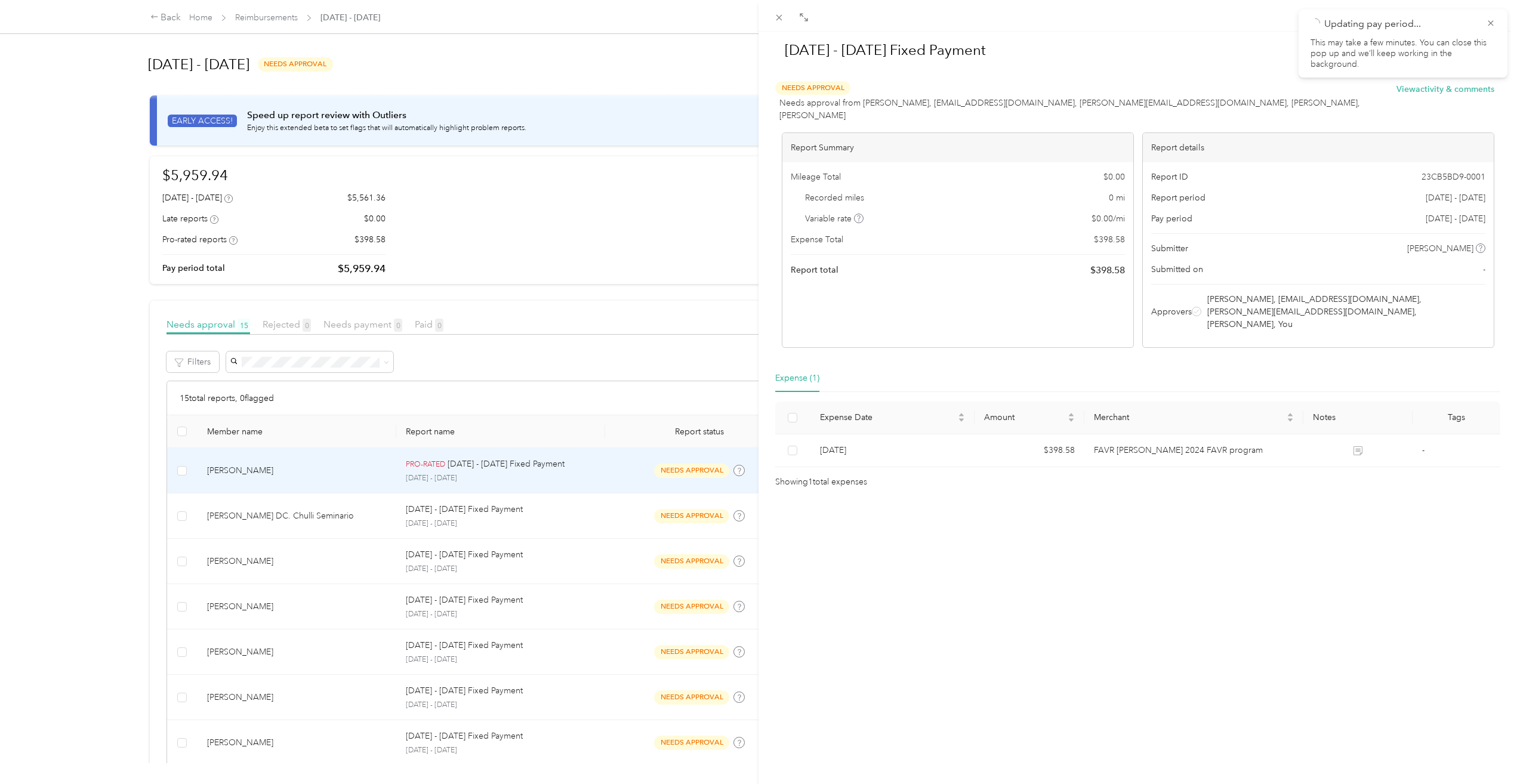
click at [569, 334] on div "[DATE] - [DATE] Fixed Payment Approve Reject Needs Approval Needs approval from…" at bounding box center [758, 392] width 1517 height 784
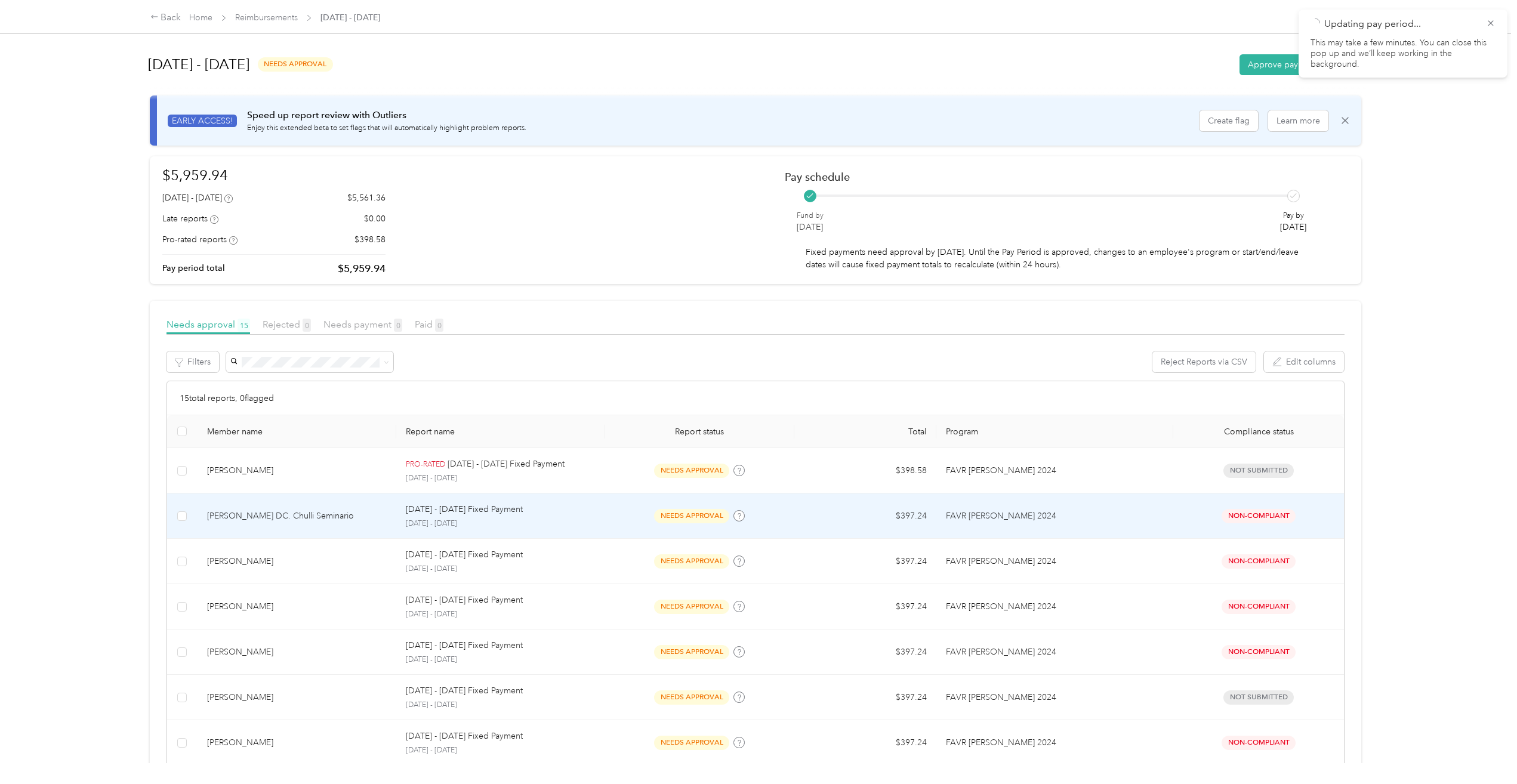
click at [434, 509] on p "[DATE] - [DATE] Fixed Payment" at bounding box center [464, 509] width 117 height 13
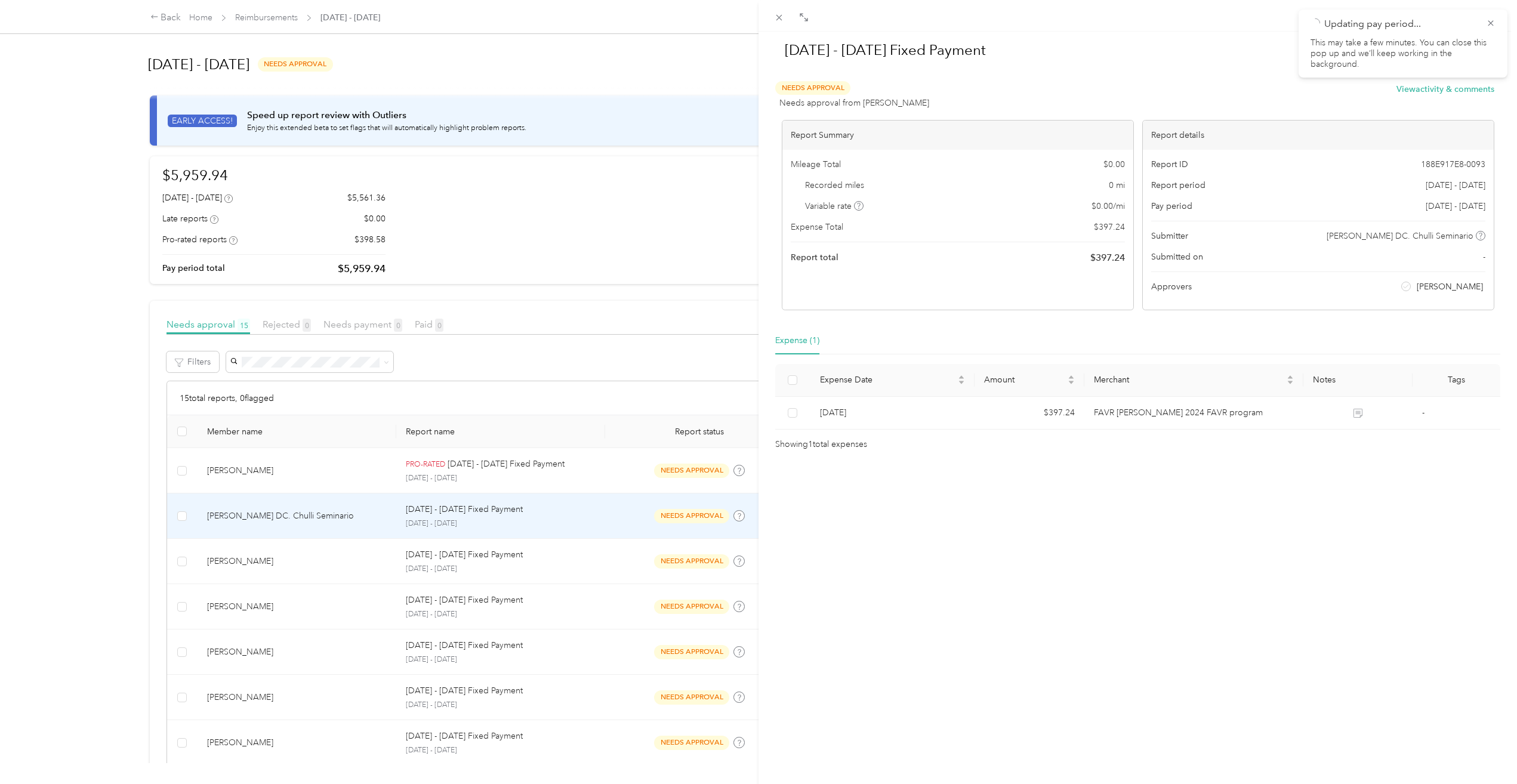
click at [734, 252] on div "[DATE] - [DATE] Fixed Payment Approve Reject Needs Approval Needs approval from…" at bounding box center [758, 392] width 1517 height 784
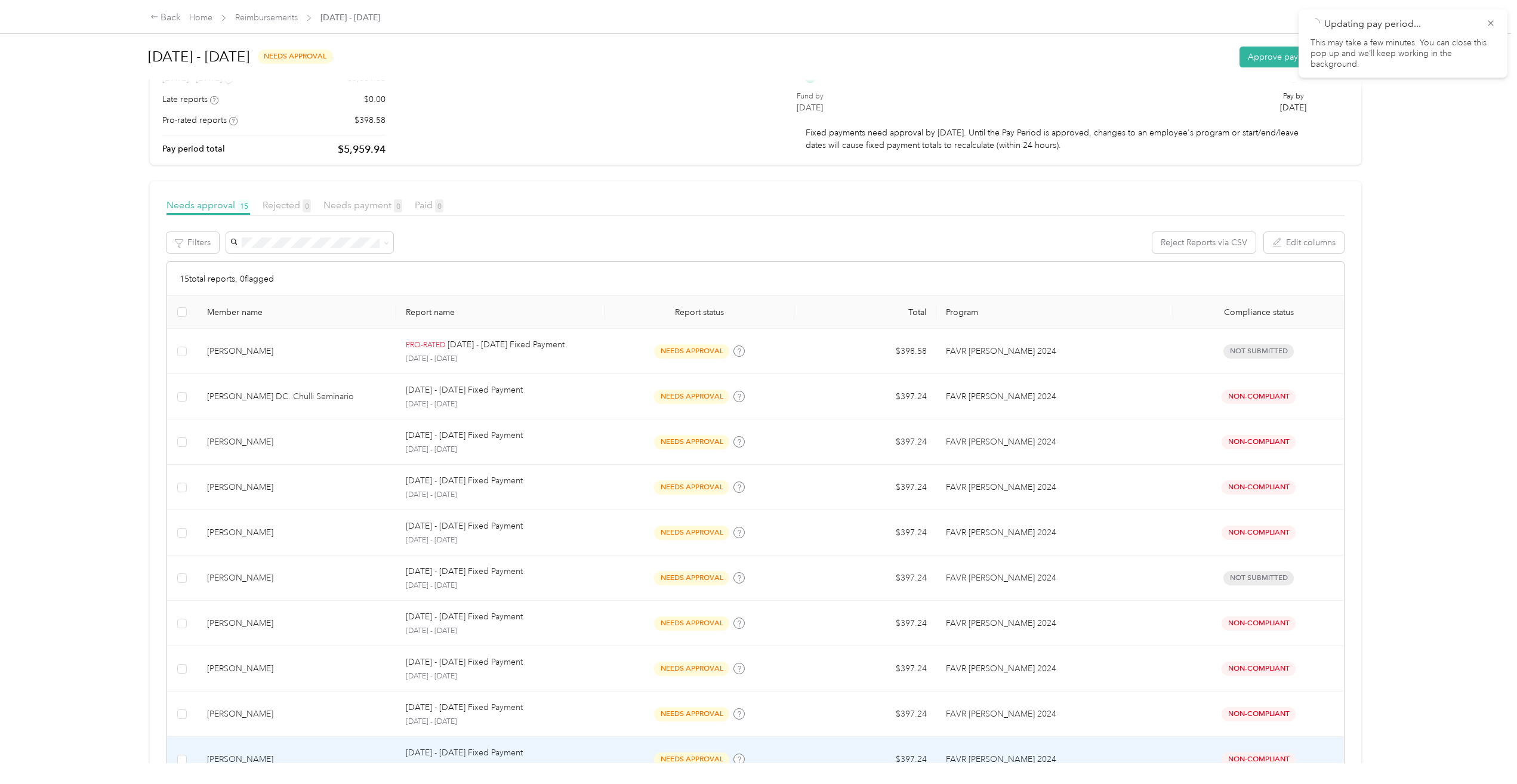
scroll to position [60, 0]
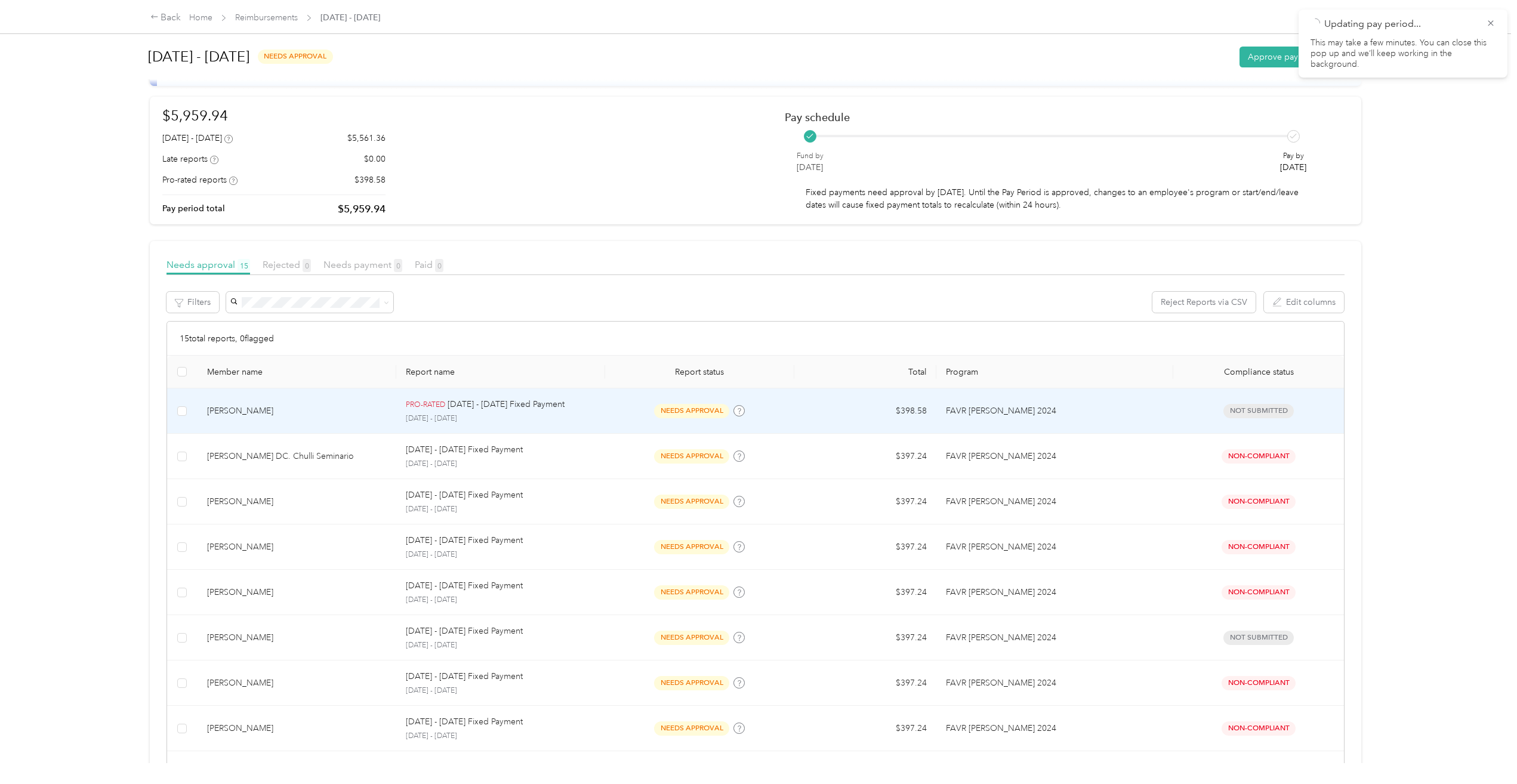
click at [426, 404] on p "PRO-RATED" at bounding box center [425, 405] width 39 height 11
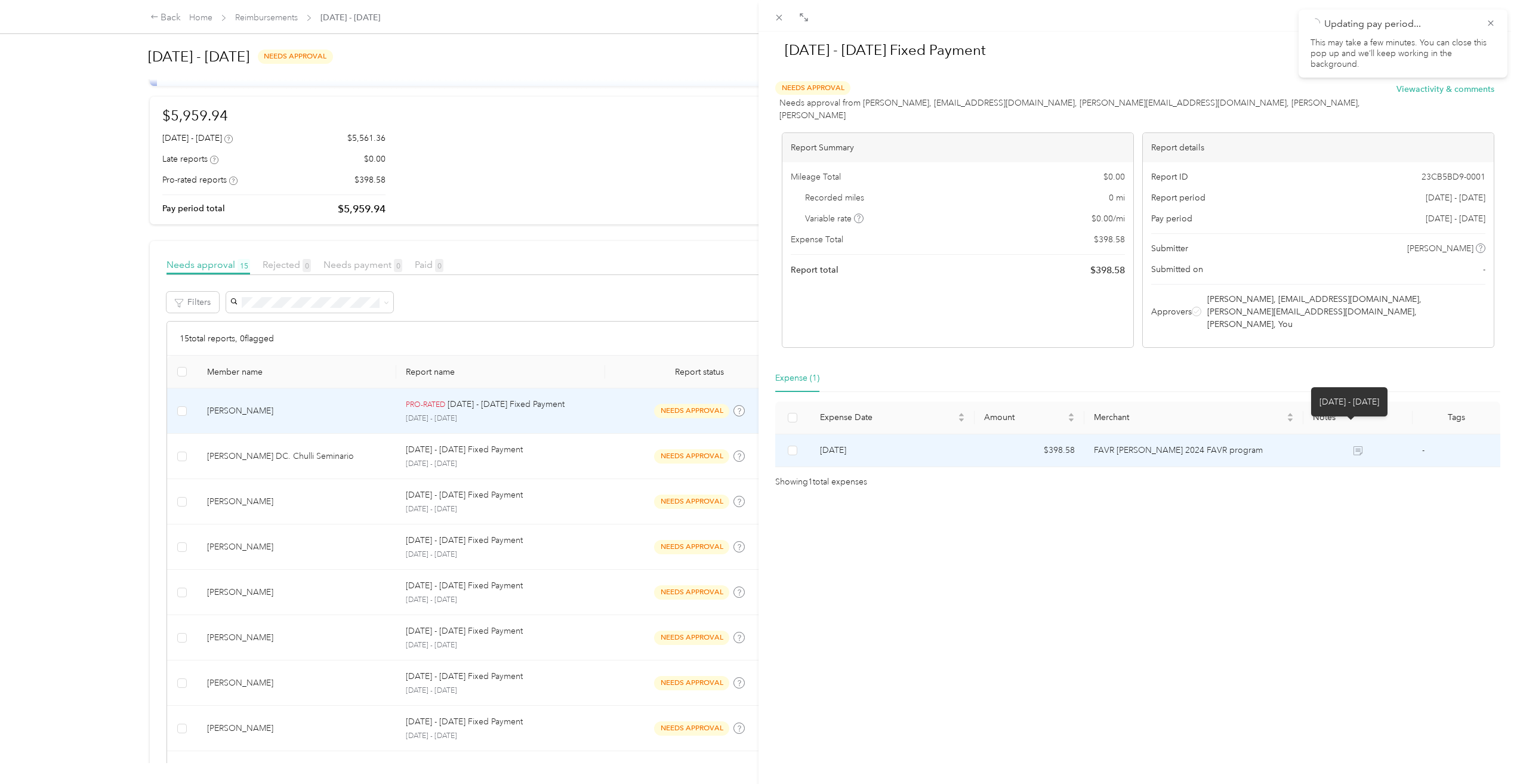
click at [1354, 446] on icon at bounding box center [1358, 451] width 9 height 9
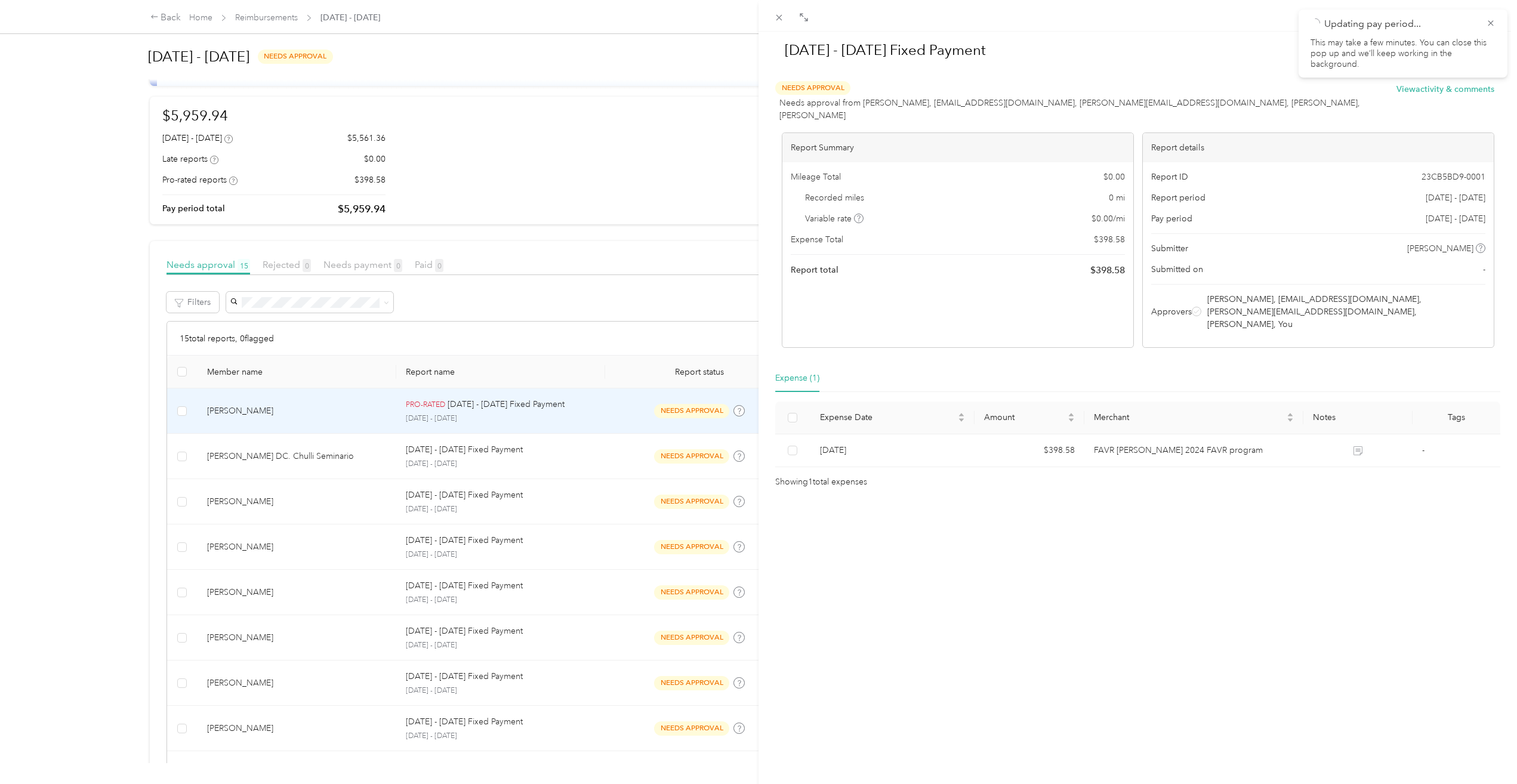
click at [716, 284] on div "[DATE] - [DATE] Fixed Payment Approve Reject Needs Approval Needs approval from…" at bounding box center [758, 392] width 1517 height 784
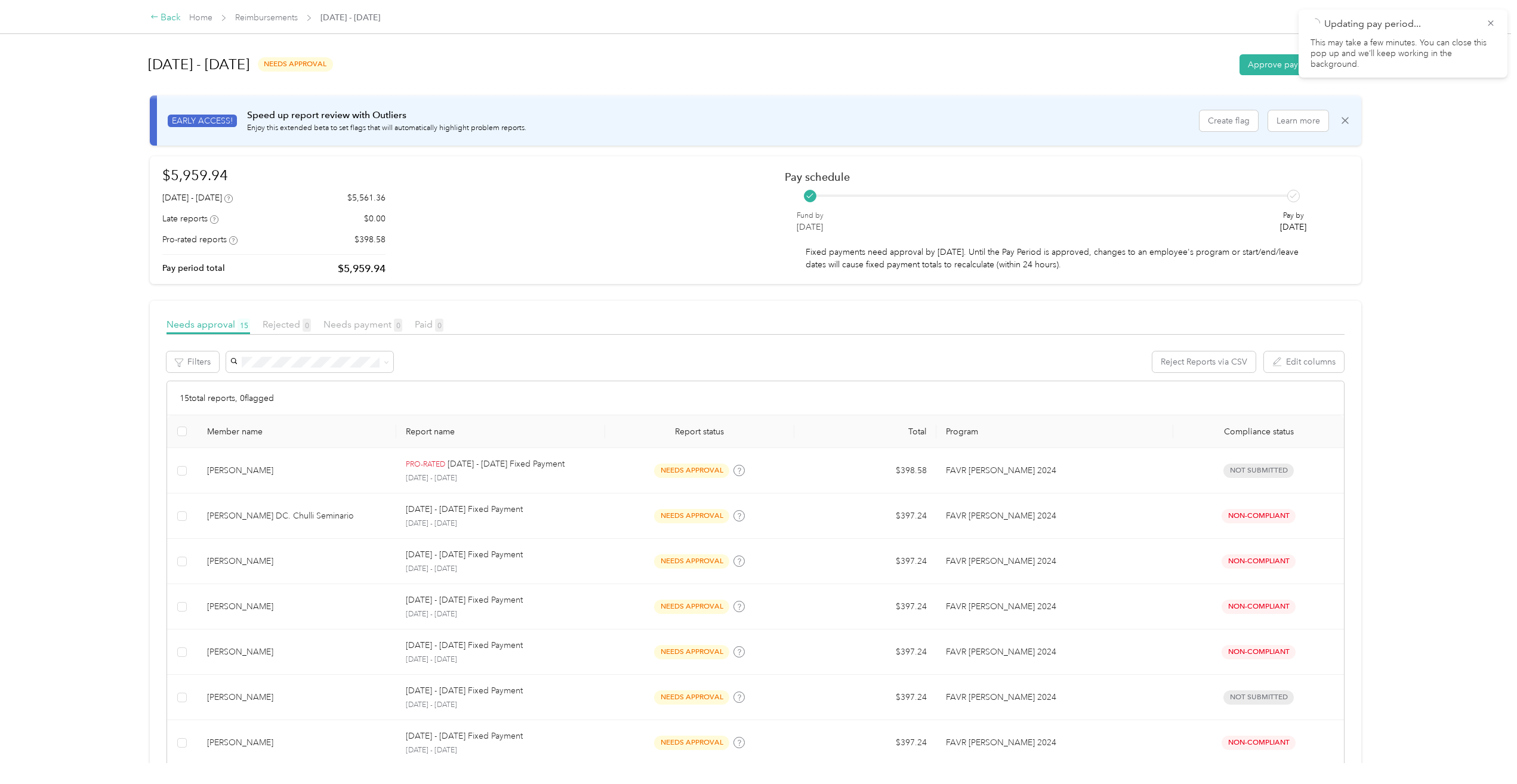
click at [168, 17] on div "Back" at bounding box center [166, 18] width 31 height 15
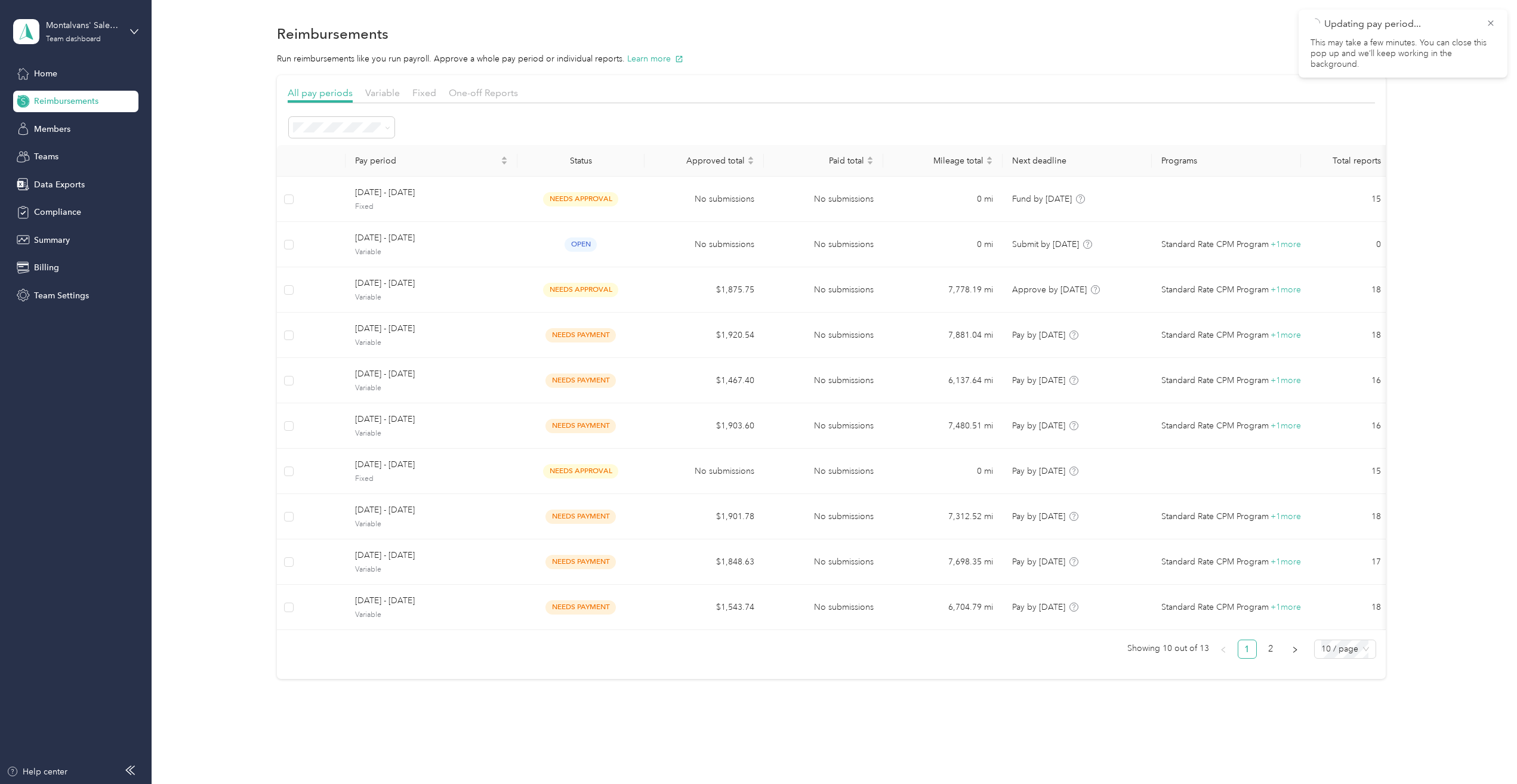
click at [1469, 404] on div "All pay periods Variable Fixed One-off Reports Pay period Status Approved total…" at bounding box center [832, 377] width 1331 height 604
